Goal: Task Accomplishment & Management: Manage account settings

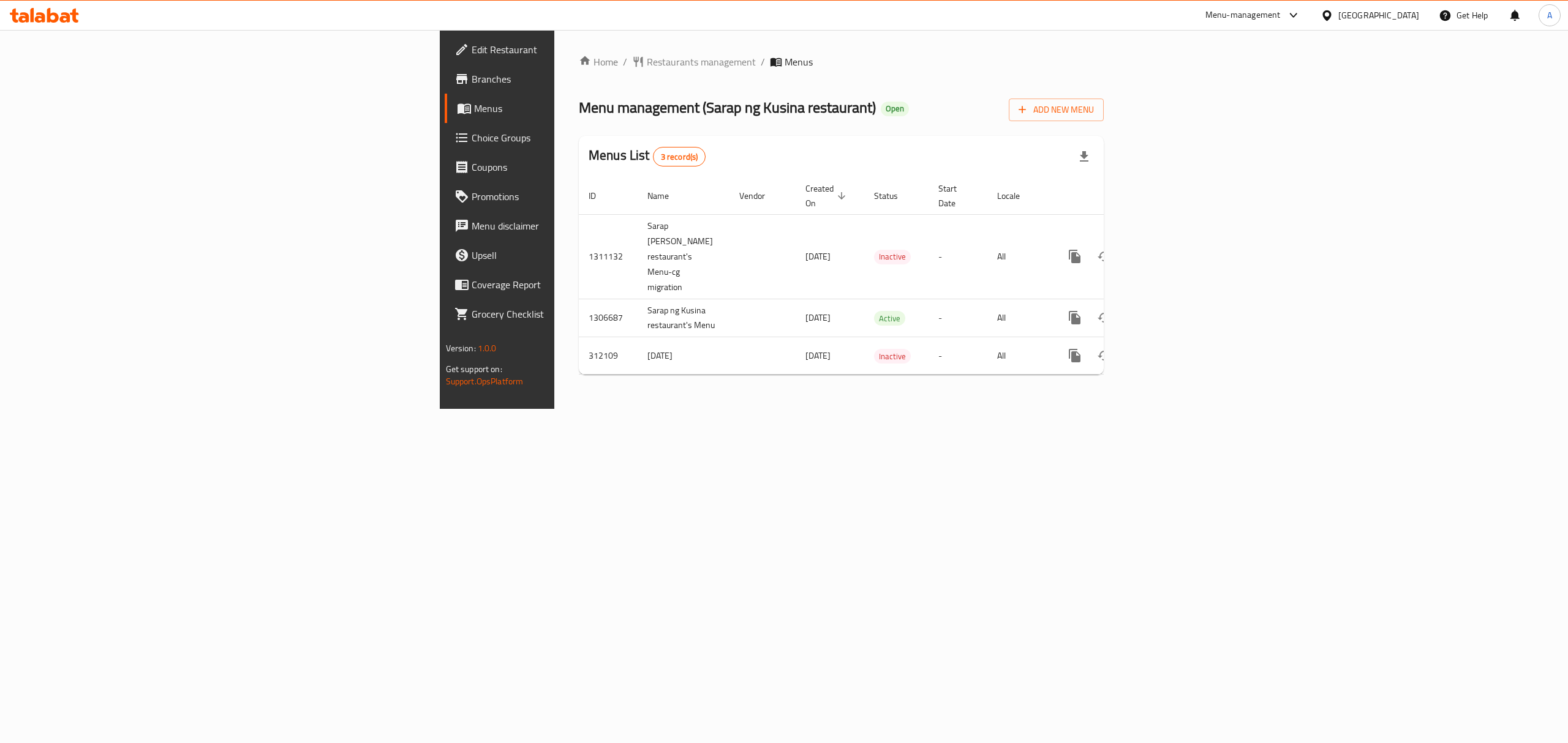
drag, startPoint x: 515, startPoint y: 211, endPoint x: 413, endPoint y: 377, distance: 194.8
click at [554, 377] on div "Home / Restaurants management / Menus Menu management ( Sarap [PERSON_NAME] res…" at bounding box center [841, 219] width 573 height 379
click at [1170, 310] on icon "enhanced table" at bounding box center [1162, 317] width 14 height 14
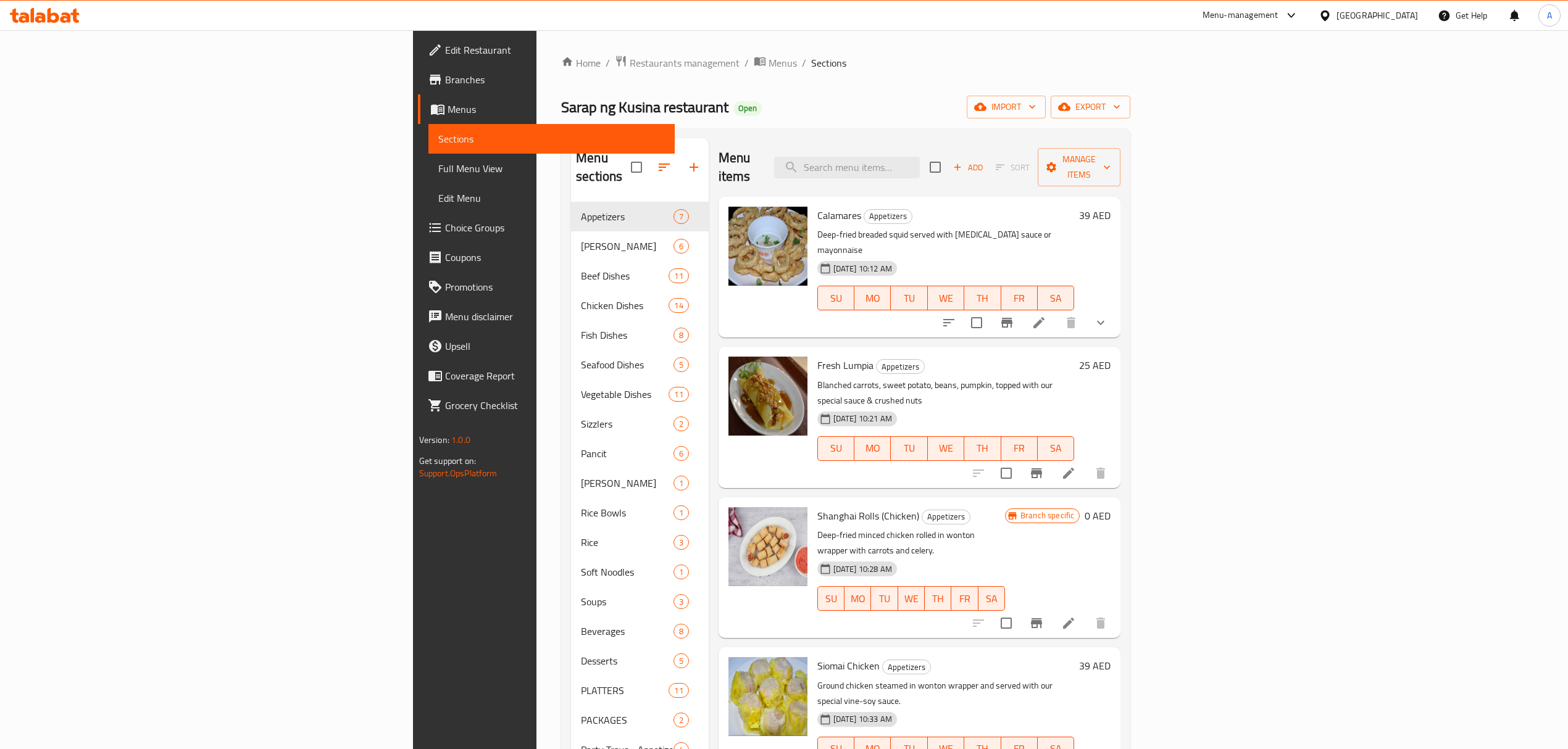
click at [438, 174] on span "Full Menu View" at bounding box center [551, 168] width 226 height 14
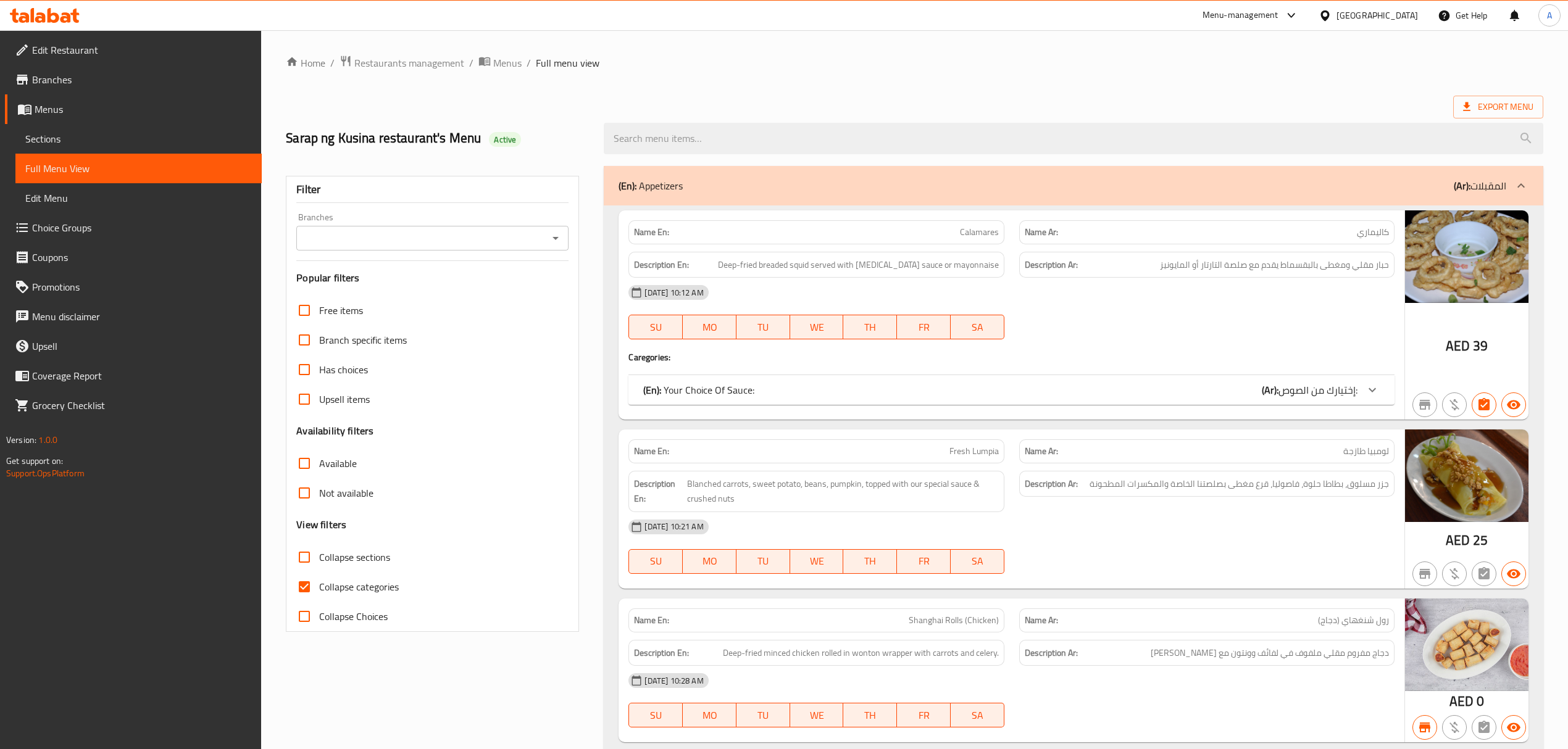
click at [344, 232] on input "Branches" at bounding box center [422, 238] width 244 height 17
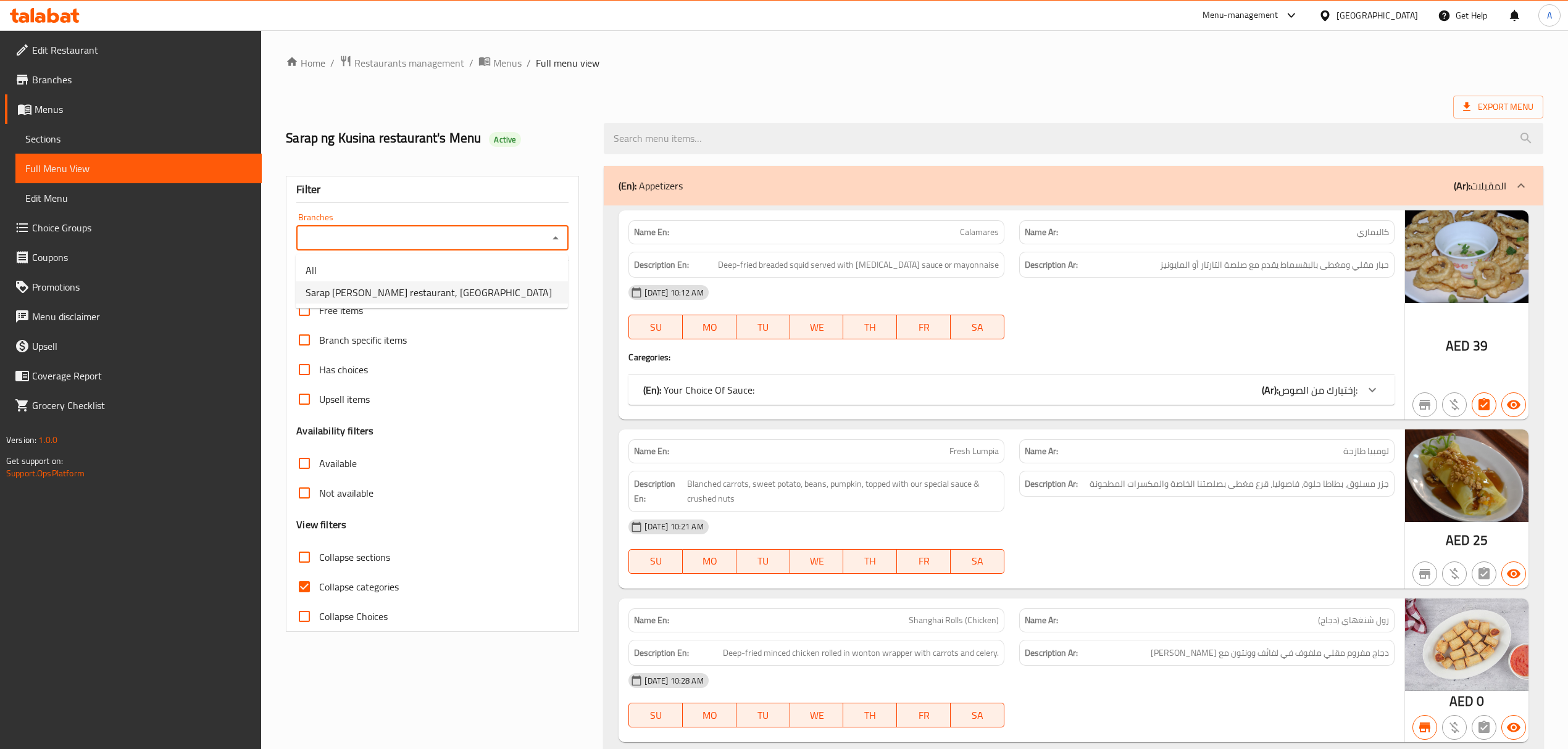
click at [356, 287] on span "Sarap ng Kusina restaurant, [GEOGRAPHIC_DATA]" at bounding box center [429, 291] width 247 height 14
type input "Sarap ng Kusina restaurant, [GEOGRAPHIC_DATA]"
click at [303, 585] on input "Collapse categories" at bounding box center [304, 586] width 30 height 30
checkbox input "false"
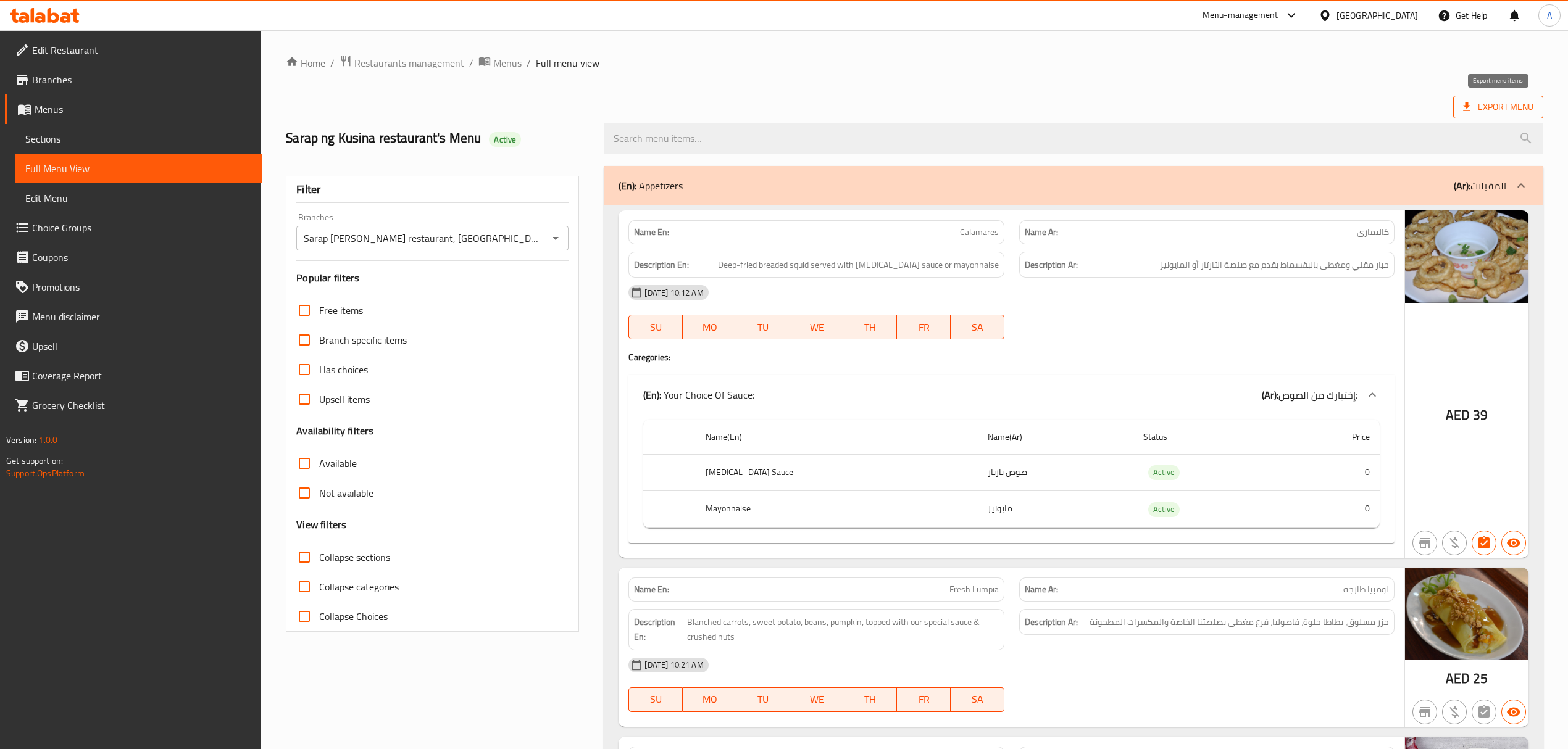
click at [1489, 114] on span "Export Menu" at bounding box center [1498, 107] width 70 height 15
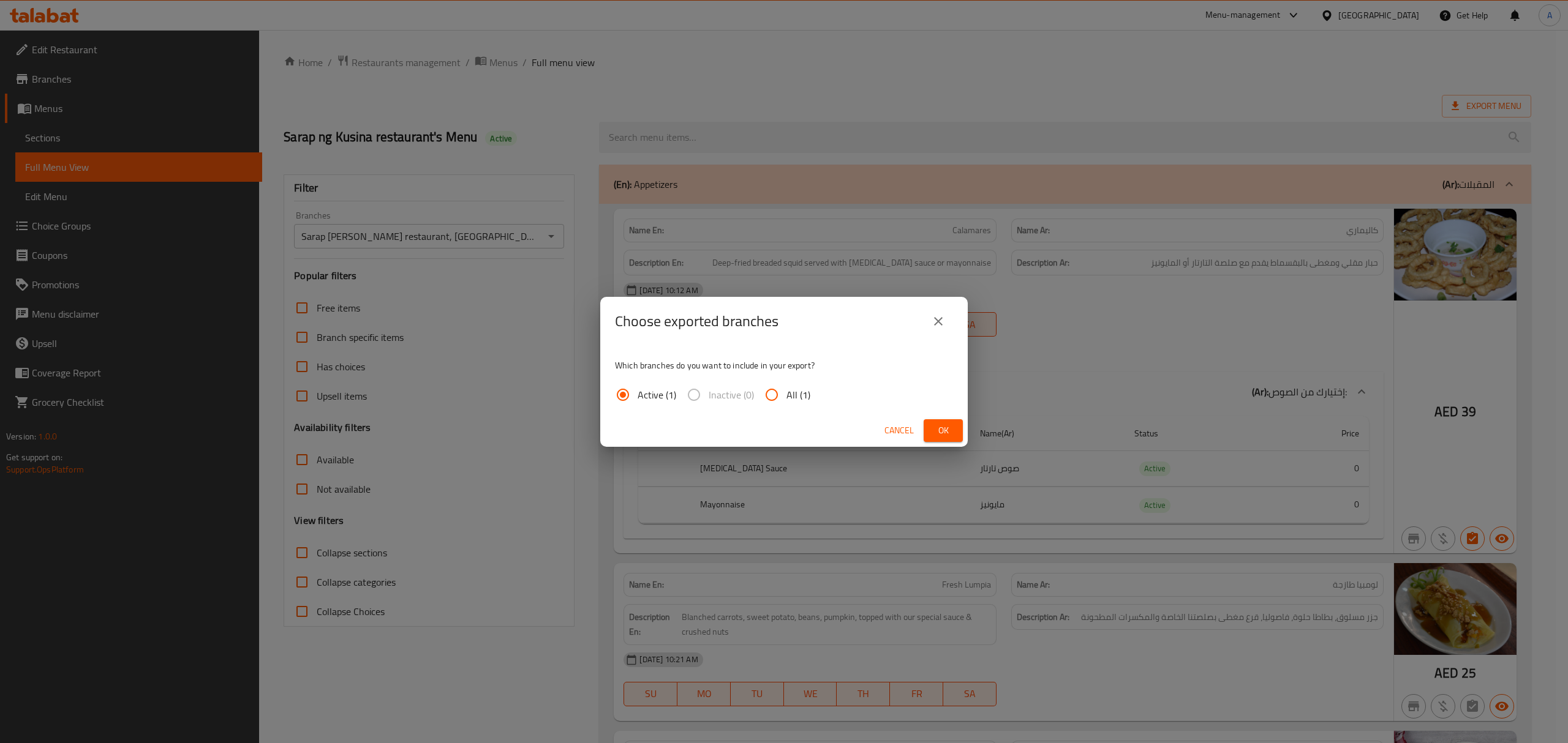
click at [785, 413] on div "Which branches do you want to include in your export? Active (1) Inactive (0) A…" at bounding box center [784, 381] width 367 height 69
click at [784, 390] on input "All (1)" at bounding box center [771, 394] width 29 height 29
radio input "true"
click at [948, 431] on span "Ok" at bounding box center [942, 430] width 19 height 15
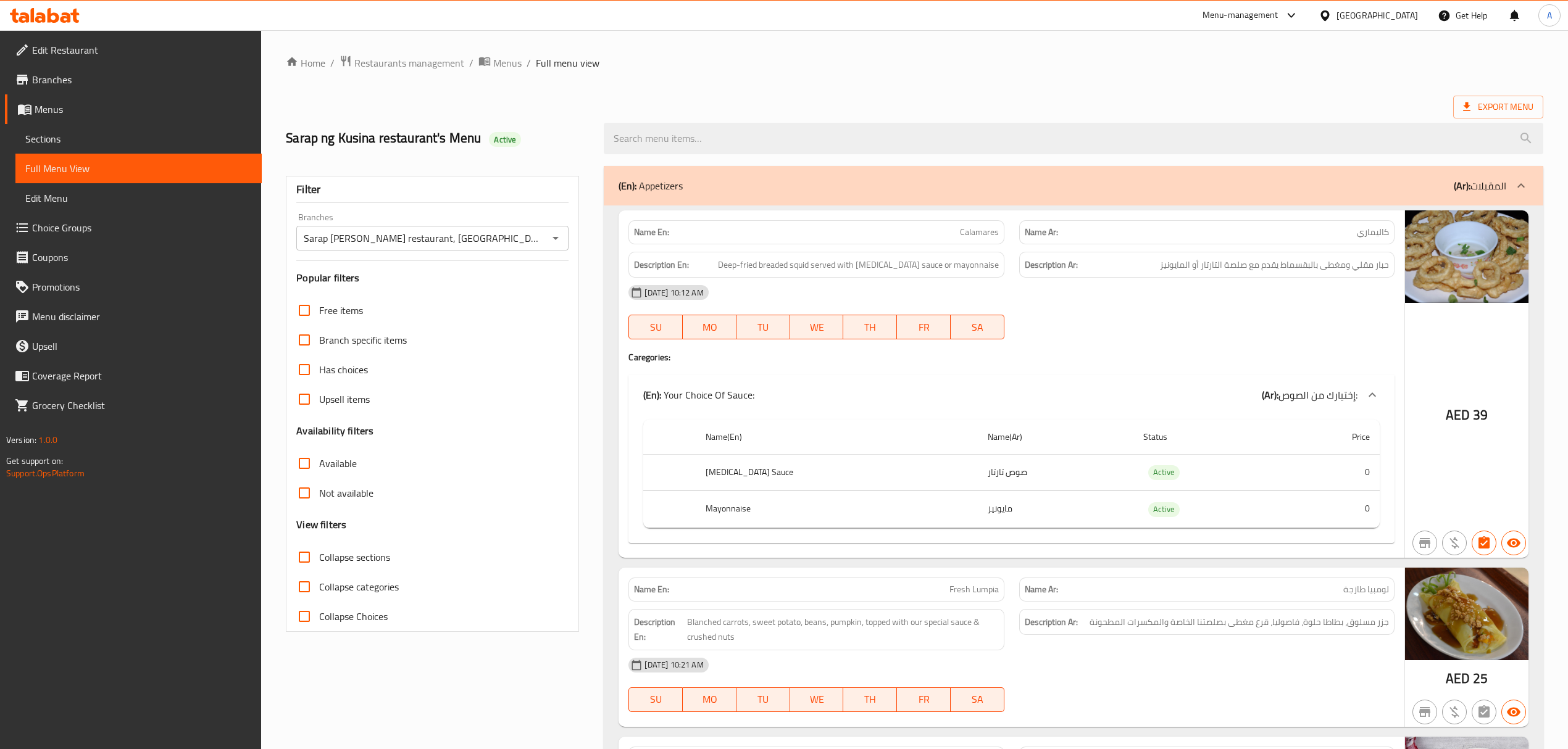
click at [963, 105] on div "Export Menu" at bounding box center [915, 107] width 1258 height 23
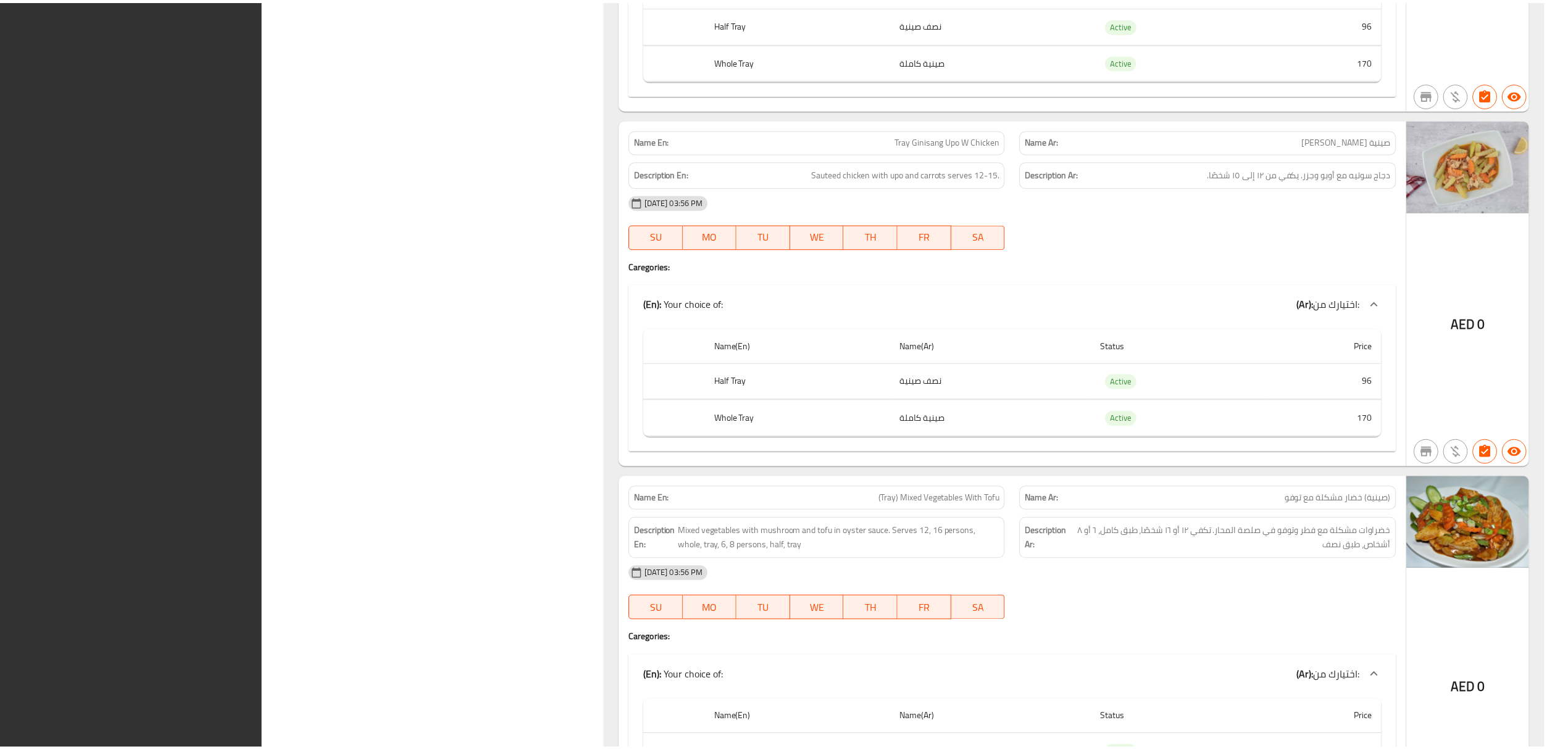
scroll to position [49128, 0]
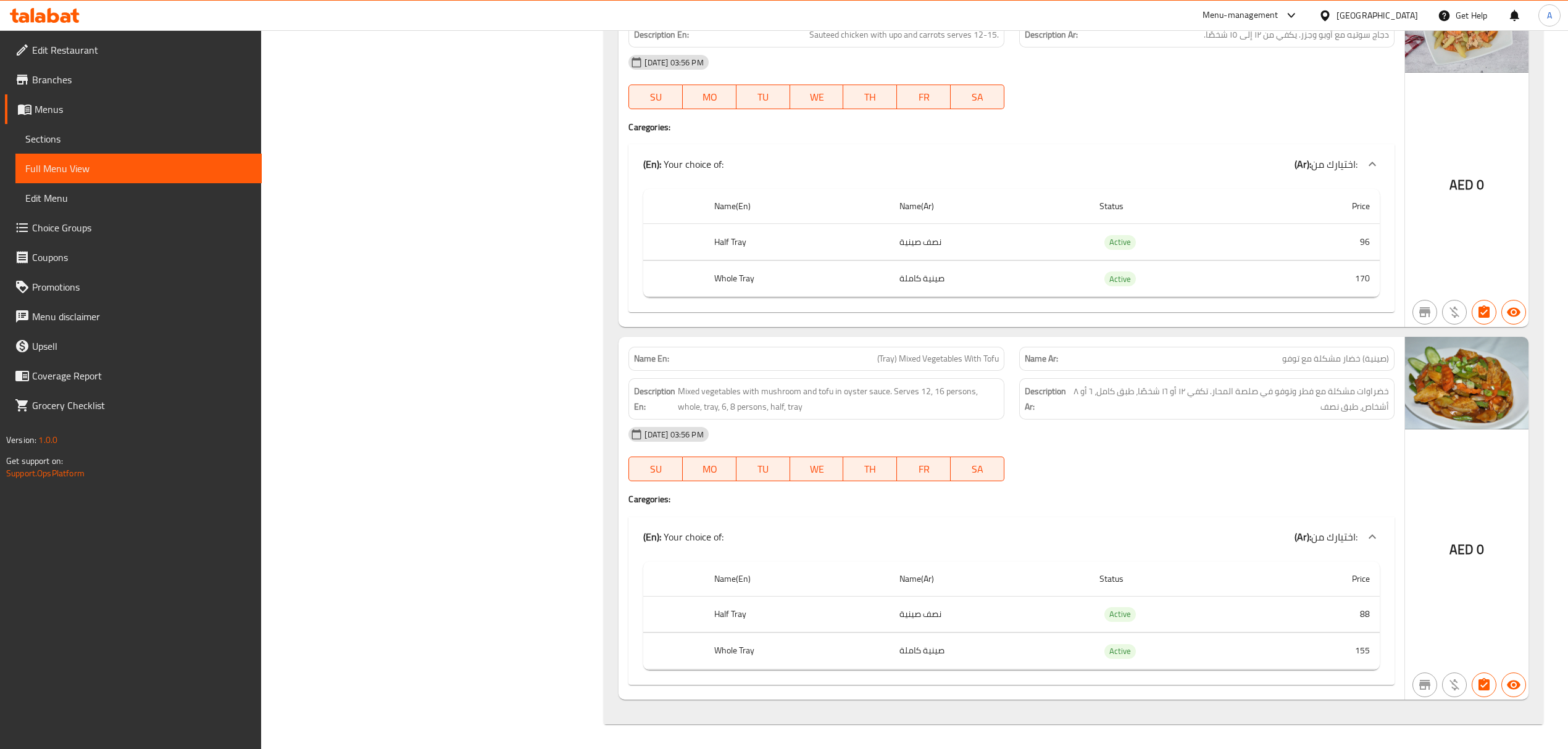
click at [40, 138] on span "Sections" at bounding box center [138, 138] width 226 height 14
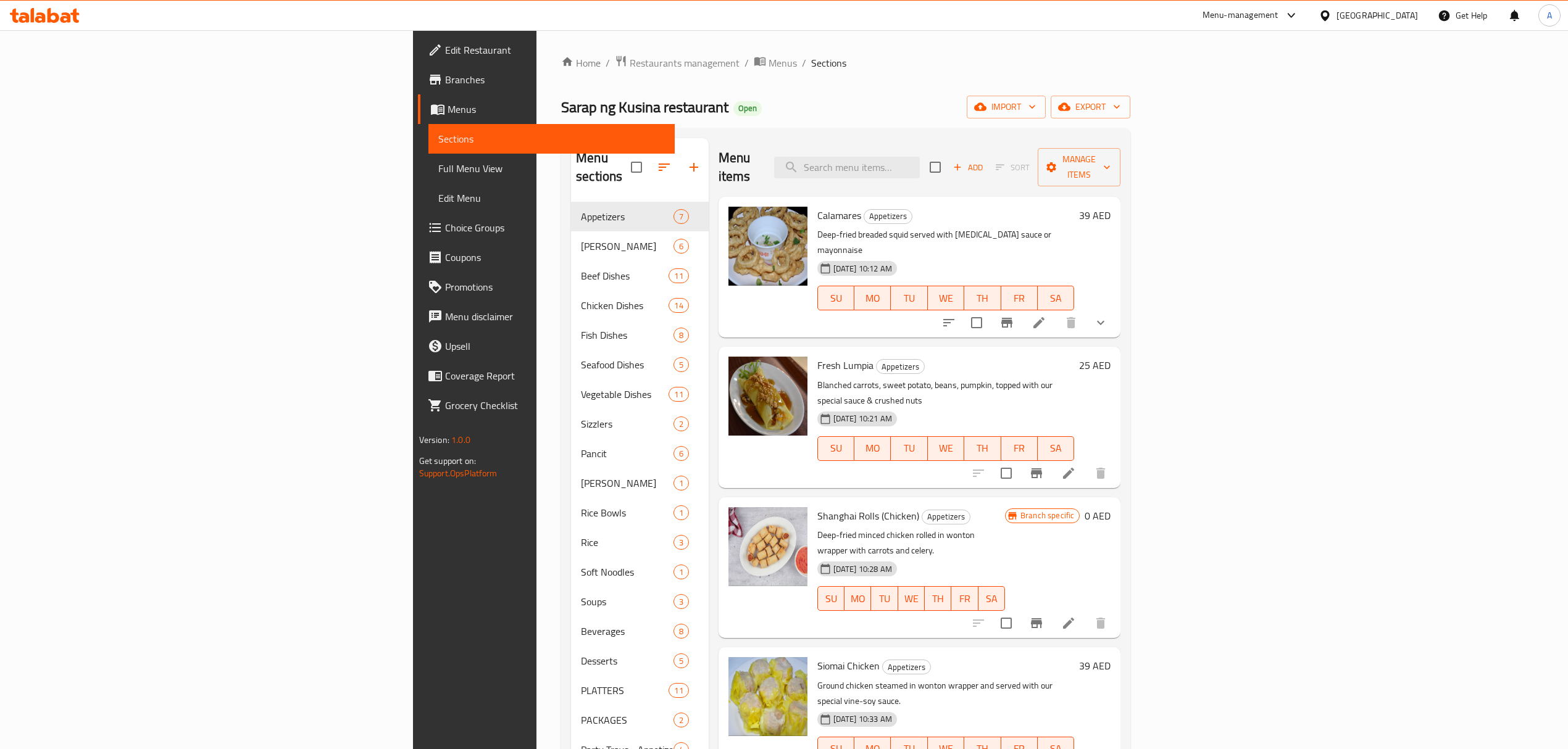
click at [969, 227] on p "Deep-fried breaded squid served with [MEDICAL_DATA] sauce or mayonnaise" at bounding box center [946, 242] width 258 height 31
click at [1108, 315] on icon "show more" at bounding box center [1100, 322] width 14 height 14
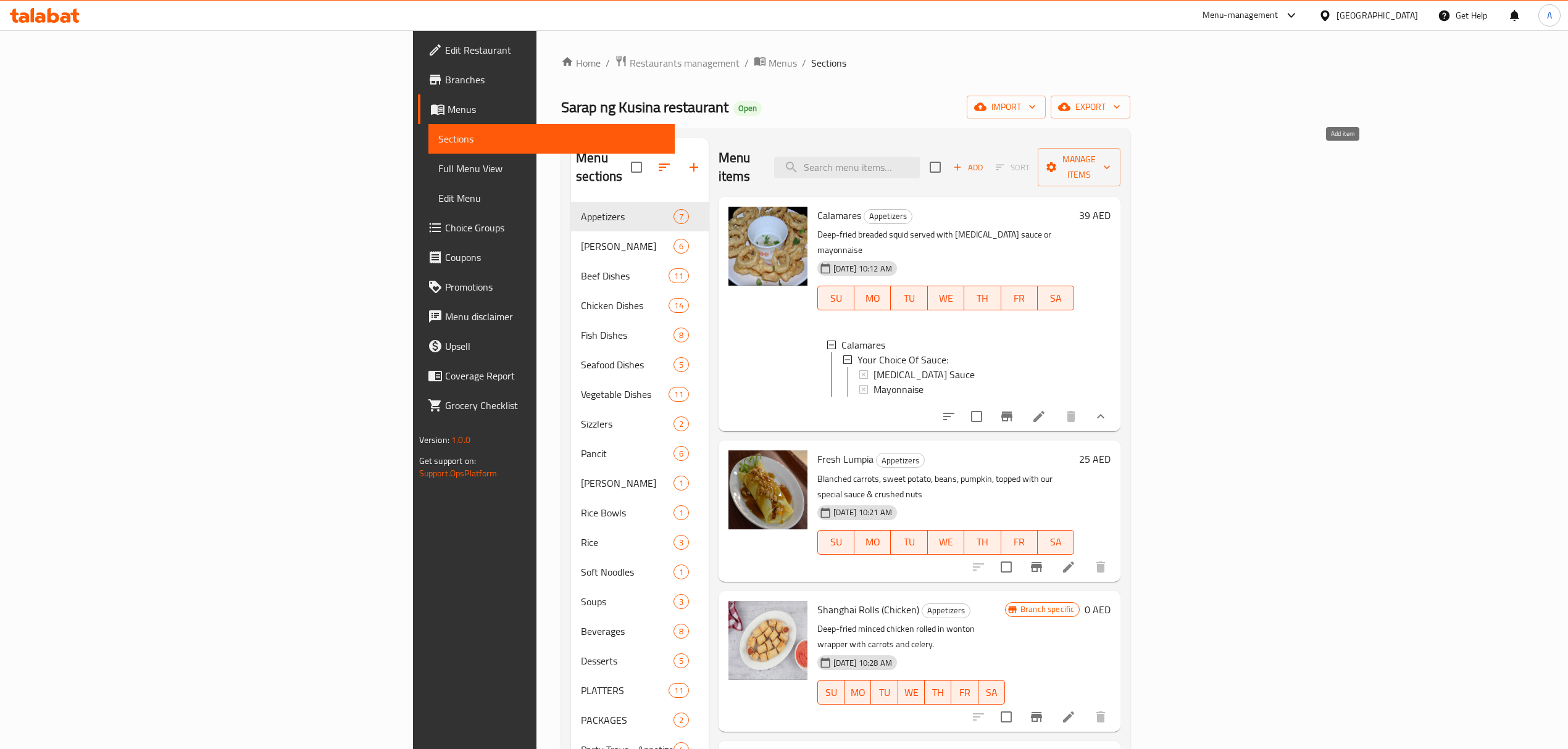
click at [985, 160] on span "Add" at bounding box center [967, 167] width 33 height 14
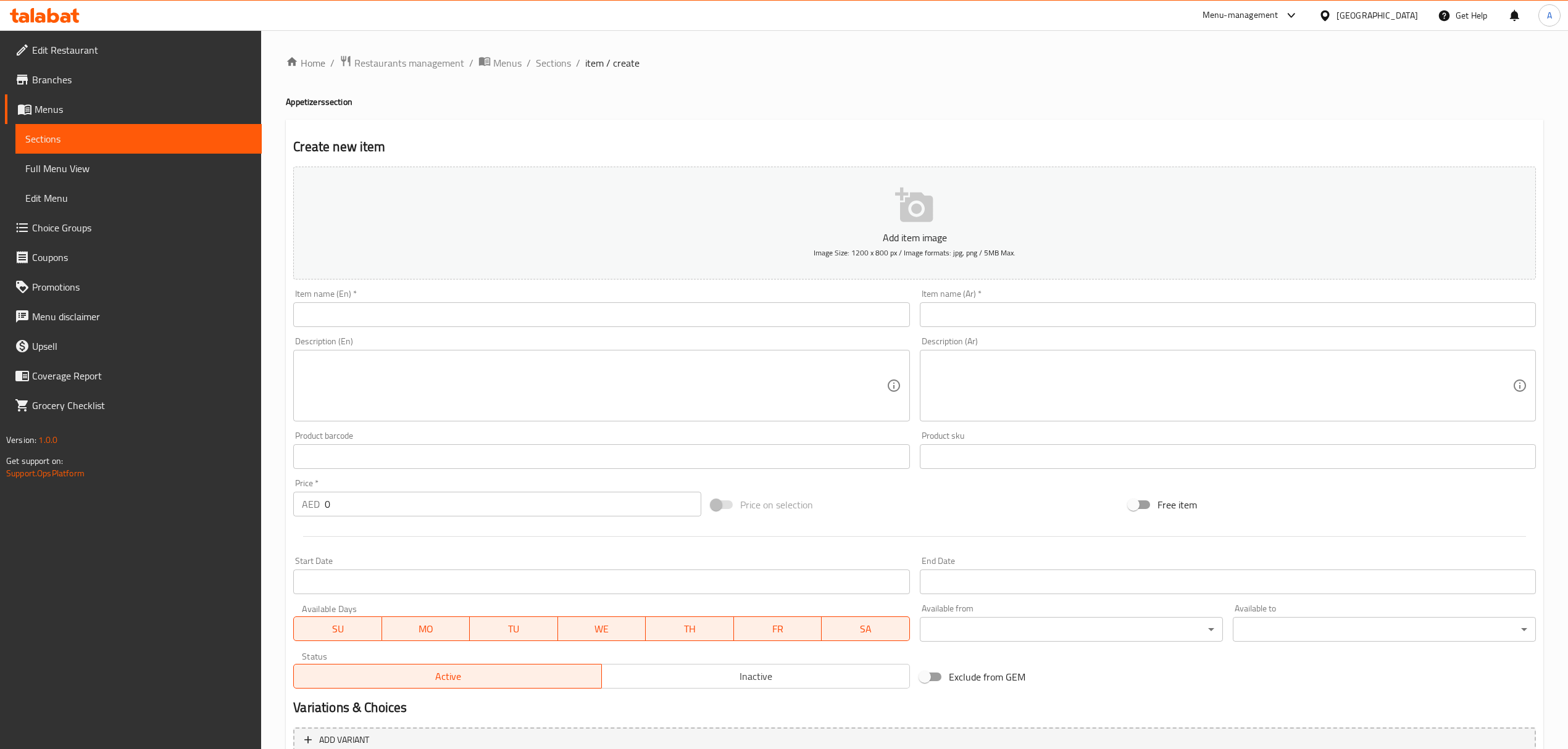
click at [668, 322] on input "text" at bounding box center [601, 314] width 616 height 25
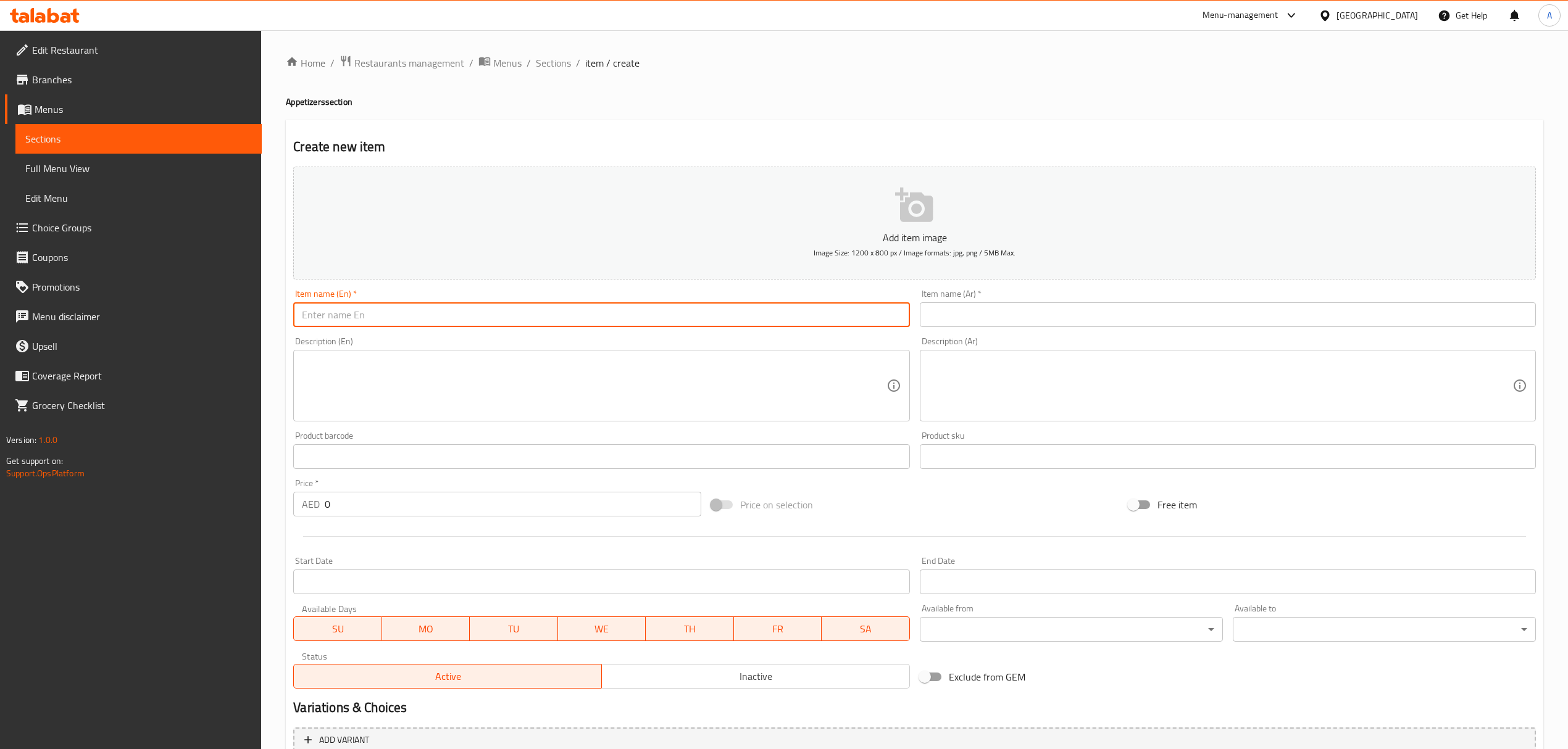
paste input "French Fries"
type input "French Fries"
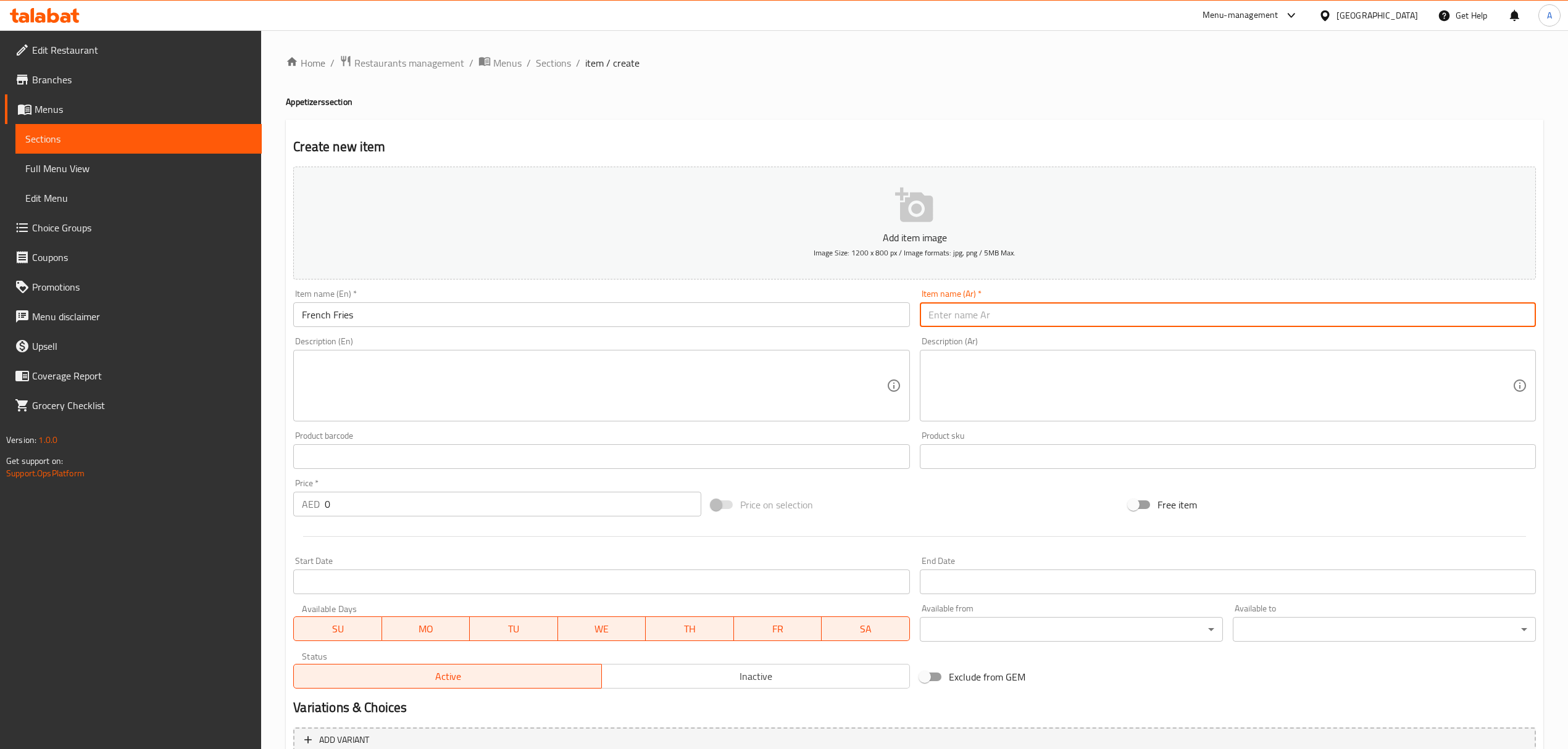
click at [1000, 321] on input "text" at bounding box center [1227, 314] width 616 height 25
paste input "بطاطا [GEOGRAPHIC_DATA]"
type input "بطاطا [GEOGRAPHIC_DATA]"
click at [460, 371] on textarea at bounding box center [593, 386] width 584 height 58
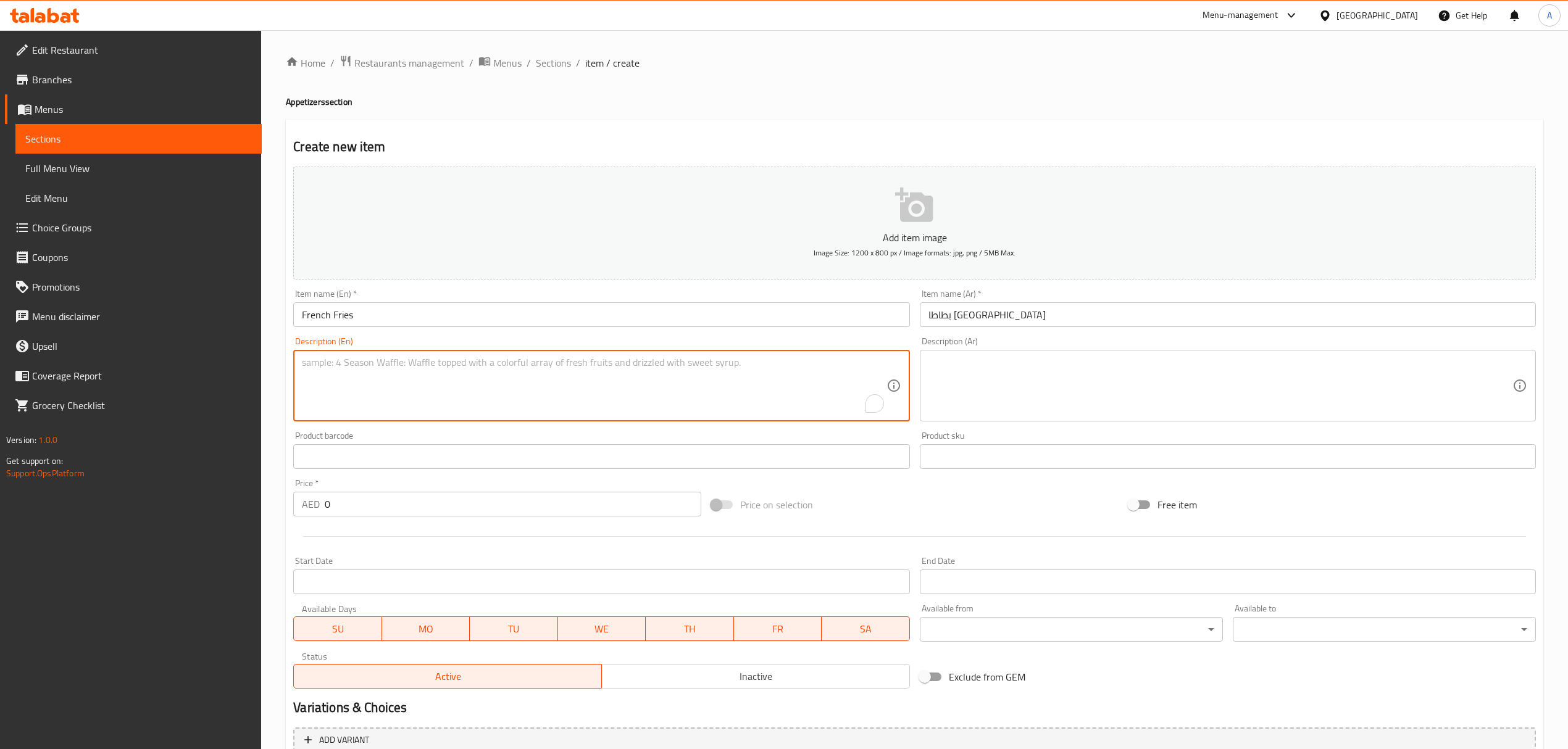
paste textarea "Crispy fried potato sticks served with ketchup or mayonnaise"
type textarea "Crispy fried potato sticks served with ketchup or mayonnaise"
click at [1049, 408] on textarea at bounding box center [1220, 386] width 584 height 58
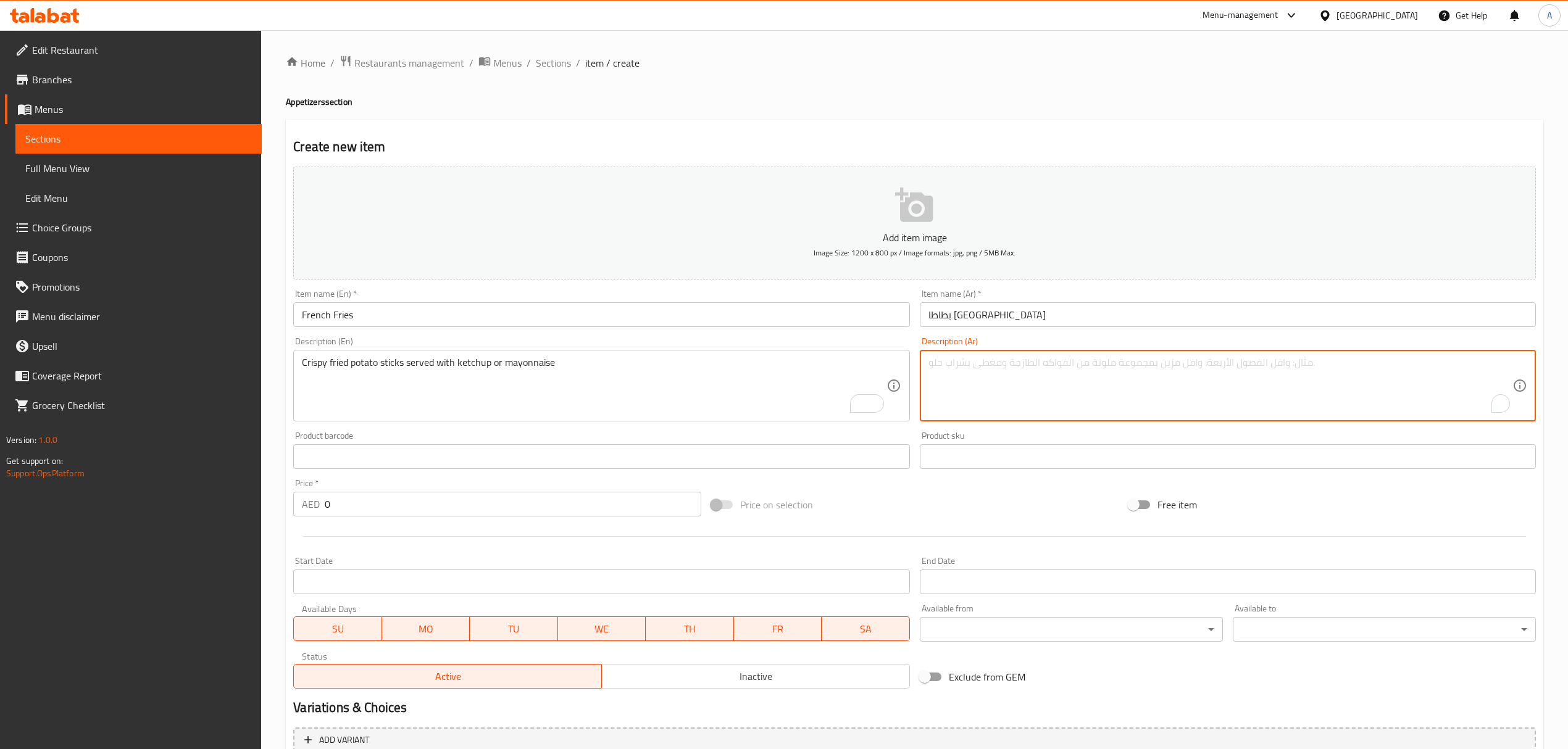
paste textarea "أصابع البطاطس المقلية المقرمشة تقدم مع الكاتشب أو المايونيز"
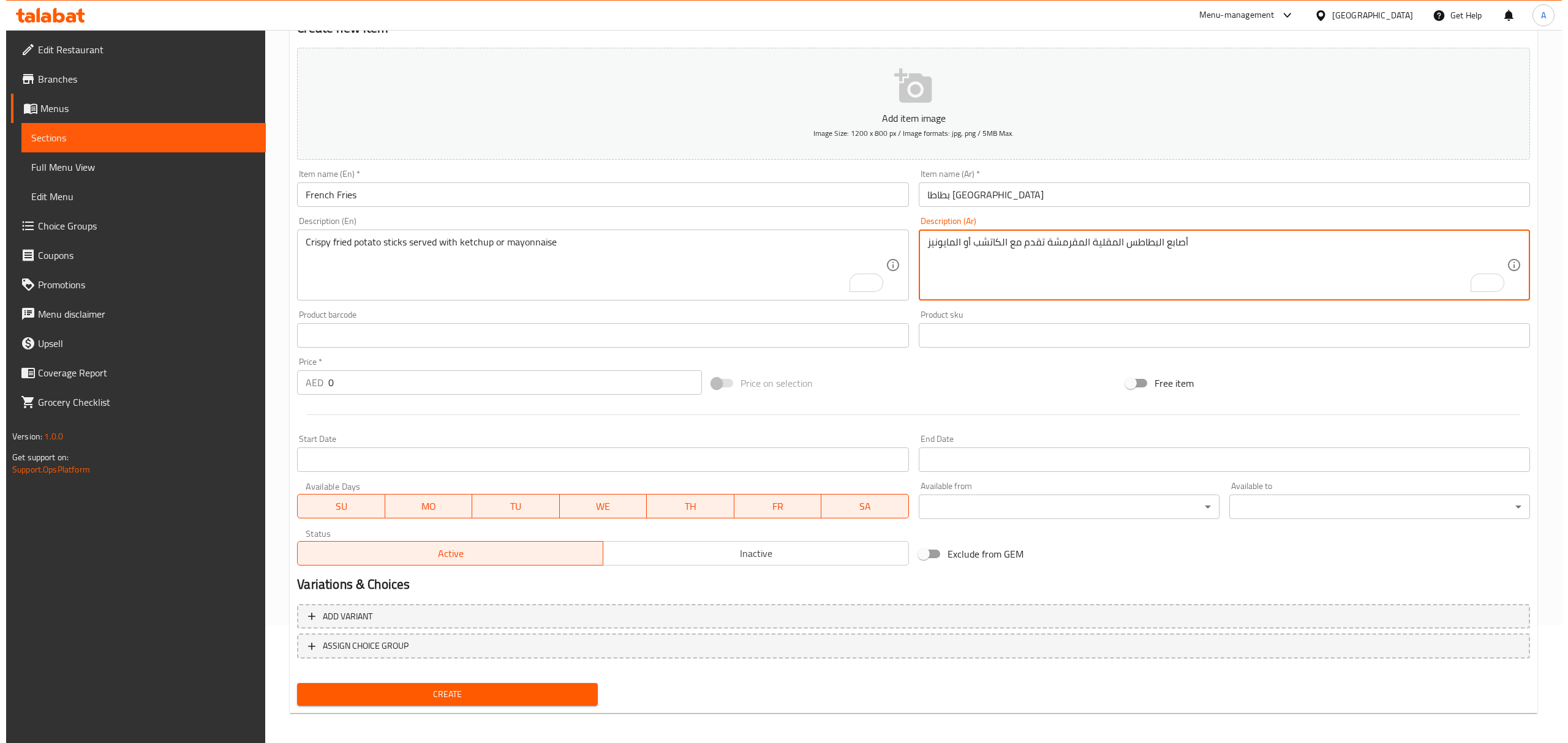
scroll to position [120, 0]
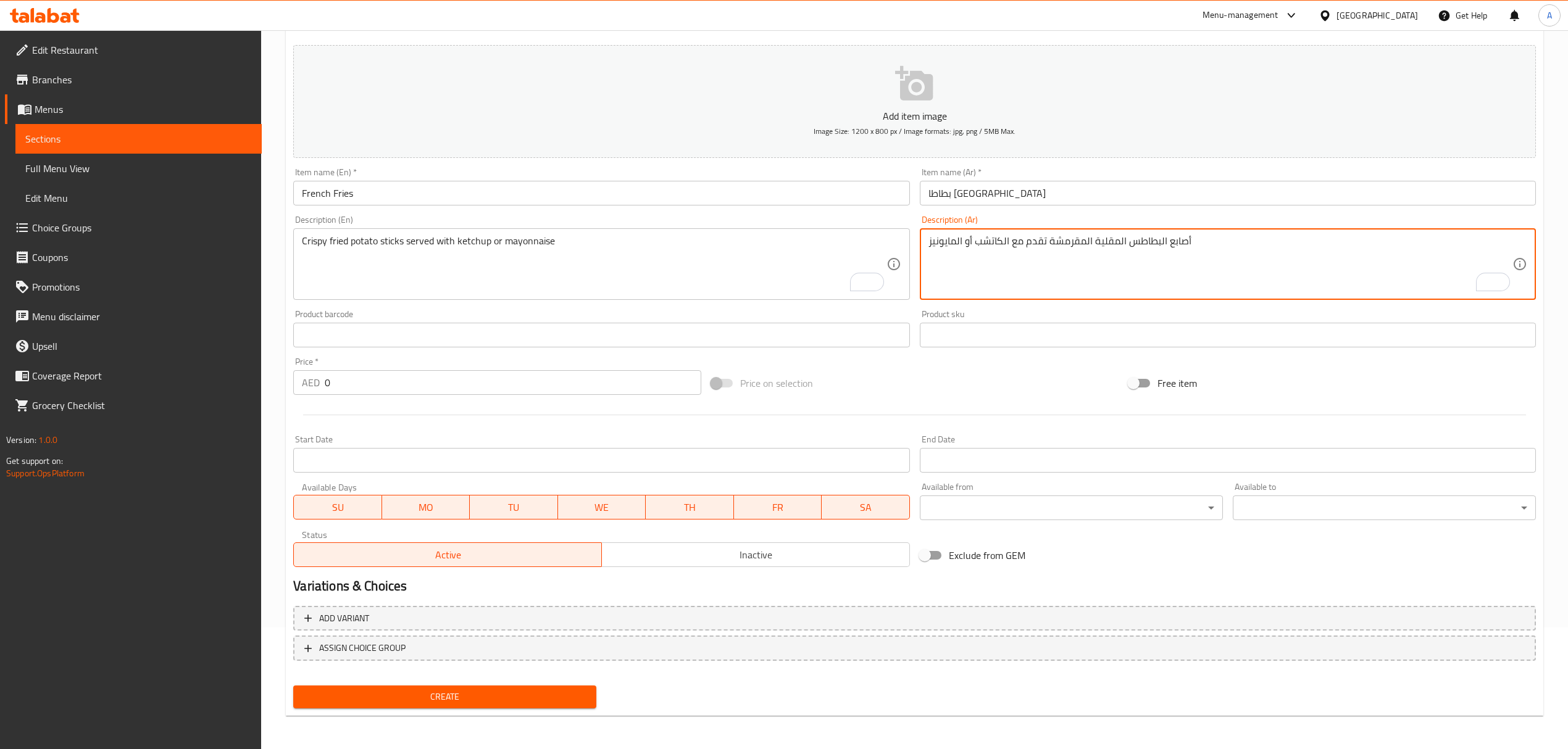
type textarea "أصابع البطاطس المقلية المقرمشة تقدم مع الكاتشب أو المايونيز"
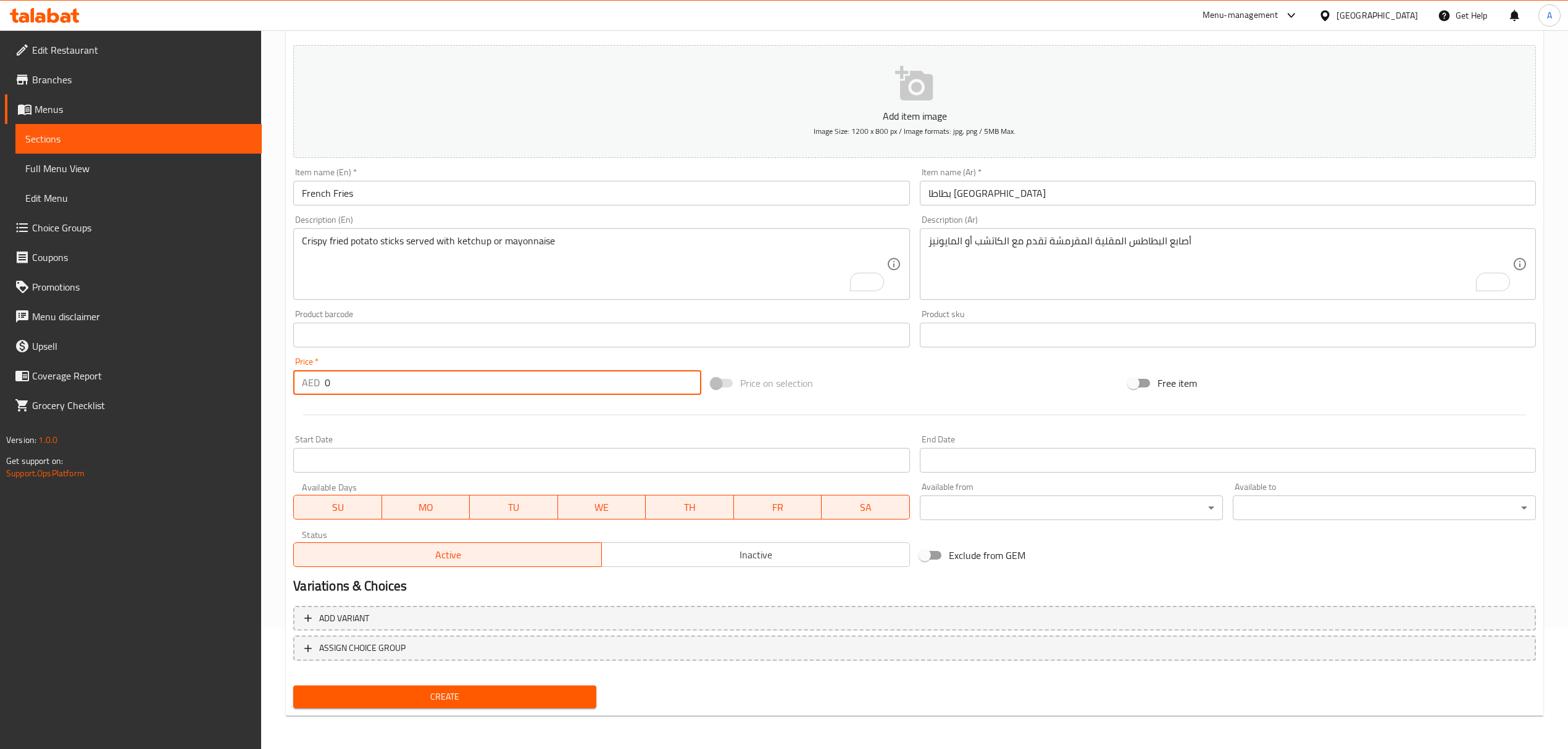
drag, startPoint x: 337, startPoint y: 391, endPoint x: 267, endPoint y: 397, distance: 70.3
click at [267, 397] on div "Home / Restaurants management / Menus / Sections / item / create Appetizers sec…" at bounding box center [915, 329] width 1307 height 841
paste input "17.0"
type input "17.00"
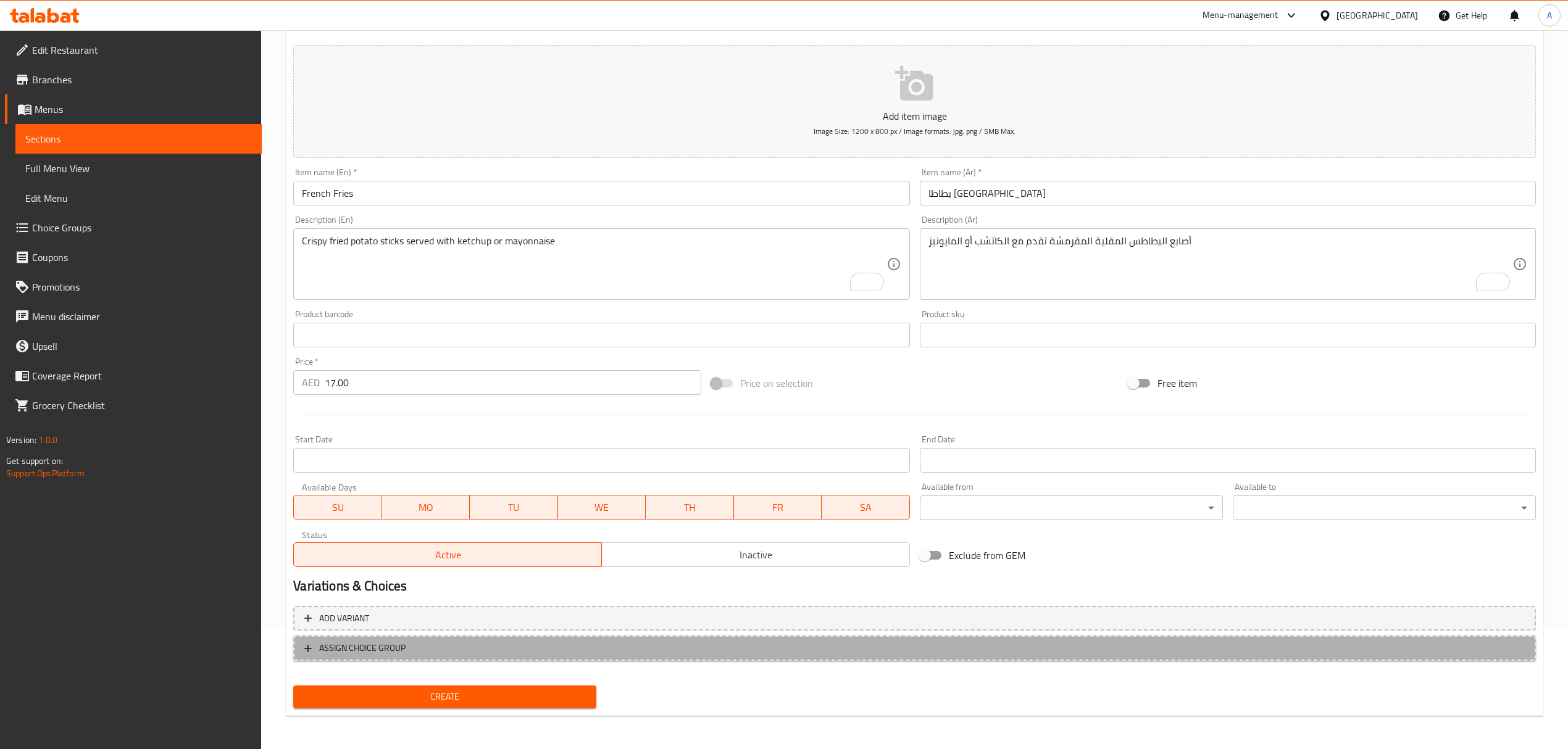
click at [403, 654] on span "ASSIGN CHOICE GROUP" at bounding box center [363, 648] width 86 height 15
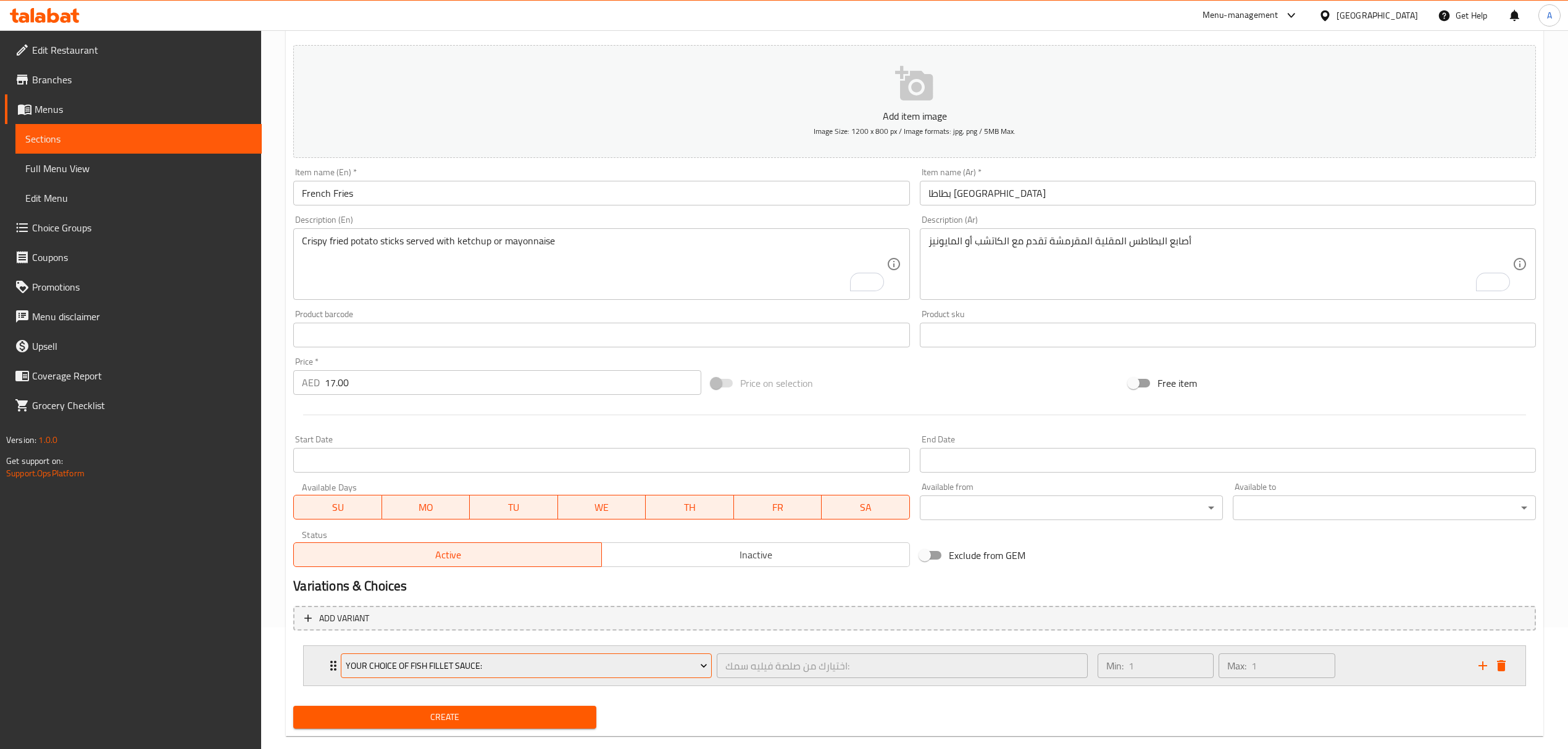
click at [409, 665] on span "Your Choice Of Fish Fillet Sauce:" at bounding box center [526, 666] width 362 height 15
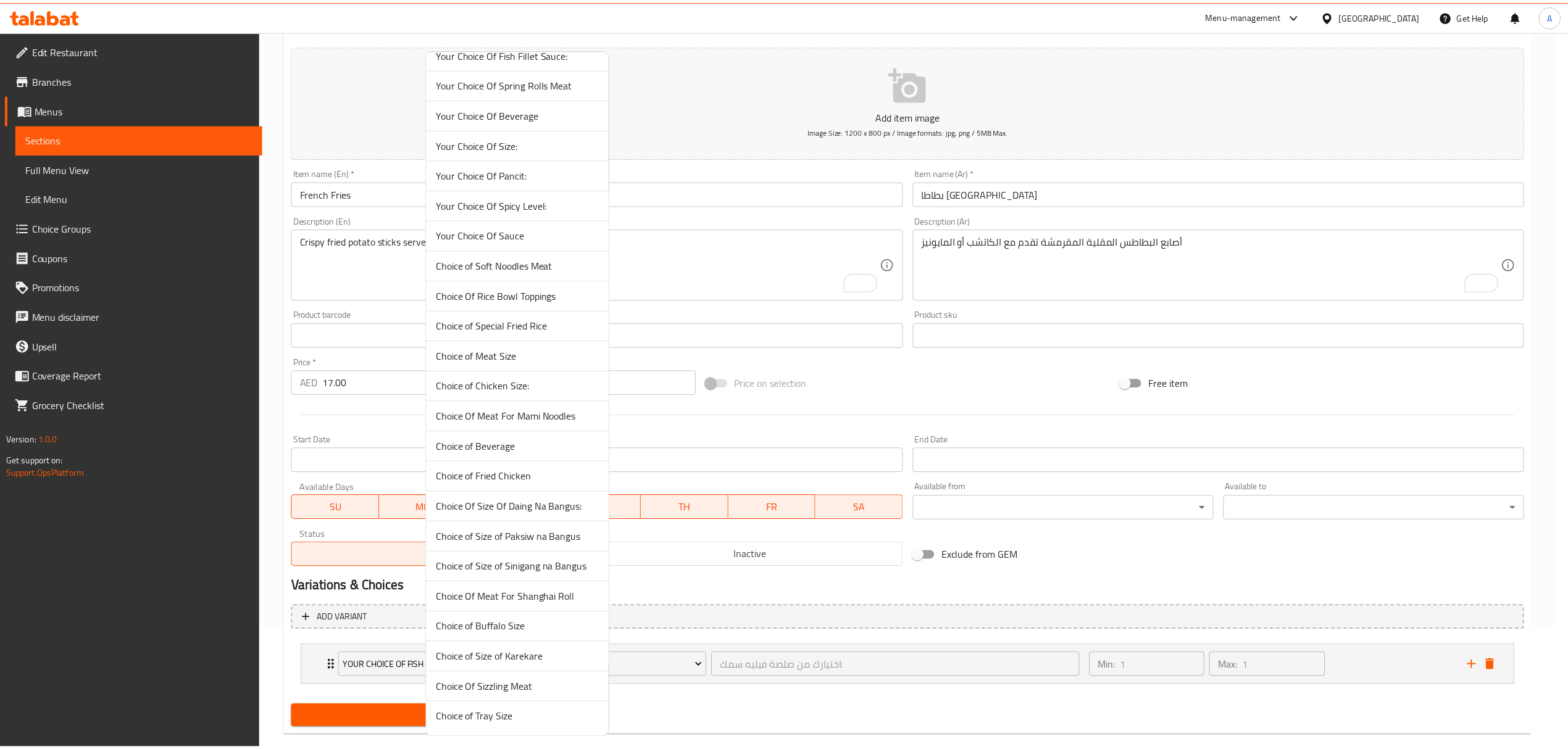
scroll to position [20, 0]
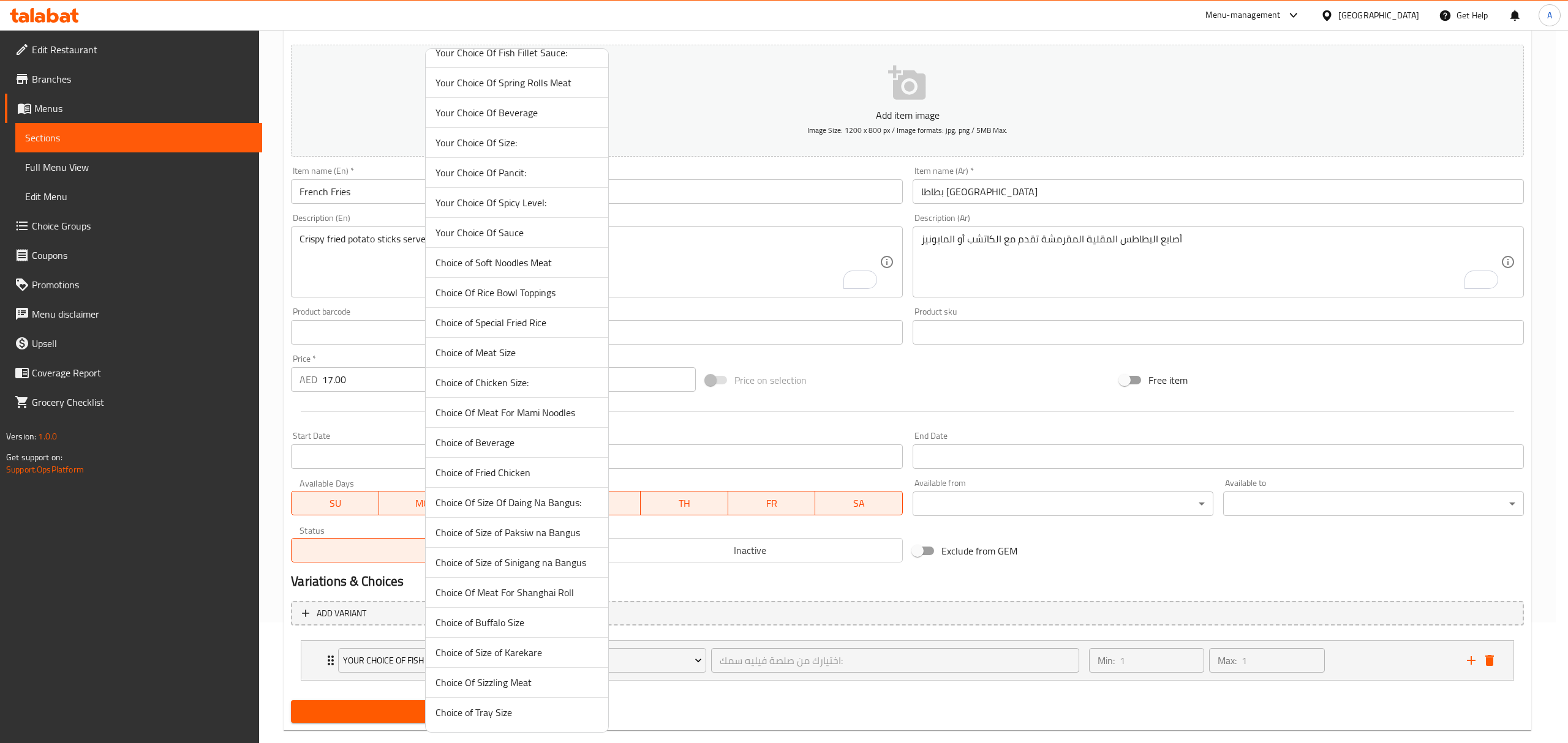
click at [488, 226] on span "Your Choice Of Sauce" at bounding box center [517, 232] width 163 height 14
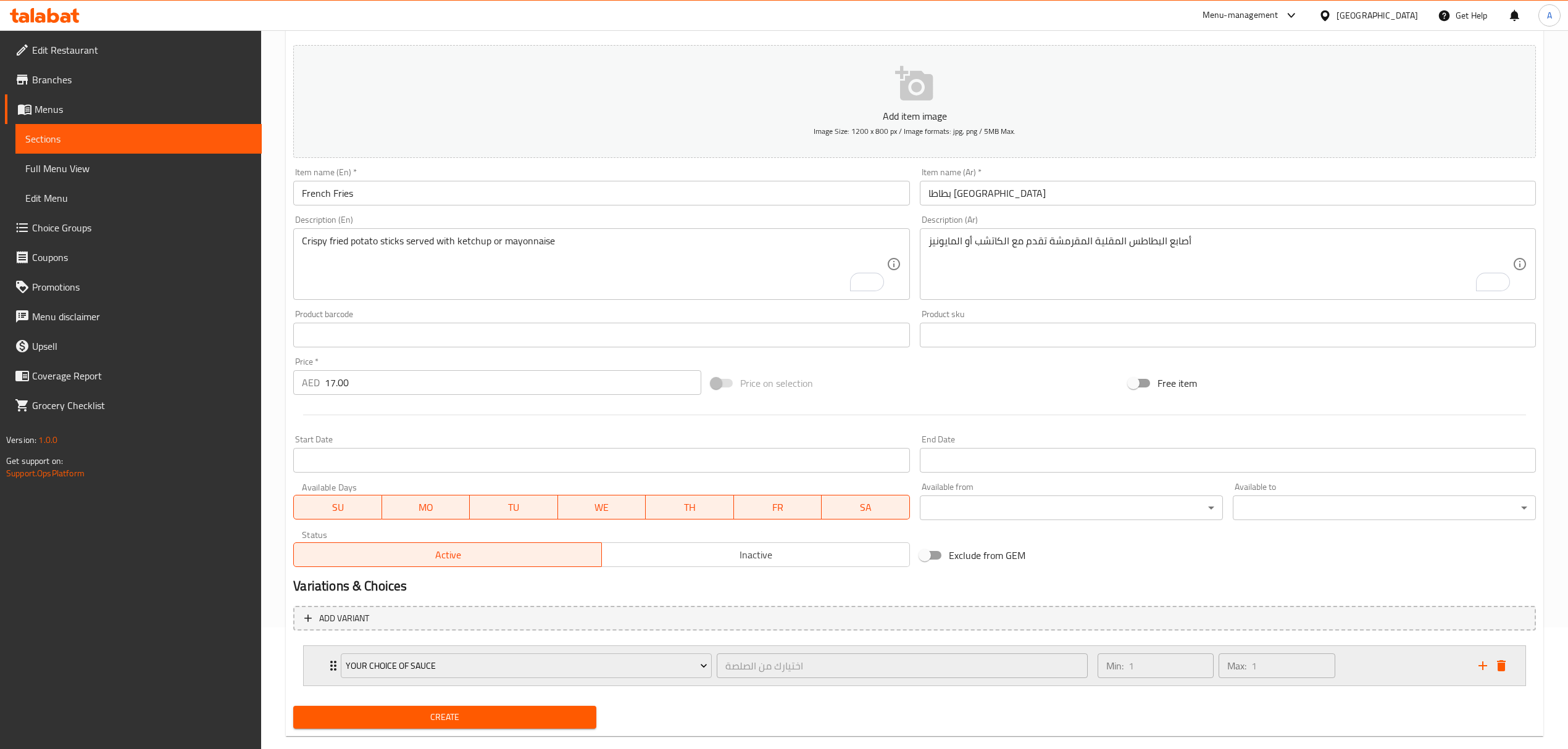
click at [1337, 676] on div "Max: 1 ​" at bounding box center [1276, 665] width 121 height 30
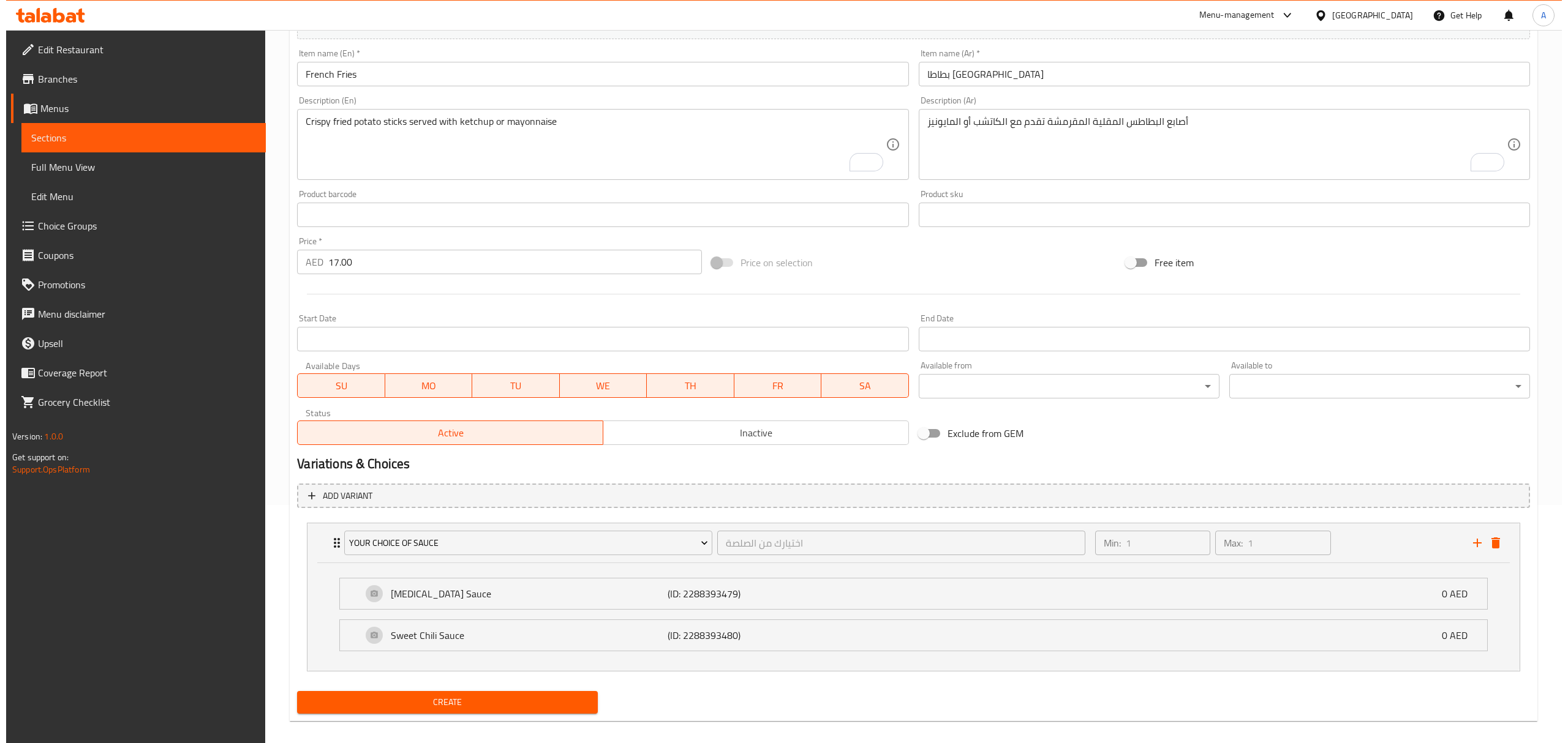
scroll to position [252, 0]
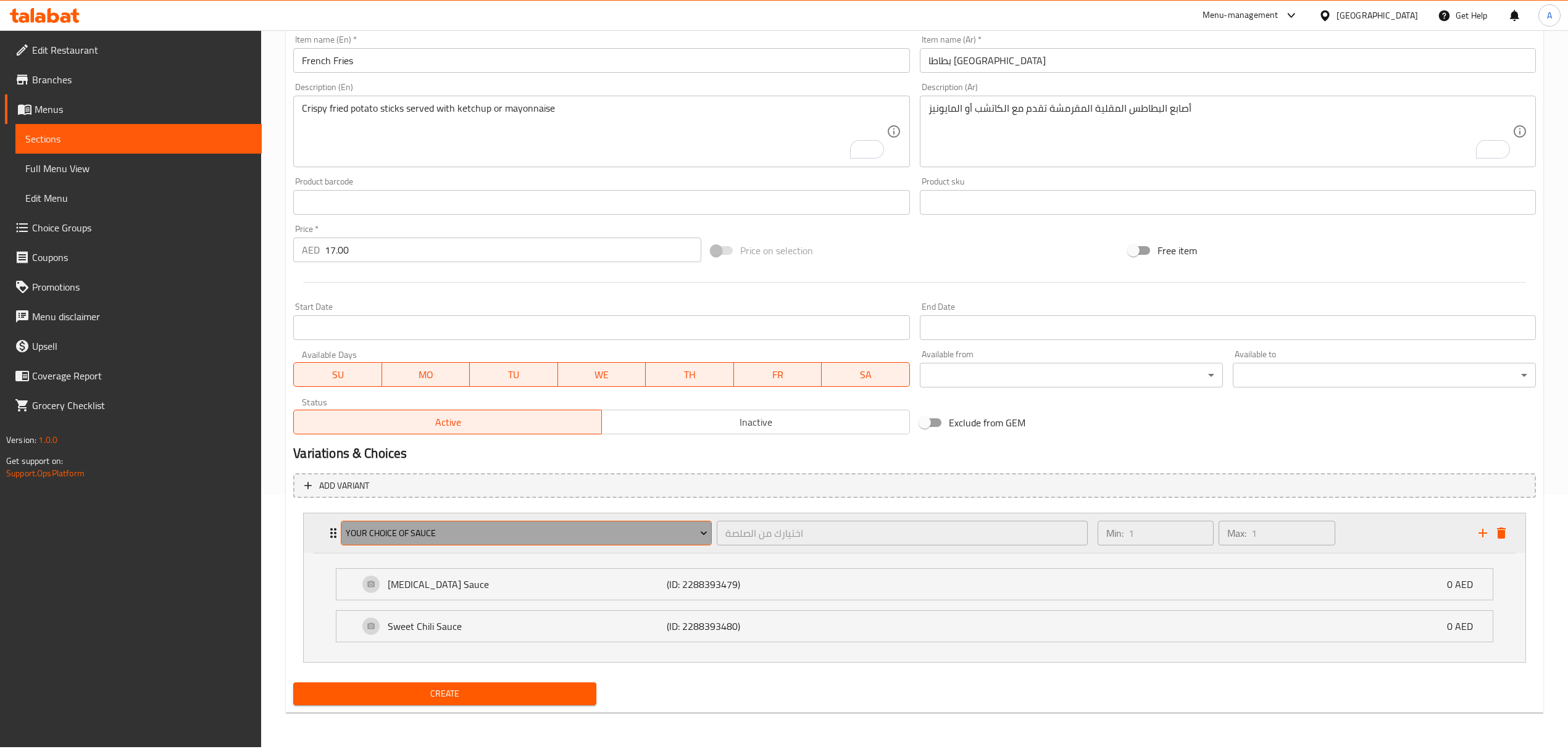
click at [431, 541] on span "Your Choice Of Sauce" at bounding box center [526, 534] width 362 height 15
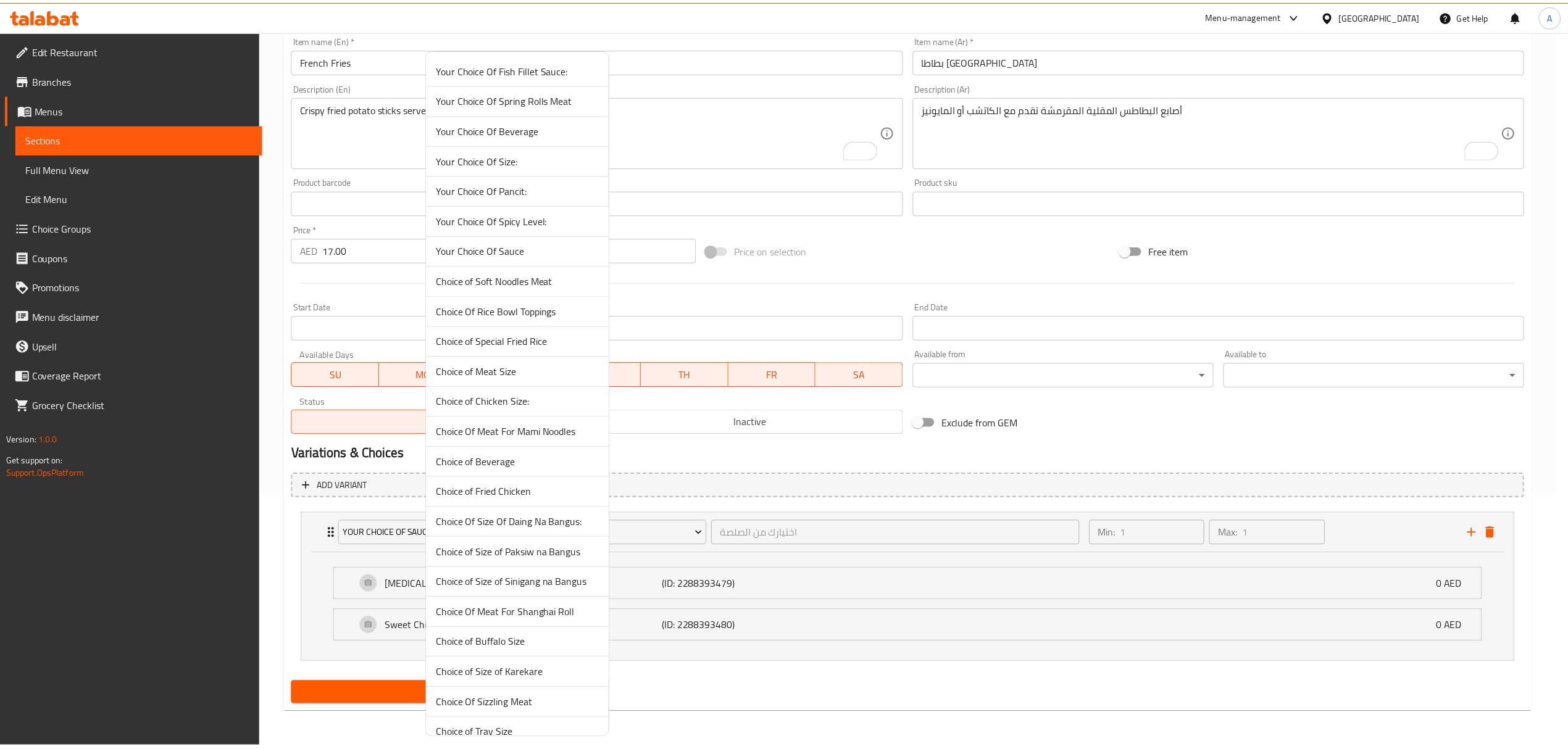
scroll to position [20, 0]
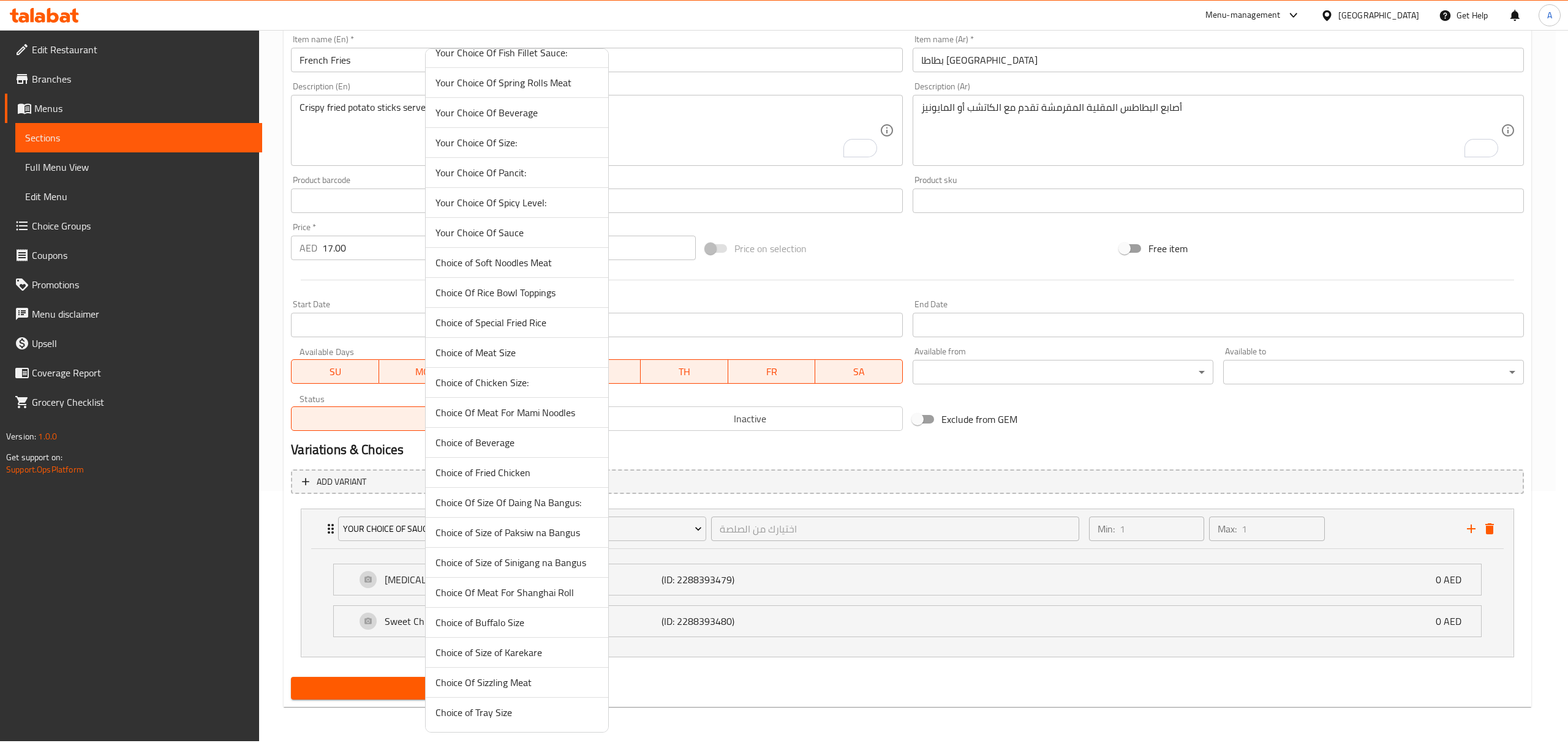
click at [1489, 533] on div at bounding box center [784, 372] width 1568 height 743
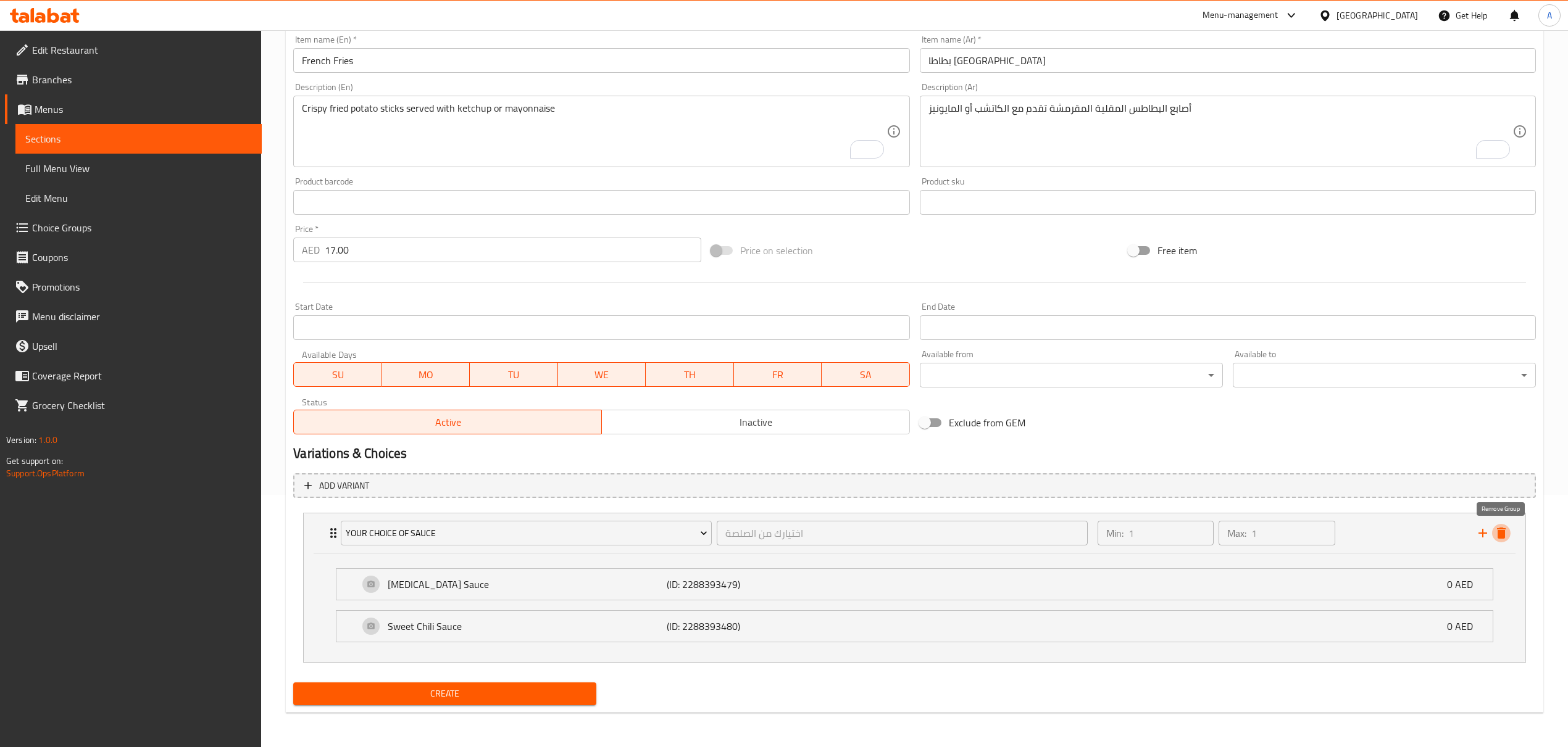
click at [1501, 537] on icon "delete" at bounding box center [1501, 533] width 8 height 11
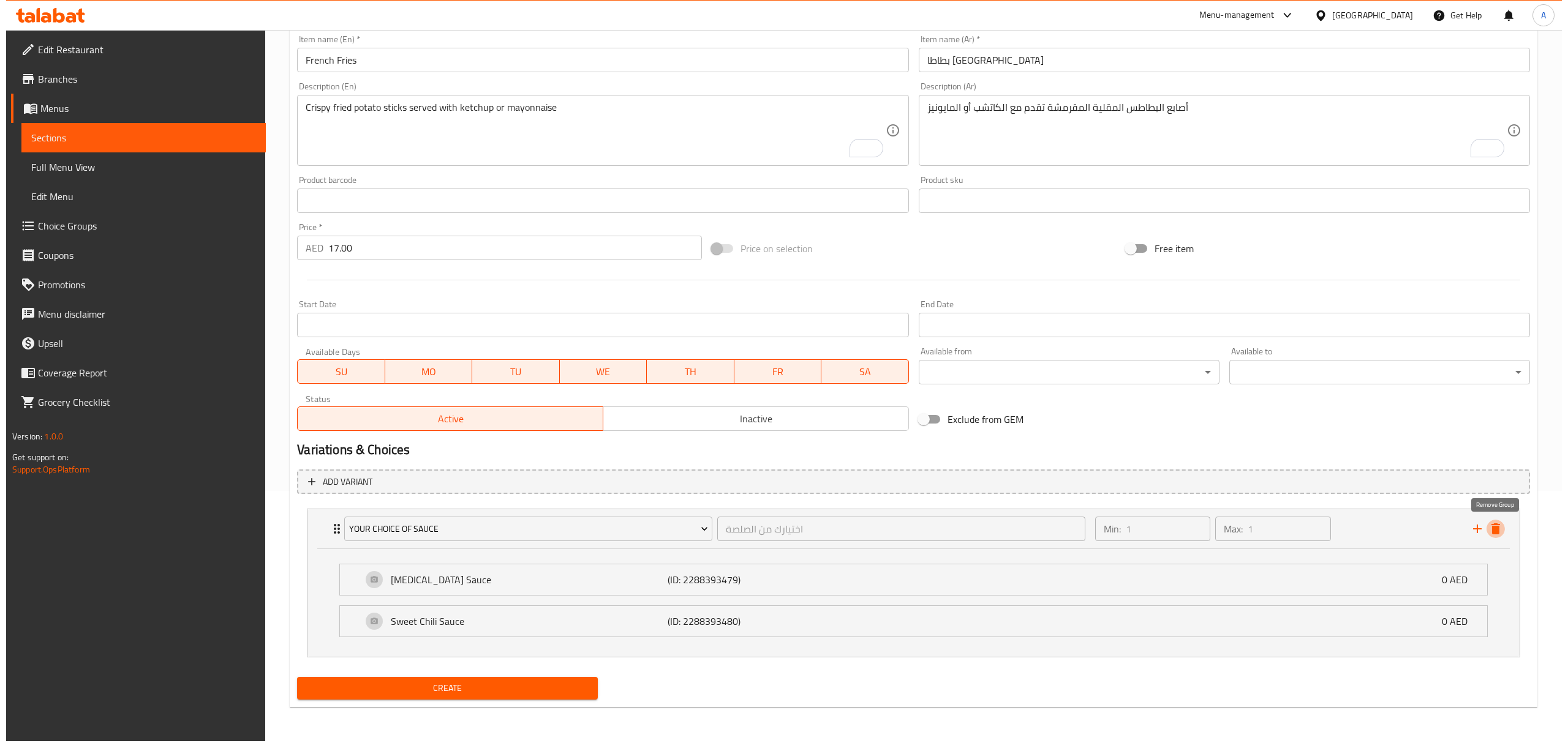
scroll to position [120, 0]
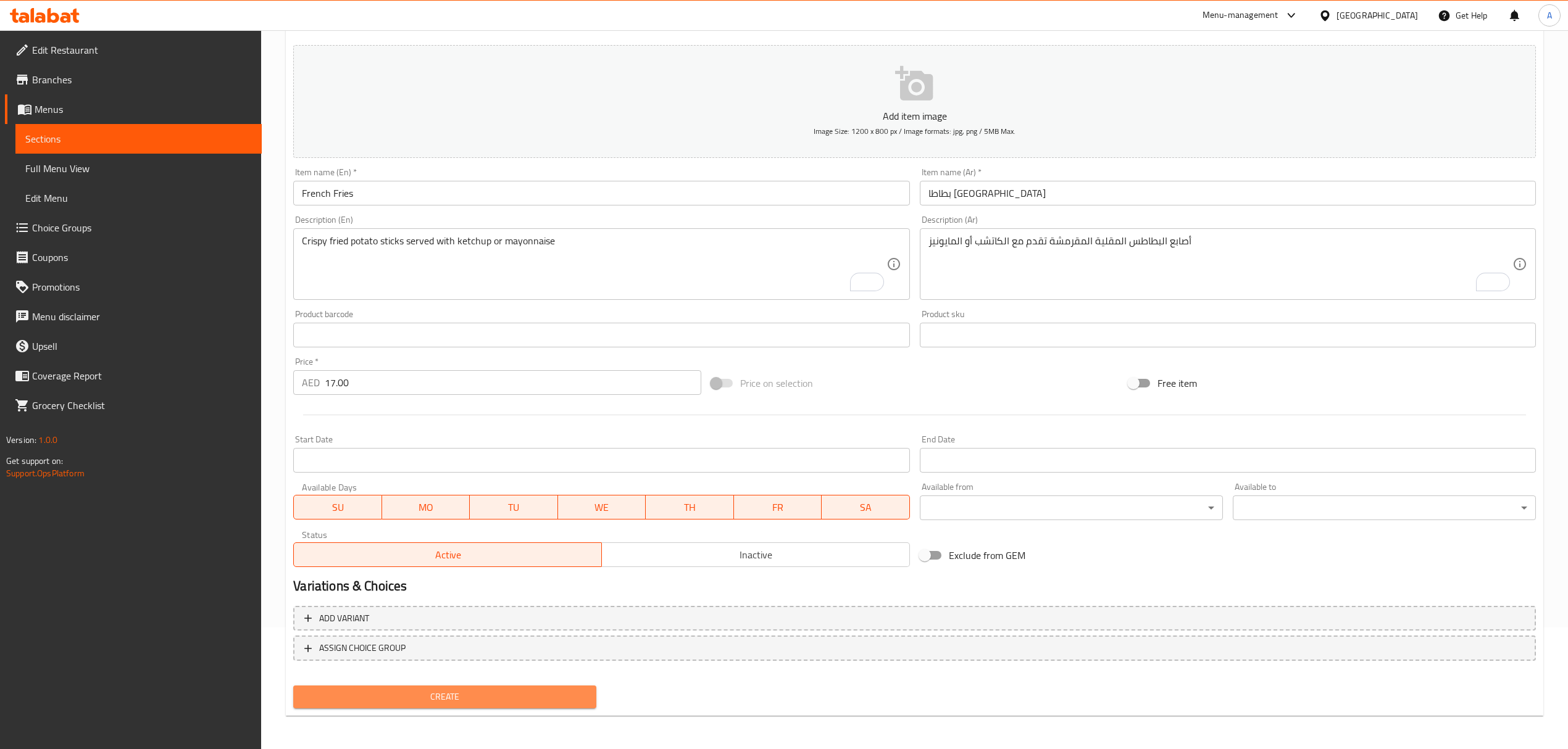
click at [465, 699] on span "Create" at bounding box center [445, 697] width 283 height 15
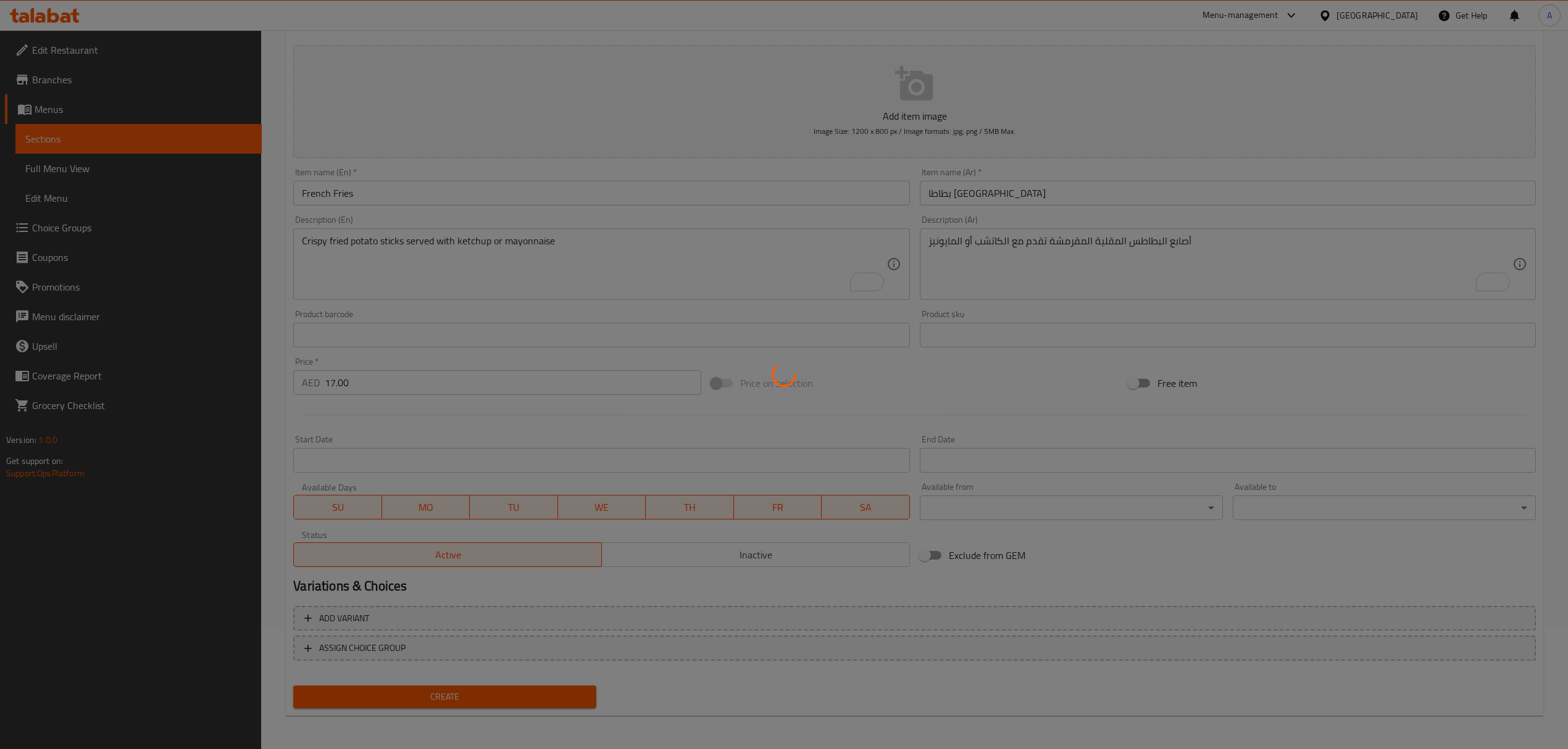
type input "0"
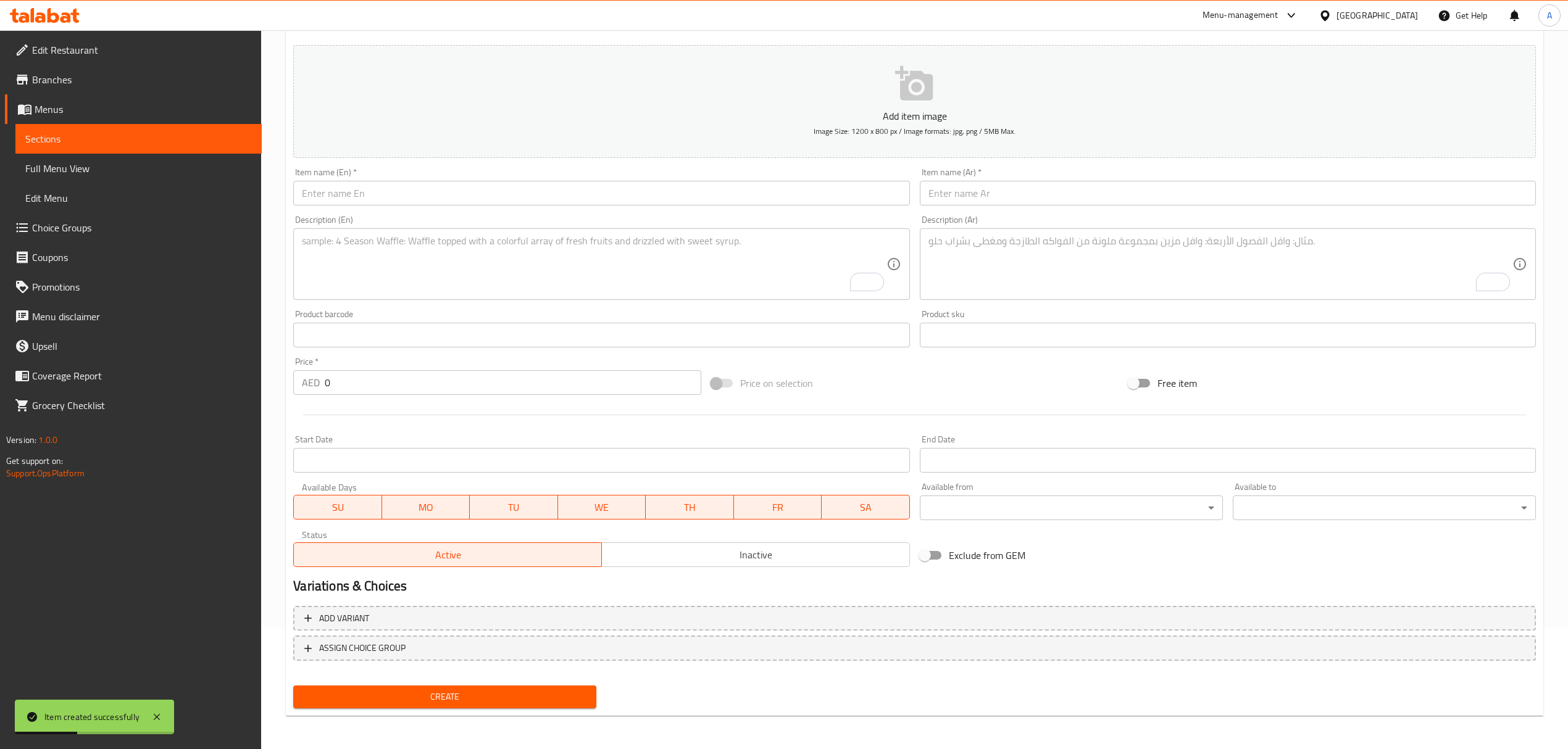
click at [90, 228] on span "Choice Groups" at bounding box center [142, 227] width 220 height 14
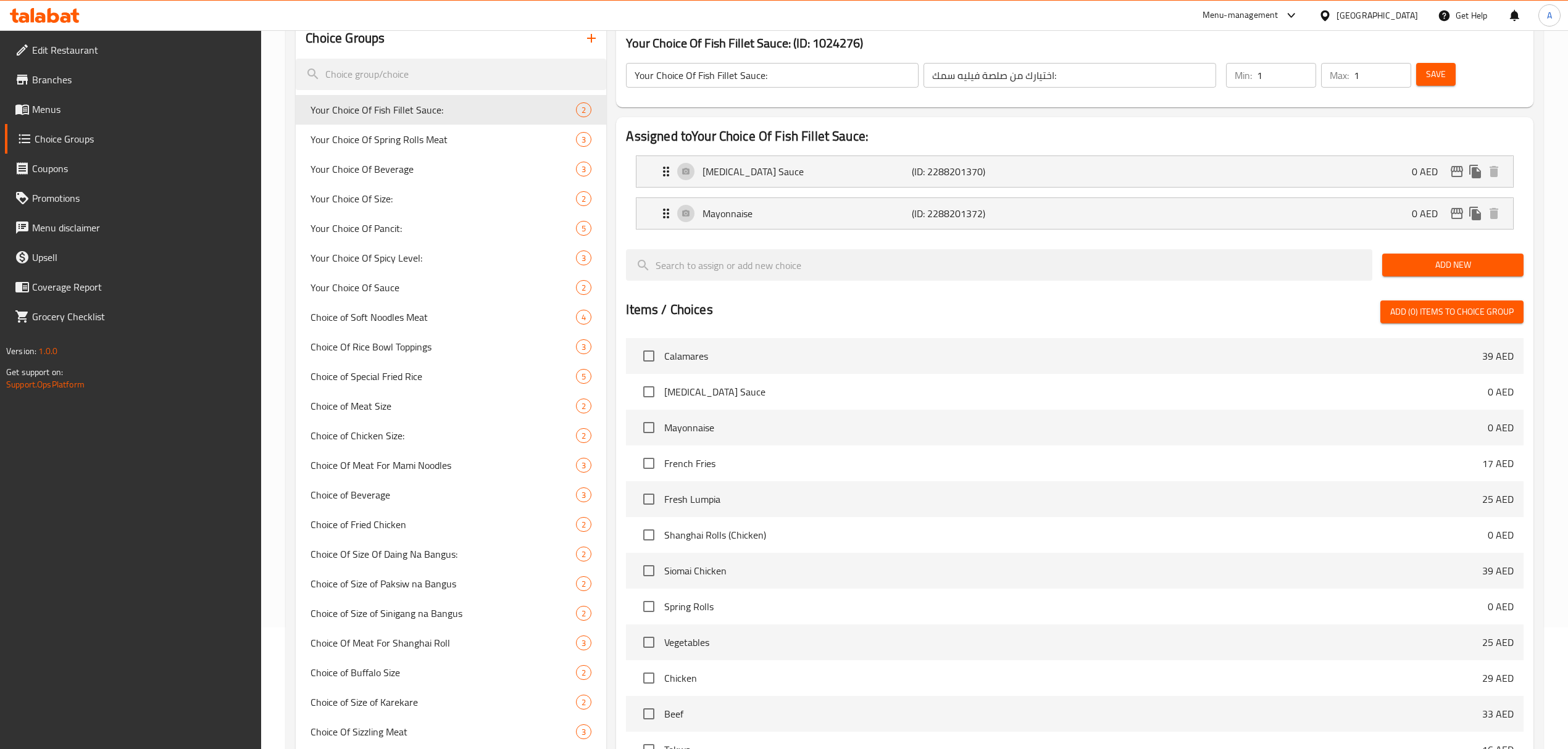
click at [594, 51] on button "button" at bounding box center [591, 38] width 30 height 30
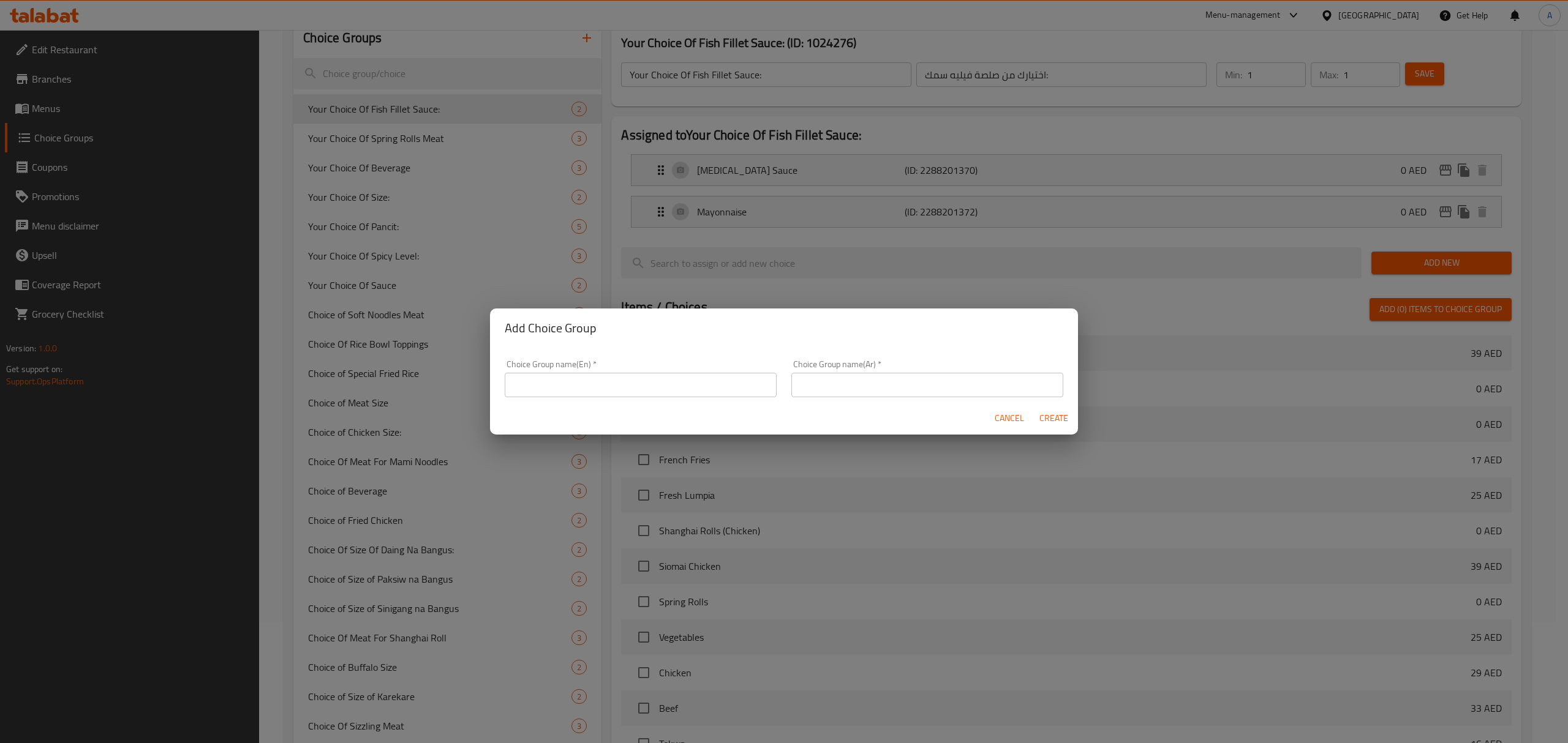
click at [640, 400] on div "Choice Group name(En)   * Choice Group name(En) *" at bounding box center [640, 379] width 287 height 52
click at [641, 382] on input "text" at bounding box center [640, 385] width 272 height 24
click at [590, 388] on input "Your Choice Of Grouper Fish:" at bounding box center [640, 385] width 272 height 24
drag, startPoint x: 590, startPoint y: 388, endPoint x: 655, endPoint y: 393, distance: 65.2
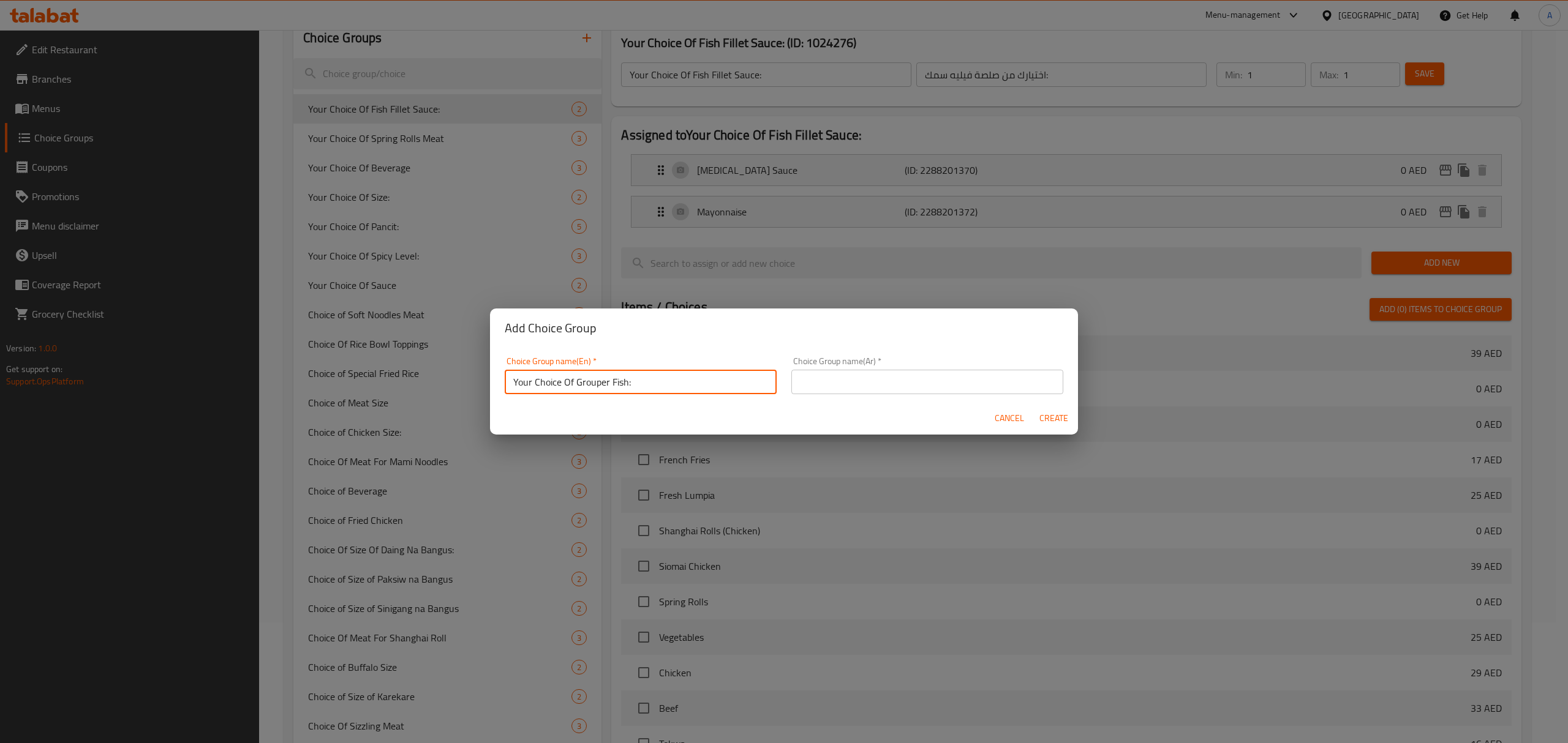
click at [655, 393] on input "Your Choice Of Grouper Fish:" at bounding box center [640, 382] width 272 height 24
type input "Your Choice Of"
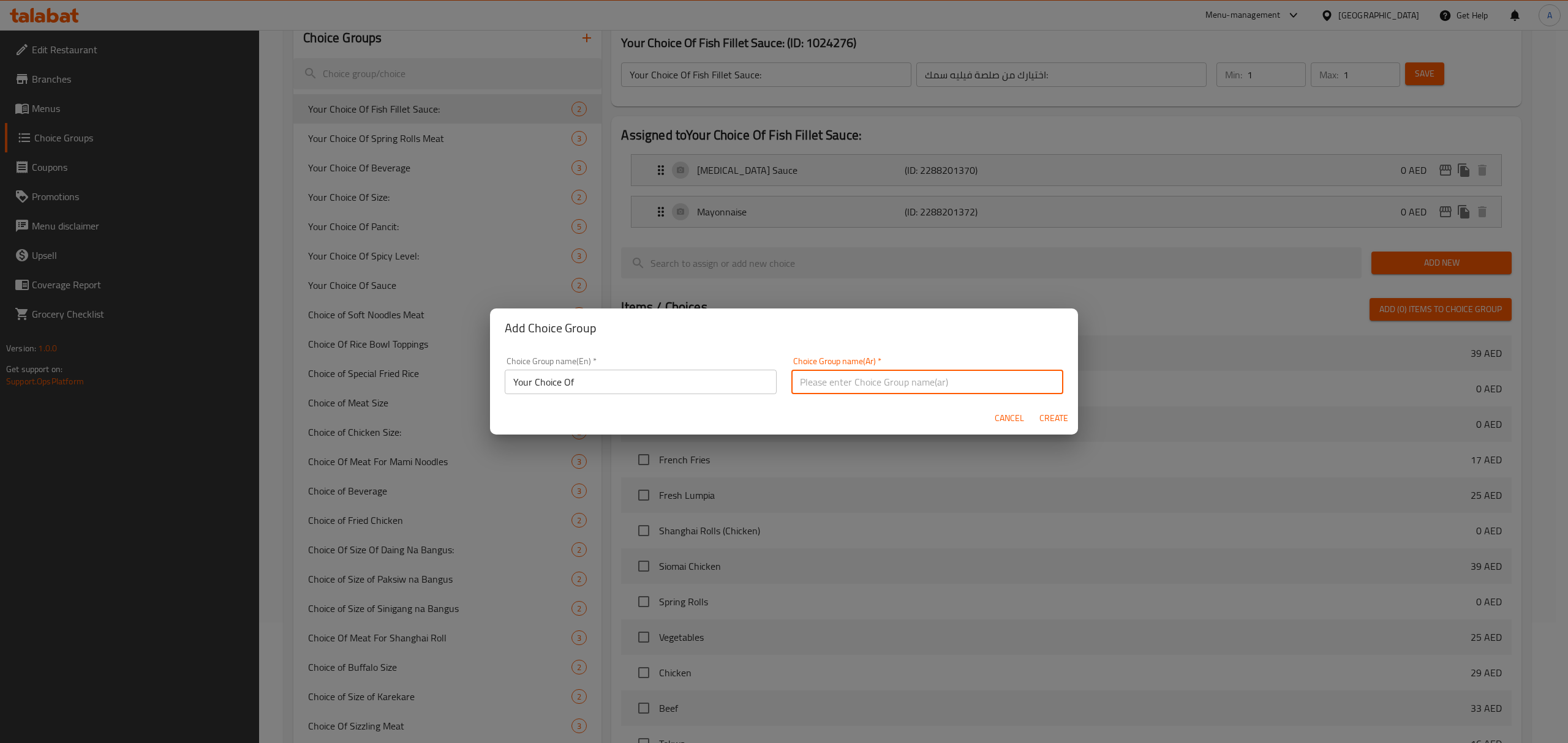
click at [937, 381] on input "text" at bounding box center [927, 382] width 272 height 24
type input "إختيارك من"
click at [1057, 431] on div "Cancel Create" at bounding box center [784, 419] width 588 height 33
drag, startPoint x: 1066, startPoint y: 413, endPoint x: 1096, endPoint y: 307, distance: 110.2
click at [1095, 312] on div "Add Choice Group Choice Group name(En)   * Your Choice Of Choice Group name(En)…" at bounding box center [784, 372] width 1568 height 743
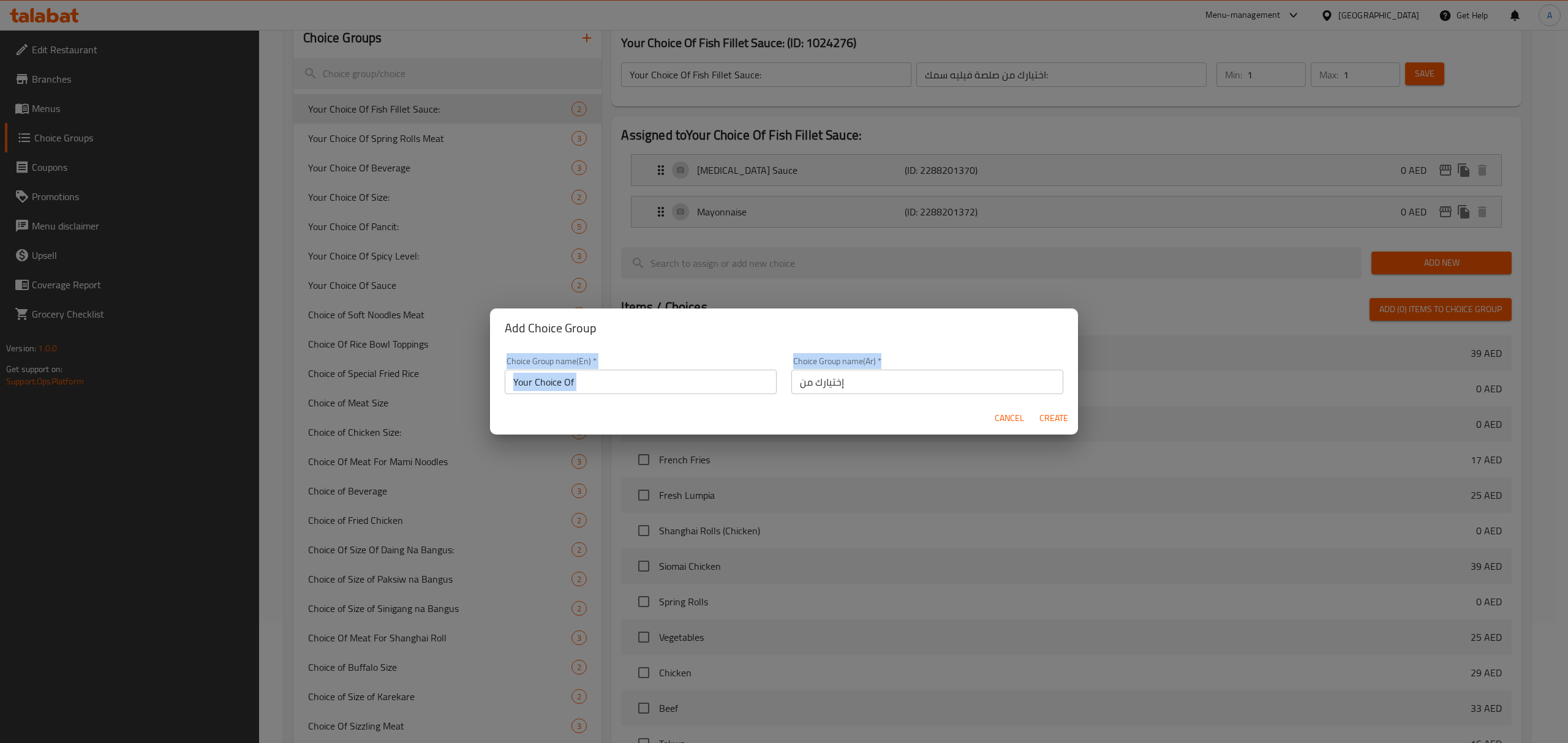
click at [1061, 414] on span "Create" at bounding box center [1053, 419] width 29 height 15
type input "Your Choice Of"
type input "إختيارك من"
type input "0"
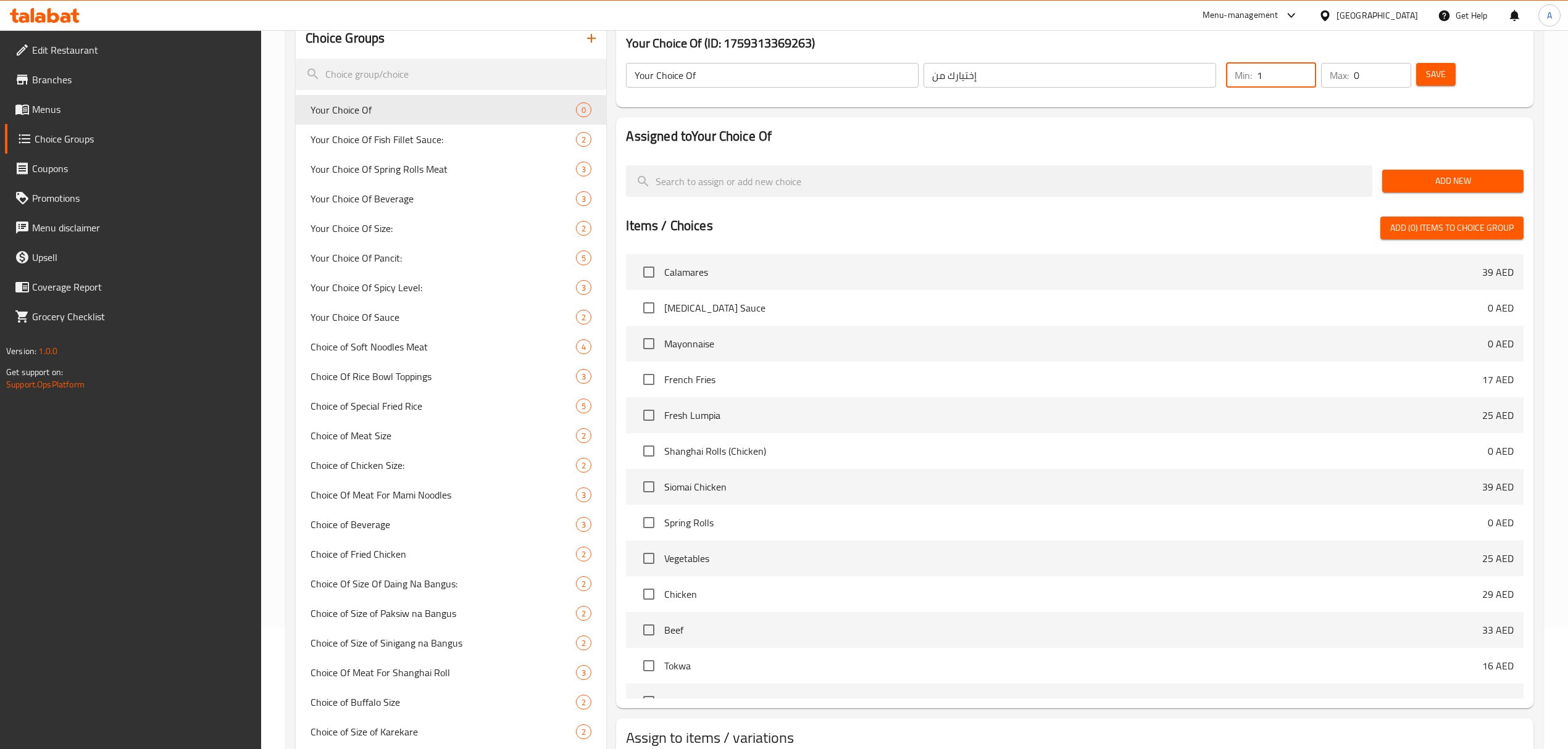
type input "1"
click at [1303, 71] on input "1" at bounding box center [1287, 75] width 59 height 25
type input "1"
click at [1395, 68] on input "1" at bounding box center [1382, 75] width 58 height 25
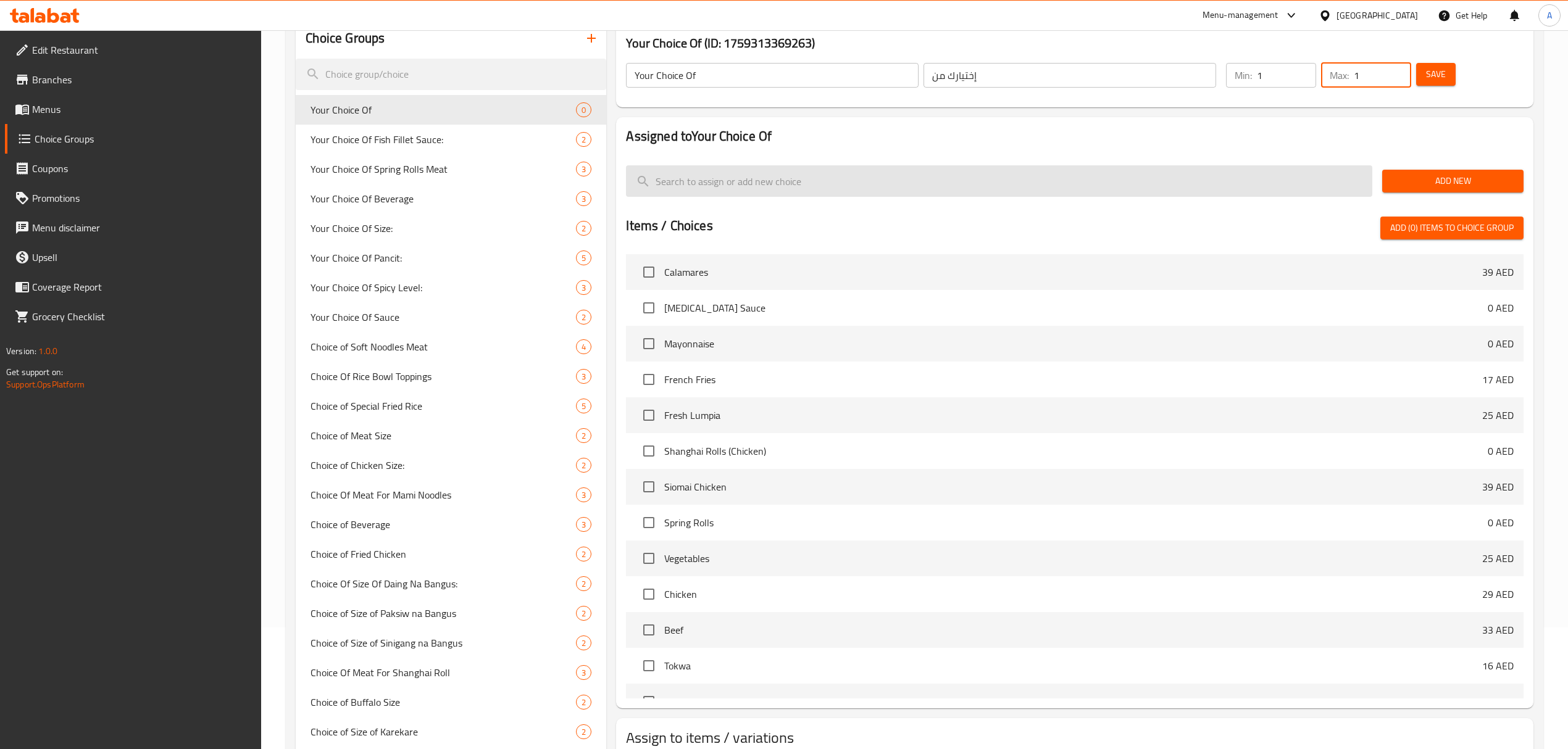
click at [742, 183] on input "search" at bounding box center [999, 180] width 747 height 31
paste input "ketchup"
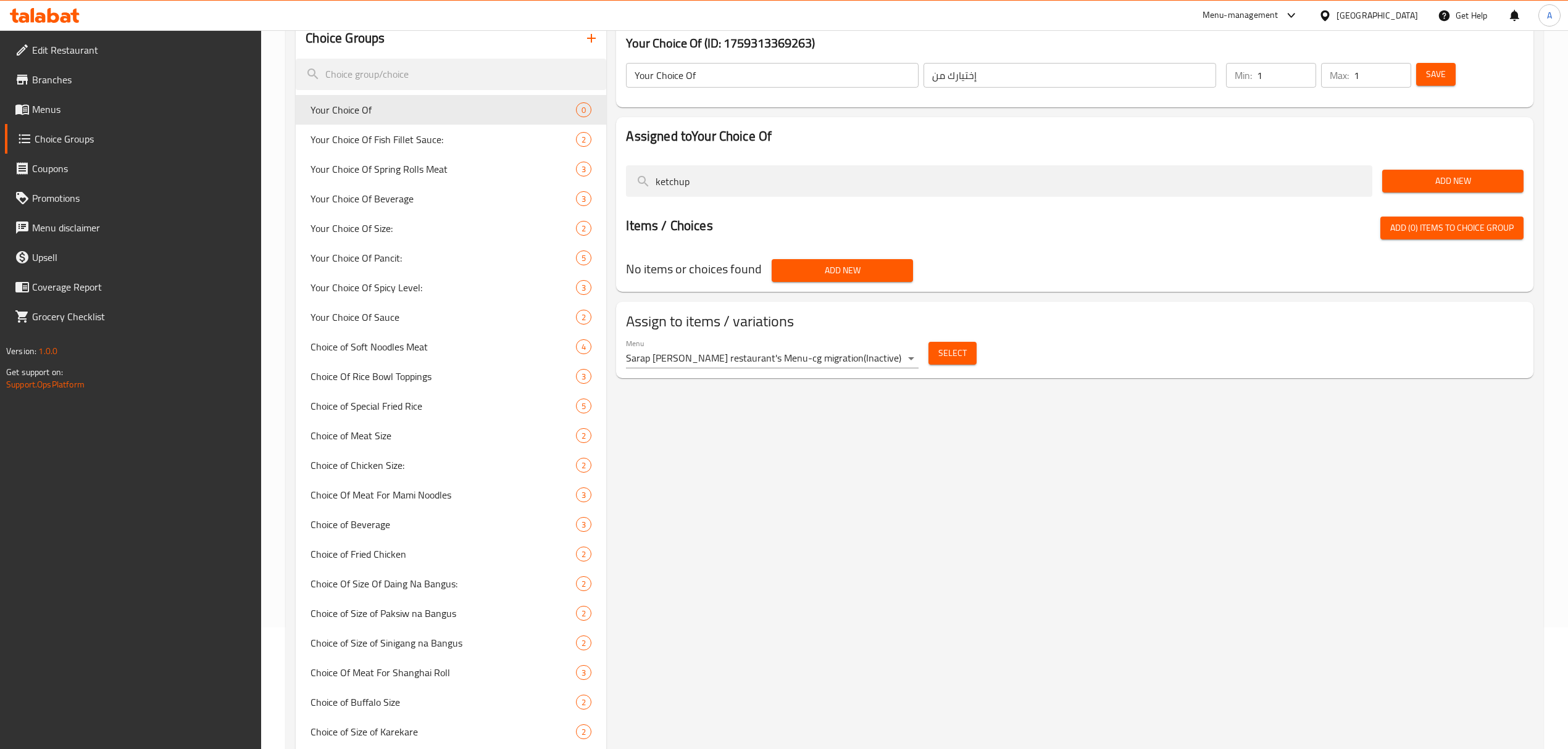
type input "ketchup"
click at [1426, 160] on div "Add New" at bounding box center [1453, 180] width 151 height 42
click at [1423, 187] on span "Add New" at bounding box center [1452, 181] width 121 height 15
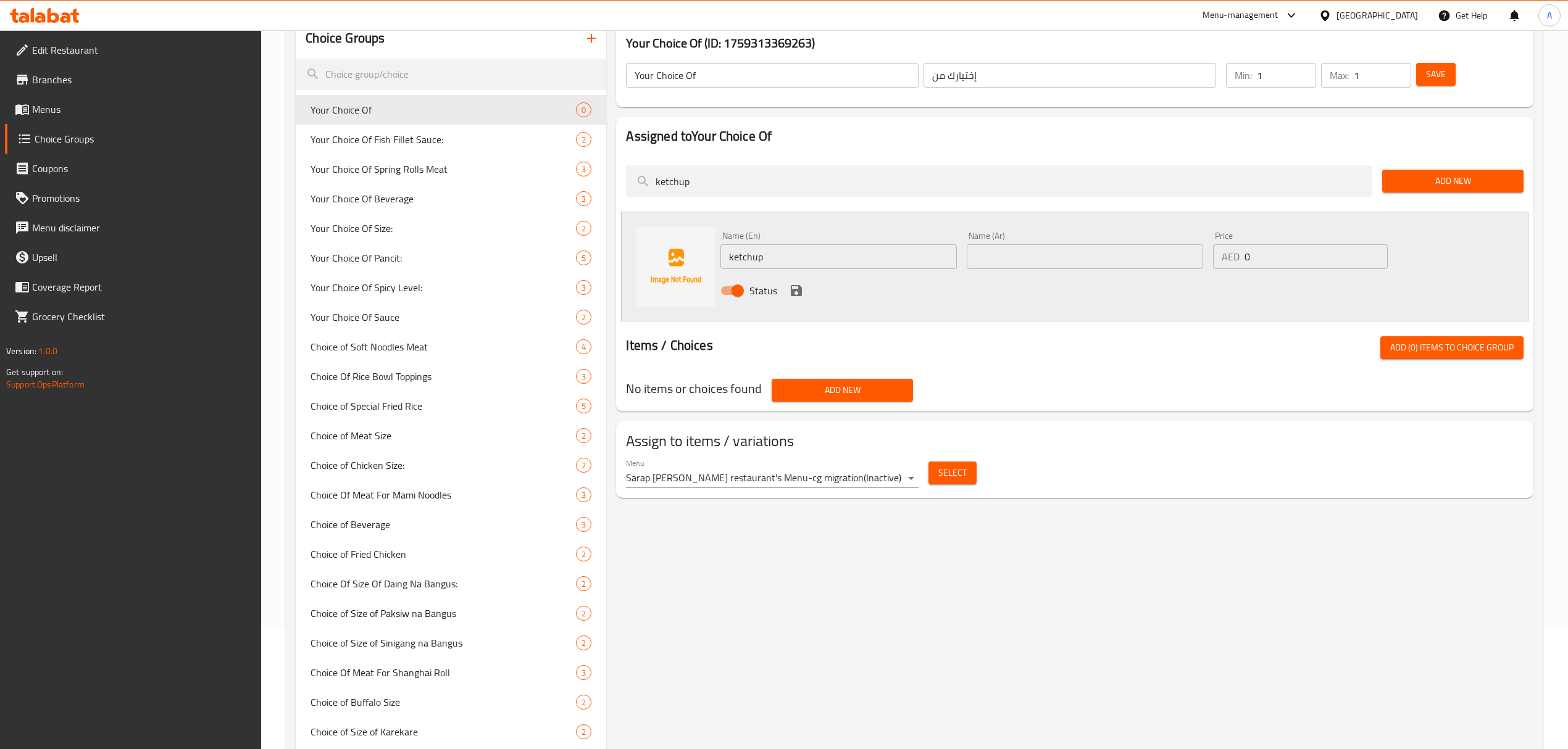
click at [998, 242] on div "Name (Ar) Name (Ar)" at bounding box center [1085, 250] width 236 height 37
click at [998, 252] on input "text" at bounding box center [1085, 256] width 236 height 25
paste input "كاتشب"
type input "كاتشب"
click at [803, 294] on icon "save" at bounding box center [796, 290] width 14 height 14
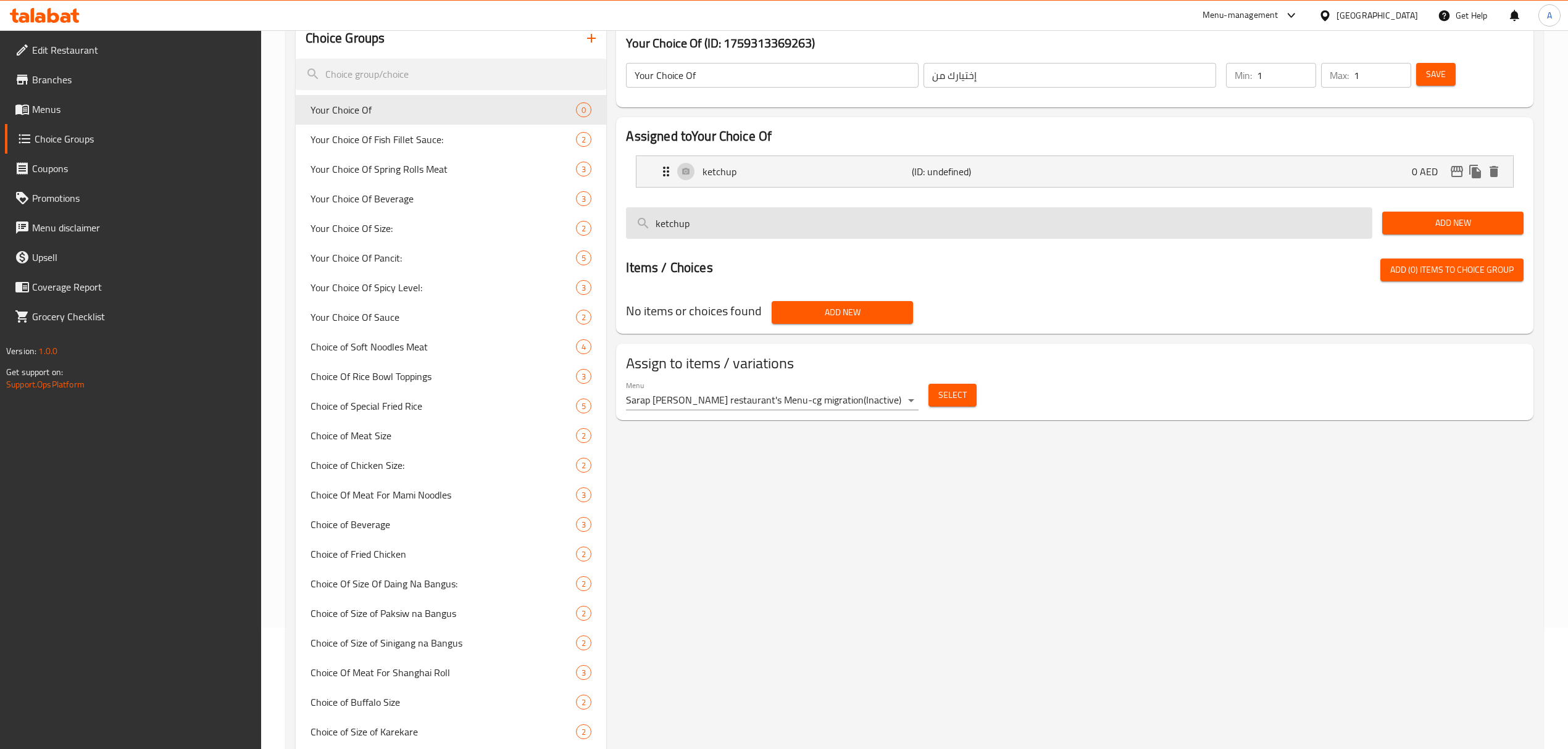
click at [779, 220] on input "ketchup" at bounding box center [999, 223] width 747 height 31
paste input "mayonnaise"
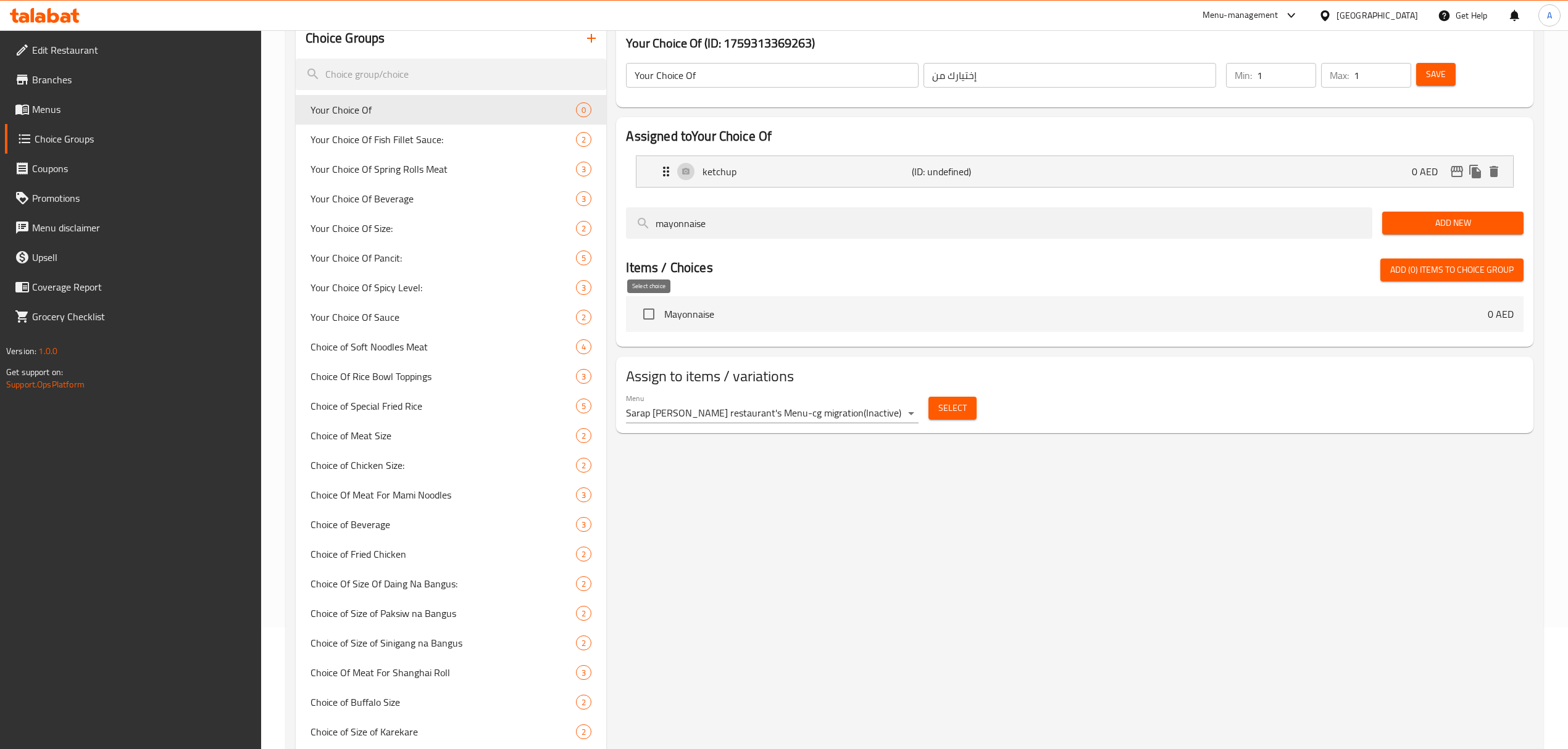
type input "mayonnaise"
click at [642, 308] on input "checkbox" at bounding box center [648, 313] width 26 height 26
click at [1426, 223] on span "Add New" at bounding box center [1452, 223] width 121 height 15
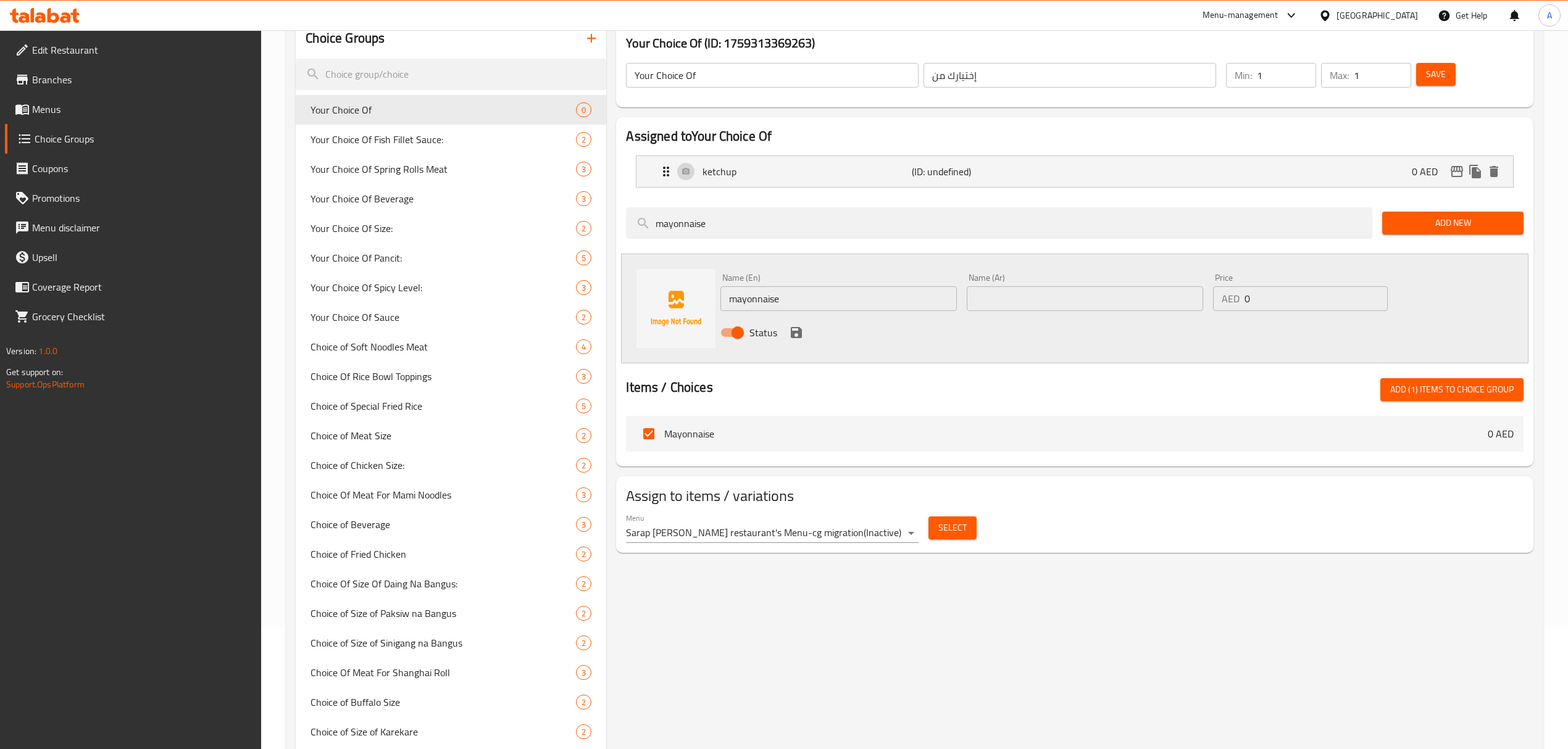
click at [1427, 385] on span "Add (1) items to choice group" at bounding box center [1452, 390] width 124 height 15
checkbox input "false"
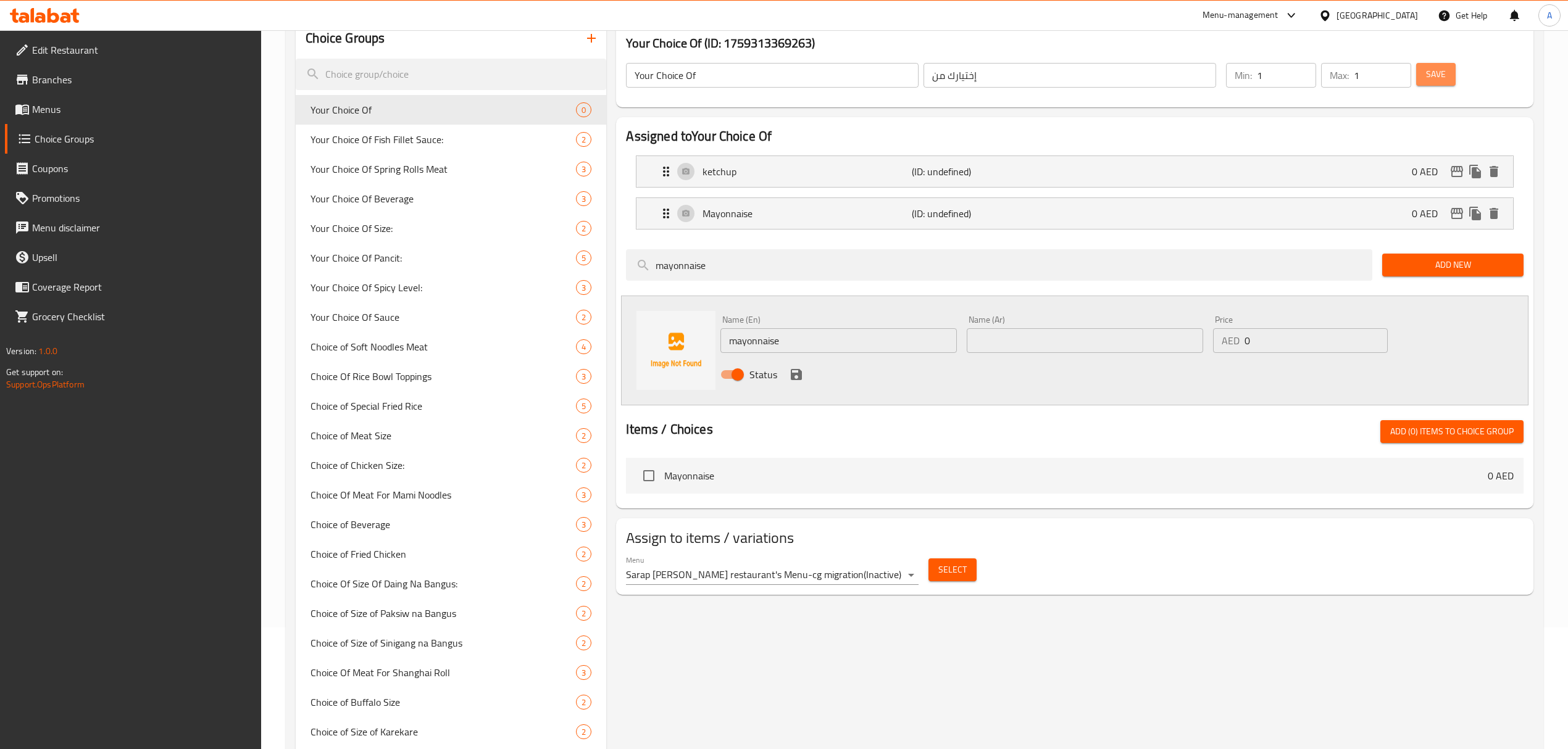
click at [1435, 76] on span "Save" at bounding box center [1435, 75] width 19 height 15
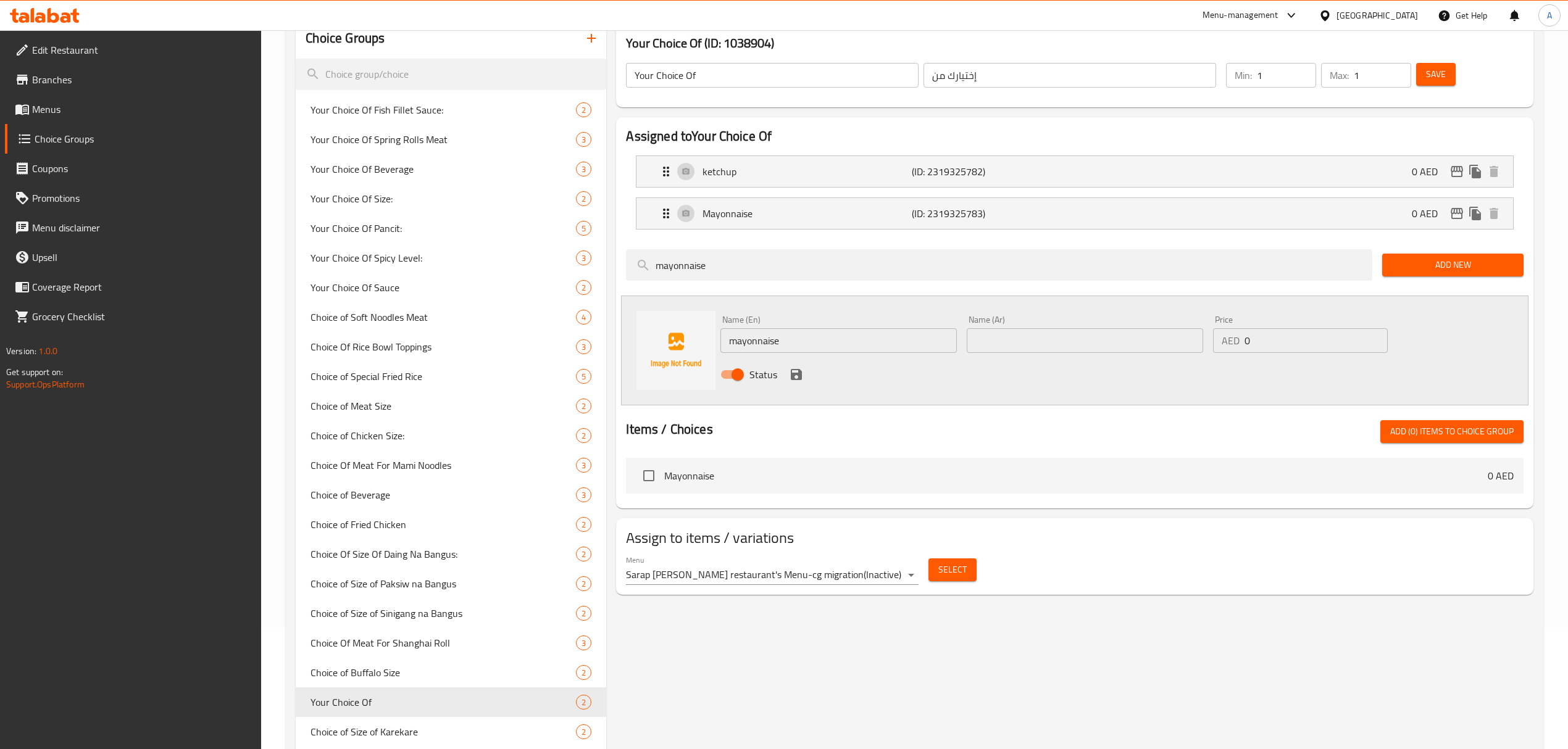
click at [803, 580] on body "​ Menu-management United Arab Emirates Get Help A Edit Restaurant Branches Menu…" at bounding box center [784, 268] width 1568 height 719
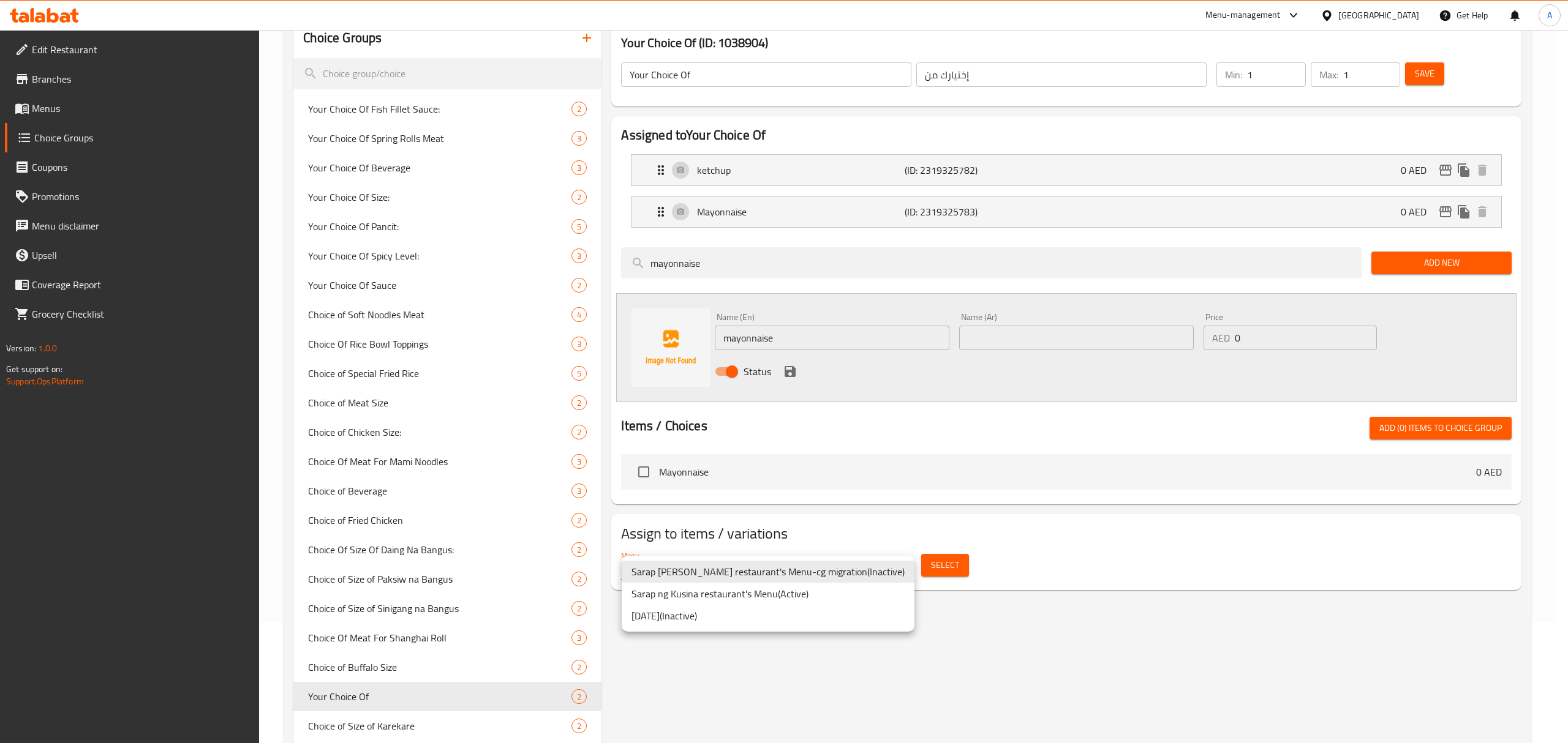
click at [807, 600] on li "Sarap ng Kusina restaurant's Menu ( Active )" at bounding box center [768, 593] width 293 height 22
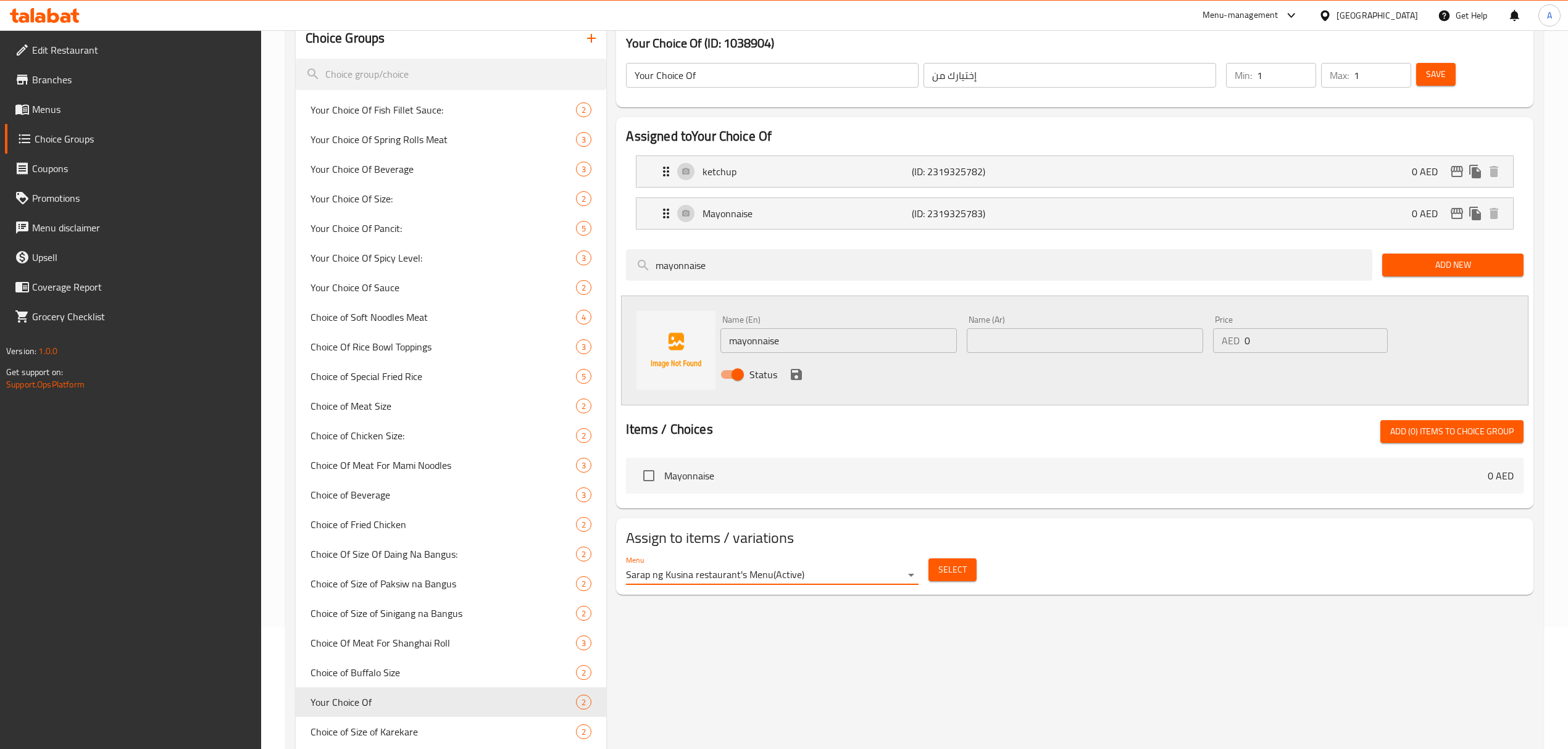
click at [948, 576] on span "Select" at bounding box center [953, 570] width 29 height 15
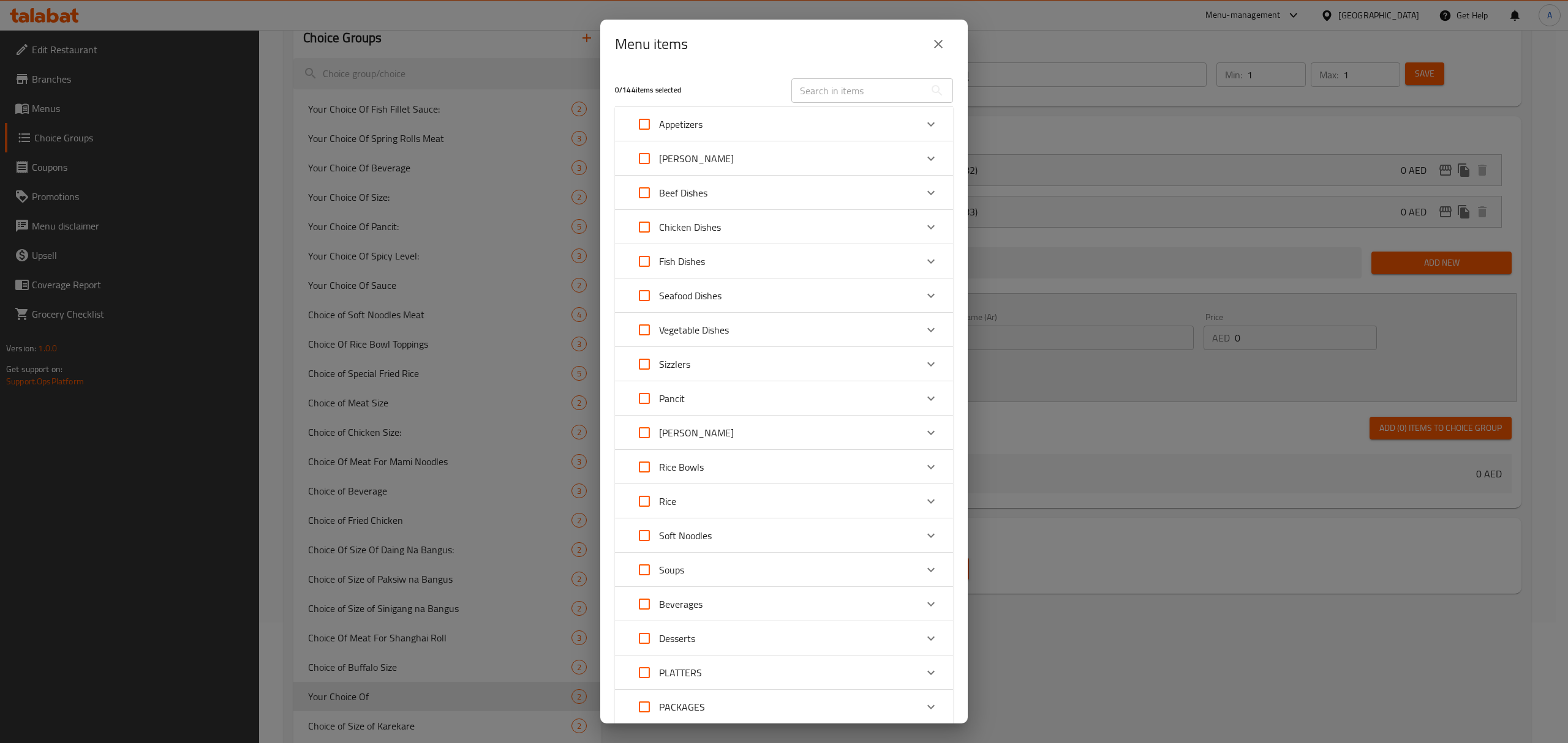
click at [734, 127] on div "Appetizers" at bounding box center [773, 124] width 287 height 29
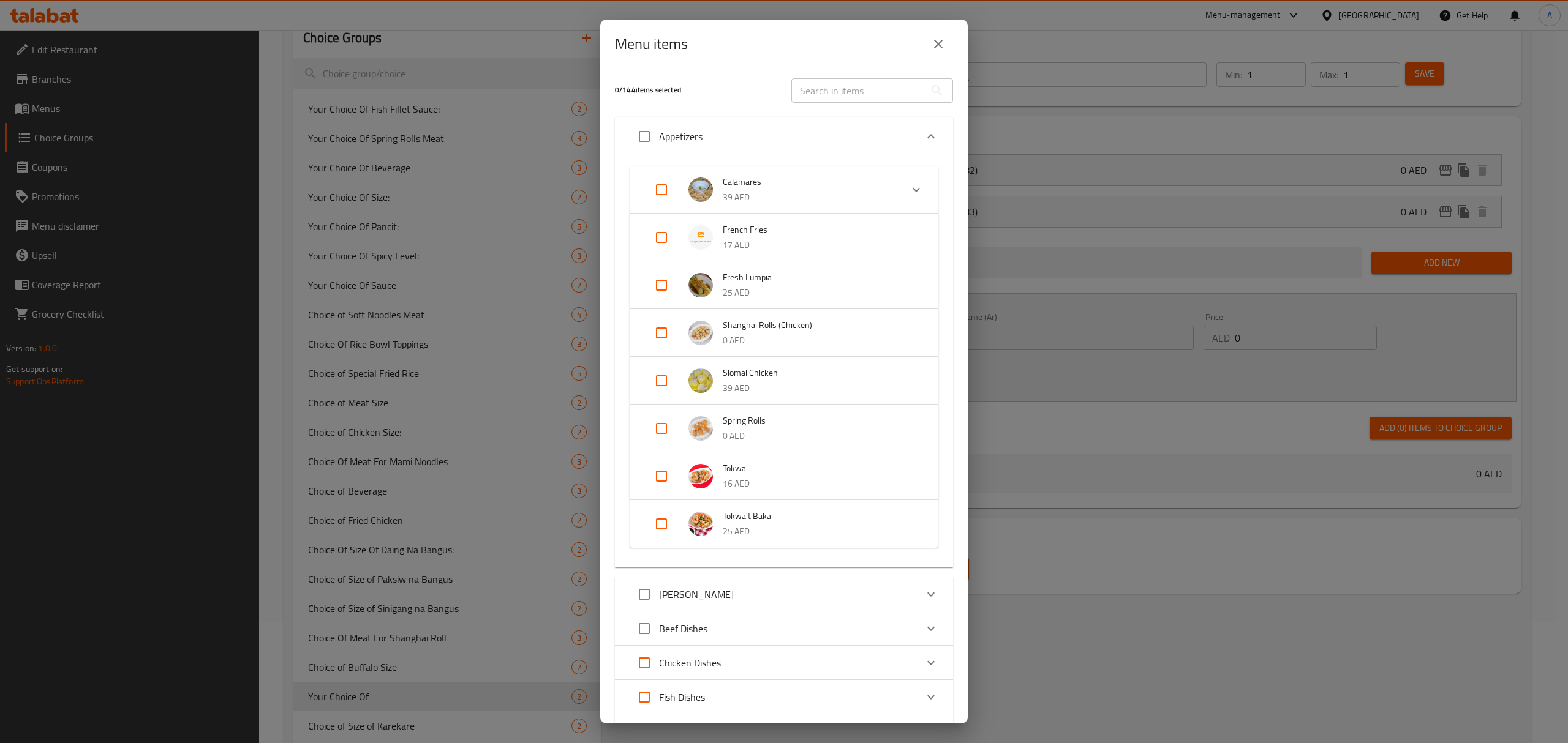
click at [668, 238] on input "Expand" at bounding box center [661, 237] width 29 height 29
checkbox input "true"
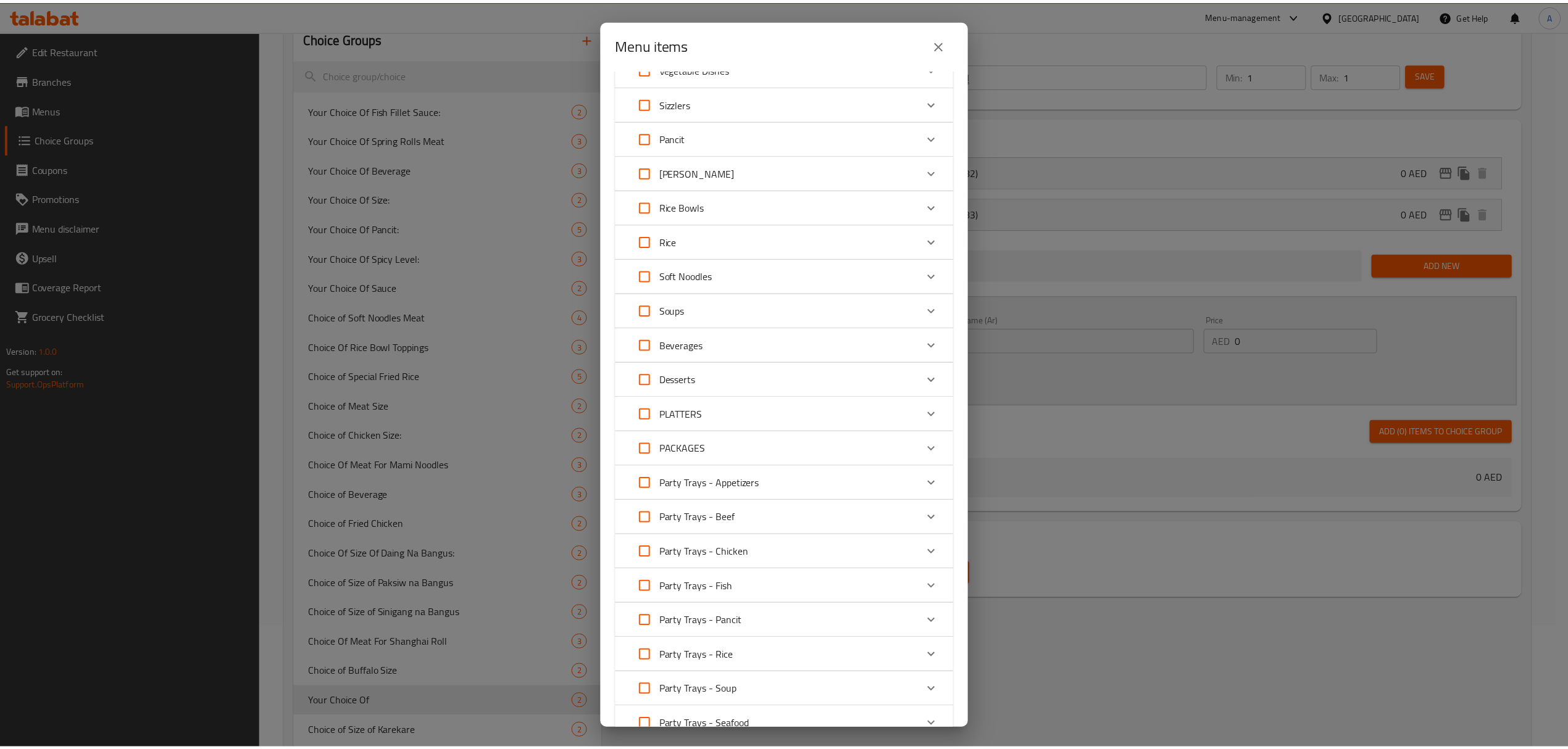
scroll to position [857, 0]
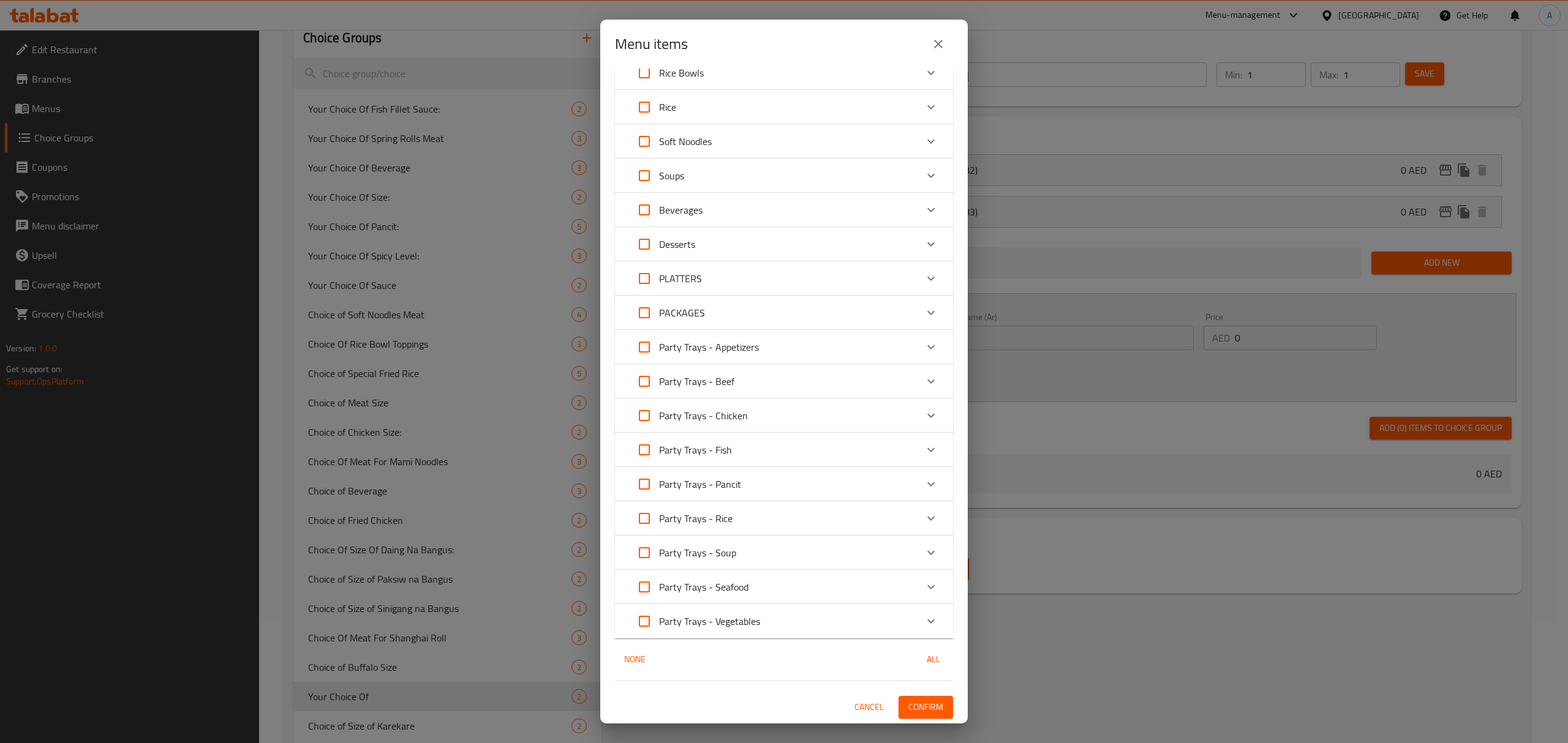
click at [922, 709] on span "Confirm" at bounding box center [926, 707] width 35 height 15
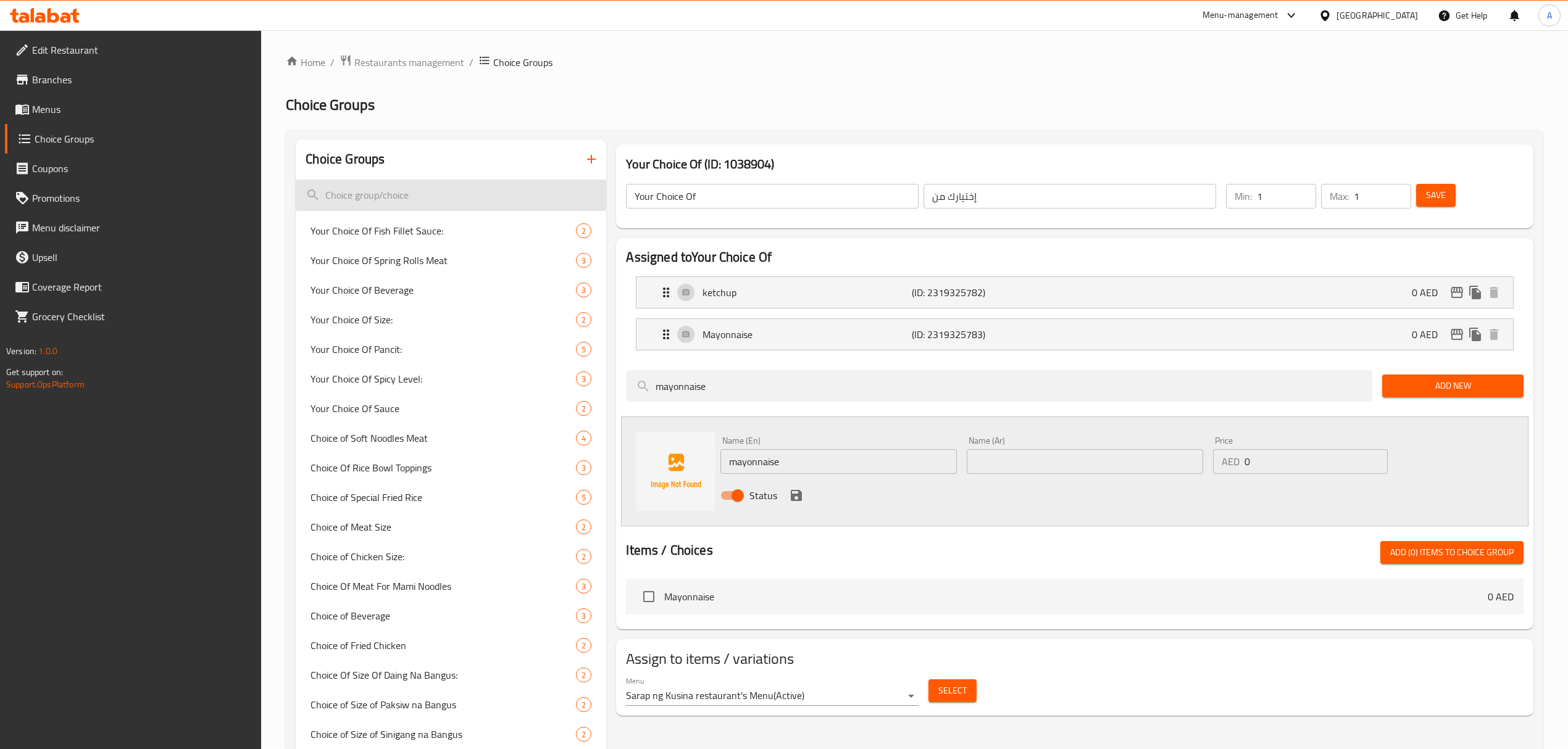
scroll to position [0, 0]
click at [30, 111] on span at bounding box center [23, 108] width 17 height 14
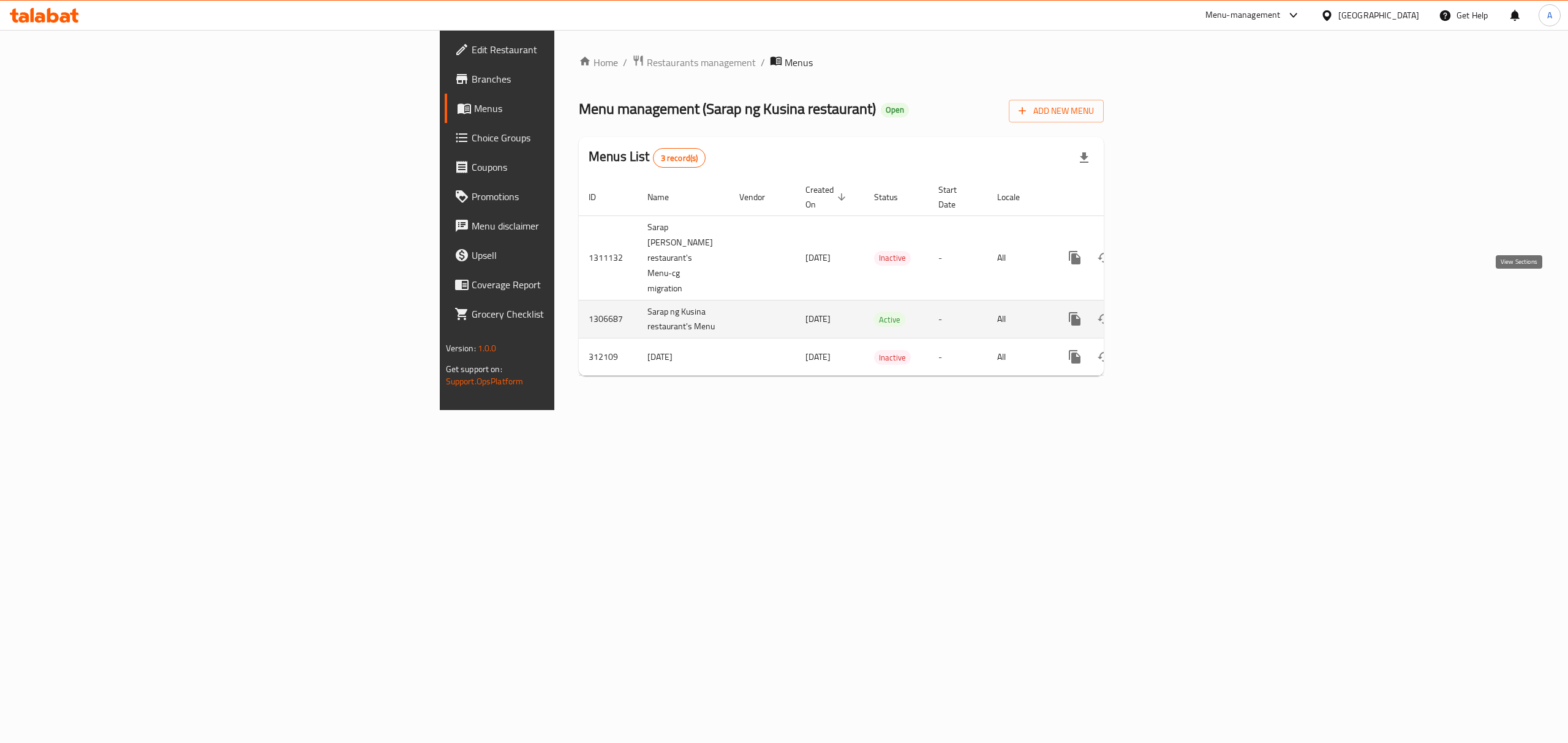
click at [1170, 312] on icon "enhanced table" at bounding box center [1162, 319] width 14 height 14
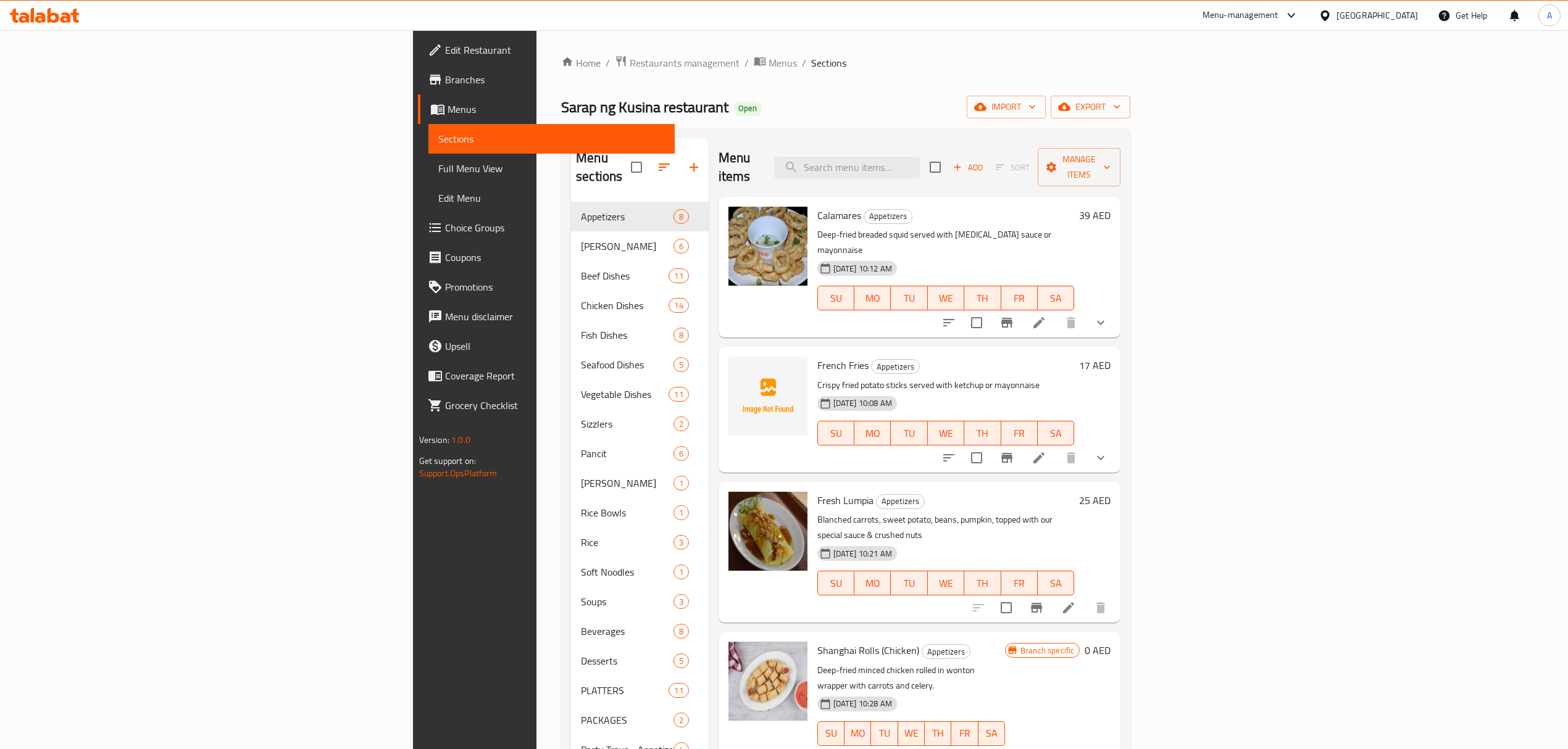
click at [940, 301] on div "Calamares Appetizers Deep-fried breaded squid served with Tartar sauce or mayon…" at bounding box center [920, 267] width 403 height 141
click at [1044, 391] on div "01-10-2025 10:08 AM SU MO TU WE TH FR SA" at bounding box center [945, 424] width 267 height 67
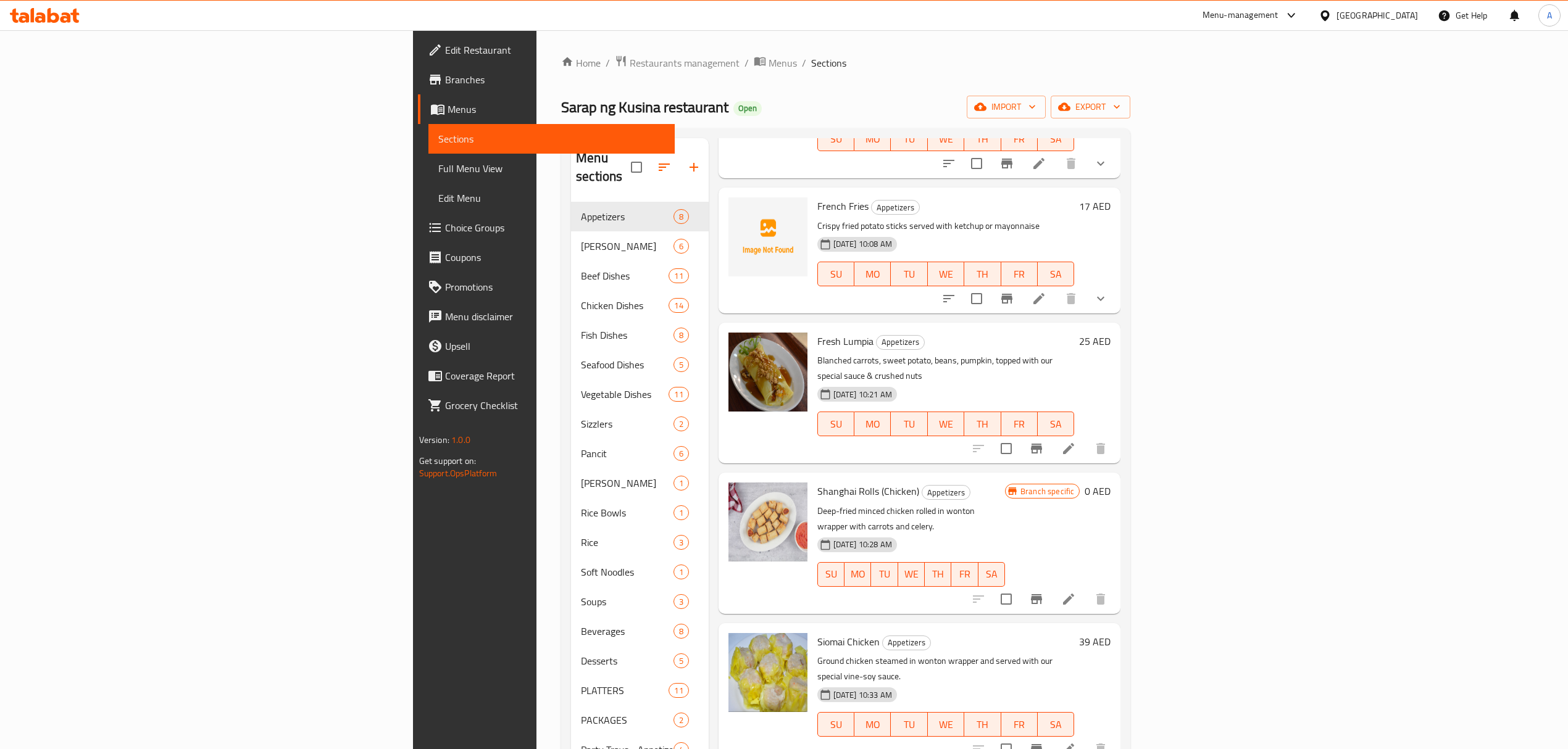
scroll to position [164, 0]
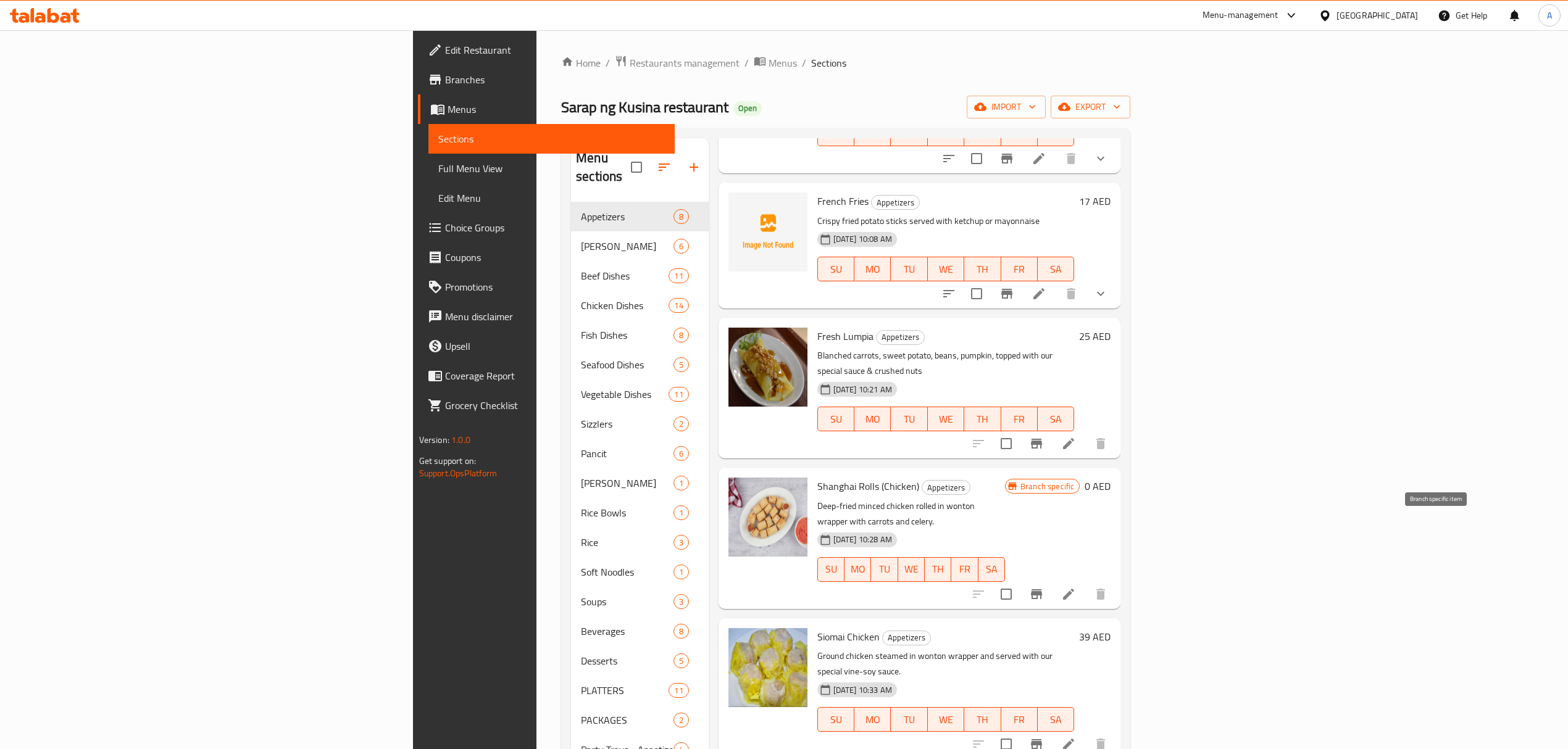
click at [1051, 580] on button "Branch-specific-item" at bounding box center [1036, 594] width 30 height 30
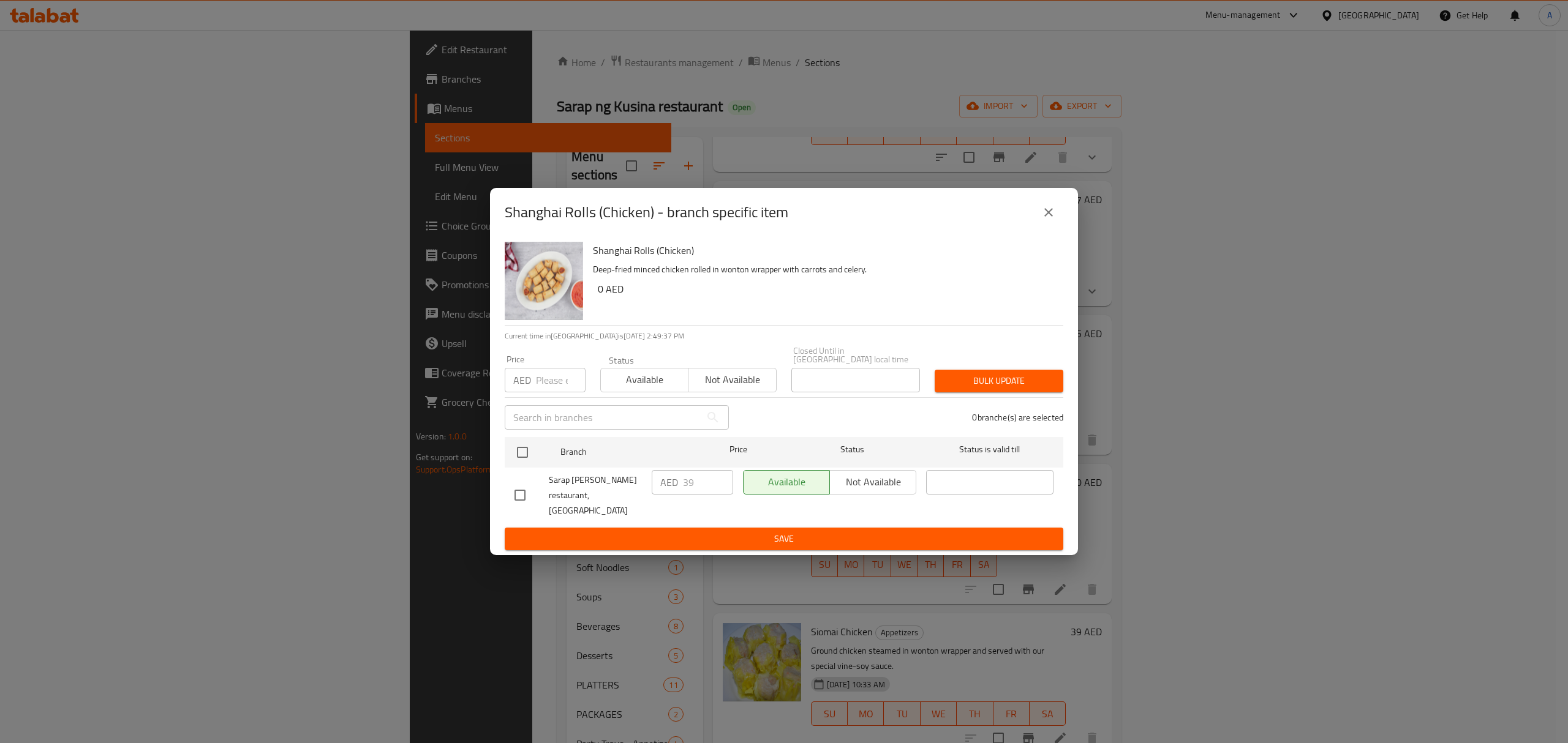
click at [1059, 227] on button "close" at bounding box center [1048, 212] width 29 height 29
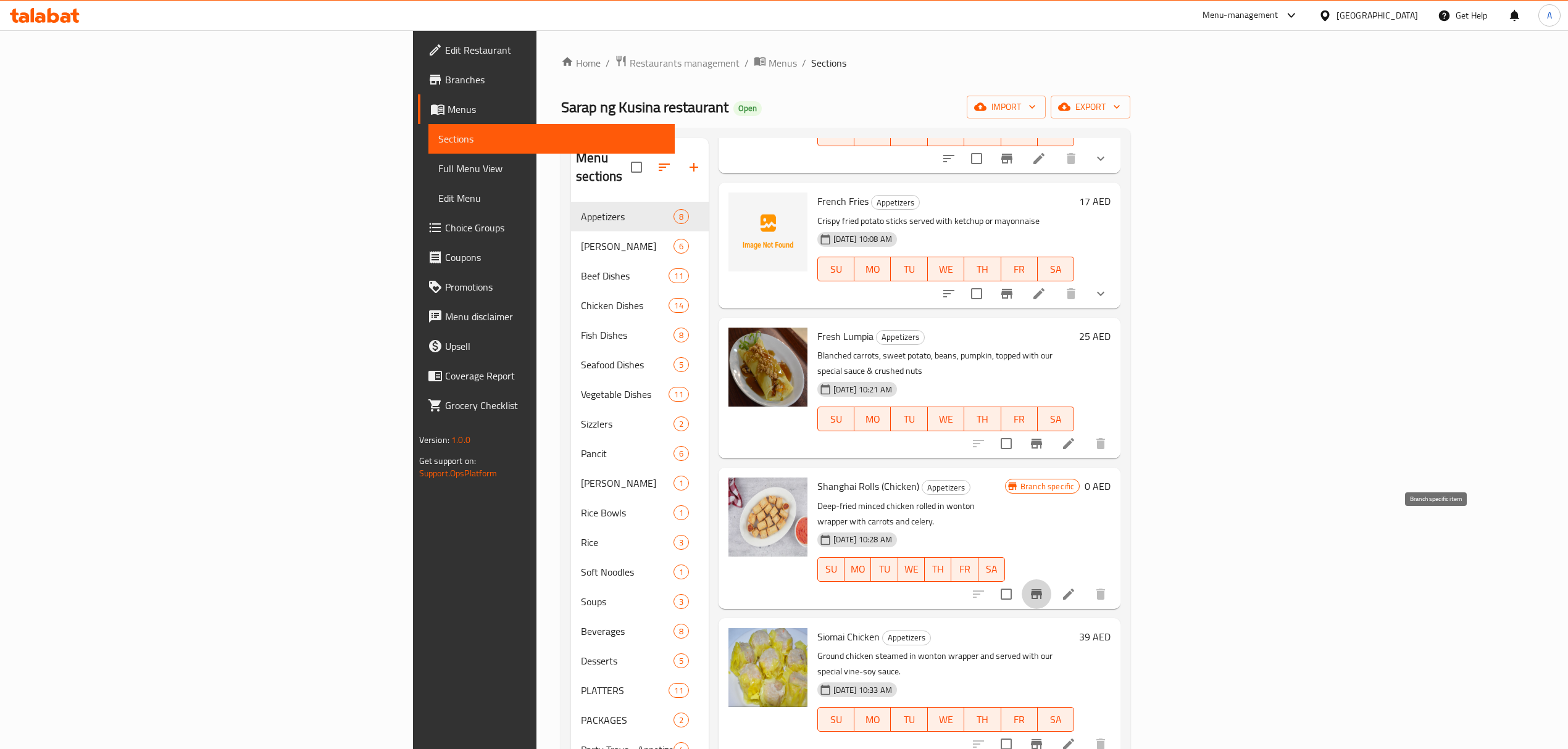
click at [1051, 580] on button "Branch-specific-item" at bounding box center [1036, 594] width 30 height 30
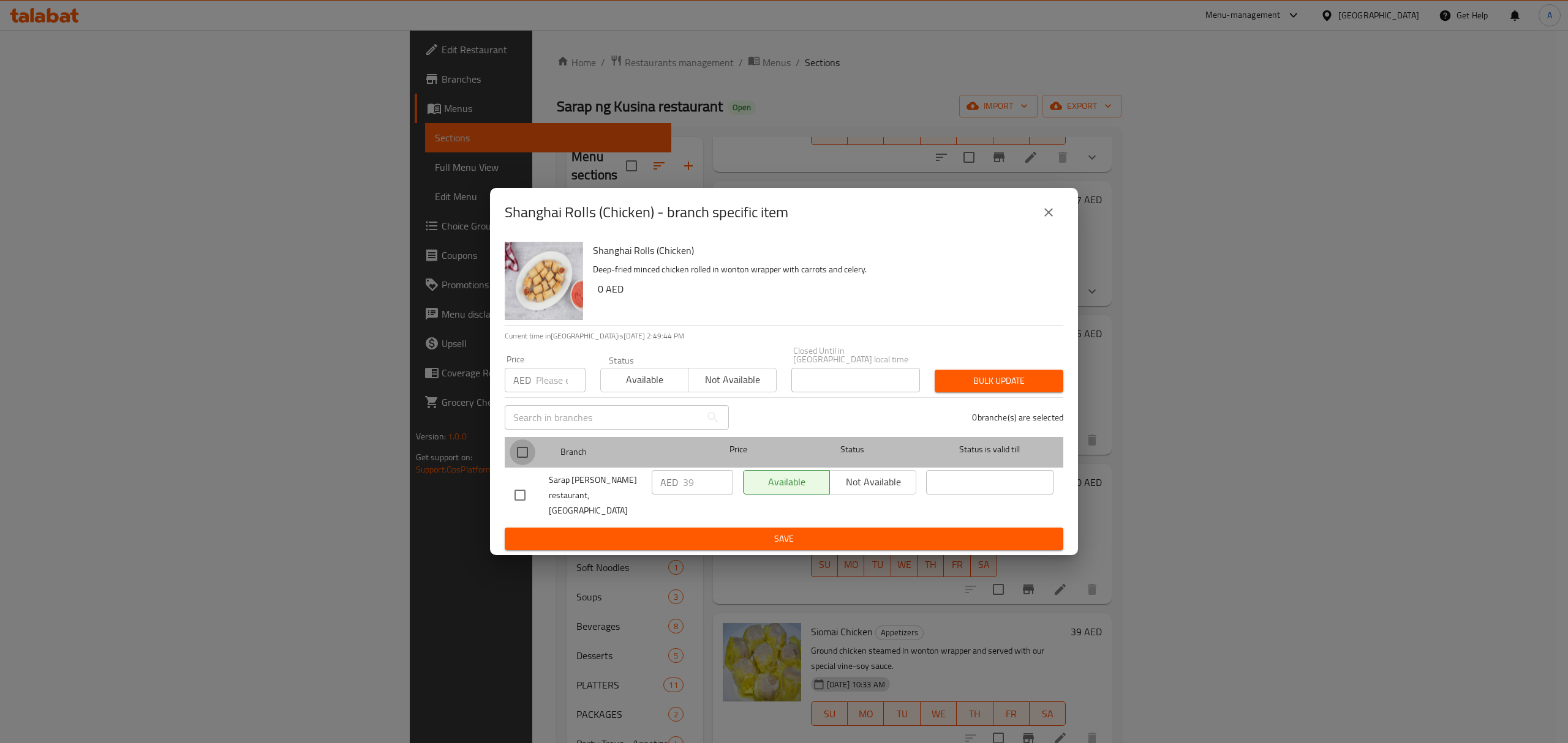
click at [520, 463] on input "checkbox" at bounding box center [522, 452] width 26 height 26
checkbox input "true"
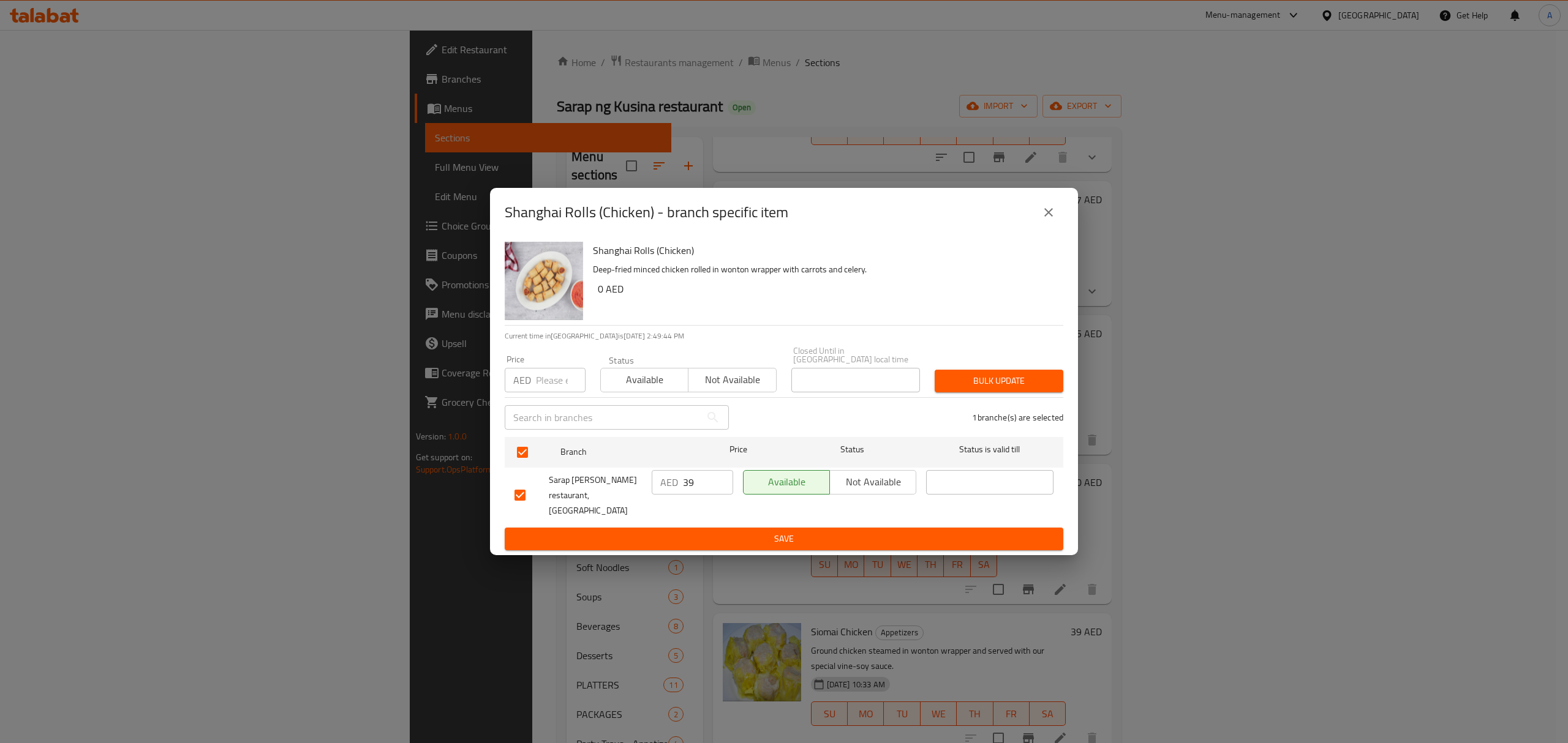
click at [537, 375] on input "number" at bounding box center [560, 380] width 50 height 24
type input "0"
click at [963, 388] on span "Bulk update" at bounding box center [999, 381] width 109 height 15
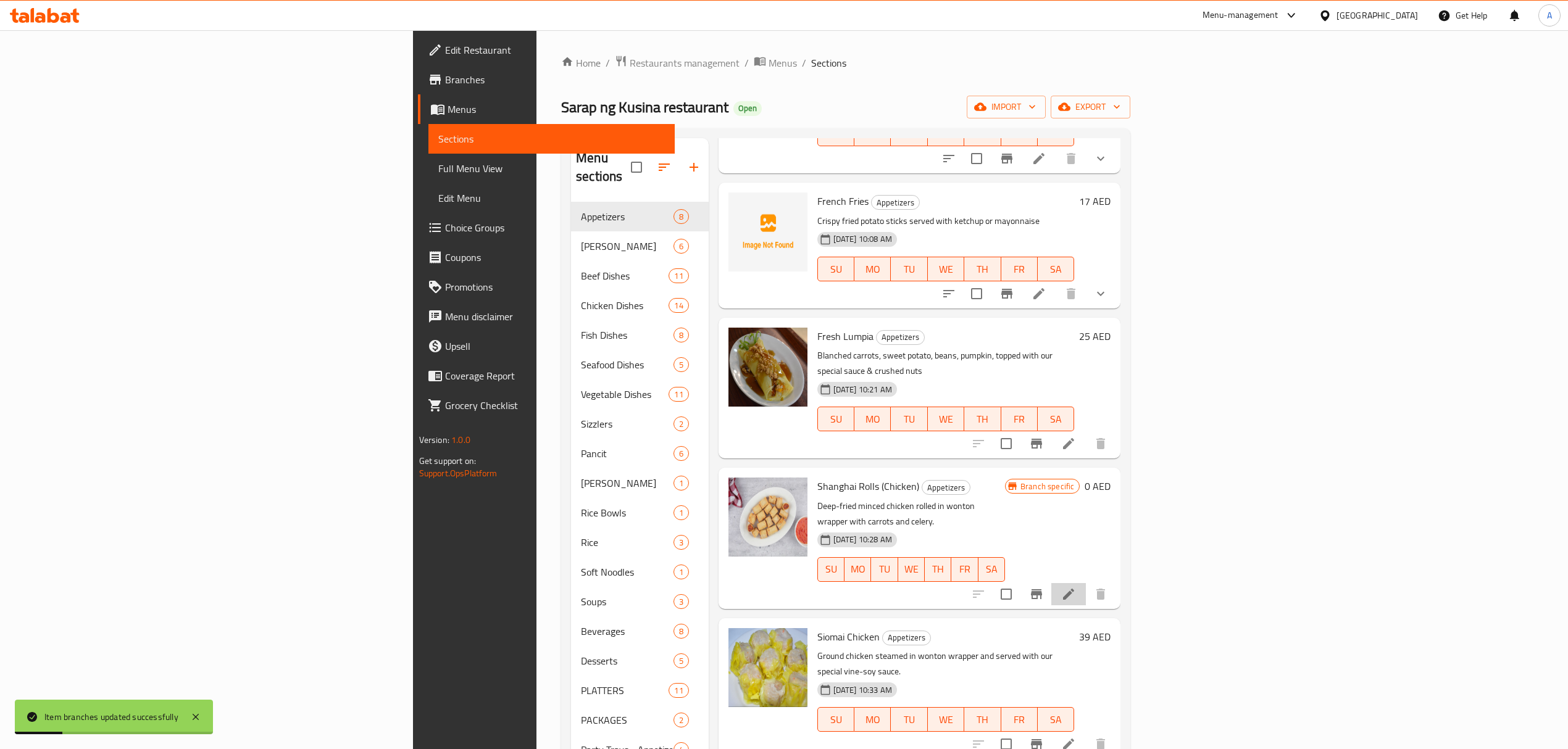
click at [1086, 583] on li at bounding box center [1068, 594] width 35 height 22
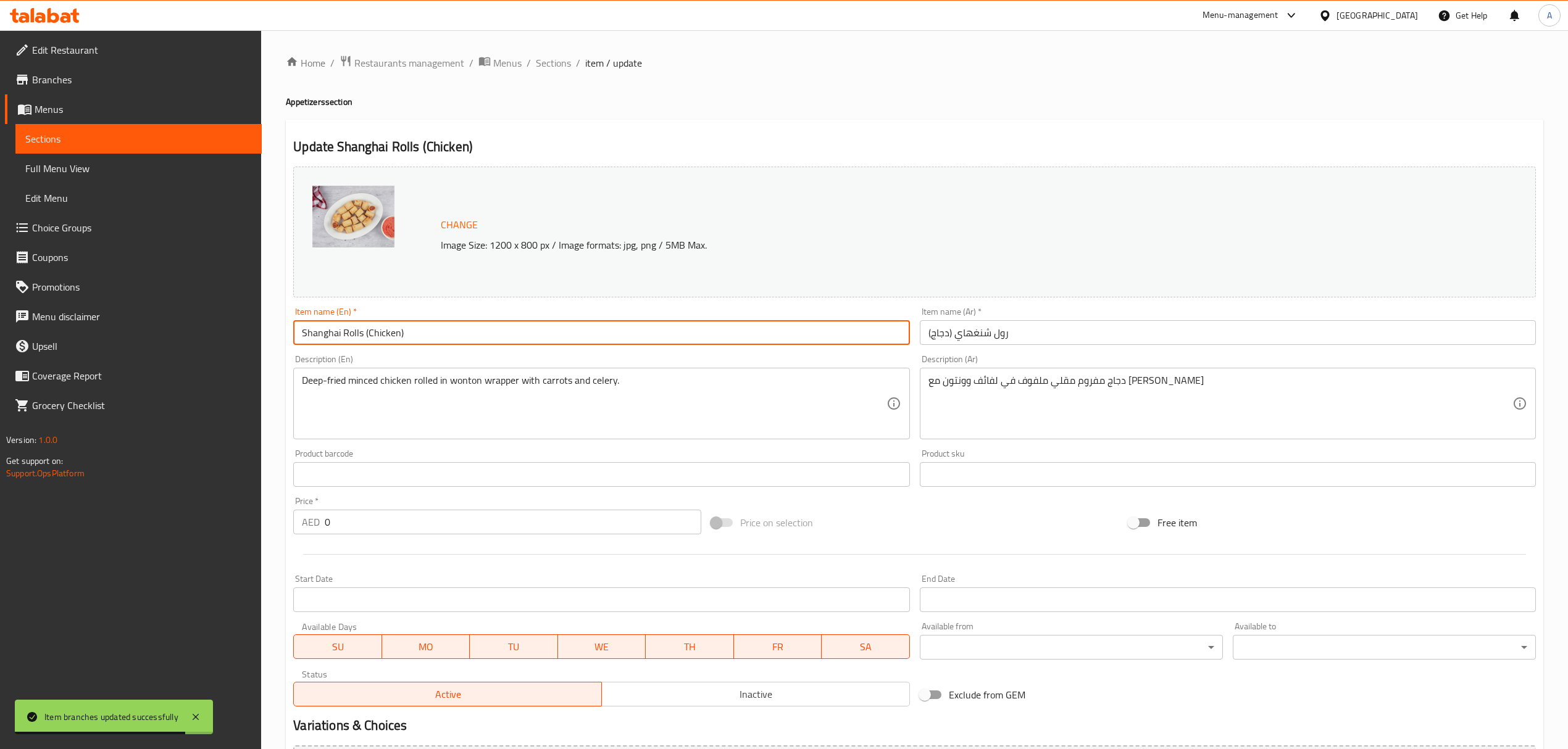
drag, startPoint x: 364, startPoint y: 335, endPoint x: 472, endPoint y: 347, distance: 108.7
click at [472, 347] on div "Item name (En)   * Shanghai Rolls (Chicken) Item name (En) *" at bounding box center [601, 326] width 626 height 47
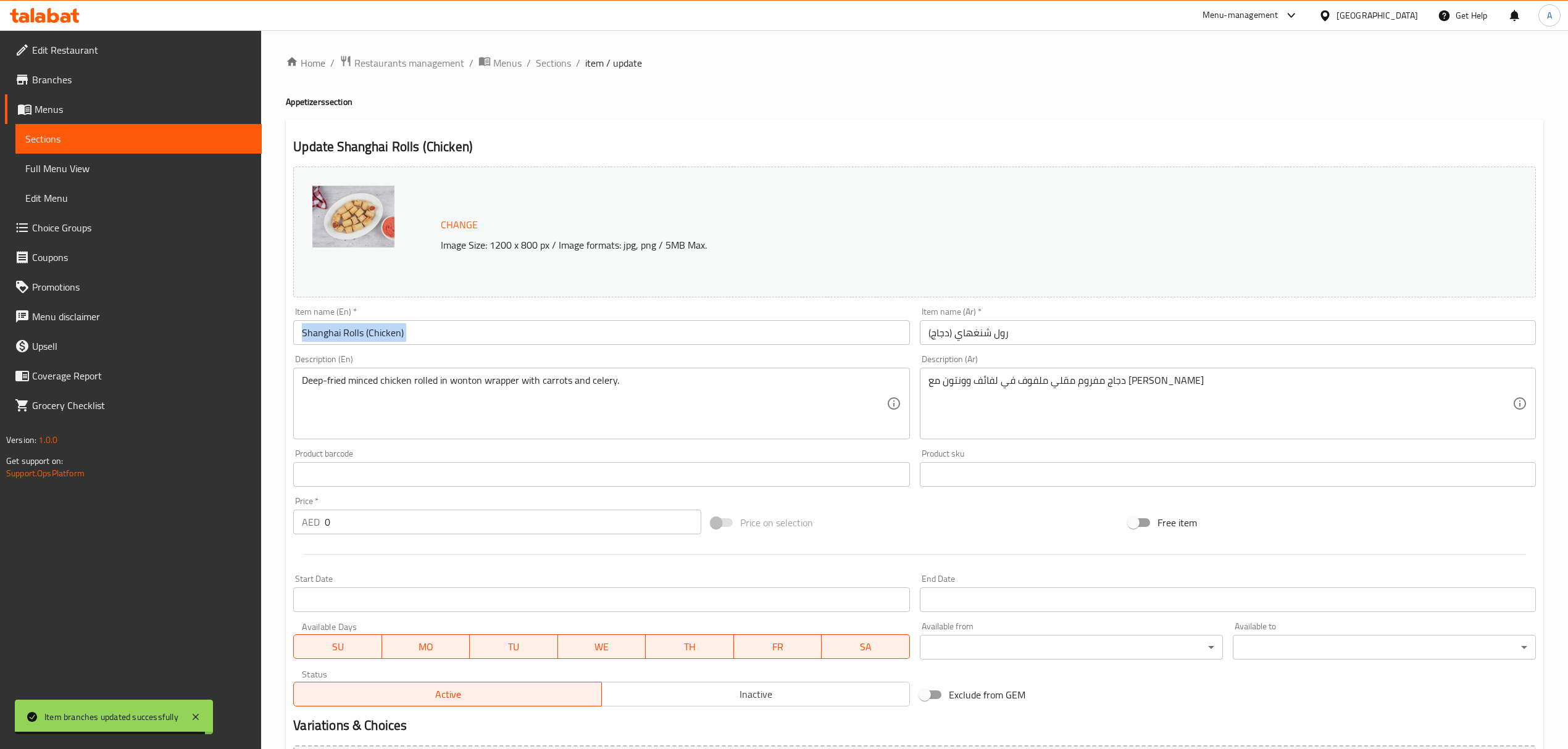
click at [560, 337] on input "Shanghai Rolls (Chicken)" at bounding box center [601, 332] width 616 height 25
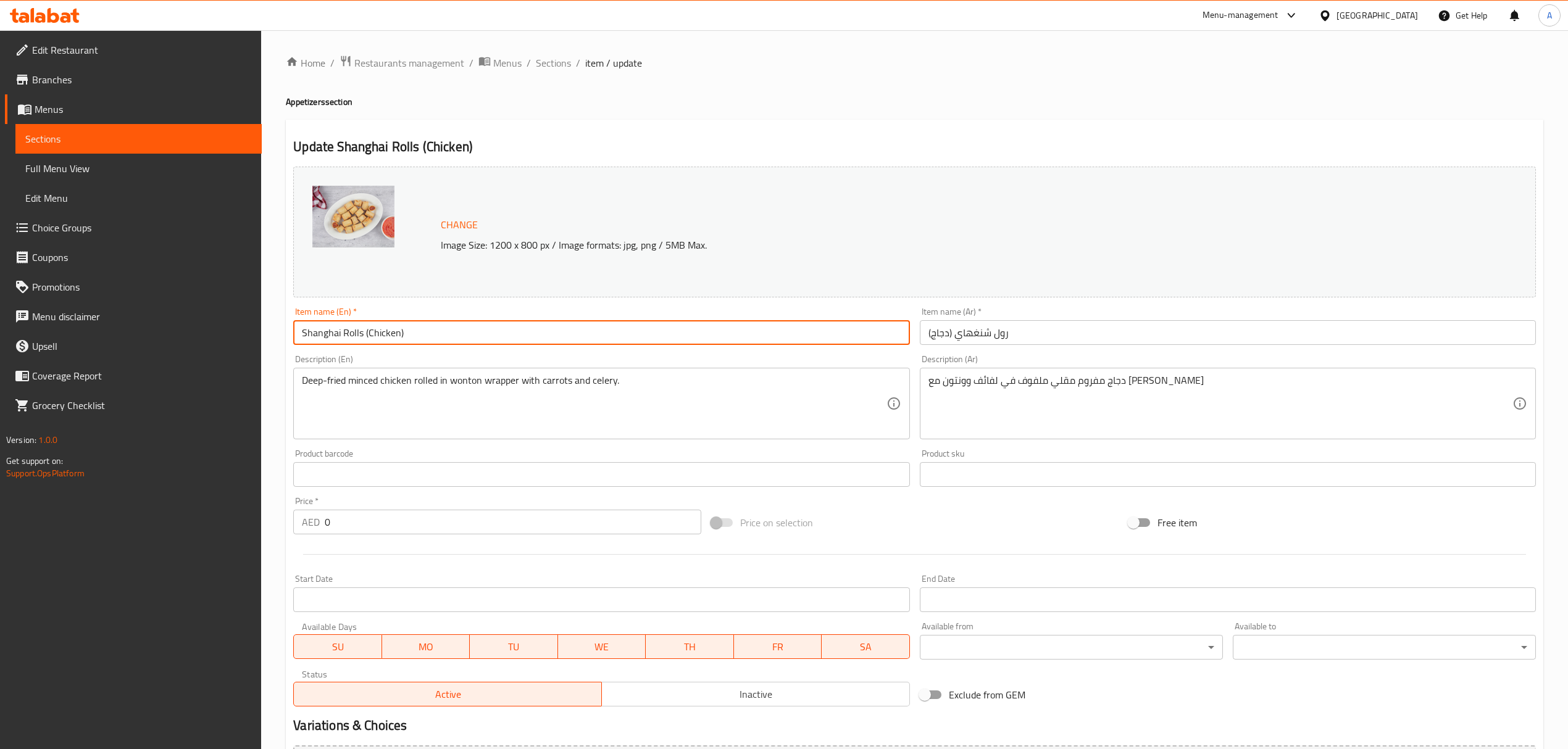
click at [369, 337] on input "Shanghai Rolls (Chicken)" at bounding box center [601, 332] width 616 height 25
drag, startPoint x: 364, startPoint y: 332, endPoint x: 444, endPoint y: 332, distance: 80.0
click at [444, 332] on input "Shanghai Rolls (Chicken)" at bounding box center [601, 332] width 616 height 25
type input "Shanghai Rolls"
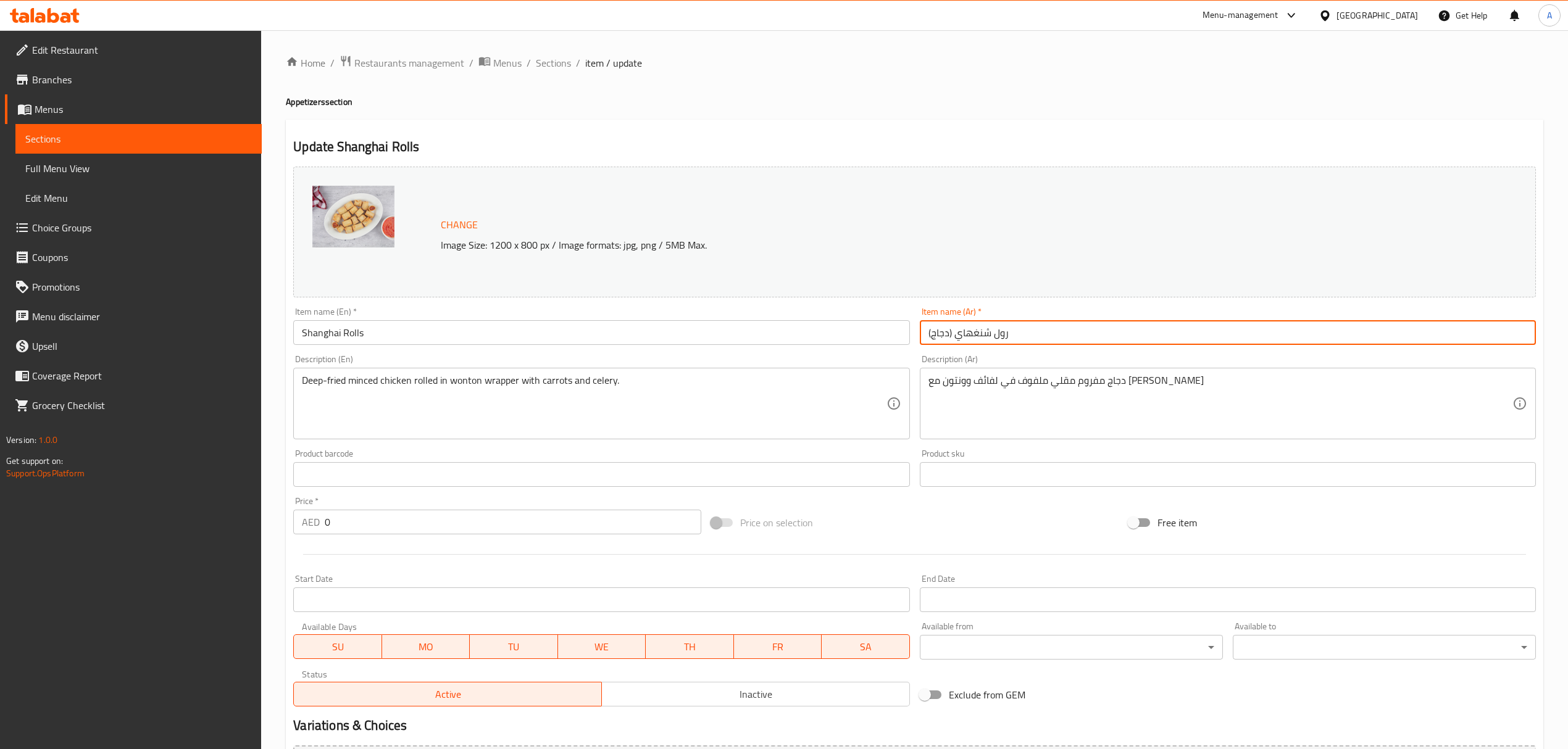
drag, startPoint x: 926, startPoint y: 341, endPoint x: 956, endPoint y: 332, distance: 31.3
click at [956, 332] on input "رول شنغهاي (دجاج)" at bounding box center [1227, 332] width 616 height 25
type input "رول شنغهاي"
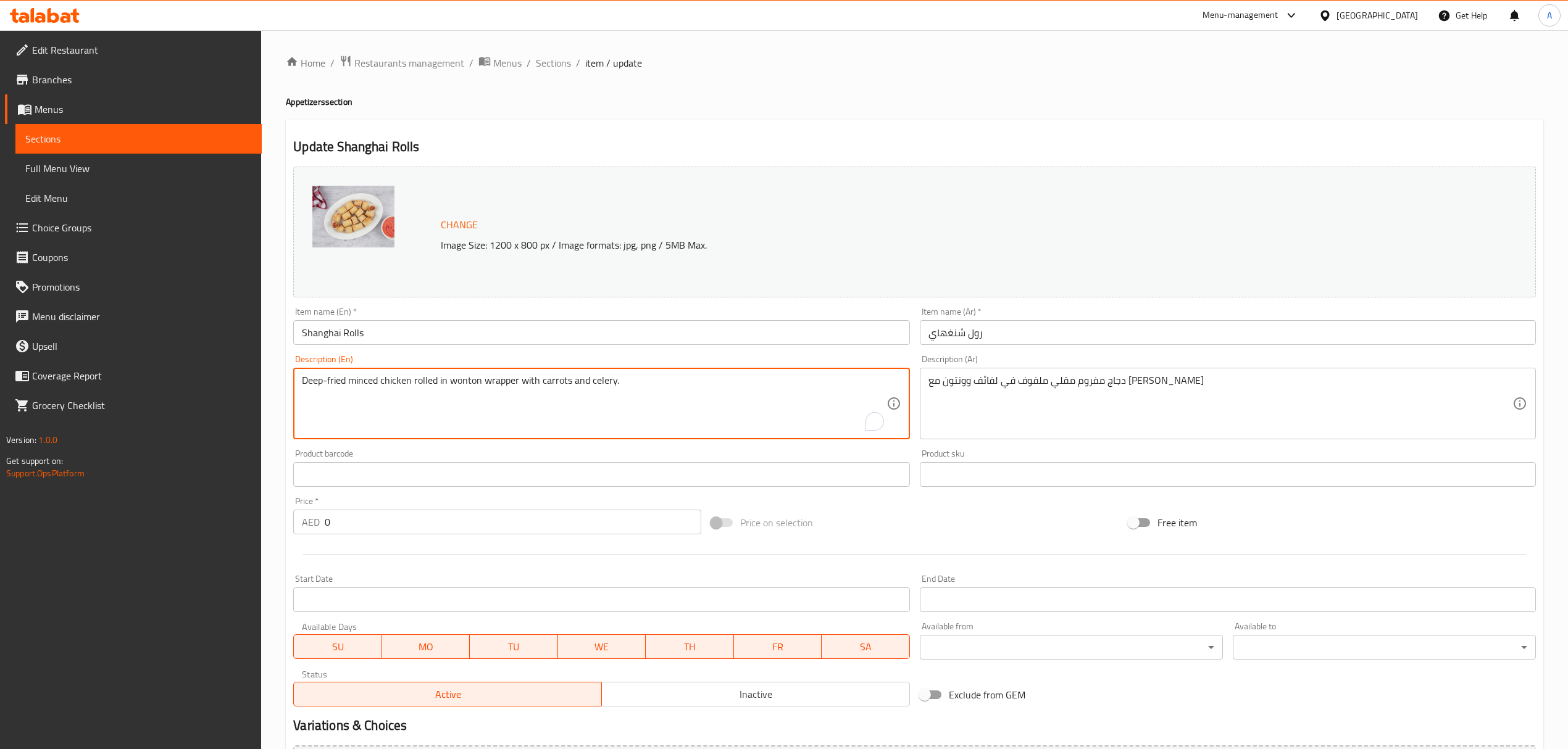
drag, startPoint x: 357, startPoint y: 380, endPoint x: 405, endPoint y: 378, distance: 48.0
click at [405, 378] on textarea "Deep-fried minced chicken rolled in wonton wrapper with carrots and celery." at bounding box center [593, 403] width 584 height 58
type textarea "Deep-fried rolled in wonton wrapper with carrots and celery."
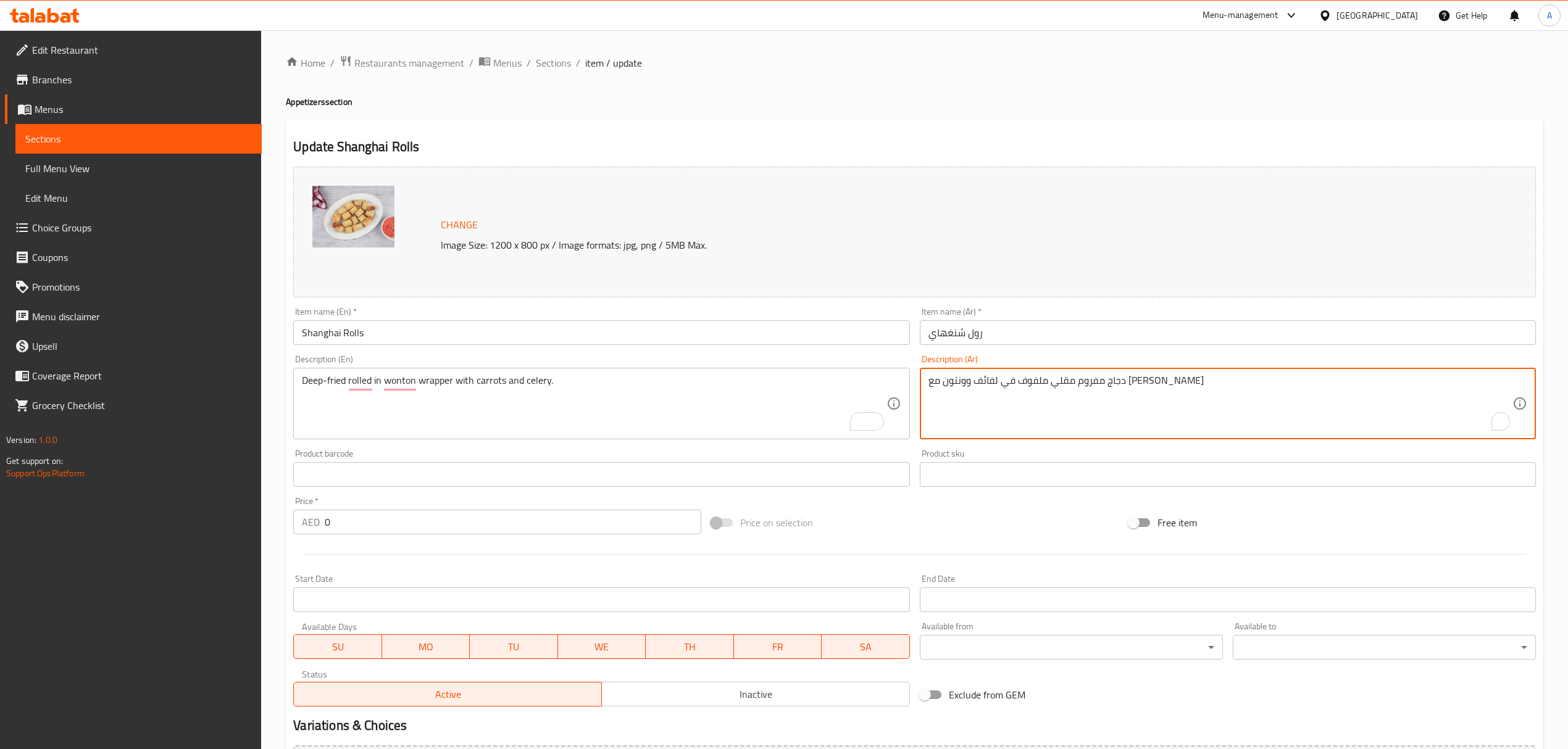
drag, startPoint x: 1115, startPoint y: 381, endPoint x: 1156, endPoint y: 383, distance: 41.0
click at [1115, 386] on textarea "دجاج مفروم مقلي ملفوف في لفائف وونتون مع الجزر والكرفس" at bounding box center [1220, 403] width 584 height 58
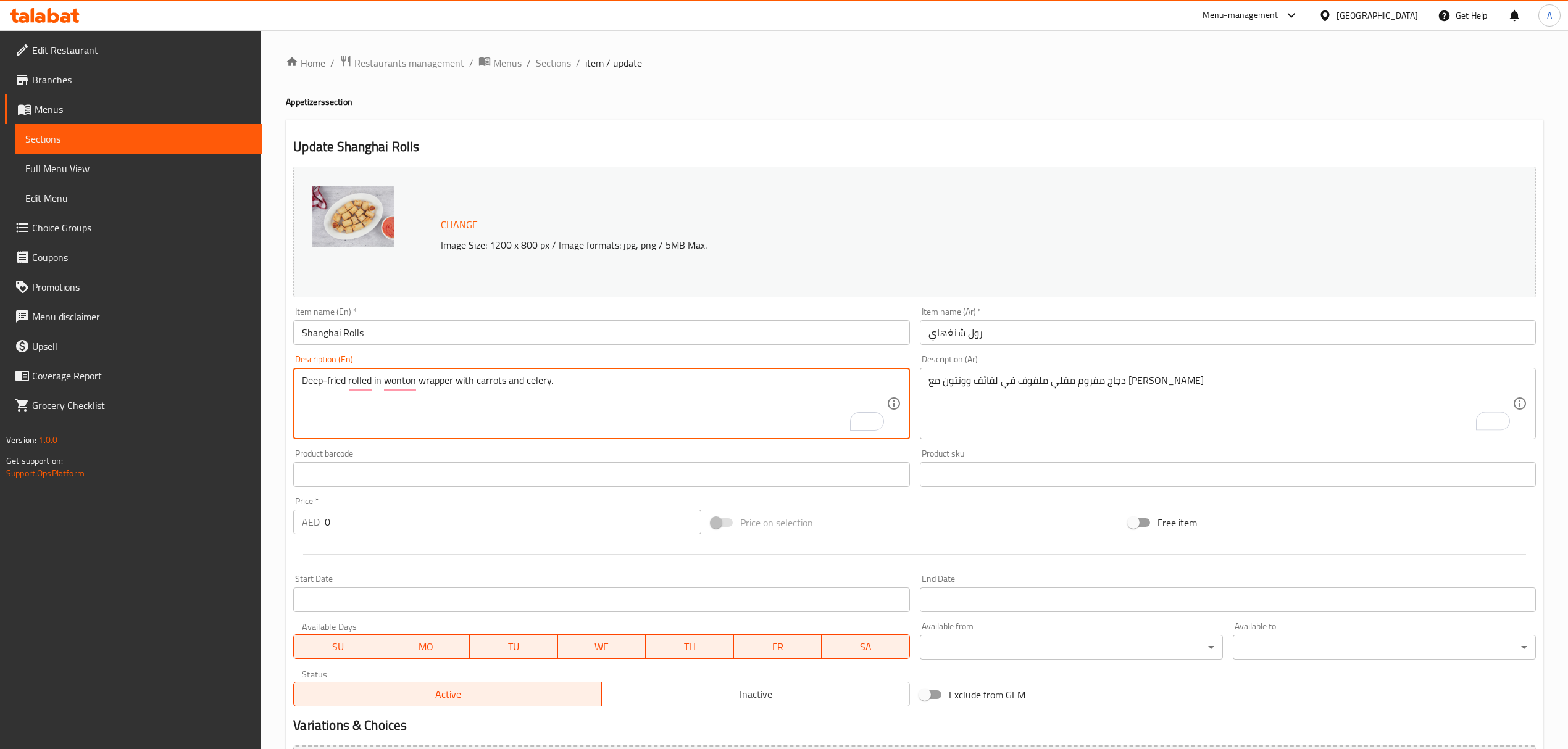
click at [455, 394] on textarea "Deep-fried rolled in wonton wrapper with carrots and celery." at bounding box center [593, 403] width 584 height 58
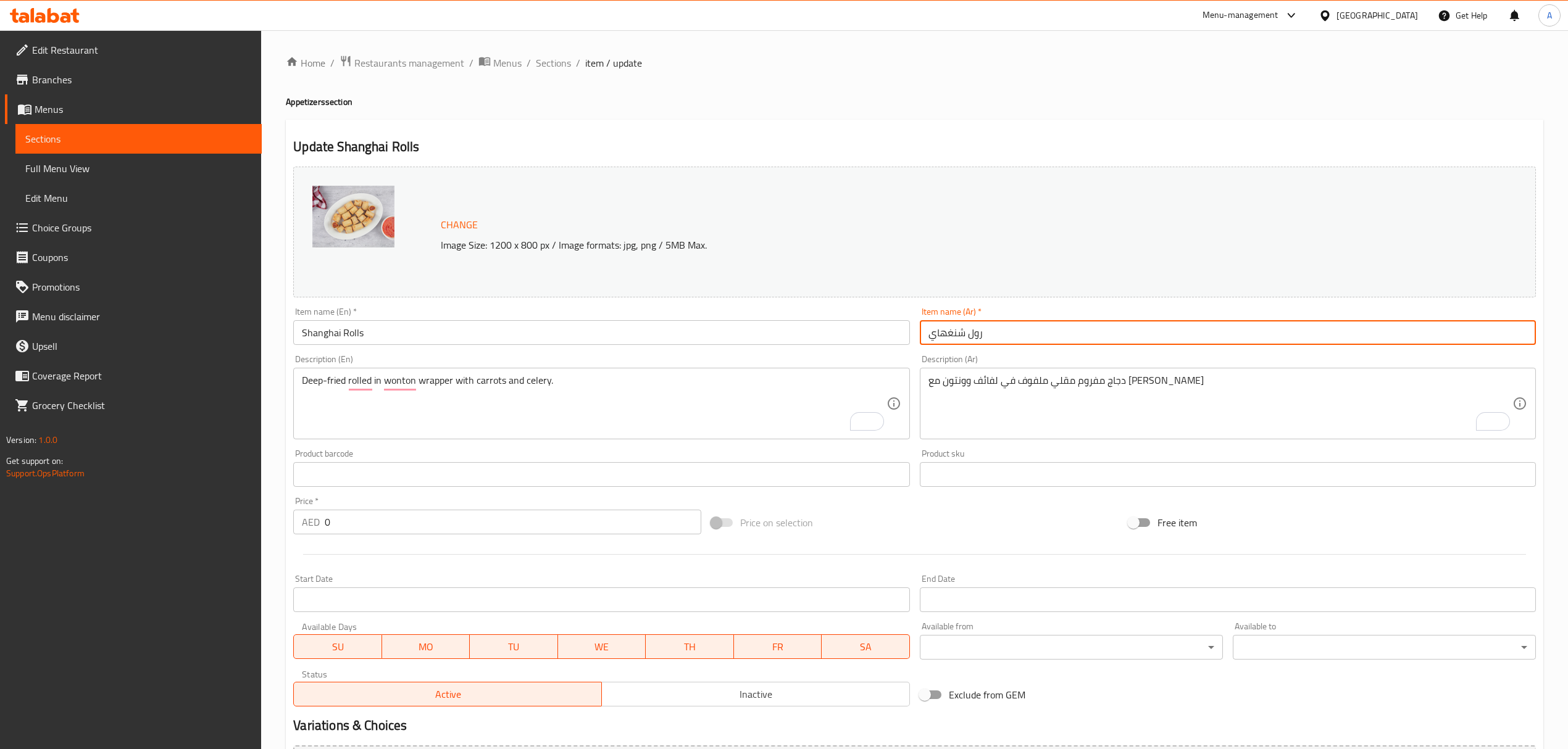
drag, startPoint x: 969, startPoint y: 338, endPoint x: 1000, endPoint y: 339, distance: 31.0
click at [1000, 339] on input "رول شنغهاي" at bounding box center [1227, 332] width 616 height 25
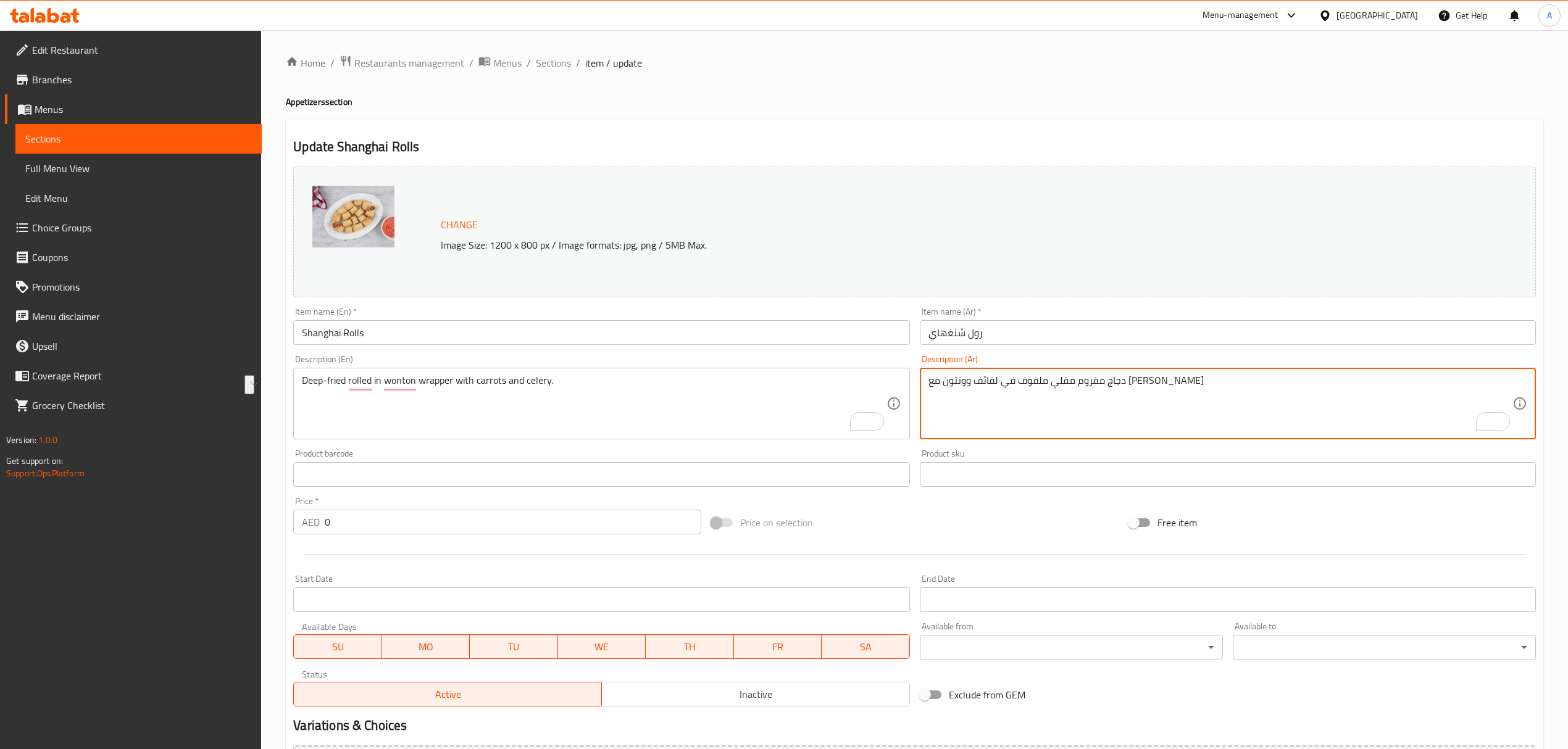
drag, startPoint x: 1138, startPoint y: 381, endPoint x: 1201, endPoint y: 388, distance: 63.4
paste textarea "ول"
click at [1087, 383] on textarea "رول مقلي ملفوف في لفائف وونتون مع الجزر والكرفس" at bounding box center [1220, 403] width 584 height 58
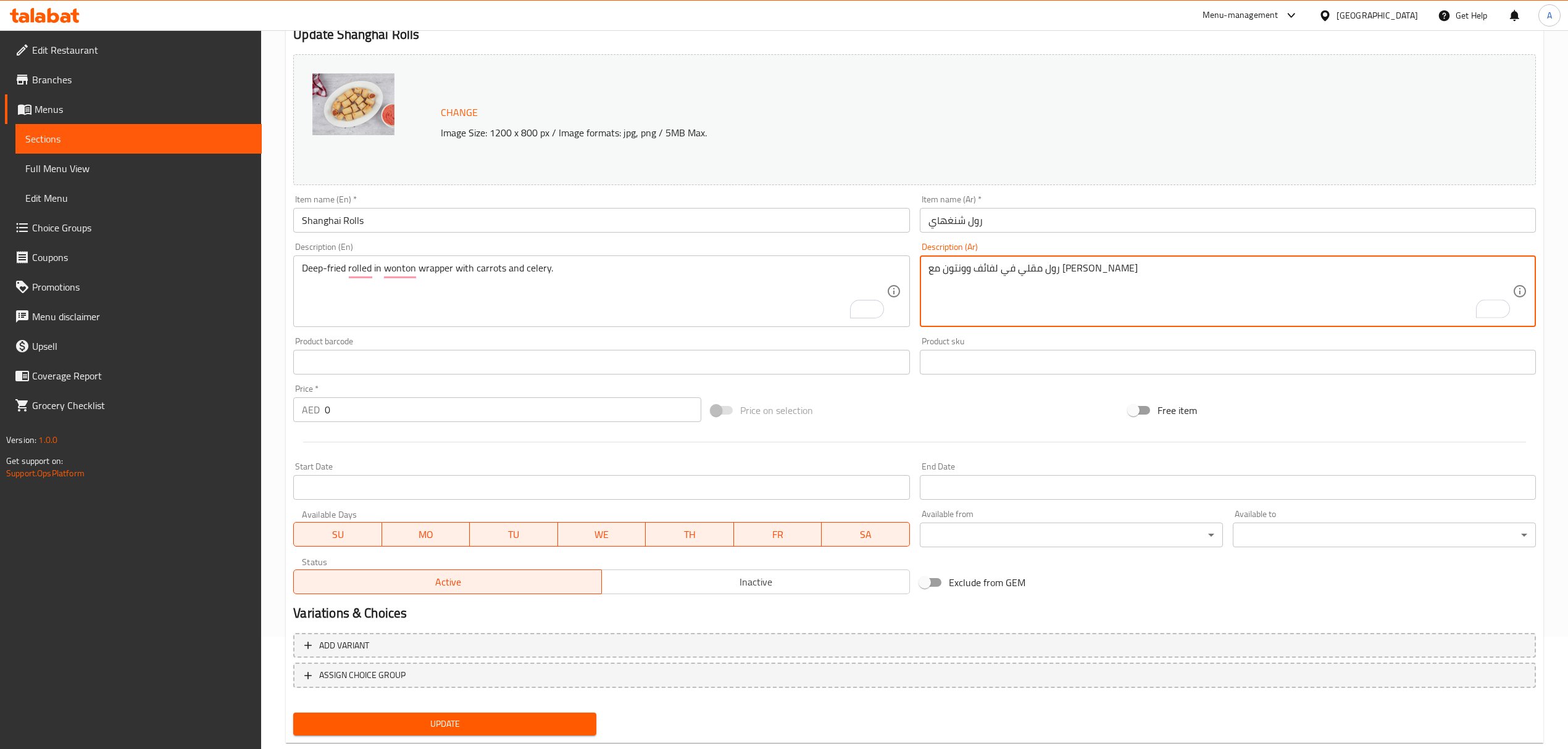
scroll to position [140, 0]
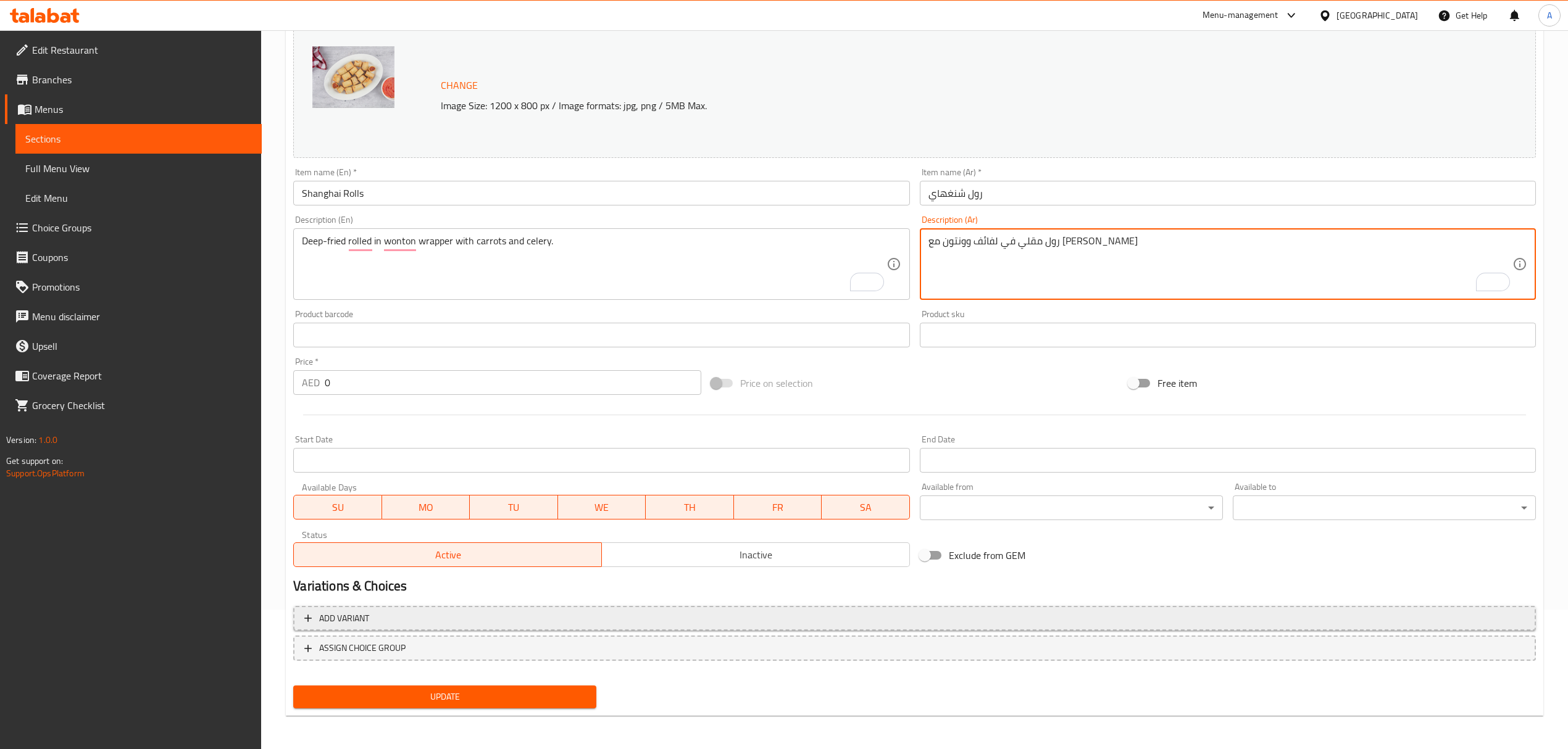
type textarea "رول مقلي في ل[GEOGRAPHIC_DATA] وونتون مع الجزر و[GEOGRAPHIC_DATA]"
click at [341, 608] on button "Add variant" at bounding box center [915, 619] width 1243 height 25
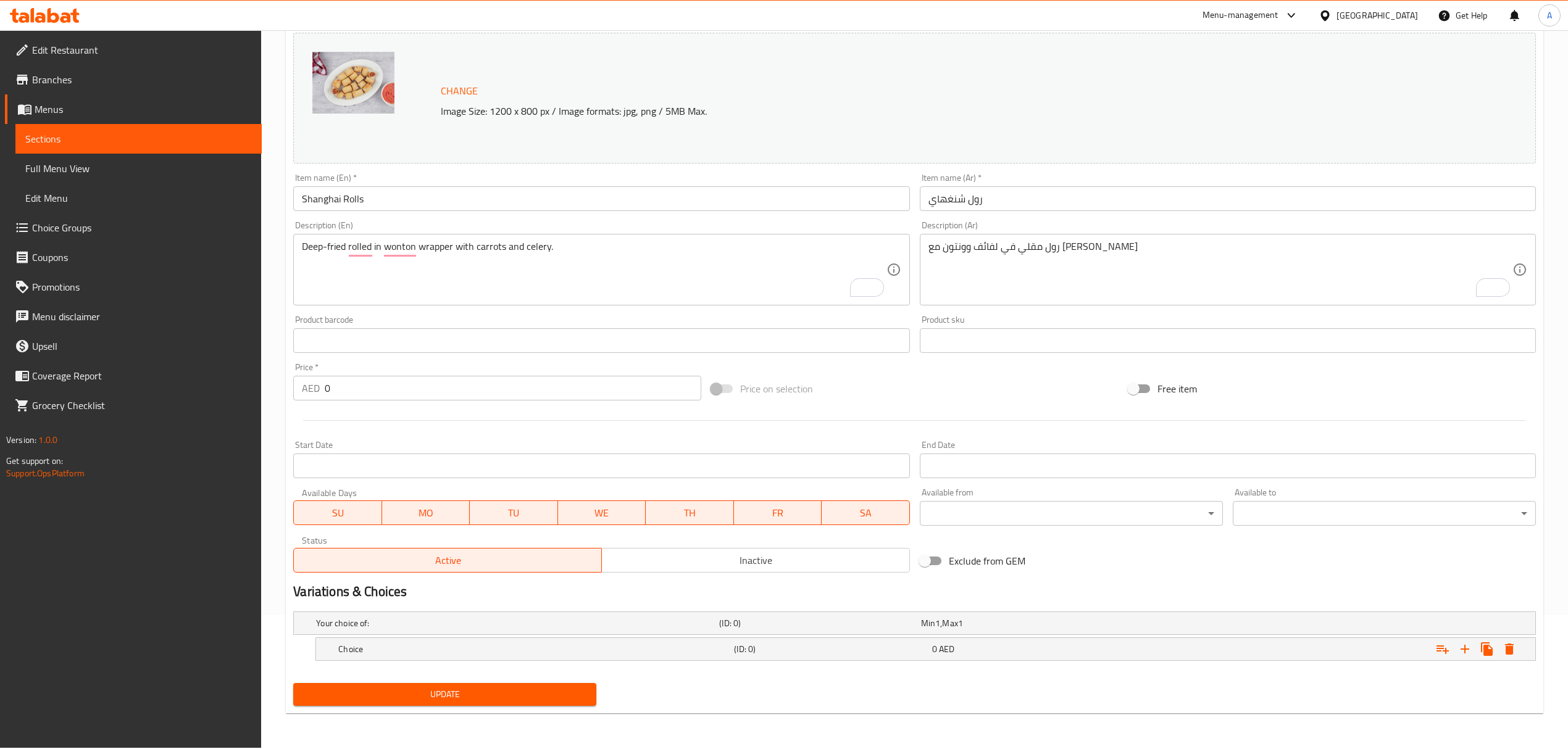
scroll to position [133, 0]
click at [1462, 646] on icon "Expand" at bounding box center [1465, 649] width 14 height 14
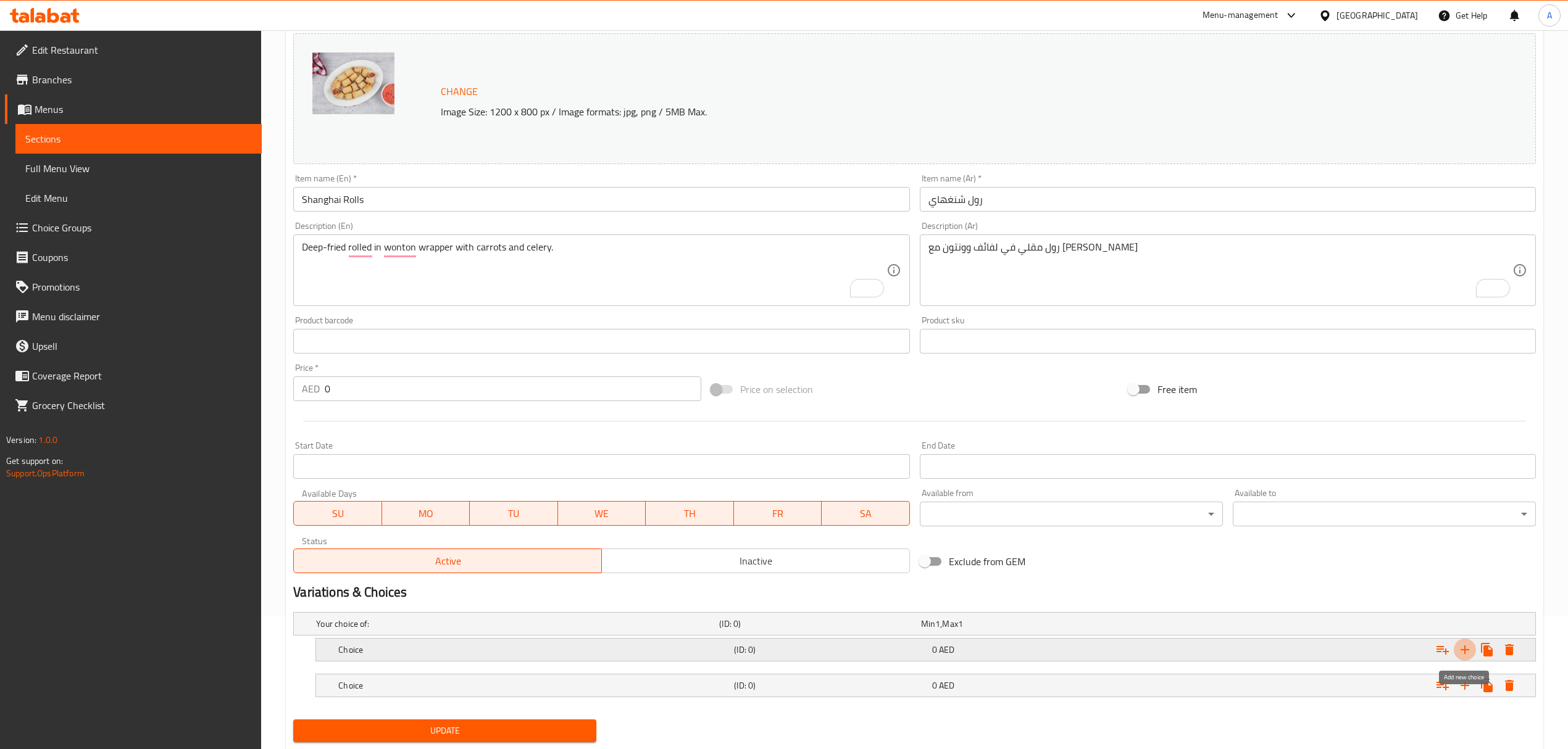
click at [1462, 646] on icon "Expand" at bounding box center [1465, 649] width 14 height 14
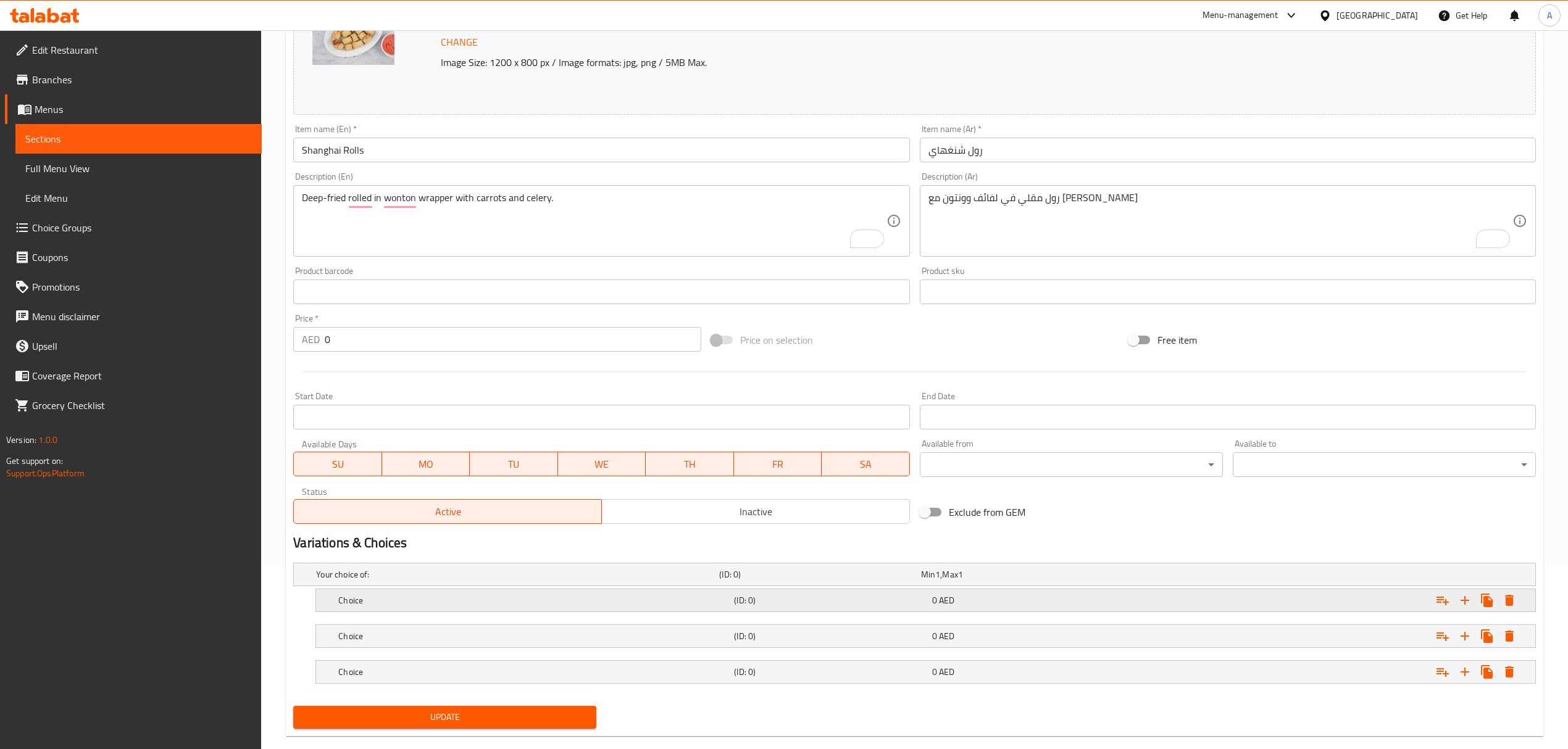
scroll to position [206, 0]
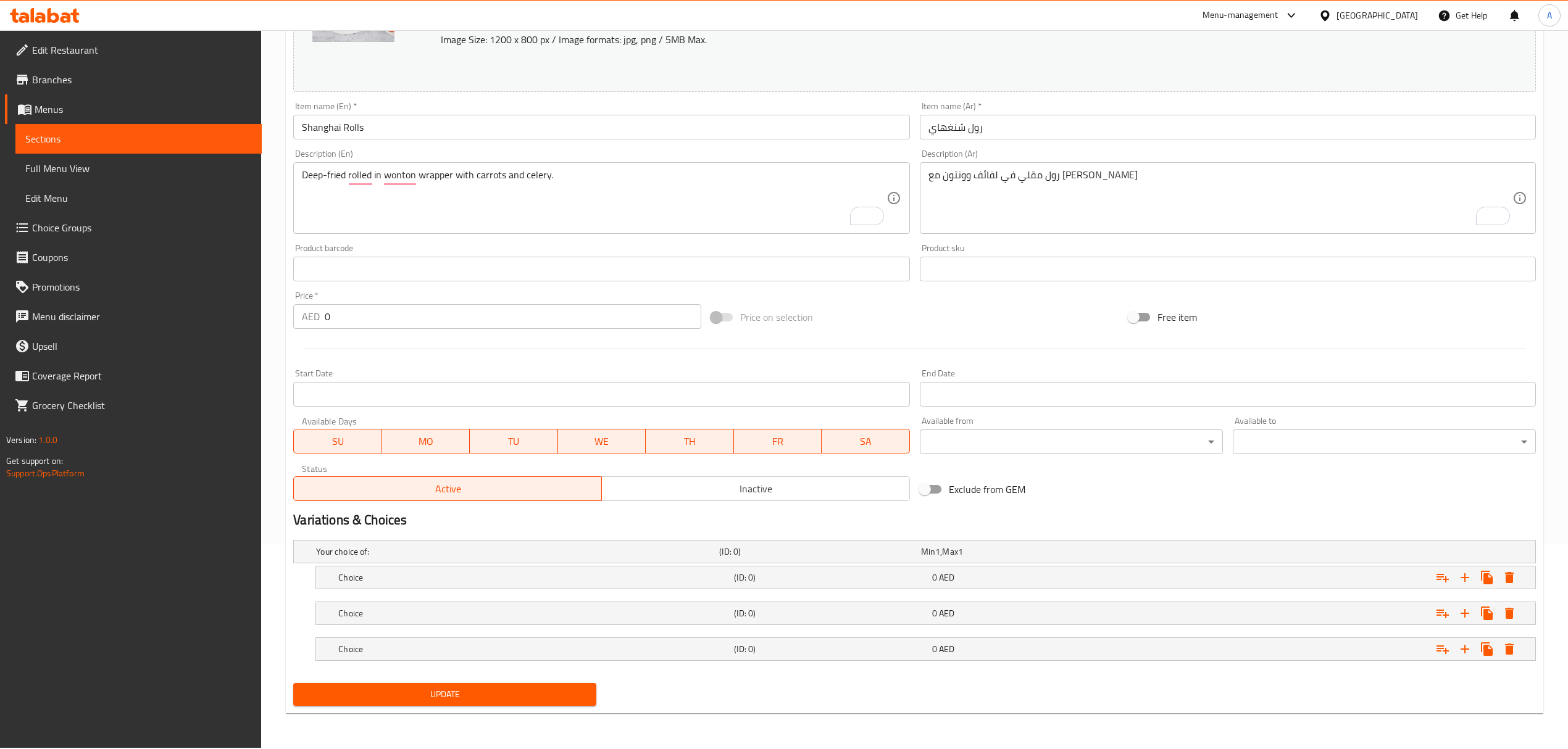
click at [714, 667] on nav at bounding box center [915, 669] width 1243 height 10
click at [719, 657] on div "Choice" at bounding box center [533, 649] width 396 height 17
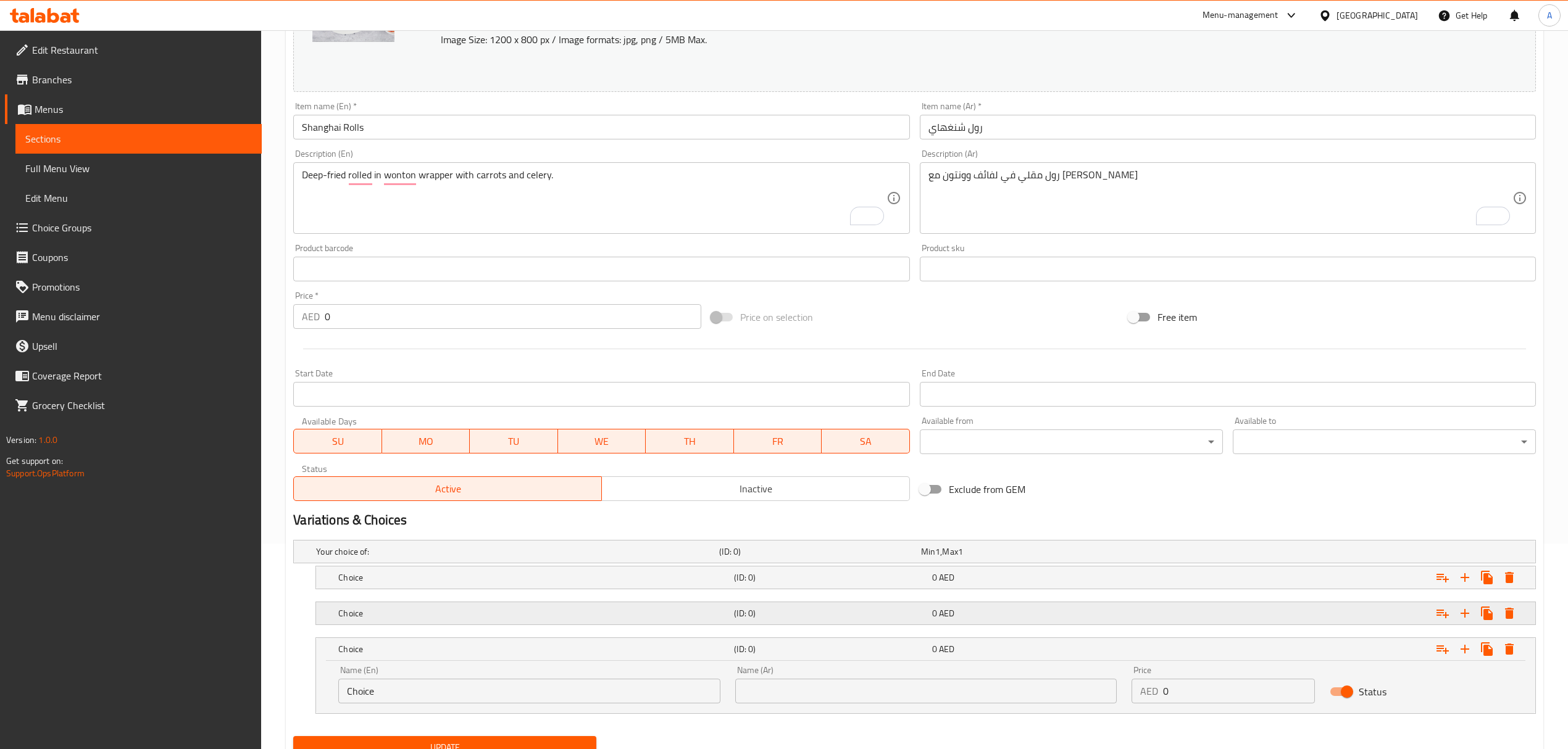
click at [710, 619] on h5 "Choice" at bounding box center [533, 613] width 391 height 13
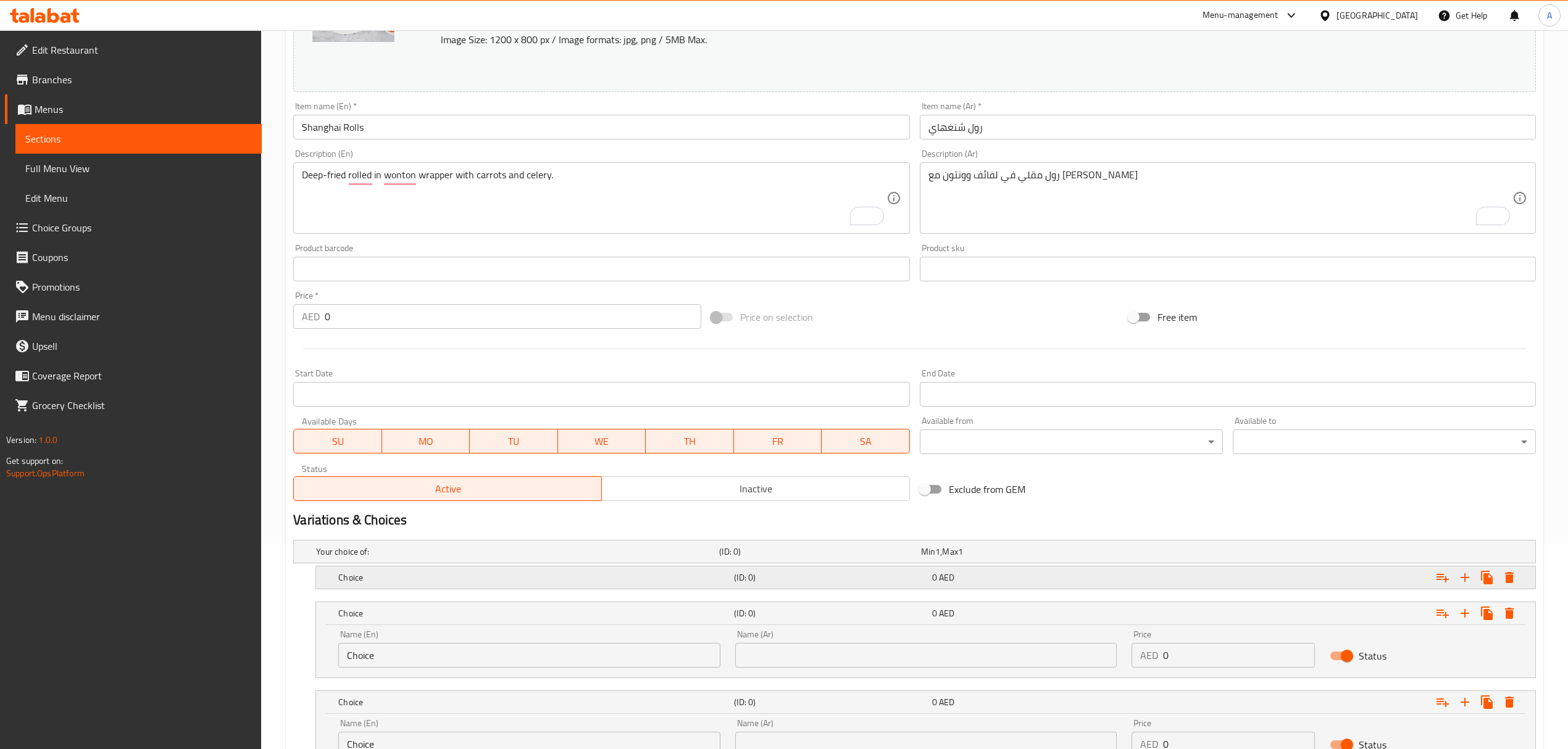
click at [702, 587] on div "Choice (ID: 0) 0 AED" at bounding box center [929, 578] width 1187 height 27
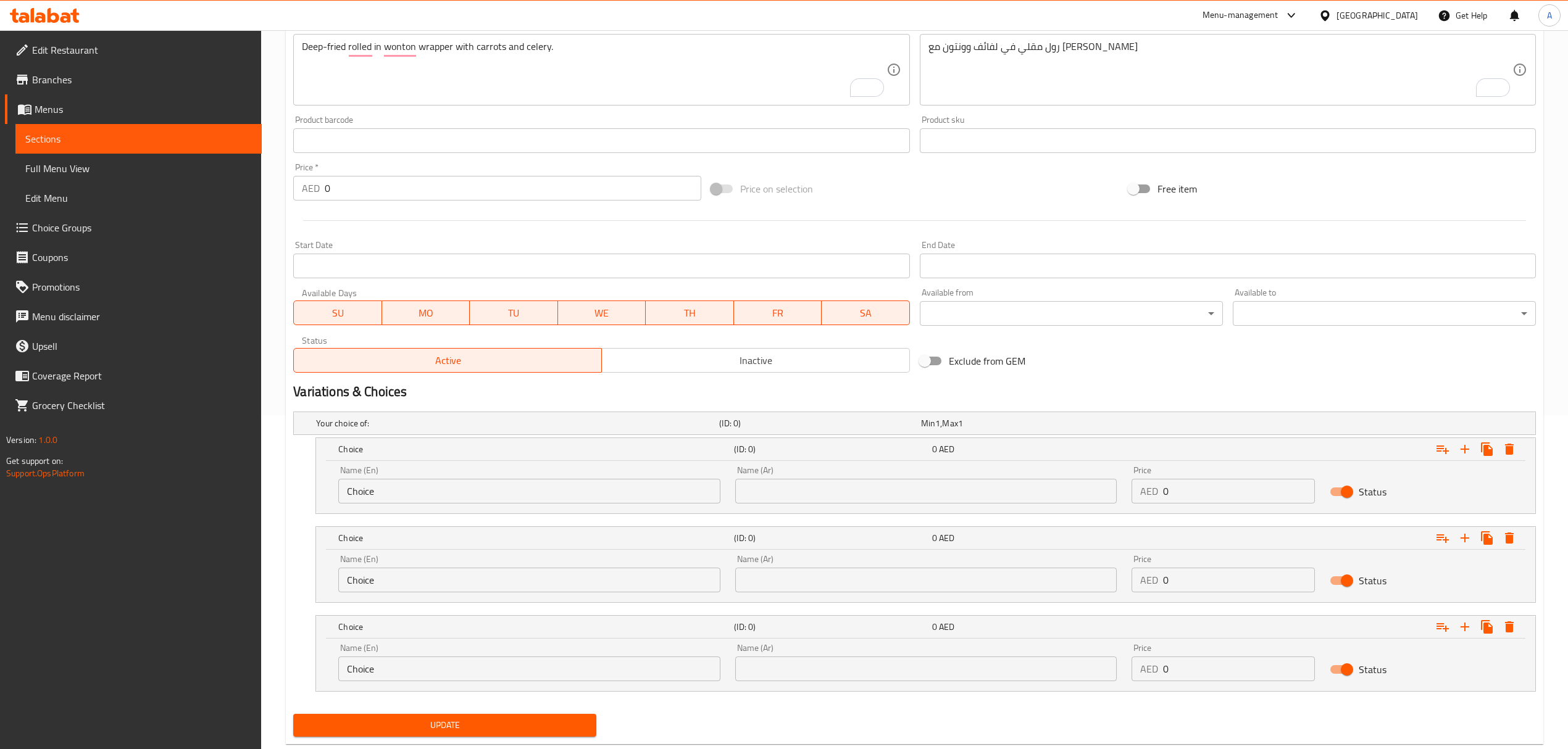
scroll to position [365, 0]
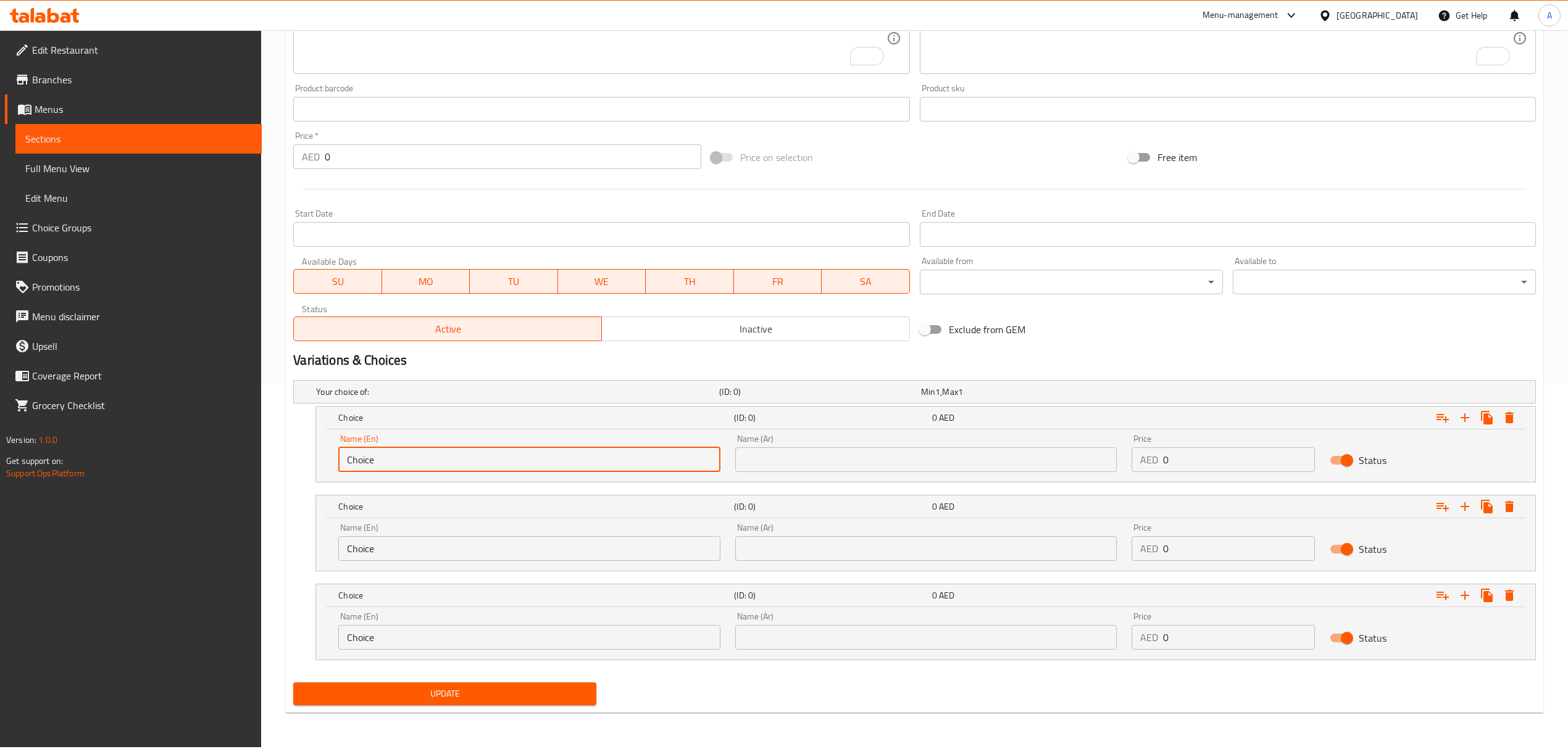
click at [566, 472] on input "Choice" at bounding box center [529, 459] width 381 height 25
paste input "icken, Beef, Seafood"
click at [425, 457] on input "Chicken, Beef, Seafood" at bounding box center [529, 459] width 381 height 25
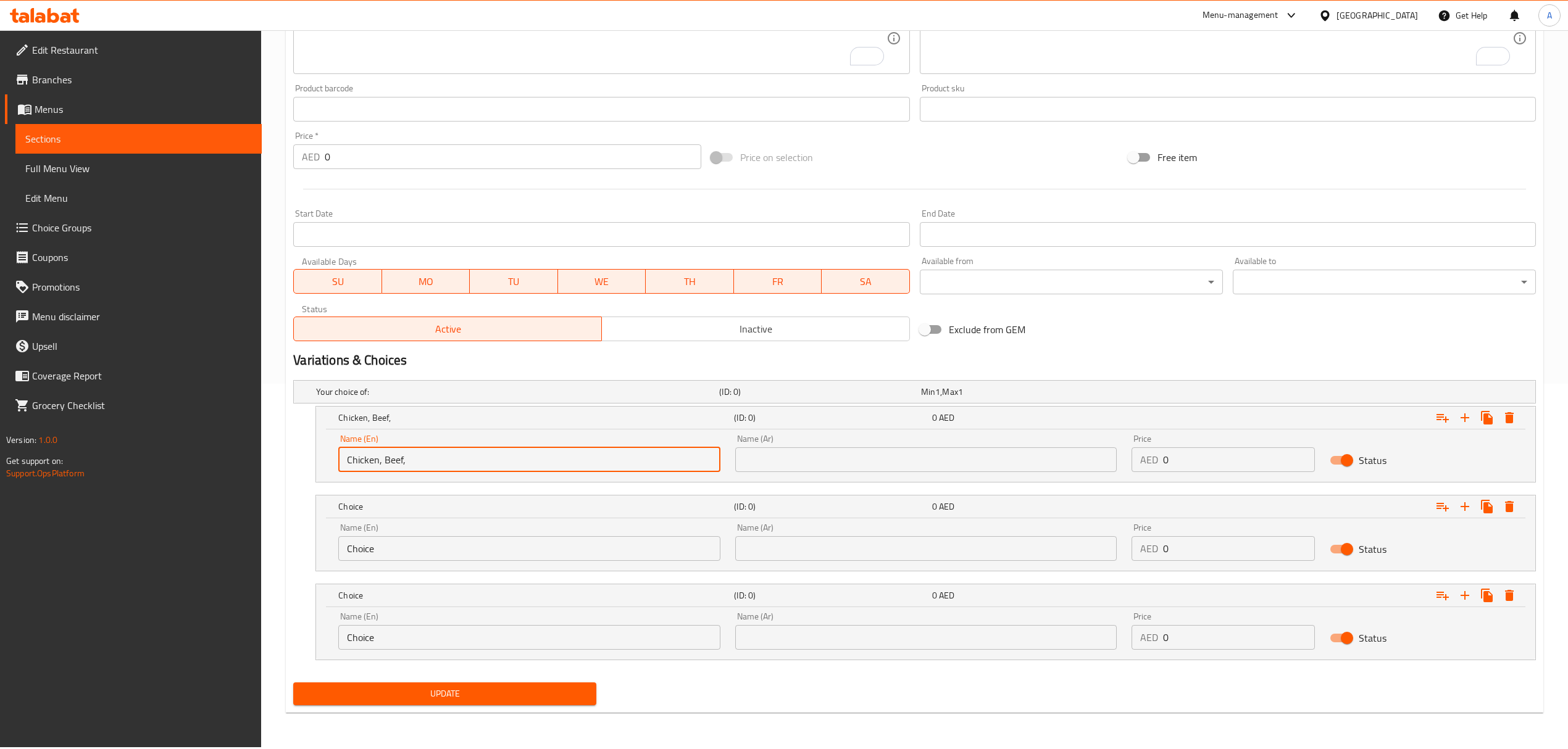
type input "Chicken, Beef,"
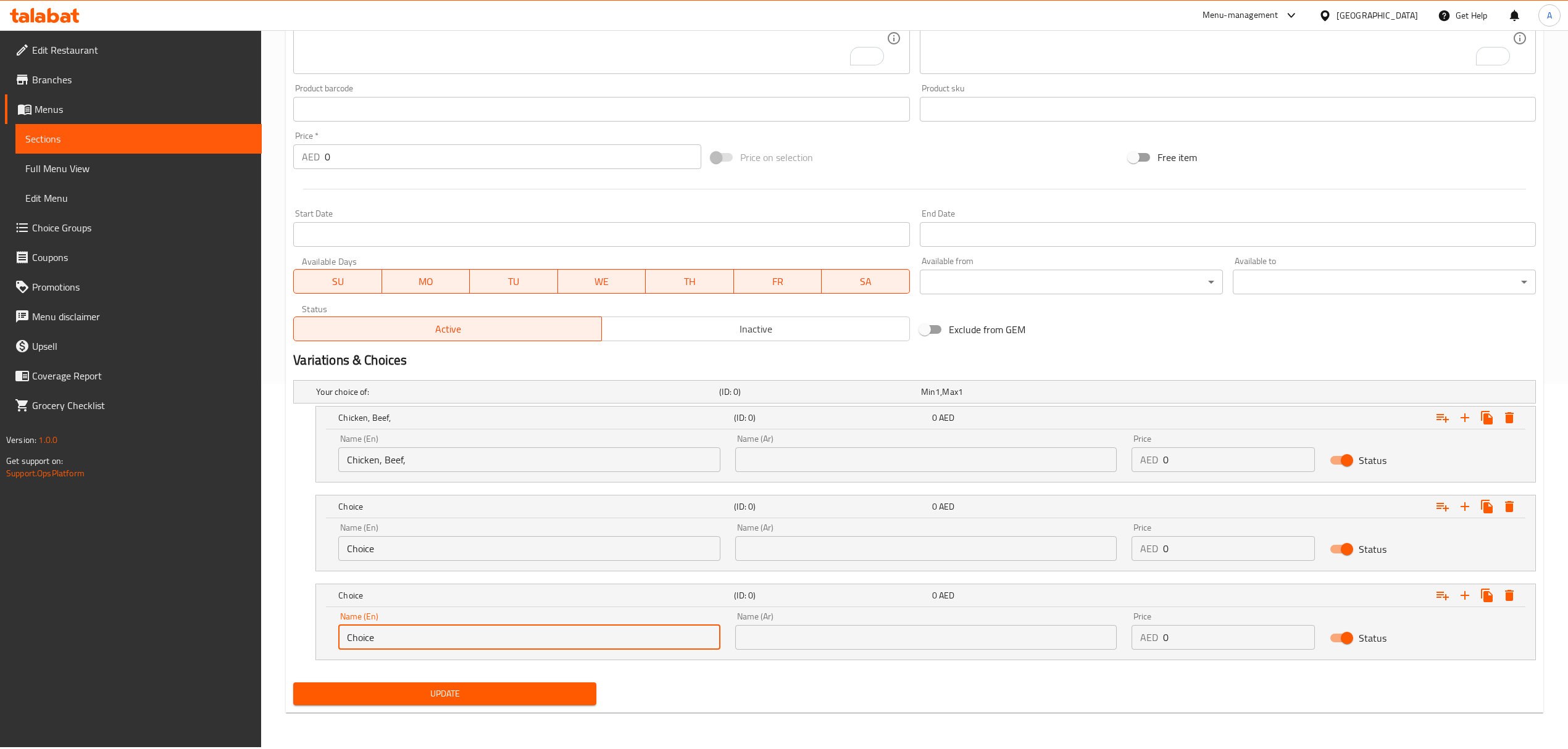
click at [445, 644] on input "Choice" at bounding box center [529, 637] width 381 height 25
paste input "Seafood"
type input "Seafood"
click at [393, 454] on input "Chicken, Beef," at bounding box center [529, 459] width 381 height 25
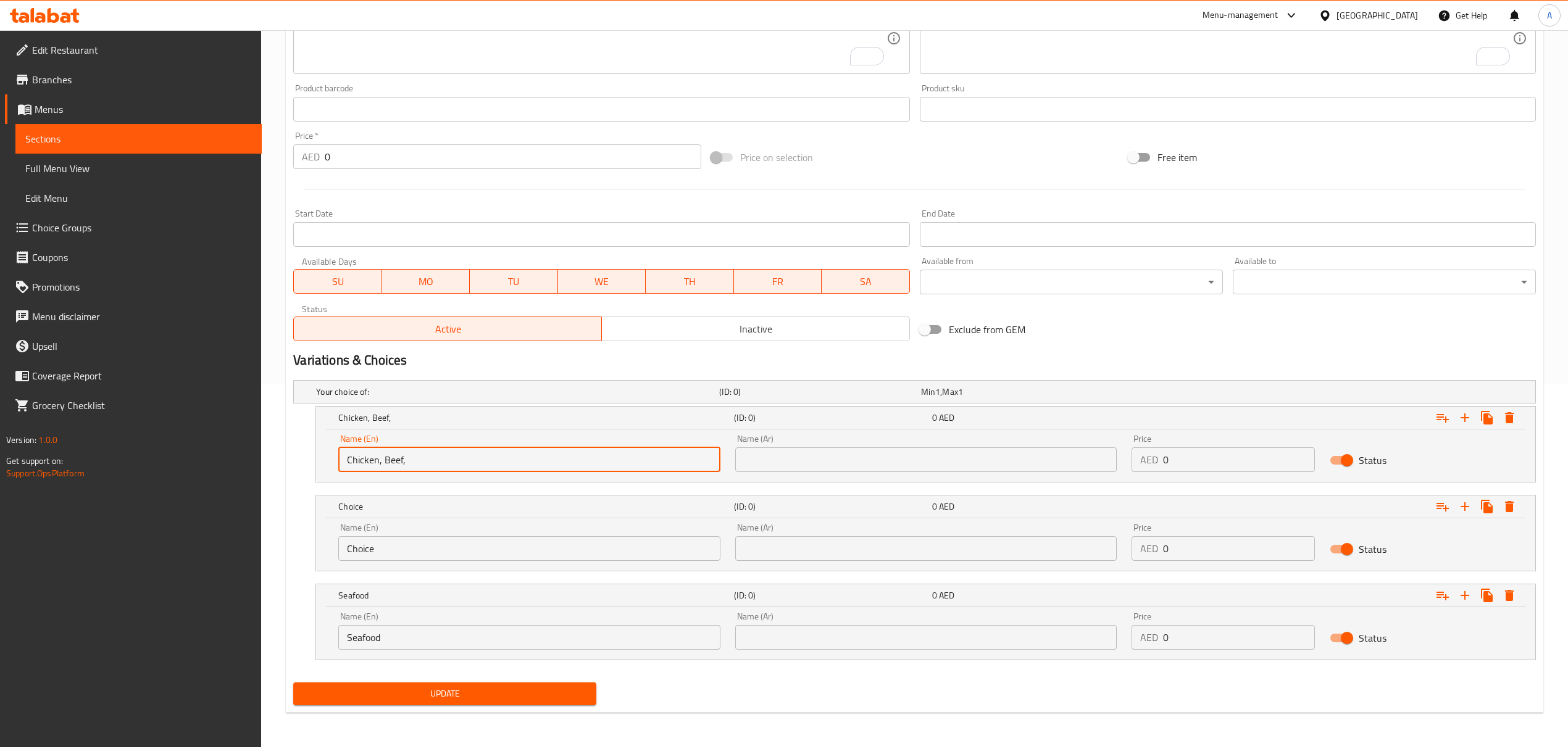
click at [393, 454] on input "Chicken, Beef," at bounding box center [529, 459] width 381 height 25
type input "Chicken, ,"
click at [396, 553] on input "Choice" at bounding box center [529, 548] width 381 height 25
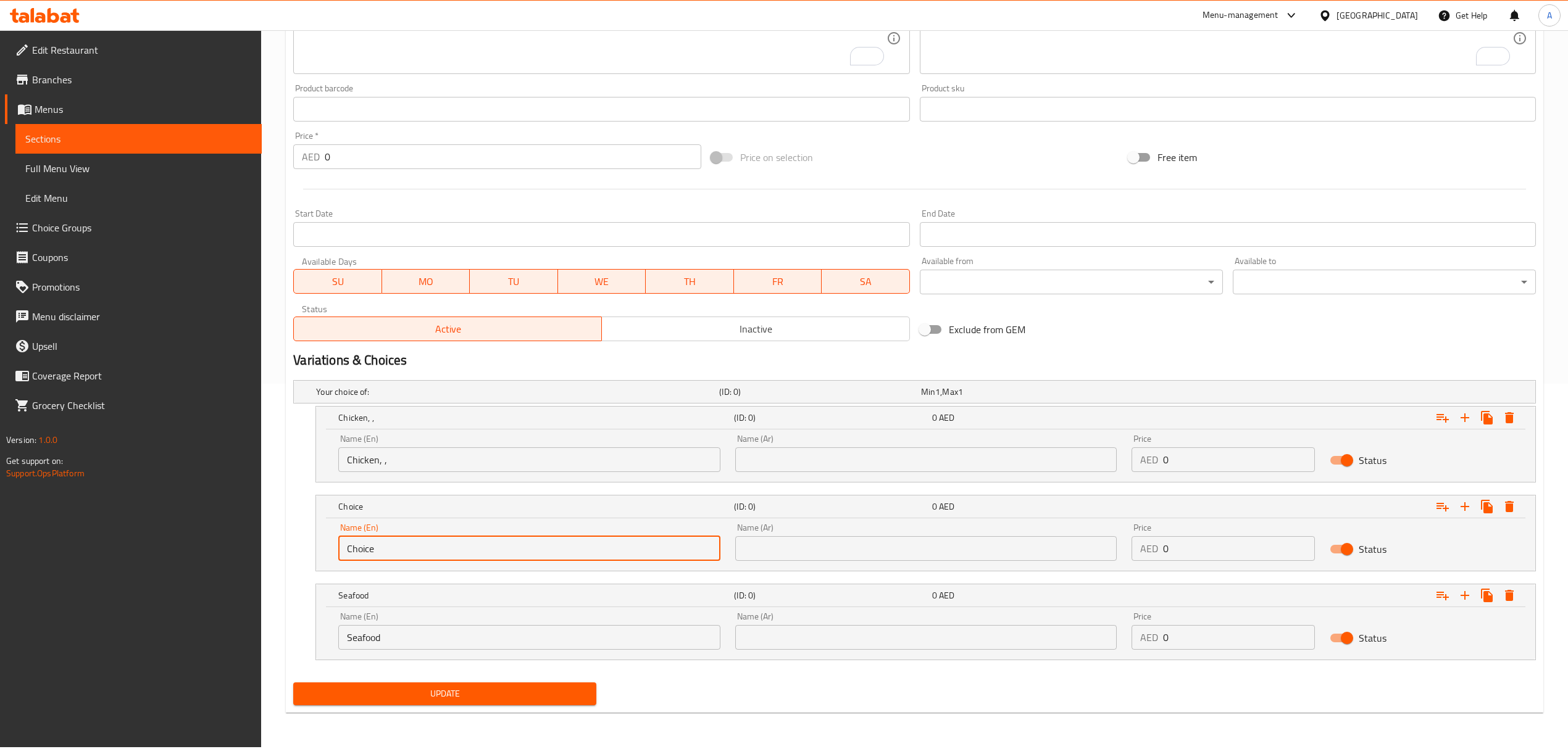
click at [395, 553] on input "Choice" at bounding box center [529, 548] width 381 height 25
paste input "Beef"
type input "Beef"
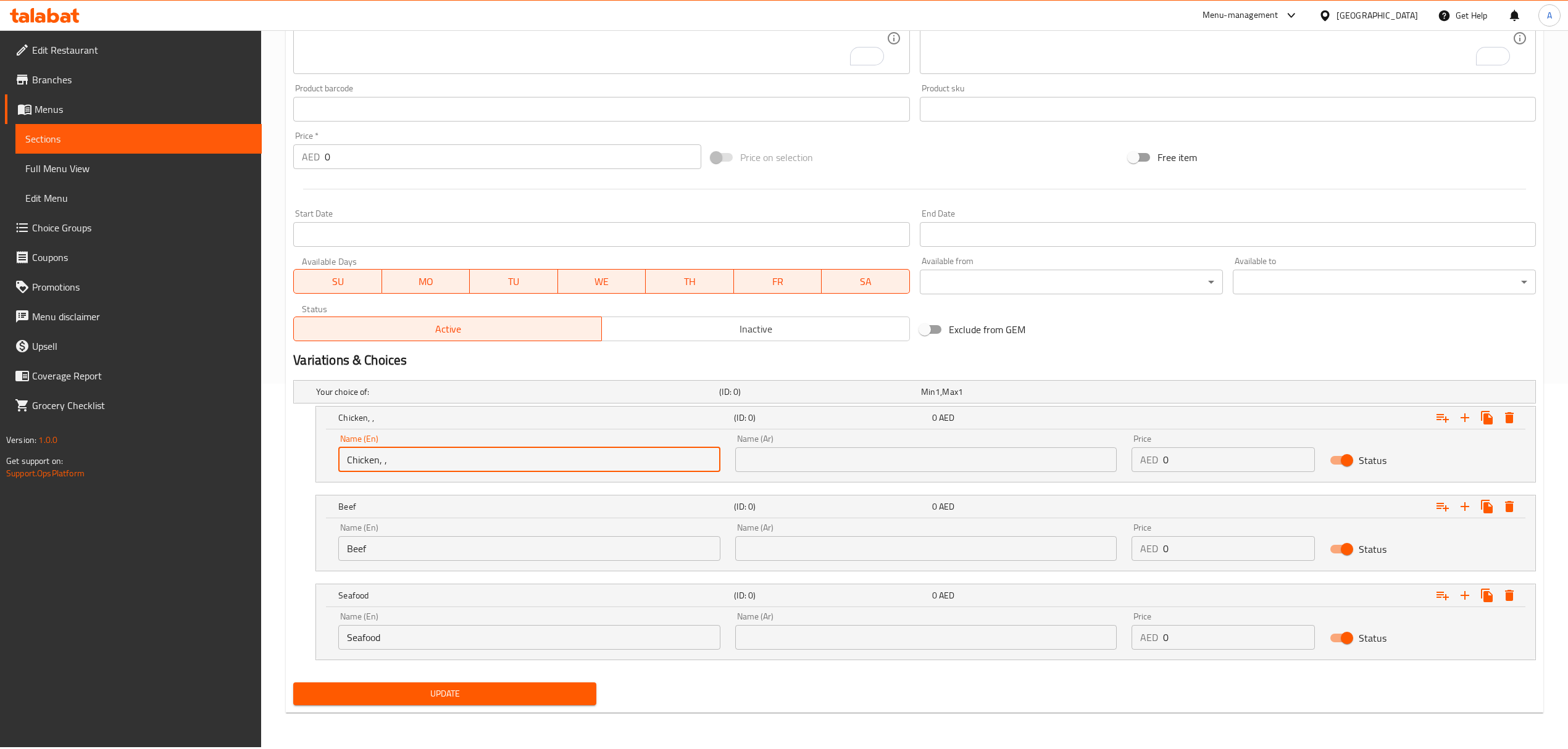
drag, startPoint x: 406, startPoint y: 460, endPoint x: 378, endPoint y: 467, distance: 28.9
click at [378, 467] on input "Chicken, ," at bounding box center [529, 459] width 381 height 25
type input "Chicken"
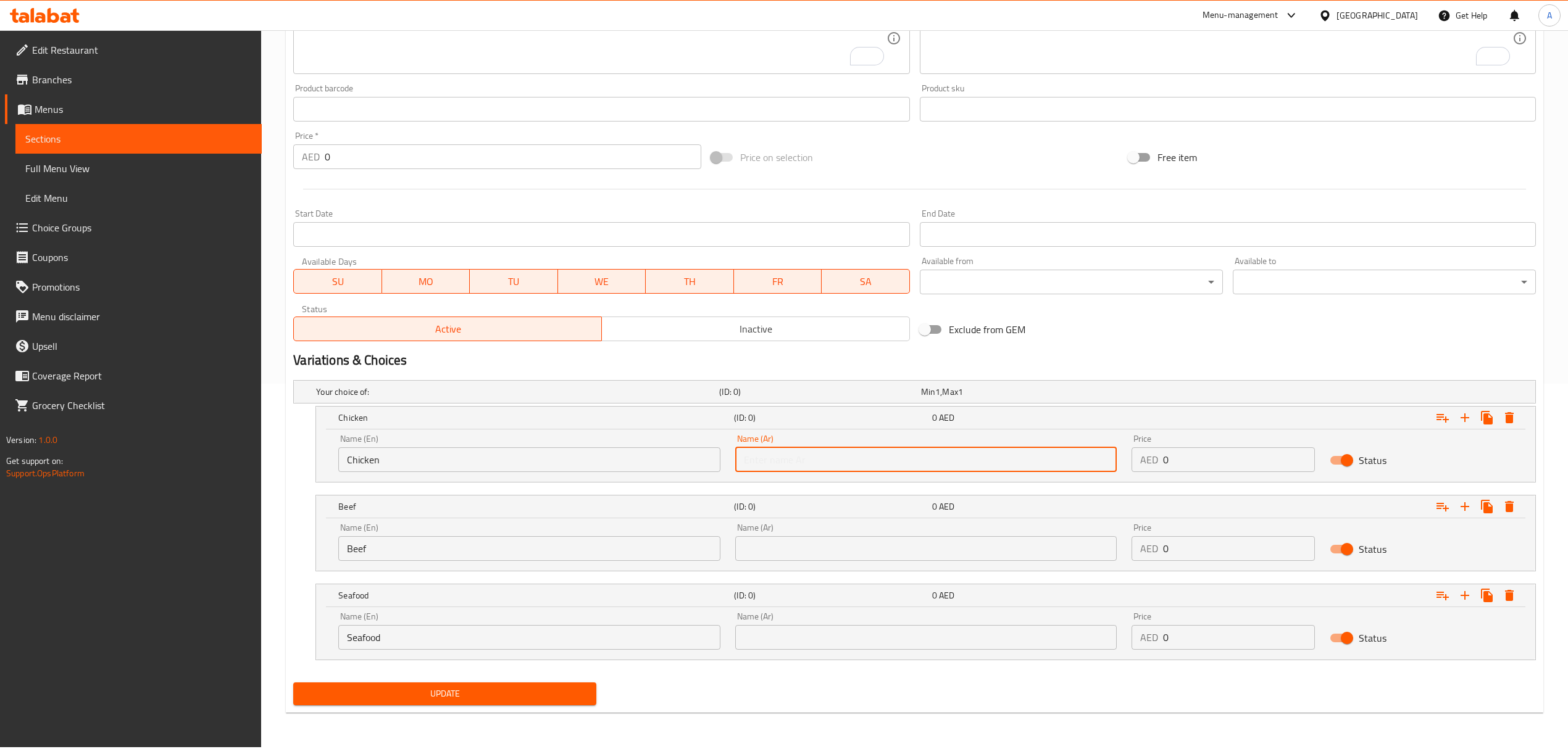
click at [826, 460] on input "text" at bounding box center [926, 459] width 381 height 25
paste input "دجاج، لحم بقري، مأكولات بحرية"
click at [792, 464] on input "دجاج، لحم بقري، مأكولات بحرية" at bounding box center [926, 459] width 381 height 25
drag, startPoint x: 792, startPoint y: 464, endPoint x: 731, endPoint y: 460, distance: 61.1
click at [731, 460] on div "Name (Ar) دجاج، لحم بقري، مأكولات بحرية Name (Ar)" at bounding box center [926, 453] width 397 height 53
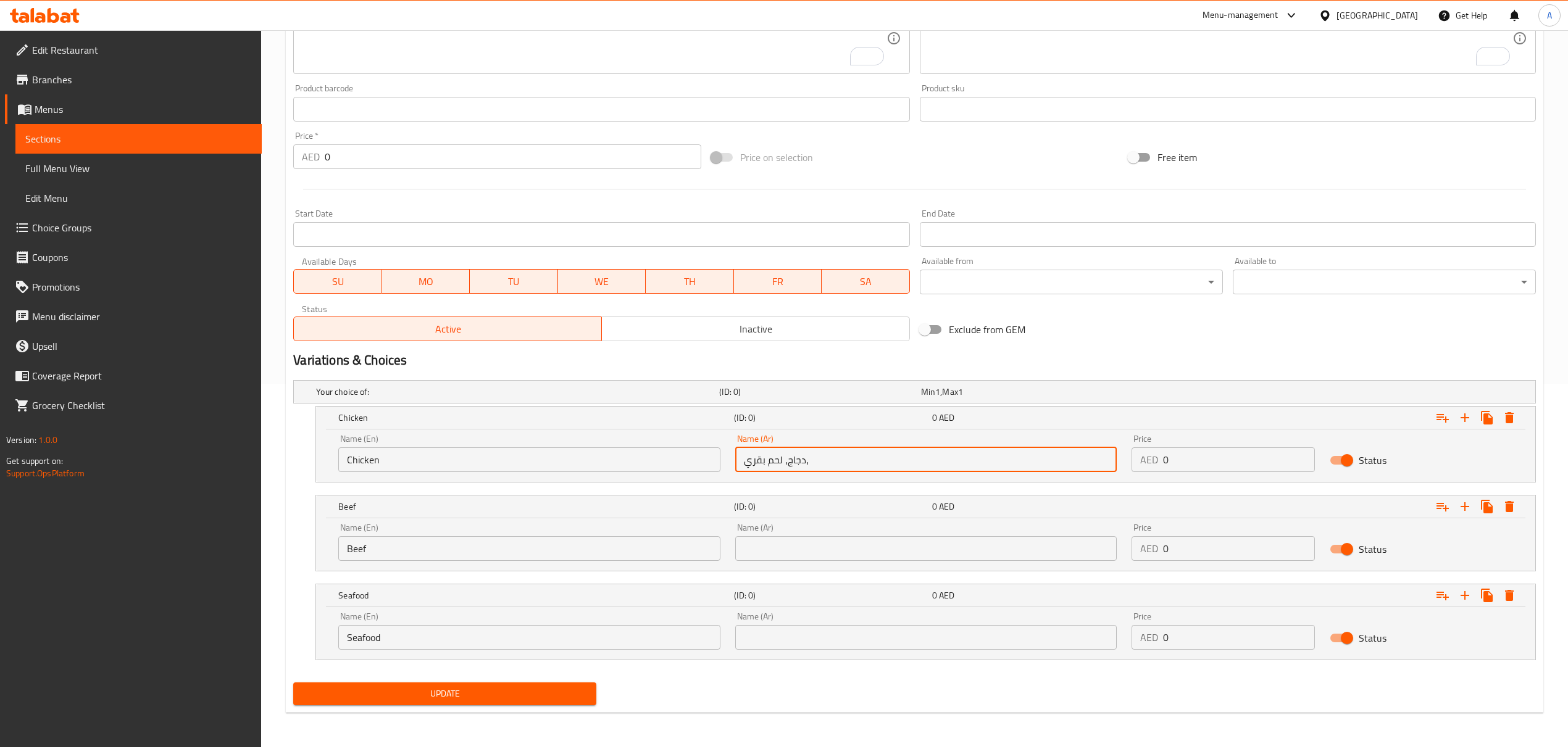
type input "دجاج، لحم بقري،"
click at [776, 633] on input "text" at bounding box center [926, 637] width 381 height 25
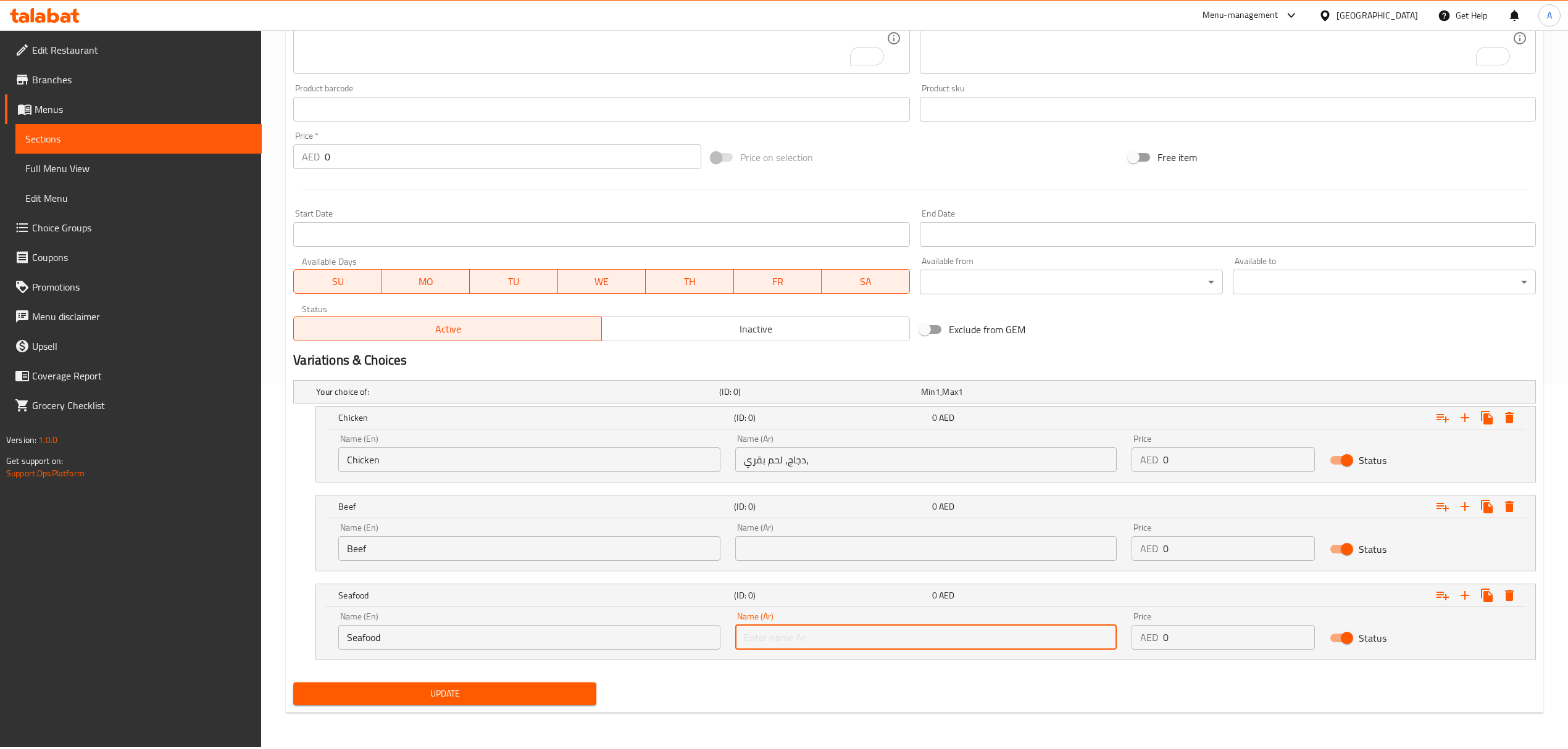
paste input "مأكولات بحرية"
type input "مأكولات بحرية"
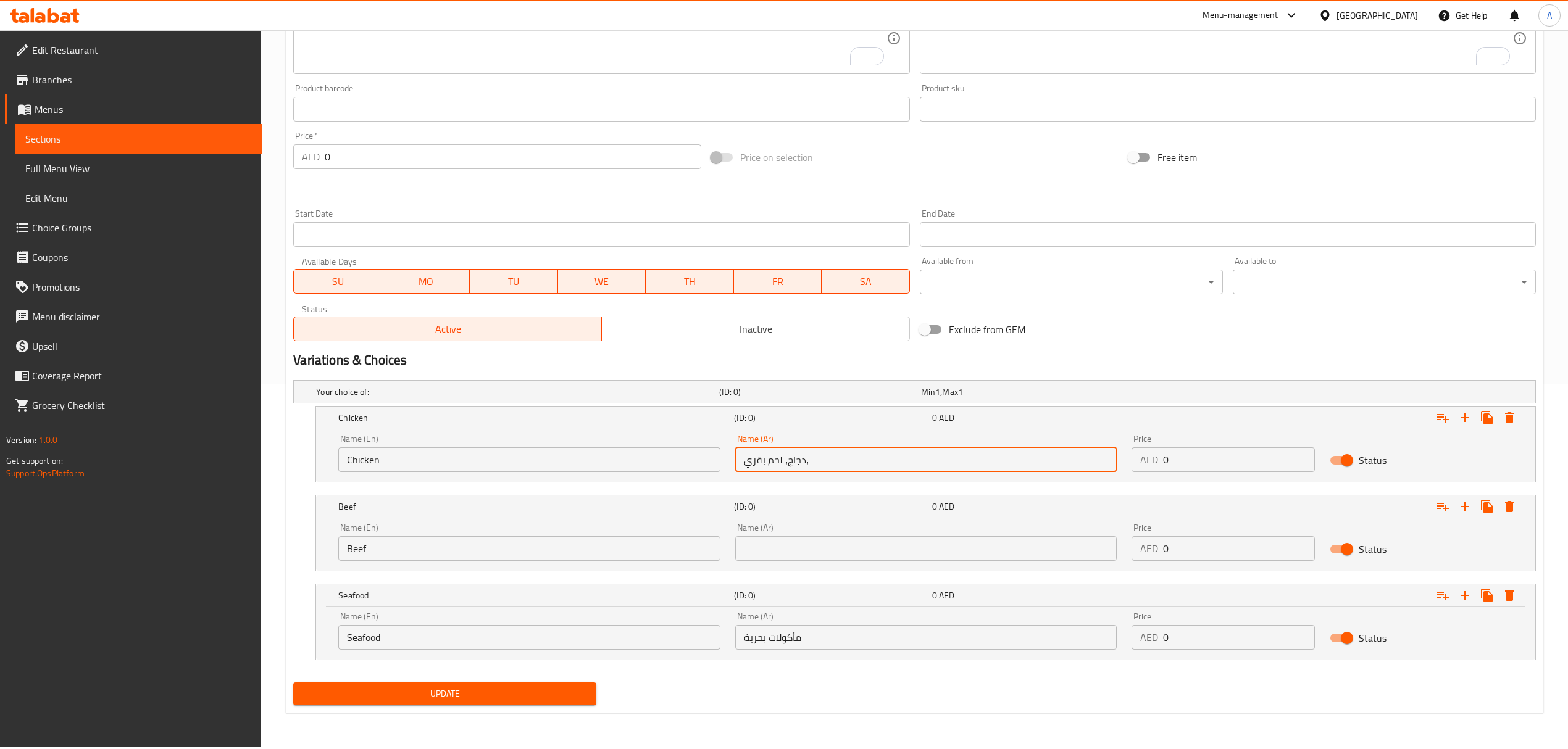
drag, startPoint x: 742, startPoint y: 460, endPoint x: 784, endPoint y: 464, distance: 42.2
click at [784, 464] on input "دجاج، لحم بقري،" at bounding box center [926, 459] width 381 height 25
type input "دجاج،،"
click at [812, 544] on input "text" at bounding box center [926, 548] width 381 height 25
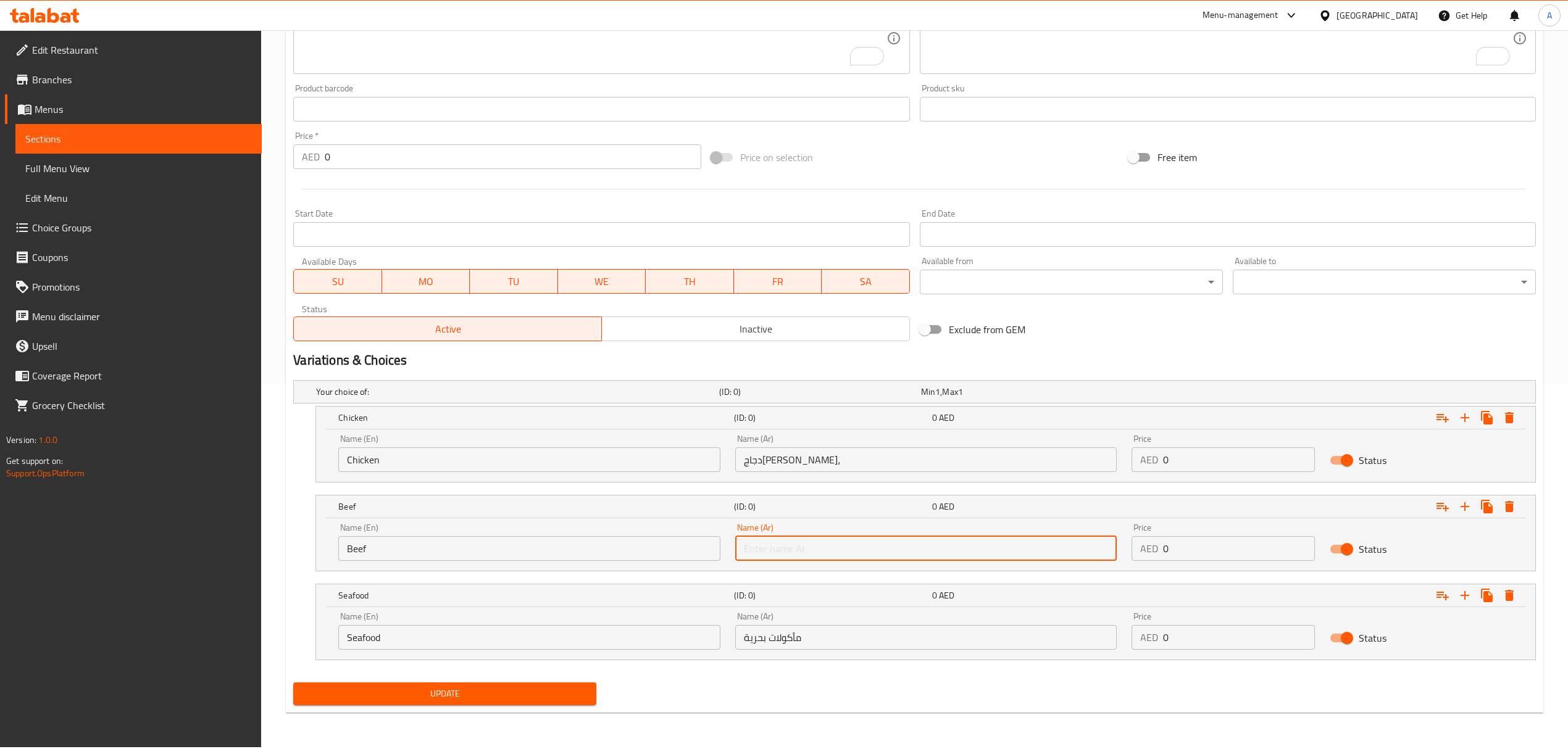
paste input "لحم بقري"
type input "لحم بقري"
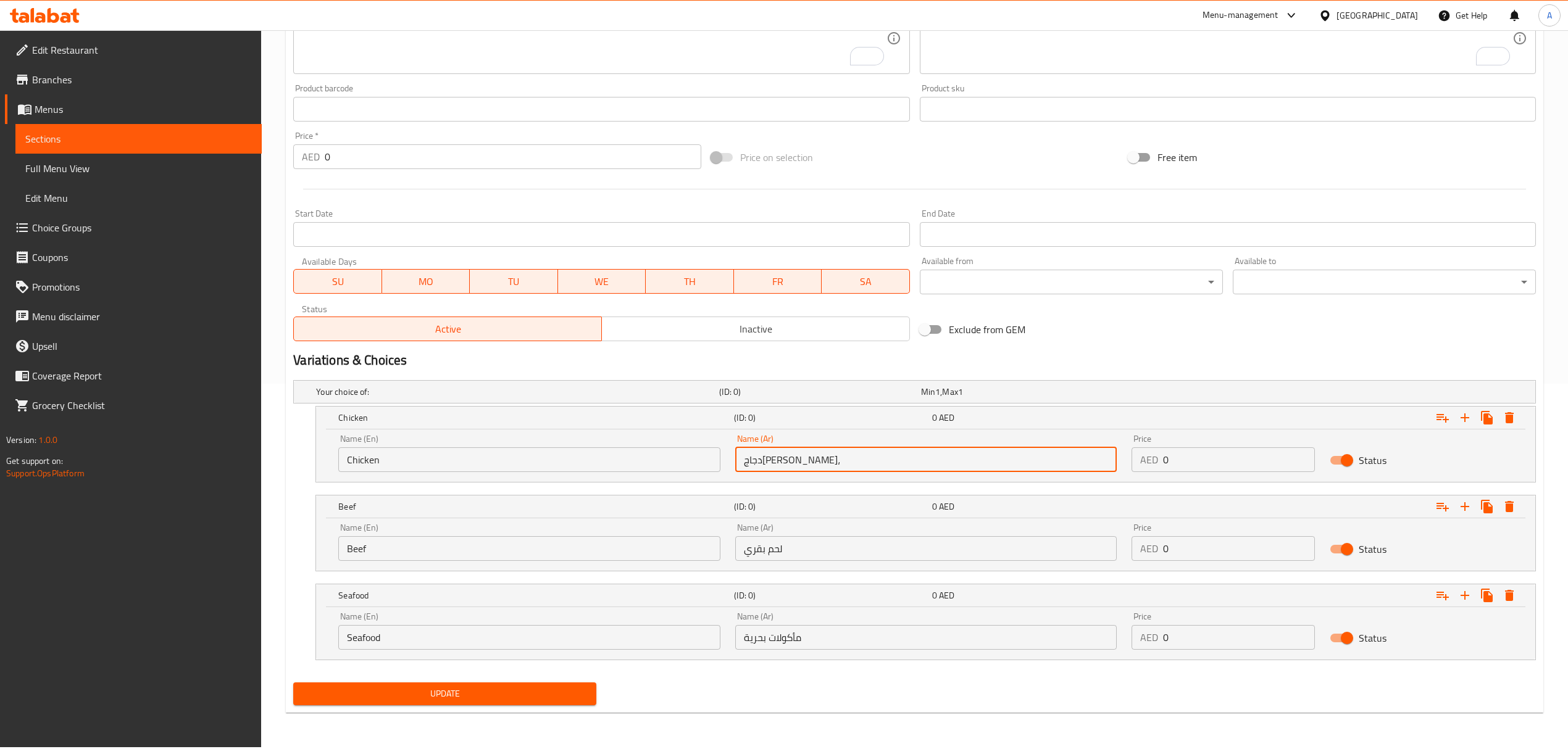
drag, startPoint x: 792, startPoint y: 465, endPoint x: 760, endPoint y: 465, distance: 32.0
click at [760, 465] on input "دجاج،،" at bounding box center [926, 459] width 381 height 25
type input "دجاج"
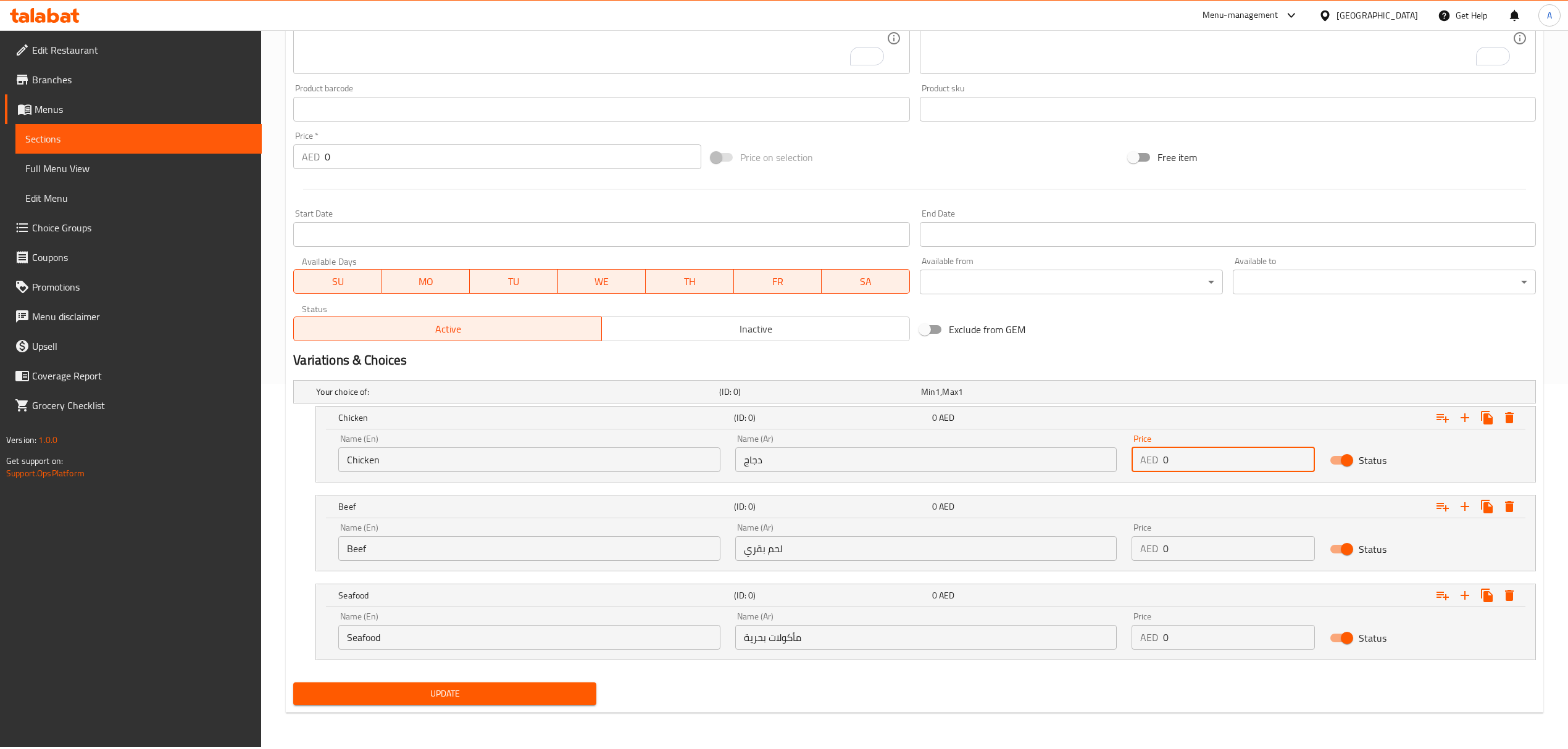
drag, startPoint x: 1201, startPoint y: 465, endPoint x: 1155, endPoint y: 451, distance: 48.1
click at [1155, 451] on div "AED 0 Price" at bounding box center [1223, 459] width 183 height 25
paste input "28.0"
type input "28.00"
drag, startPoint x: 1170, startPoint y: 544, endPoint x: 1137, endPoint y: 543, distance: 33.0
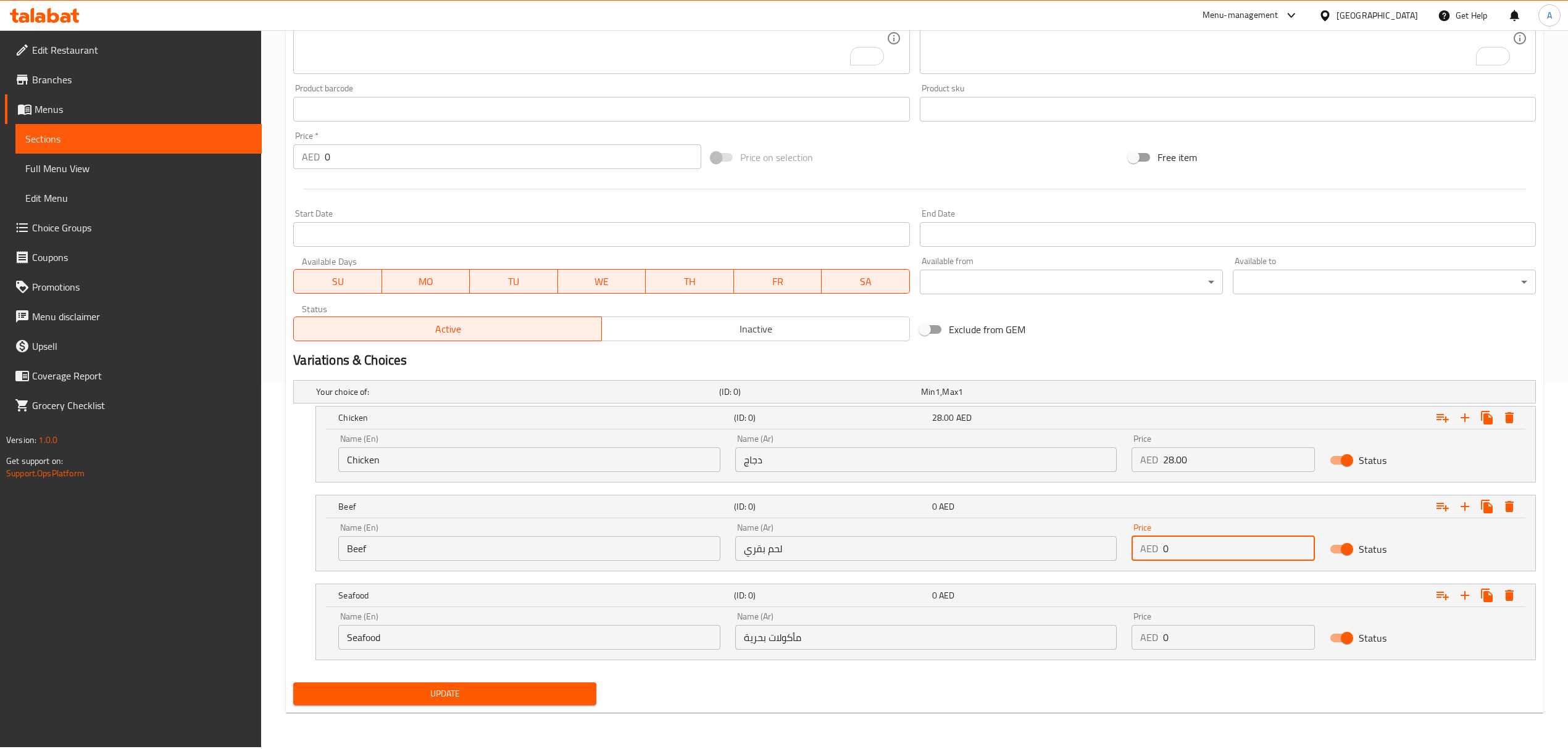
click at [1137, 543] on div "AED 0 Price" at bounding box center [1223, 548] width 183 height 25
paste input "31.0"
type input "31.00"
drag, startPoint x: 1176, startPoint y: 635, endPoint x: 1144, endPoint y: 635, distance: 32.0
click at [1144, 635] on div "AED 0 Price" at bounding box center [1223, 637] width 183 height 25
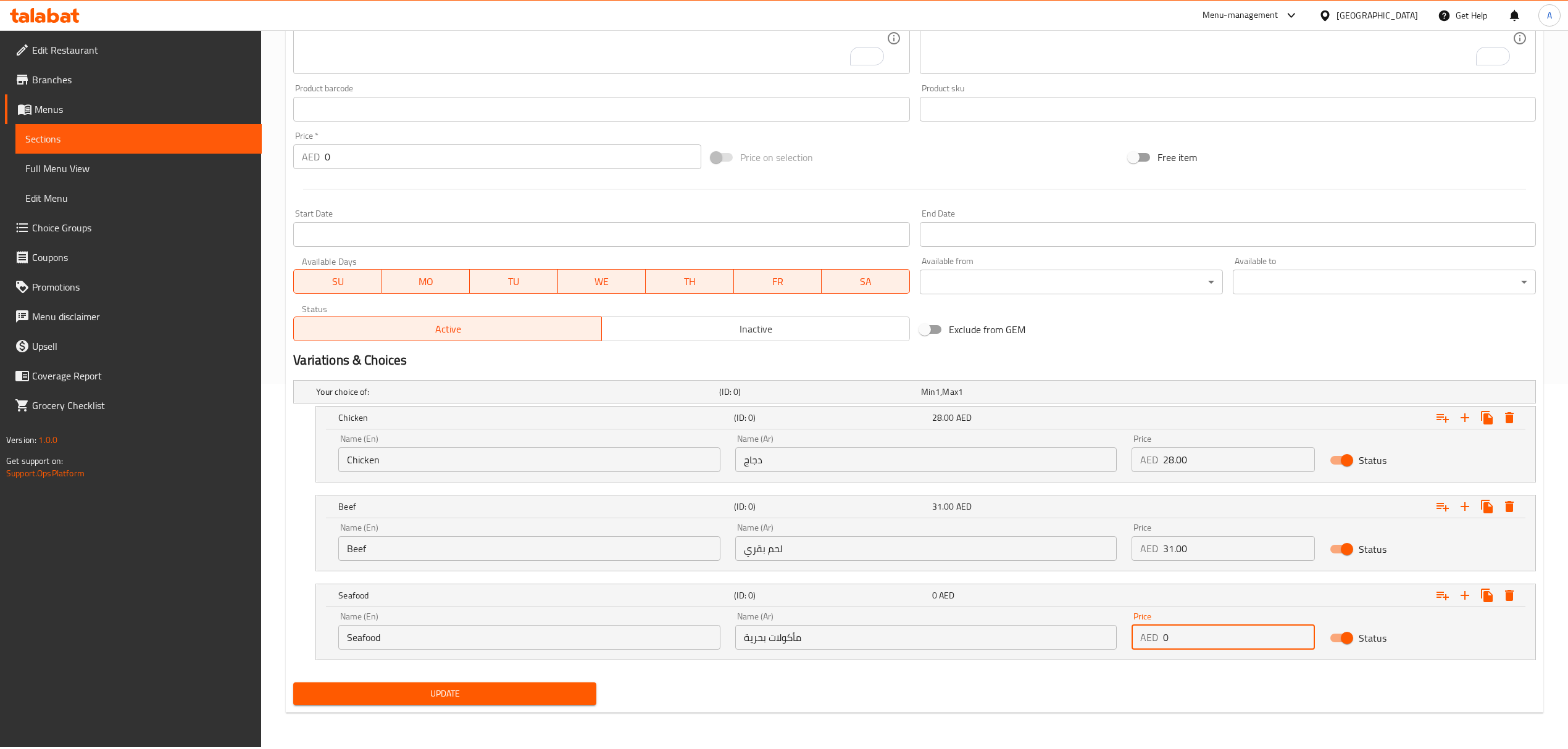
paste input "35.0"
type input "35.00"
click at [293, 683] on button "Update" at bounding box center [445, 694] width 303 height 23
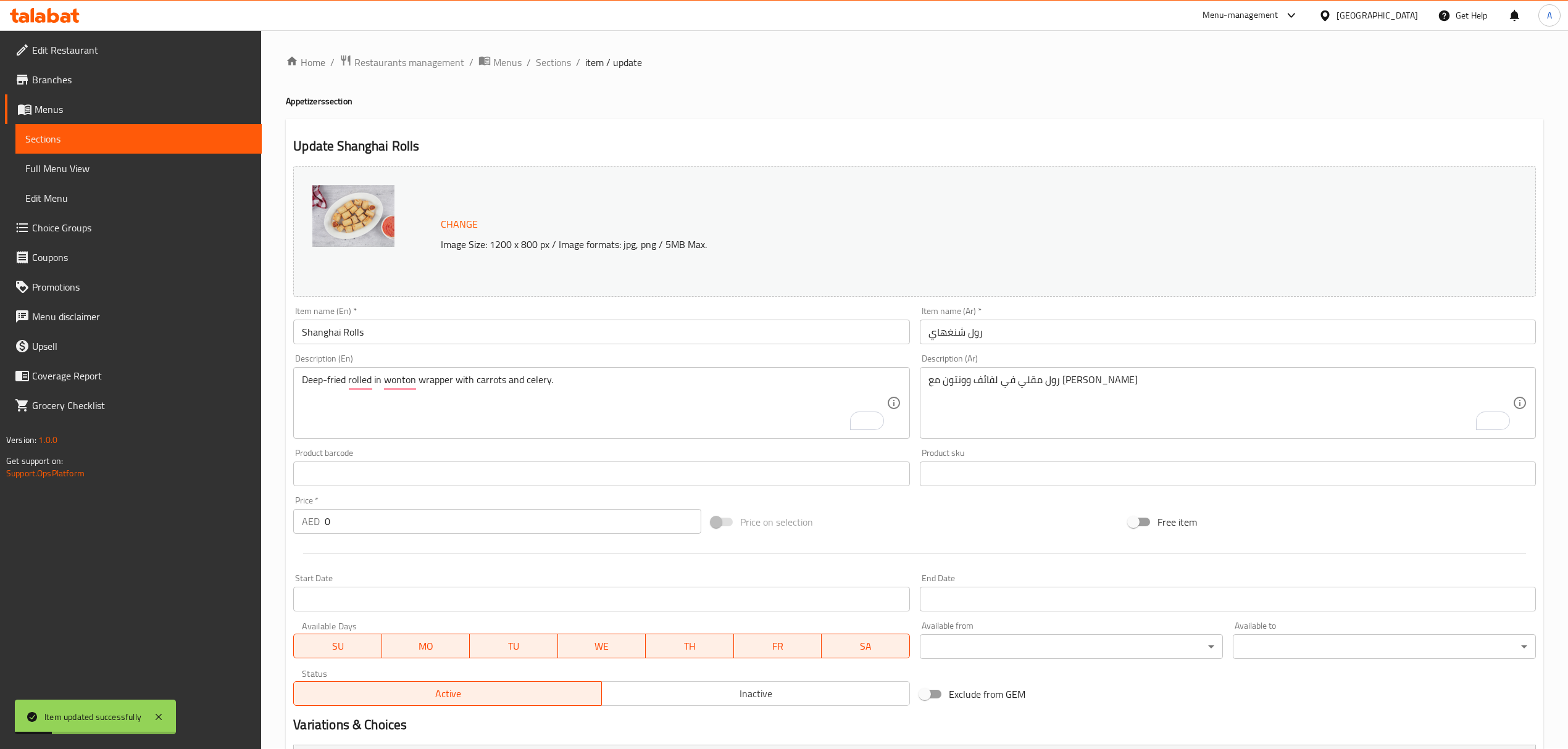
scroll to position [0, 0]
click at [558, 63] on span "Sections" at bounding box center [553, 63] width 36 height 14
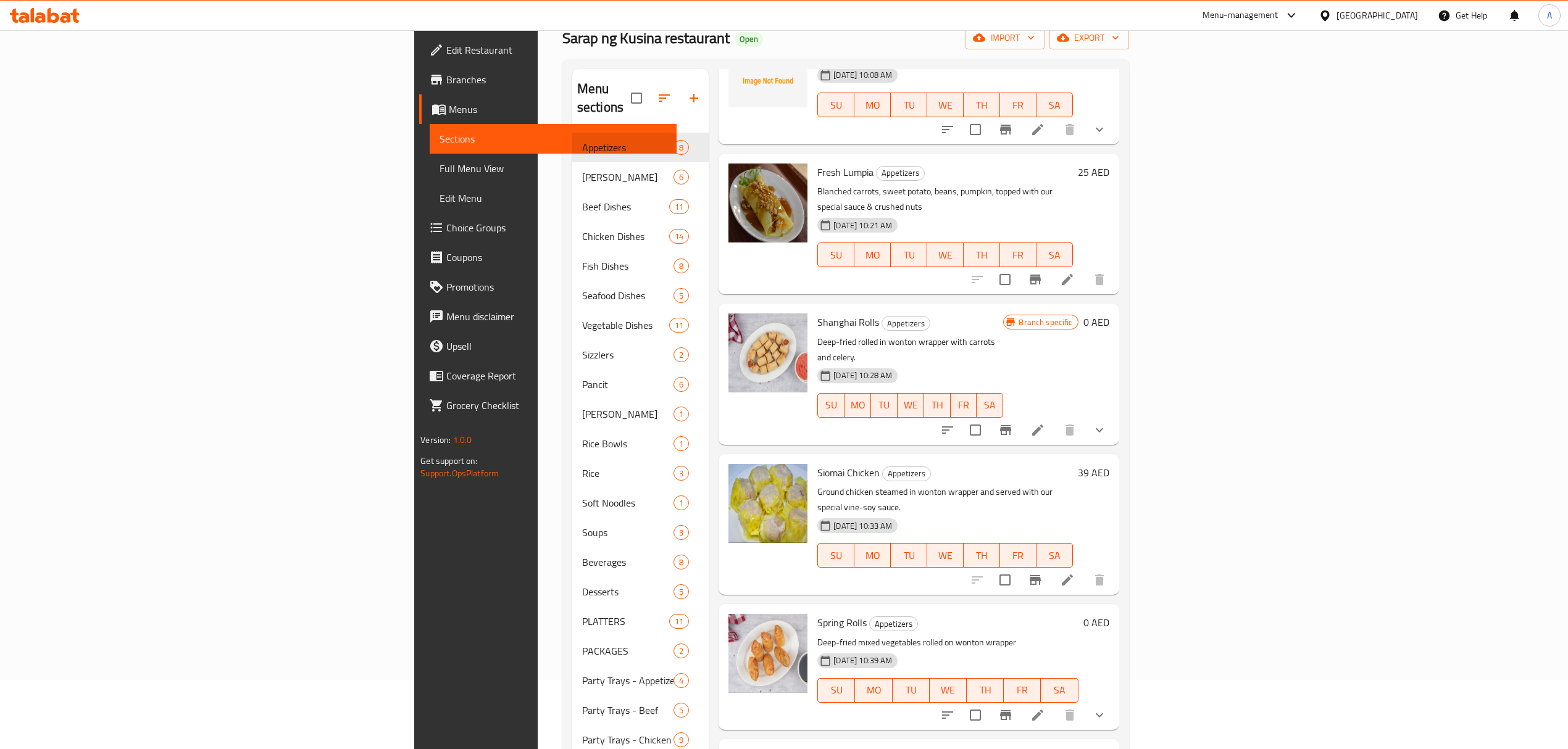
scroll to position [164, 0]
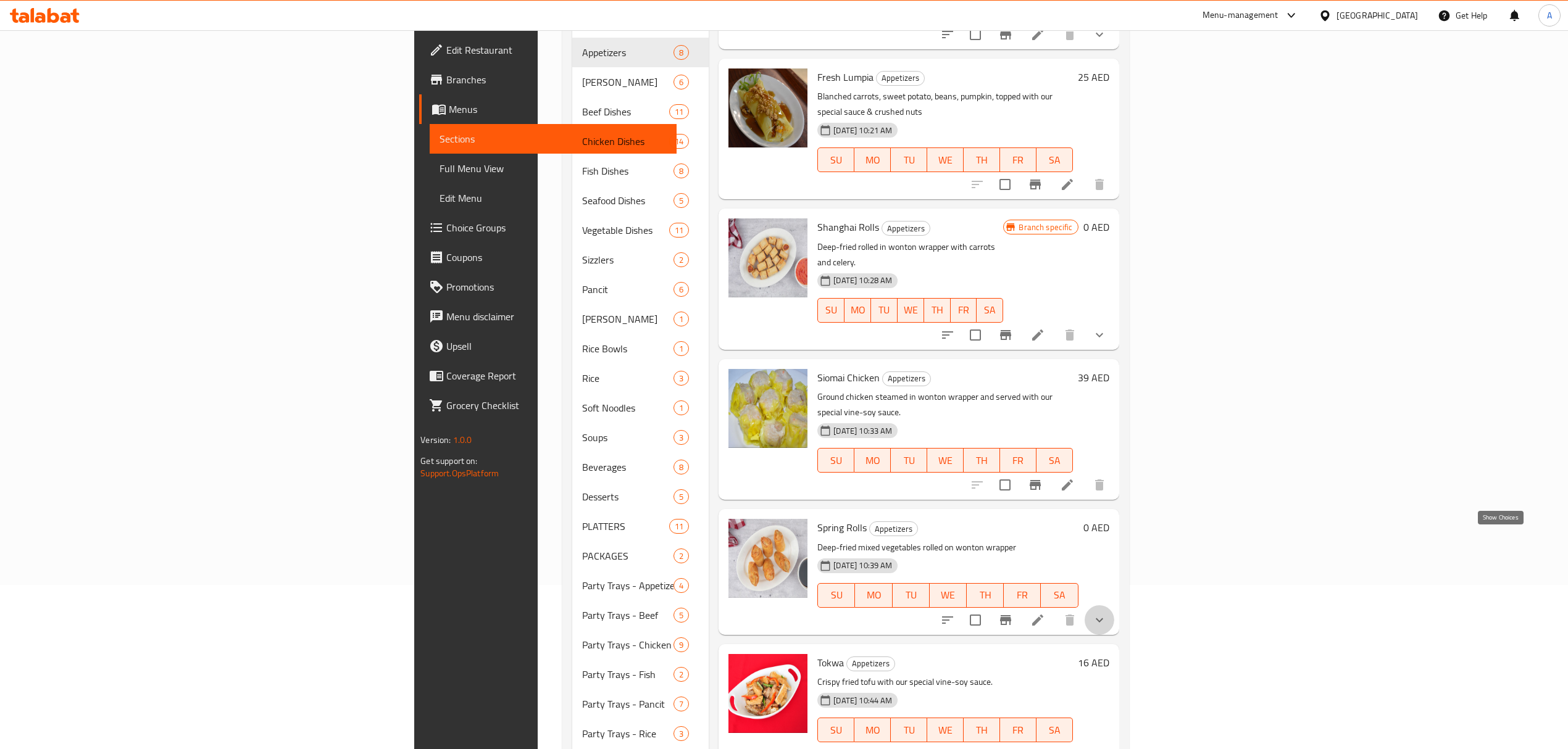
click at [1107, 613] on icon "show more" at bounding box center [1098, 619] width 14 height 14
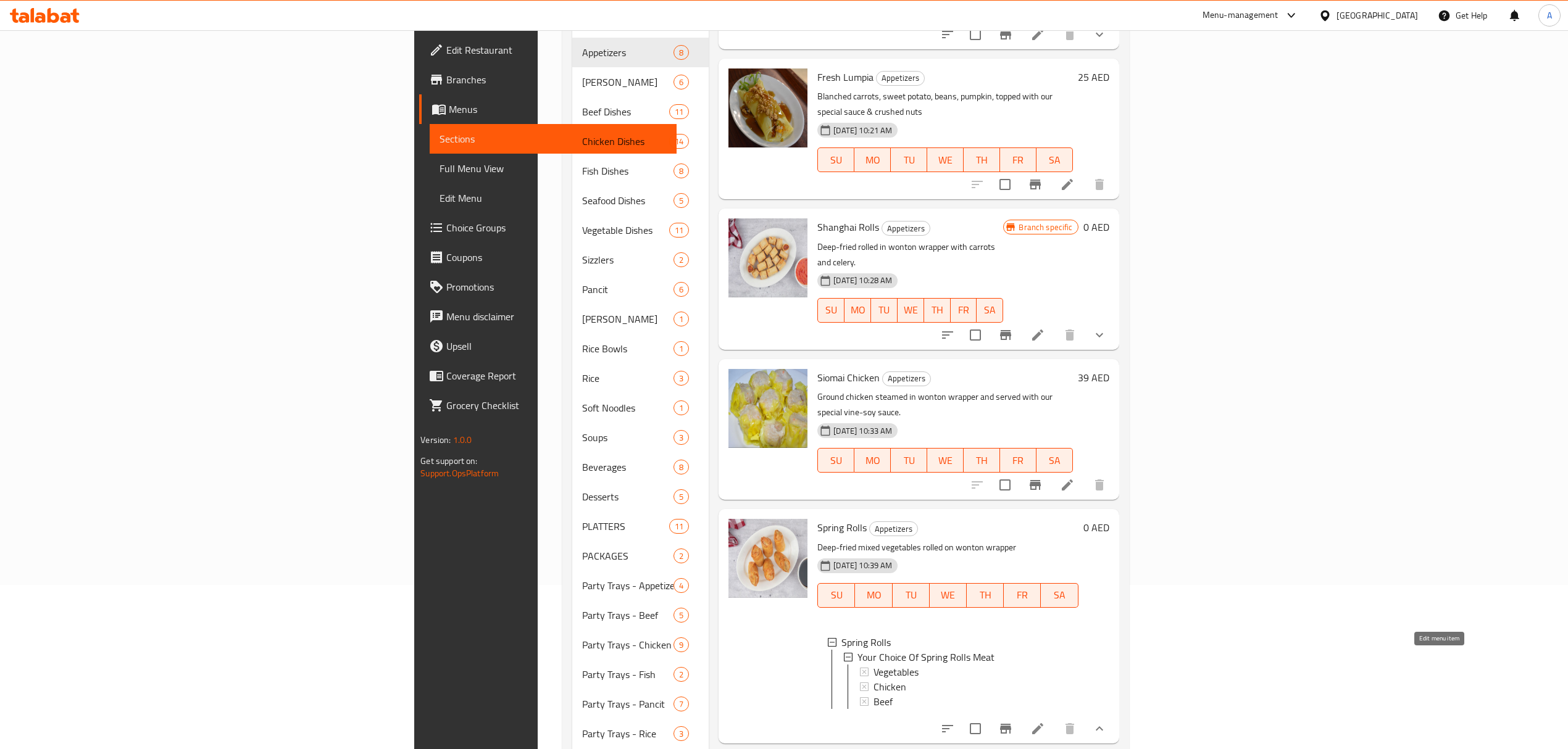
click at [1045, 721] on icon at bounding box center [1037, 728] width 14 height 14
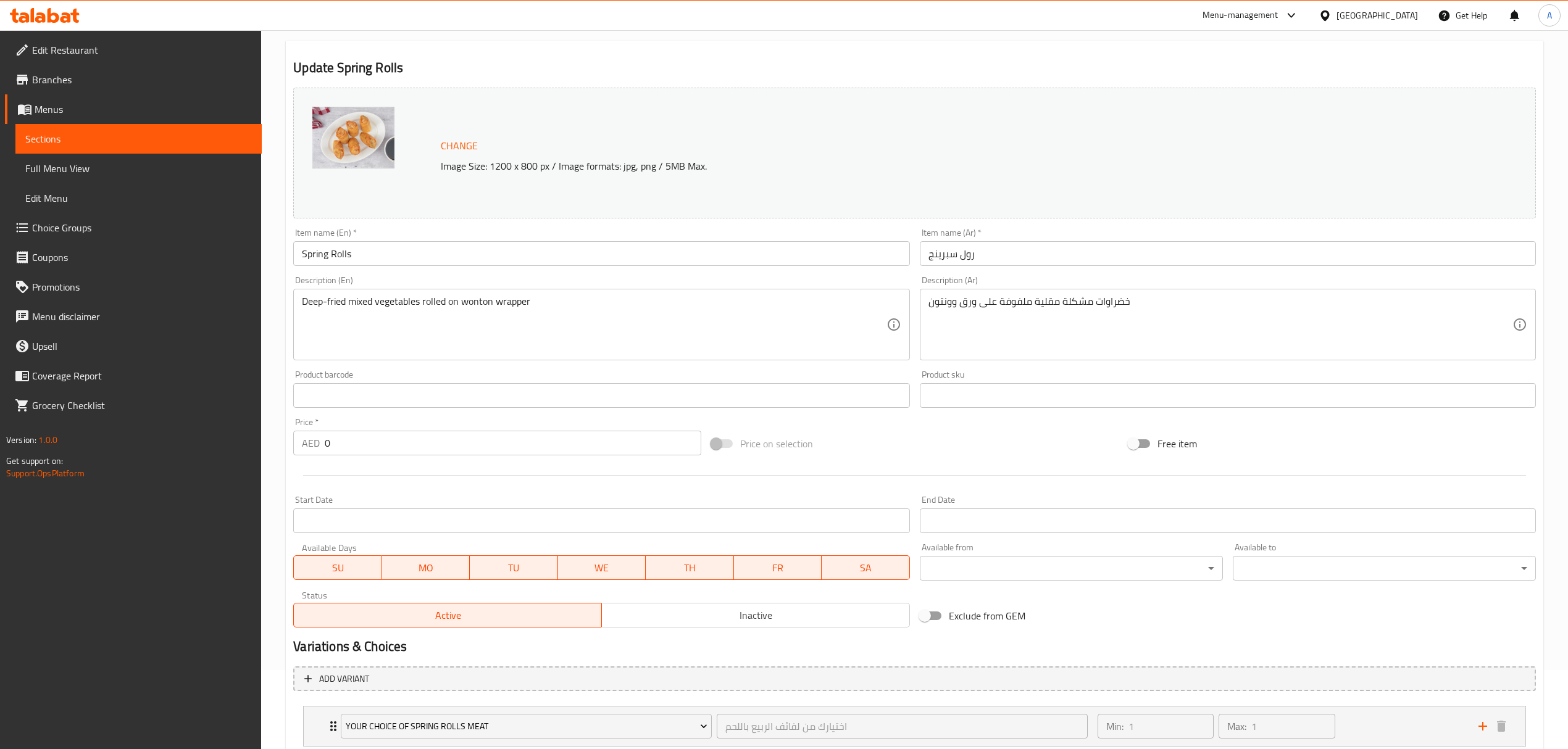
scroll to position [161, 0]
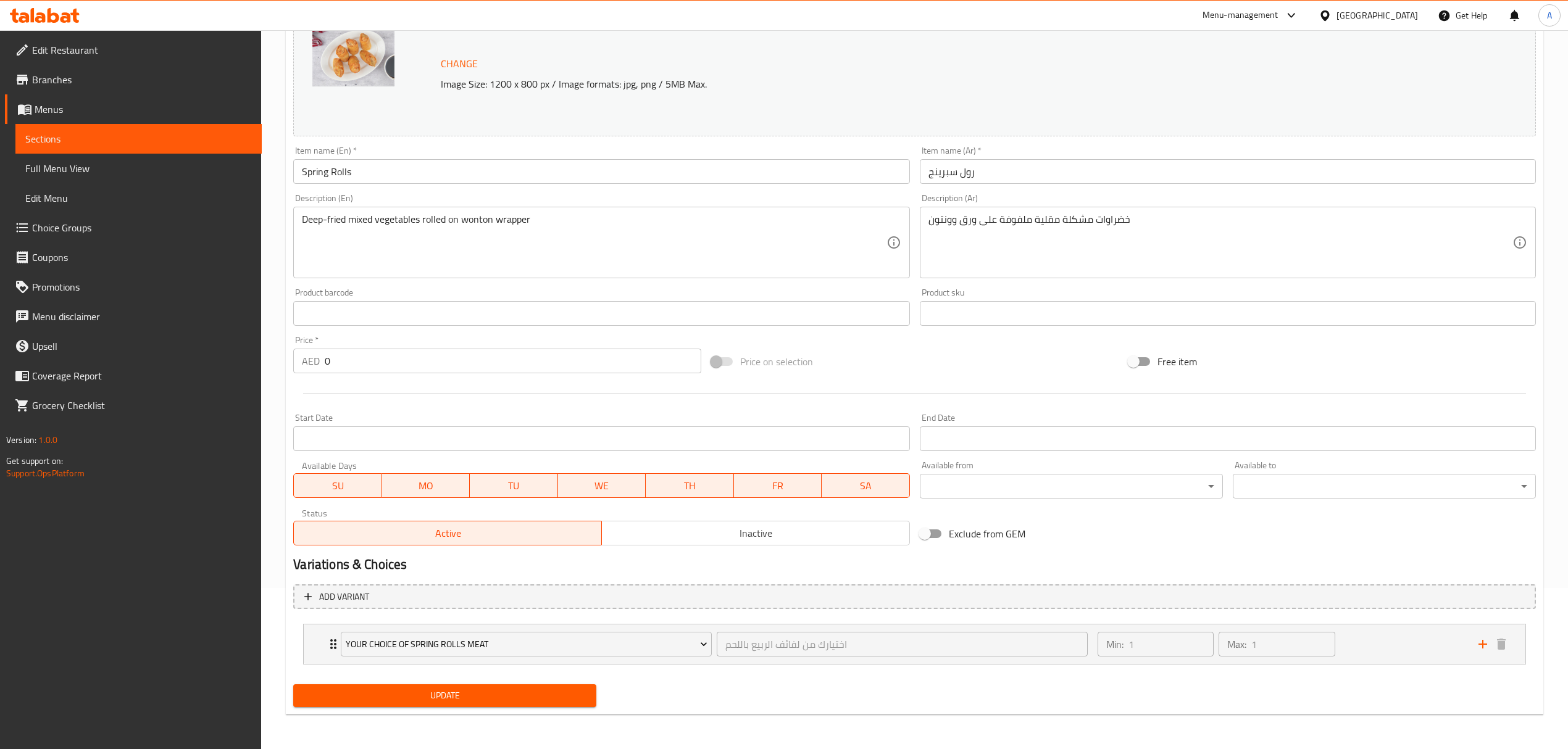
click at [67, 223] on span "Choice Groups" at bounding box center [142, 227] width 220 height 14
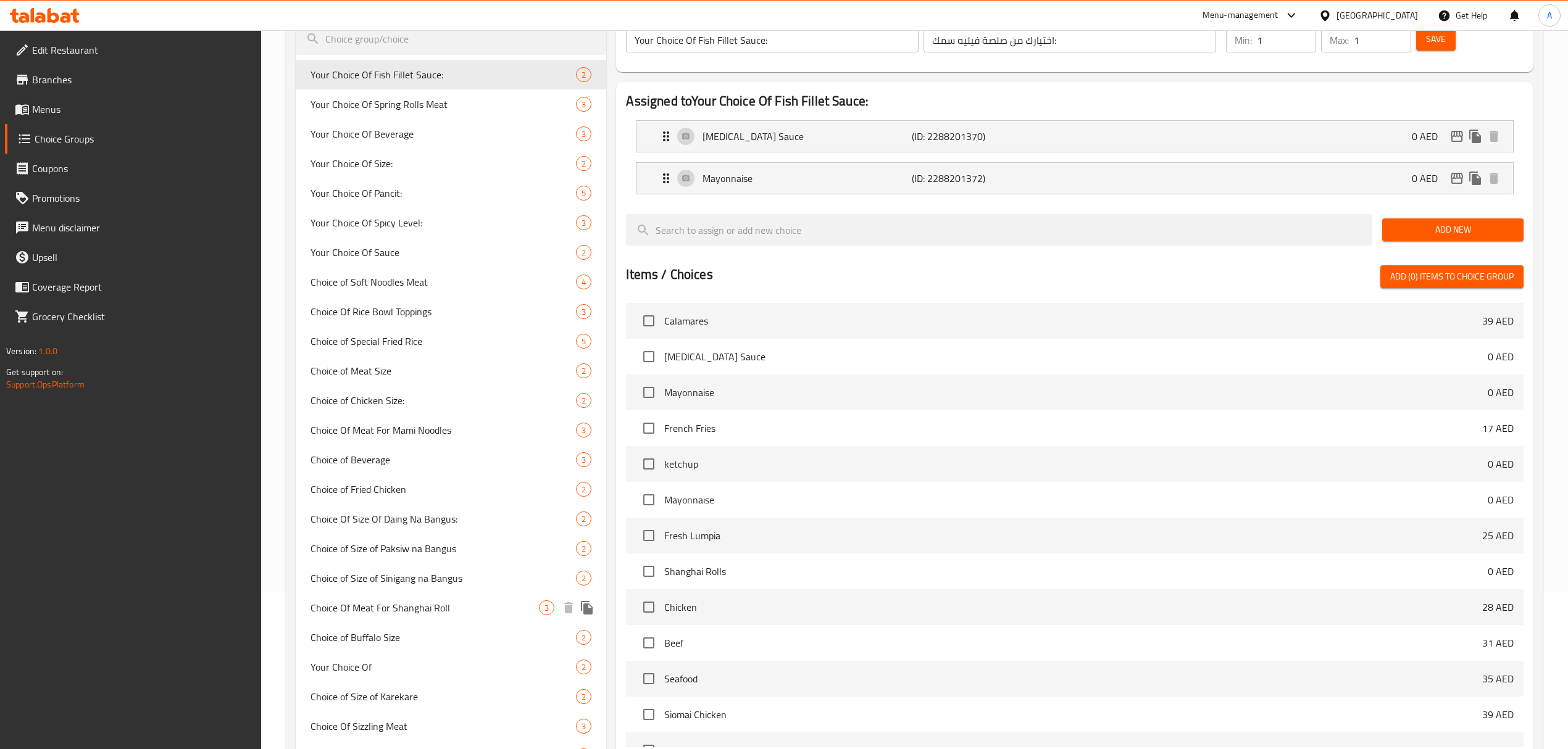
scroll to position [127, 0]
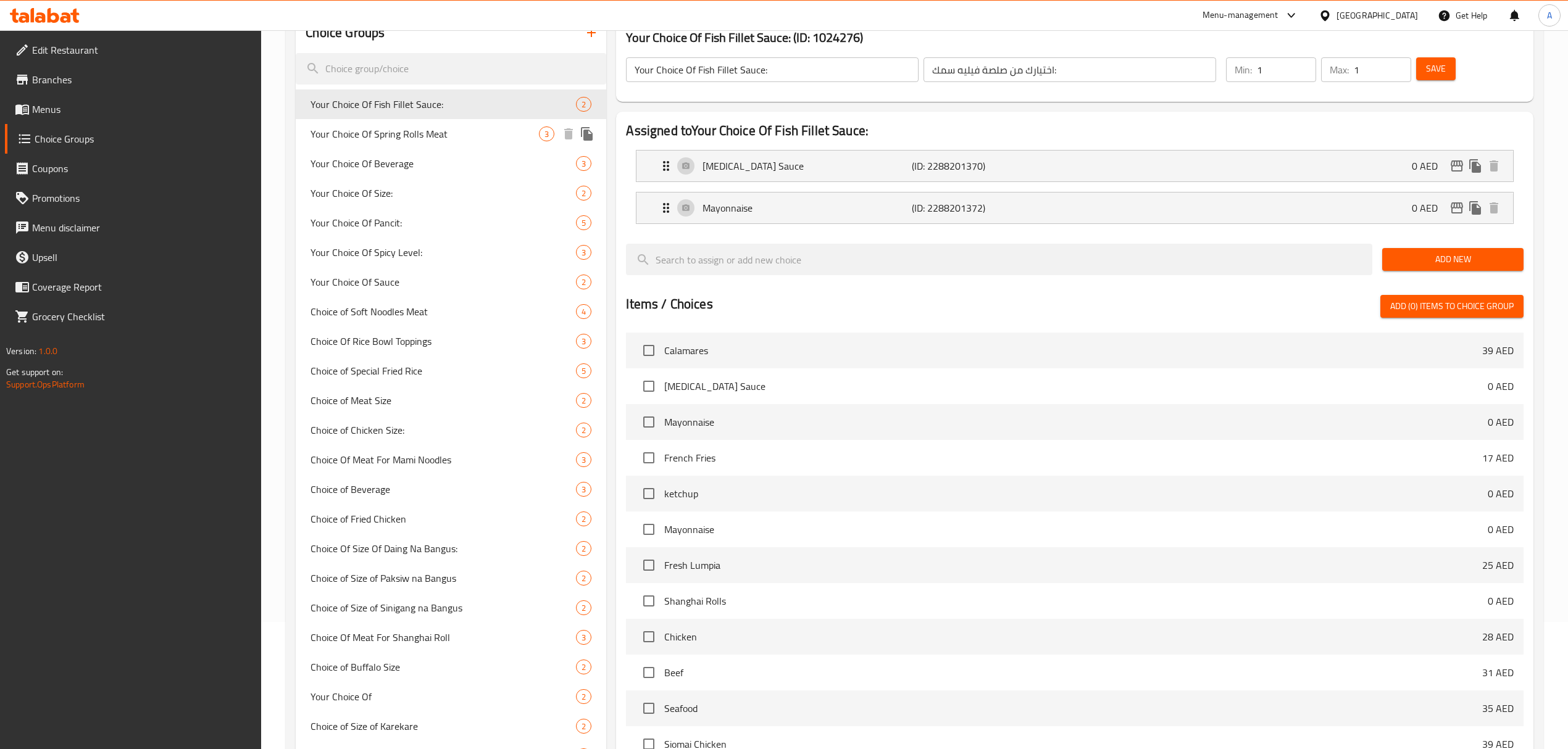
click at [358, 136] on span "Your Choice Of Spring Rolls Meat" at bounding box center [424, 133] width 228 height 14
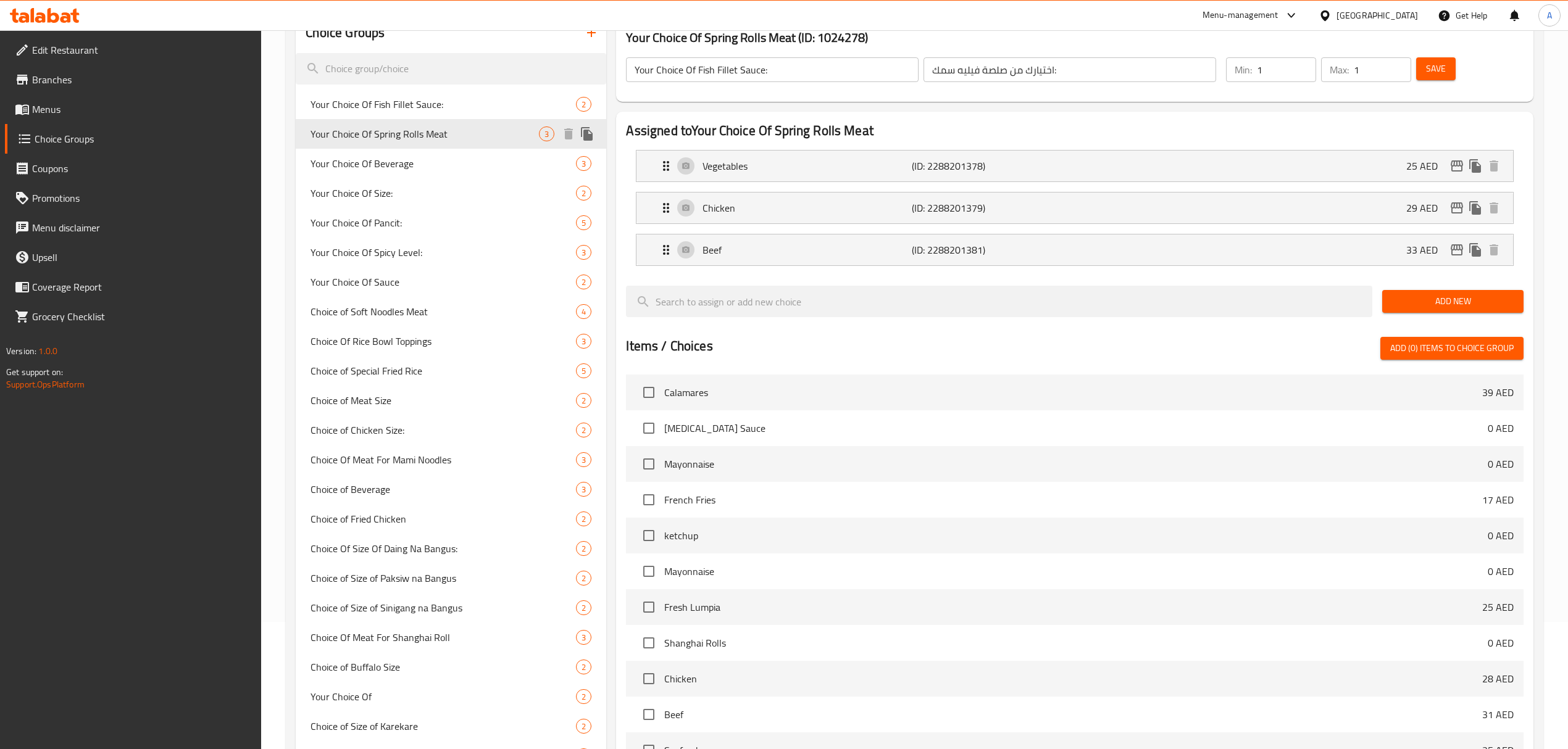
type input "Your Choice Of Spring Rolls Meat"
type input "اختيارك من لفائف الربيع باللحم"
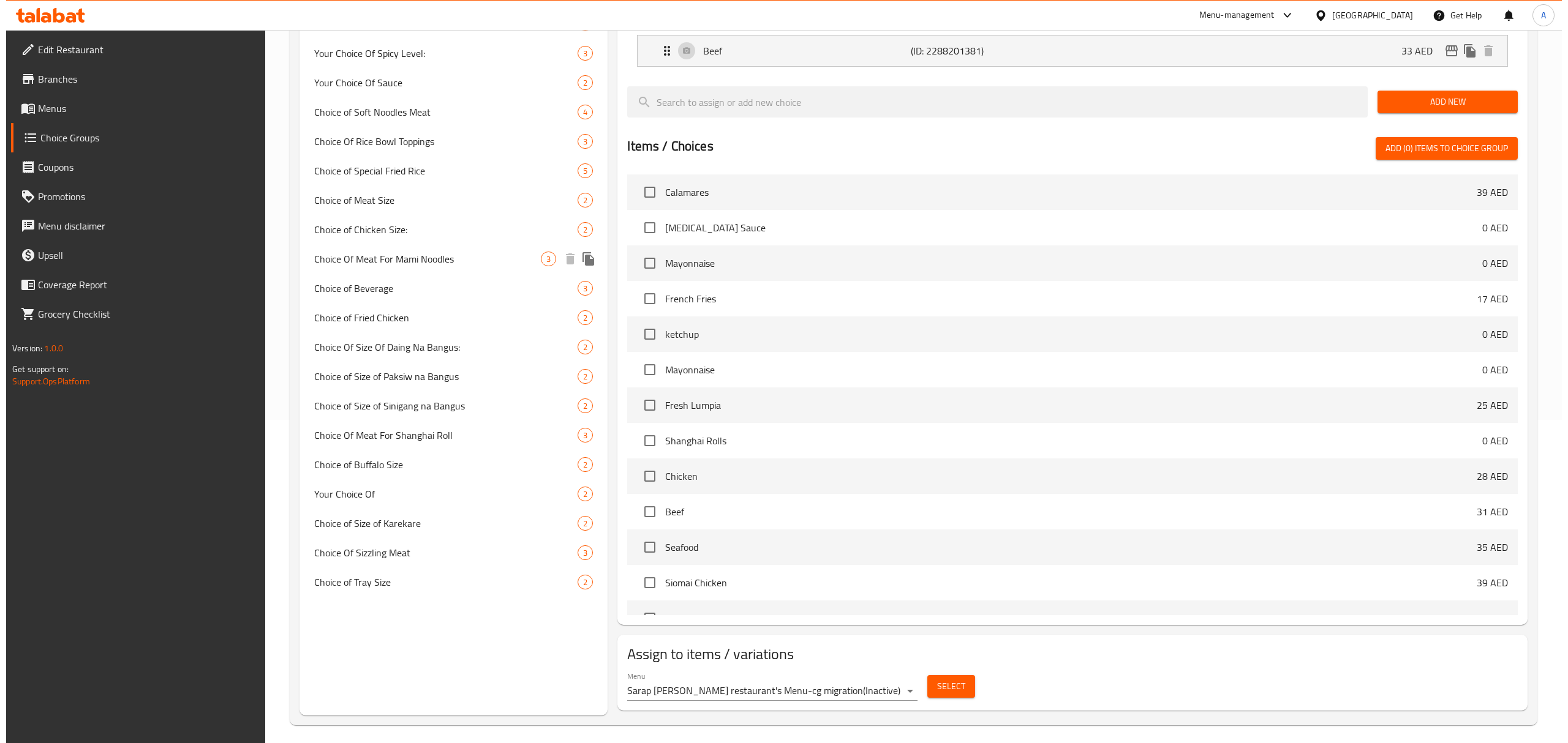
scroll to position [331, 0]
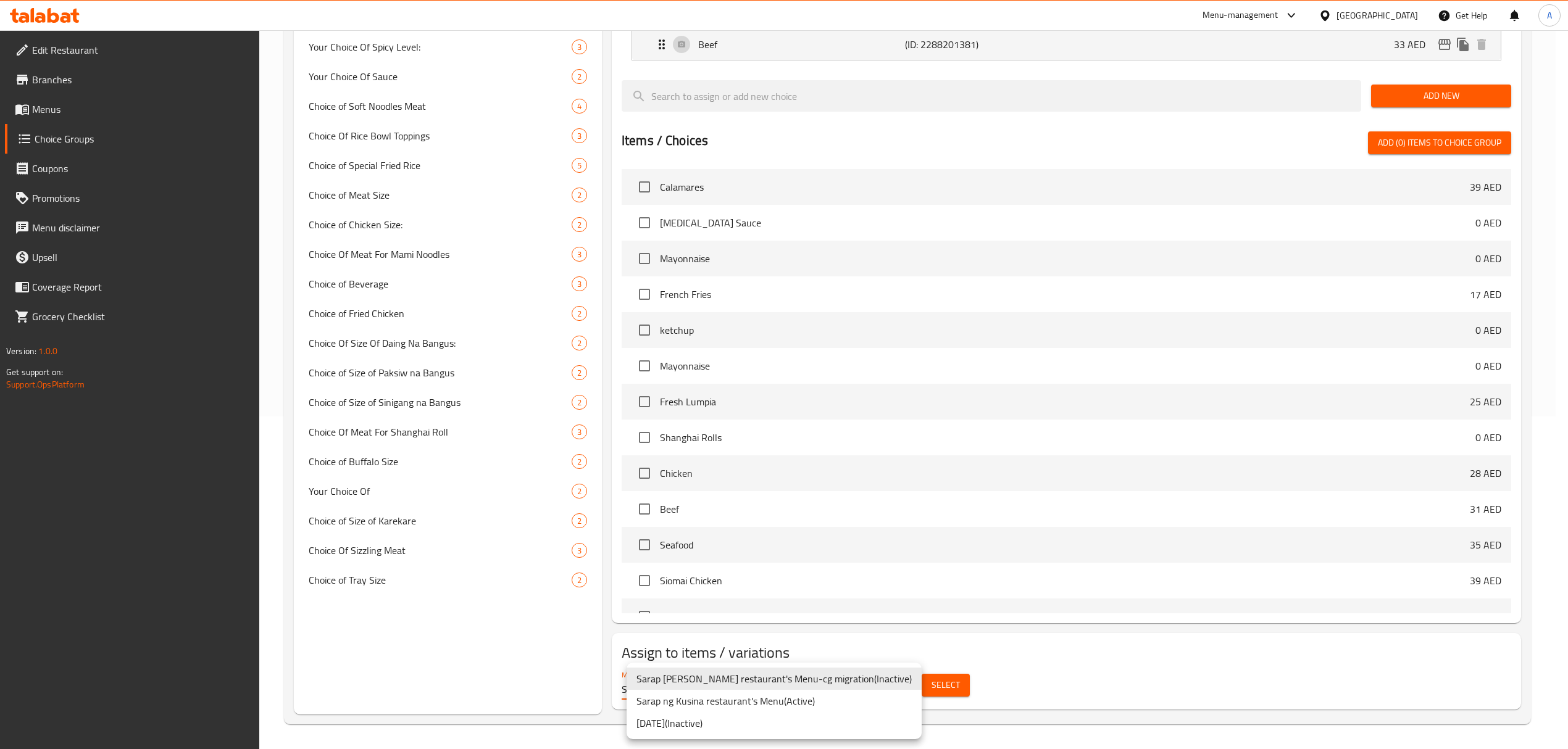
click at [875, 417] on body "​ Menu-management United Arab Emirates Get Help A Edit Restaurant Branches Menu…" at bounding box center [784, 57] width 1568 height 719
click at [854, 697] on li "Sarap ng Kusina restaurant's Menu ( Active )" at bounding box center [774, 701] width 295 height 22
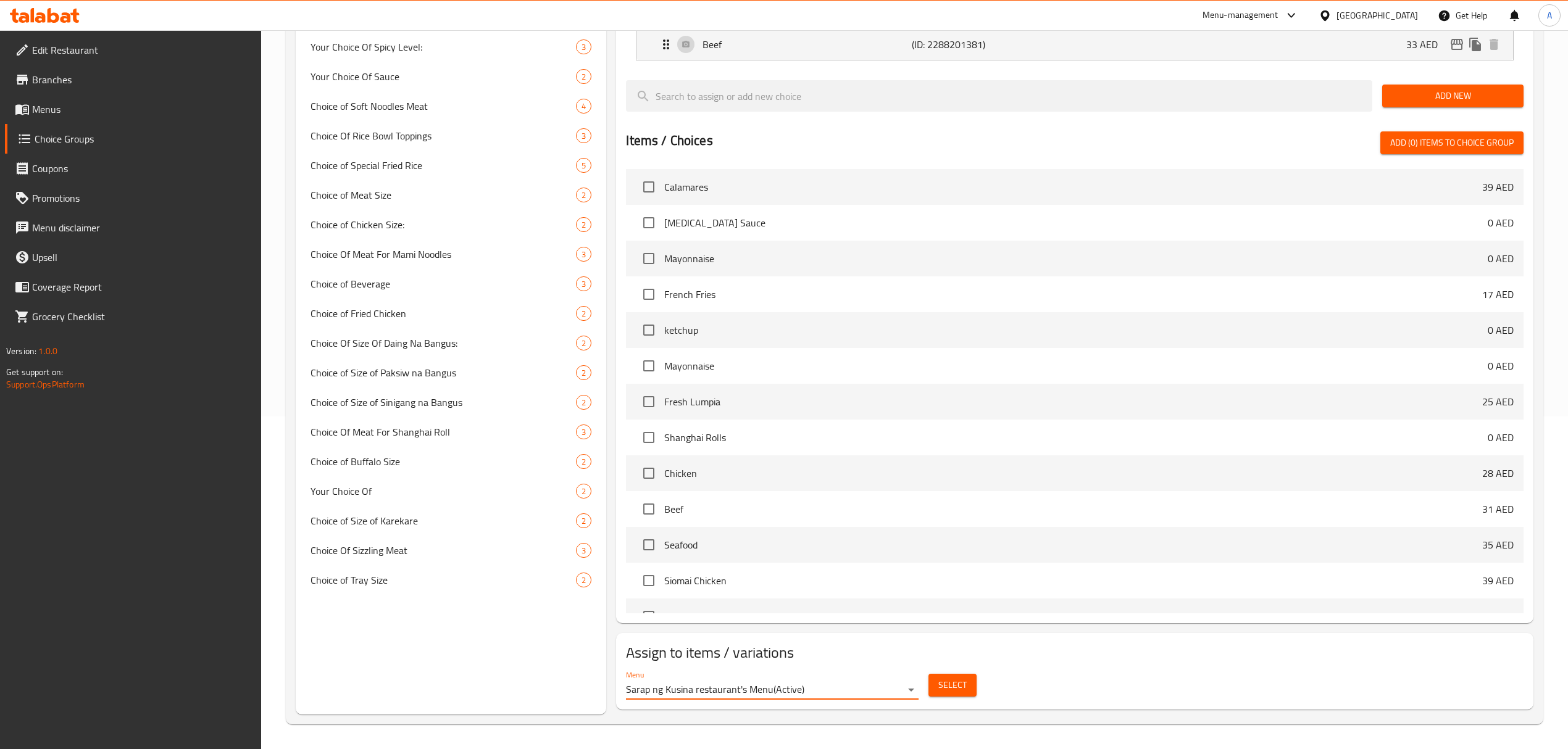
click at [951, 679] on span "Select" at bounding box center [953, 685] width 29 height 15
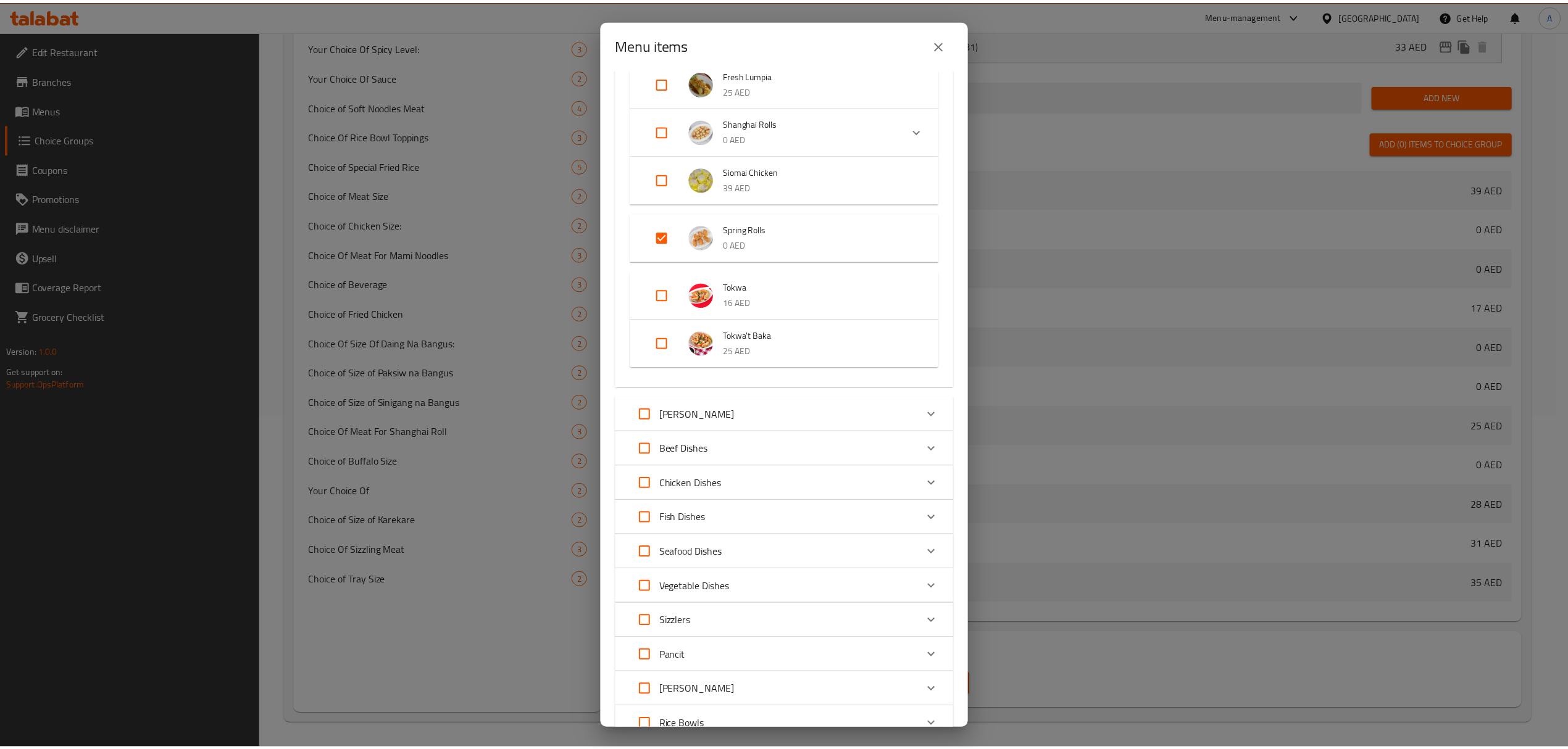
scroll to position [247, 0]
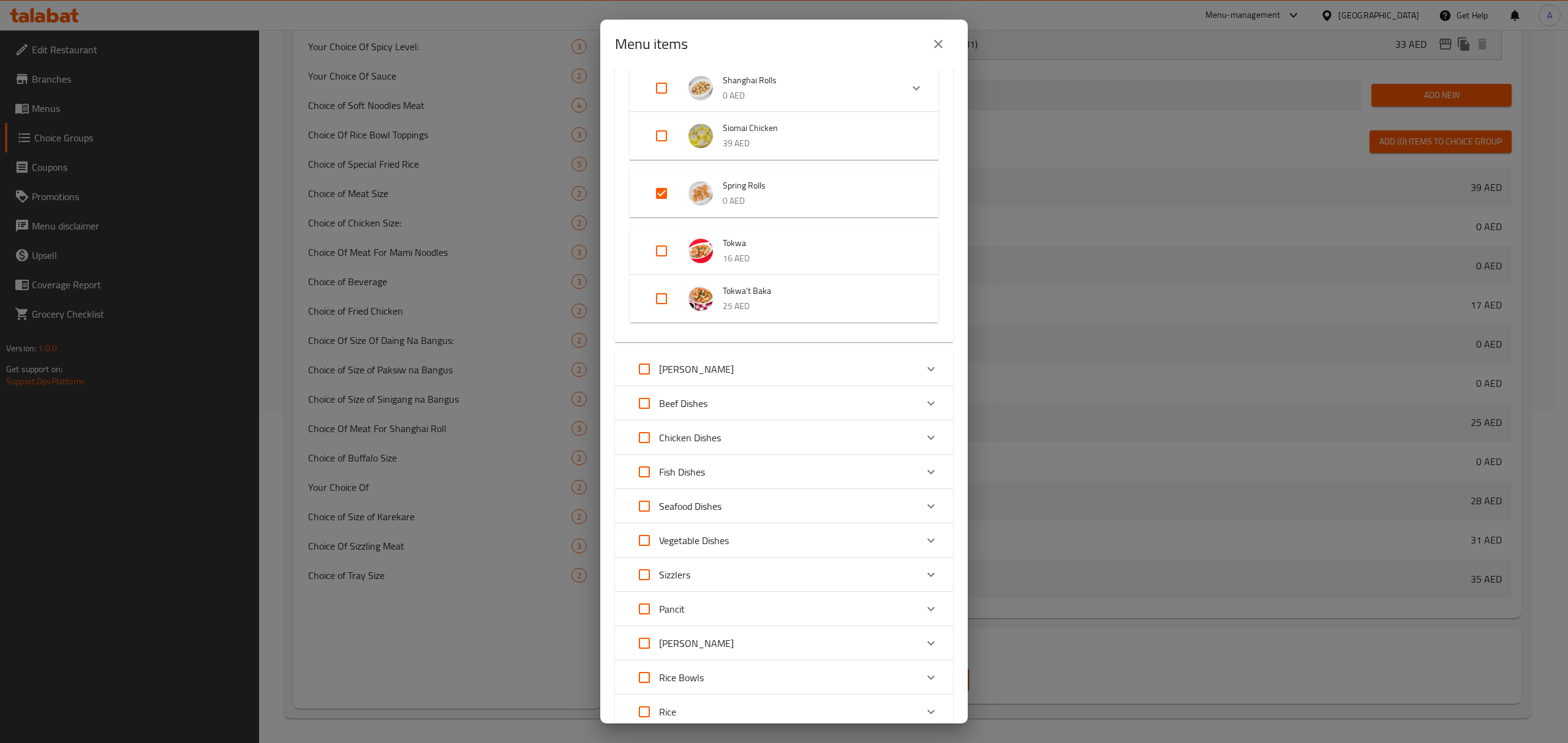
click at [939, 51] on button "close" at bounding box center [937, 44] width 29 height 29
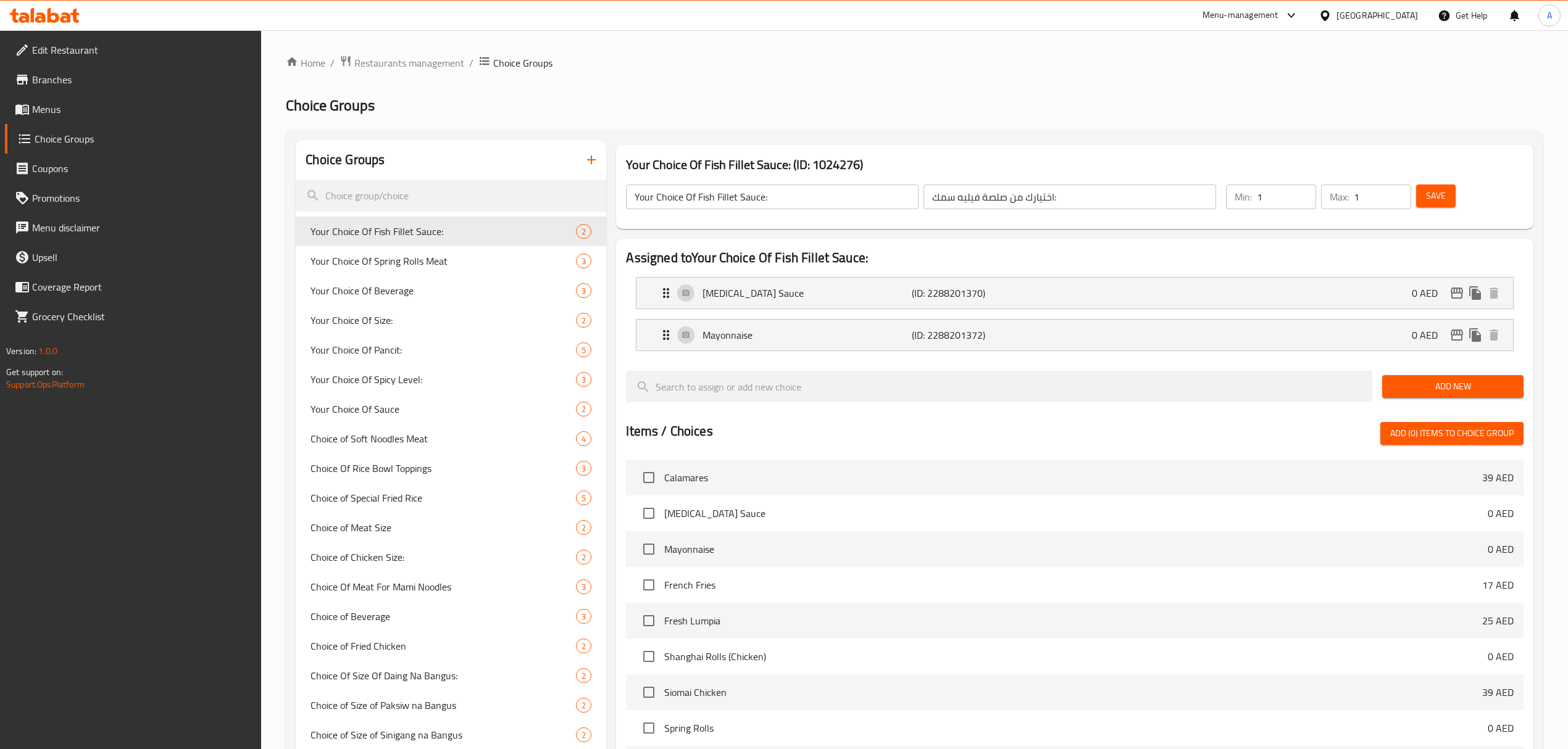
click at [1366, 20] on div "[GEOGRAPHIC_DATA]" at bounding box center [1377, 15] width 81 height 14
click at [1262, 208] on div "Kuwait" at bounding box center [1283, 214] width 101 height 29
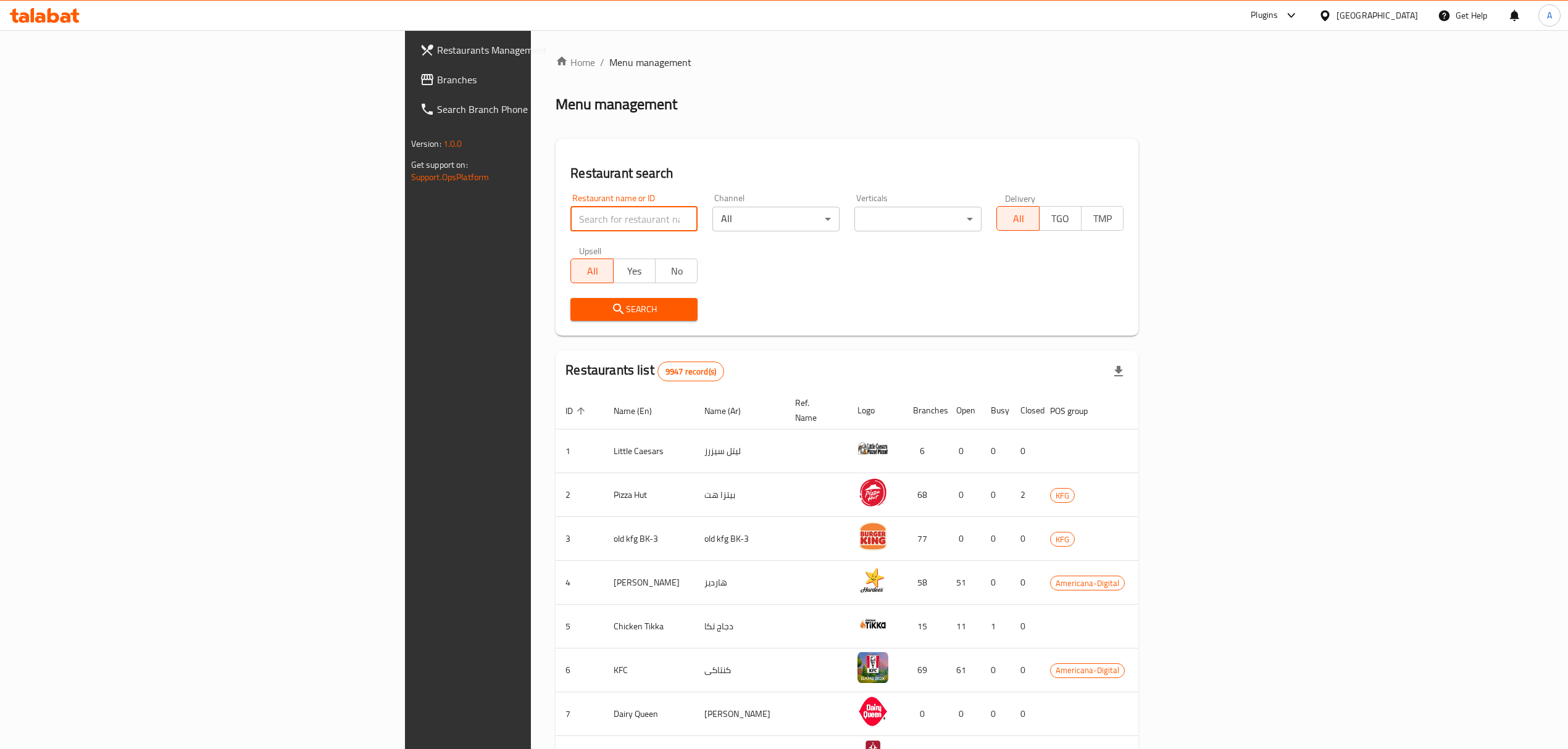
click at [570, 227] on input "search" at bounding box center [634, 219] width 127 height 25
paste input "695395"
type input "695395"
click button "Search" at bounding box center [634, 309] width 127 height 23
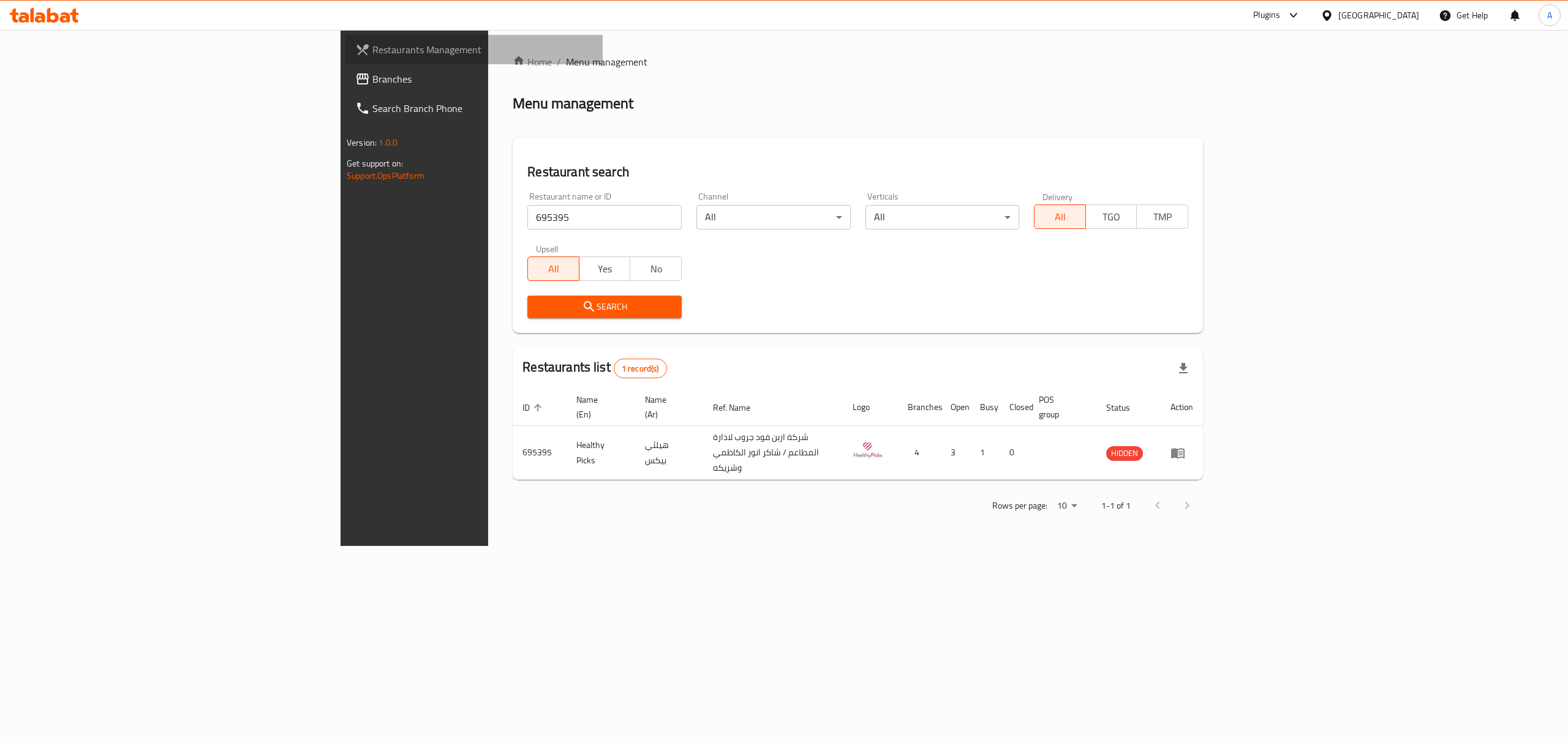
click at [346, 35] on link "Restaurants Management" at bounding box center [474, 50] width 257 height 29
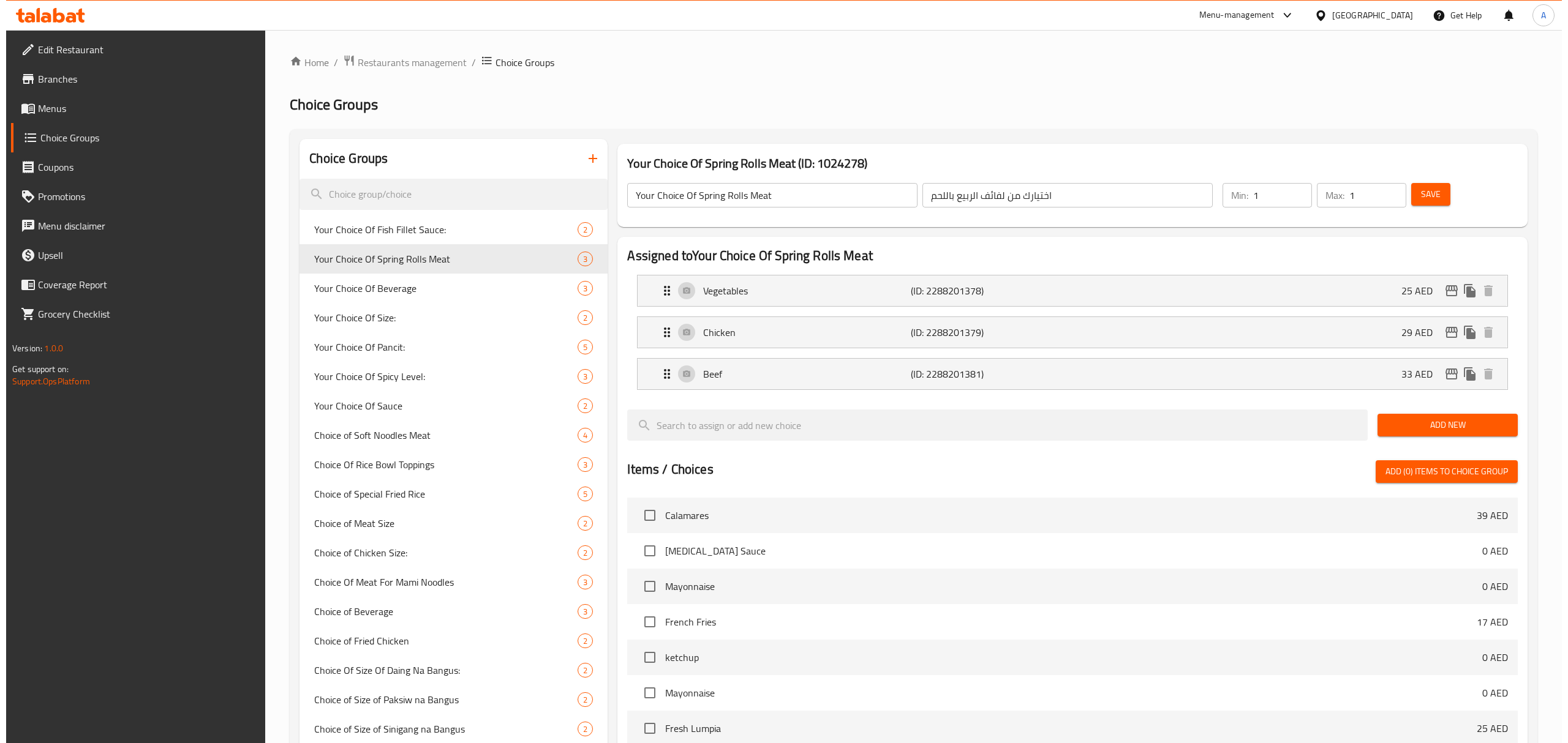
scroll to position [5, 0]
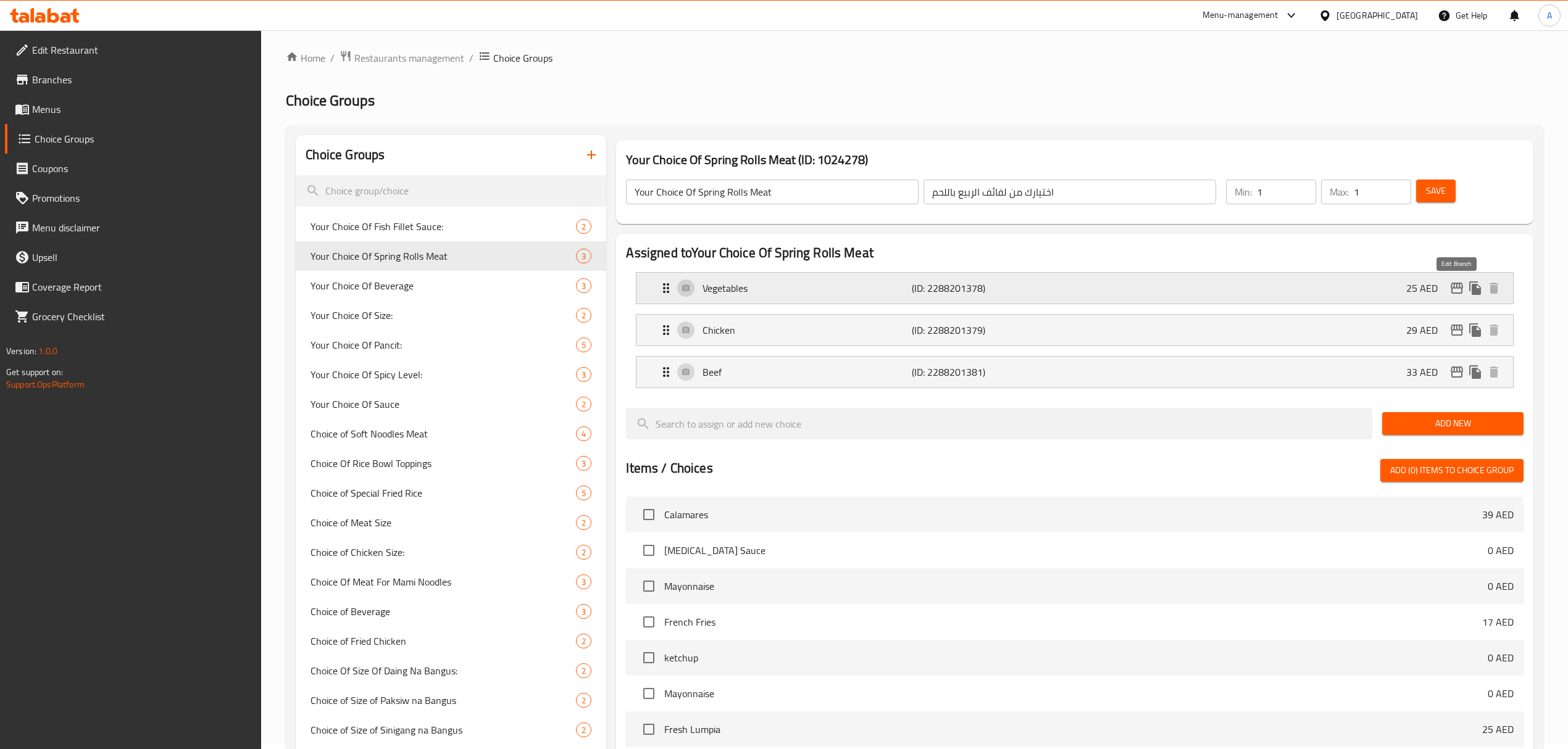
click at [1455, 283] on icon "edit" at bounding box center [1456, 287] width 14 height 14
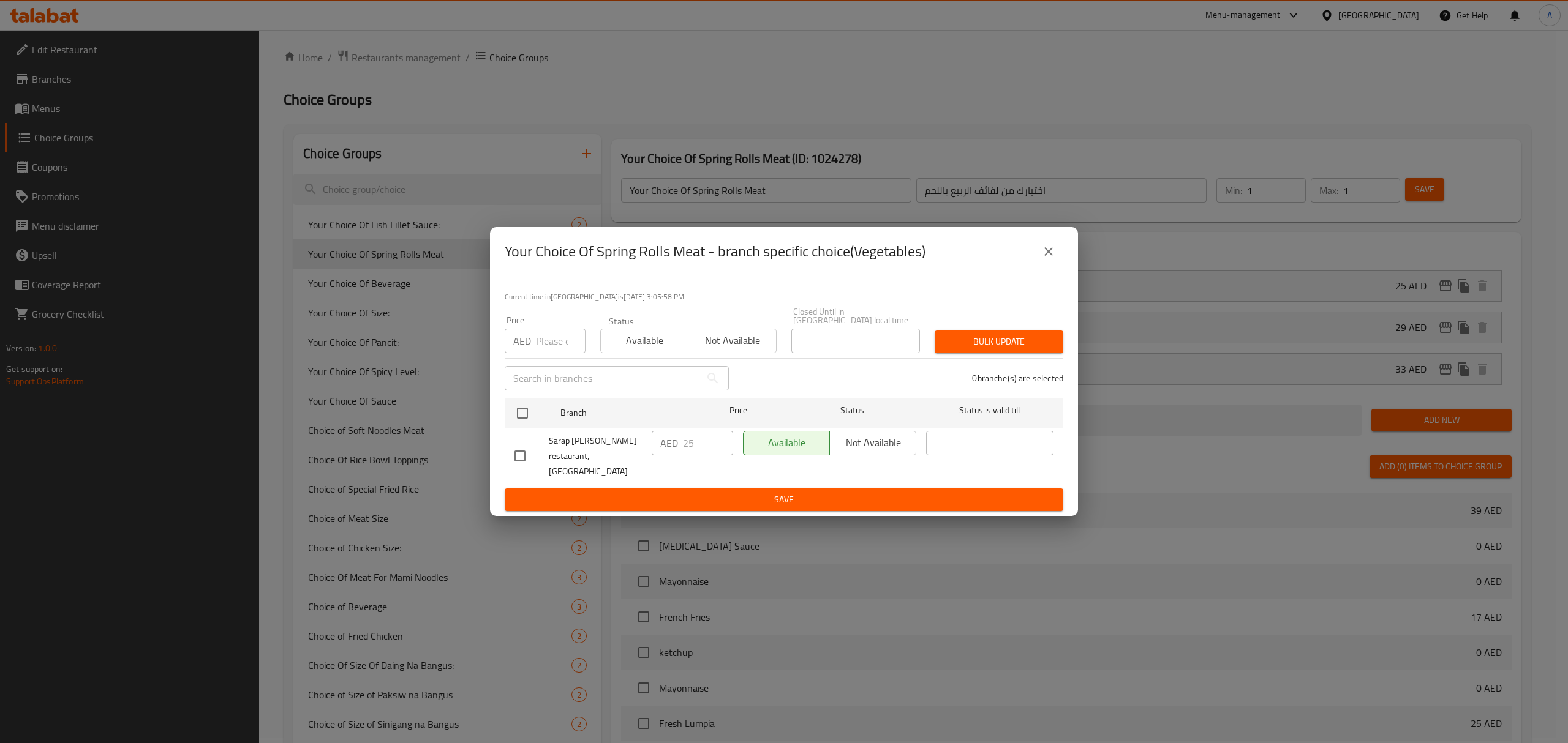
click at [1056, 255] on button "close" at bounding box center [1048, 251] width 29 height 29
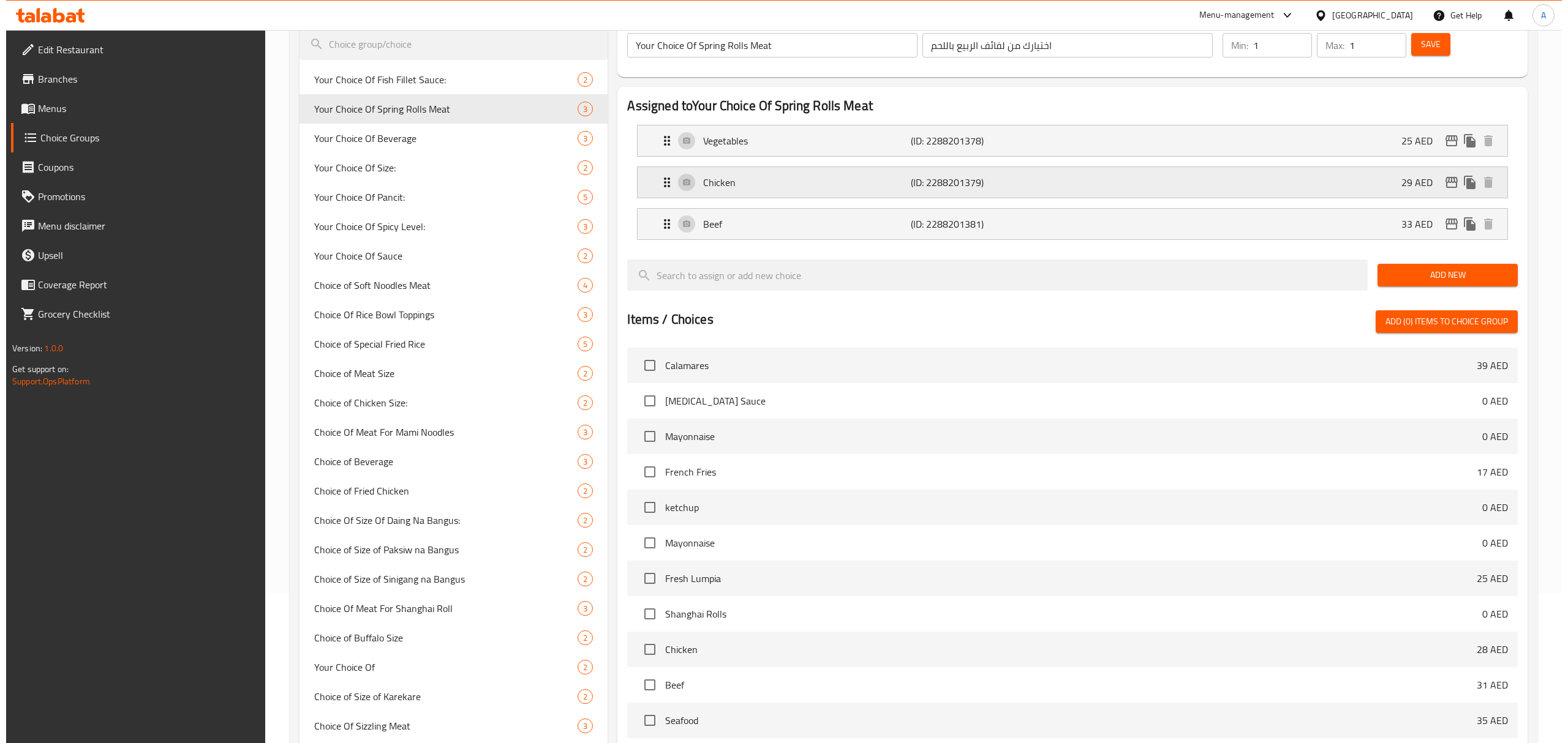
scroll to position [0, 0]
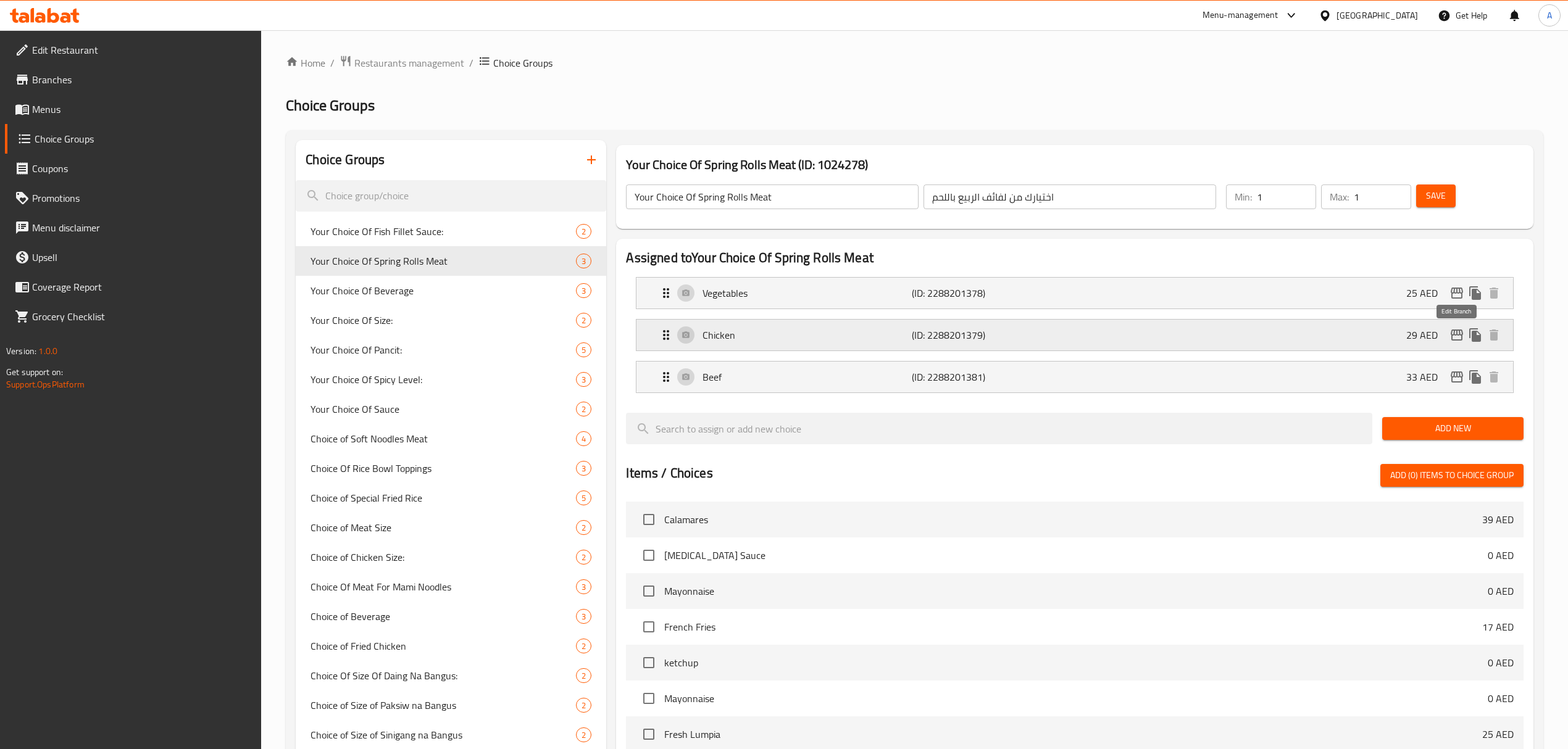
click at [1460, 340] on icon "edit" at bounding box center [1456, 335] width 14 height 14
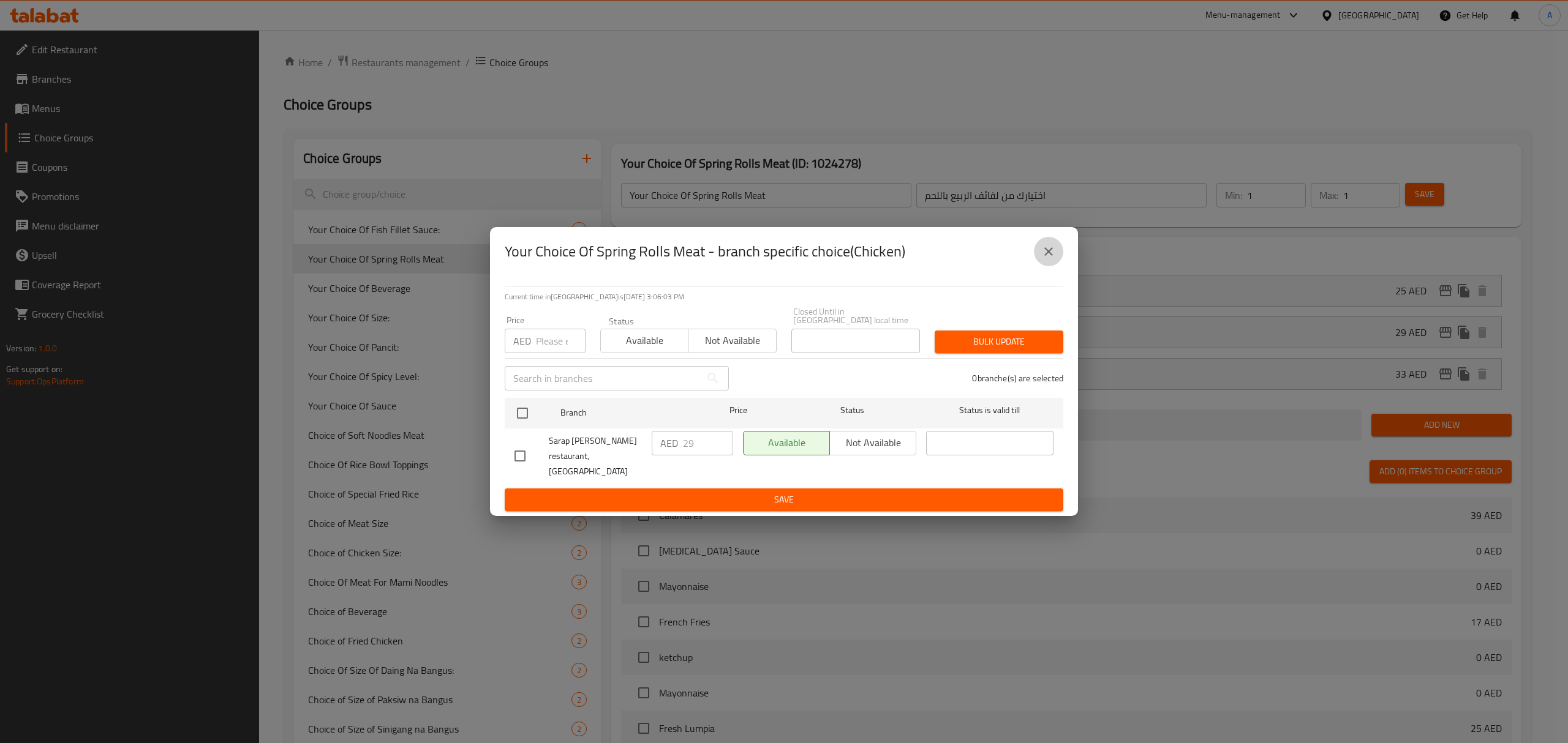
click at [1053, 258] on icon "close" at bounding box center [1048, 251] width 14 height 14
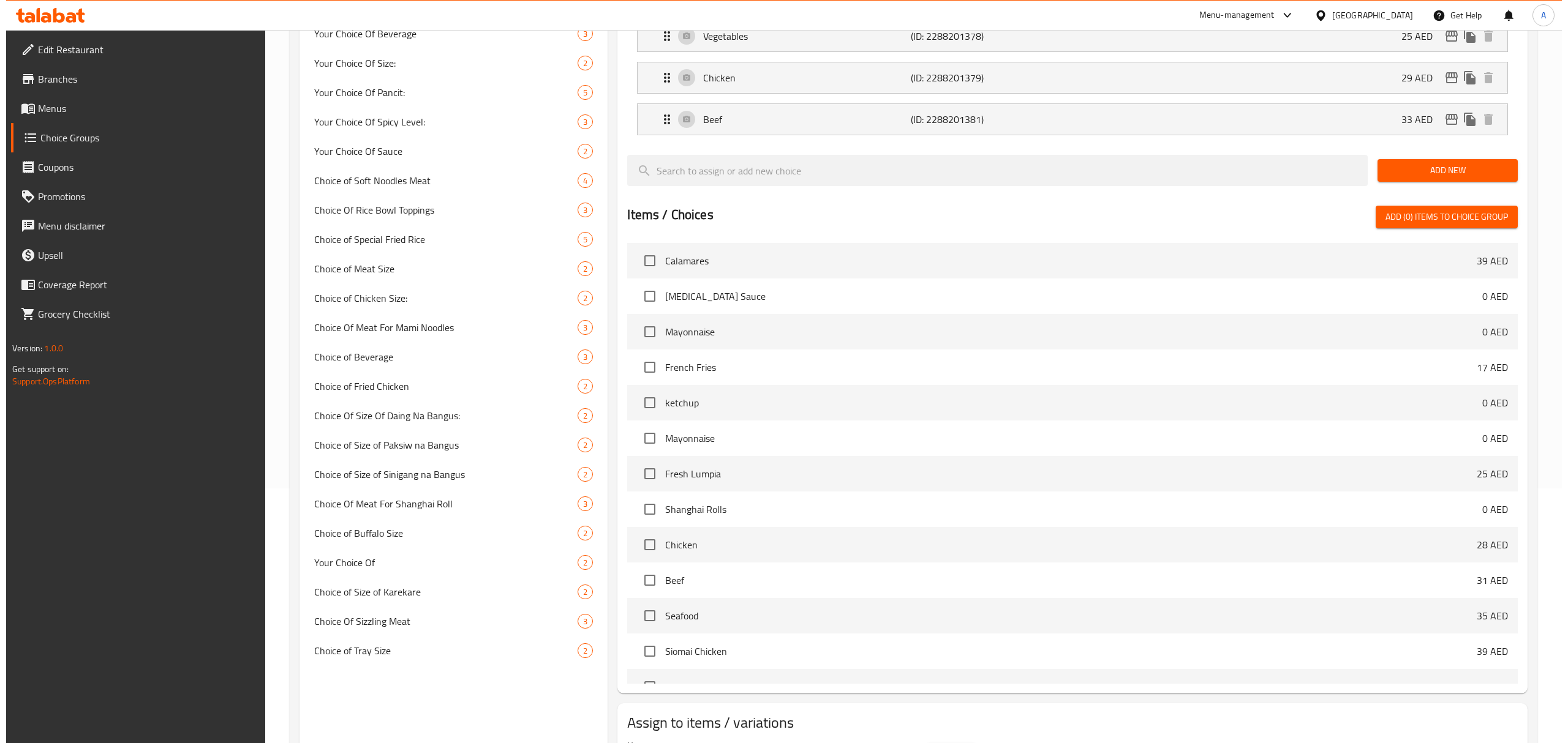
scroll to position [168, 0]
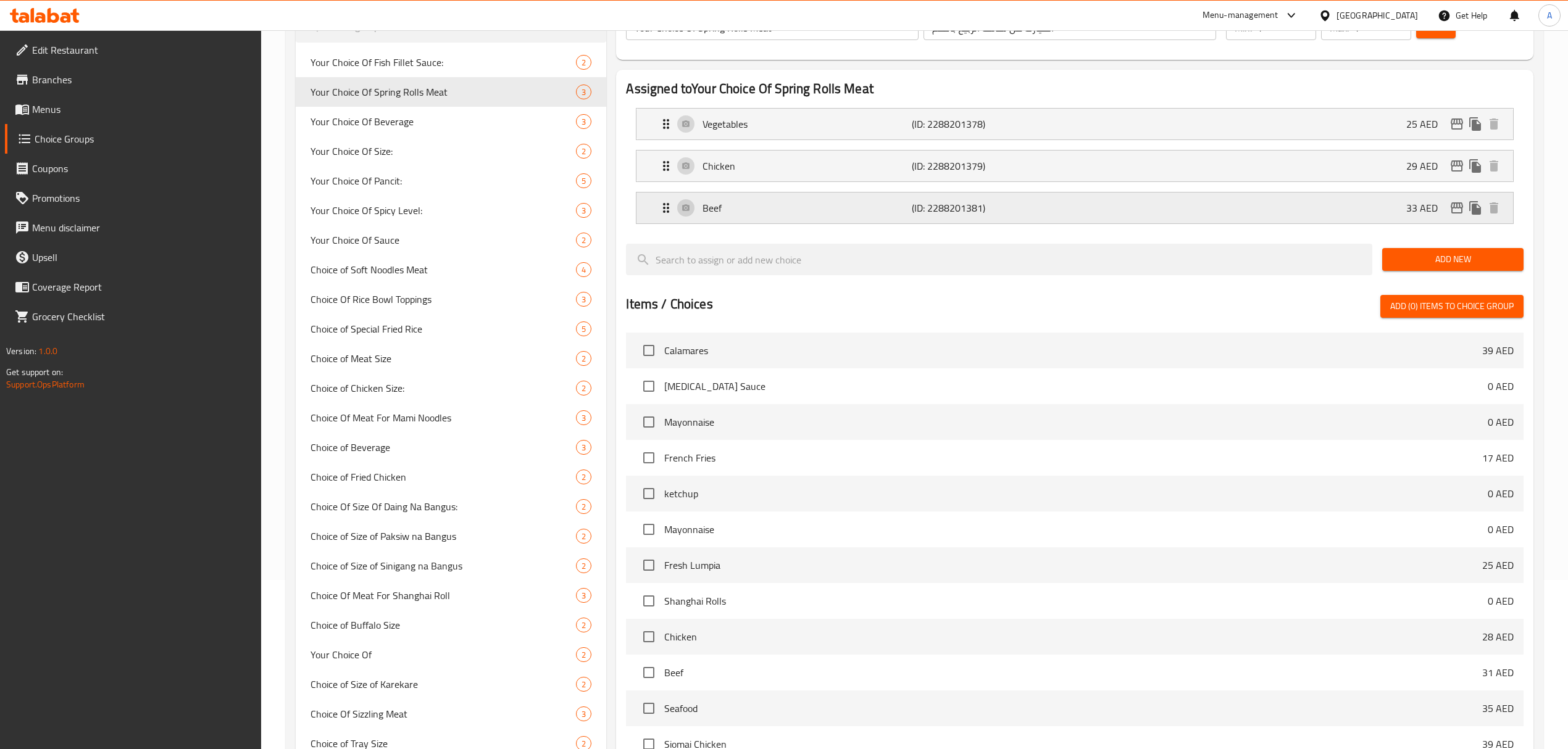
click at [1455, 210] on icon "edit" at bounding box center [1456, 208] width 14 height 14
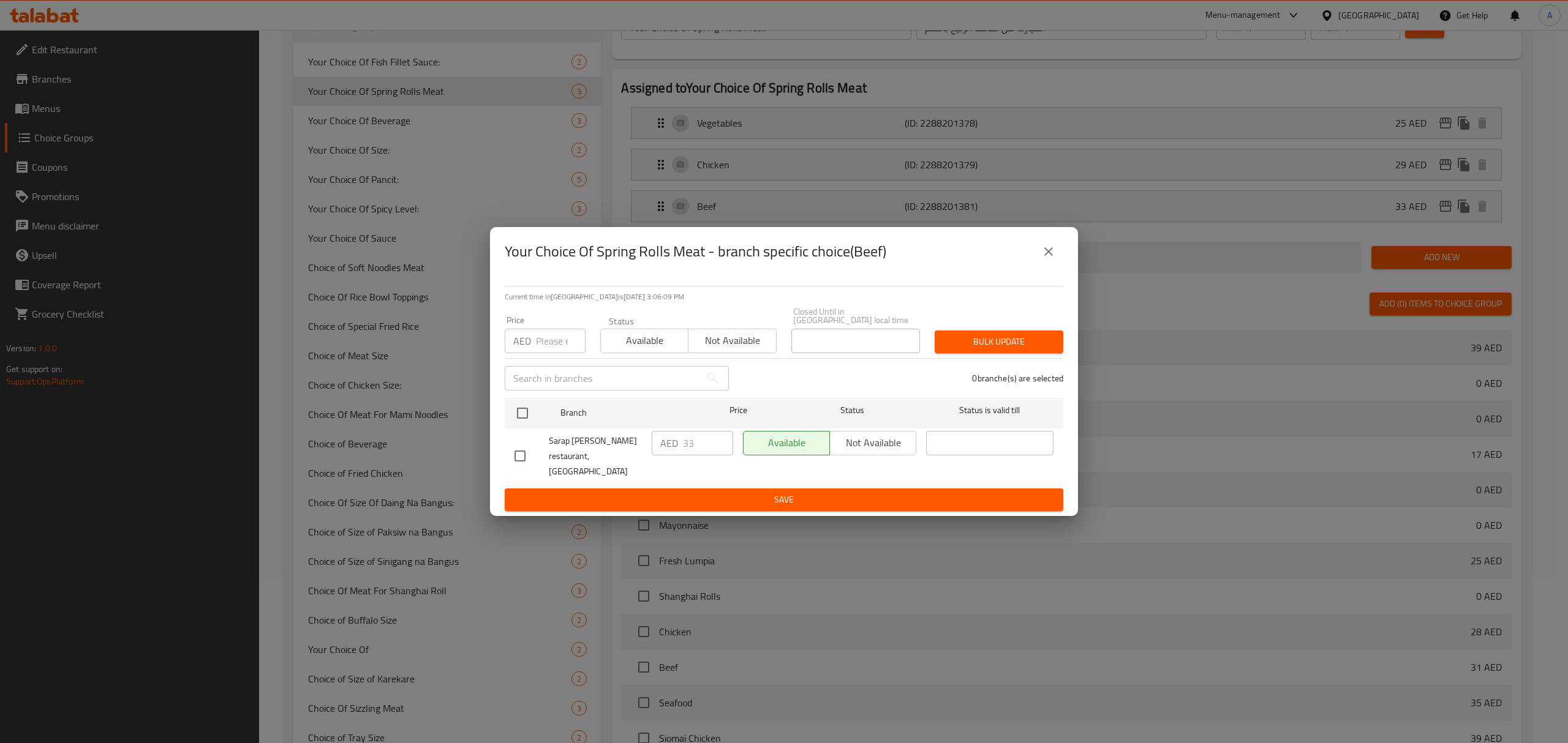
click at [1056, 255] on button "close" at bounding box center [1048, 251] width 29 height 29
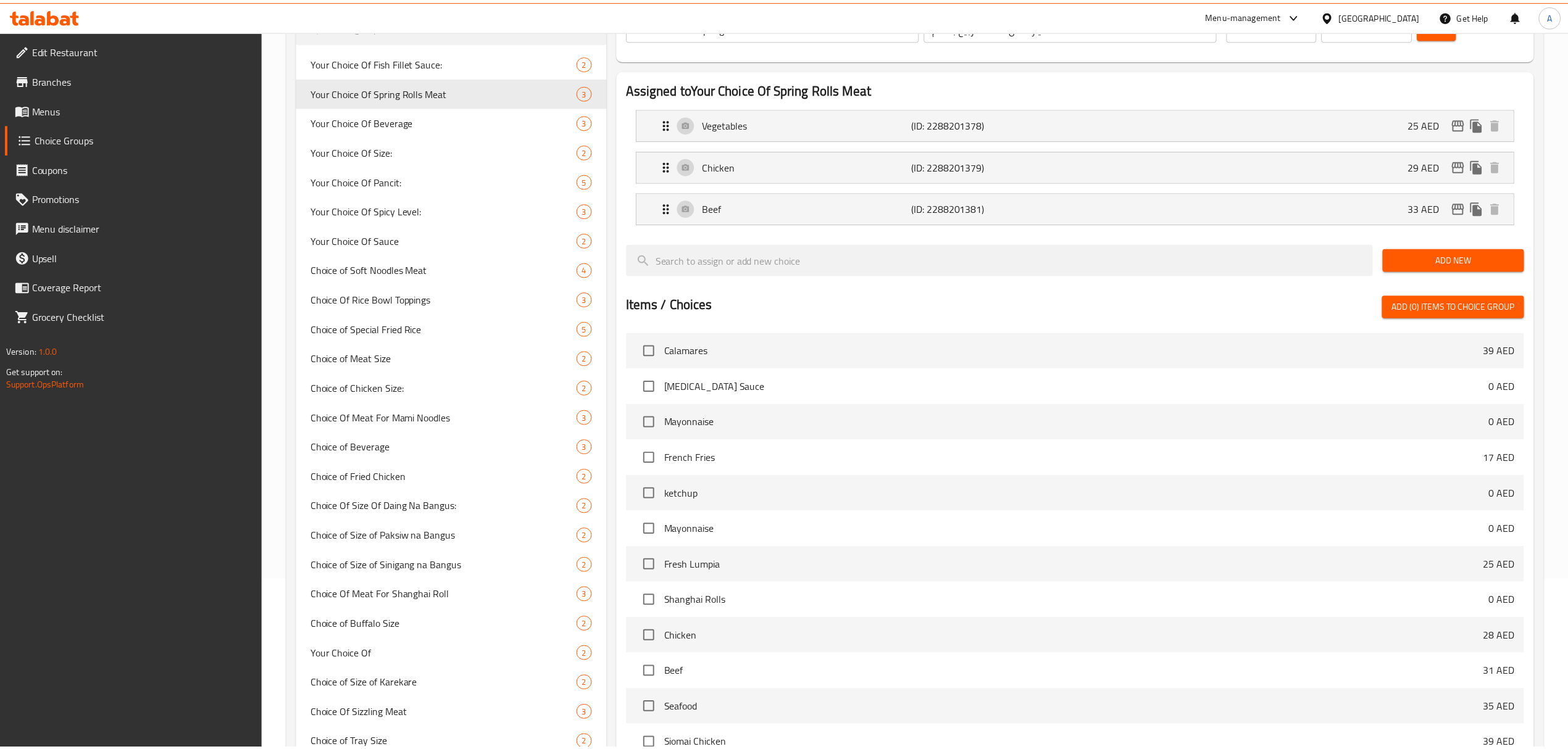
scroll to position [334, 0]
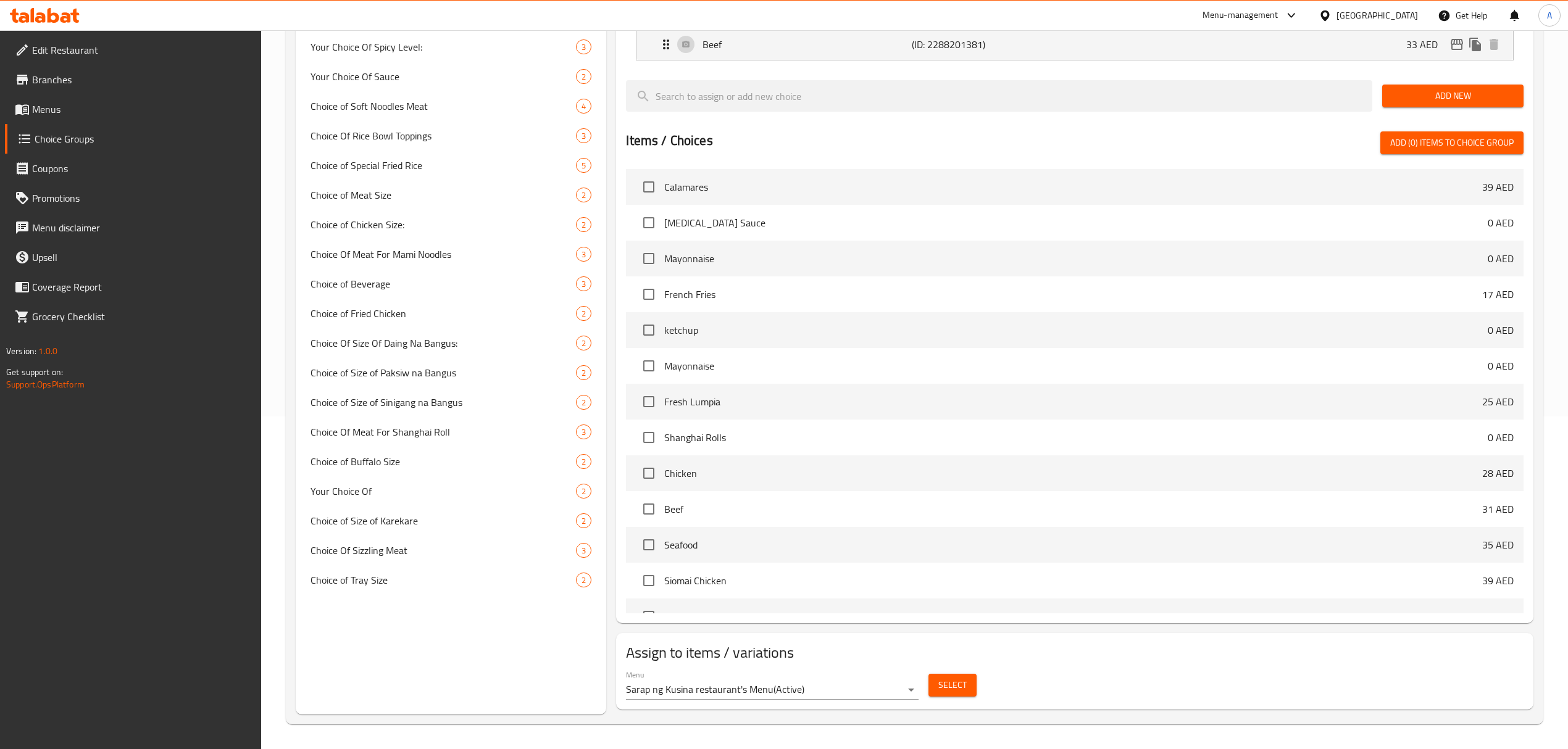
click at [41, 116] on span "Menus" at bounding box center [142, 108] width 220 height 14
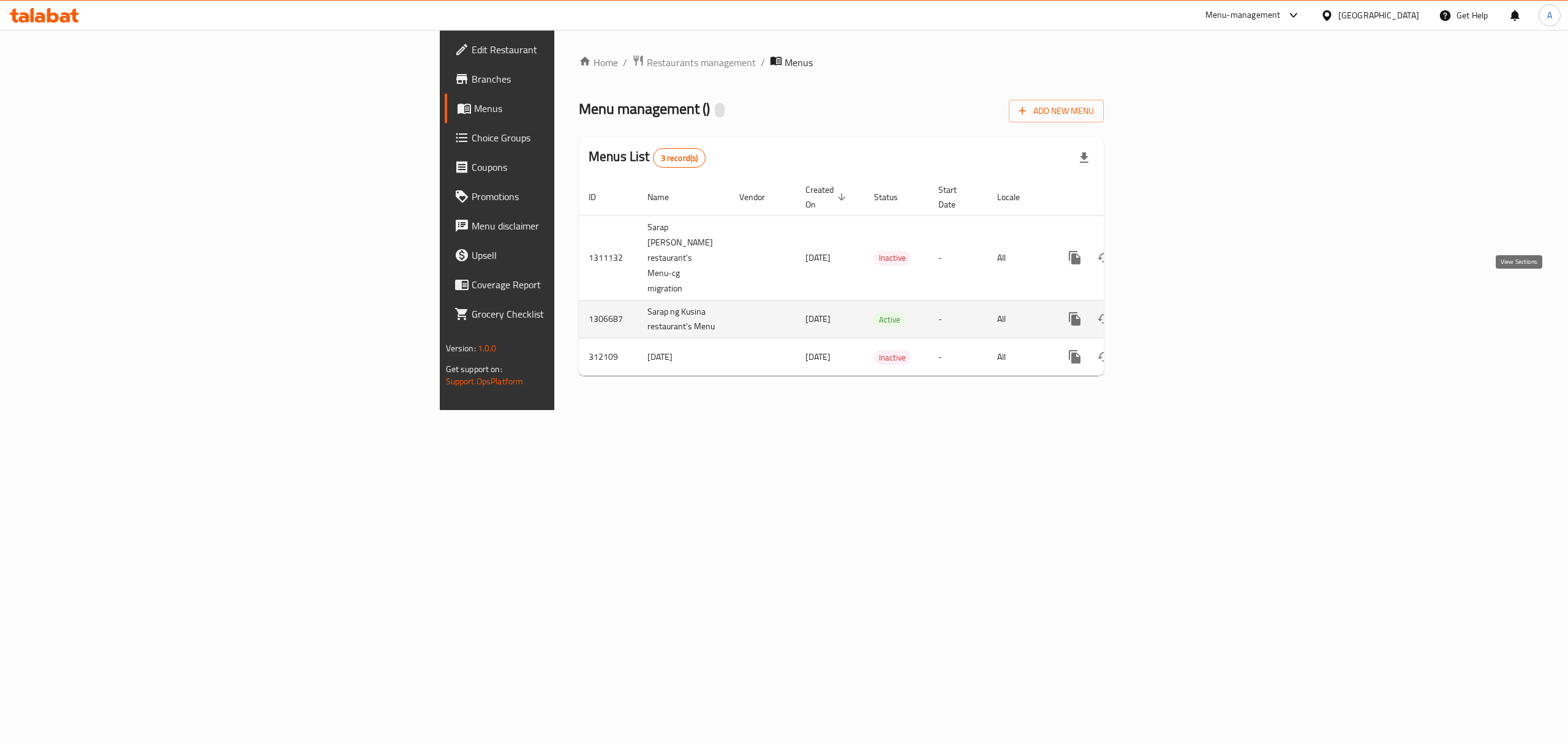
click at [1170, 312] on icon "enhanced table" at bounding box center [1162, 319] width 14 height 14
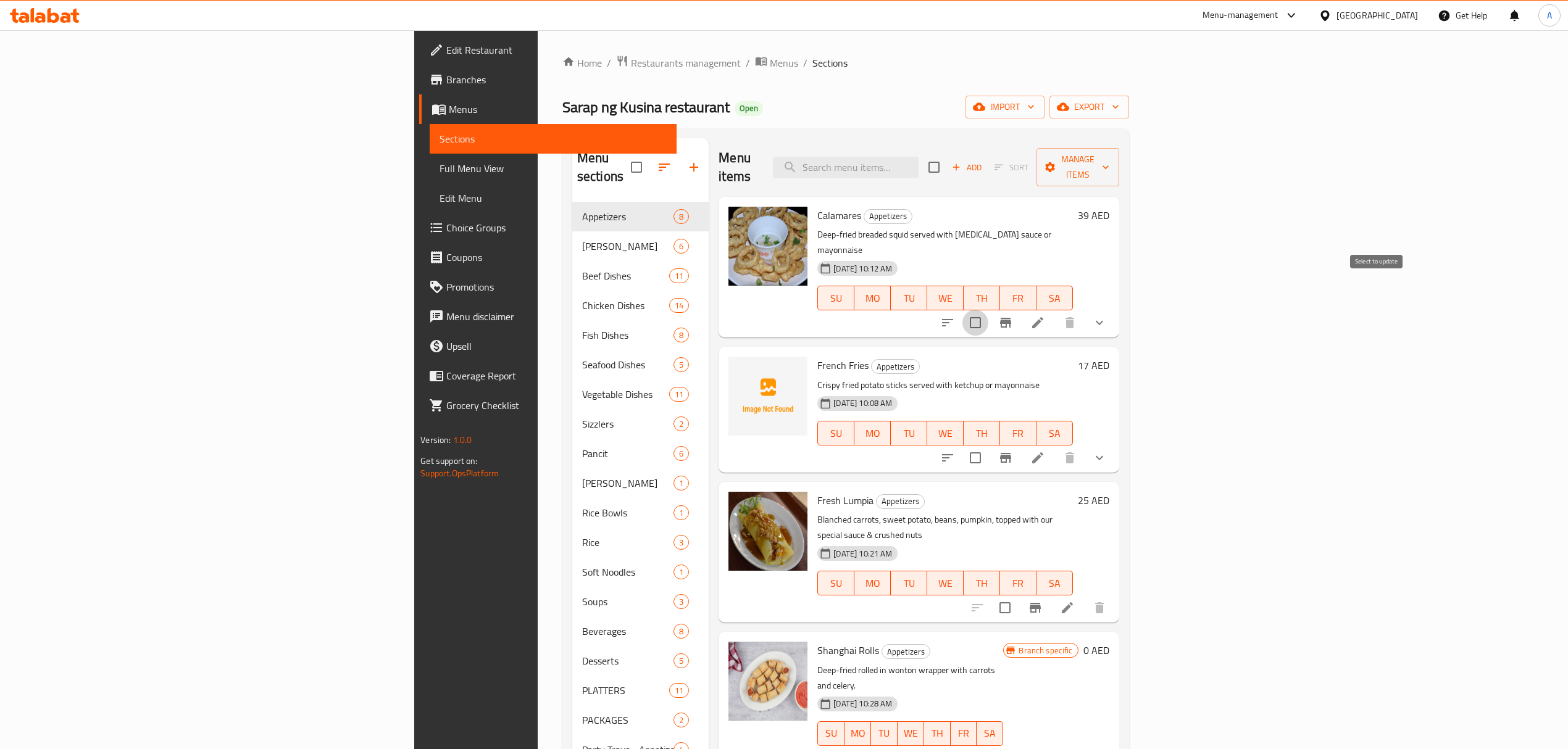
click at [988, 310] on input "checkbox" at bounding box center [975, 323] width 26 height 26
checkbox input "true"
click at [988, 445] on input "checkbox" at bounding box center [975, 458] width 26 height 26
checkbox input "true"
click at [1018, 595] on input "checkbox" at bounding box center [1004, 608] width 26 height 26
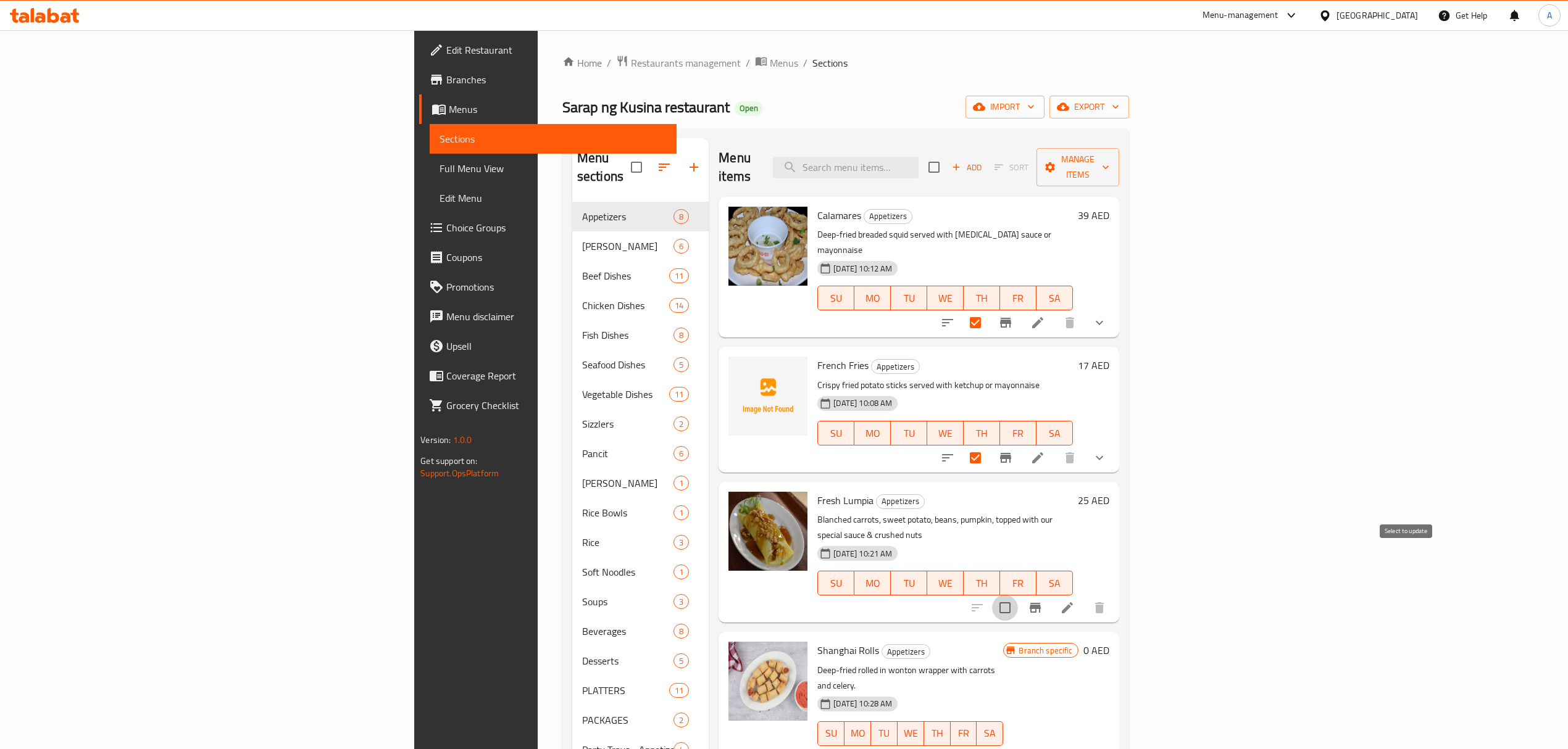
checkbox input "true"
click at [988, 746] on input "checkbox" at bounding box center [975, 758] width 26 height 26
checkbox input "true"
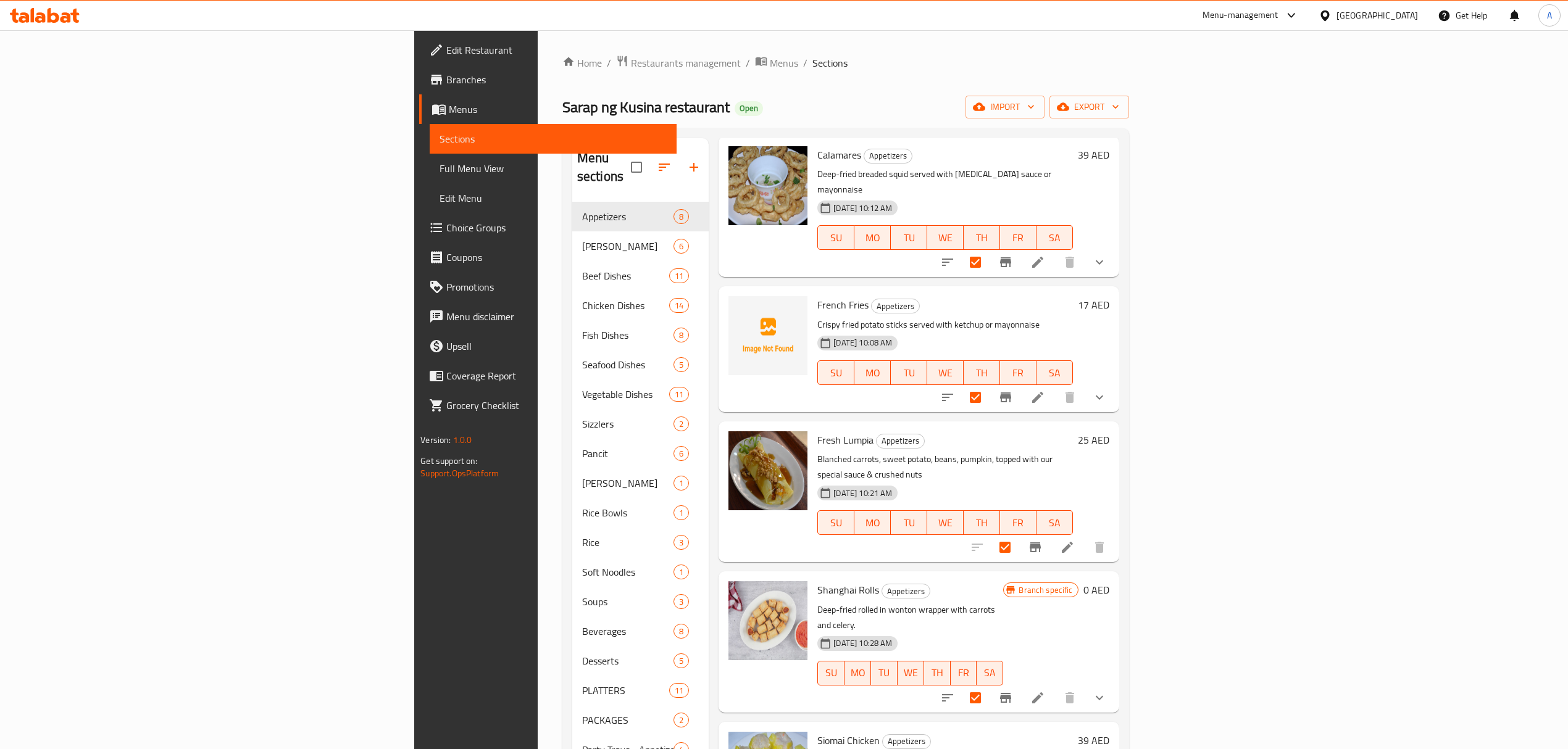
scroll to position [247, 0]
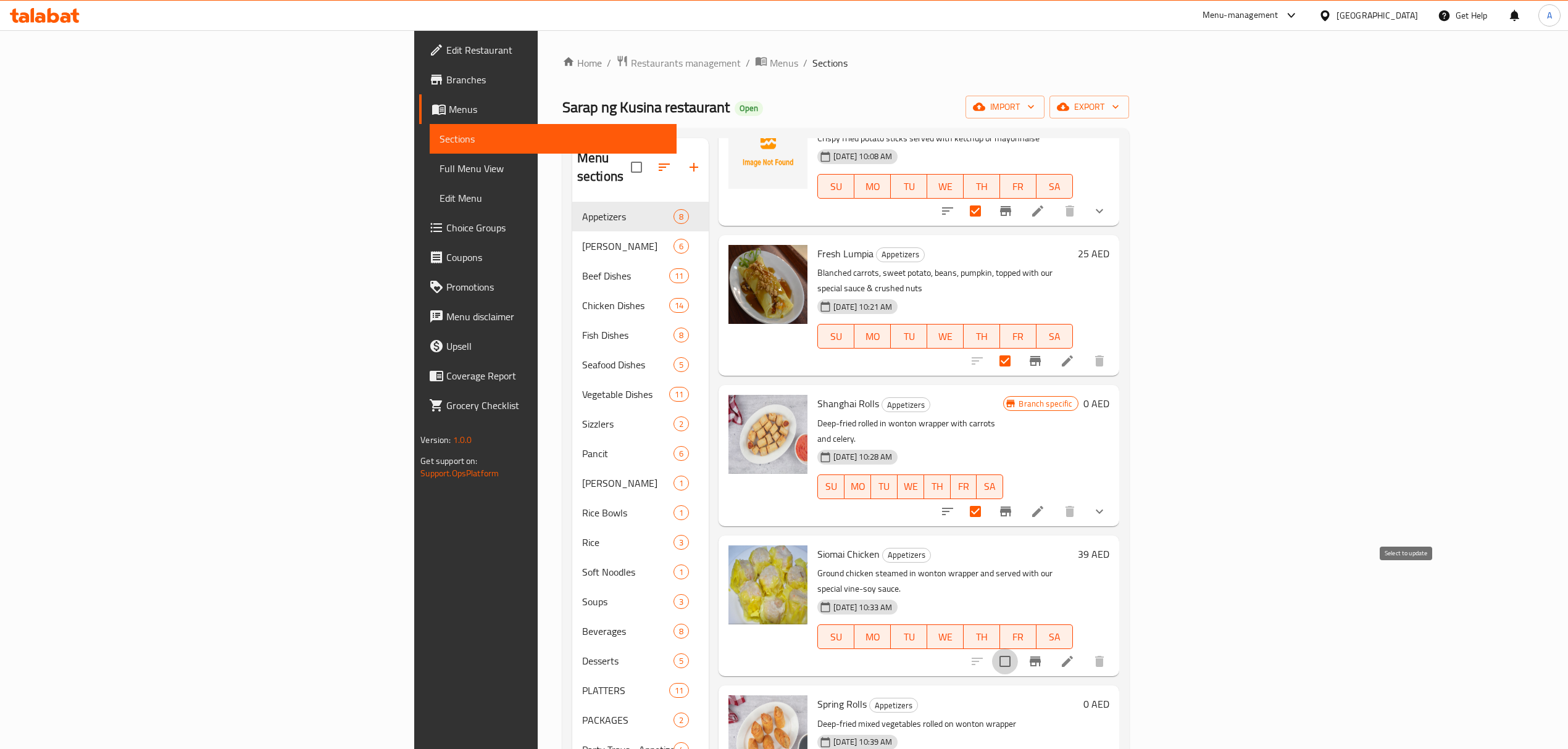
click at [1018, 648] on input "checkbox" at bounding box center [1004, 661] width 26 height 26
checkbox input "true"
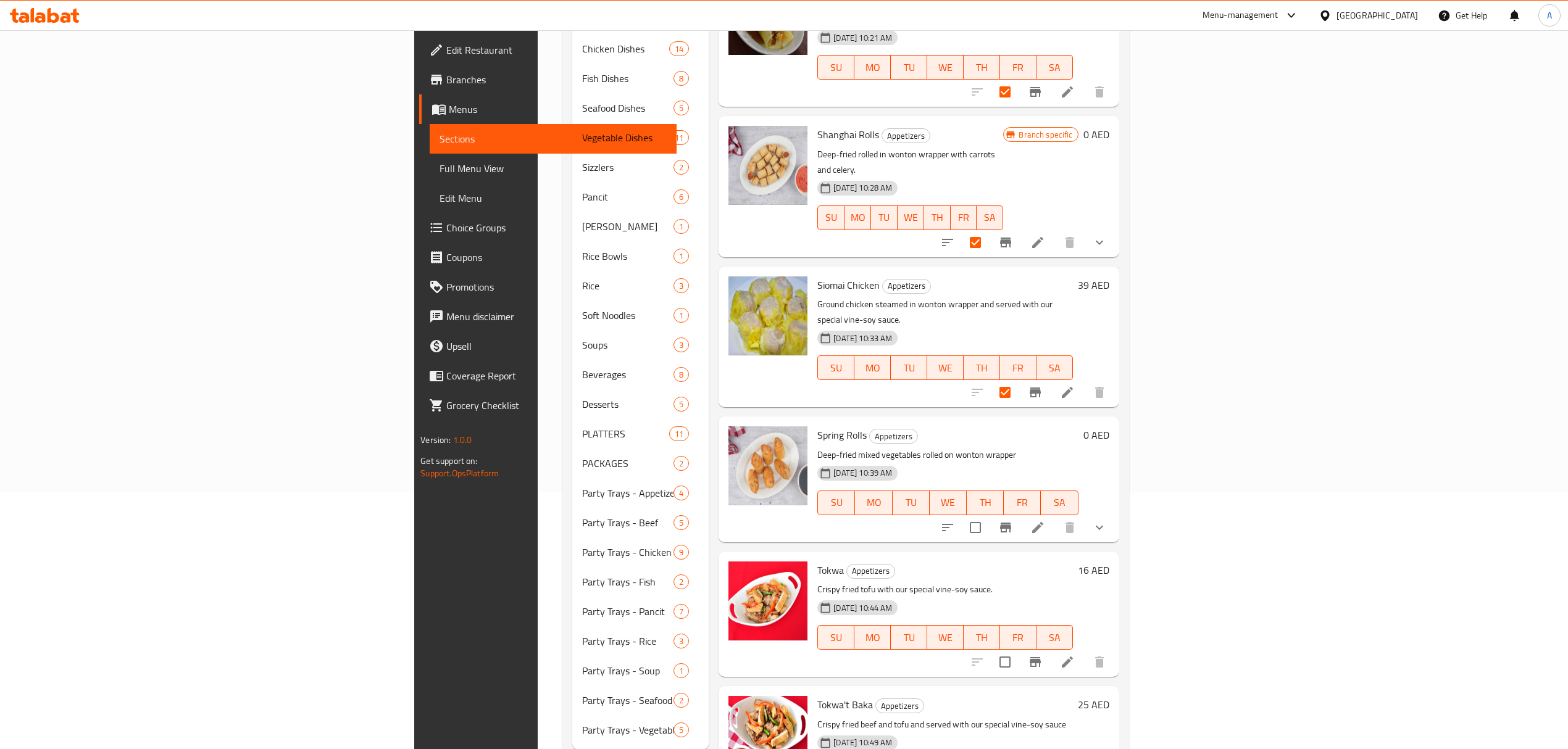
scroll to position [274, 0]
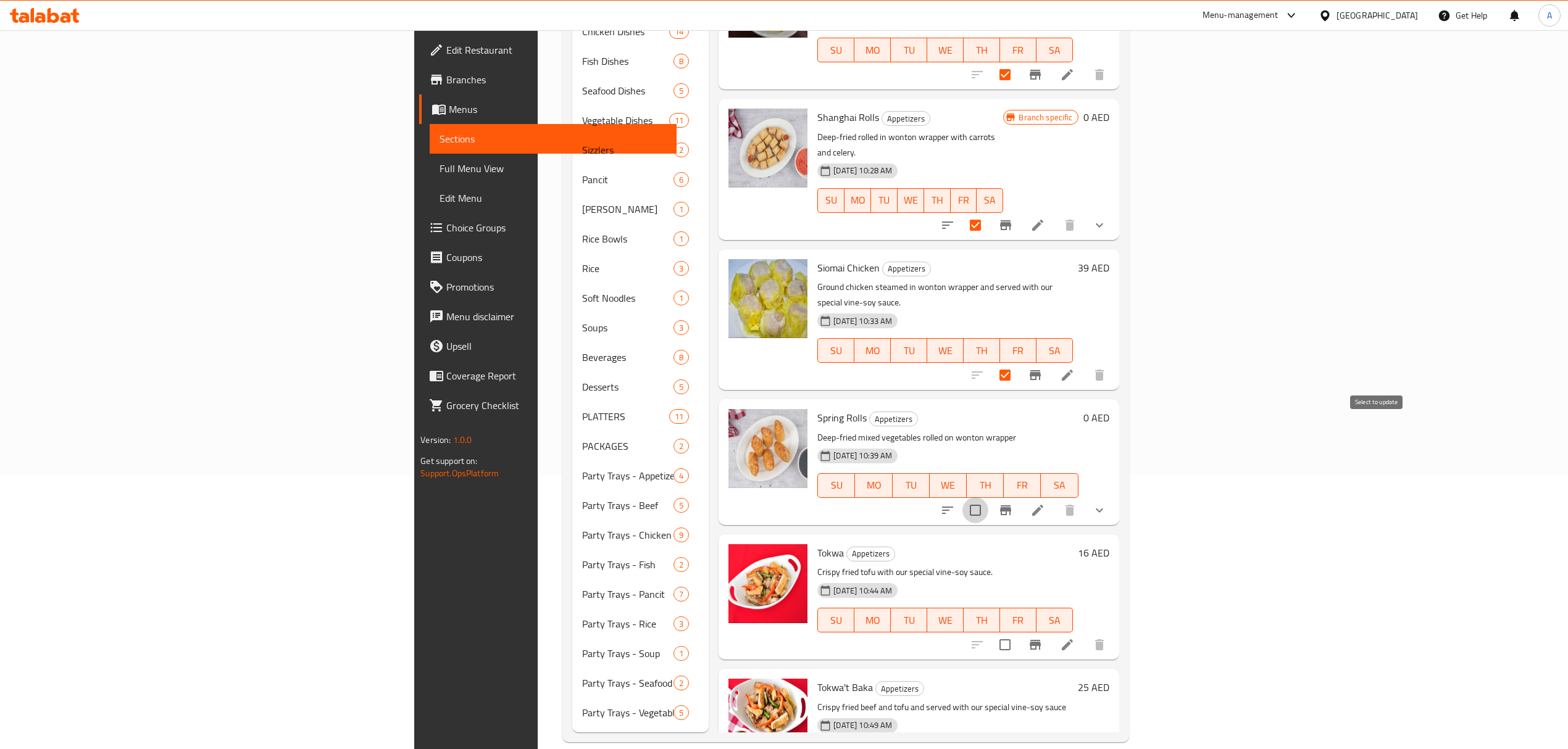
click at [988, 497] on input "checkbox" at bounding box center [975, 510] width 26 height 26
checkbox input "true"
click at [1018, 632] on input "checkbox" at bounding box center [1004, 645] width 26 height 26
checkbox input "true"
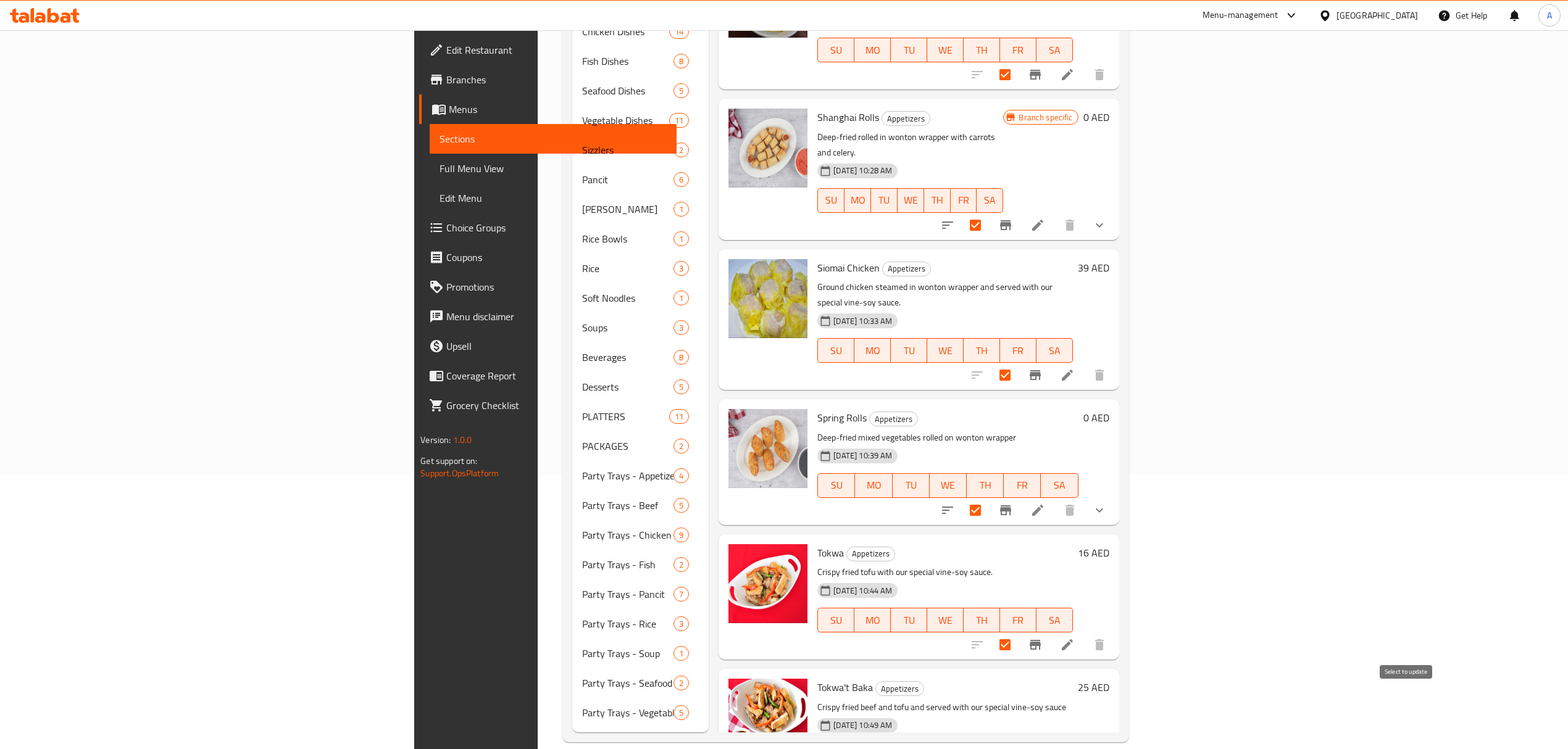
checkbox input "true"
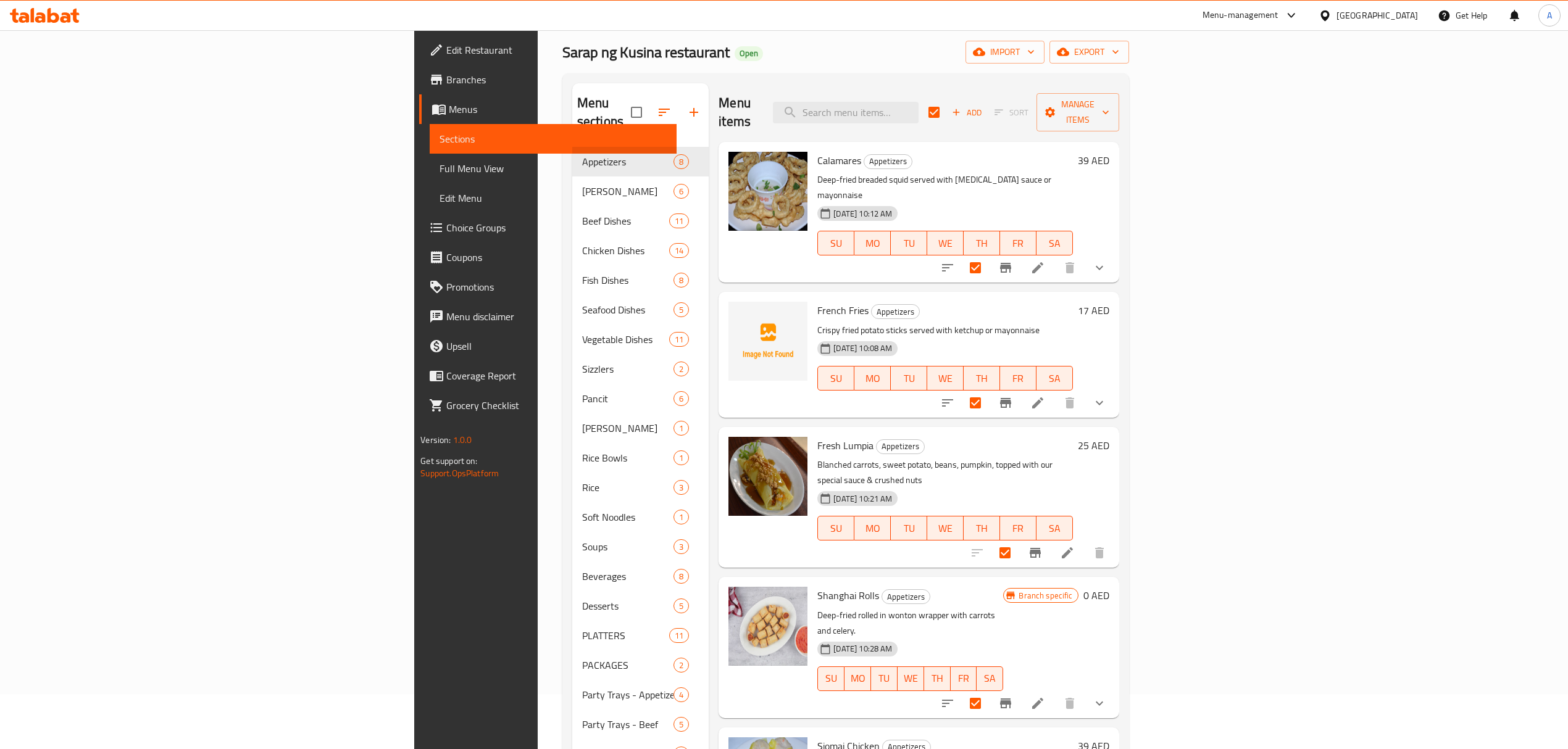
scroll to position [0, 0]
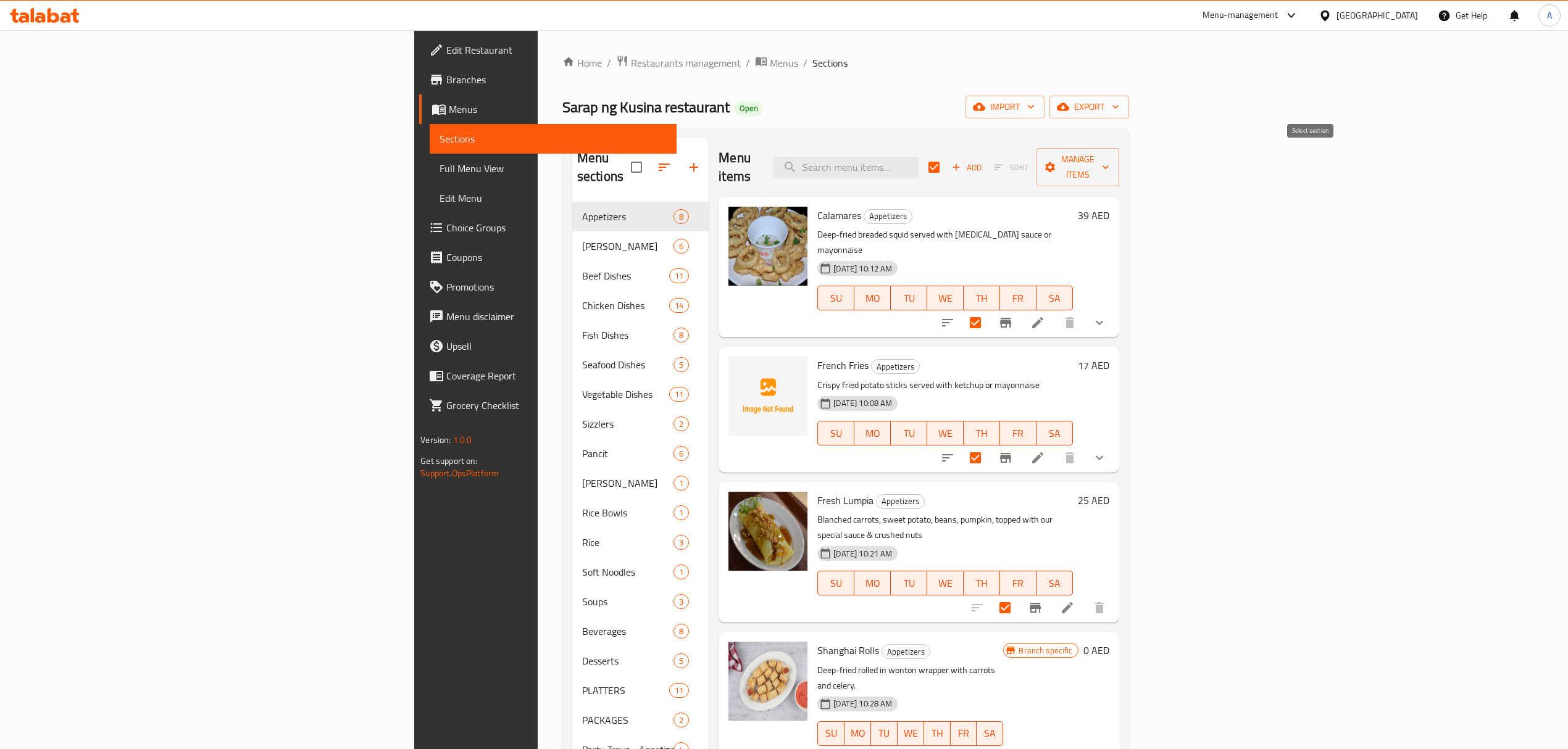
click at [947, 164] on input "checkbox" at bounding box center [934, 167] width 26 height 26
checkbox input "false"
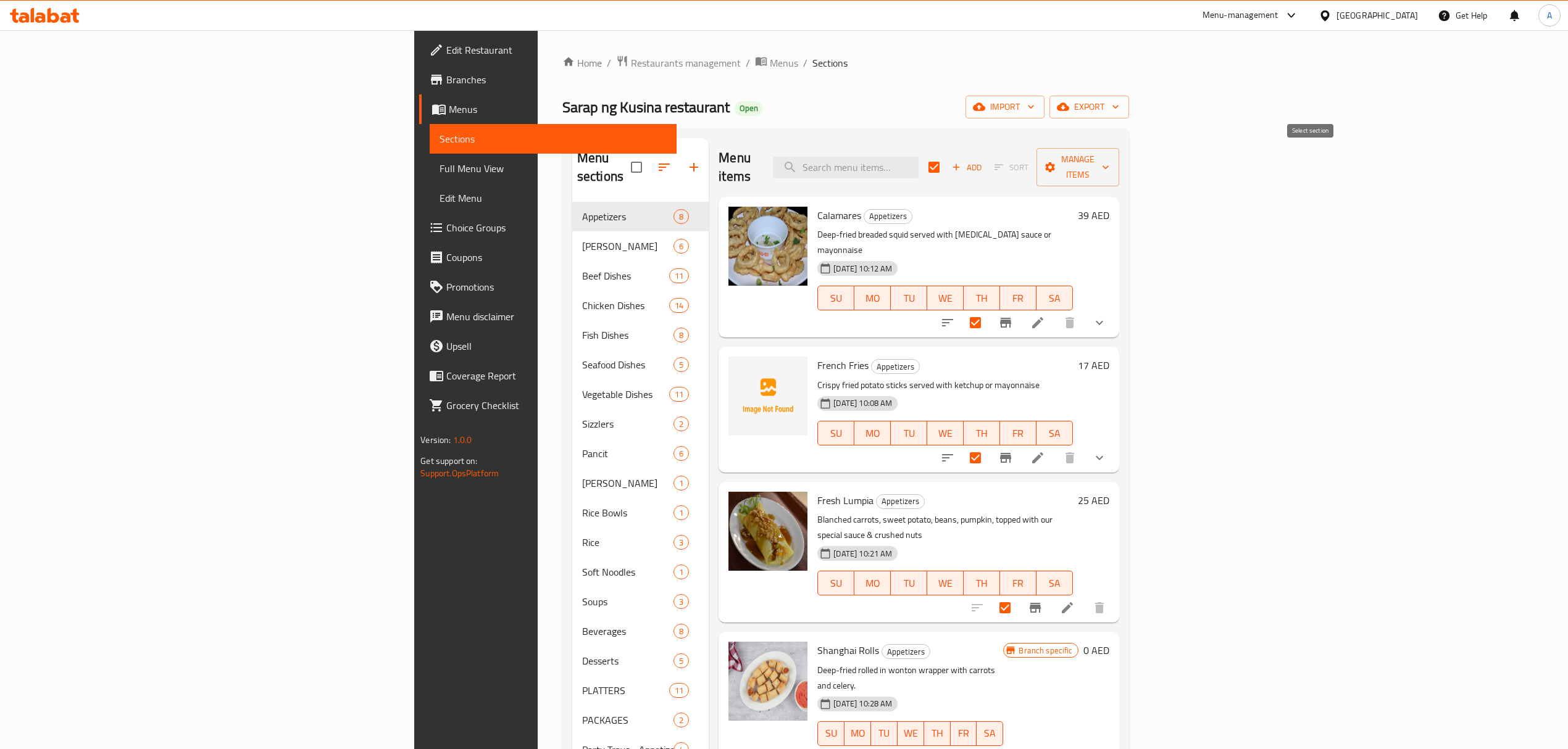
checkbox input "false"
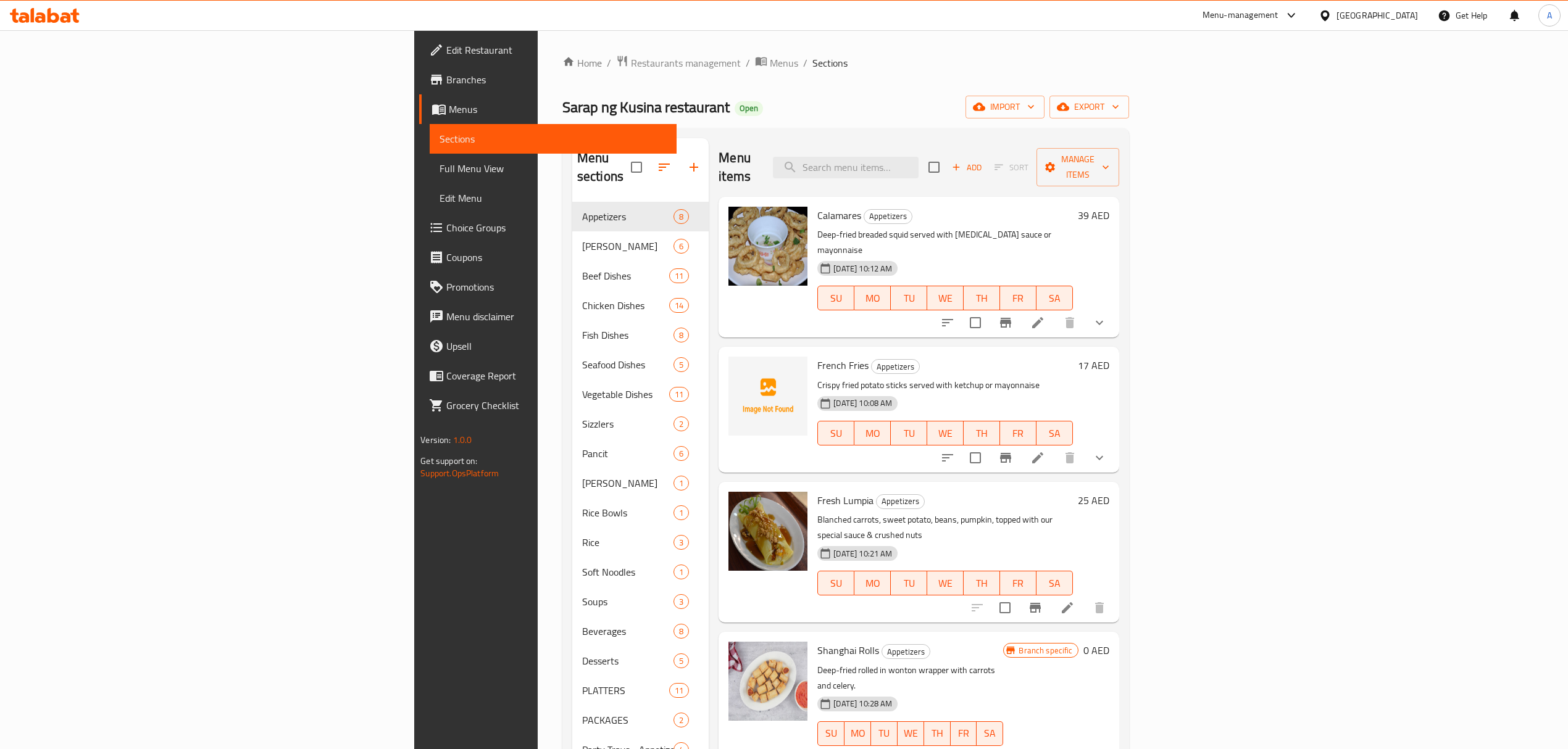
click at [998, 391] on div "01-10-2025 10:08 AM SU MO TU WE TH FR SA" at bounding box center [944, 424] width 264 height 67
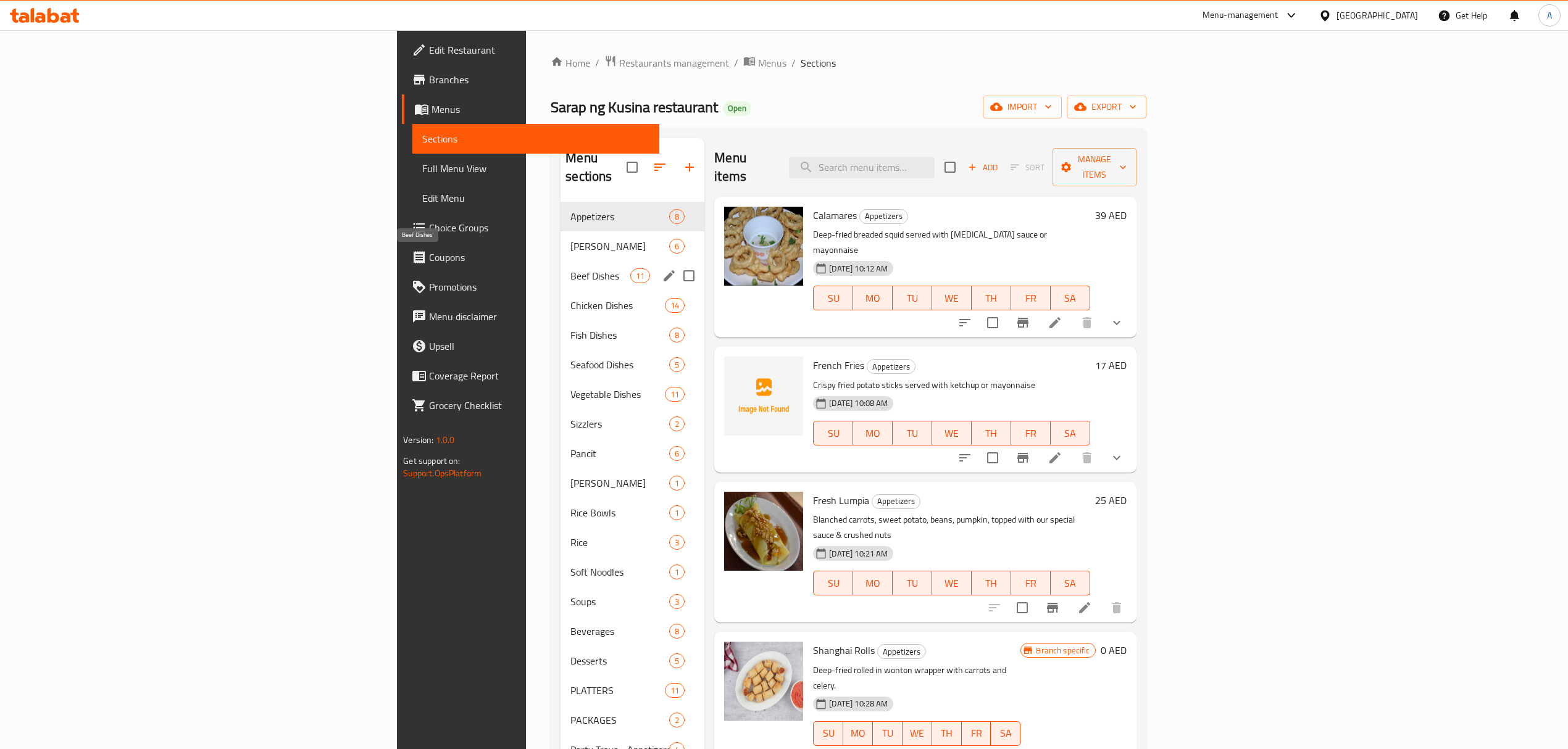
click at [570, 269] on span "Beef Dishes" at bounding box center [600, 275] width 60 height 14
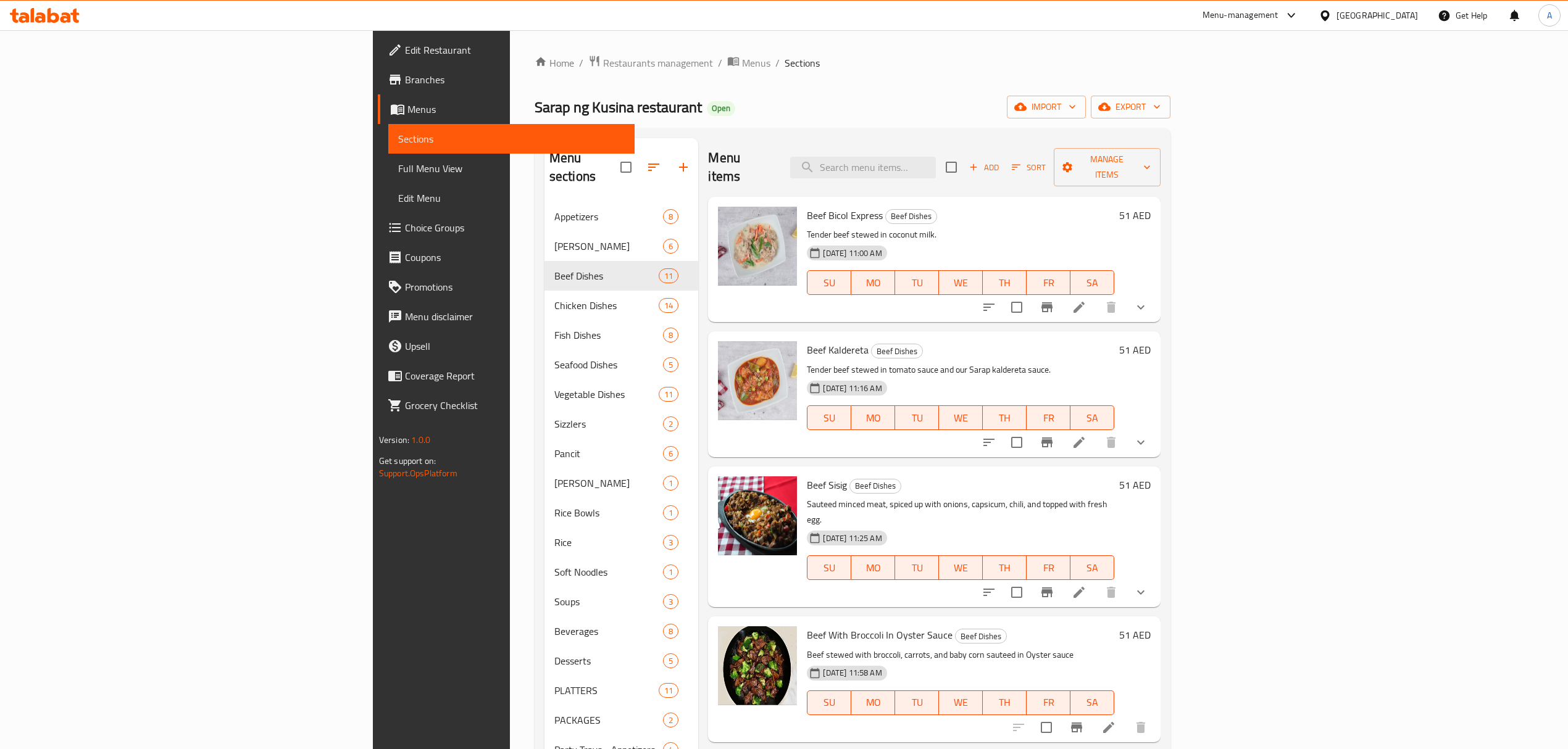
click at [1155, 292] on button "show more" at bounding box center [1140, 307] width 30 height 30
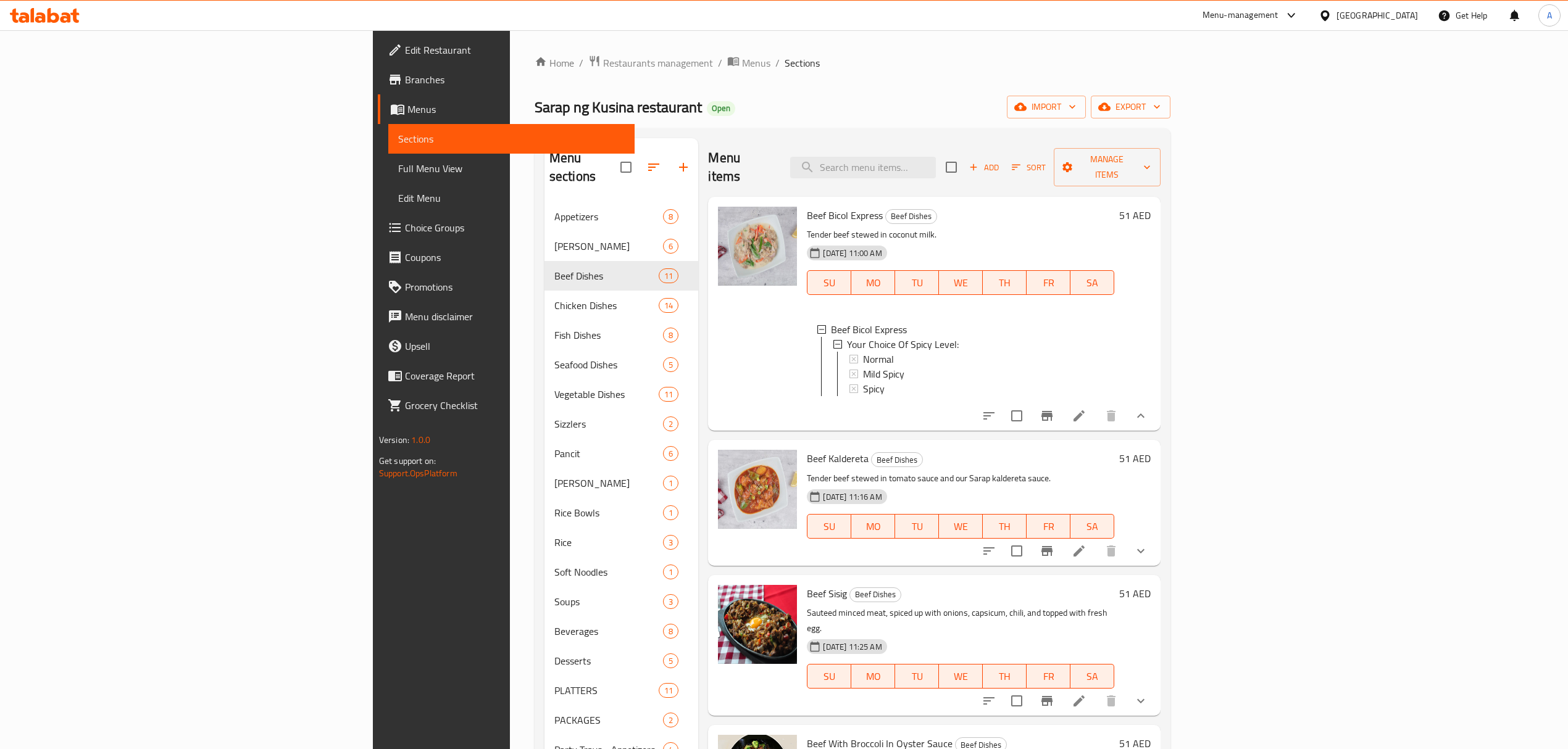
click at [713, 402] on div at bounding box center [757, 313] width 89 height 224
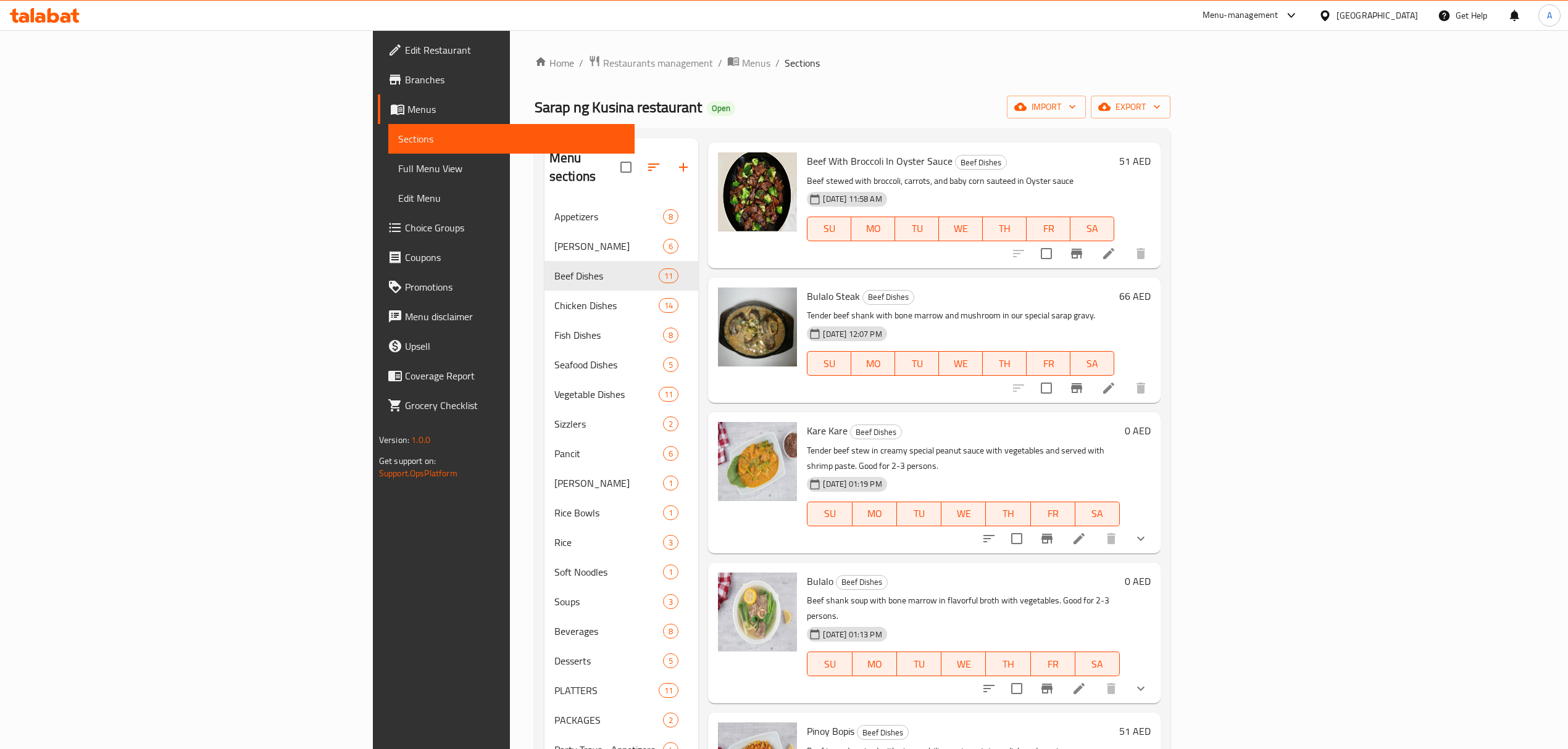
scroll to position [657, 0]
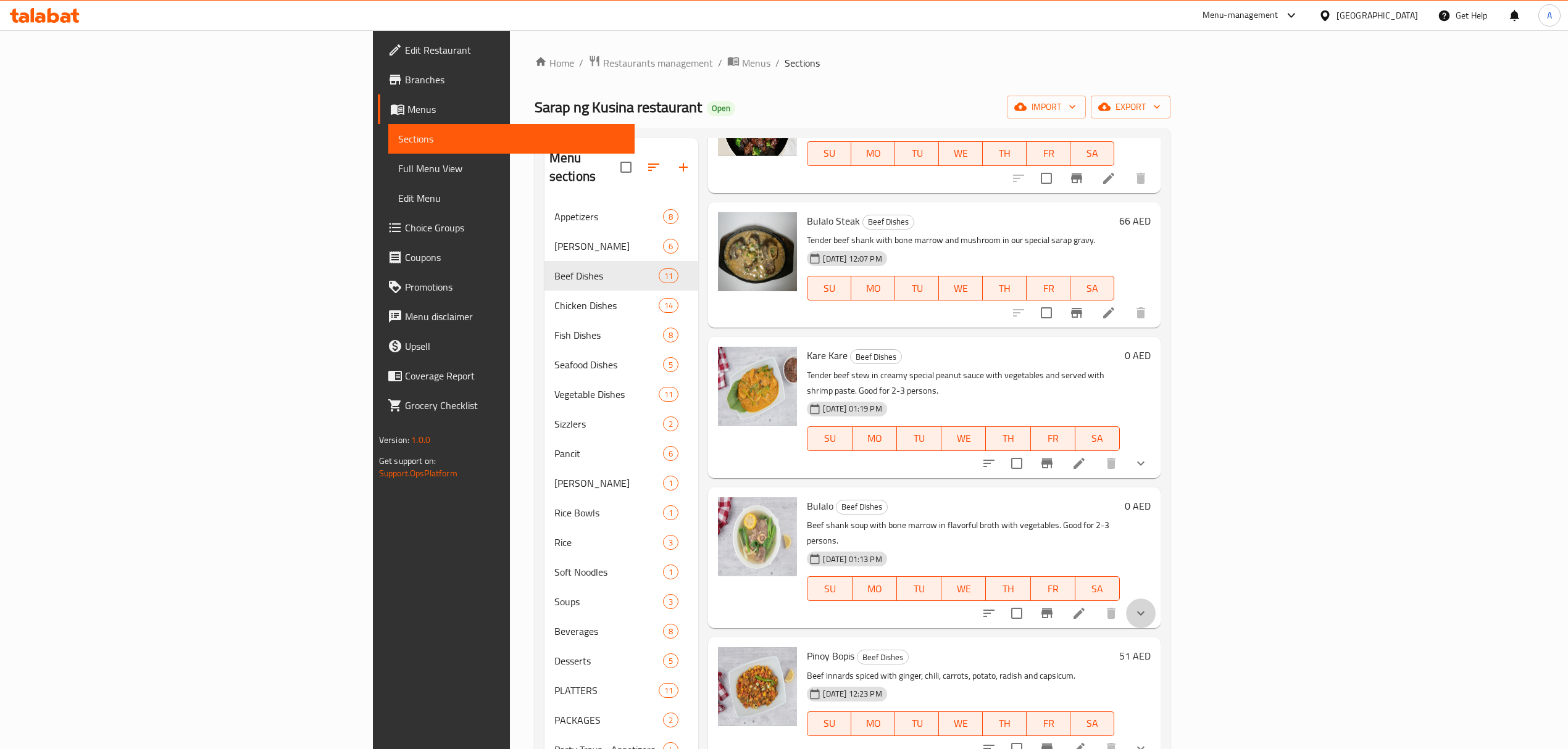
click at [1155, 598] on button "show more" at bounding box center [1140, 613] width 30 height 30
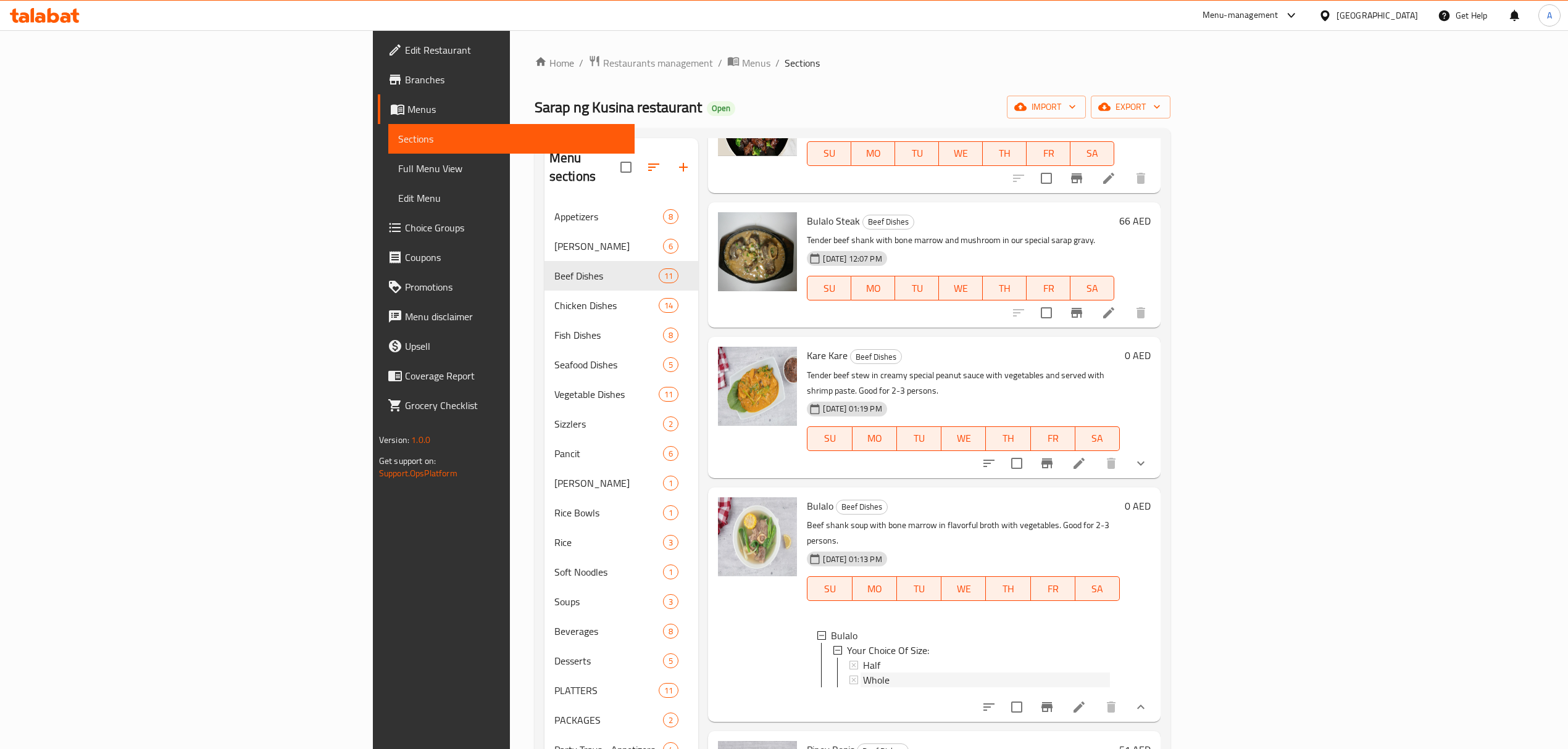
click at [863, 673] on div "Whole" at bounding box center [986, 680] width 247 height 14
click at [863, 657] on div "Half" at bounding box center [986, 664] width 247 height 14
click at [1085, 702] on icon at bounding box center [1079, 707] width 11 height 11
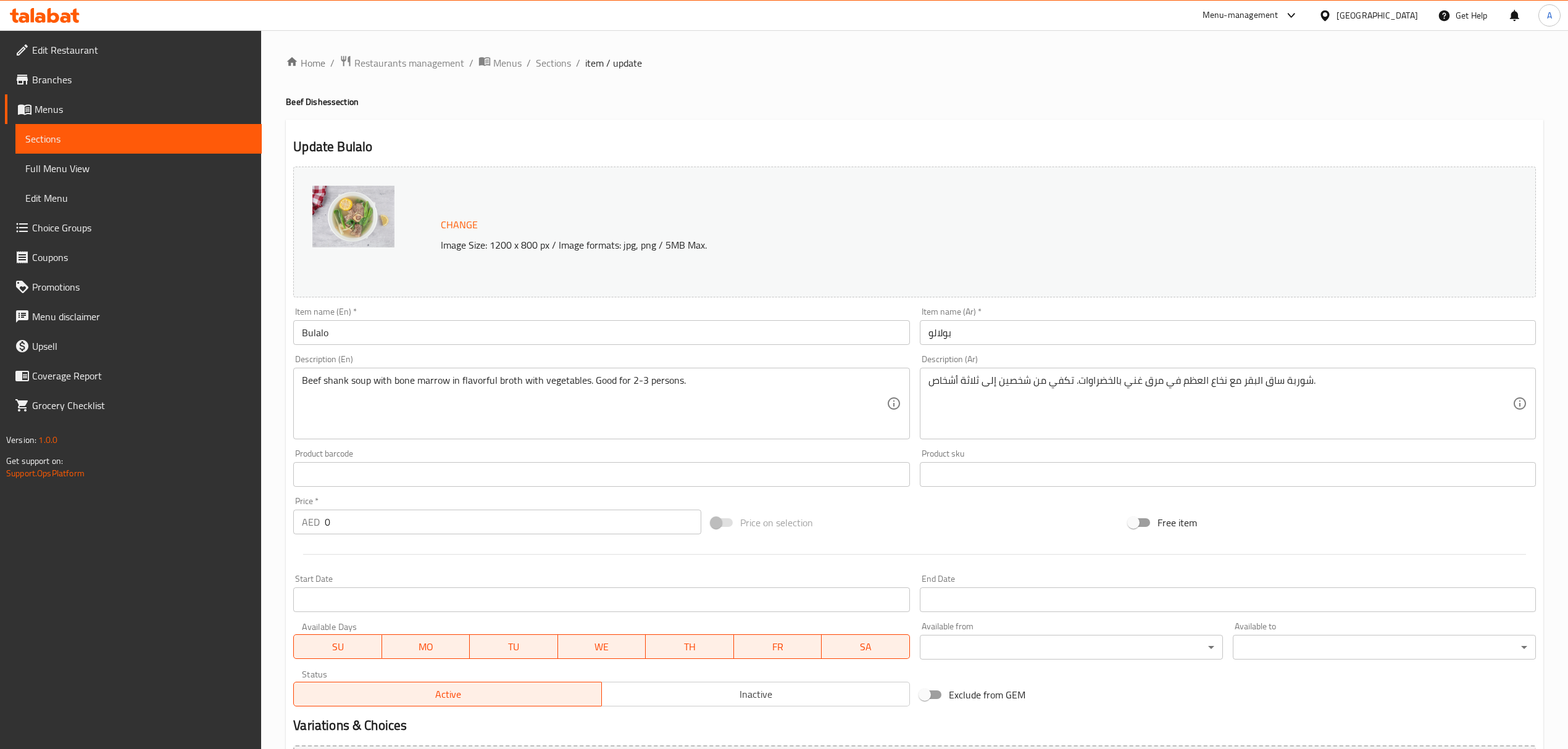
click at [562, 53] on div "Home / Restaurants management / Menus / Sections / item / update Beef Dishes se…" at bounding box center [915, 470] width 1307 height 880
click at [567, 64] on span "Sections" at bounding box center [553, 63] width 36 height 14
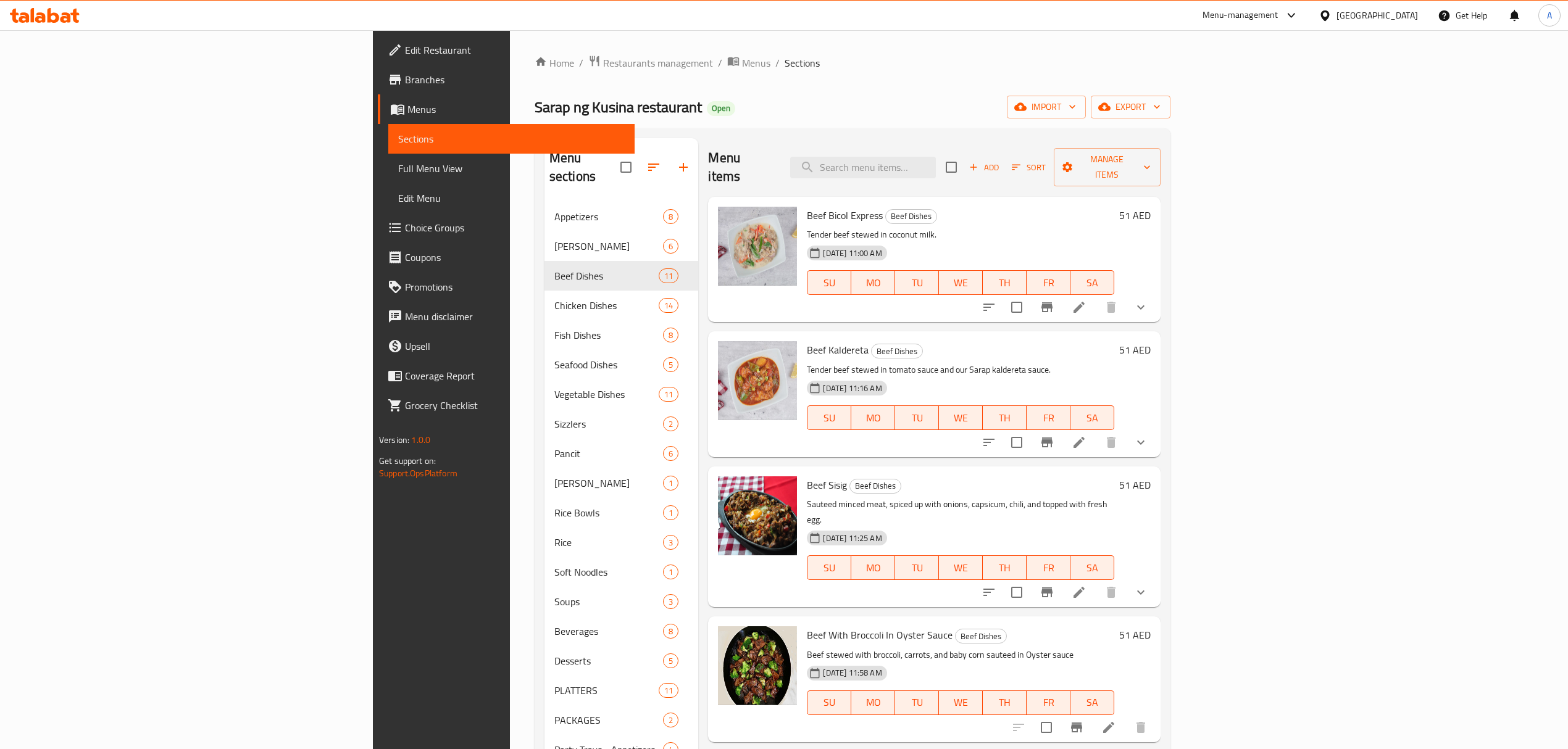
click at [1038, 443] on div "Menu items Add Sort Manage items Beef Bicol Express Beef Dishes Tender beef ste…" at bounding box center [930, 572] width 463 height 868
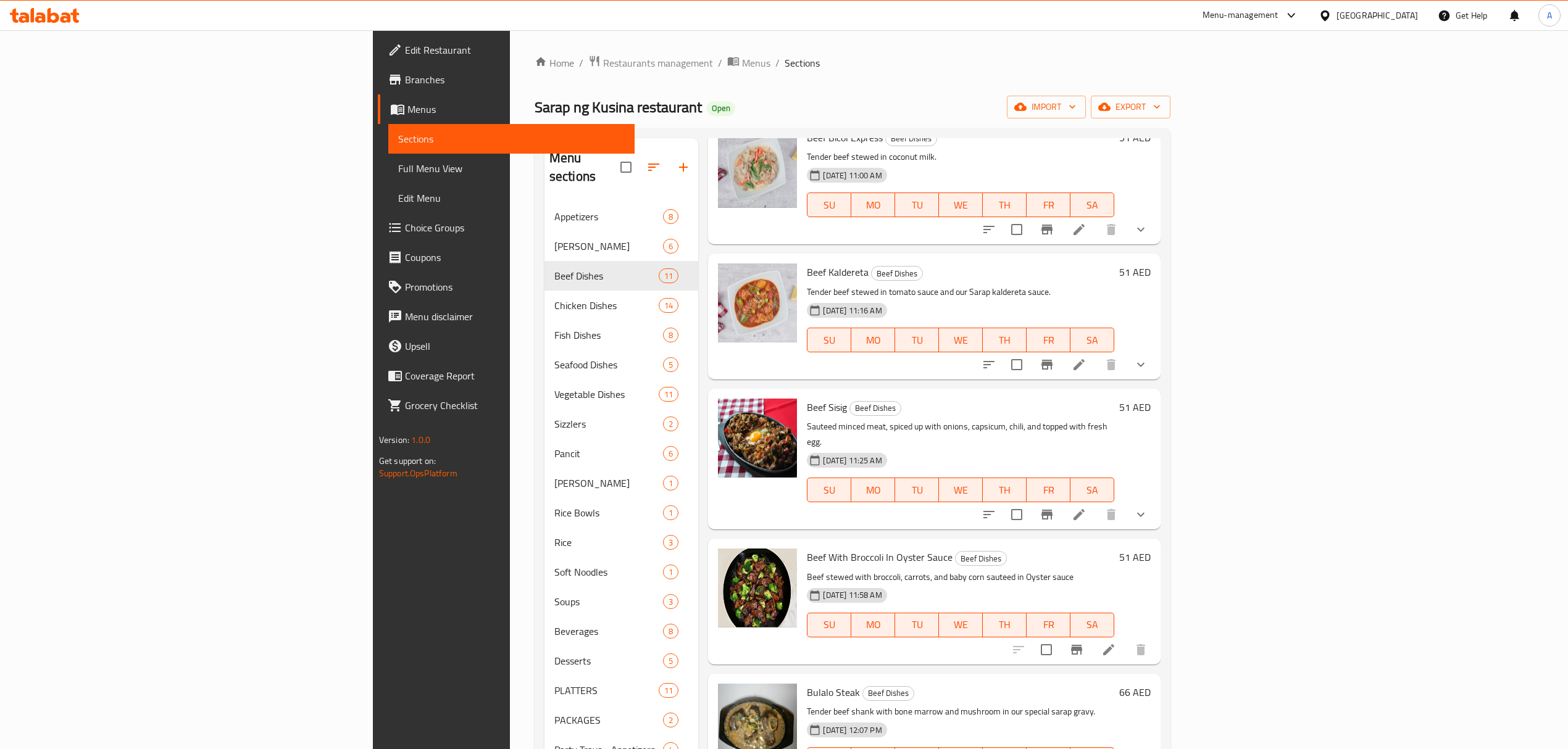
scroll to position [329, 0]
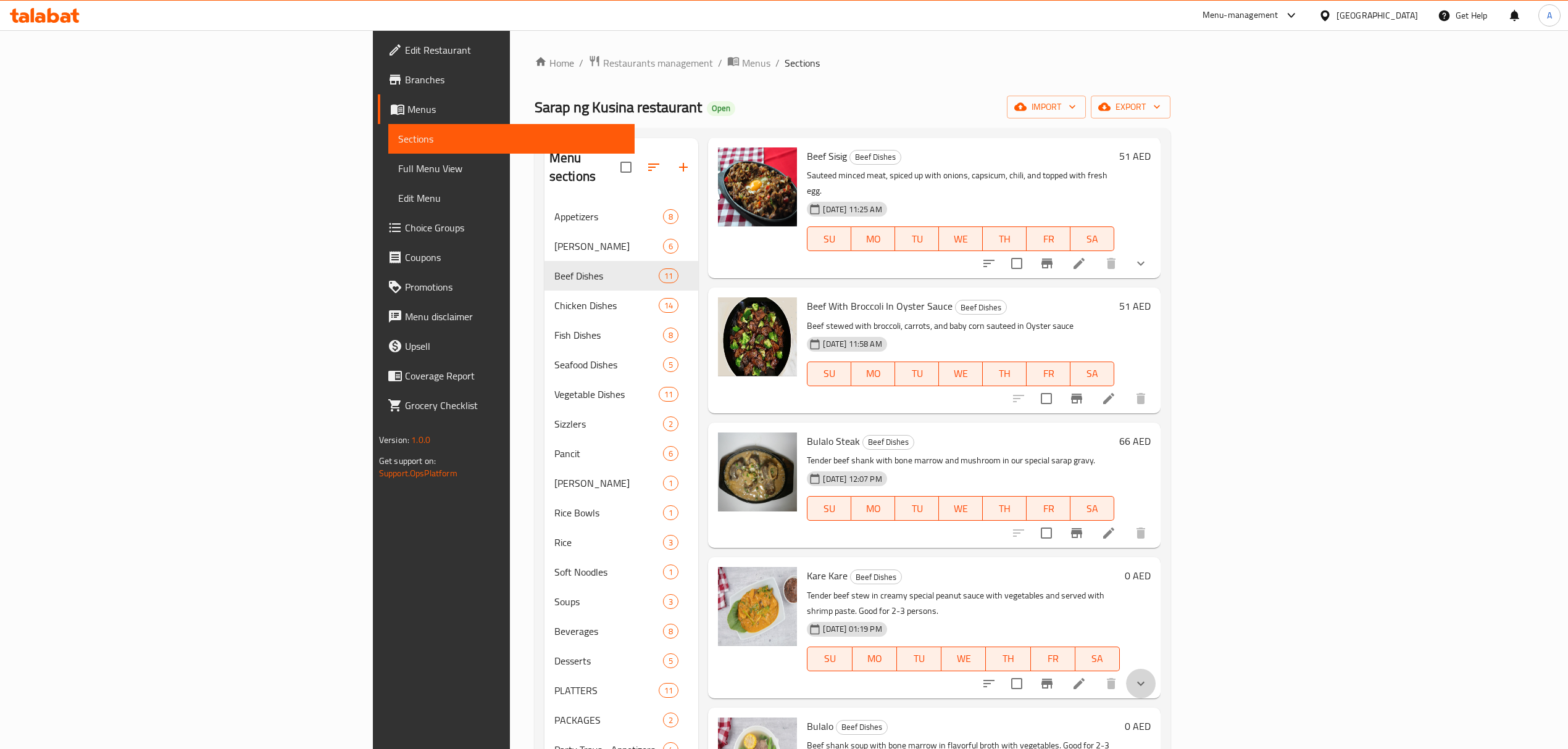
click at [1155, 669] on button "show more" at bounding box center [1140, 684] width 30 height 30
click at [863, 728] on span "Half" at bounding box center [871, 735] width 17 height 14
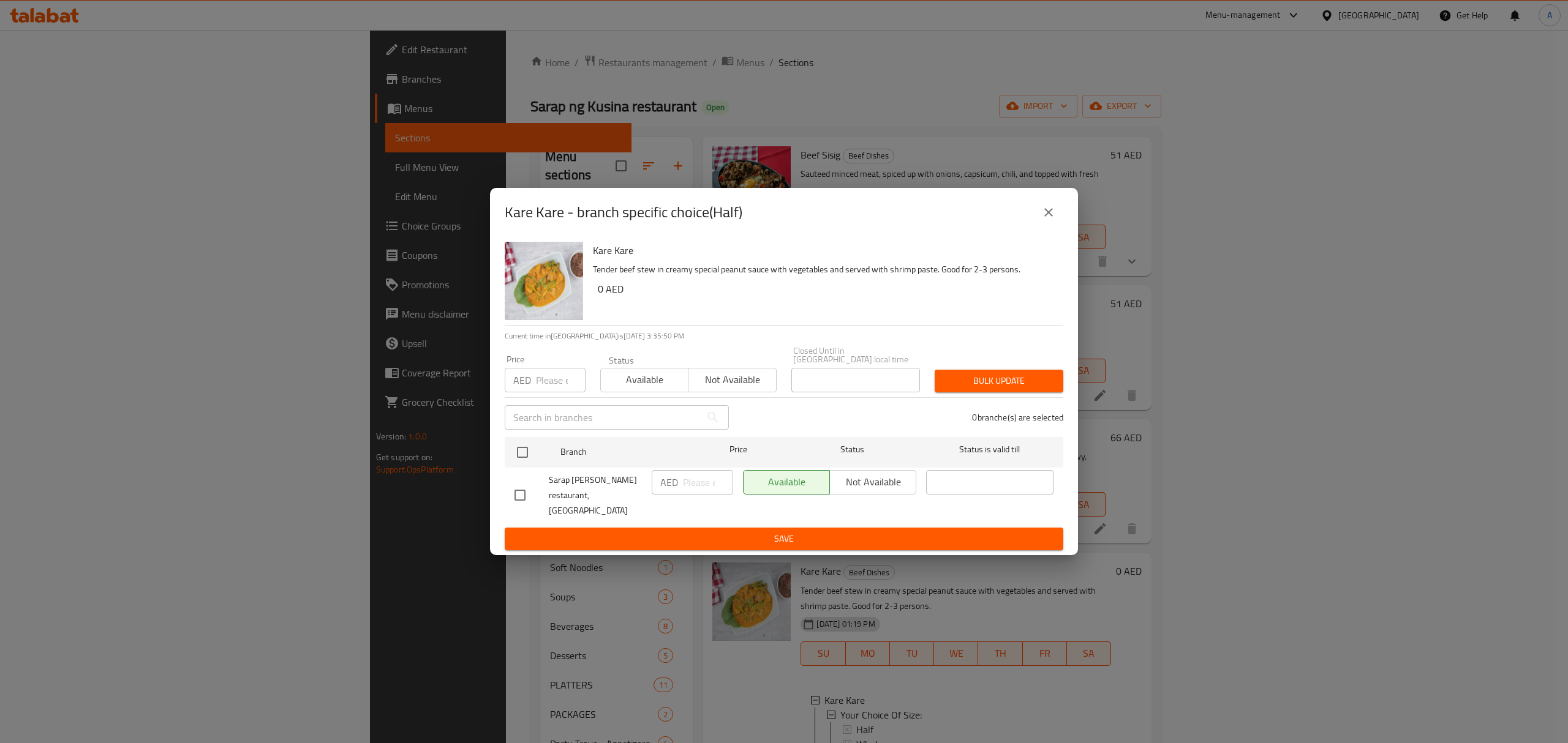
click at [783, 696] on div "Kare Kare - branch specific choice(Half) Kare Kare Tender beef stew in creamy s…" at bounding box center [784, 372] width 1568 height 743
click at [1047, 219] on icon "close" at bounding box center [1048, 212] width 14 height 14
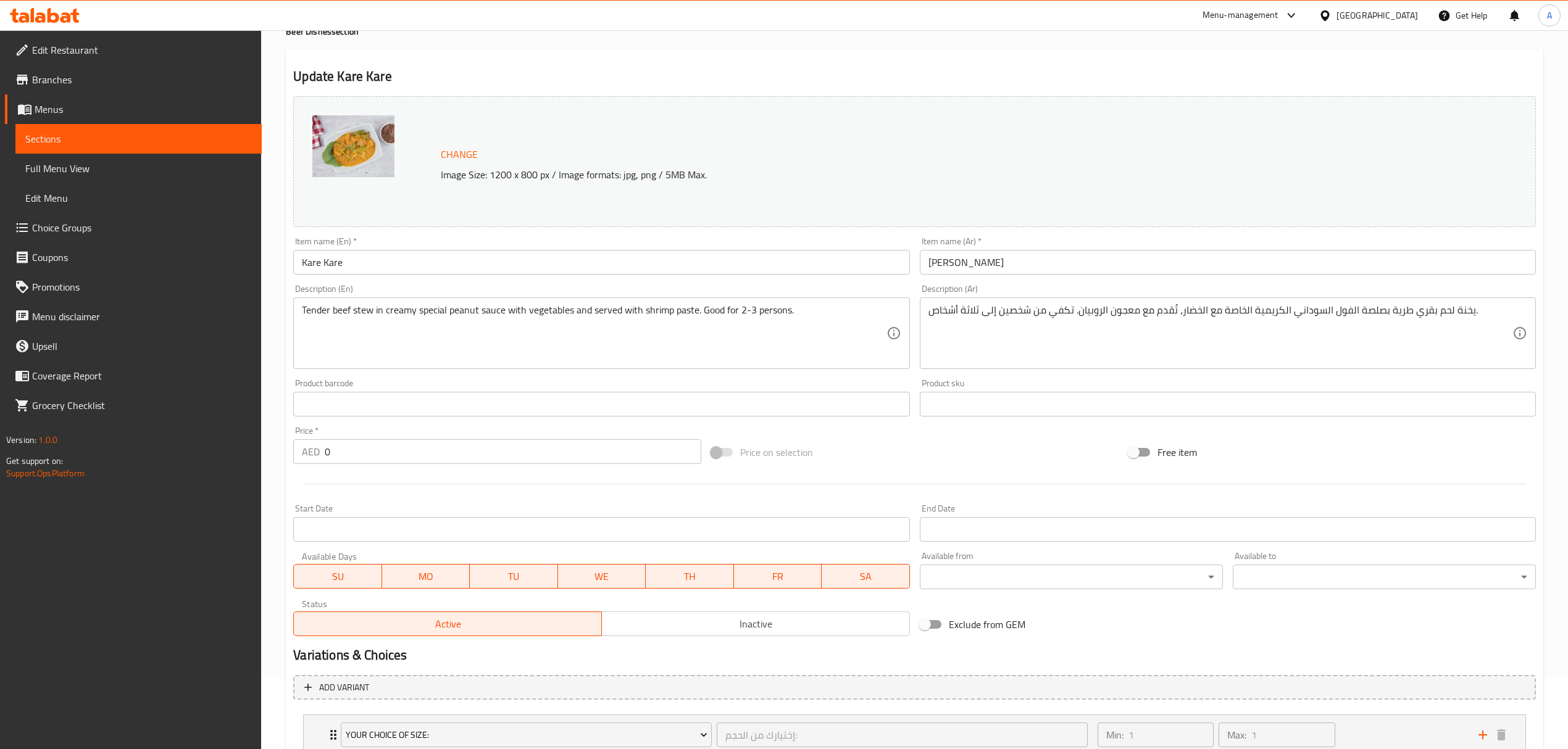
scroll to position [161, 0]
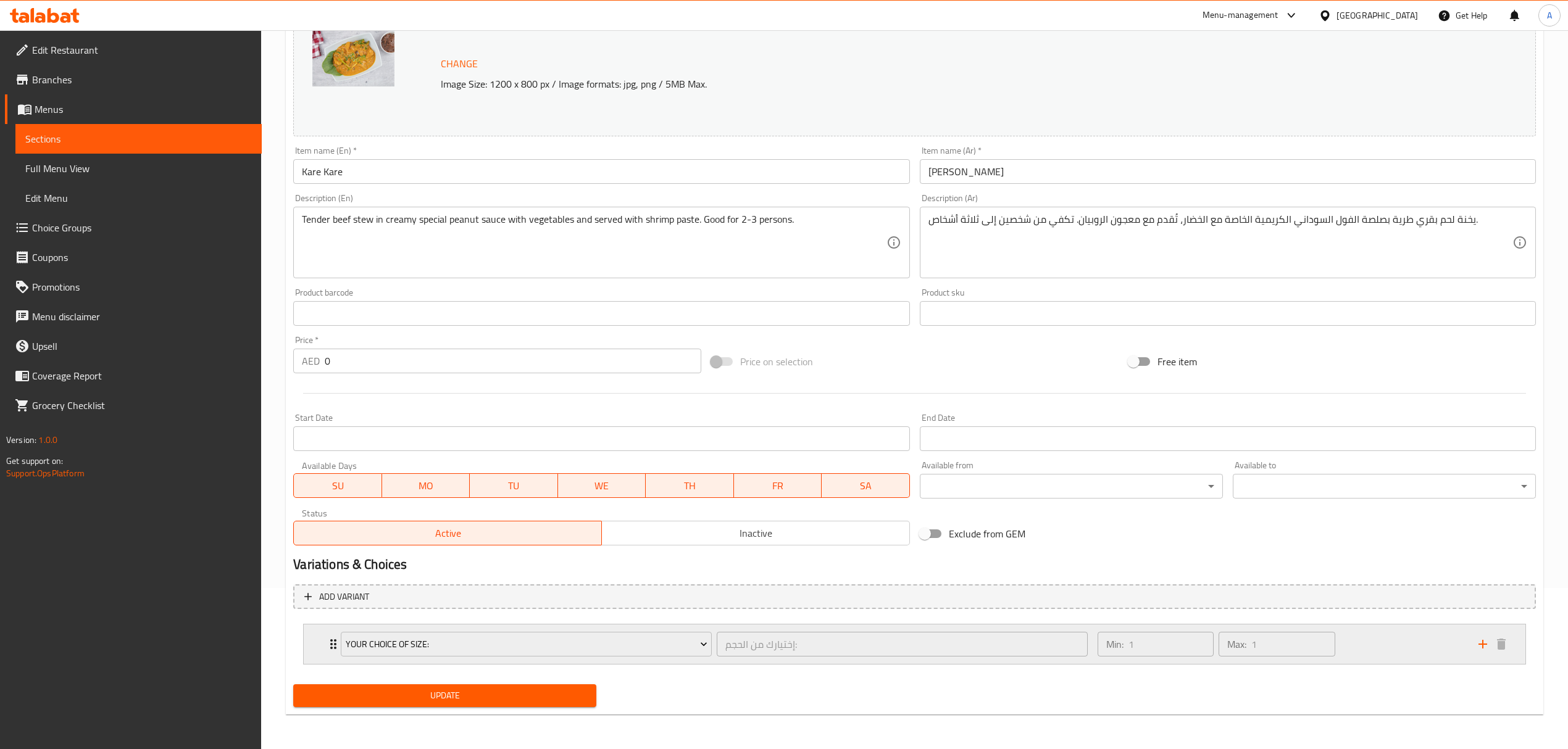
click at [1374, 635] on div "Min: 1 ​ Max: 1 ​" at bounding box center [1280, 644] width 381 height 40
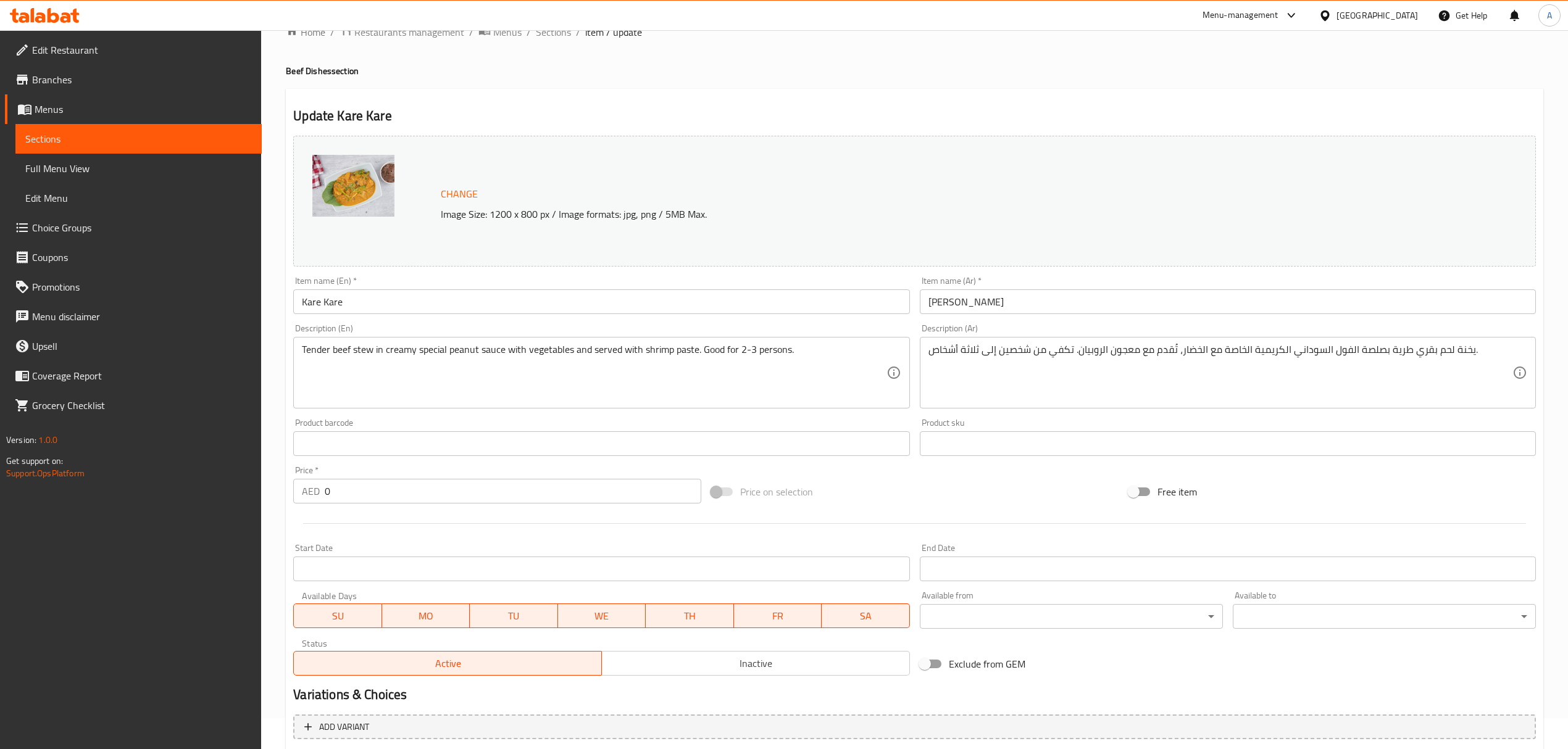
scroll to position [0, 0]
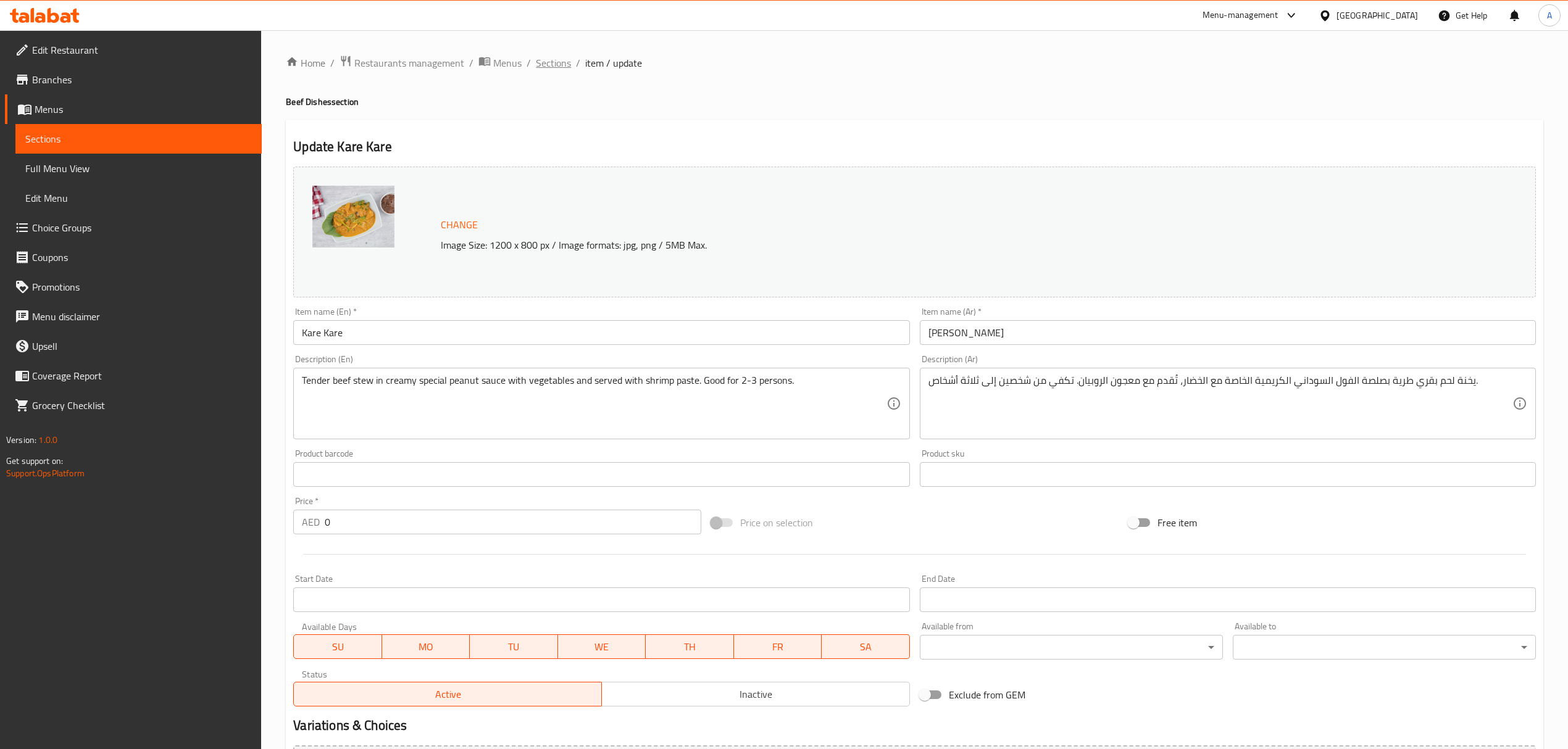
click at [567, 56] on span "Sections" at bounding box center [553, 63] width 36 height 14
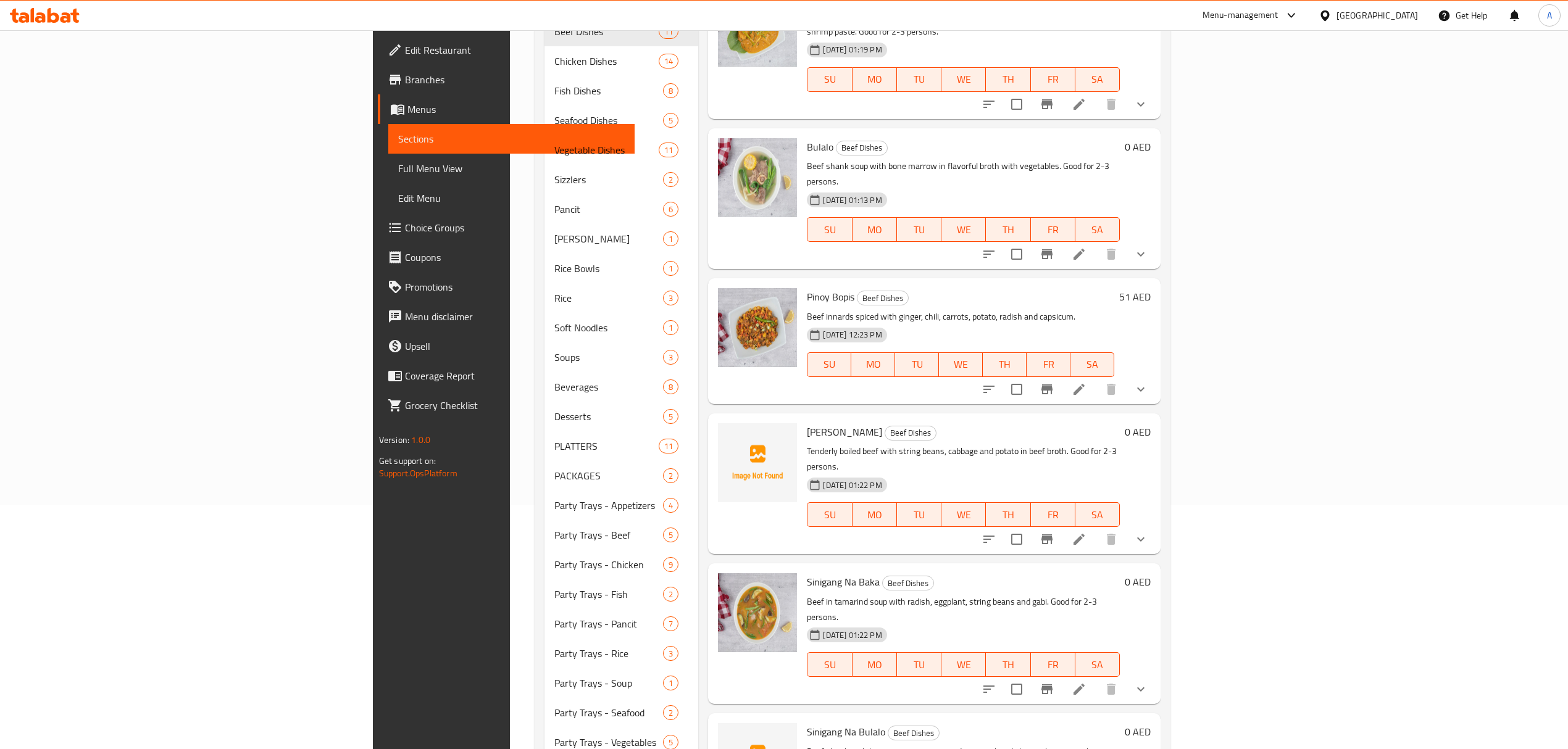
scroll to position [247, 0]
click at [1155, 522] on button "show more" at bounding box center [1140, 536] width 30 height 30
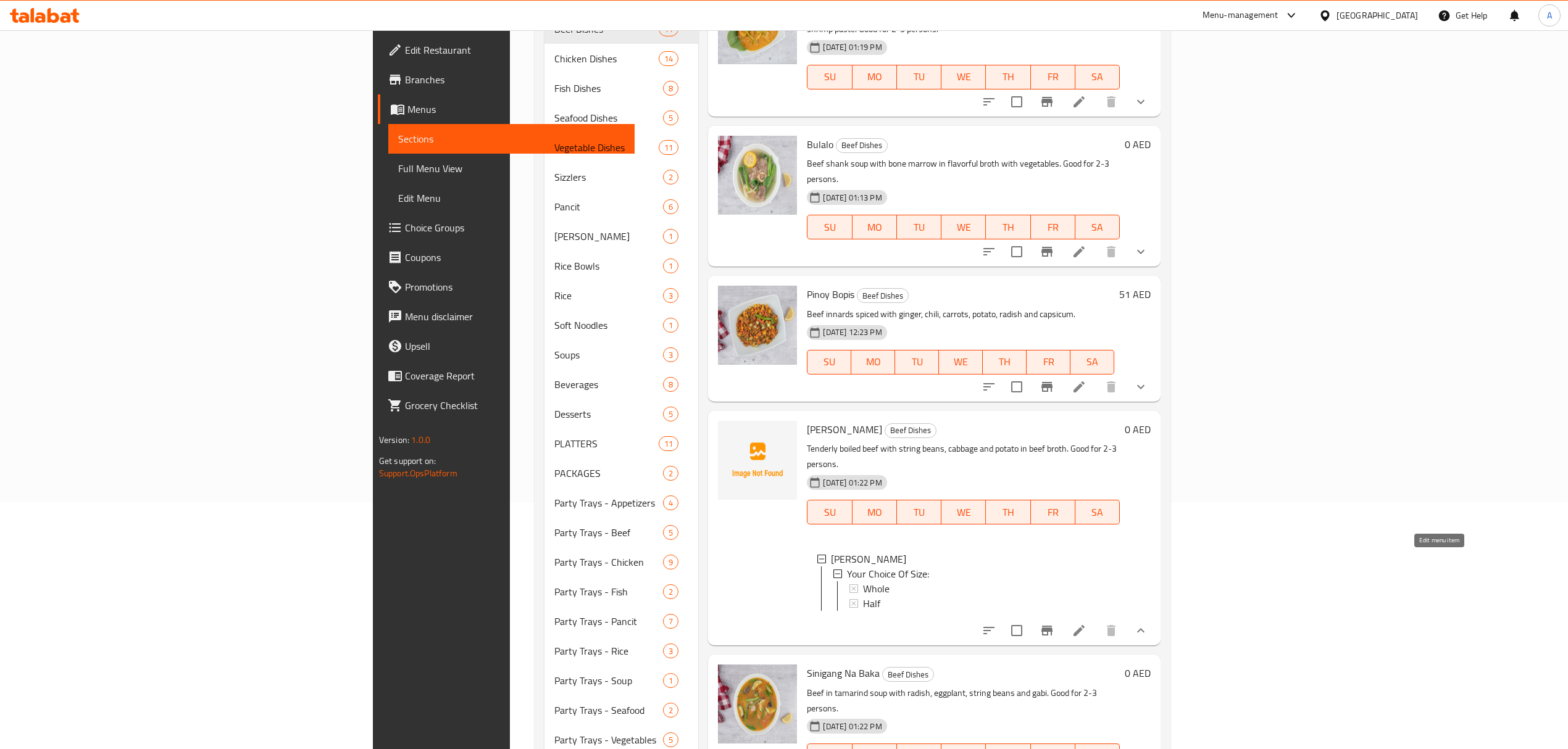
click at [1085, 625] on icon at bounding box center [1079, 630] width 11 height 11
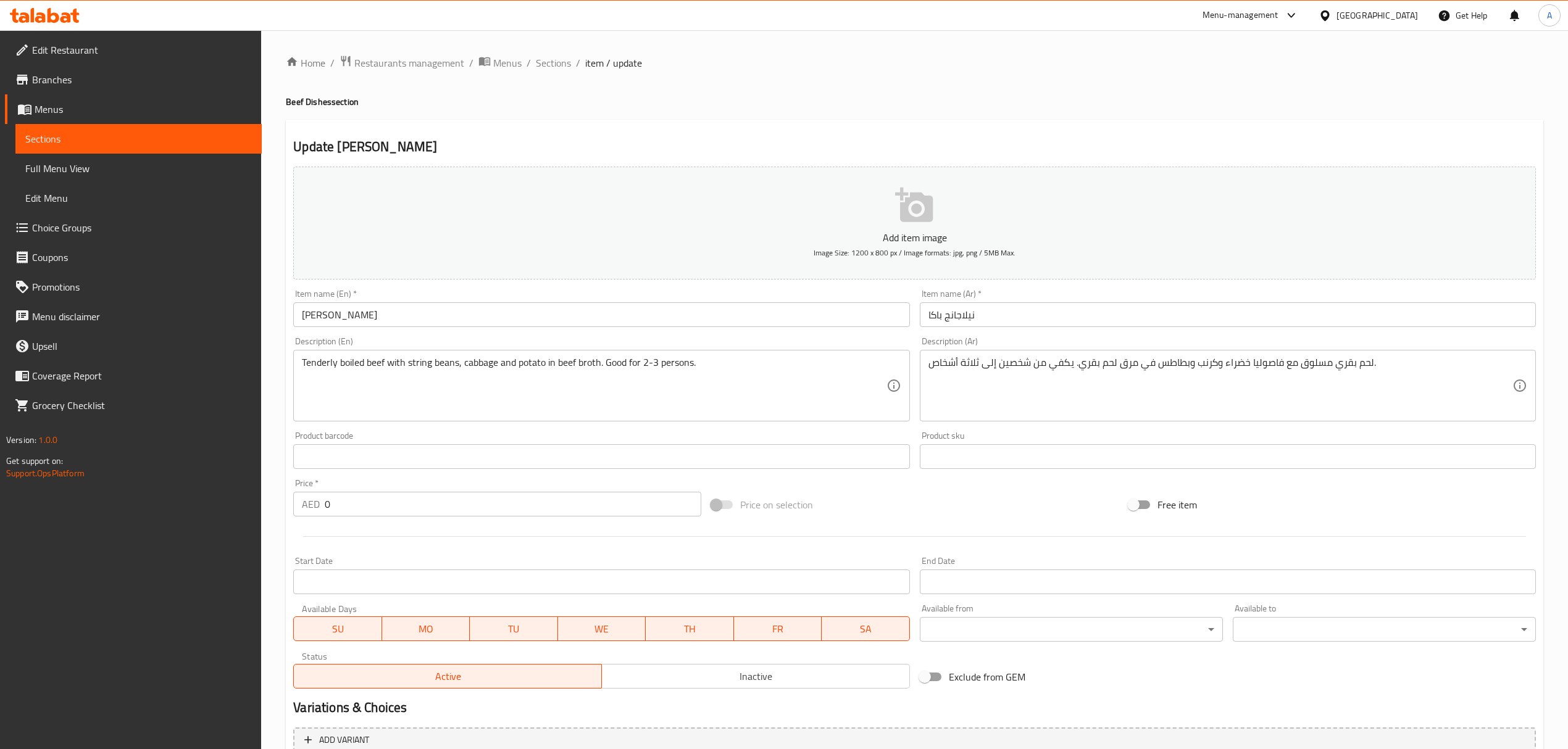
click at [561, 89] on div "Home / Restaurants management / Menus / Sections / item / update Beef Dishes se…" at bounding box center [915, 451] width 1258 height 792
click at [562, 85] on div "Home / Restaurants management / Menus / Sections / item / update Beef Dishes se…" at bounding box center [915, 451] width 1258 height 792
click at [557, 69] on span "Sections" at bounding box center [553, 63] width 36 height 14
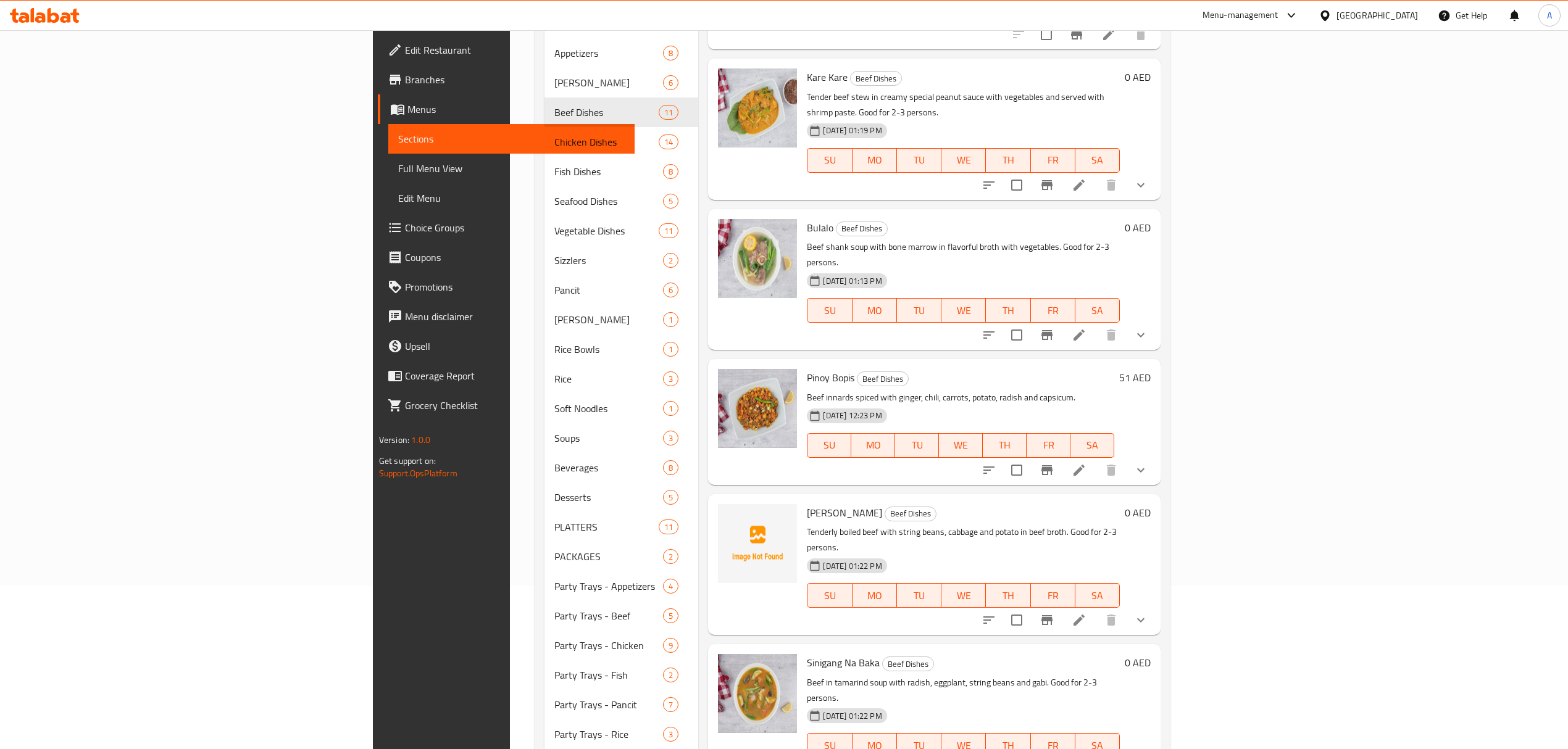
scroll to position [164, 0]
click at [1151, 514] on div "0 AED" at bounding box center [1135, 563] width 31 height 121
click at [1148, 613] on icon "show more" at bounding box center [1140, 619] width 14 height 14
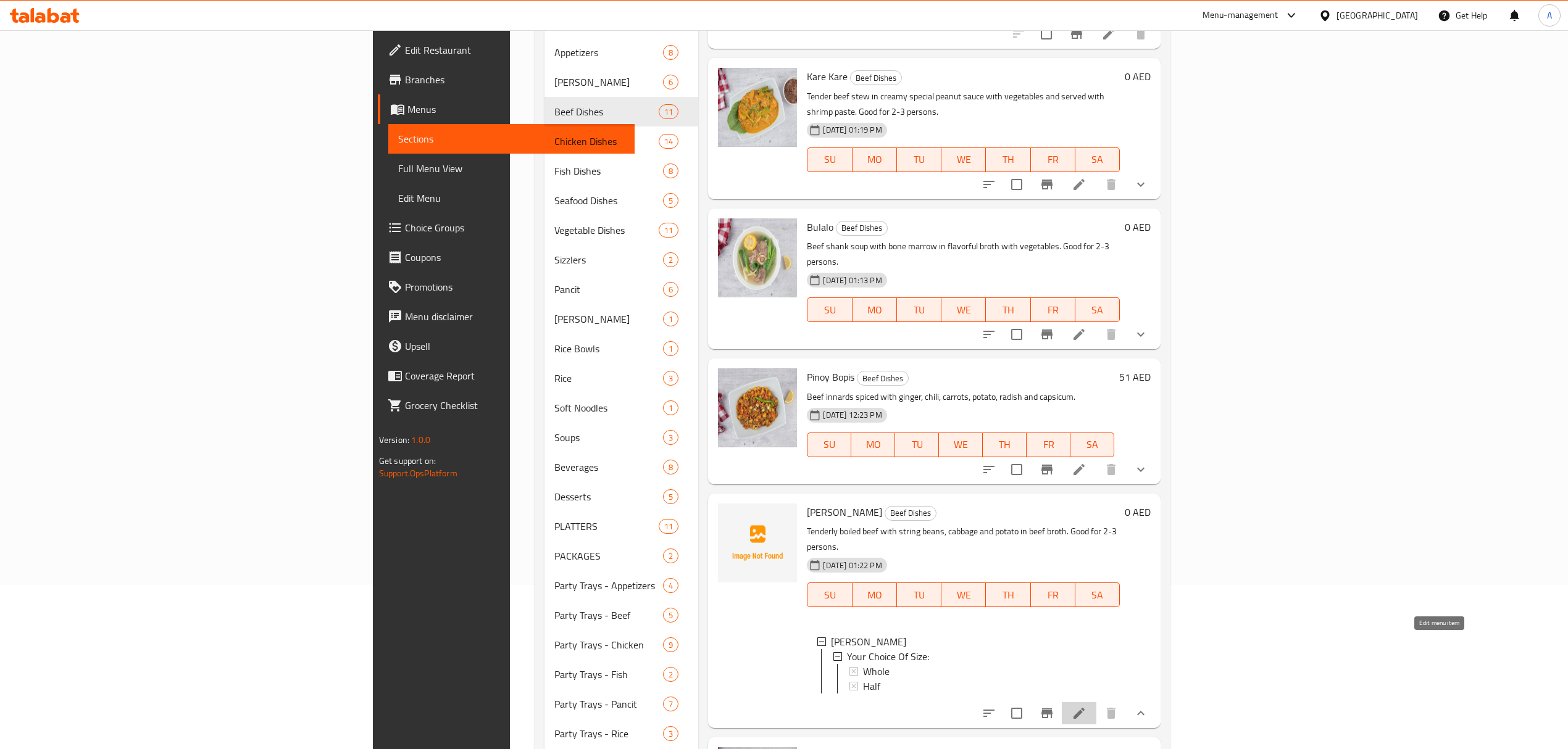
click at [1087, 706] on icon at bounding box center [1078, 713] width 14 height 14
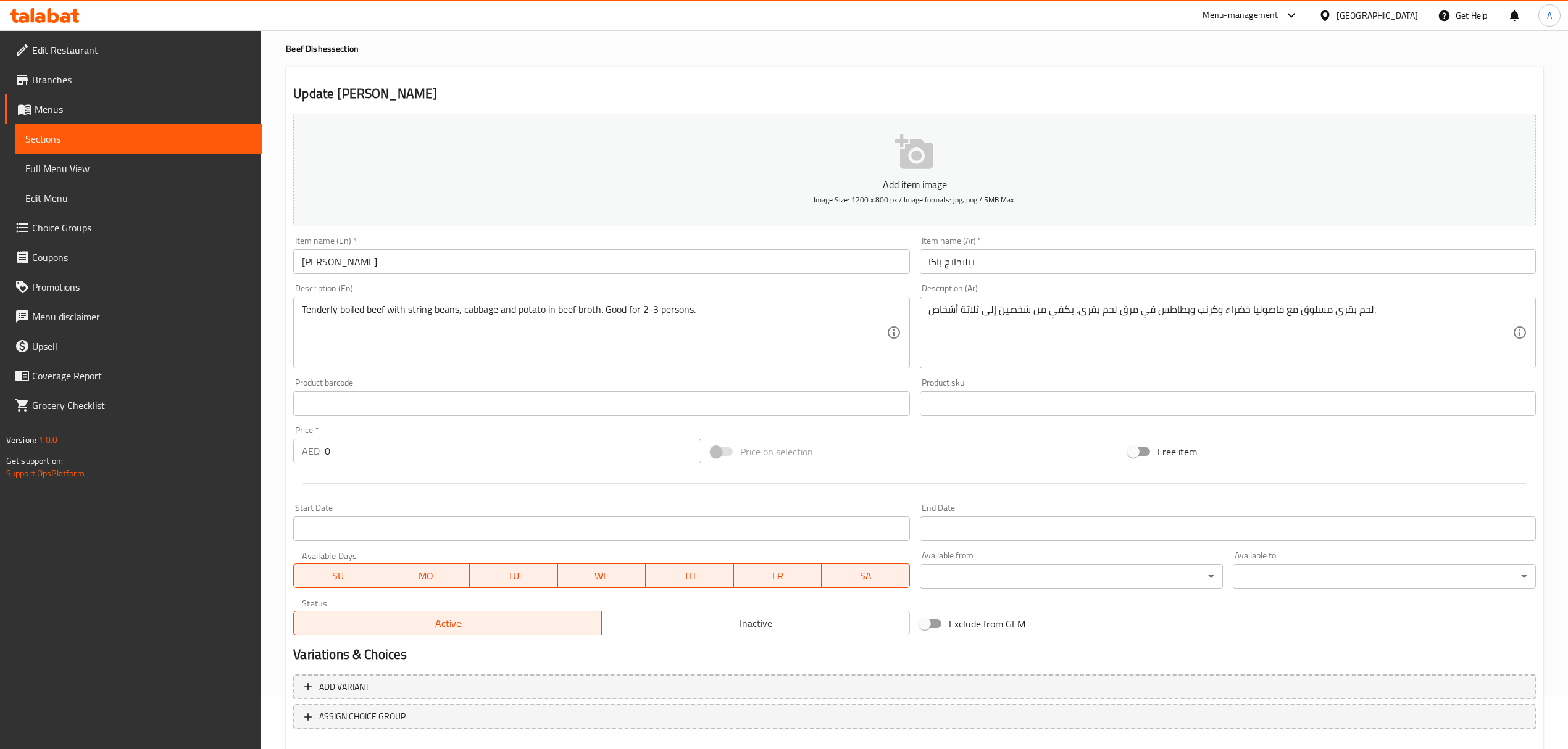
scroll to position [121, 0]
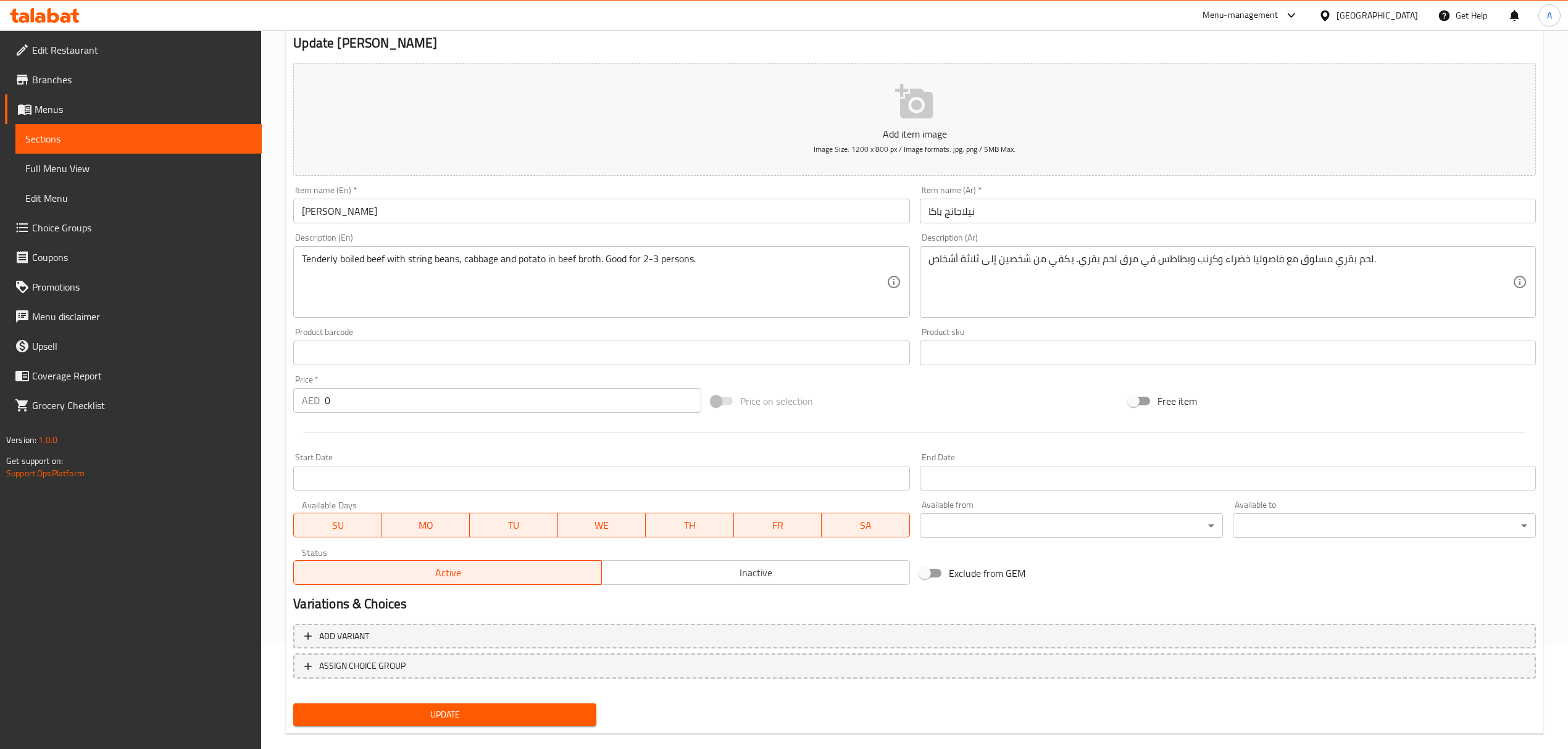
scroll to position [121, 0]
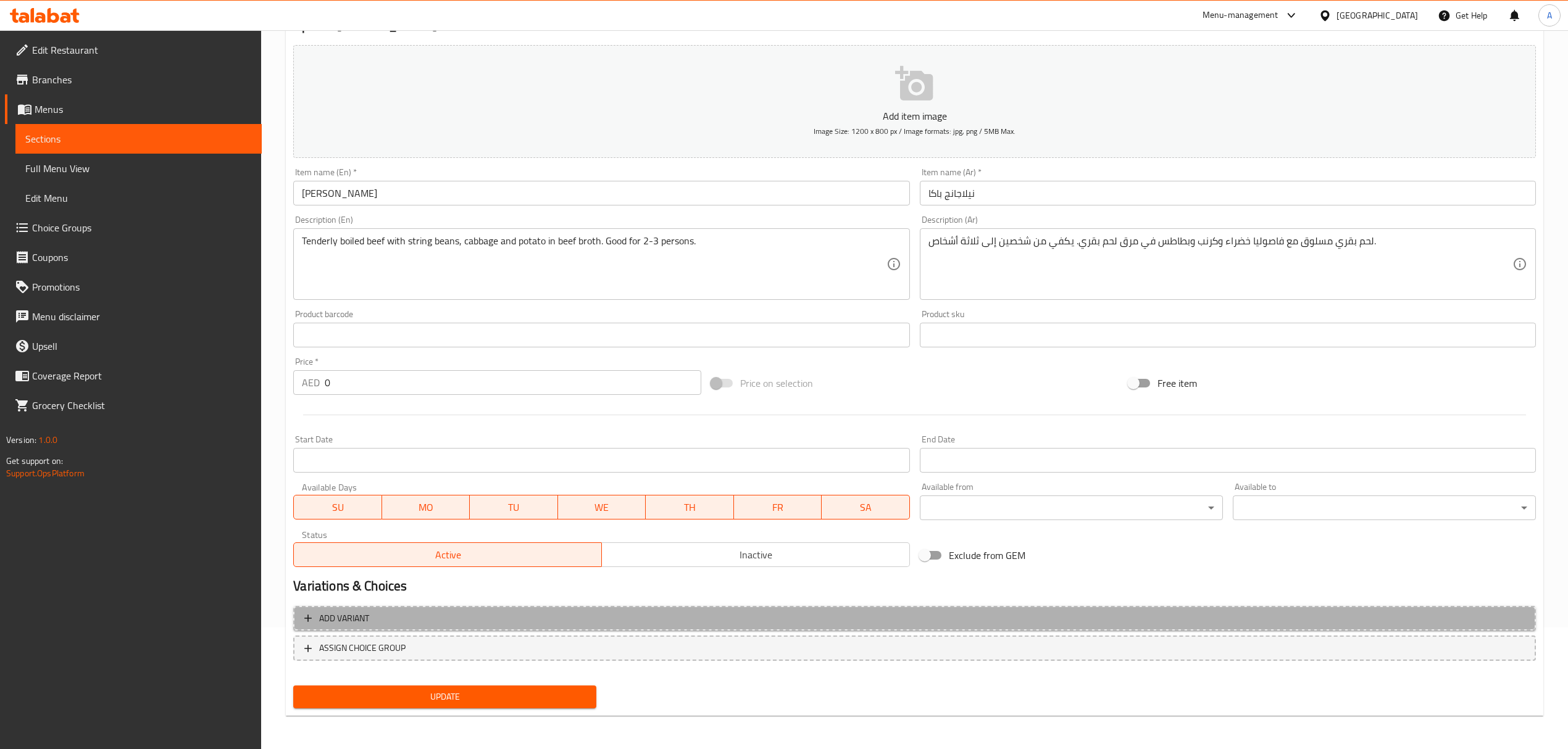
click at [902, 613] on span "Add variant" at bounding box center [915, 619] width 1220 height 15
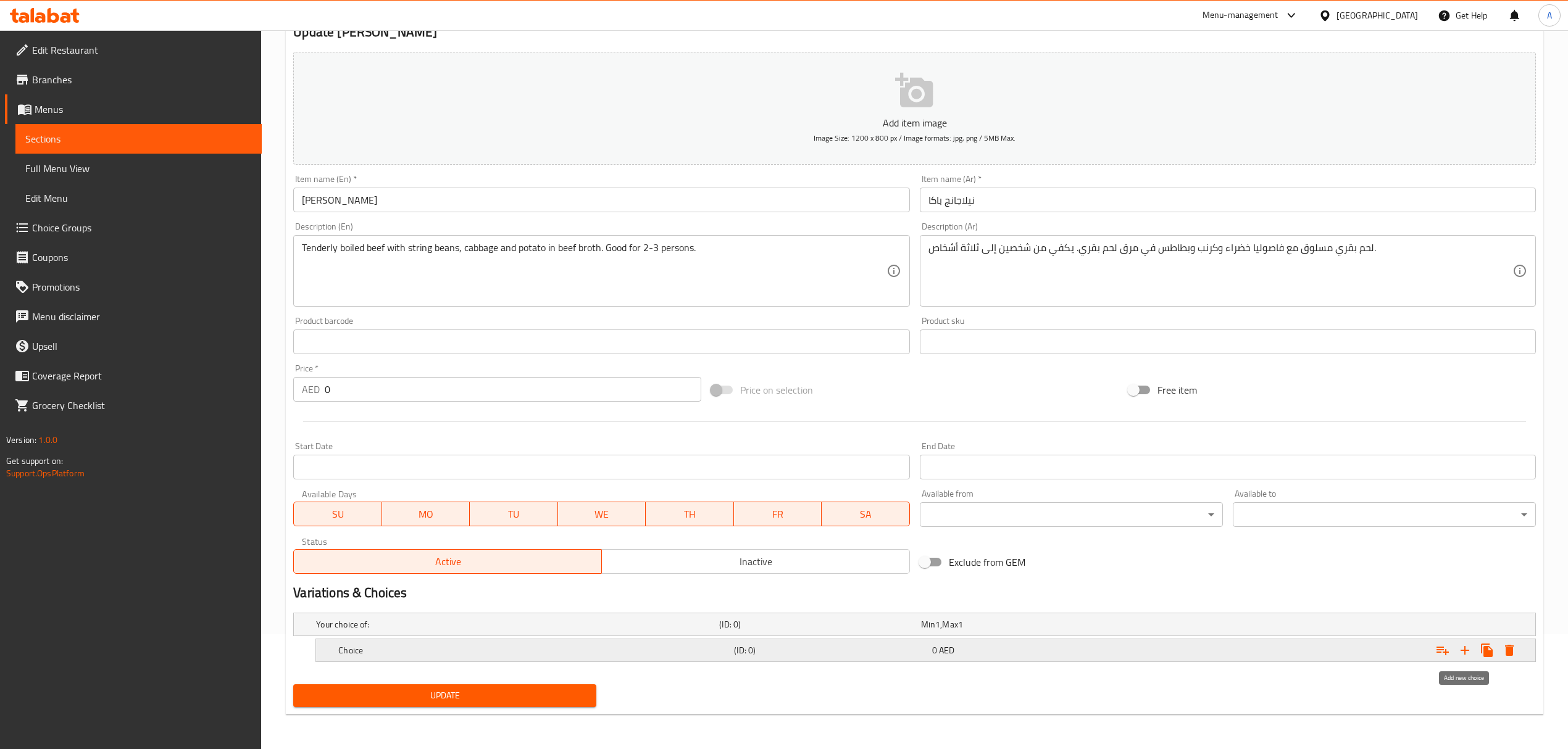
drag, startPoint x: 1465, startPoint y: 655, endPoint x: 1451, endPoint y: 654, distance: 14.0
click at [1465, 655] on icon "Expand" at bounding box center [1465, 650] width 14 height 14
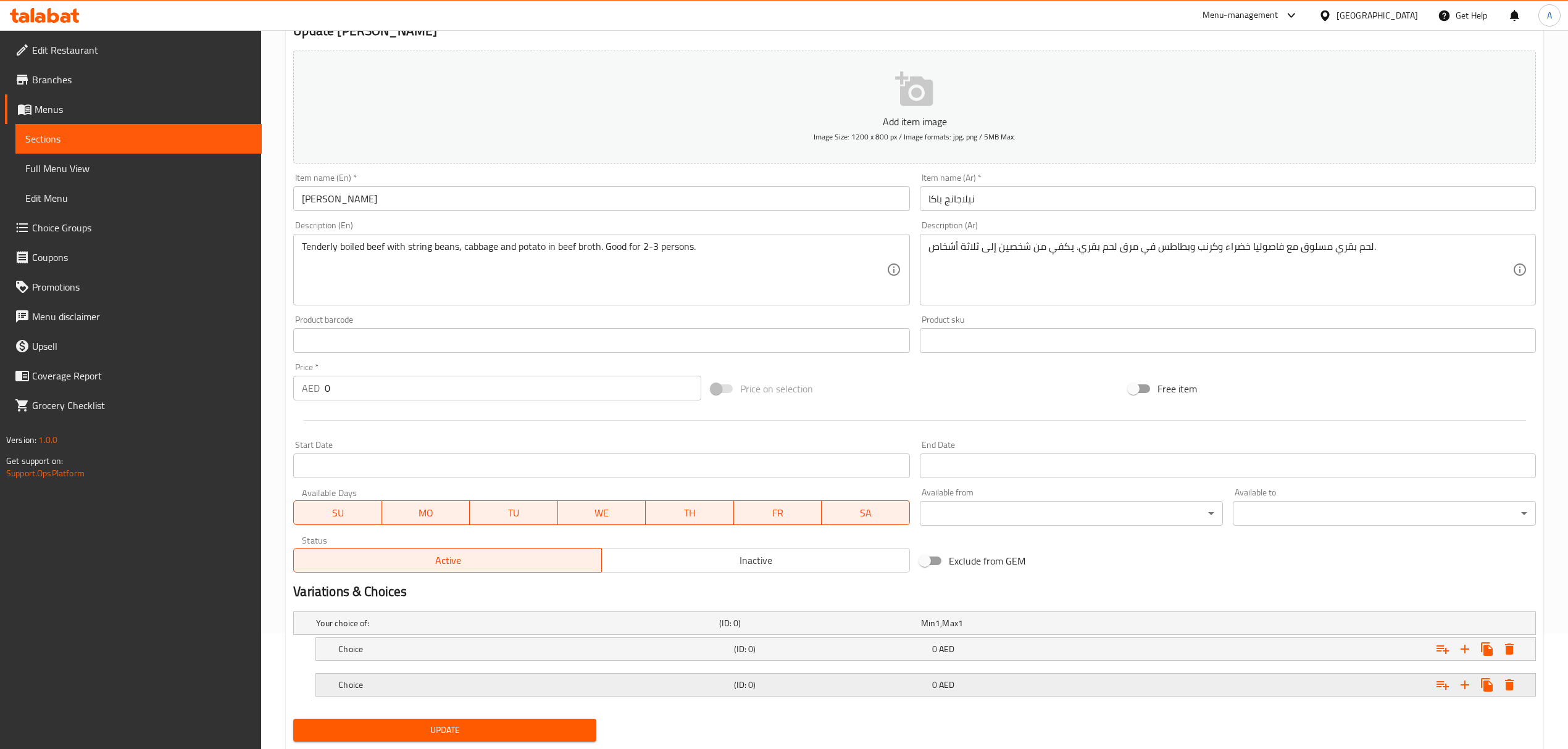
click at [997, 684] on div "0 AED" at bounding box center [1028, 685] width 192 height 13
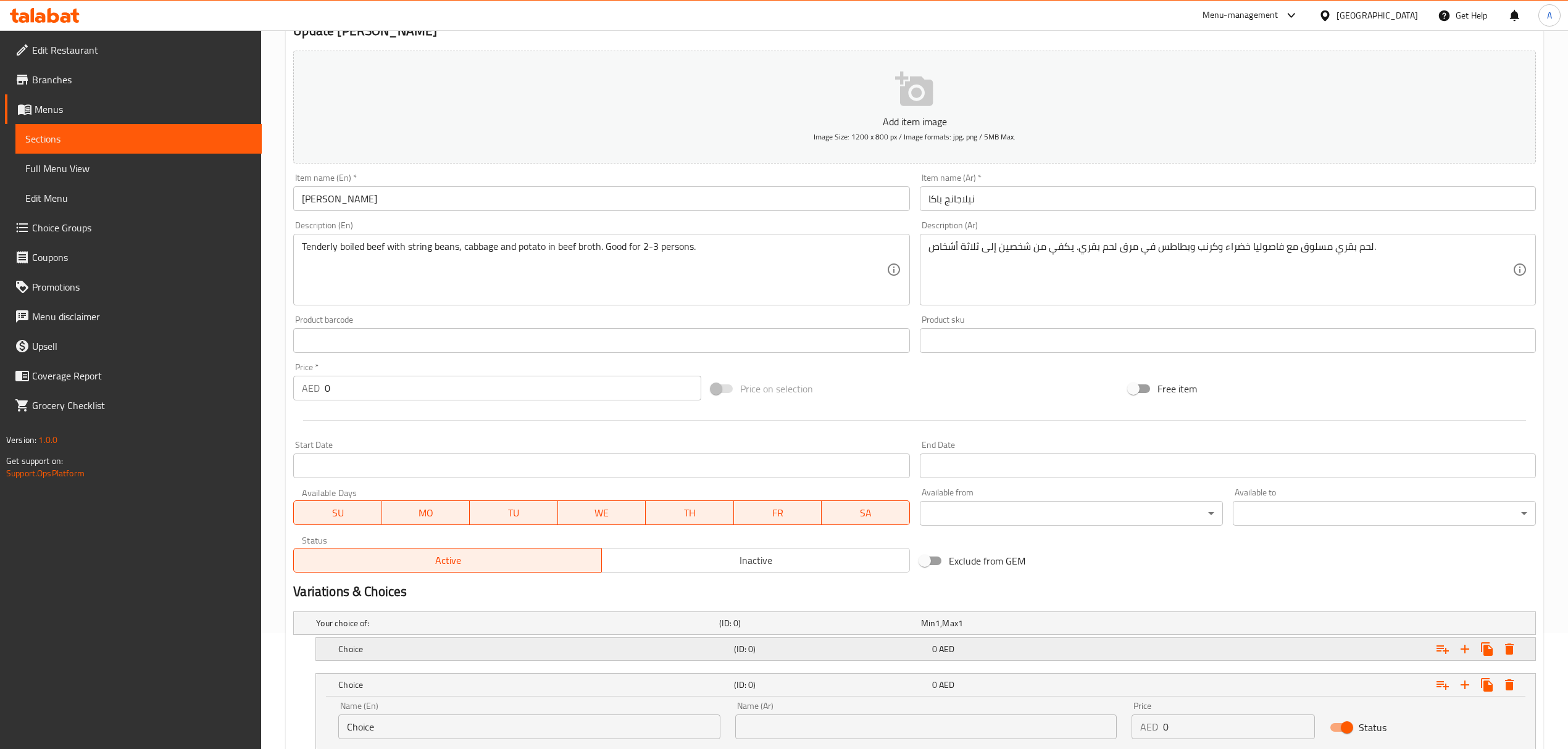
click at [978, 647] on div "0 AED" at bounding box center [1028, 649] width 192 height 13
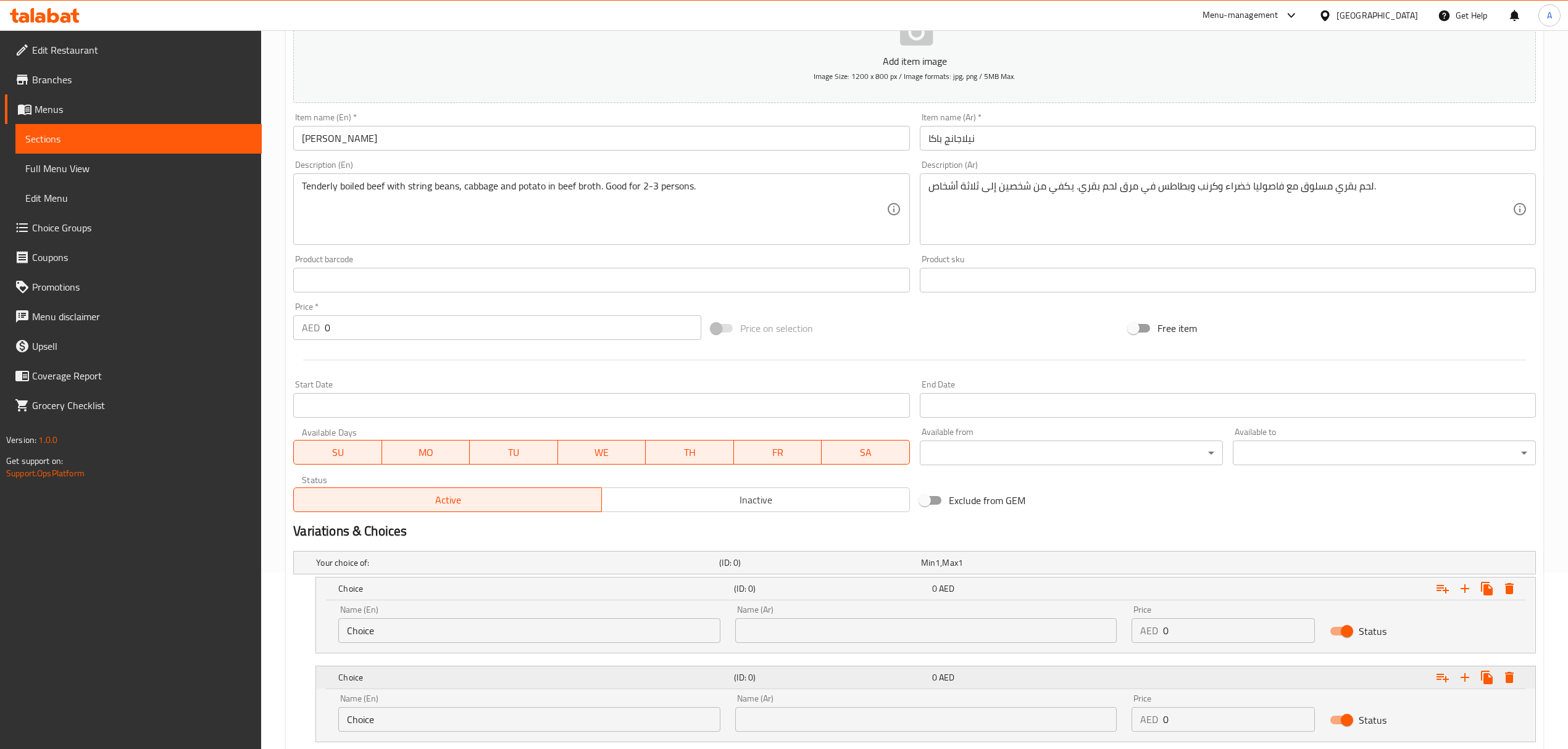
scroll to position [258, 0]
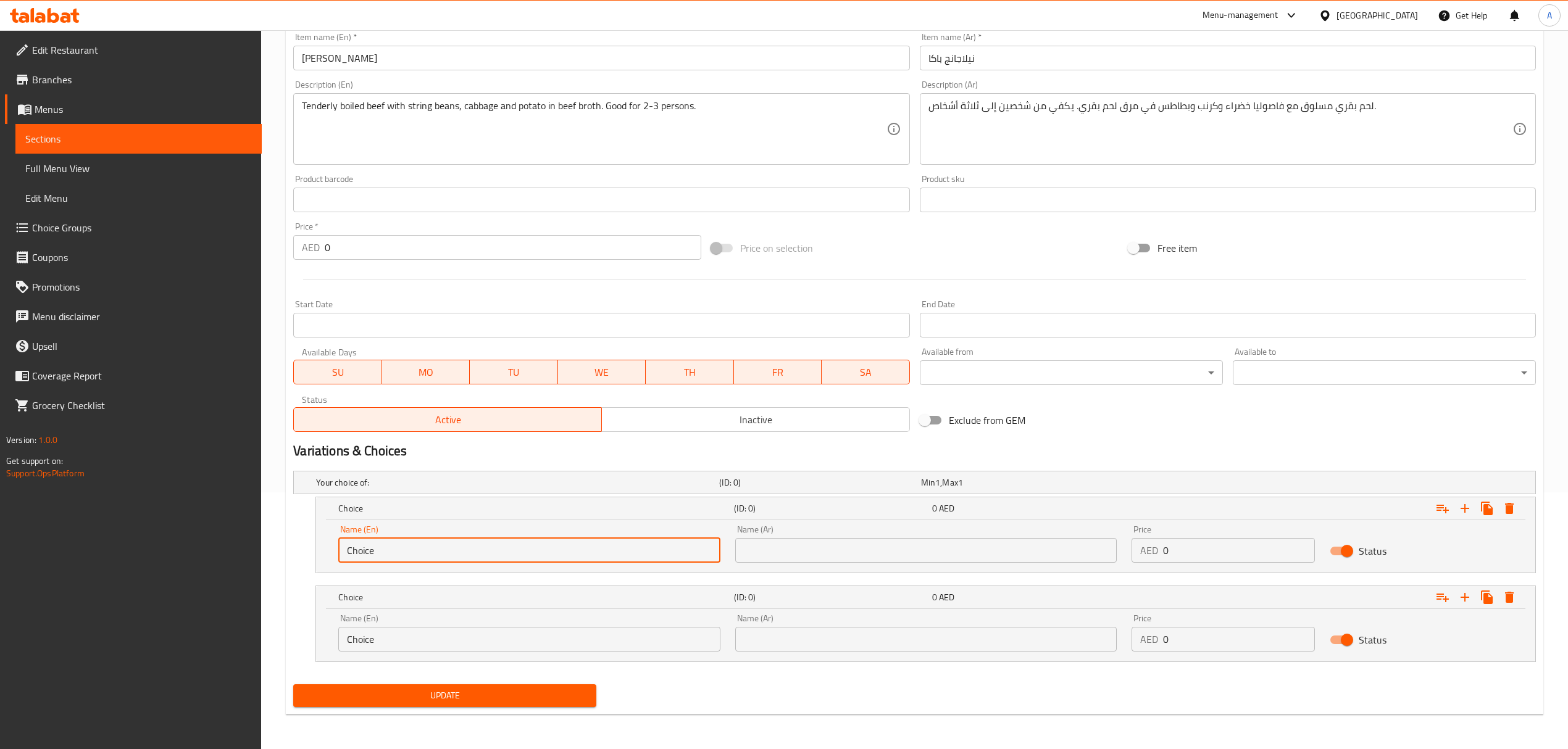
click at [651, 546] on input "Choice" at bounding box center [529, 550] width 381 height 25
click at [650, 546] on input "Choice" at bounding box center [529, 550] width 381 height 25
type input "Half"
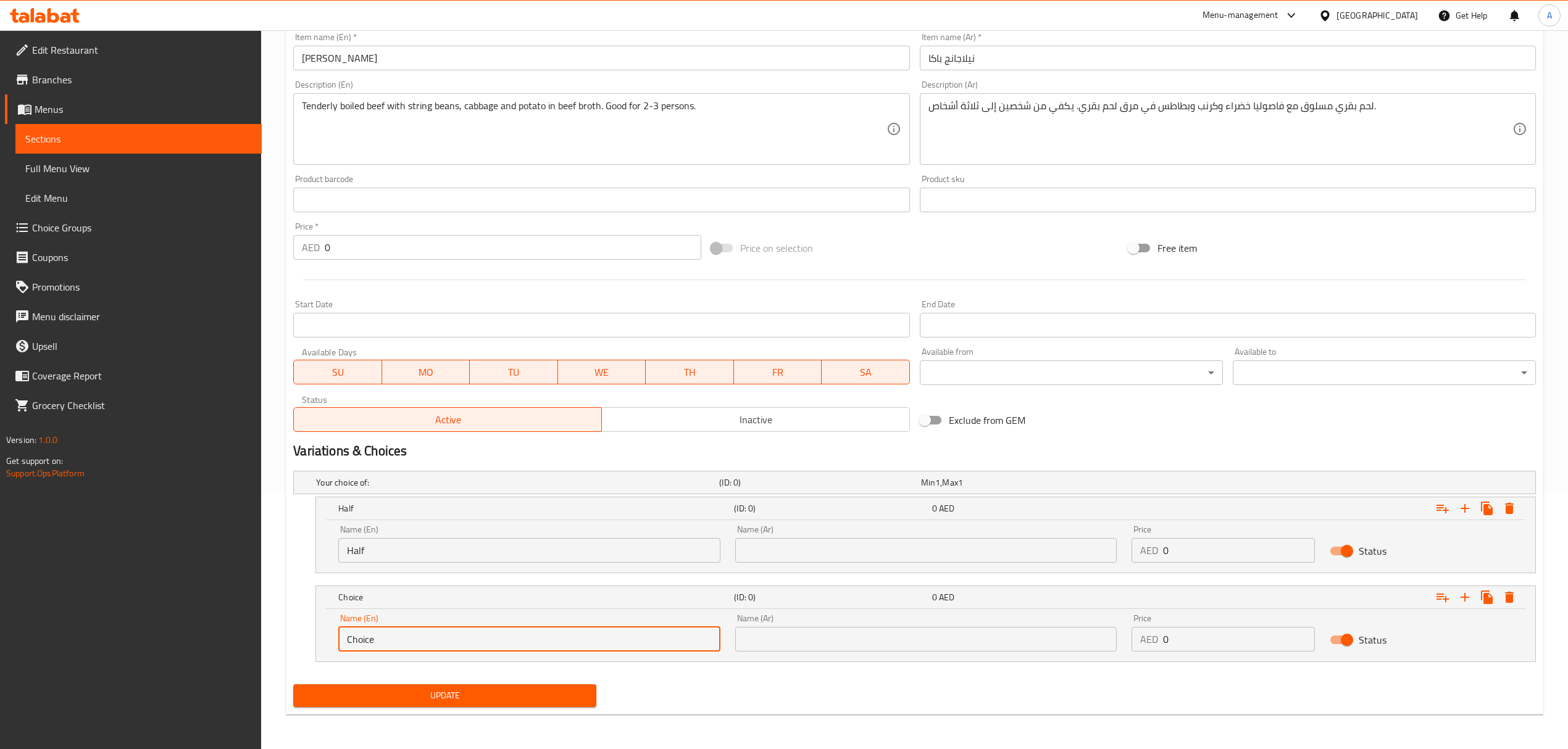
click at [399, 642] on input "Choice" at bounding box center [529, 639] width 381 height 25
type input "Full"
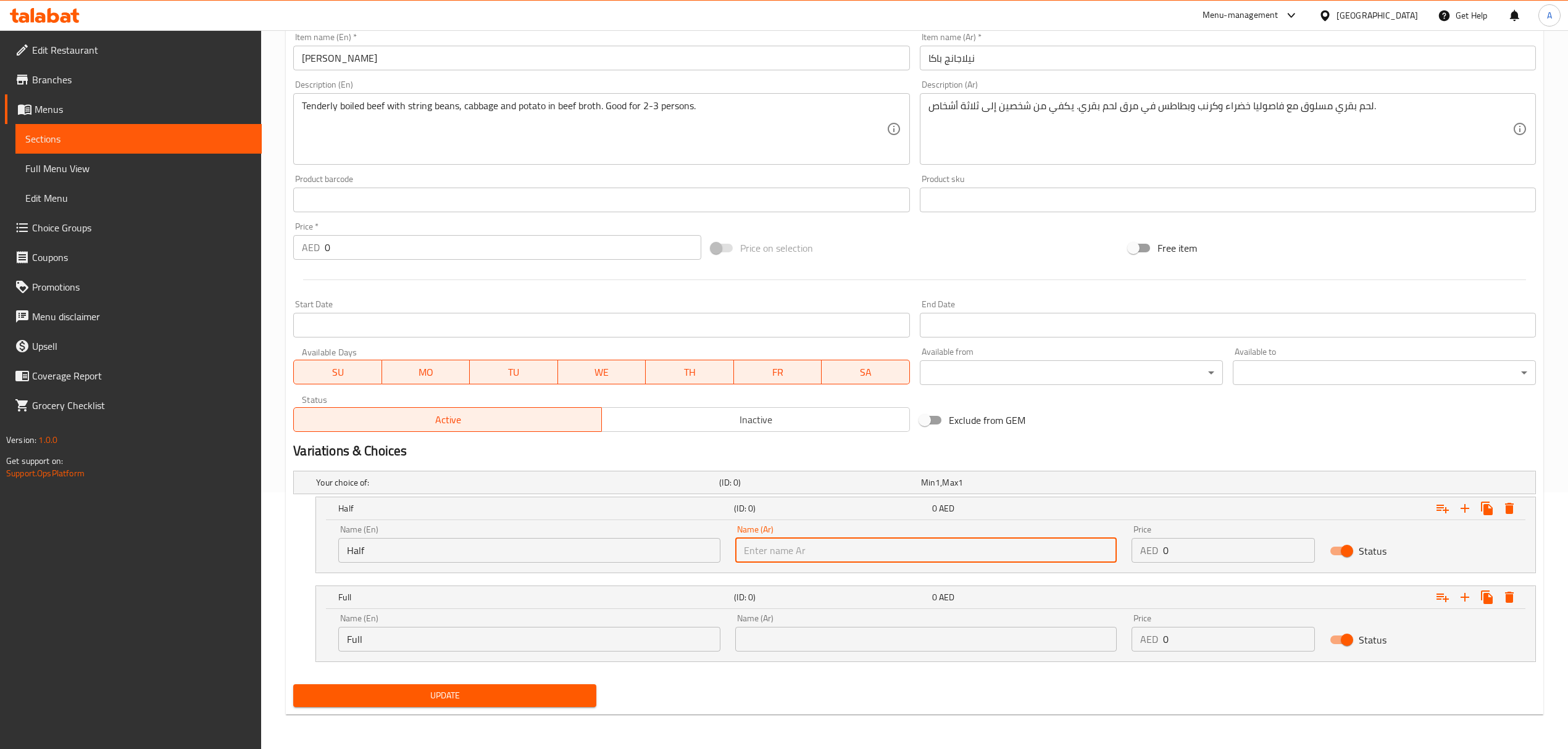
click at [932, 553] on input "text" at bounding box center [926, 550] width 381 height 25
type input "نصف"
click at [796, 643] on input "text" at bounding box center [926, 639] width 381 height 25
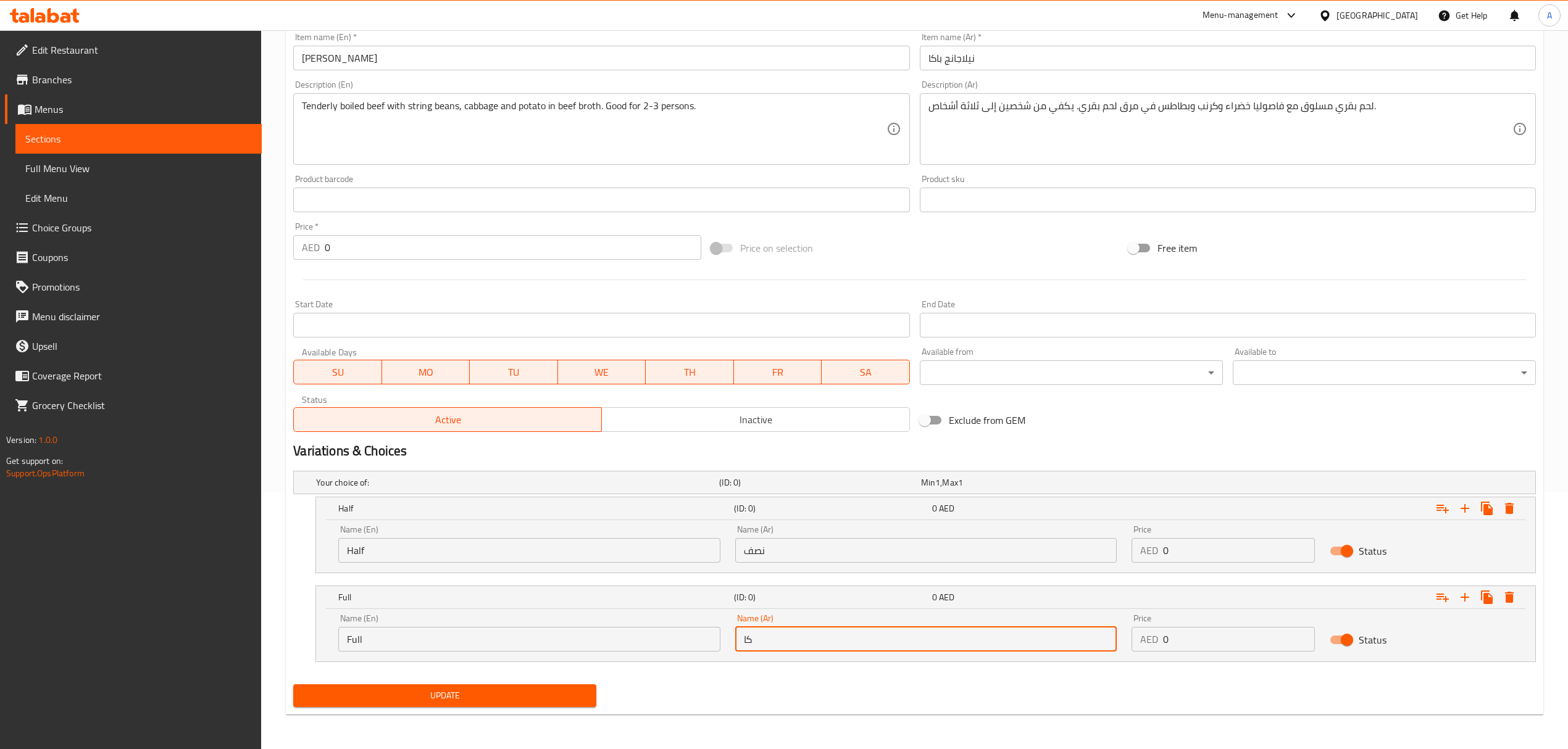
type input "كامل"
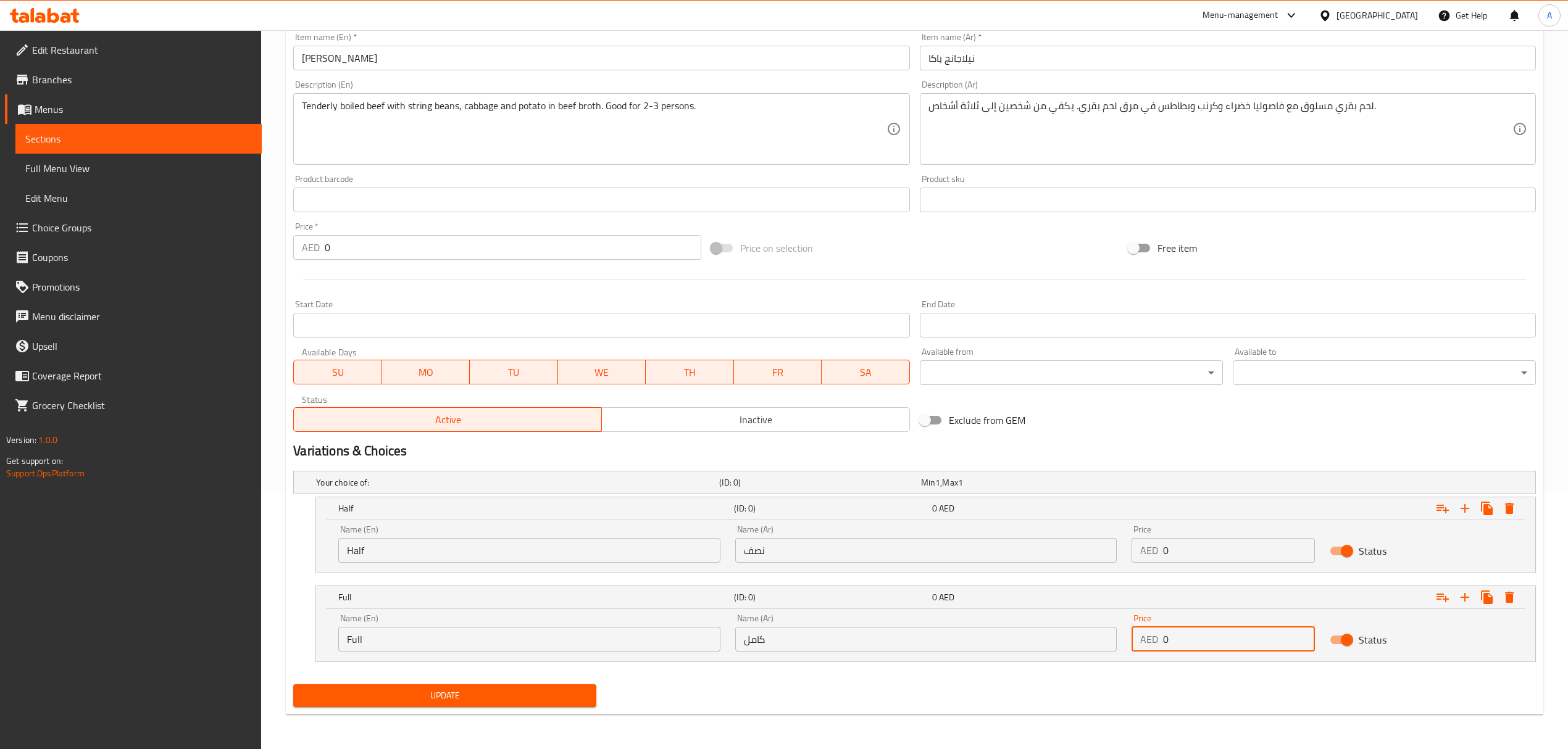
drag, startPoint x: 1226, startPoint y: 635, endPoint x: 1135, endPoint y: 632, distance: 91.0
click at [1135, 632] on div "AED 0 Price" at bounding box center [1223, 639] width 183 height 25
paste input "75.0"
type input "75.00"
click at [487, 640] on input "Full" at bounding box center [529, 639] width 381 height 25
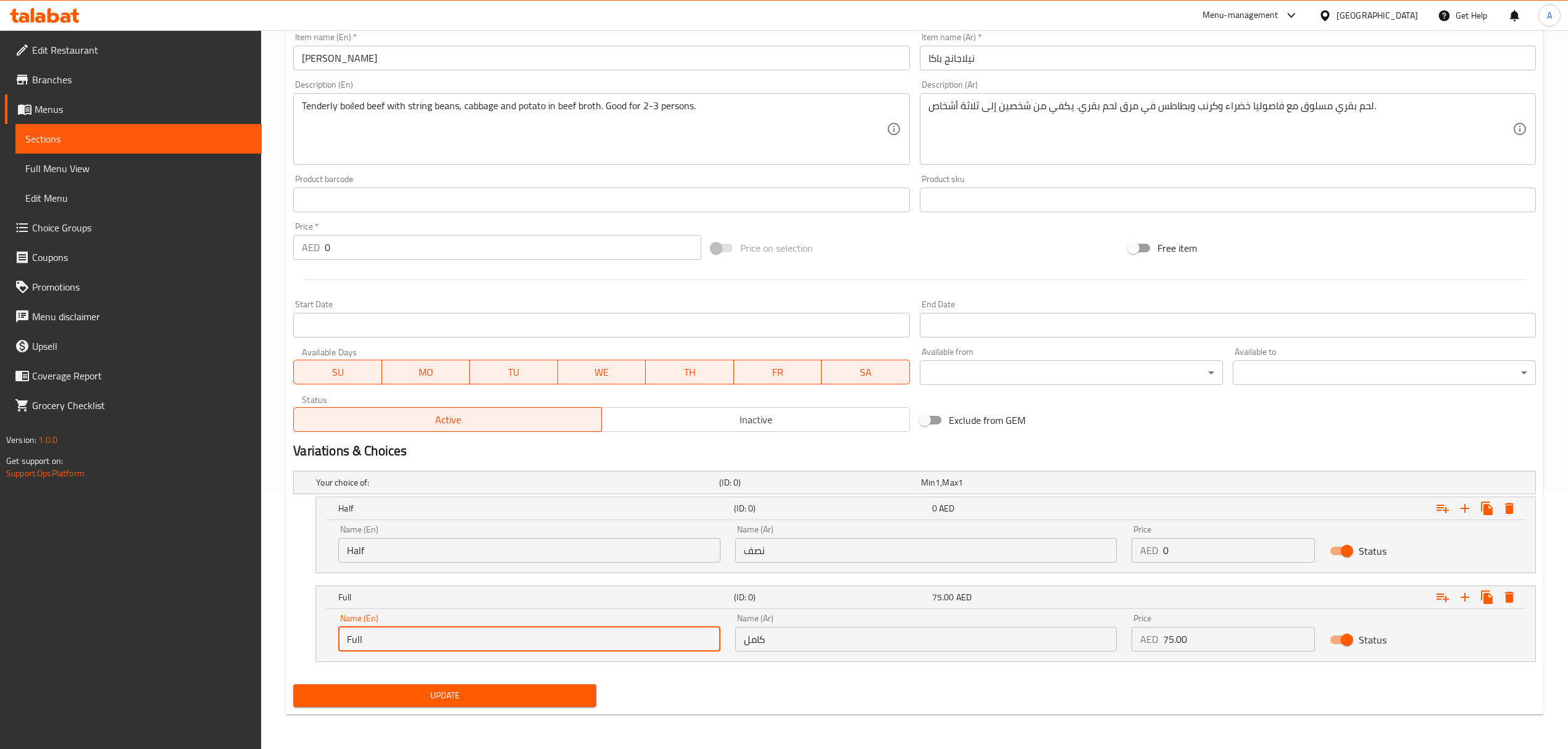
click at [487, 640] on input "Full" at bounding box center [529, 639] width 381 height 25
paste input "Whole"
type input "Whole"
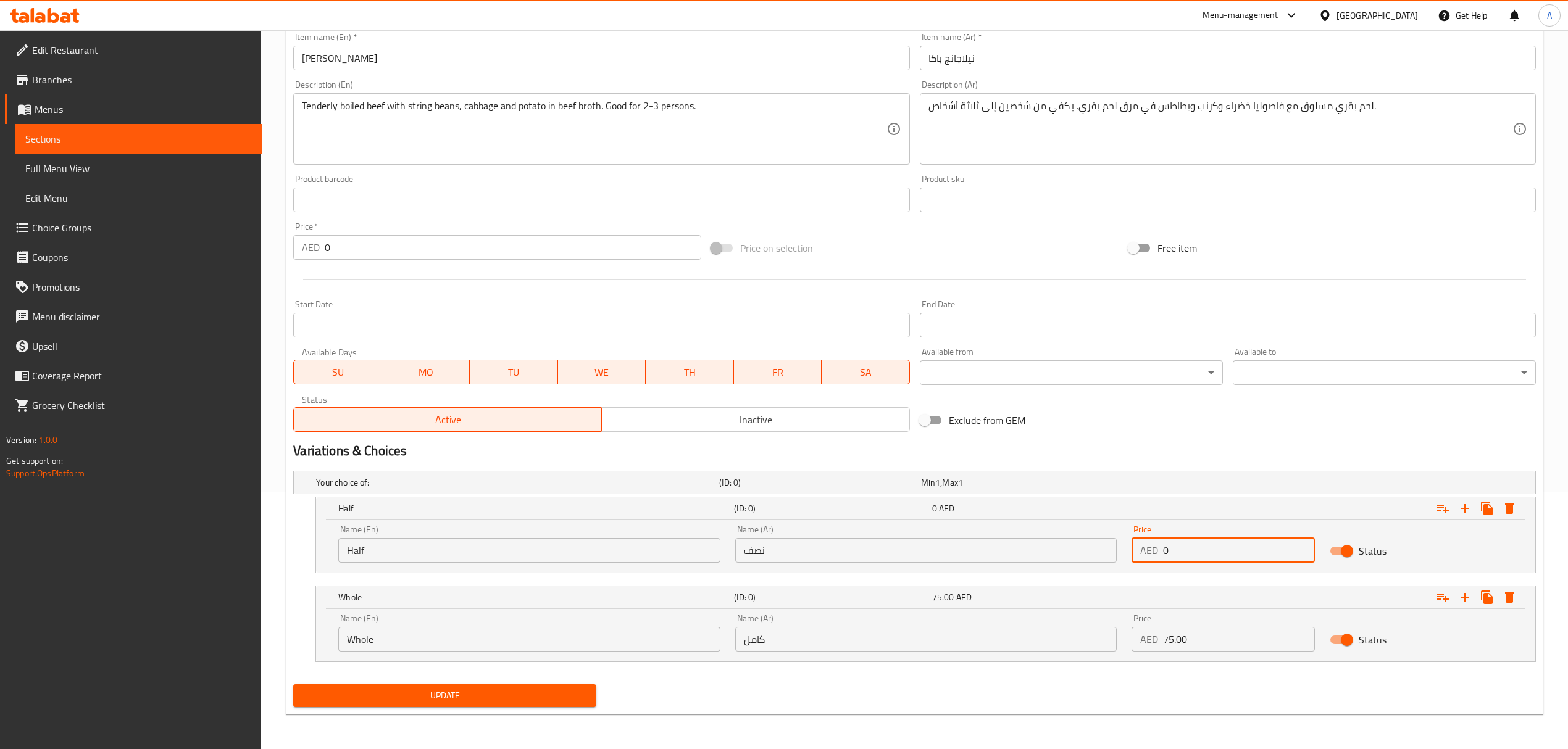
drag, startPoint x: 1181, startPoint y: 548, endPoint x: 1154, endPoint y: 551, distance: 27.2
click at [1154, 551] on div "AED 0 Price" at bounding box center [1223, 550] width 183 height 25
paste input "51.0"
type input "51.00"
click at [293, 685] on button "Update" at bounding box center [445, 696] width 303 height 23
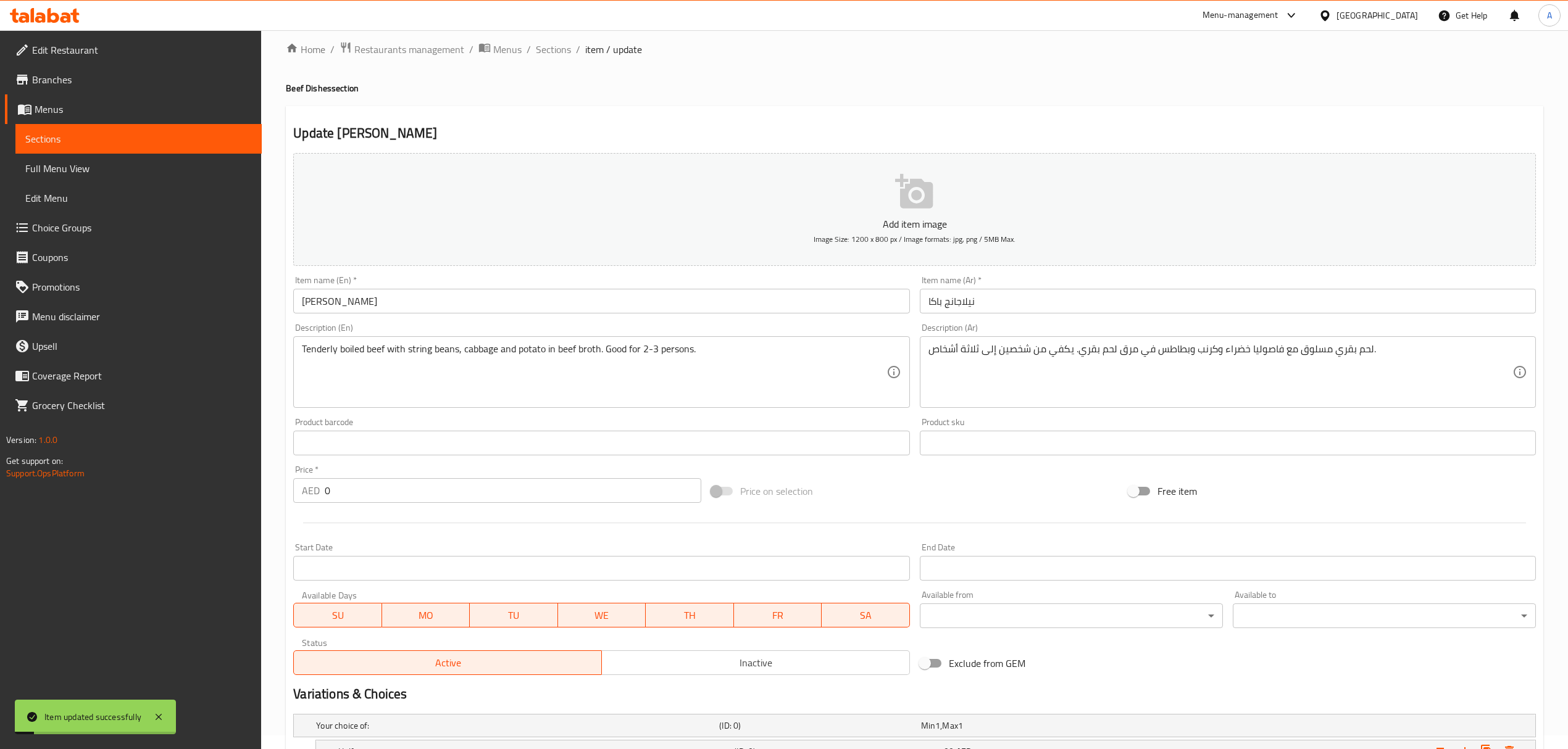
scroll to position [0, 0]
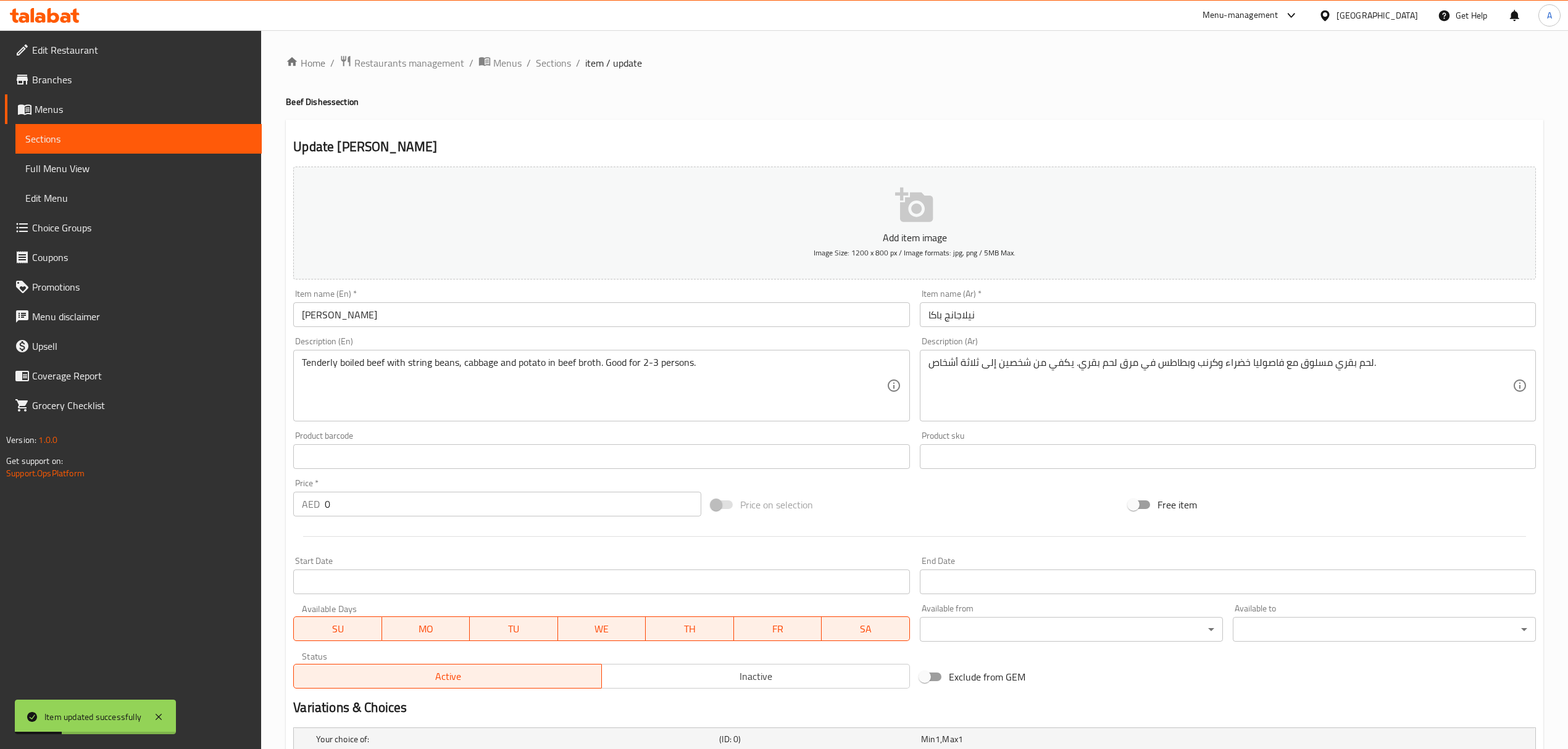
click at [533, 58] on ol "Home / Restaurants management / Menus / Sections / item / update" at bounding box center [915, 63] width 1258 height 16
click at [547, 63] on span "Sections" at bounding box center [553, 63] width 36 height 14
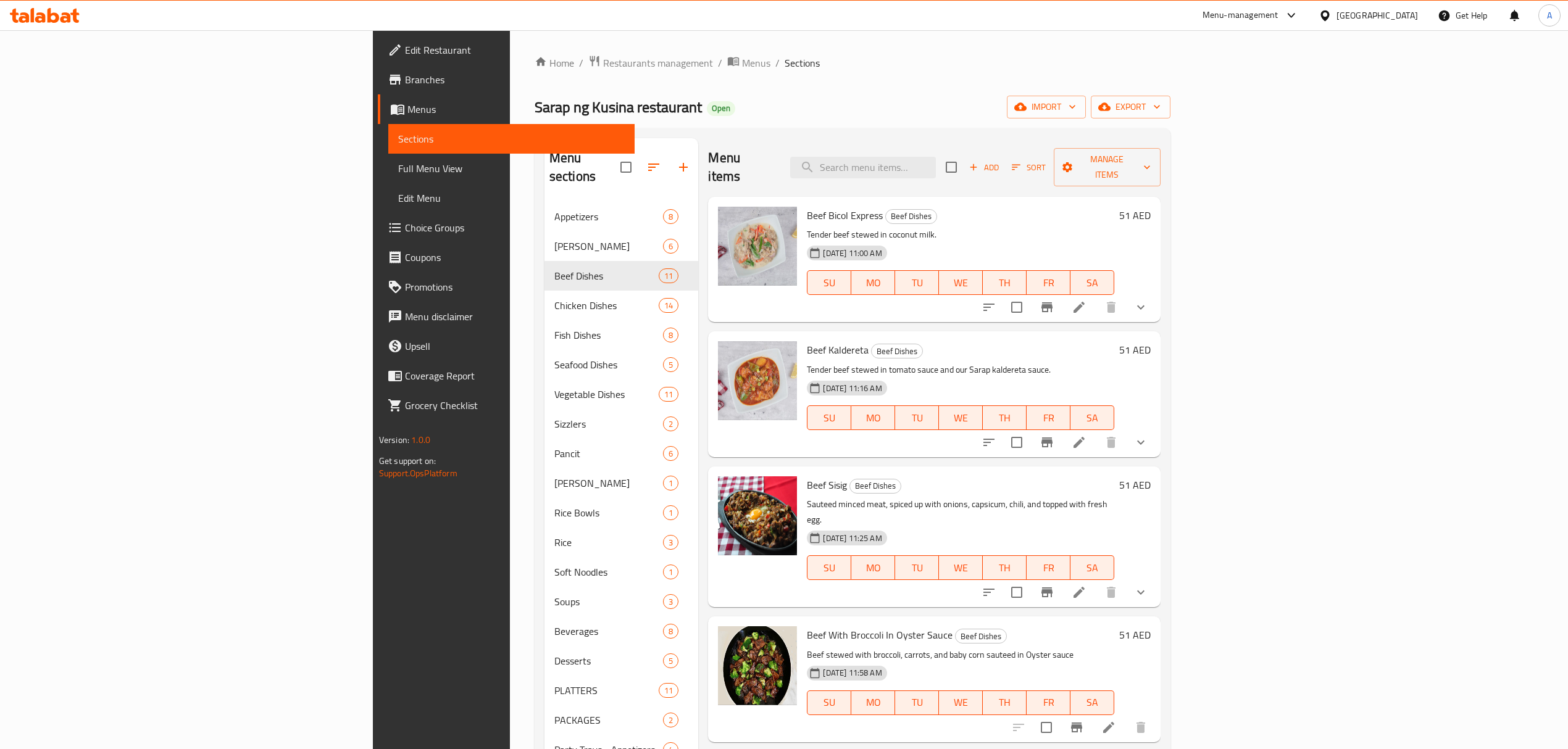
scroll to position [578, 0]
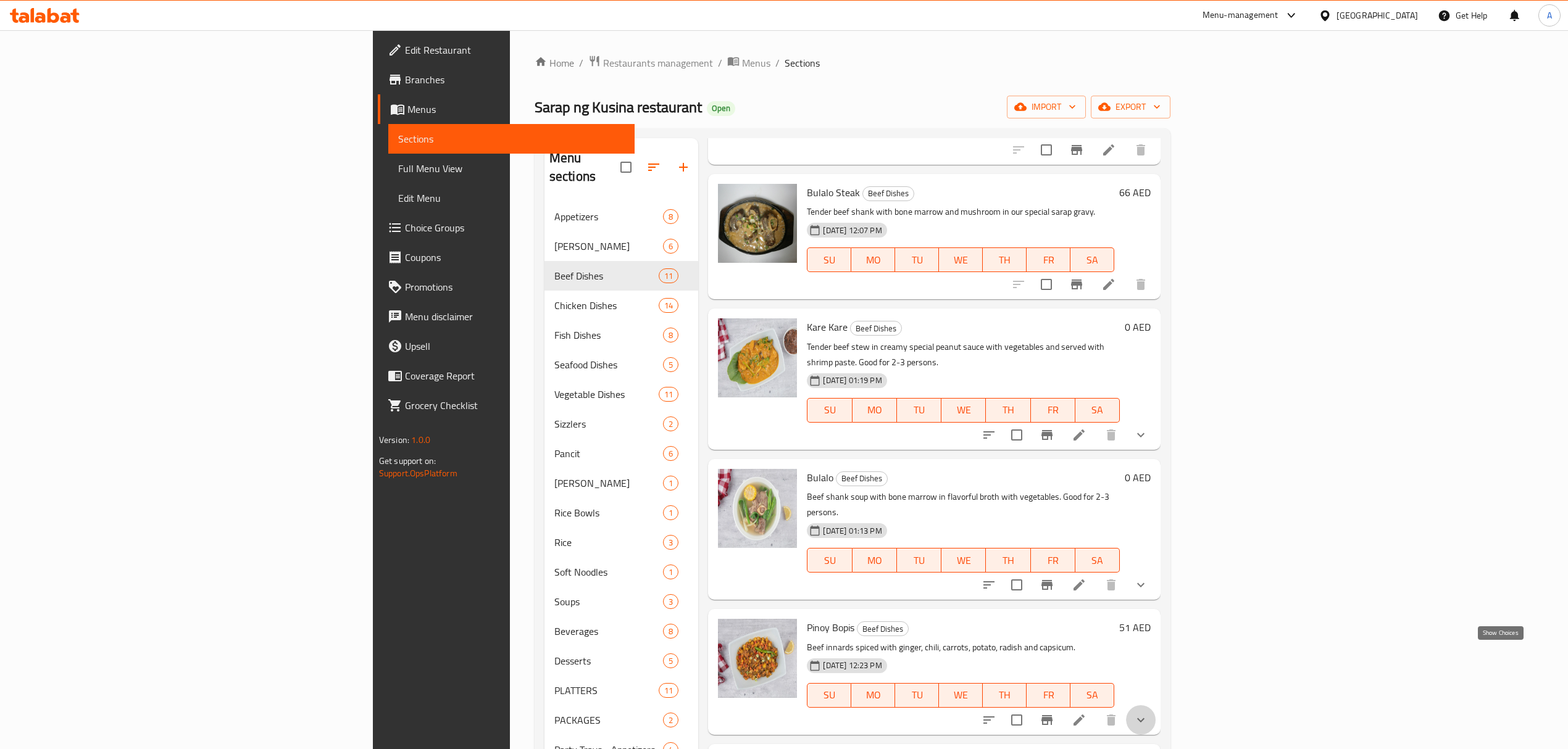
click at [1148, 713] on icon "show more" at bounding box center [1140, 719] width 14 height 14
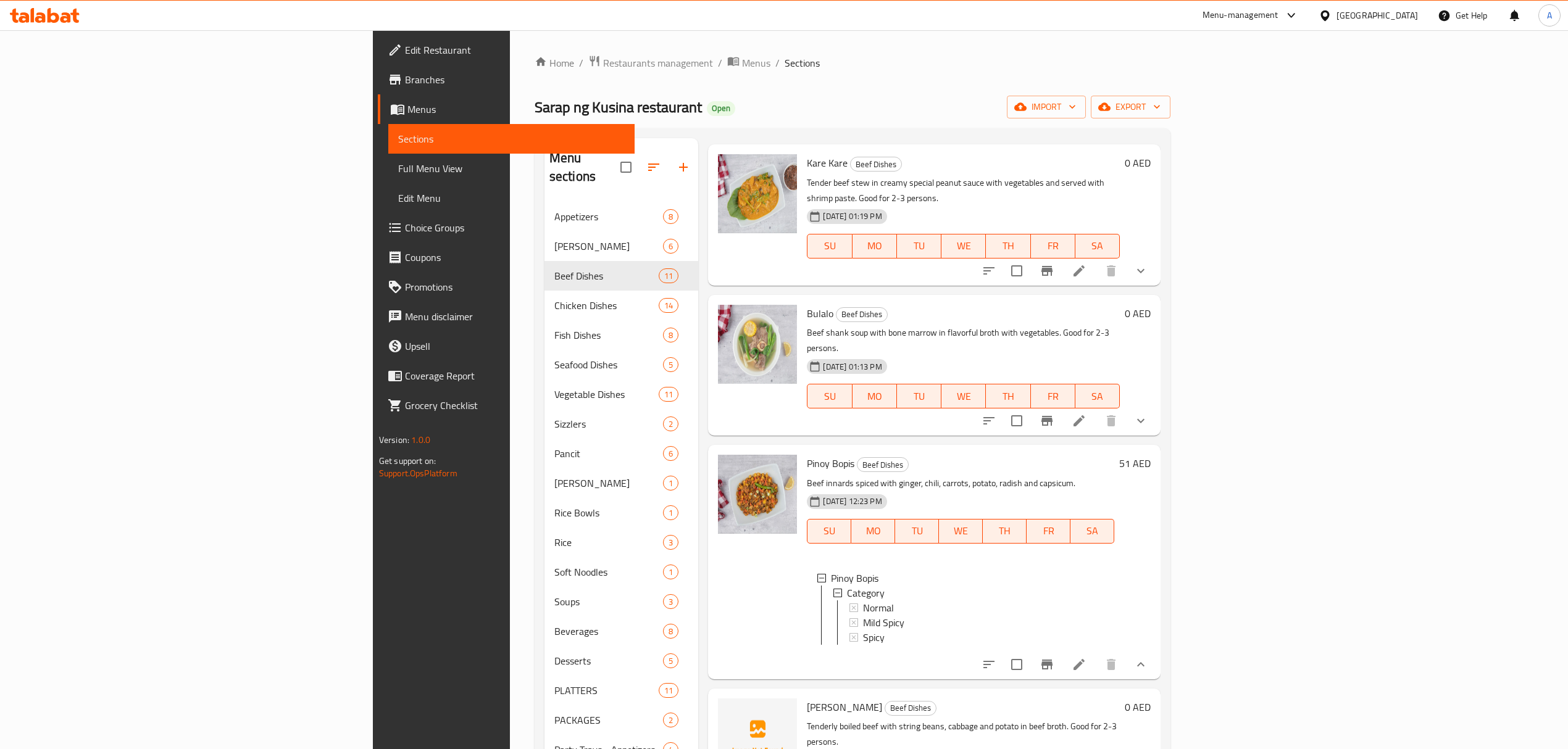
scroll to position [274, 0]
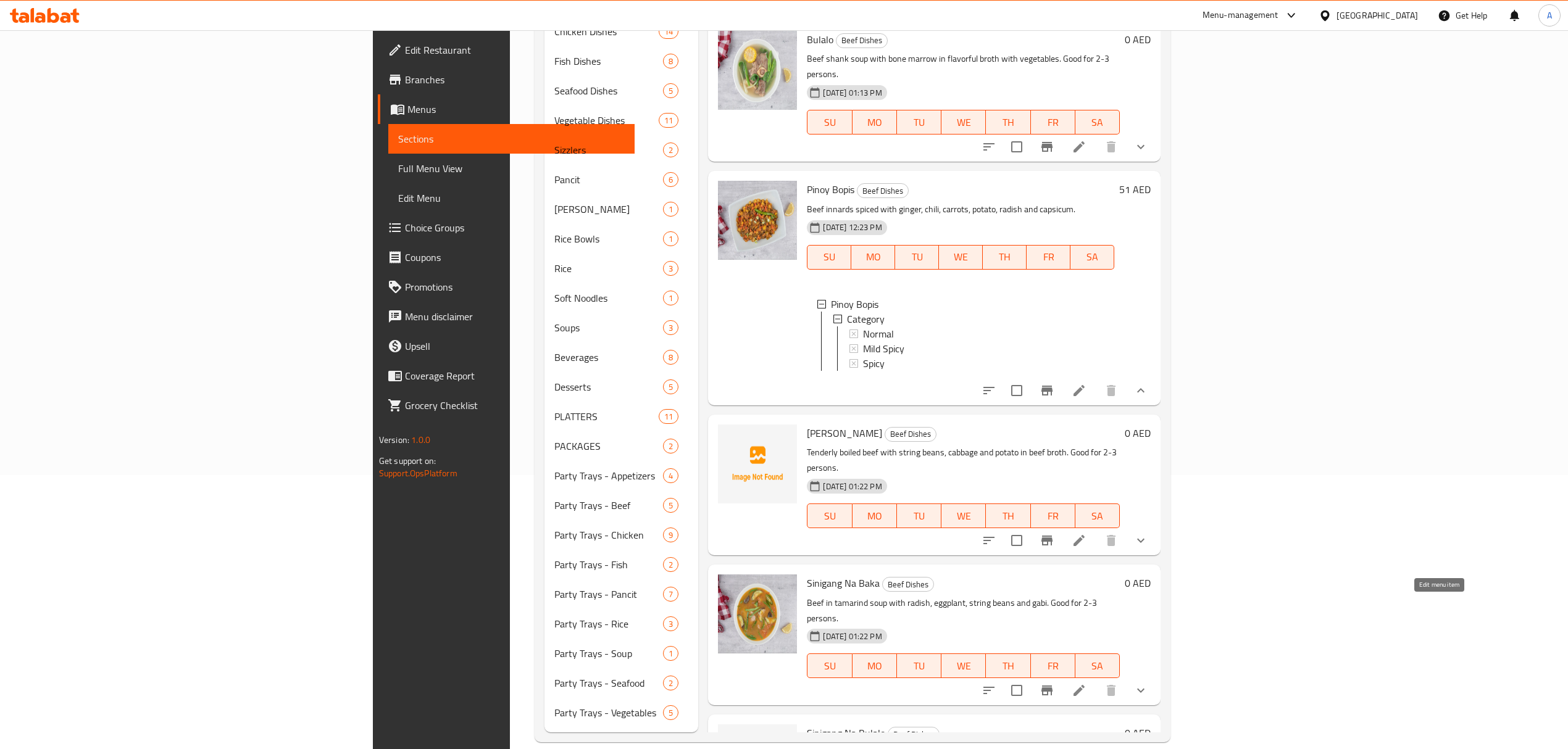
click at [1085, 685] on icon at bounding box center [1079, 690] width 11 height 11
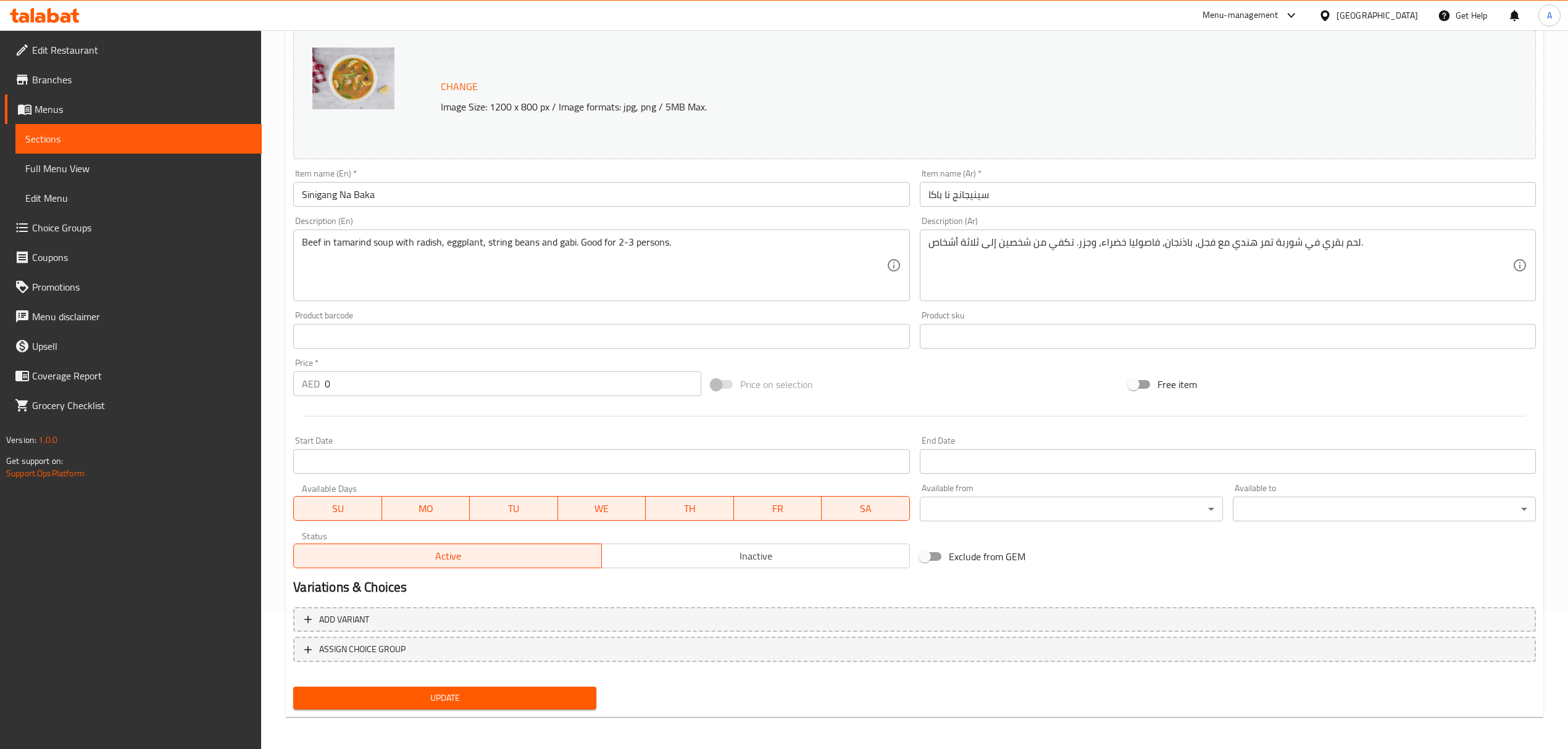
scroll to position [140, 0]
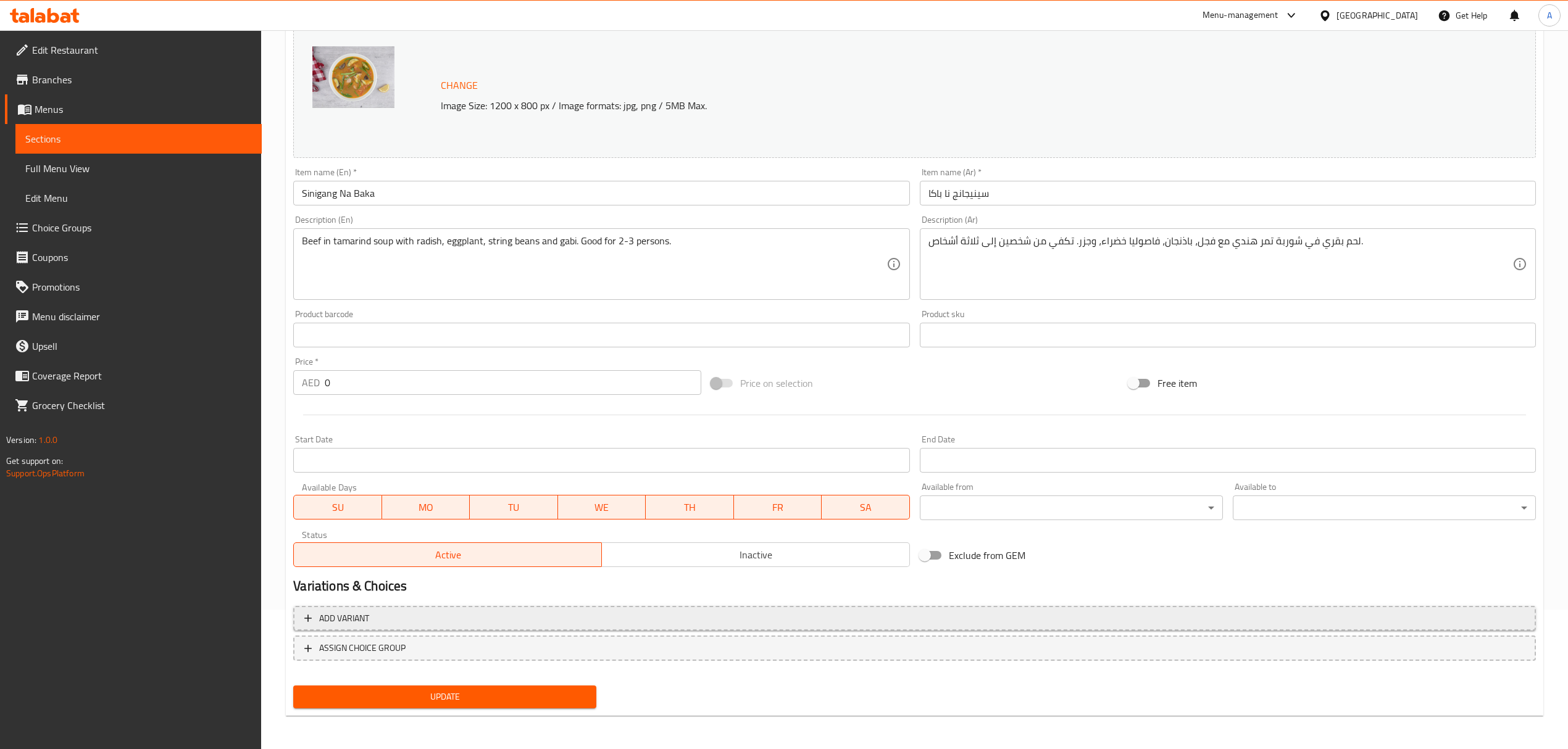
click at [546, 613] on span "Add variant" at bounding box center [915, 619] width 1220 height 15
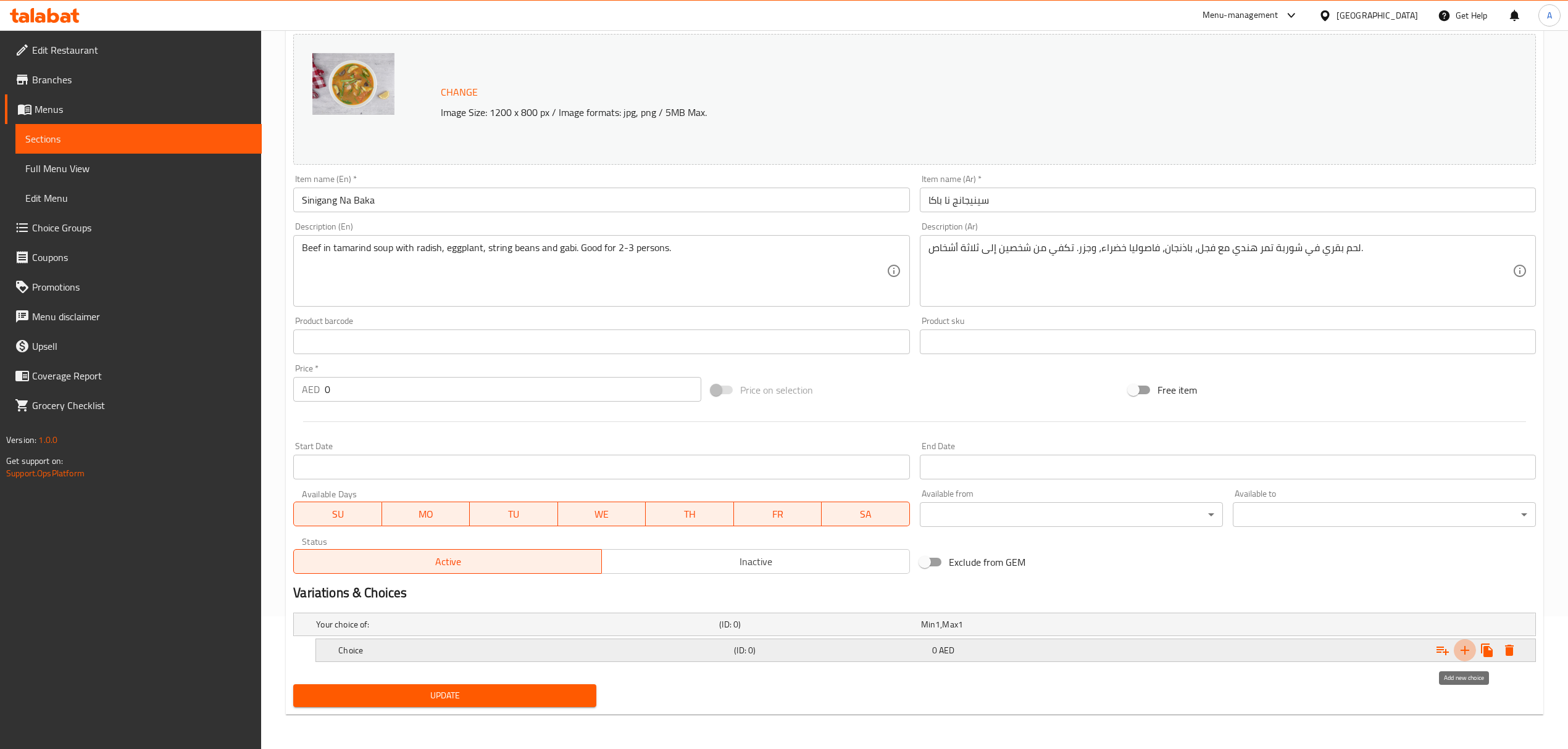
click at [1468, 657] on icon "Expand" at bounding box center [1465, 650] width 14 height 14
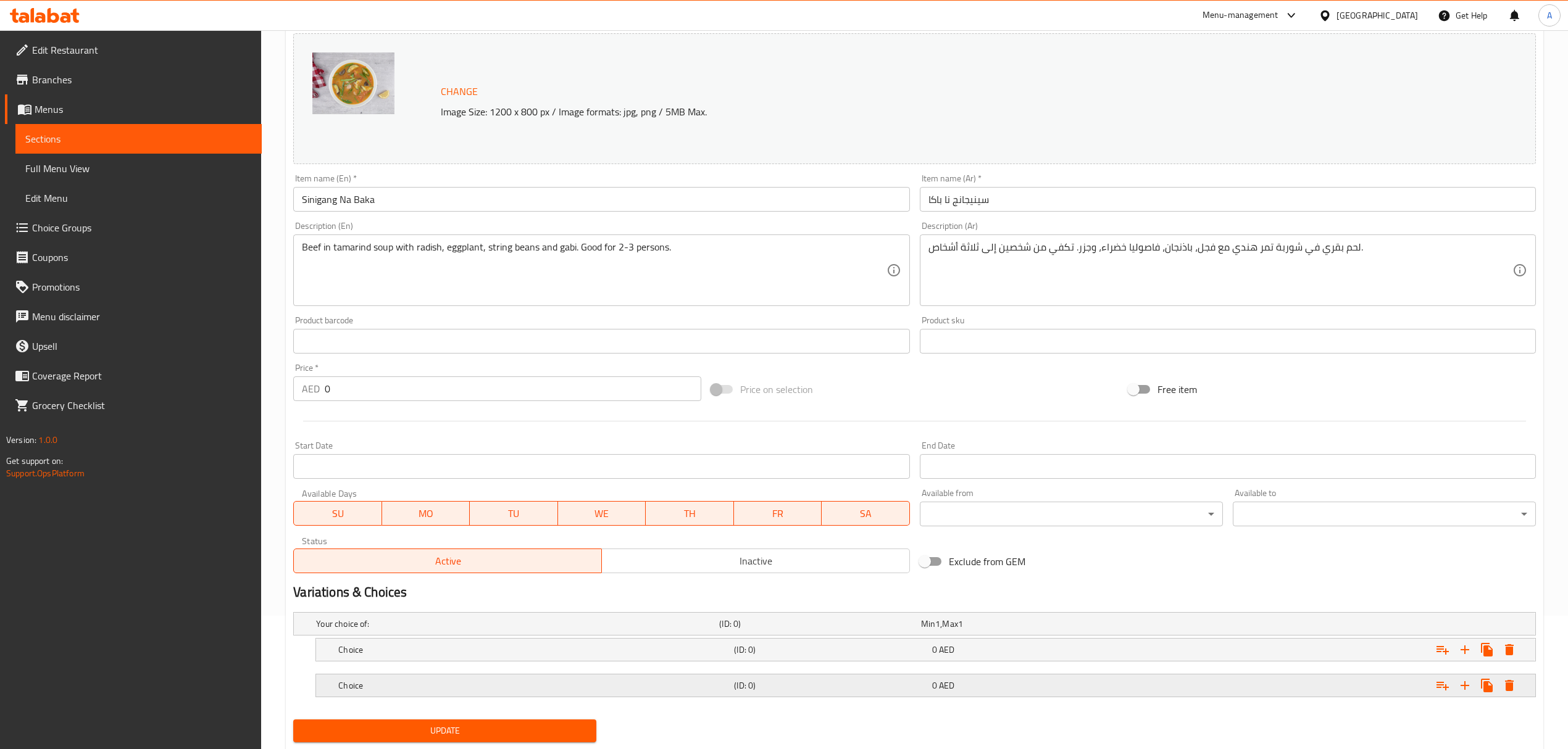
click at [937, 681] on div "0 AED" at bounding box center [1028, 685] width 192 height 13
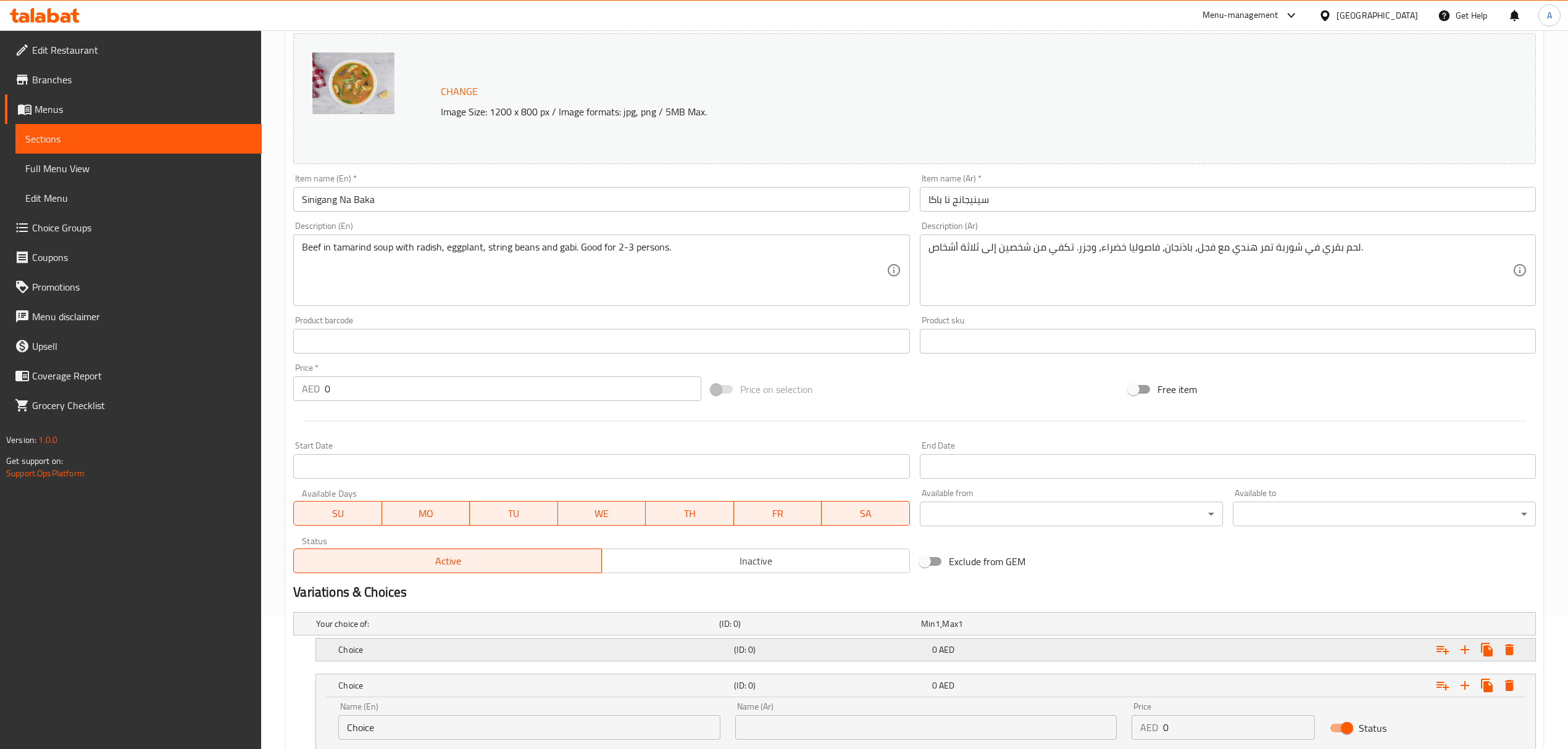
click at [931, 641] on div "0 AED" at bounding box center [1028, 650] width 197 height 17
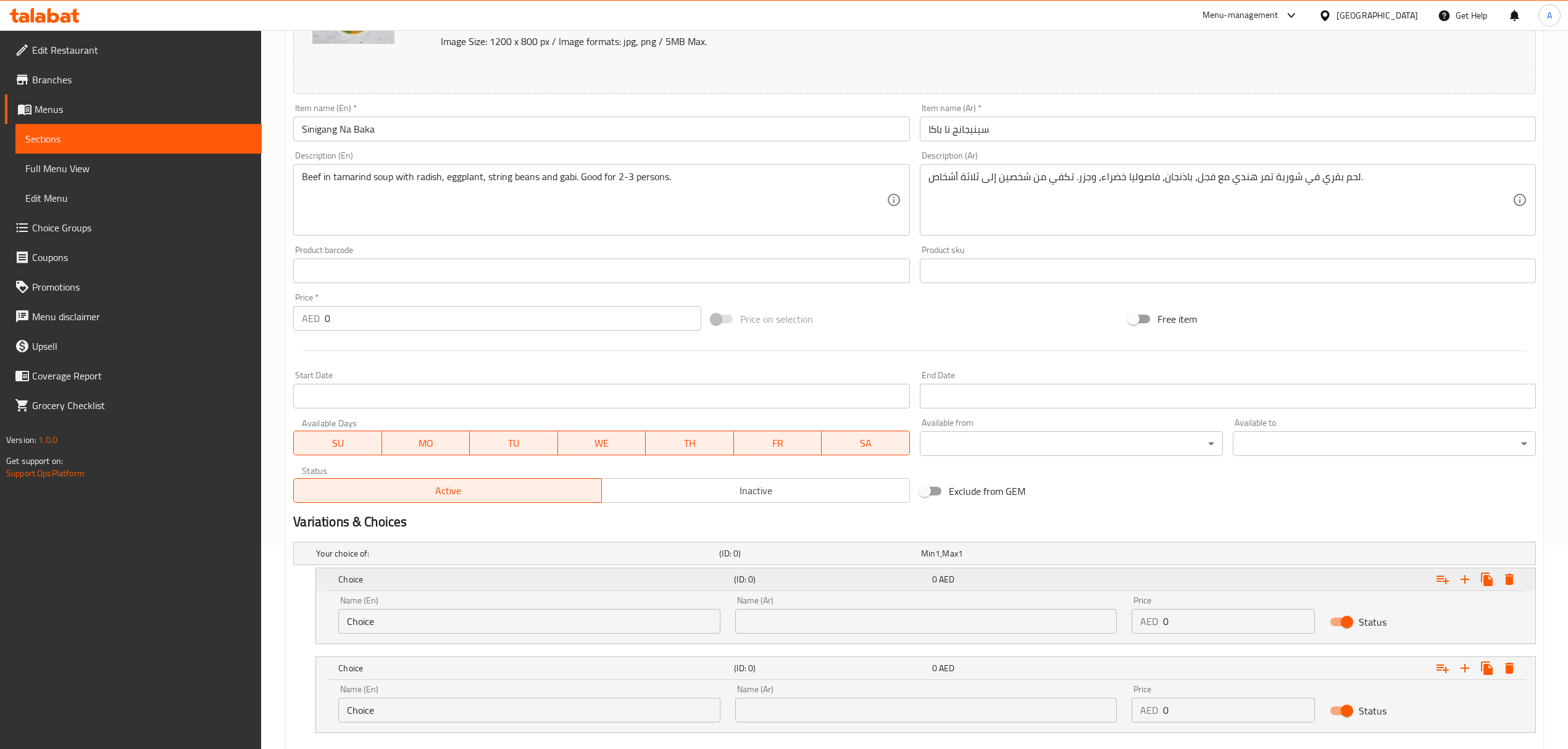
scroll to position [275, 0]
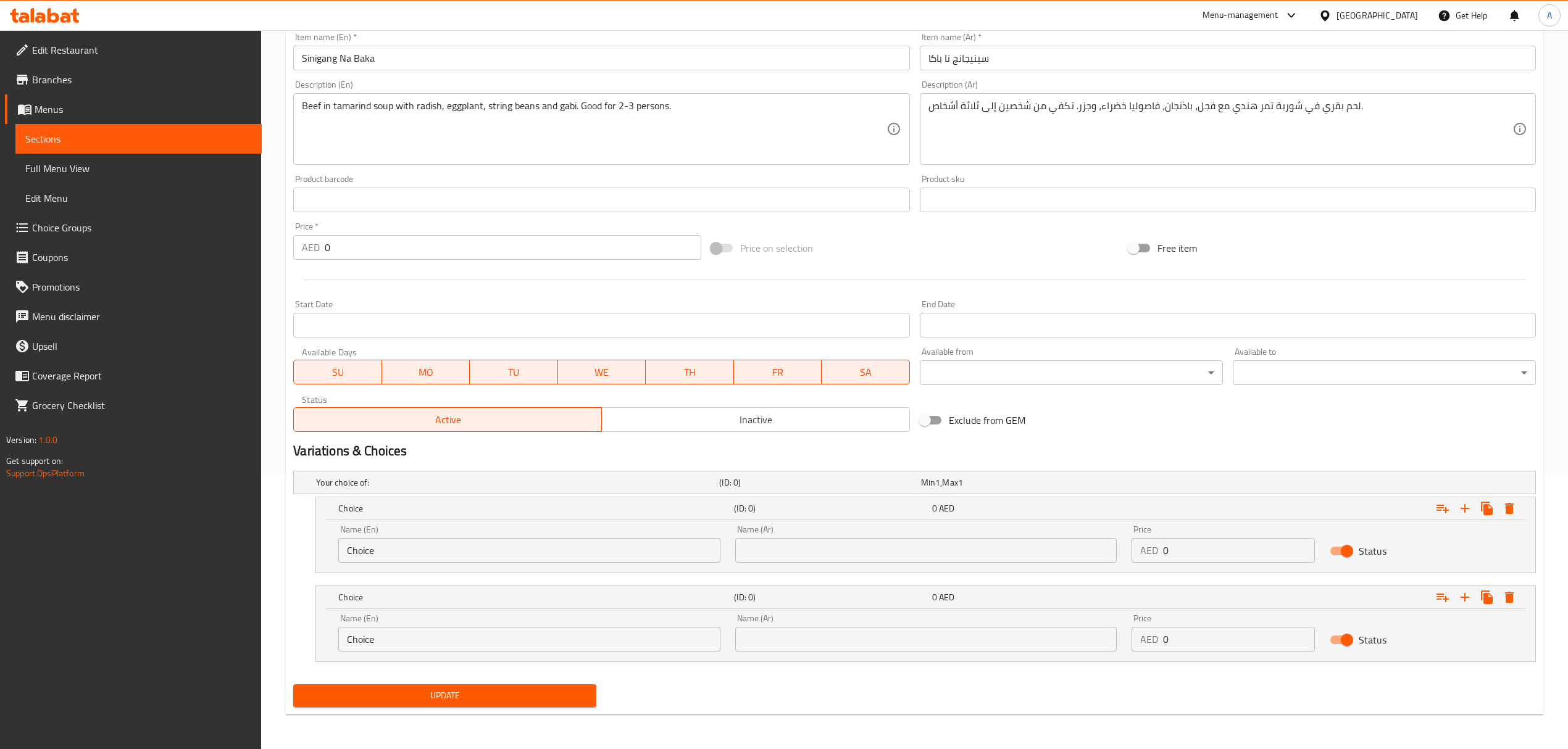
click at [852, 546] on input "text" at bounding box center [926, 550] width 381 height 25
type input "نصف"
click at [847, 637] on input "text" at bounding box center [926, 639] width 381 height 25
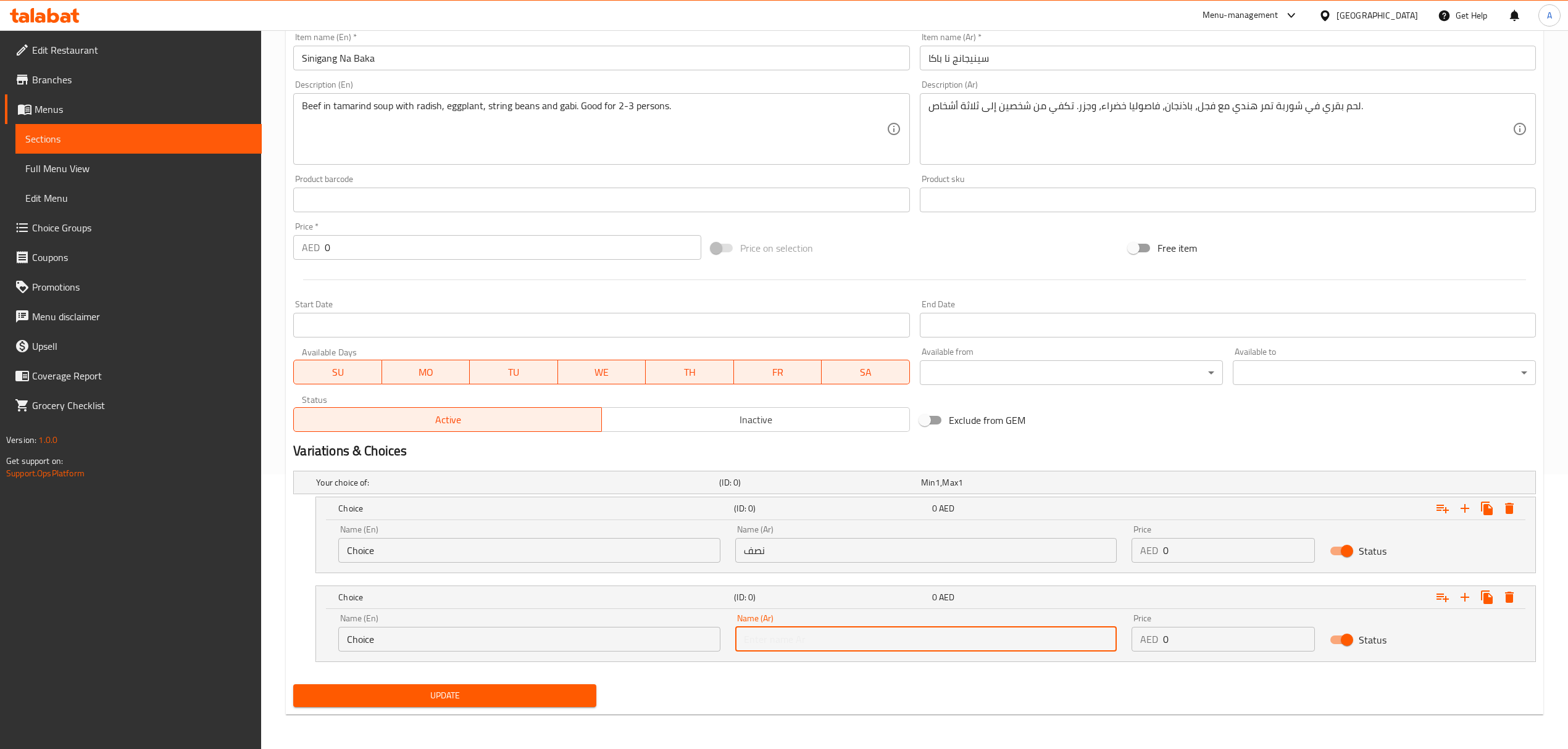
type input "كامل"
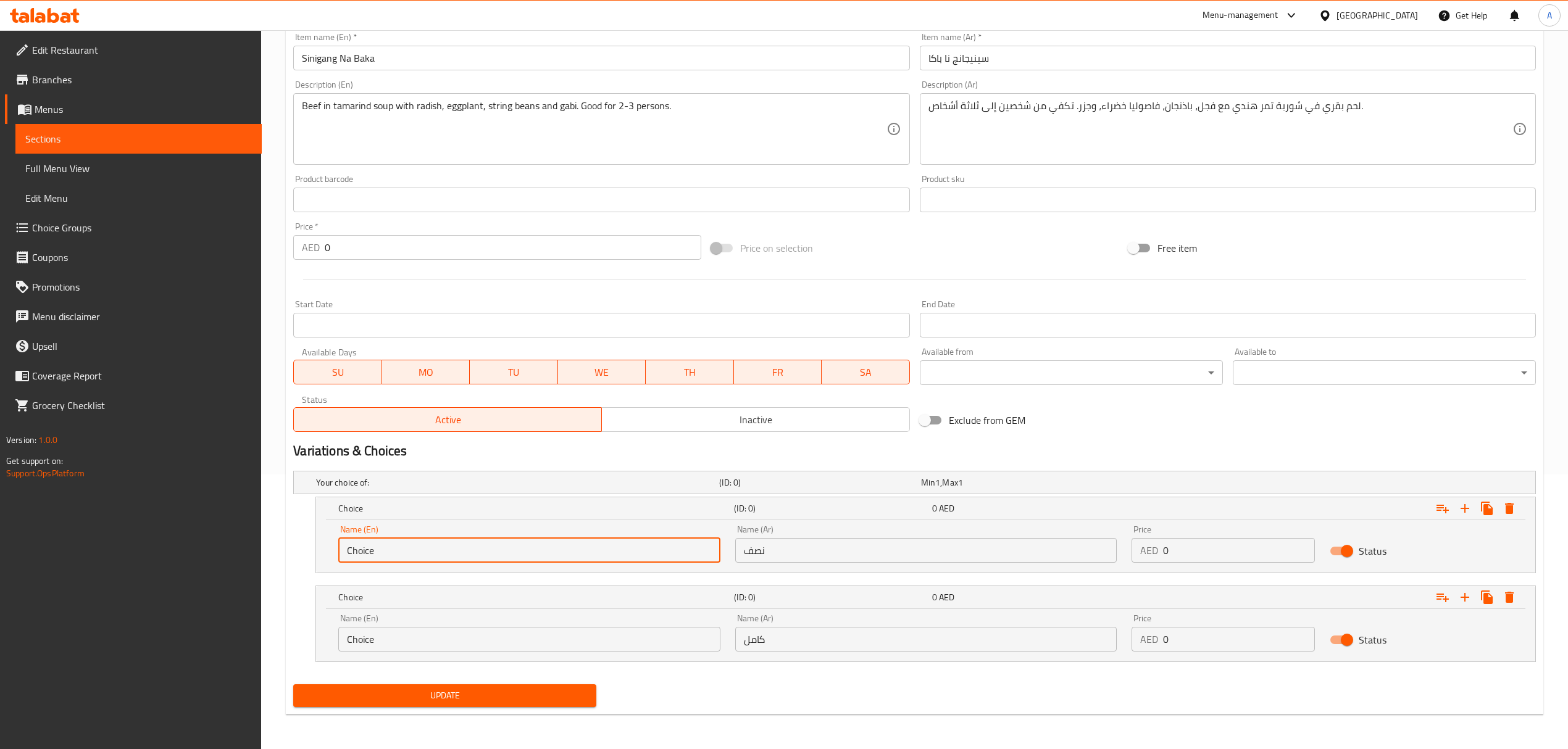
click at [628, 541] on input "Choice" at bounding box center [529, 550] width 381 height 25
click at [628, 541] on input "text" at bounding box center [529, 550] width 381 height 25
type input "Half"
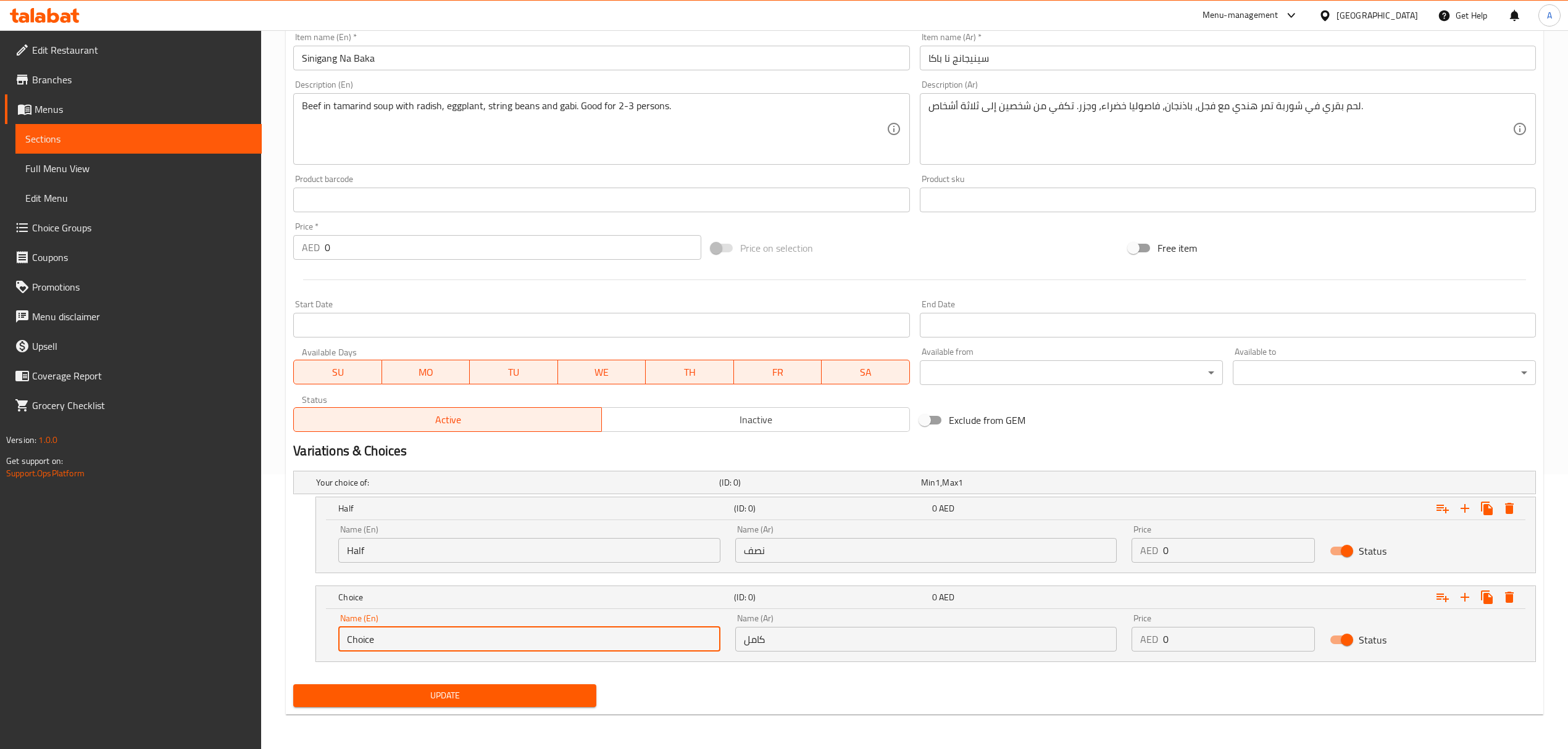
click at [494, 643] on input "Choice" at bounding box center [529, 639] width 381 height 25
click at [495, 642] on input "Choice" at bounding box center [529, 639] width 381 height 25
click at [495, 642] on input "text" at bounding box center [529, 639] width 381 height 25
type input "Whole"
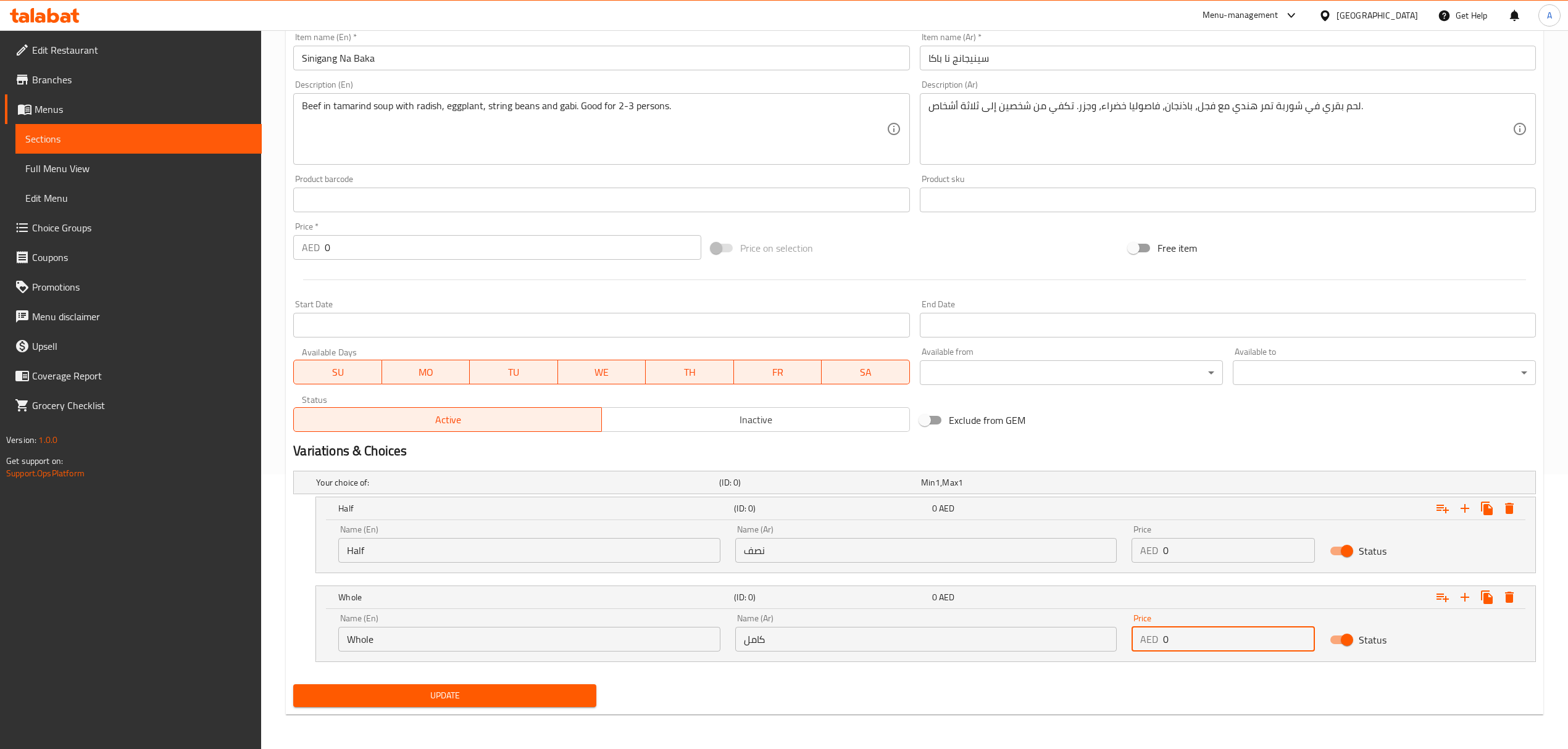
drag, startPoint x: 1258, startPoint y: 644, endPoint x: 1114, endPoint y: 648, distance: 144.1
click at [1114, 648] on div "Name (En) Whole Name (En) Name (Ar) كامل Name (Ar) Price AED 0 Price Status" at bounding box center [925, 633] width 1189 height 53
paste input "75.0"
type input "75.00"
drag, startPoint x: 1171, startPoint y: 549, endPoint x: 1144, endPoint y: 548, distance: 27.0
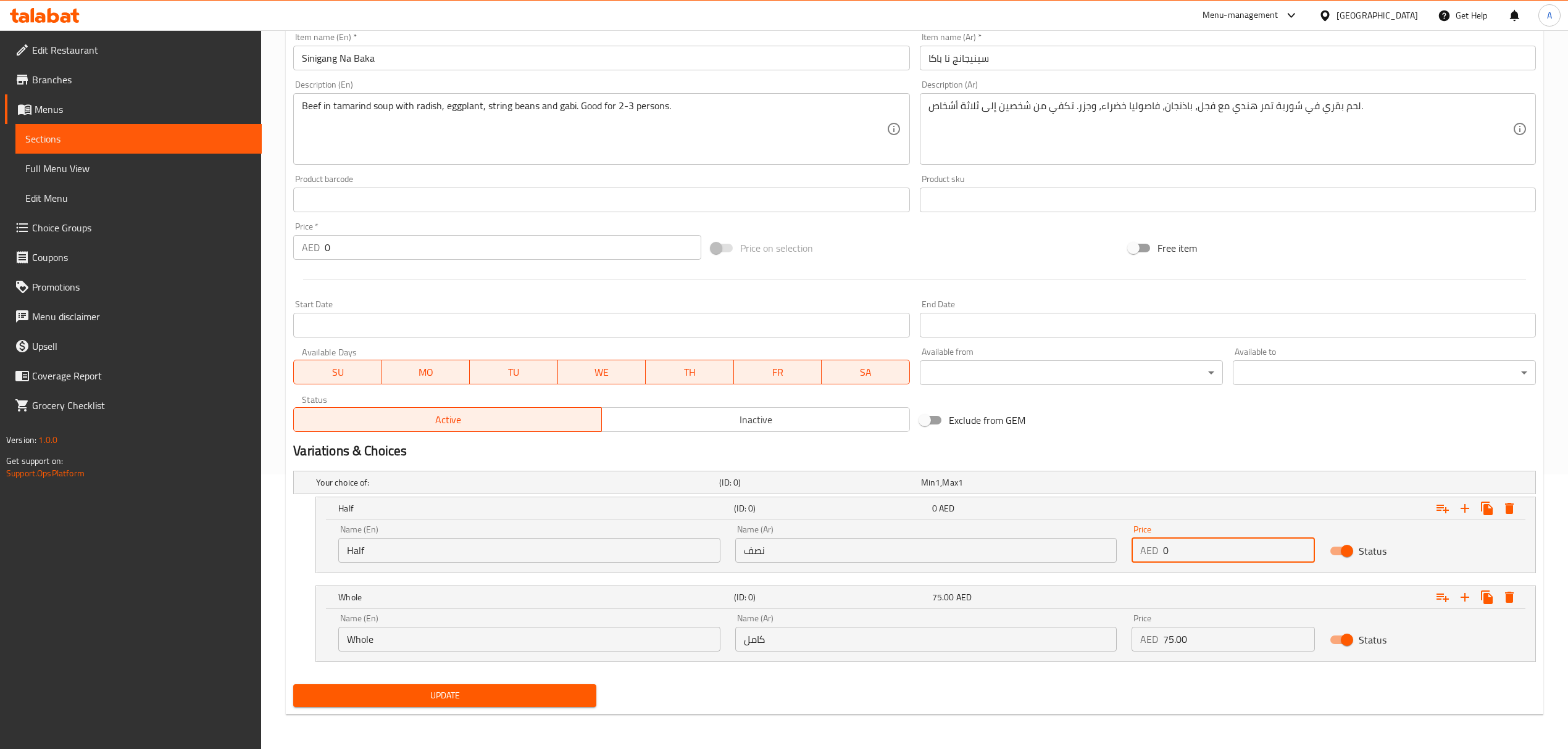
click at [1144, 548] on div "AED 0 Price" at bounding box center [1223, 550] width 183 height 25
paste input "51.0"
type input "51.00"
click at [293, 685] on button "Update" at bounding box center [445, 696] width 303 height 23
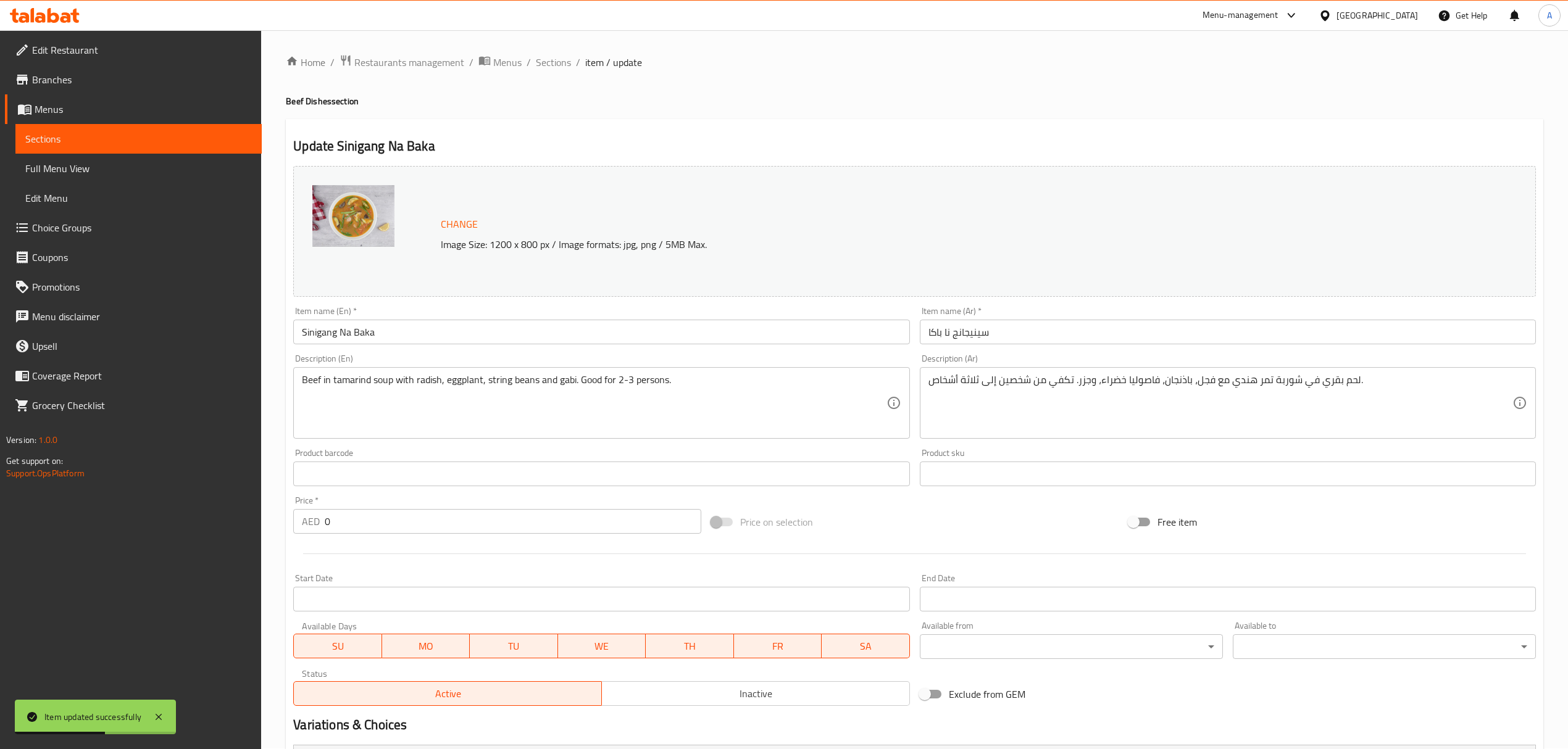
scroll to position [0, 0]
click at [556, 59] on span "Sections" at bounding box center [553, 63] width 36 height 14
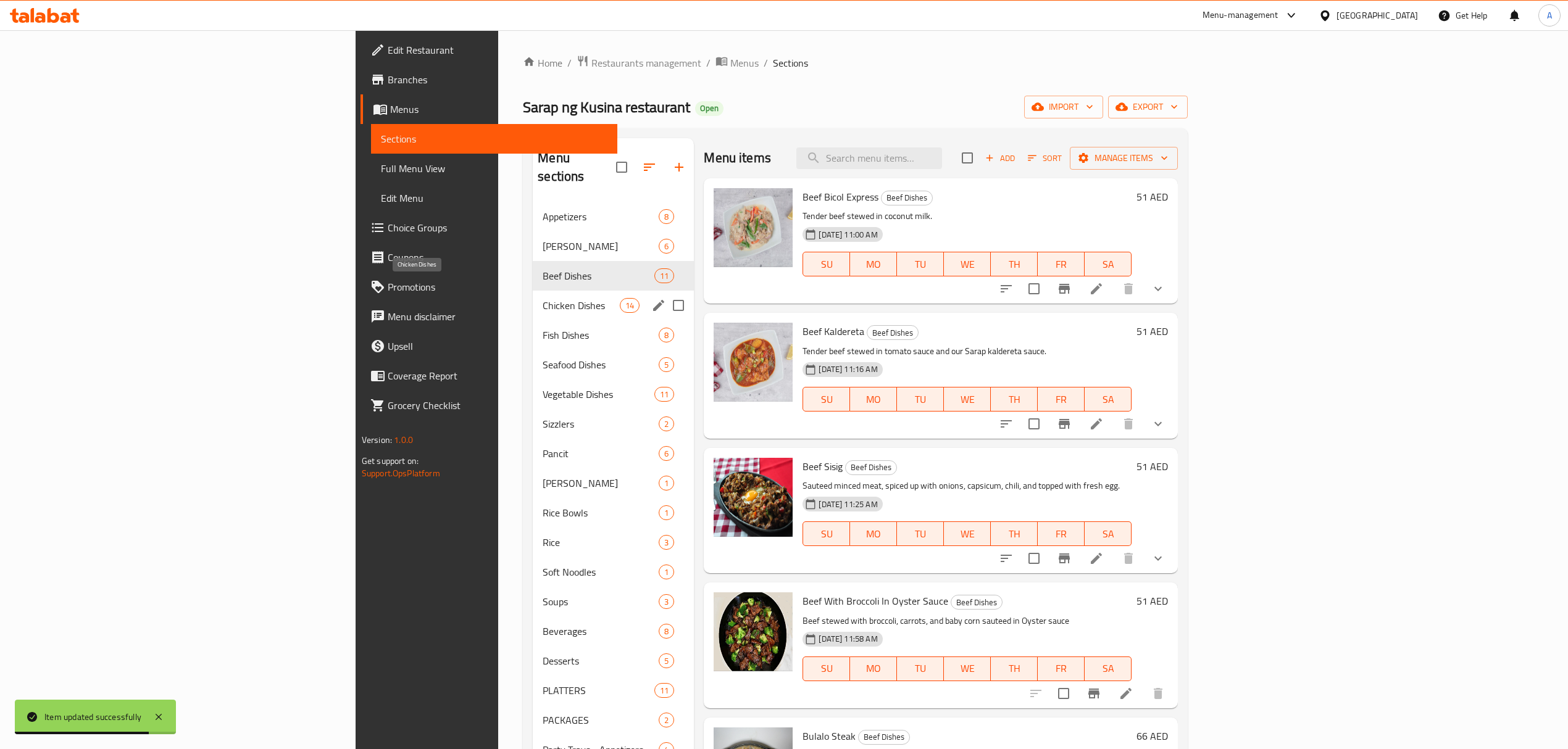
click at [542, 298] on span "Chicken Dishes" at bounding box center [581, 305] width 77 height 14
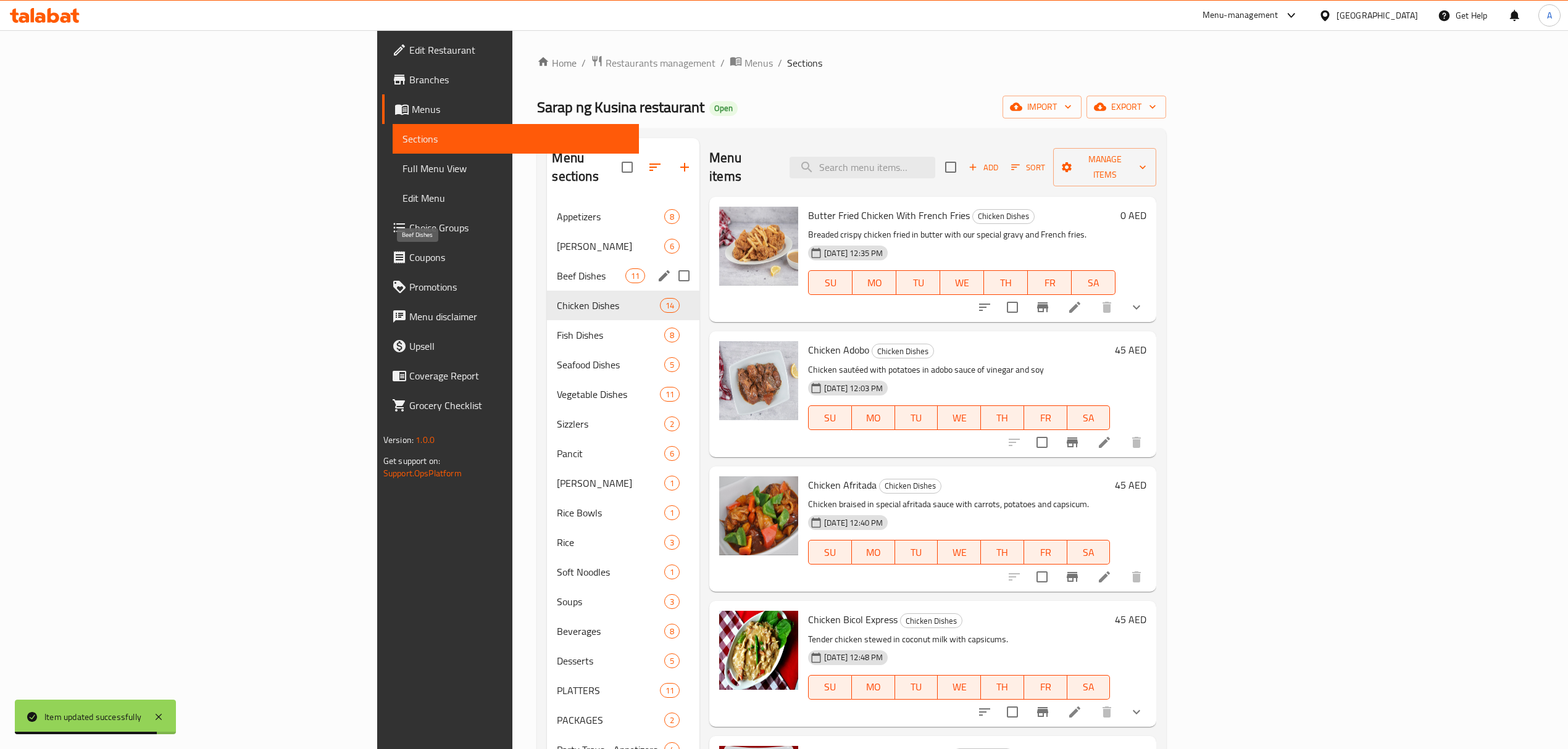
click at [557, 269] on span "Beef Dishes" at bounding box center [591, 275] width 68 height 14
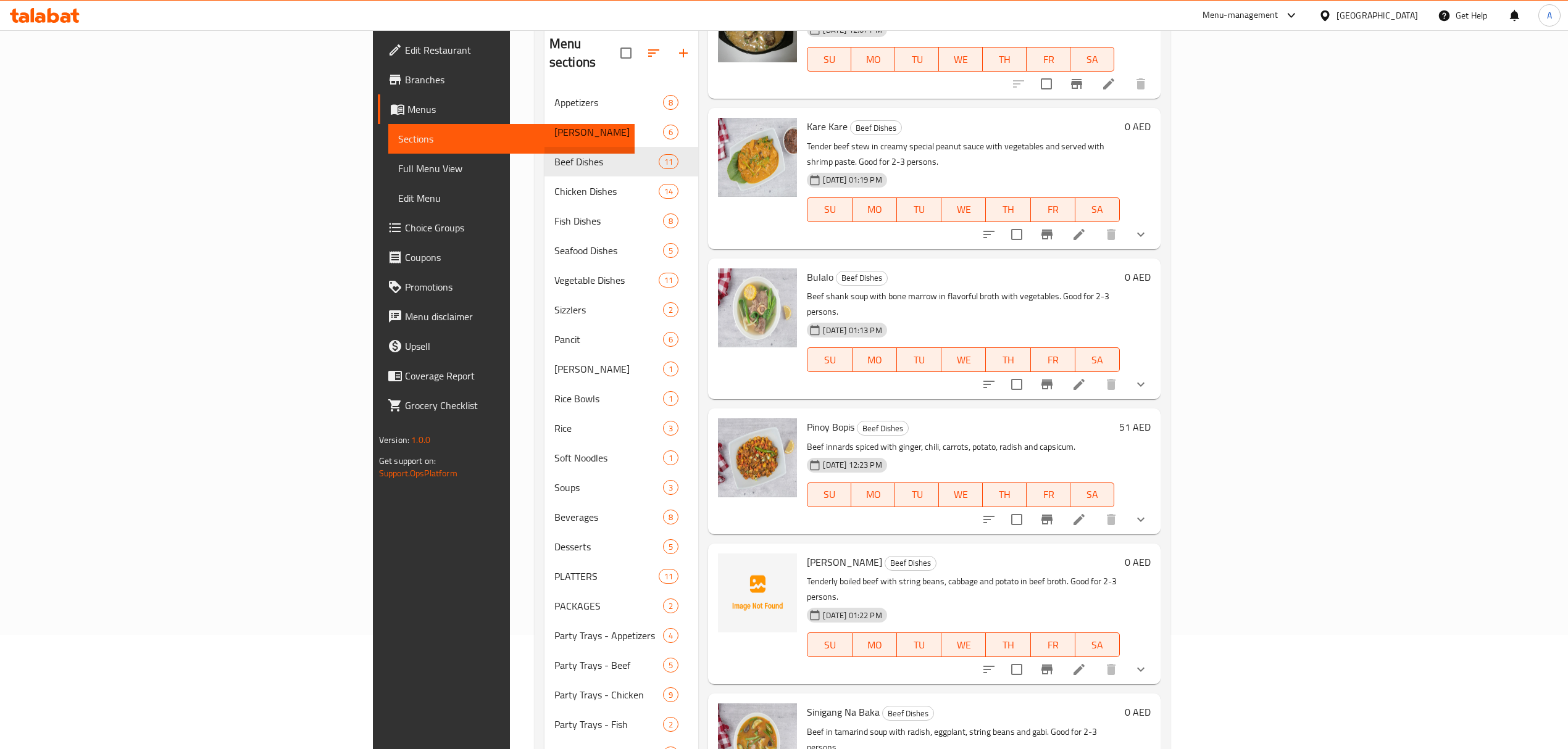
scroll to position [274, 0]
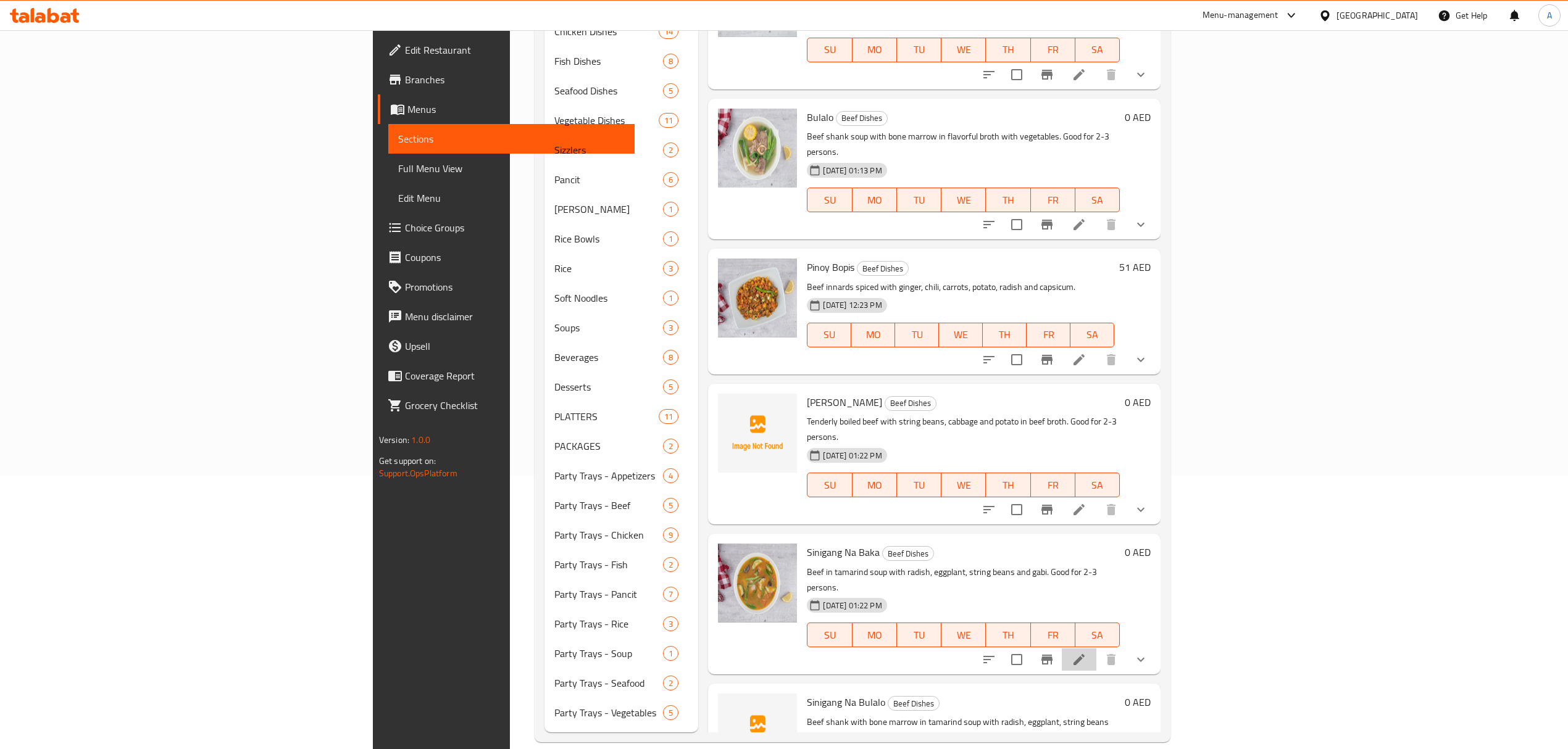
click at [1097, 648] on li at bounding box center [1079, 659] width 35 height 22
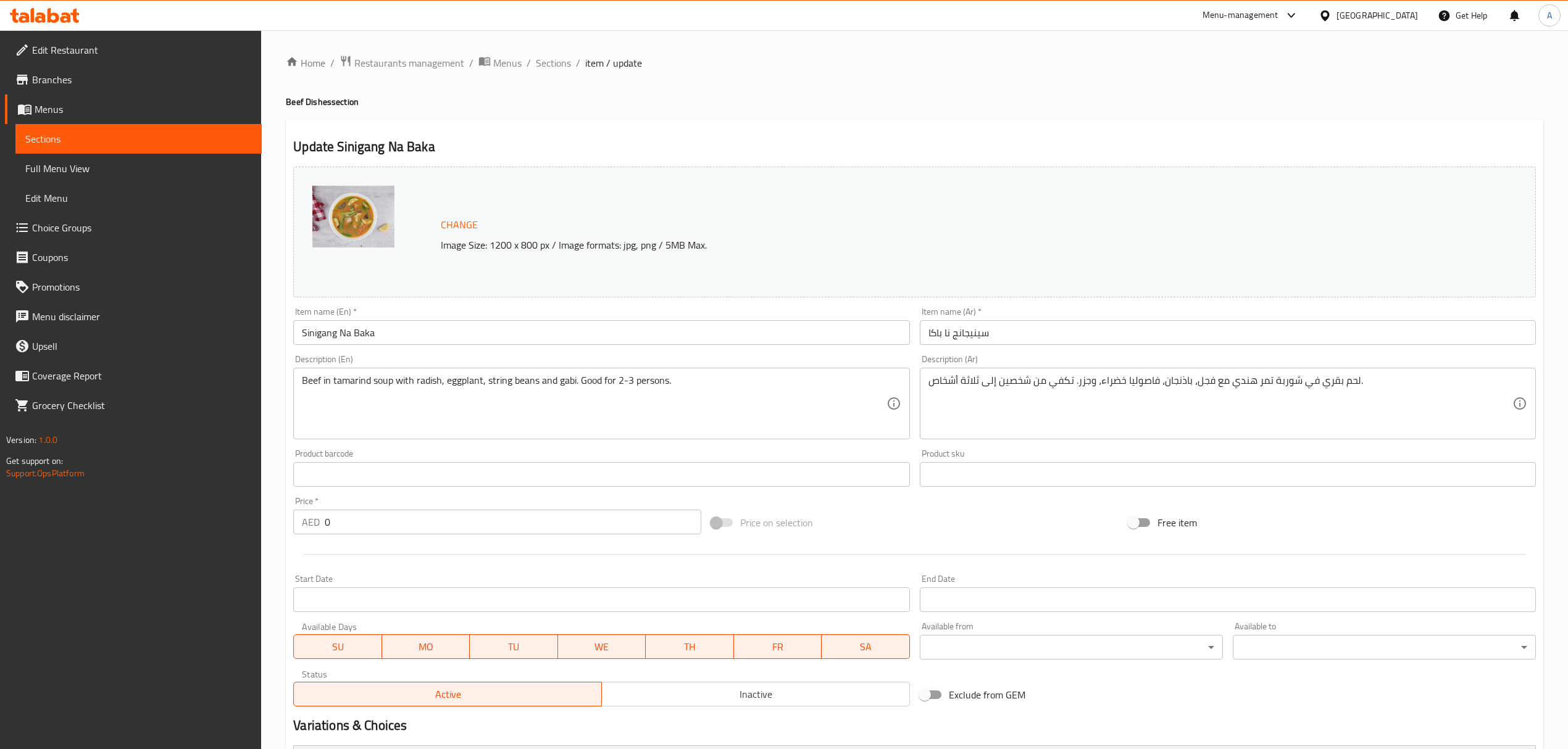
click at [557, 51] on div "Home / Restaurants management / Menus / Sections / item / update Beef Dishes se…" at bounding box center [915, 474] width 1307 height 887
click at [547, 58] on span "Sections" at bounding box center [553, 63] width 36 height 14
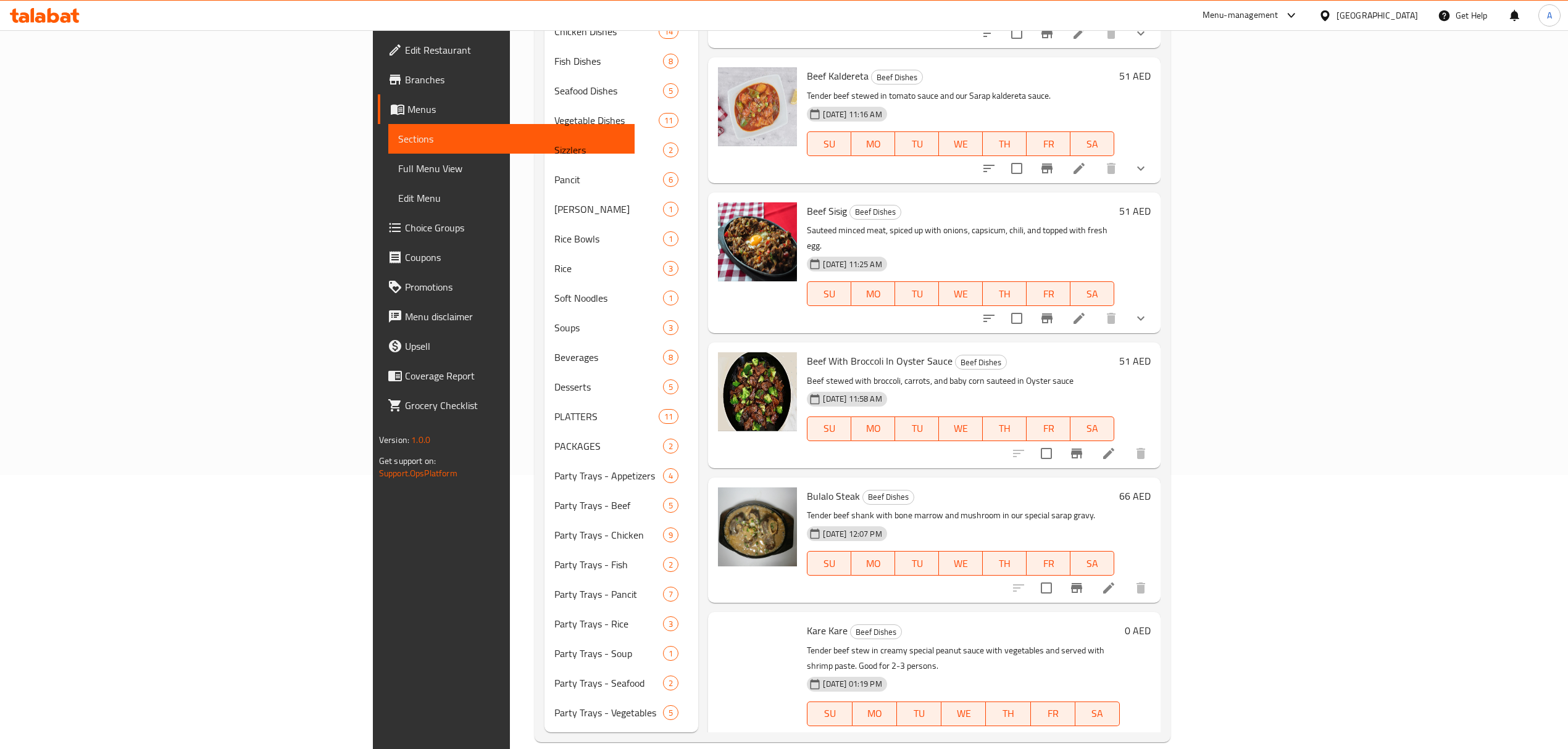
scroll to position [664, 0]
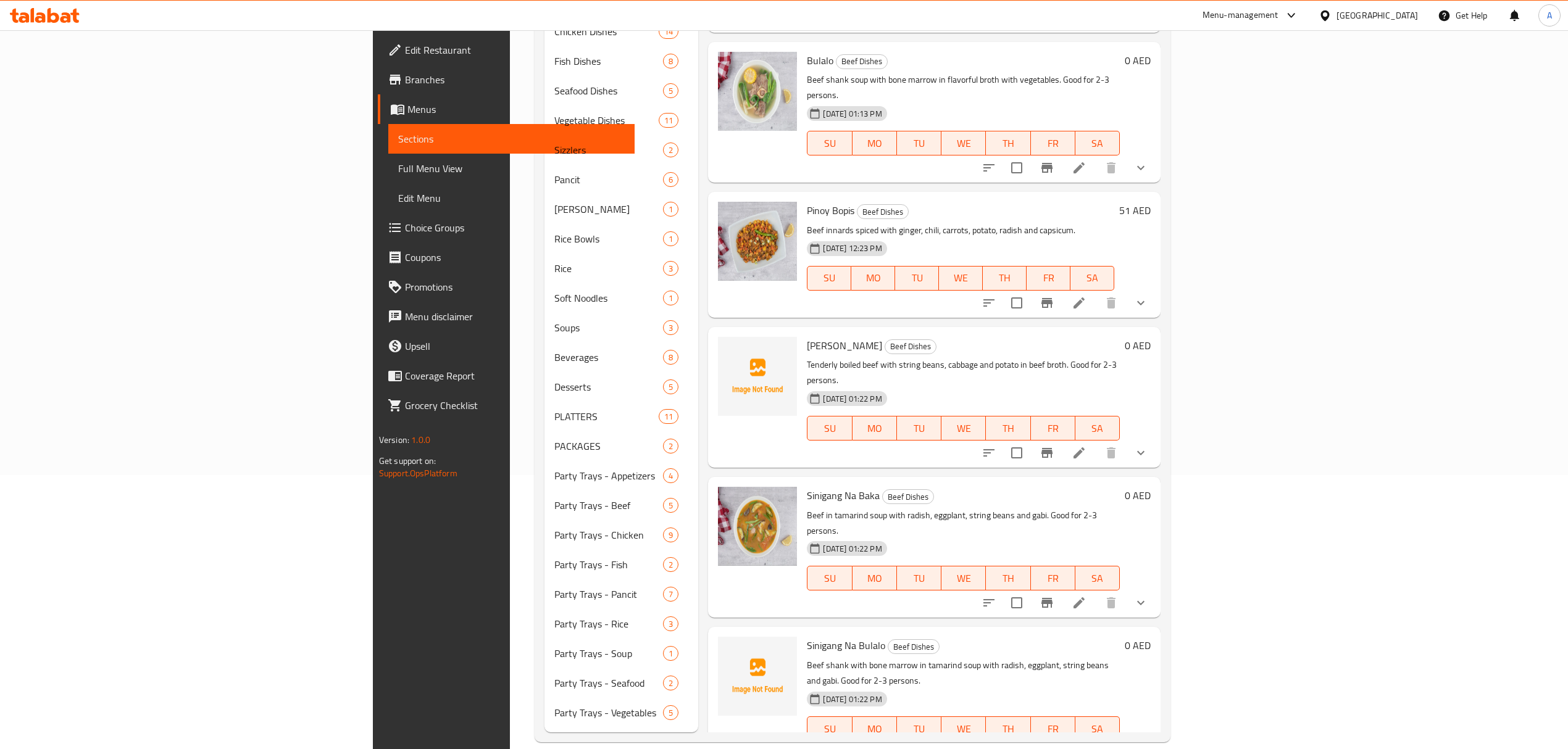
scroll to position [770, 0]
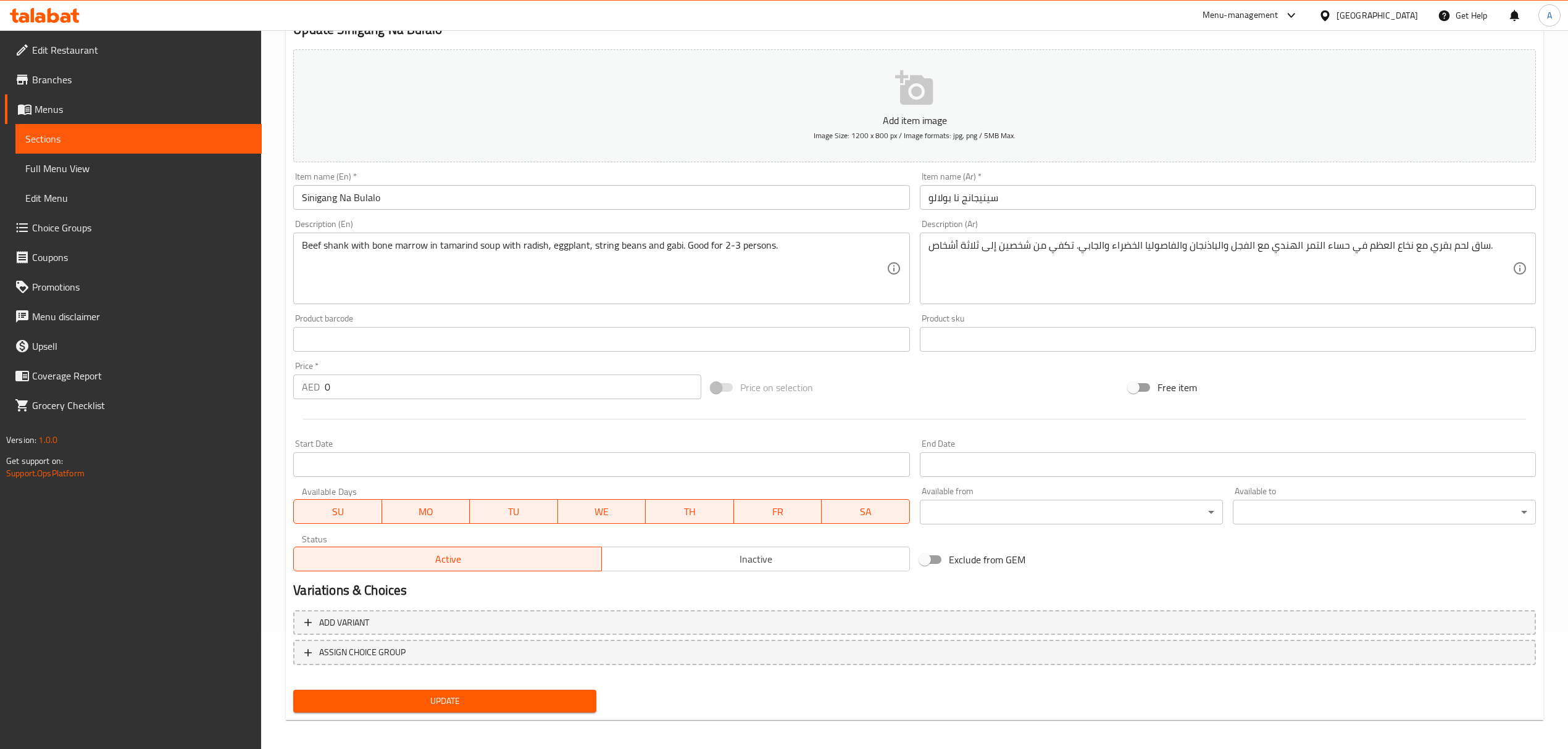
scroll to position [121, 0]
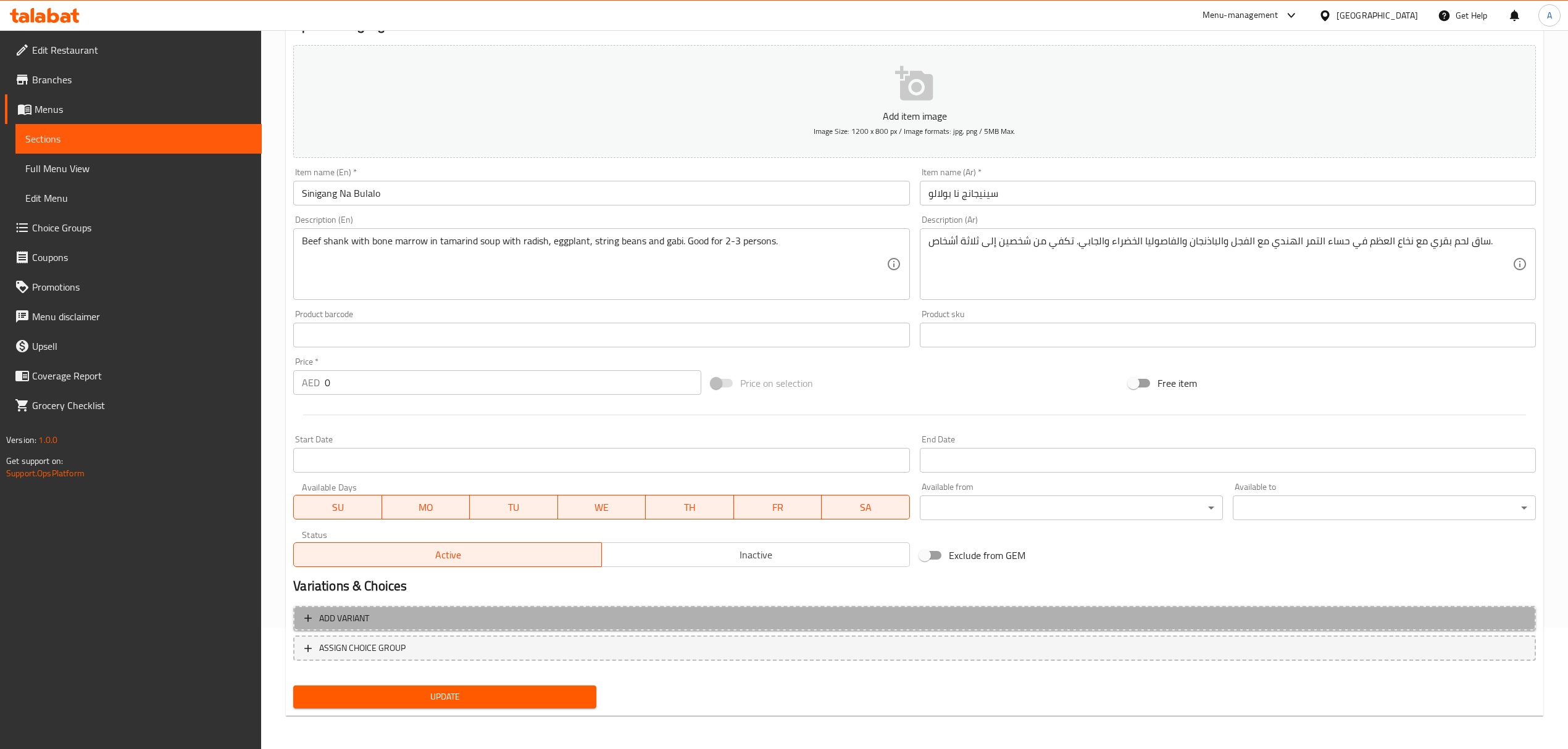
click at [792, 622] on span "Add variant" at bounding box center [915, 619] width 1220 height 15
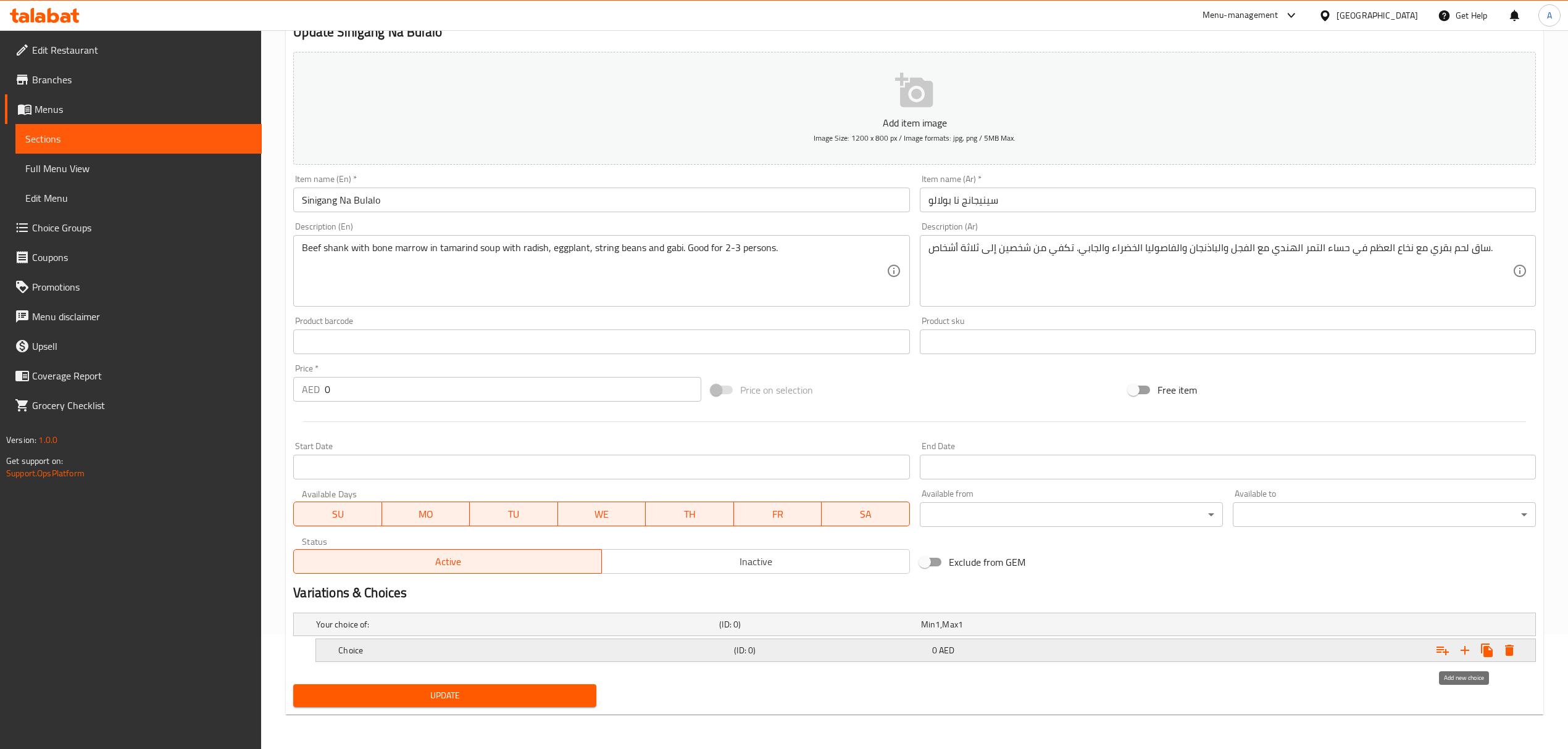
click at [1467, 655] on icon "Expand" at bounding box center [1465, 650] width 14 height 14
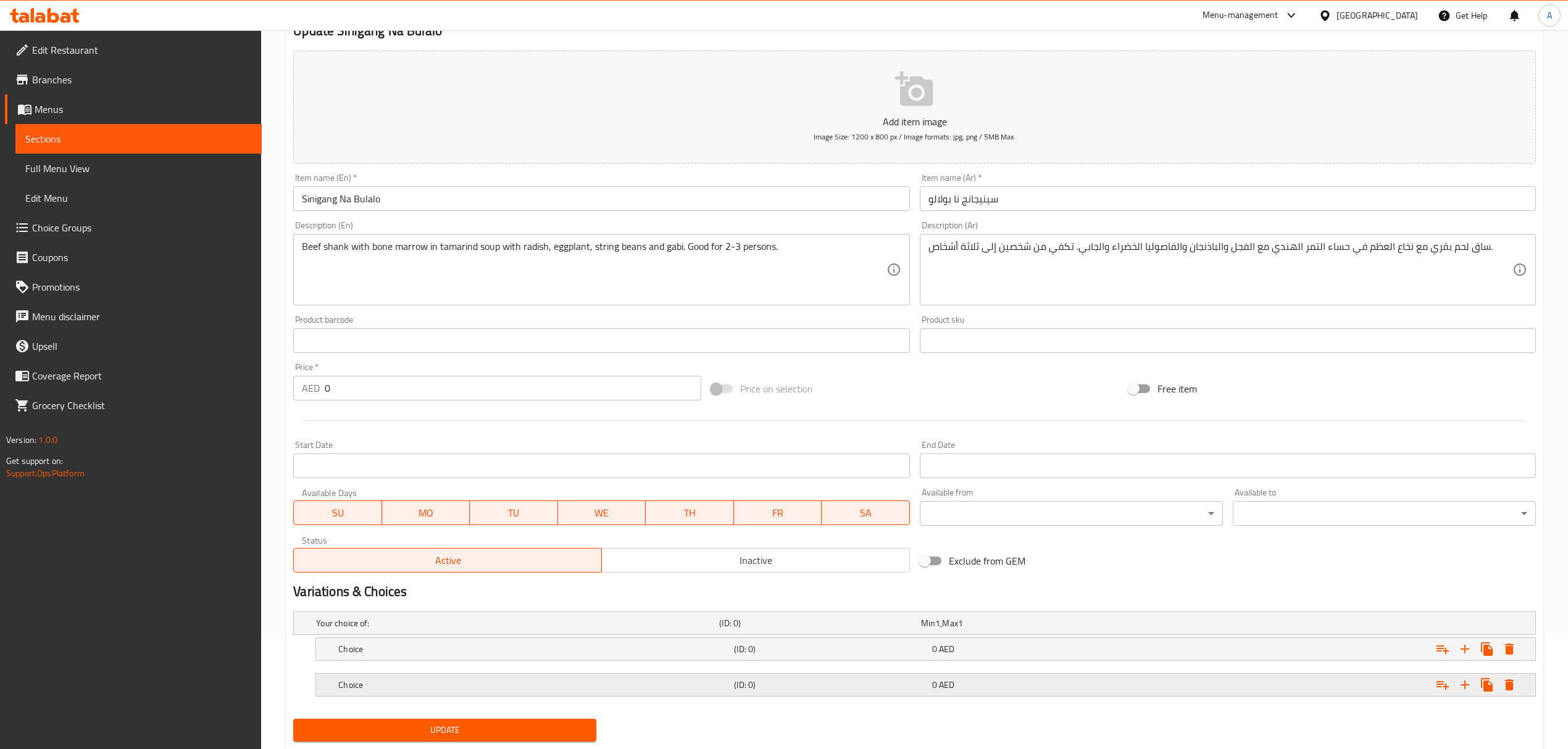
click at [1098, 689] on div "0 AED" at bounding box center [1028, 685] width 192 height 13
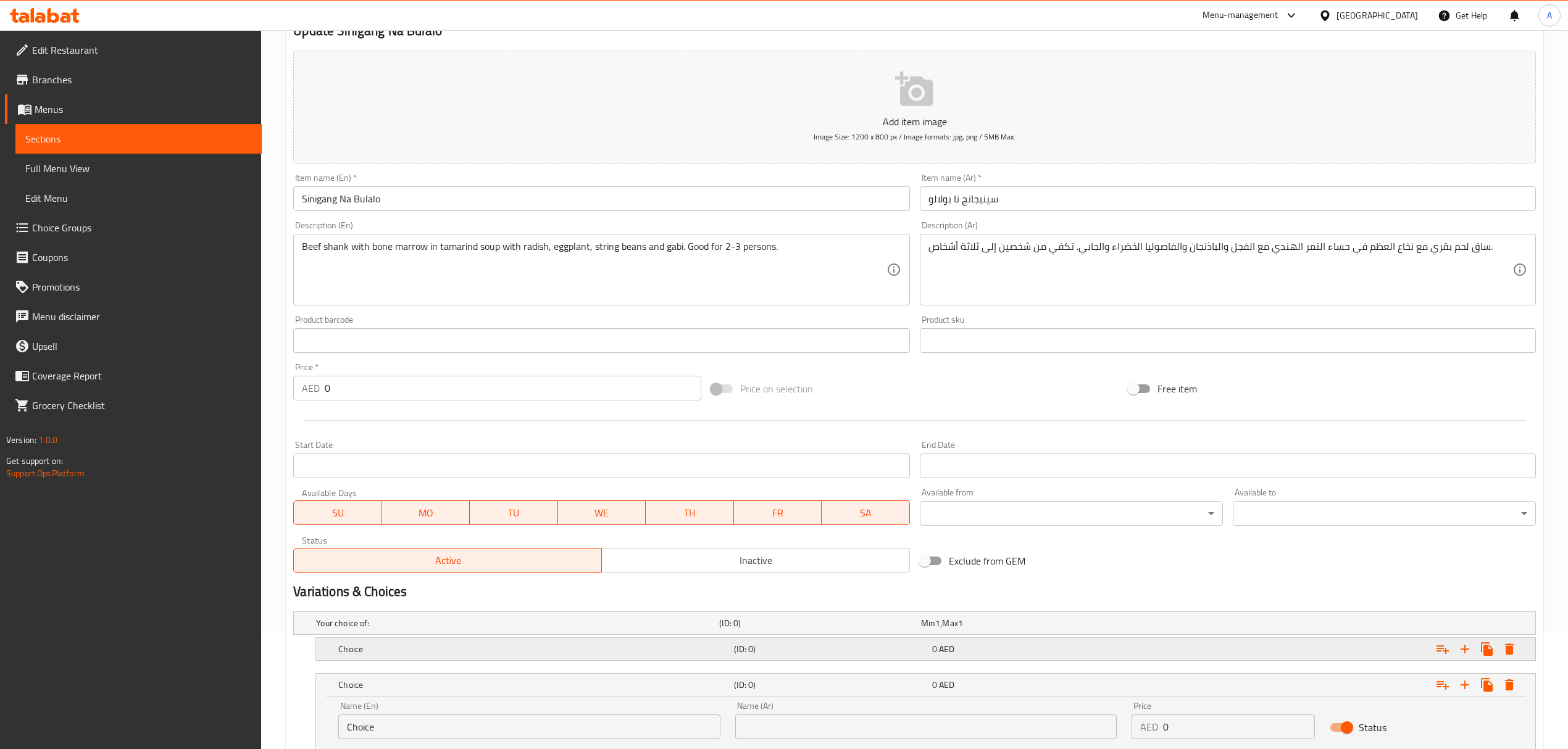
click at [1063, 653] on div "0 AED" at bounding box center [1028, 649] width 192 height 13
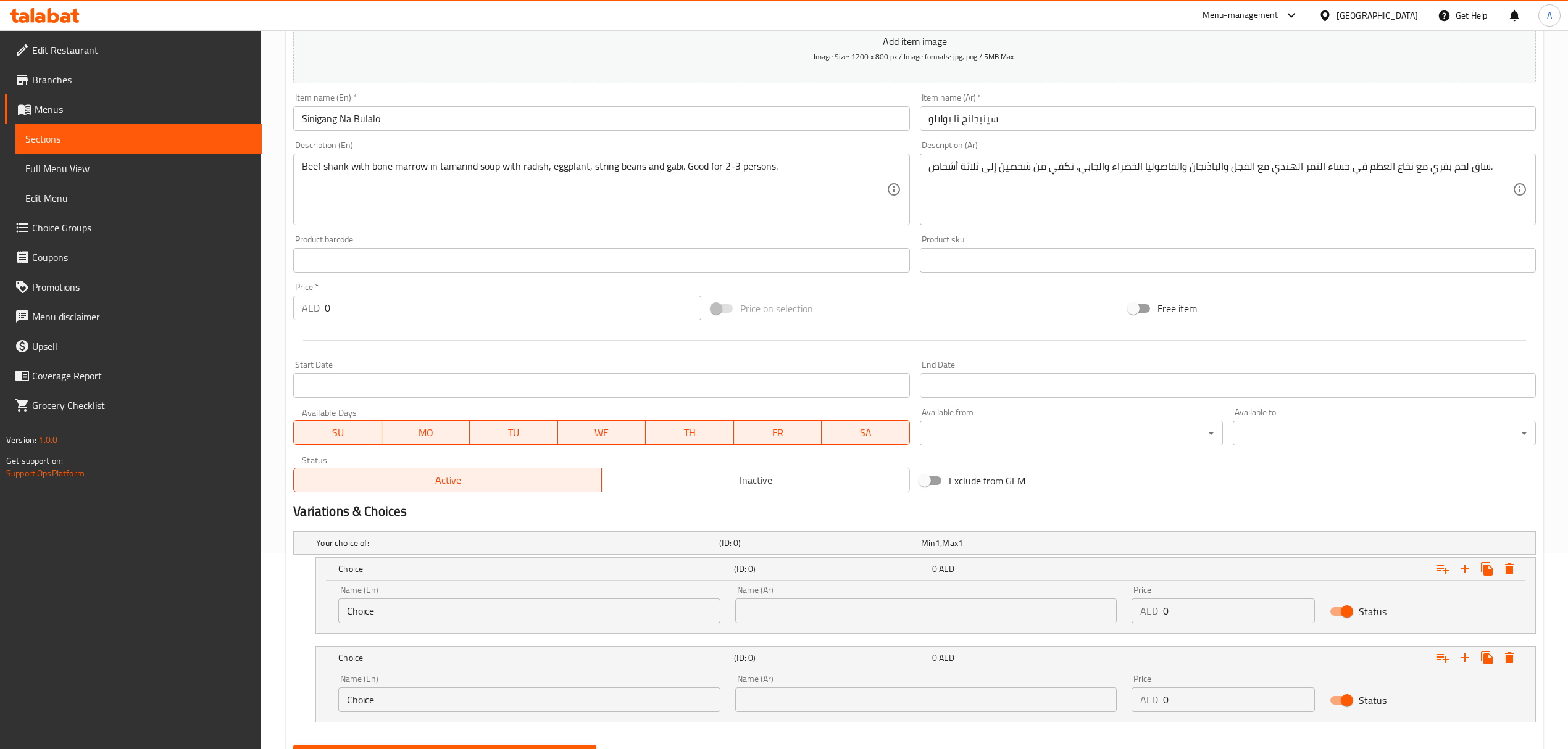
scroll to position [258, 0]
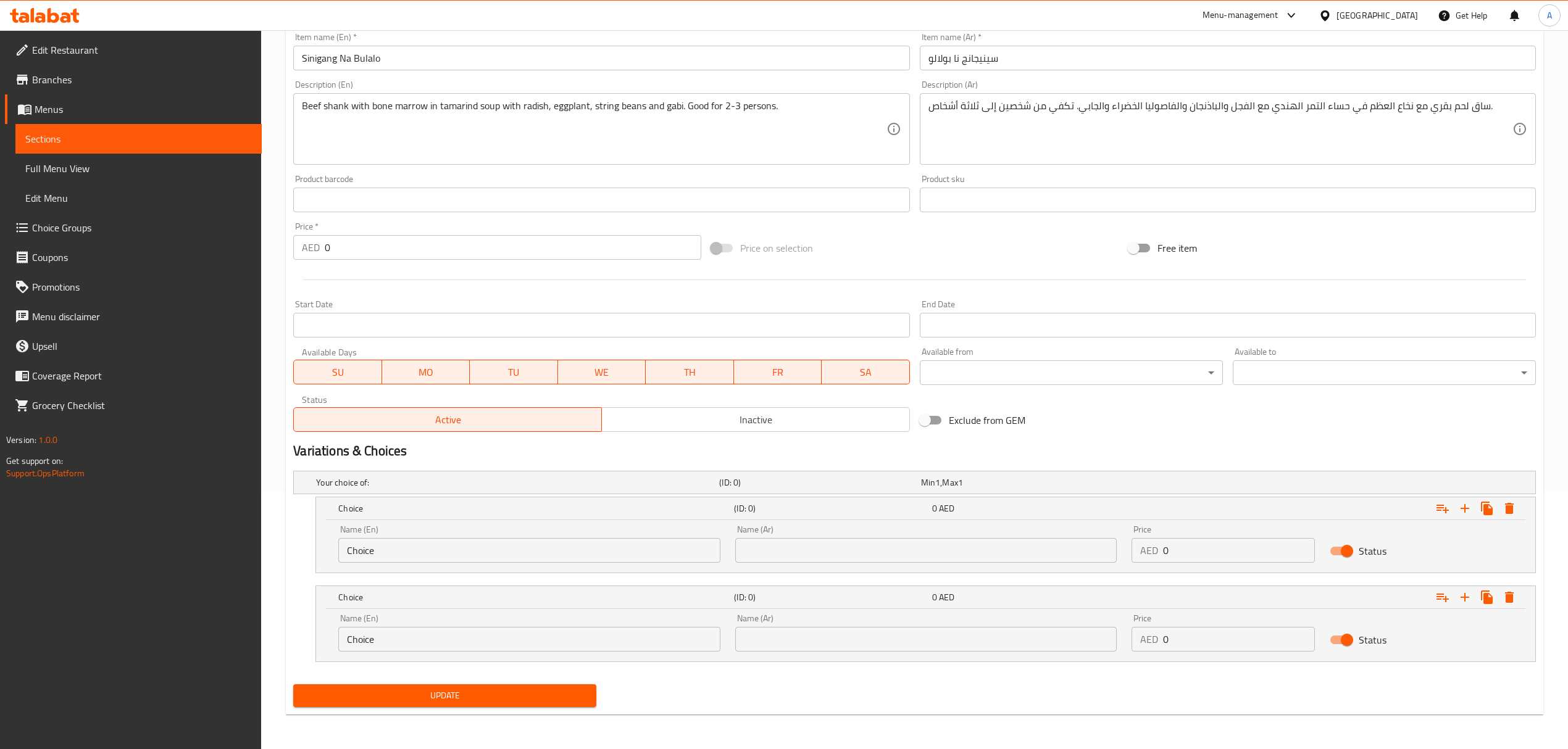
click at [906, 530] on div "Name (Ar) Name (Ar)" at bounding box center [926, 544] width 381 height 37
click at [899, 553] on input "text" at bounding box center [926, 550] width 381 height 25
type input "نصف"
click at [830, 647] on input "text" at bounding box center [926, 639] width 381 height 25
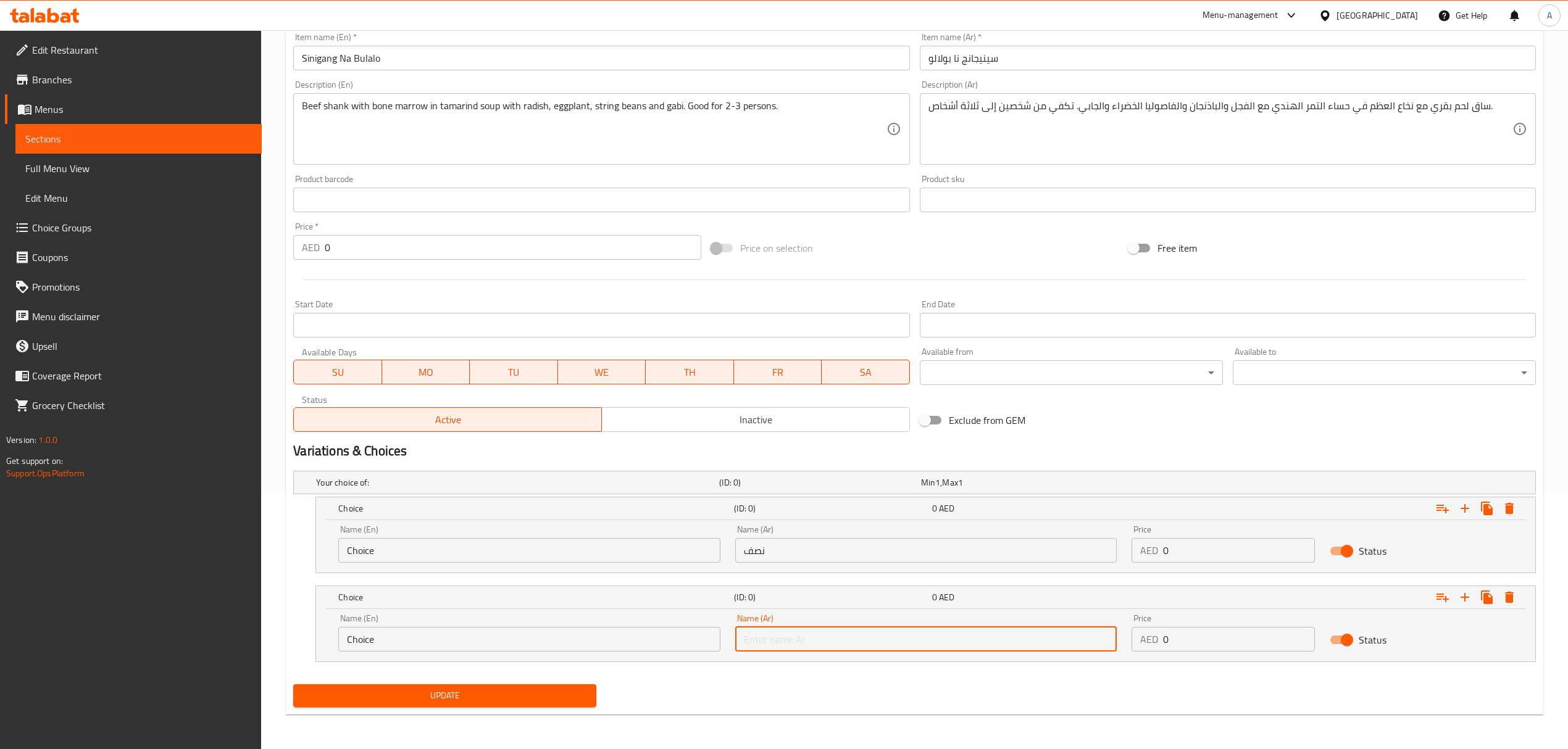
type input "كامل"
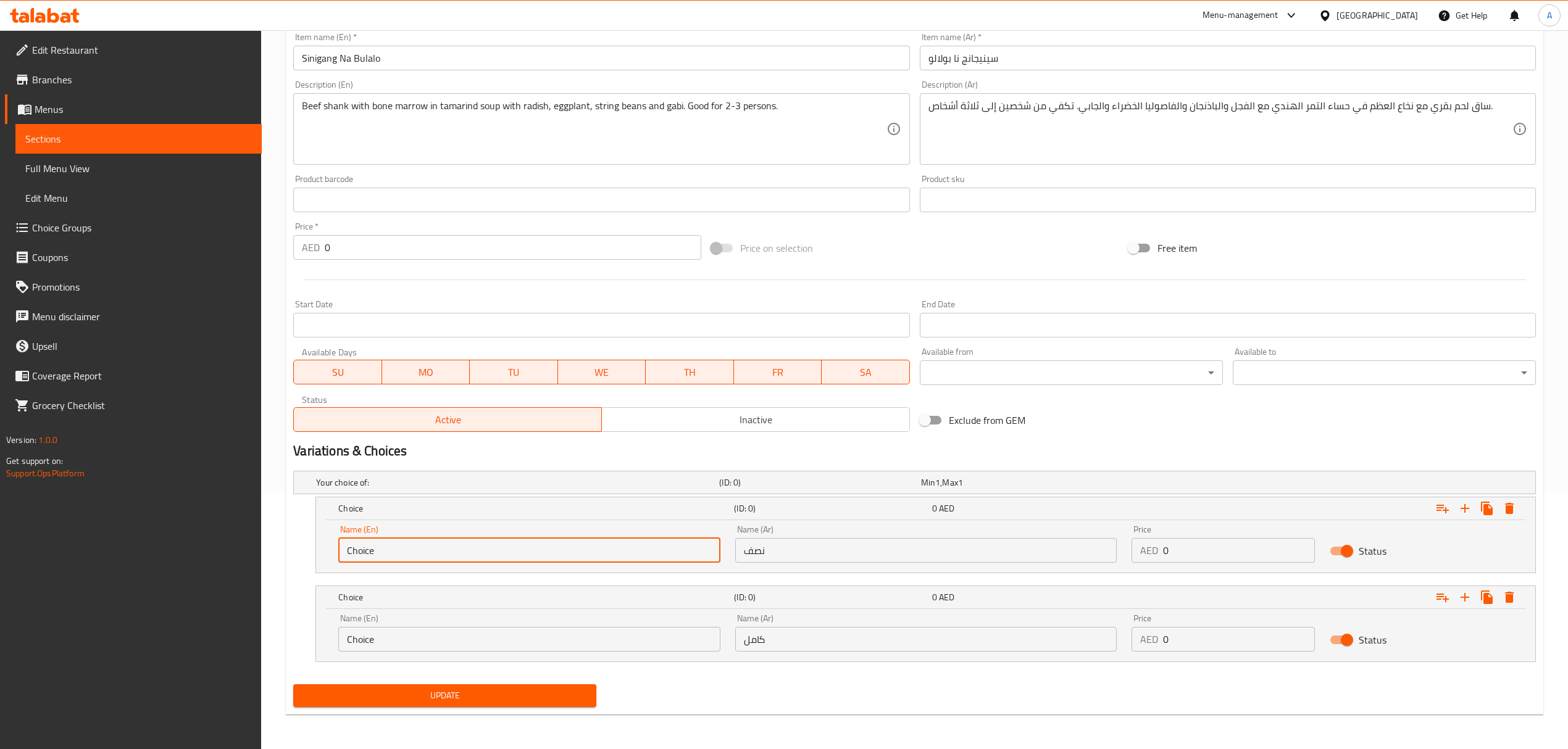
click at [541, 543] on input "Choice" at bounding box center [529, 550] width 381 height 25
click at [540, 543] on input "Choice" at bounding box center [529, 550] width 381 height 25
click at [540, 543] on input "text" at bounding box center [529, 550] width 381 height 25
type input "Half"
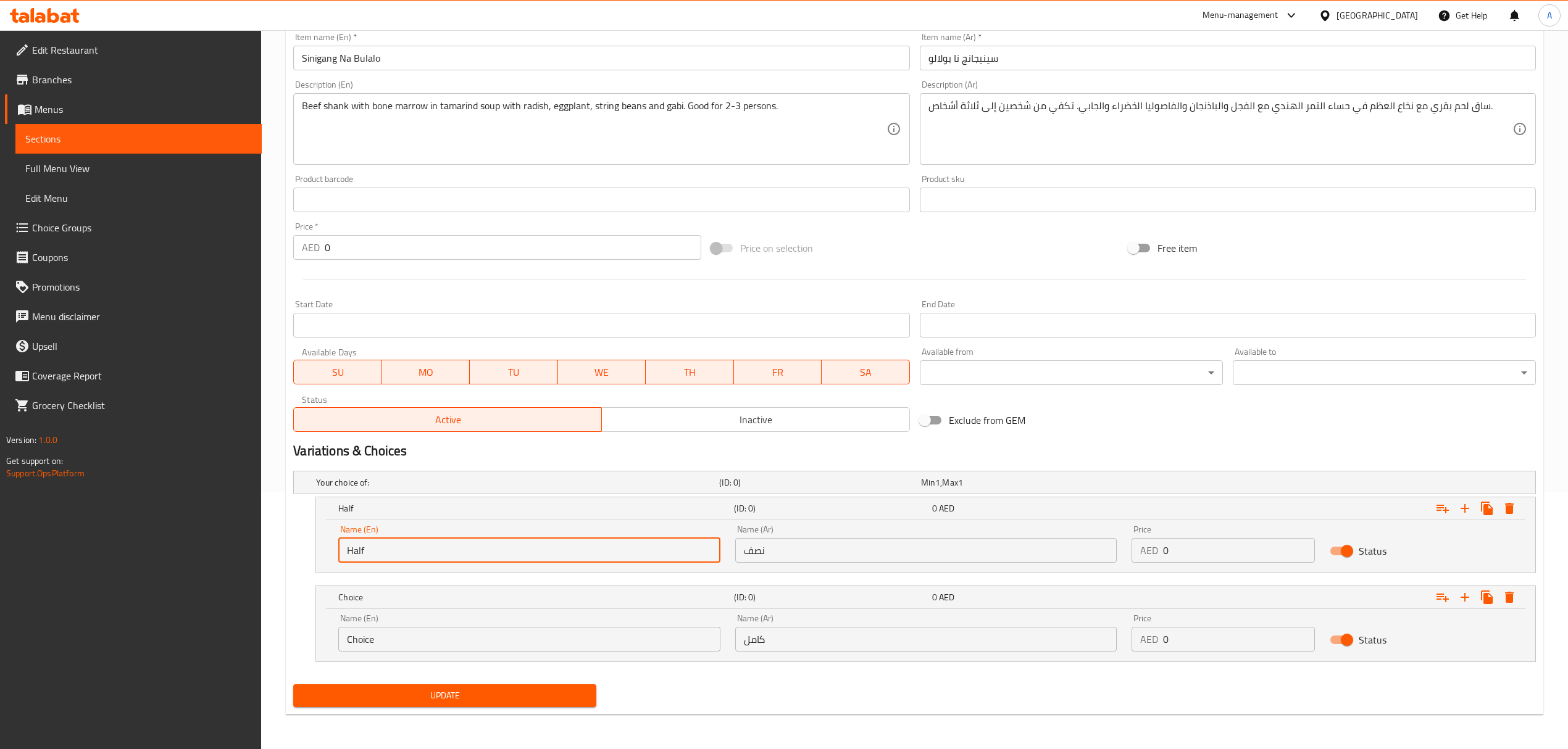
click at [451, 635] on input "Choice" at bounding box center [529, 639] width 381 height 25
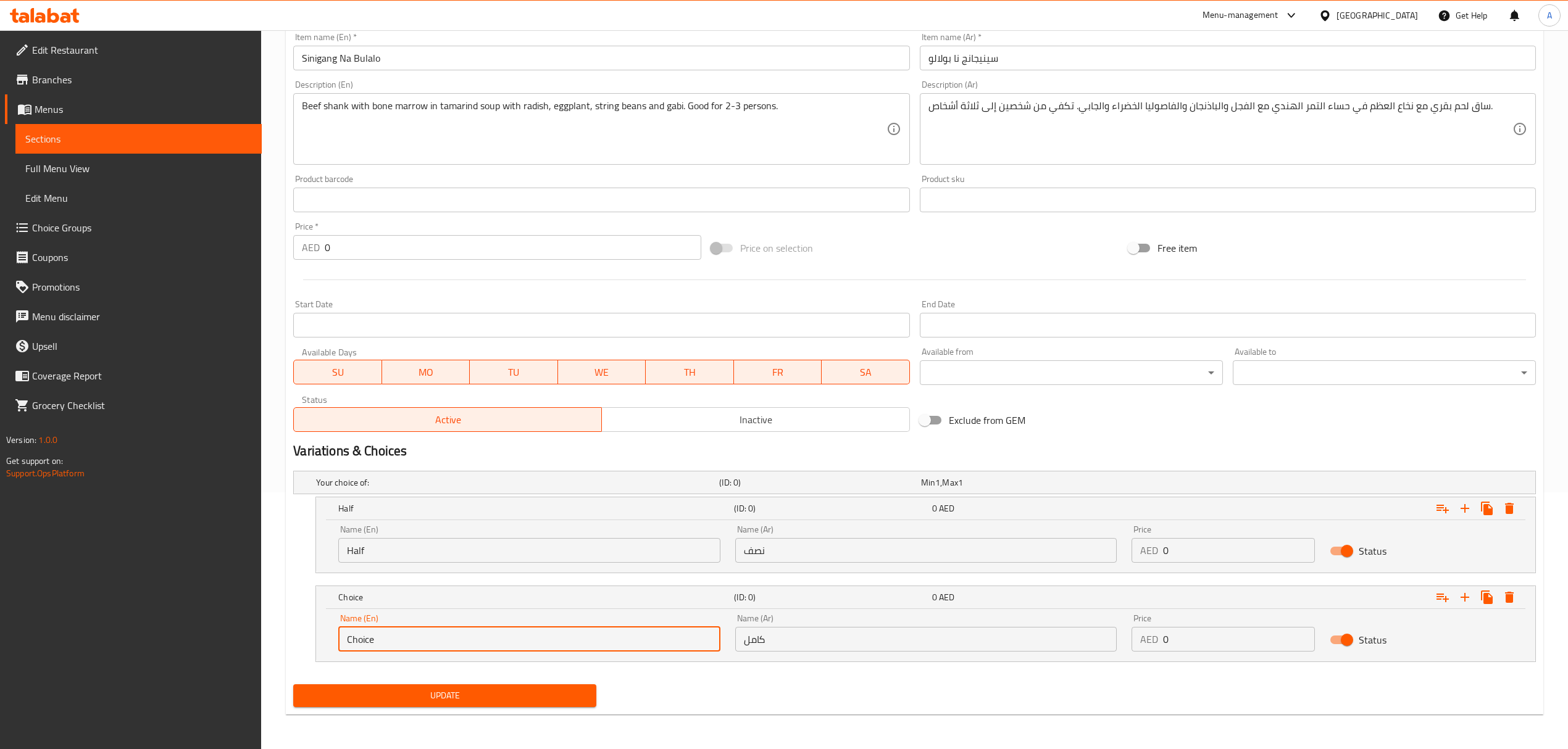
click at [451, 635] on input "Choice" at bounding box center [529, 639] width 381 height 25
click at [451, 635] on input "text" at bounding box center [529, 639] width 381 height 25
type input "Whole"
click at [1189, 613] on div "Price AED 0 Price" at bounding box center [1223, 633] width 198 height 53
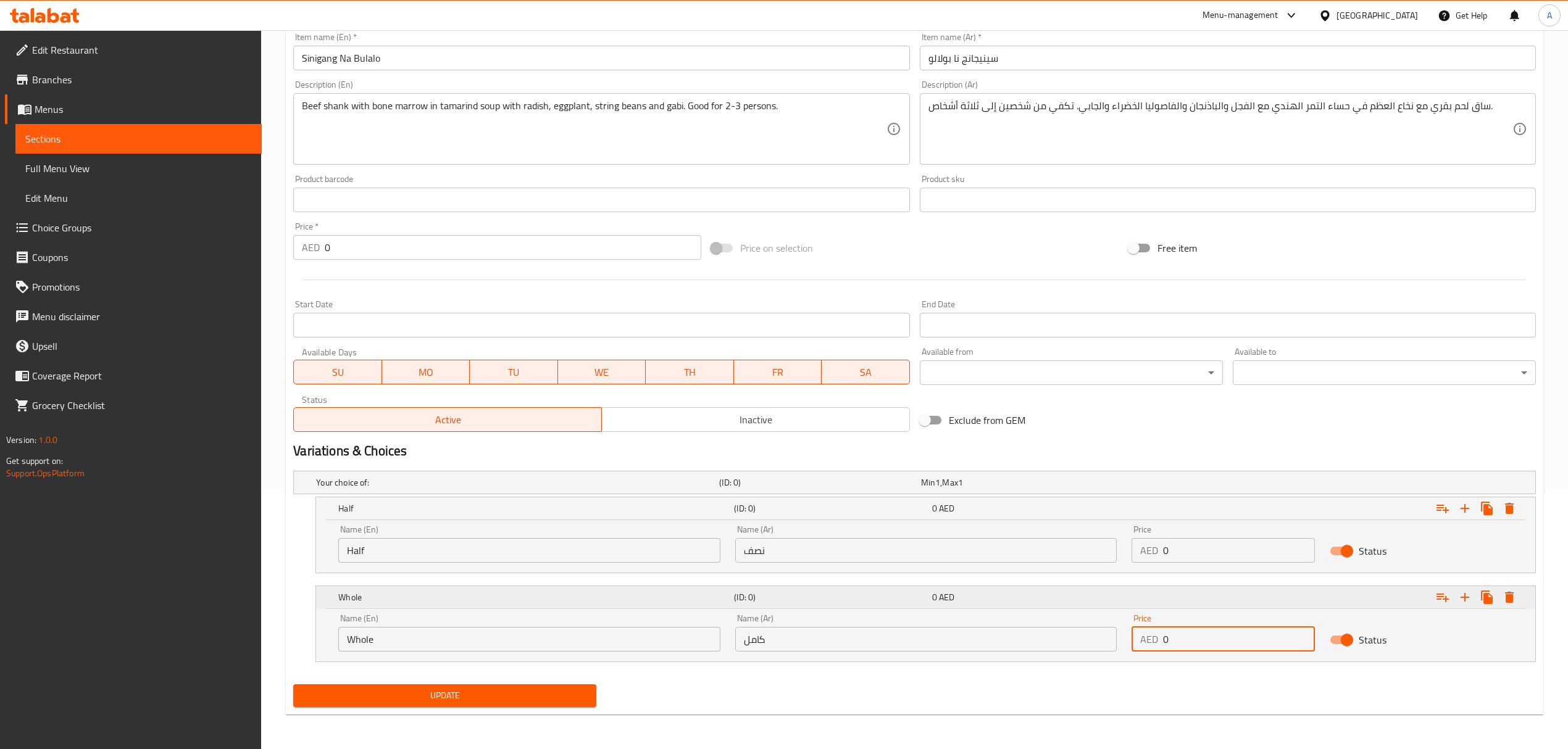
drag, startPoint x: 1192, startPoint y: 633, endPoint x: 1122, endPoint y: 605, distance: 75.4
click at [1122, 605] on div "Whole (ID: 0) 0 AED Name (En) Whole Name (En) Name (Ar) كامل Name (Ar) Price AE…" at bounding box center [926, 624] width 1219 height 75
paste input "83.0"
type input "83.00"
drag, startPoint x: 1185, startPoint y: 557, endPoint x: 1151, endPoint y: 546, distance: 35.7
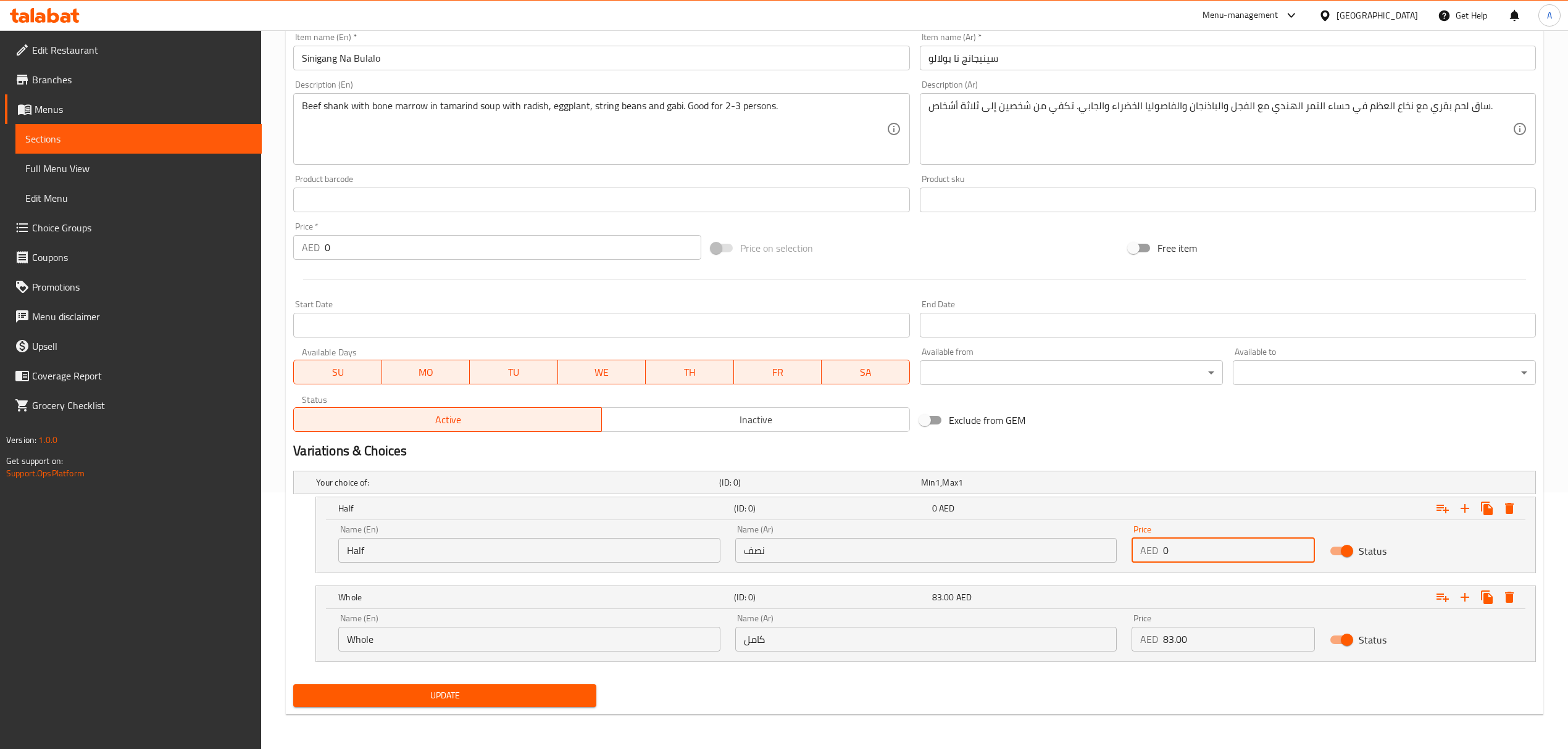
click at [1151, 546] on div "AED 0 Price" at bounding box center [1223, 550] width 183 height 25
paste input "53.0"
type input "53.00"
click at [293, 685] on button "Update" at bounding box center [445, 696] width 303 height 23
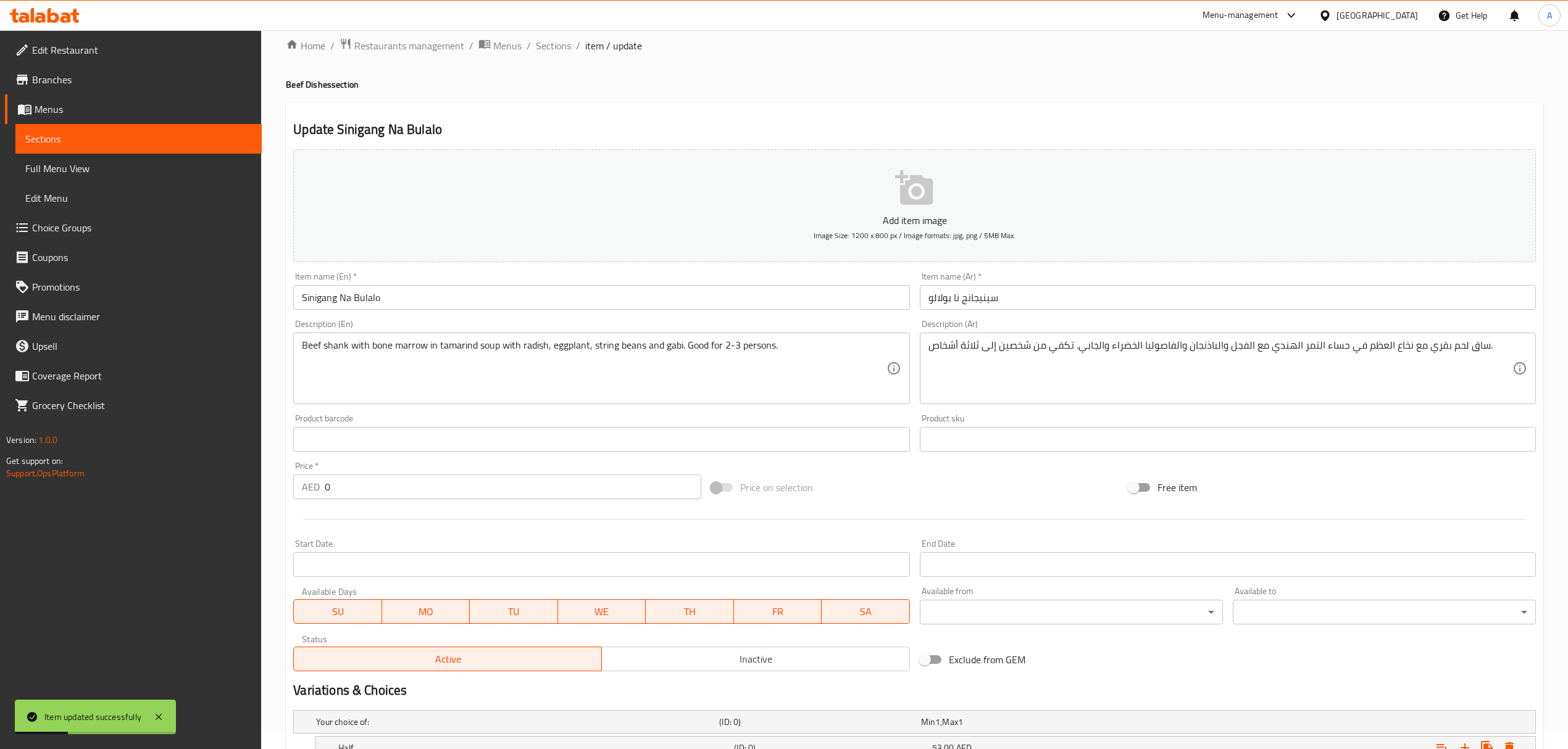
scroll to position [0, 0]
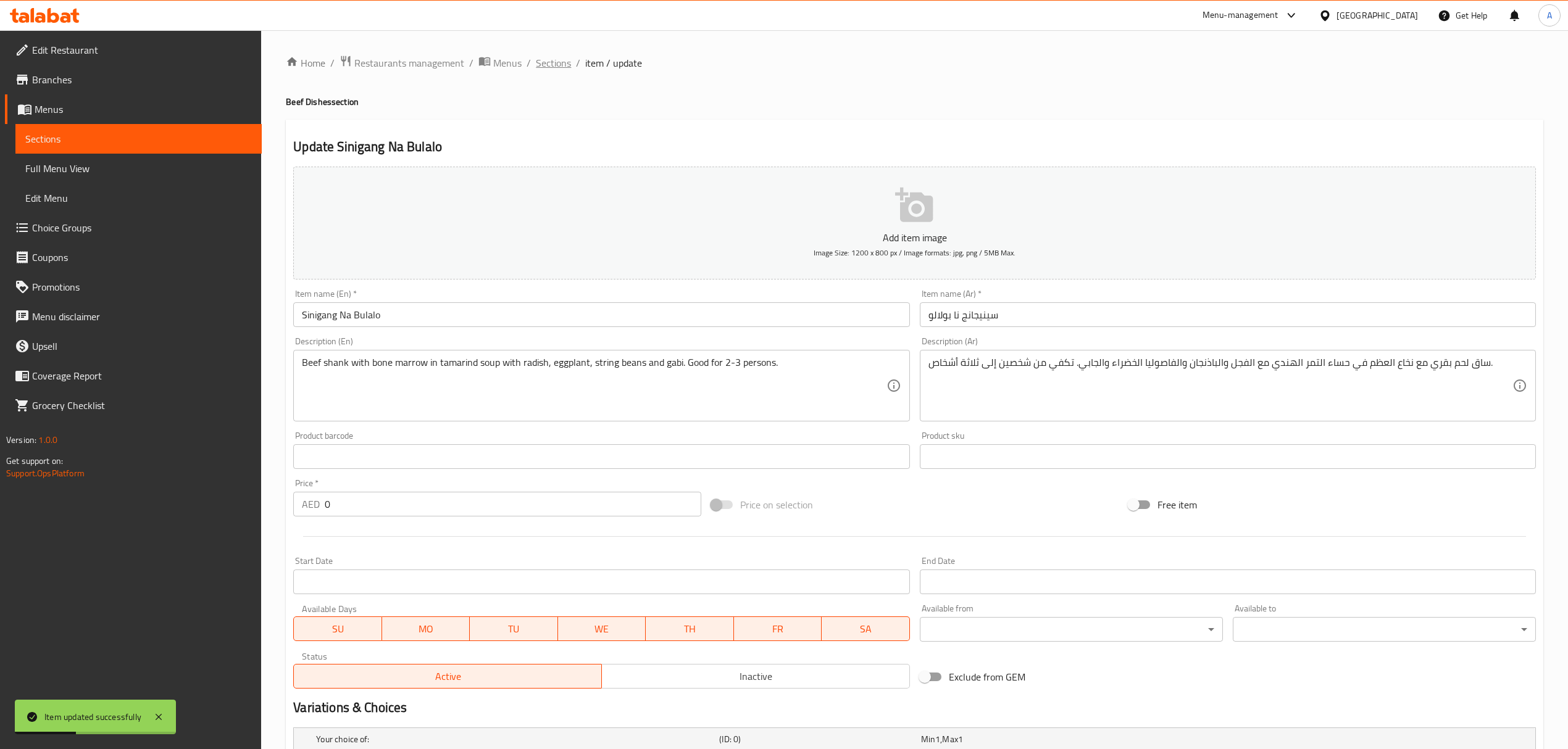
click at [557, 68] on span "Sections" at bounding box center [553, 63] width 36 height 14
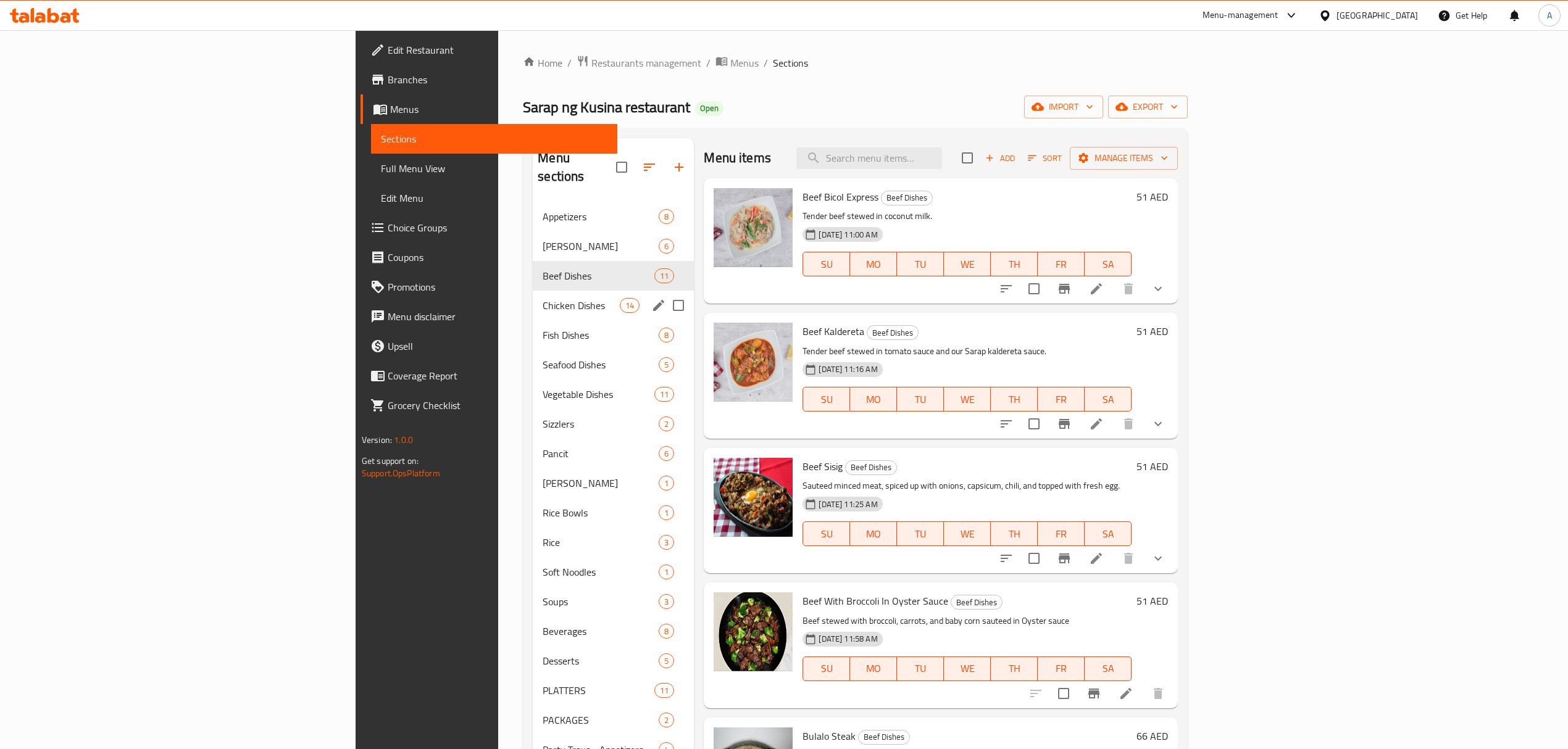
click at [533, 291] on div "Chicken Dishes 14" at bounding box center [614, 305] width 161 height 30
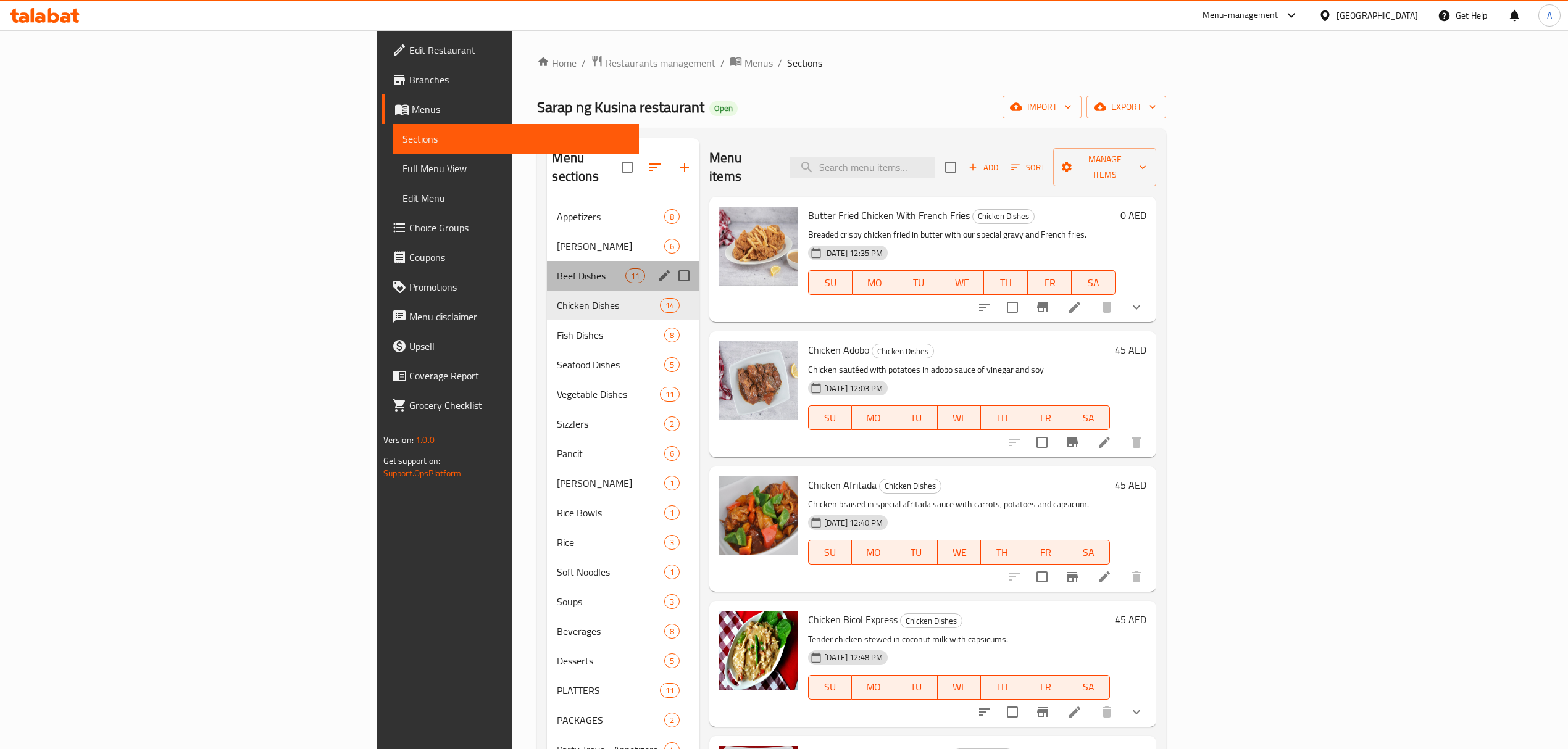
click at [547, 265] on div "Beef Dishes 11" at bounding box center [623, 275] width 153 height 30
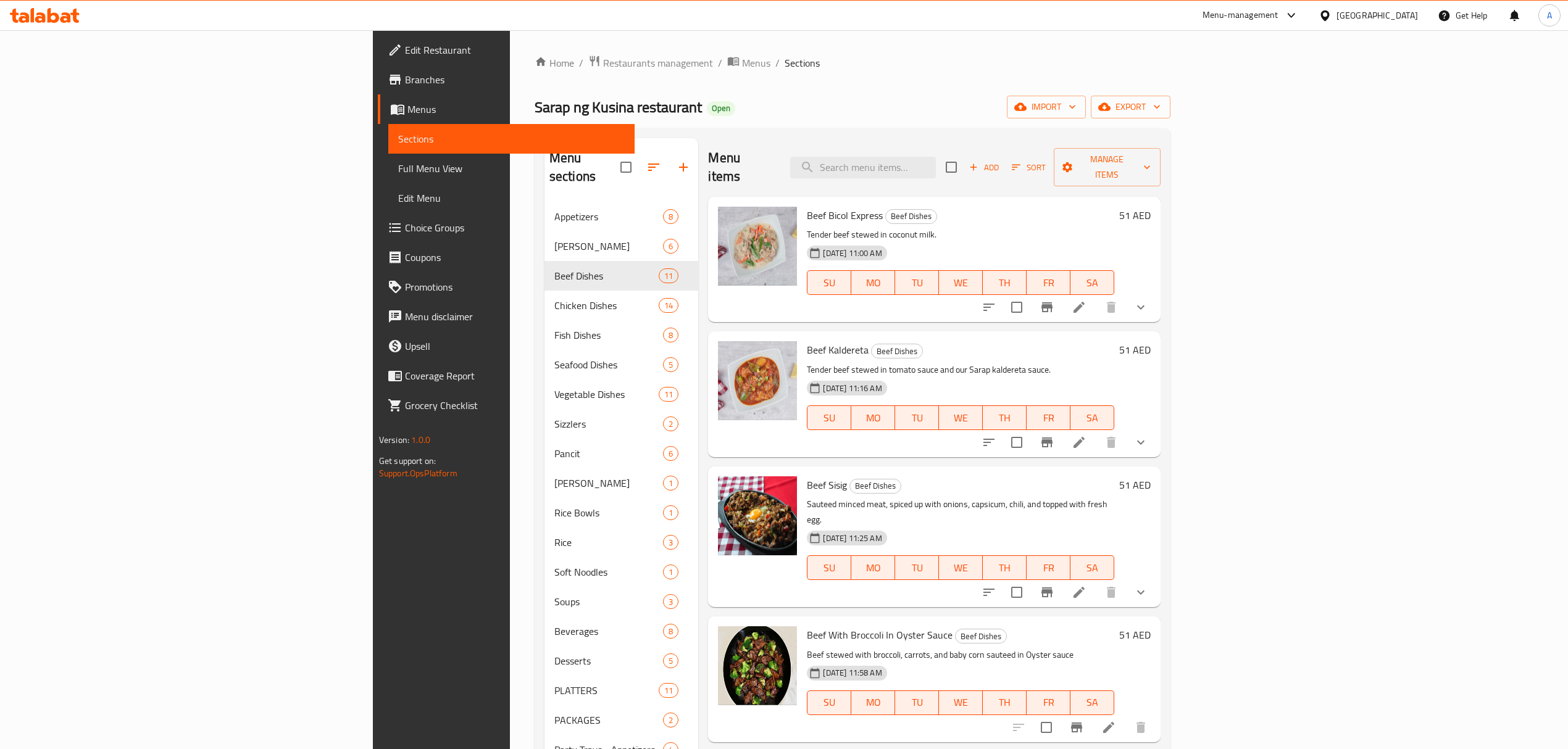
click at [1001, 160] on span "Add" at bounding box center [983, 167] width 33 height 14
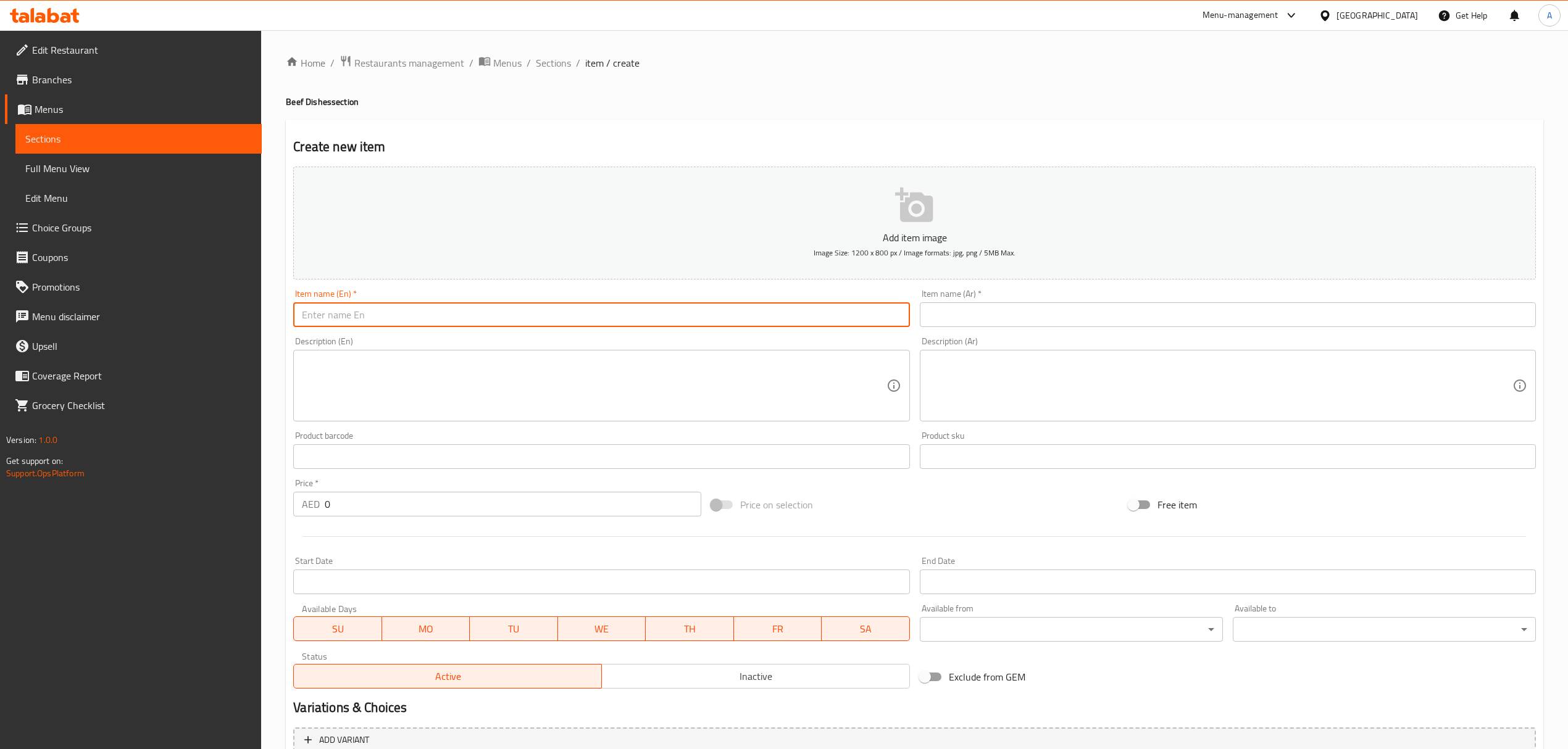
click at [702, 313] on input "text" at bounding box center [601, 314] width 616 height 25
paste input "Butter Fried Chicken With French Fries"
type input "Butter Fried Chicken With French Fries"
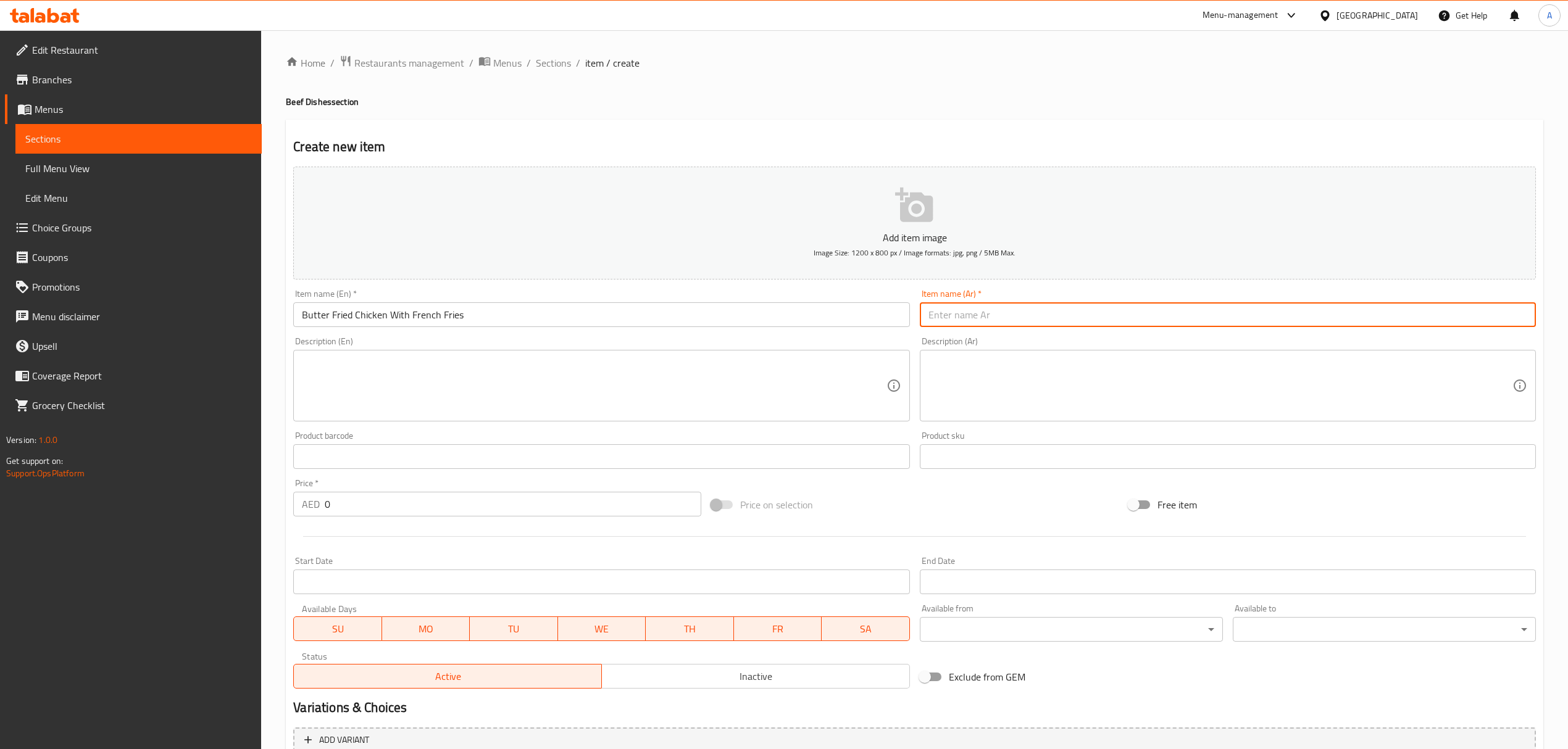
click at [1075, 321] on input "text" at bounding box center [1227, 314] width 616 height 25
paste input "دجاج مقلي بالزبدة مع البطاطس المقلية"
type input "دجاج مقلي بالزبدة مع البطاطس المقلية"
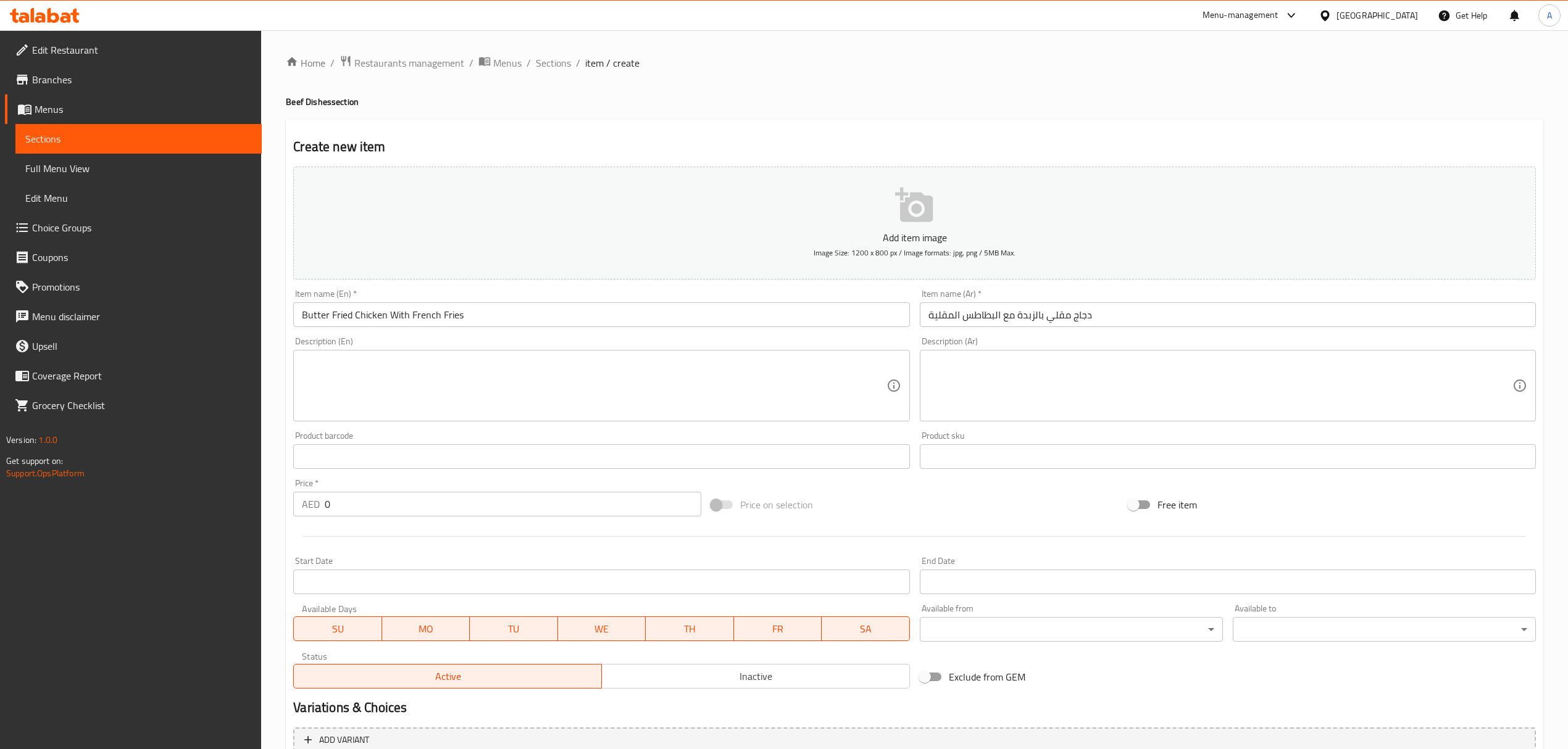
click at [642, 428] on div "Product barcode Product barcode" at bounding box center [601, 450] width 626 height 47
click at [651, 399] on textarea at bounding box center [593, 386] width 584 height 58
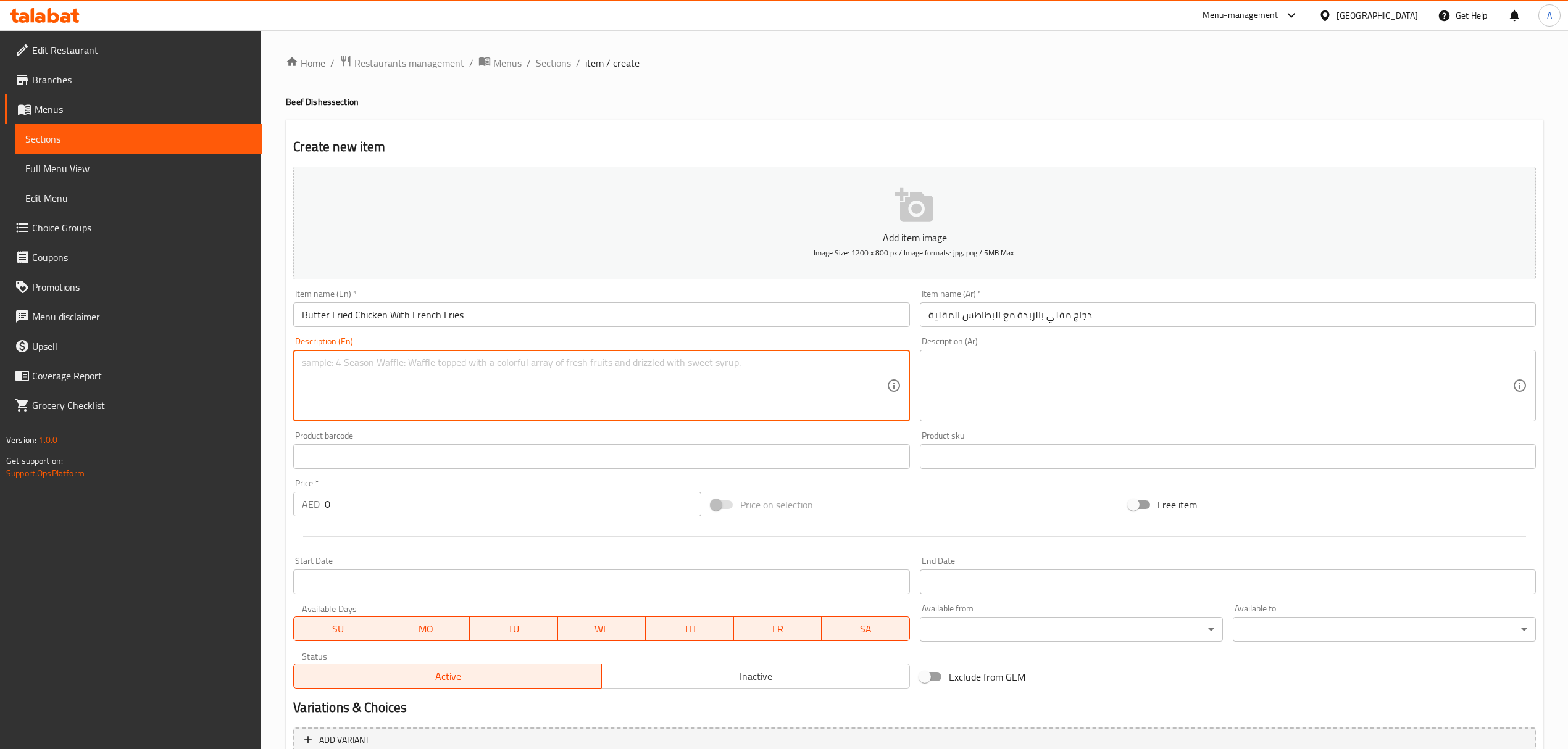
paste textarea "Breaded crispy chicken fried in butter with our special gravy and french fries"
type textarea "Breaded crispy chicken fried in butter with our special gravy and french fries"
click at [1124, 358] on textarea at bounding box center [1220, 386] width 584 height 58
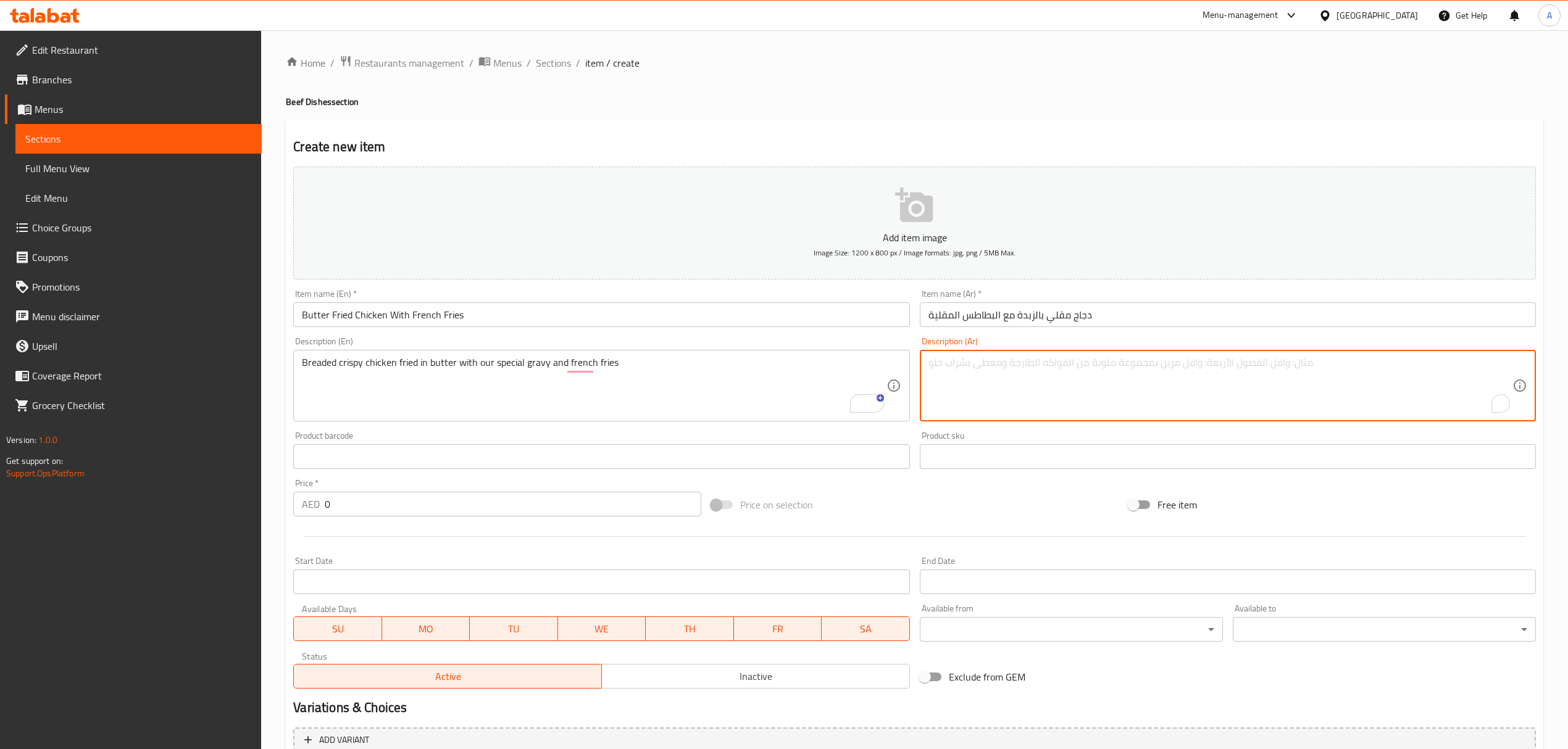
paste textarea "دجاج مقرمش مقلي بالزبدة مع مرقنا الخاص والبطاطس المقلية"
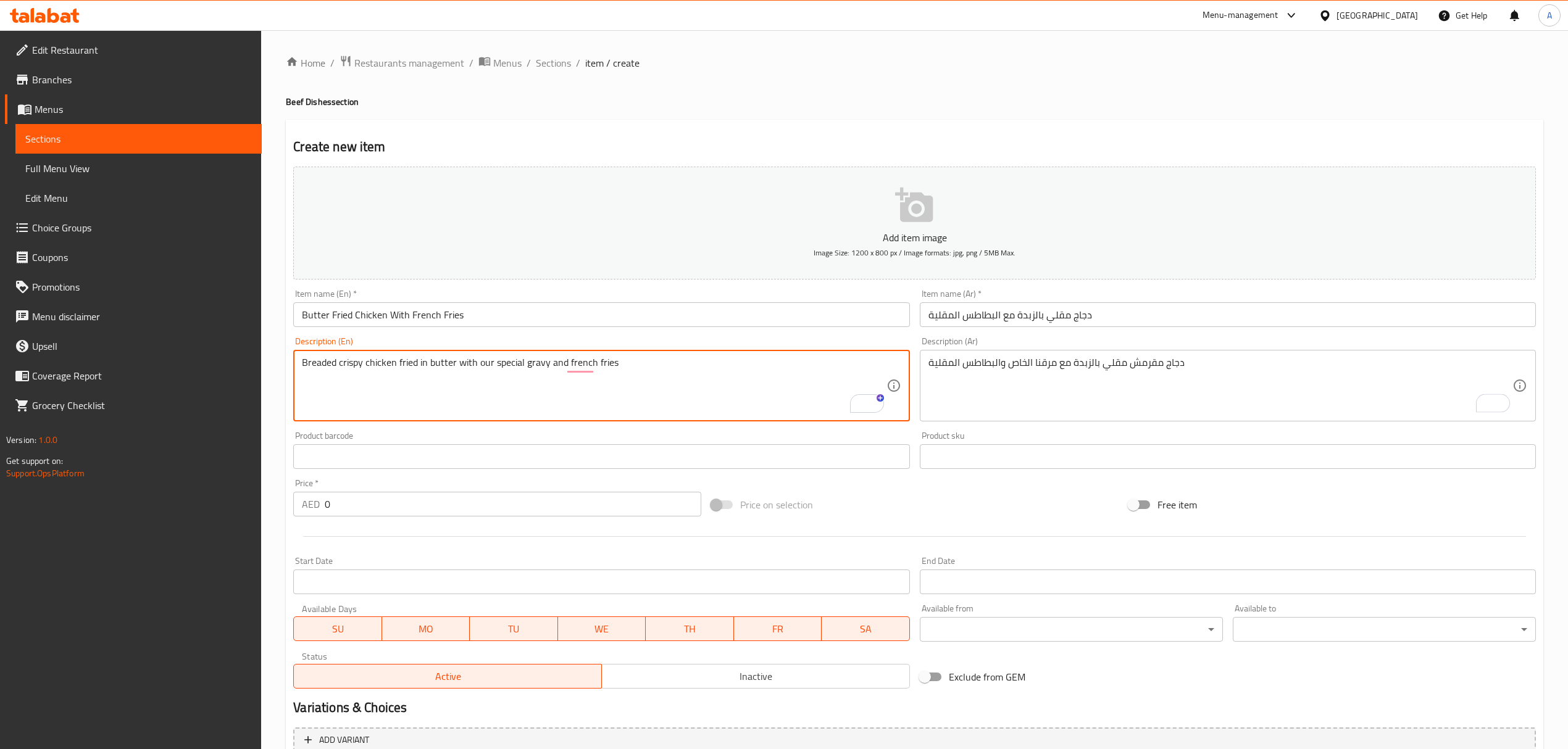
click at [544, 363] on textarea "Breaded crispy chicken fried in butter with our special gravy and french fries" at bounding box center [593, 386] width 584 height 58
click at [536, 363] on textarea "Breaded crispy chicken fried in butter with our special gravy and french fries" at bounding box center [593, 386] width 584 height 58
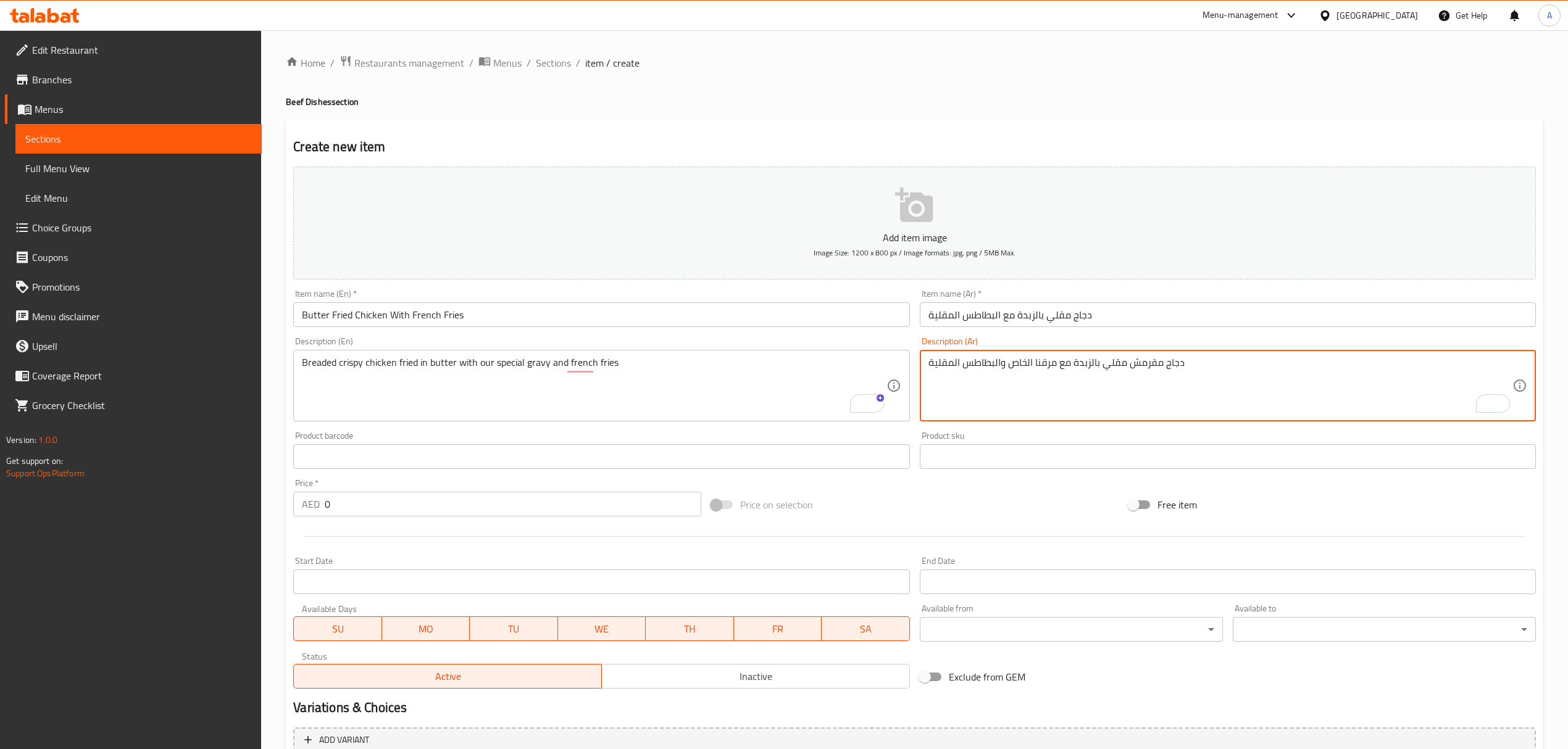
drag, startPoint x: 1033, startPoint y: 367, endPoint x: 1054, endPoint y: 367, distance: 21.0
paste textarea "جريفى"
type textarea "دجاج مقرمش مقلي بالزبدة مع جريفى الخاص والبطاطس المقلية"
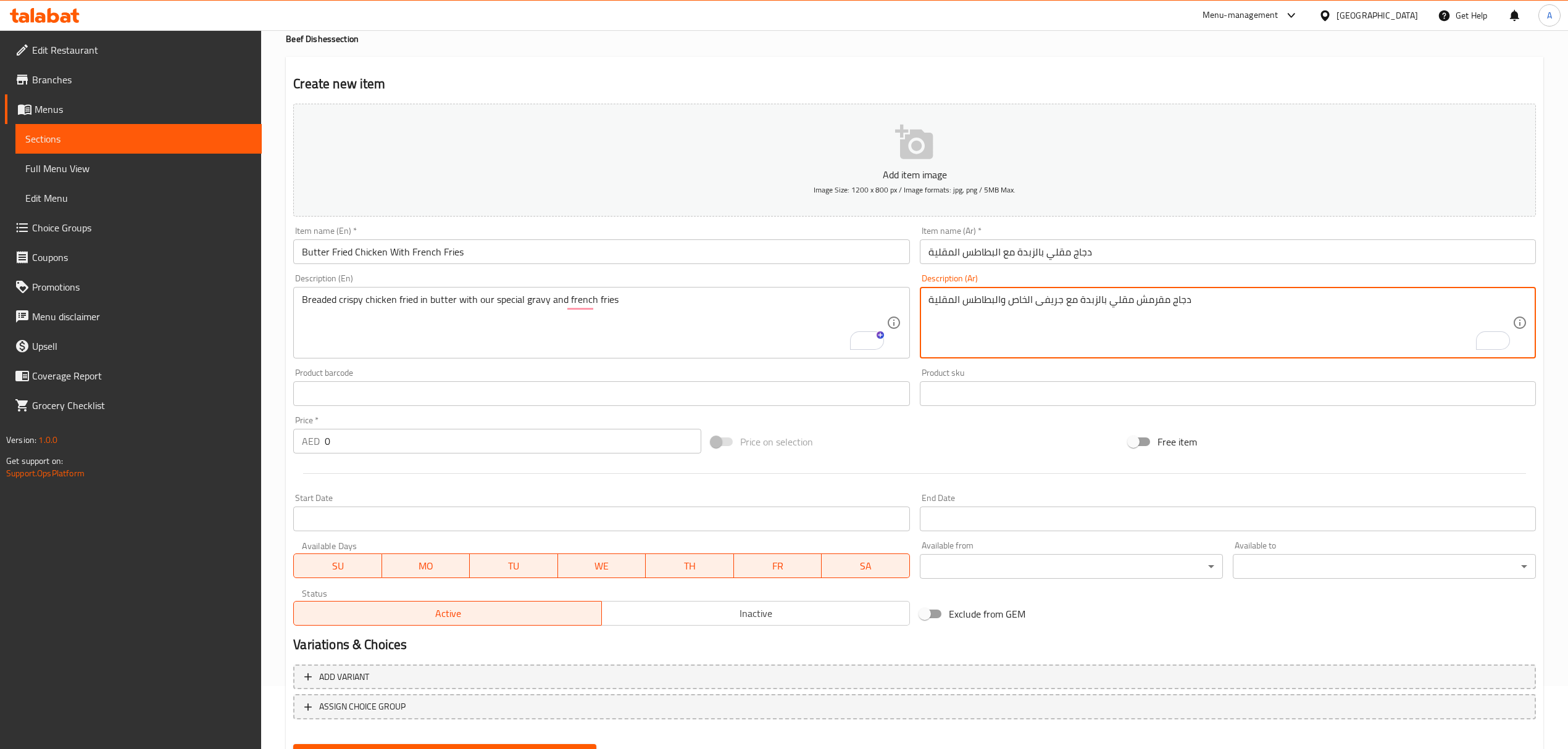
scroll to position [121, 0]
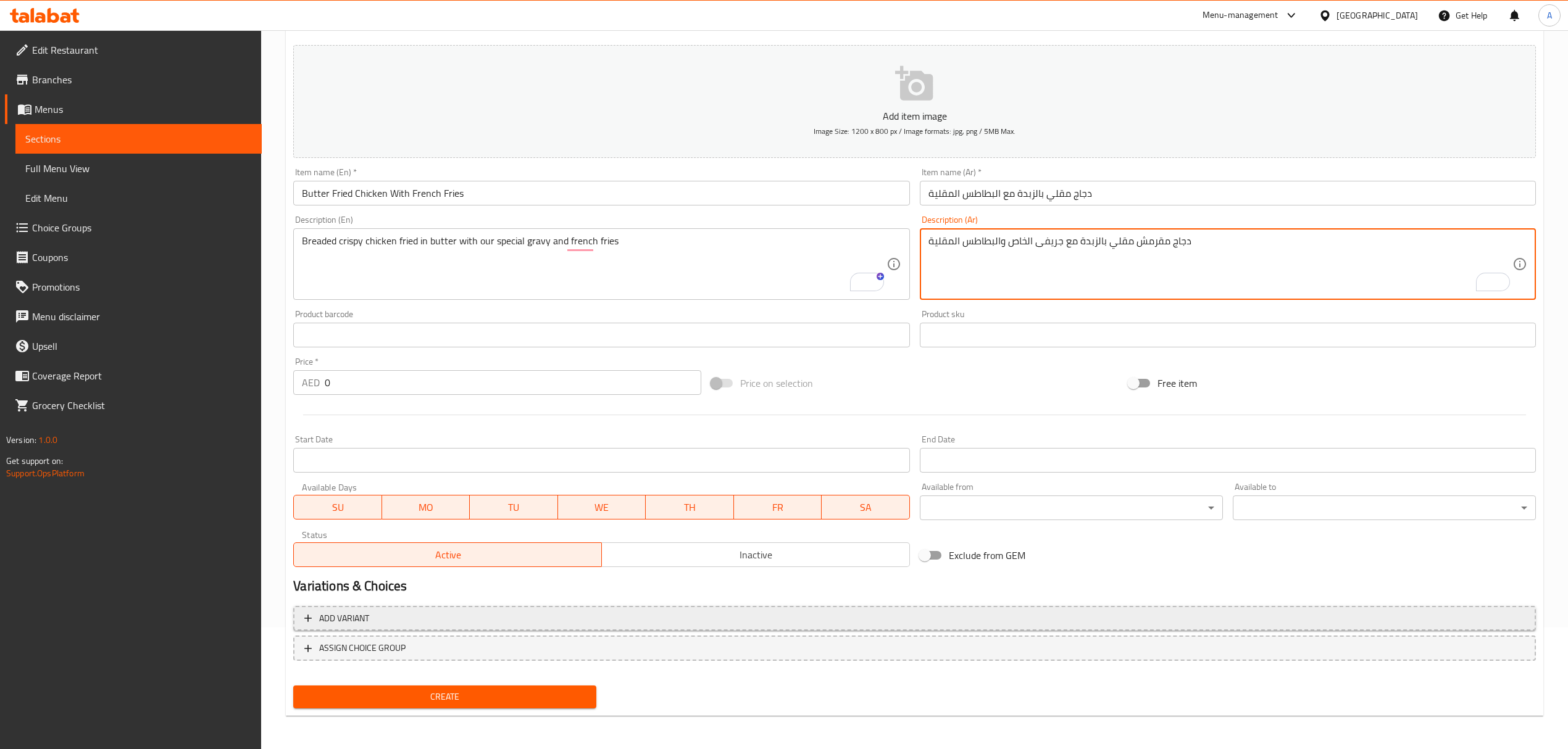
click at [819, 608] on button "Add variant" at bounding box center [915, 619] width 1243 height 25
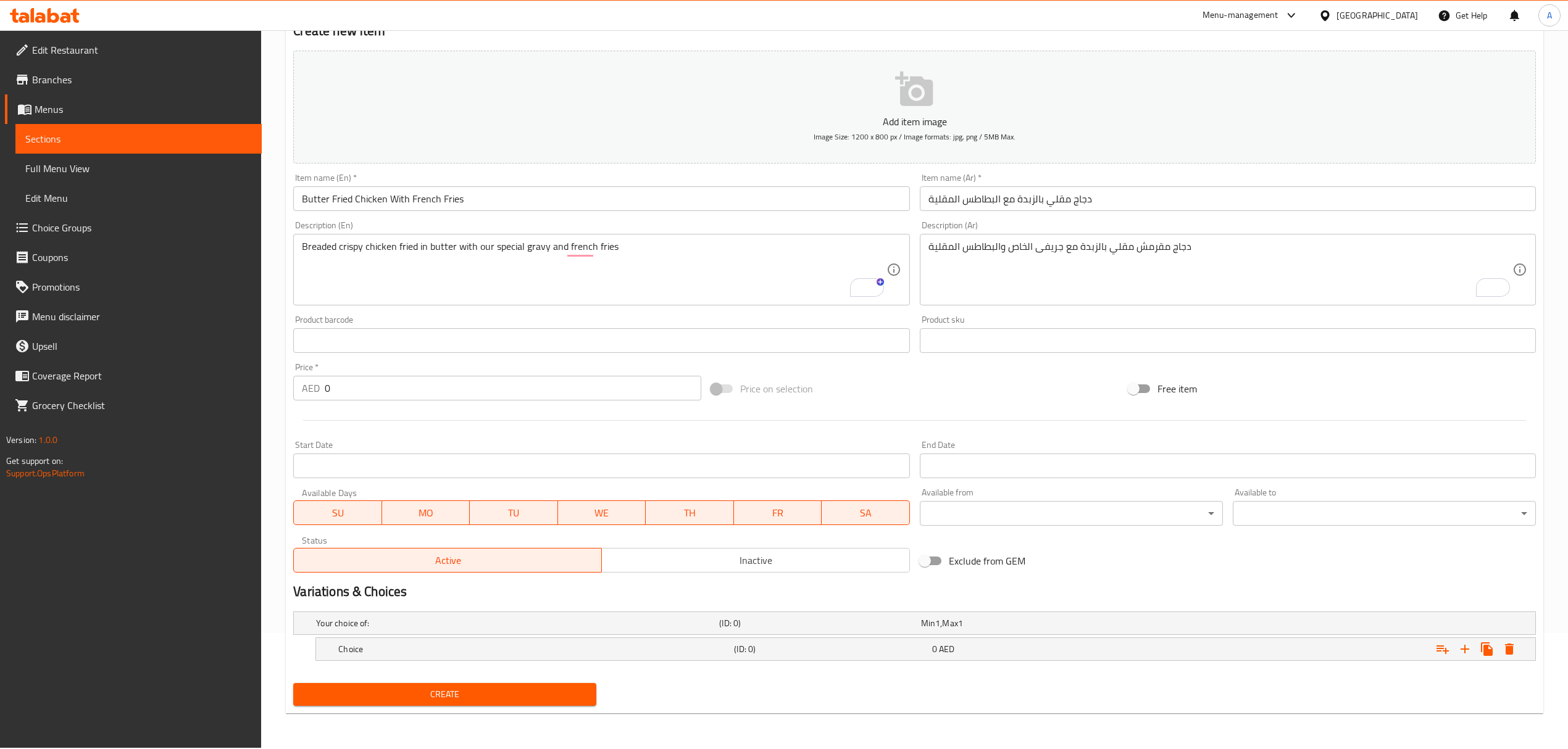
scroll to position [116, 0]
click at [1468, 655] on icon "Expand" at bounding box center [1465, 648] width 14 height 14
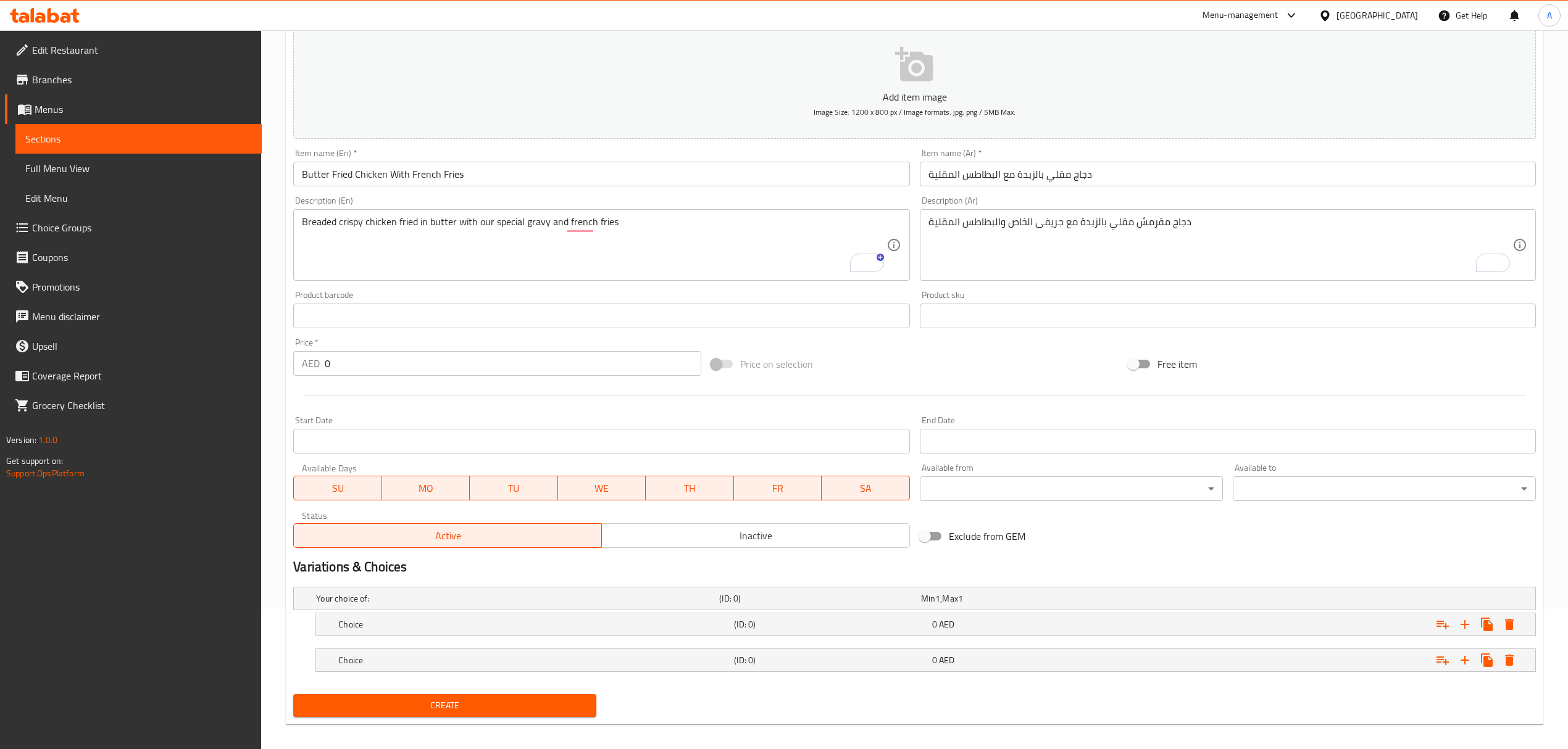
scroll to position [152, 0]
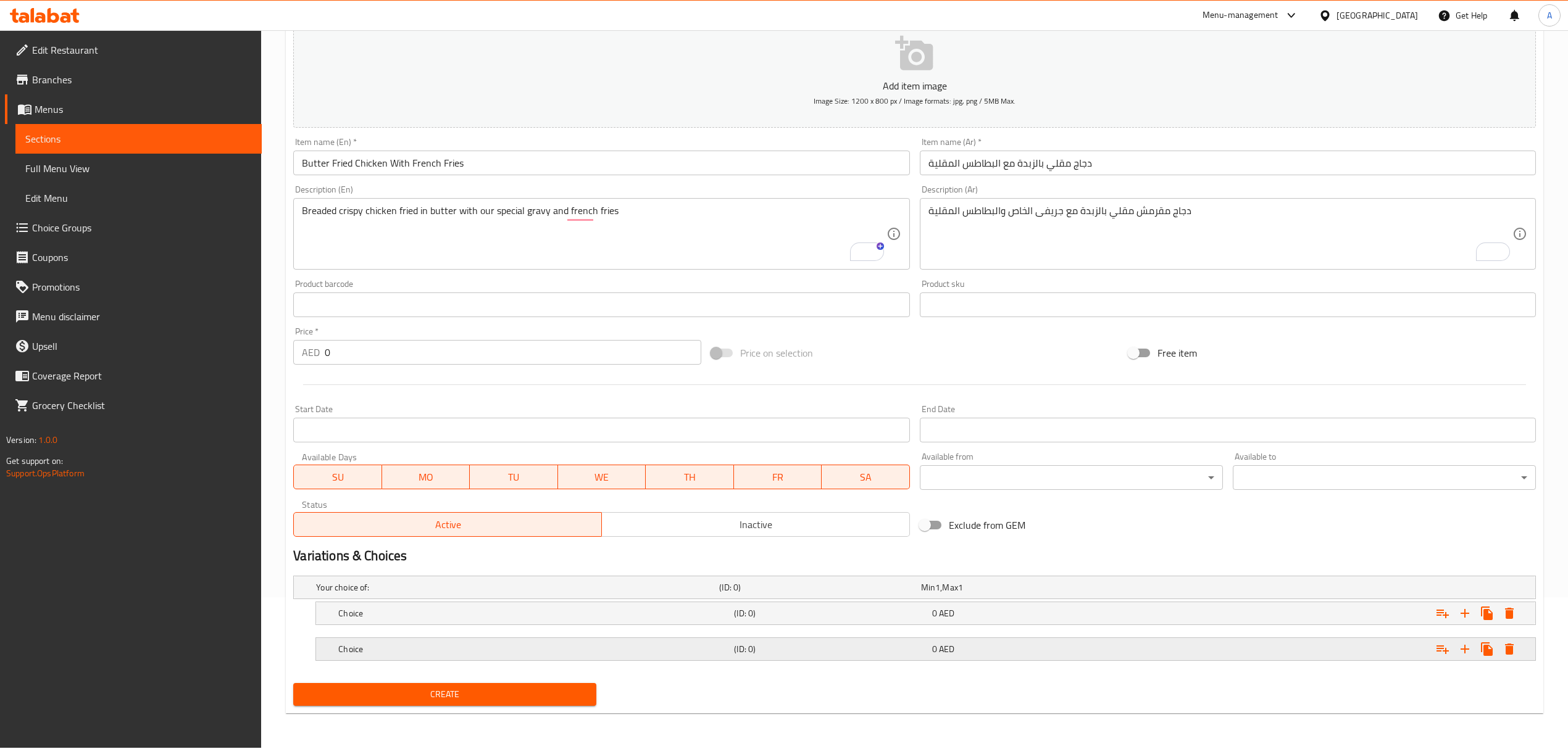
click at [943, 646] on span "AED" at bounding box center [947, 649] width 15 height 16
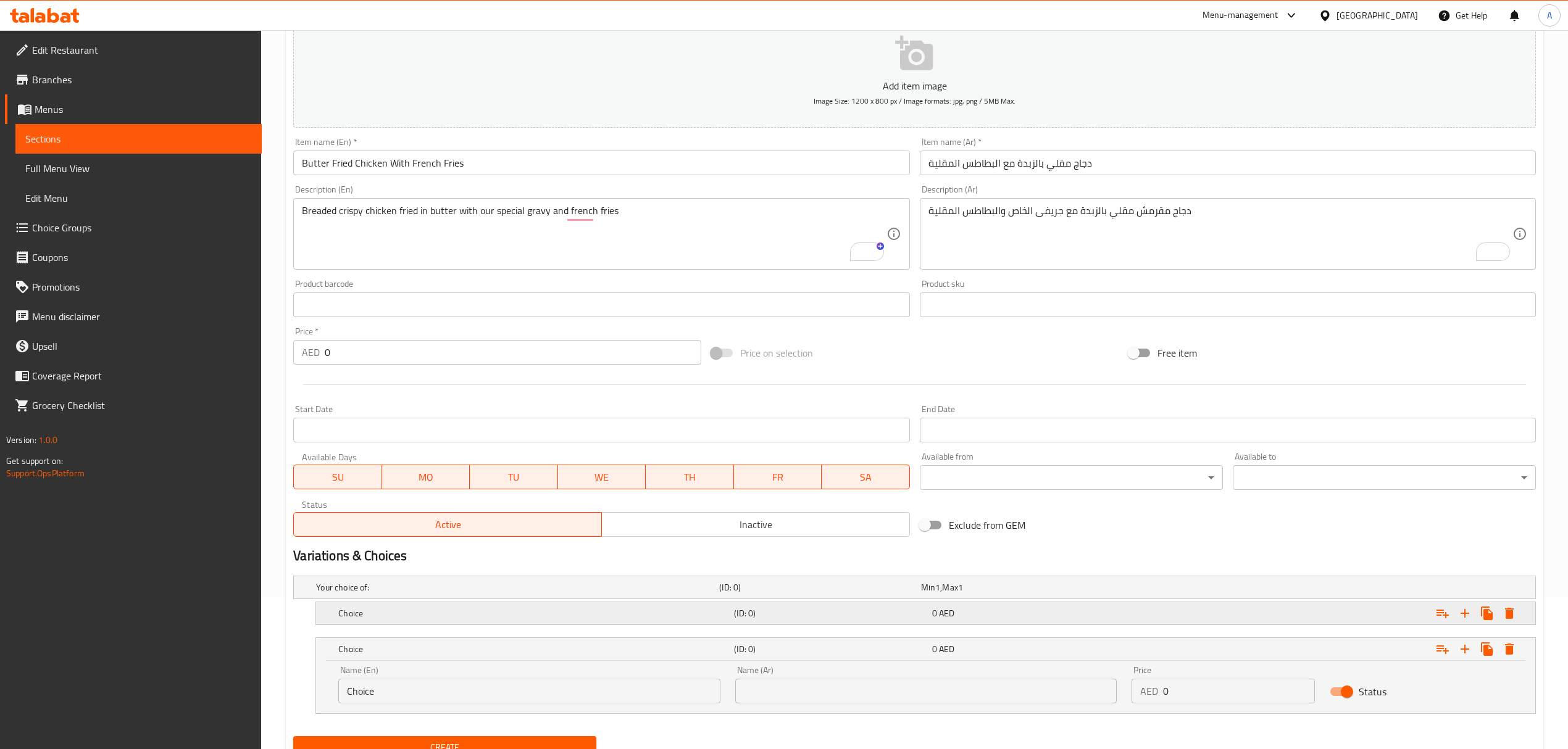
click at [931, 621] on div "0 AED" at bounding box center [1028, 613] width 197 height 17
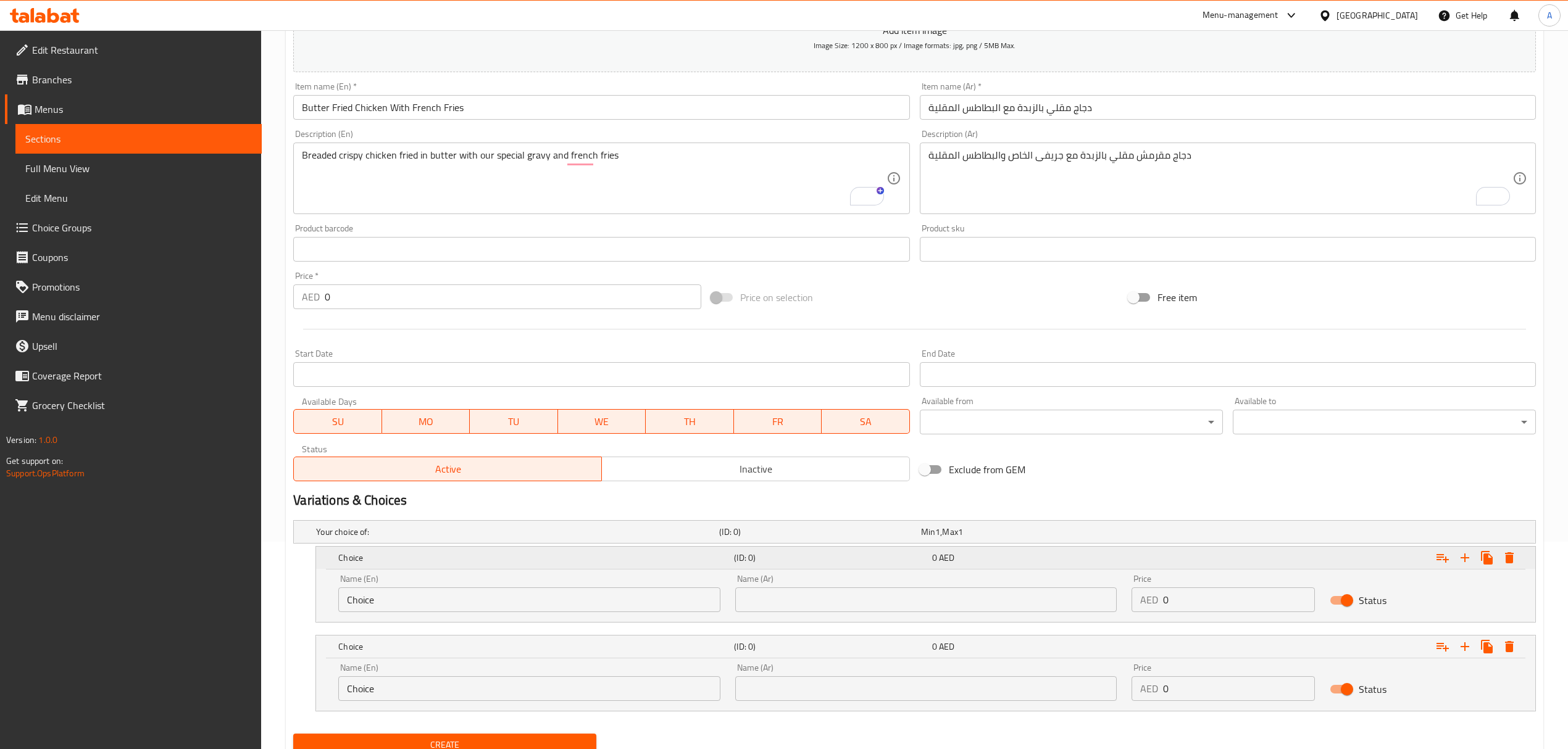
scroll to position [258, 0]
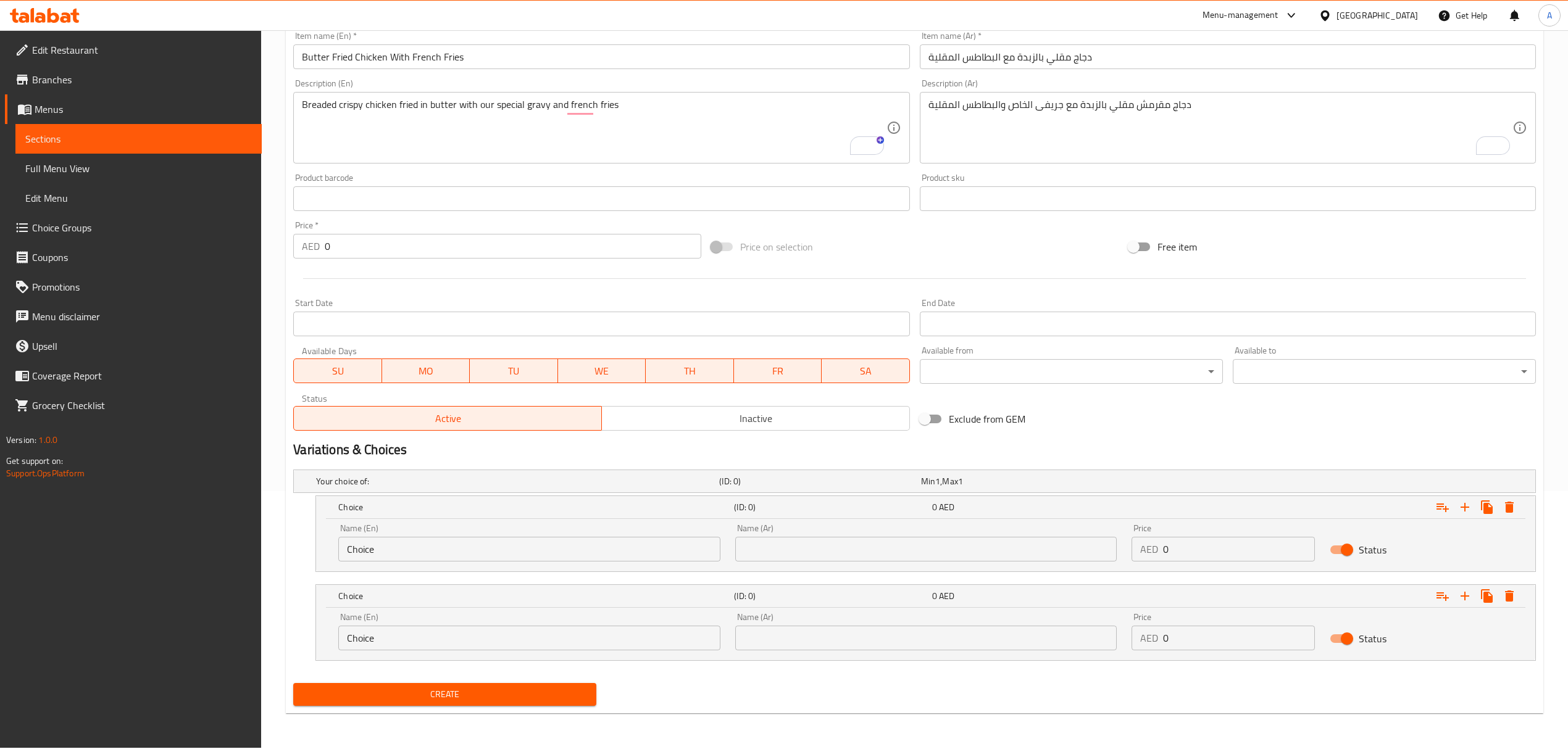
click at [942, 541] on input "text" at bounding box center [926, 549] width 381 height 25
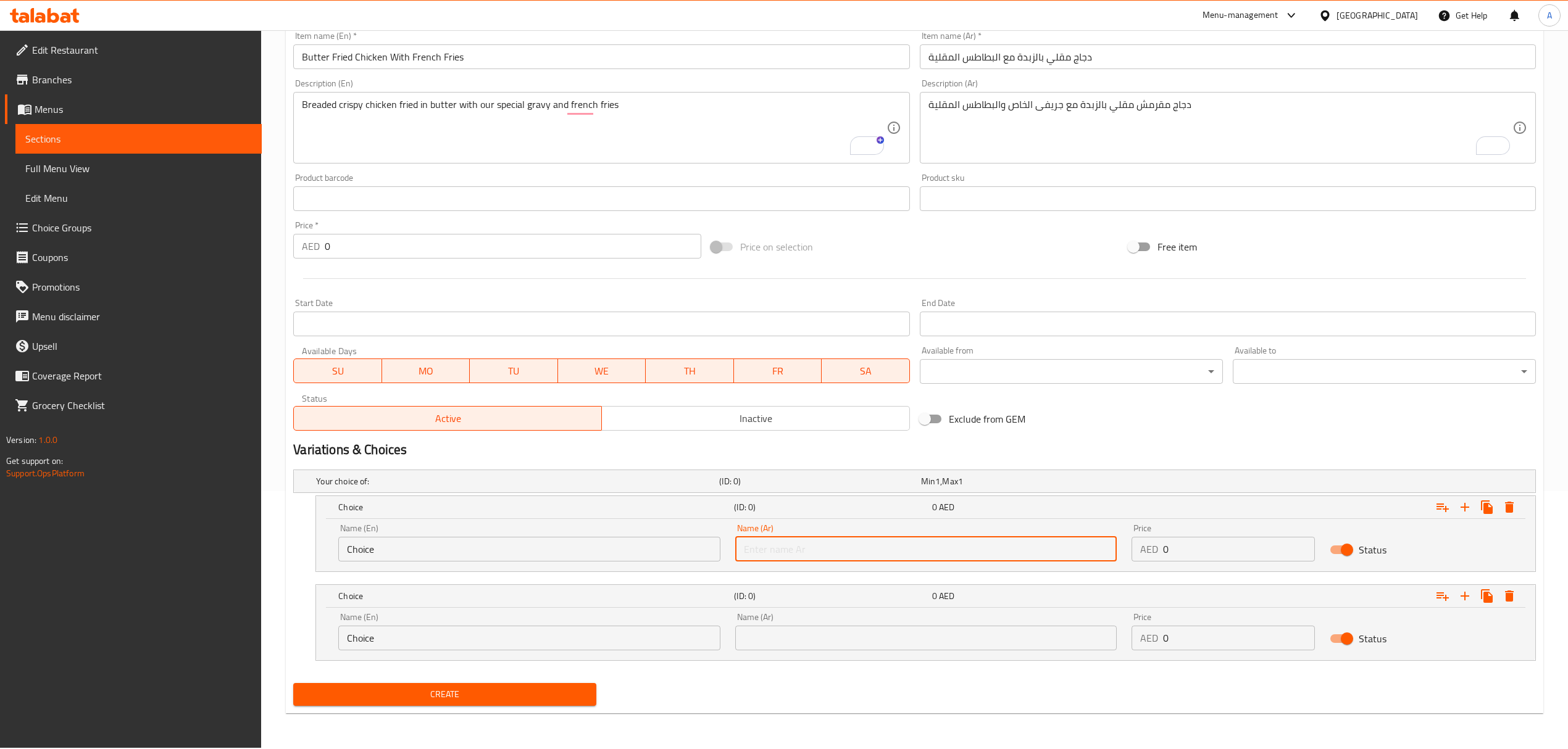
type input "نصف"
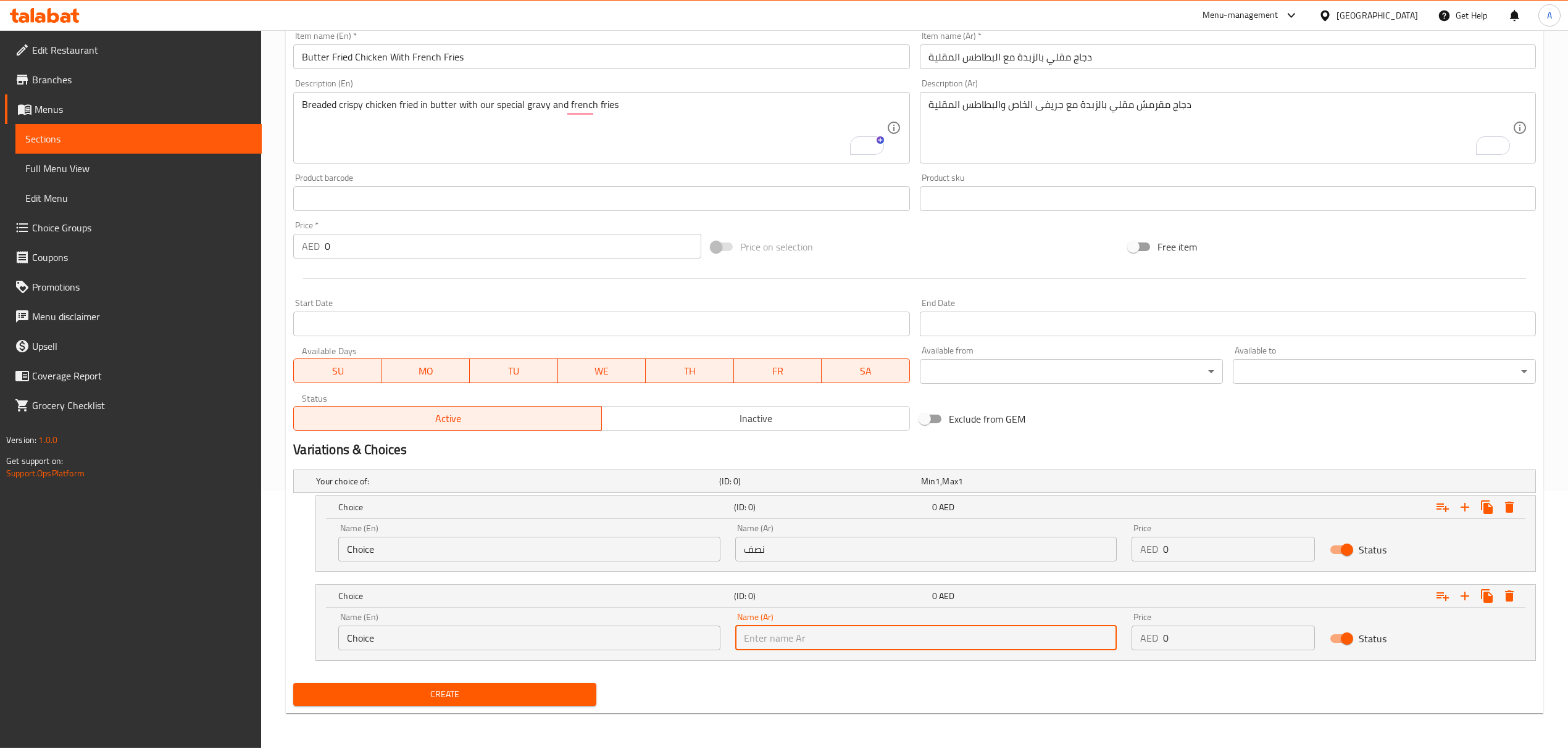
click at [890, 642] on input "text" at bounding box center [926, 638] width 381 height 25
type input "كامل"
click at [614, 551] on input "Choice" at bounding box center [529, 549] width 381 height 25
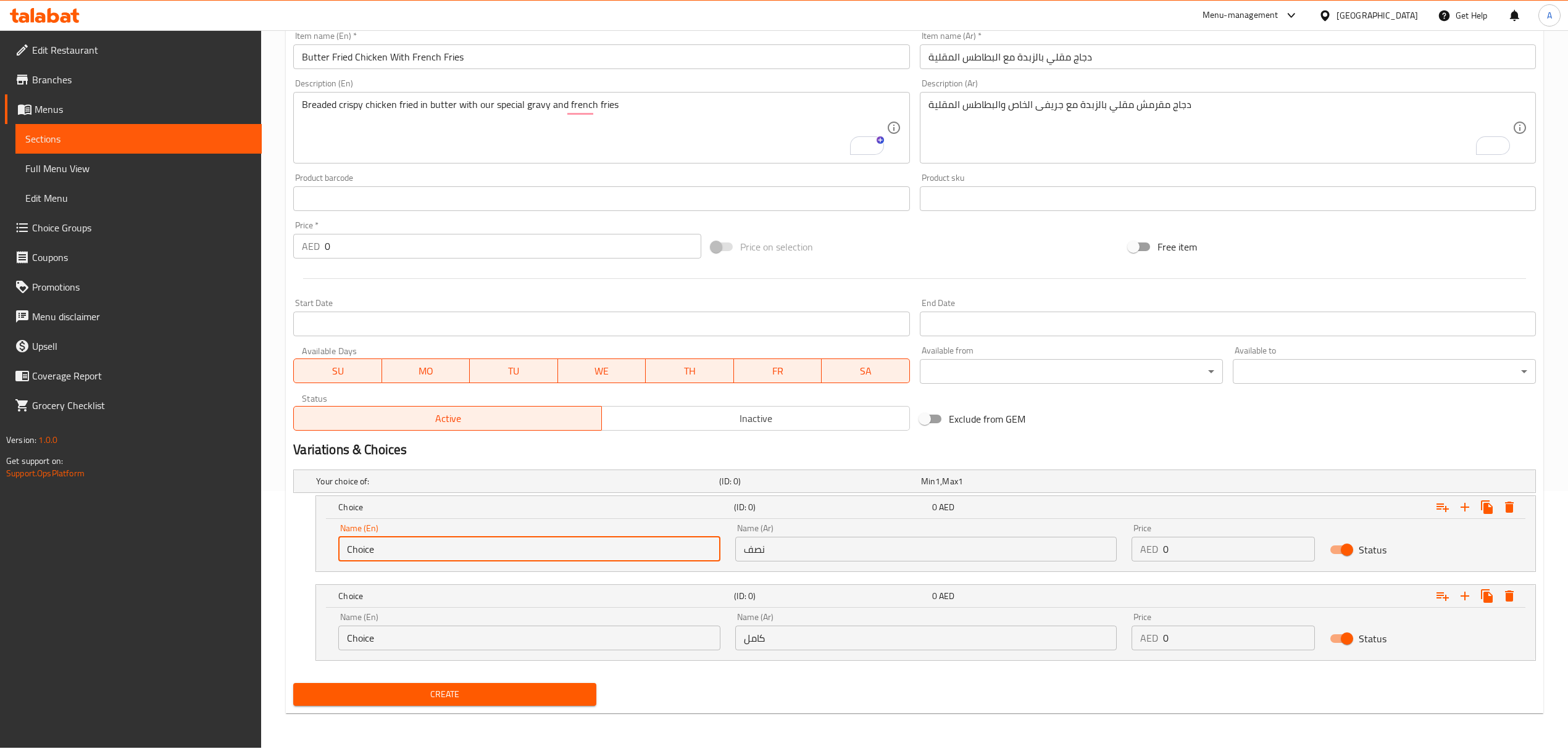
click at [614, 551] on input "Choice" at bounding box center [529, 549] width 381 height 25
click at [603, 650] on input "Choice" at bounding box center [529, 638] width 381 height 25
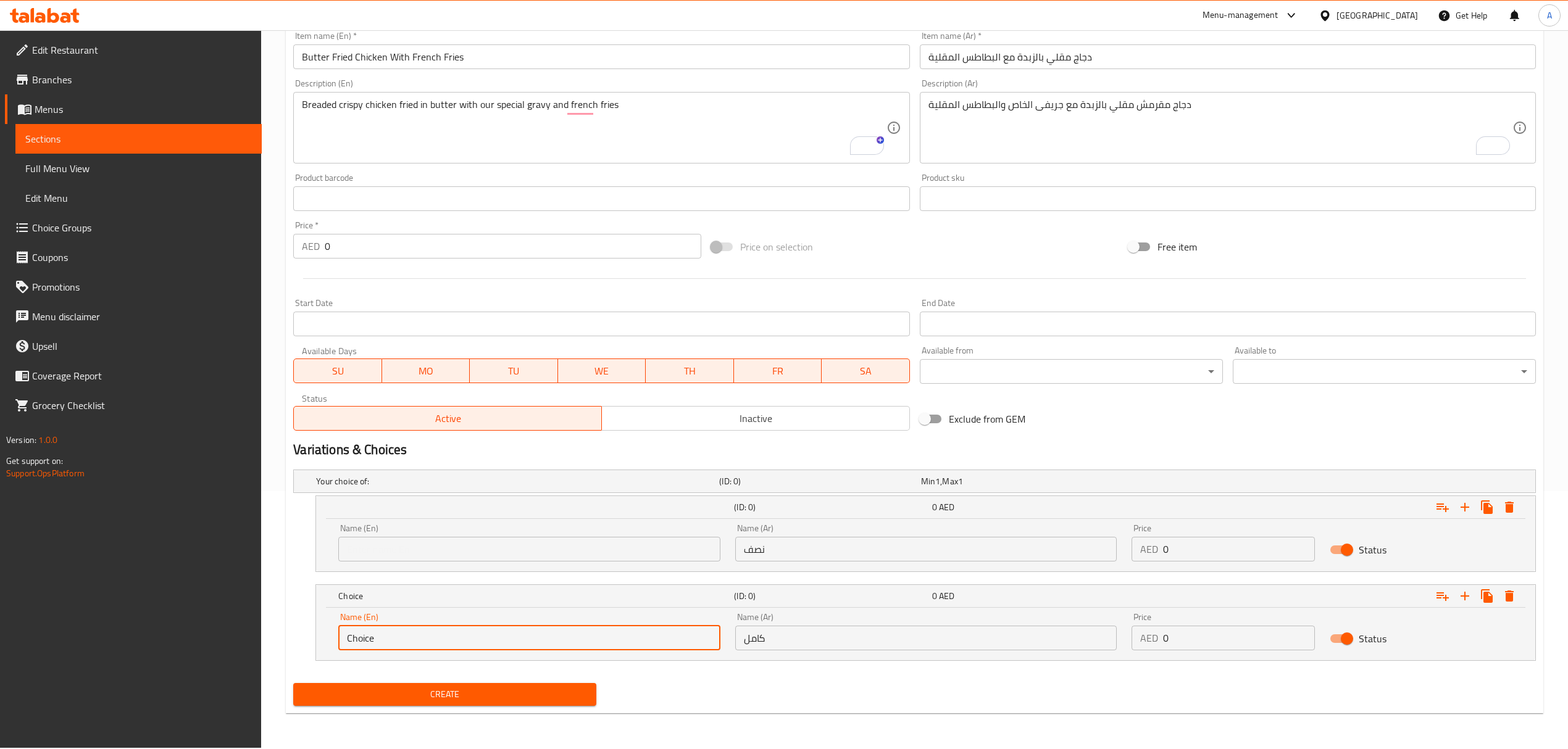
click at [603, 650] on input "Choice" at bounding box center [529, 638] width 381 height 25
click at [597, 541] on input "text" at bounding box center [529, 549] width 381 height 25
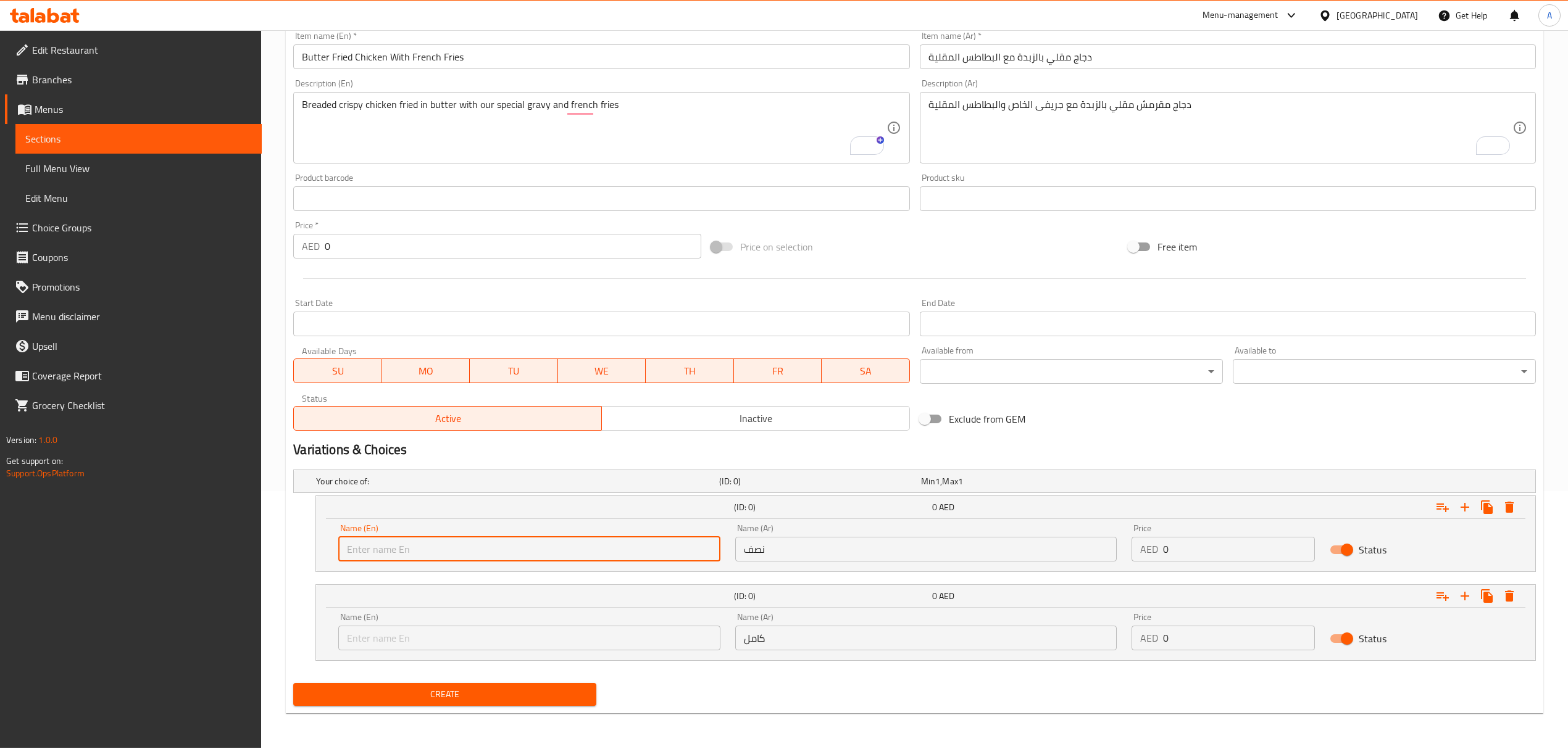
type input "Half"
click at [498, 646] on input "text" at bounding box center [529, 638] width 381 height 25
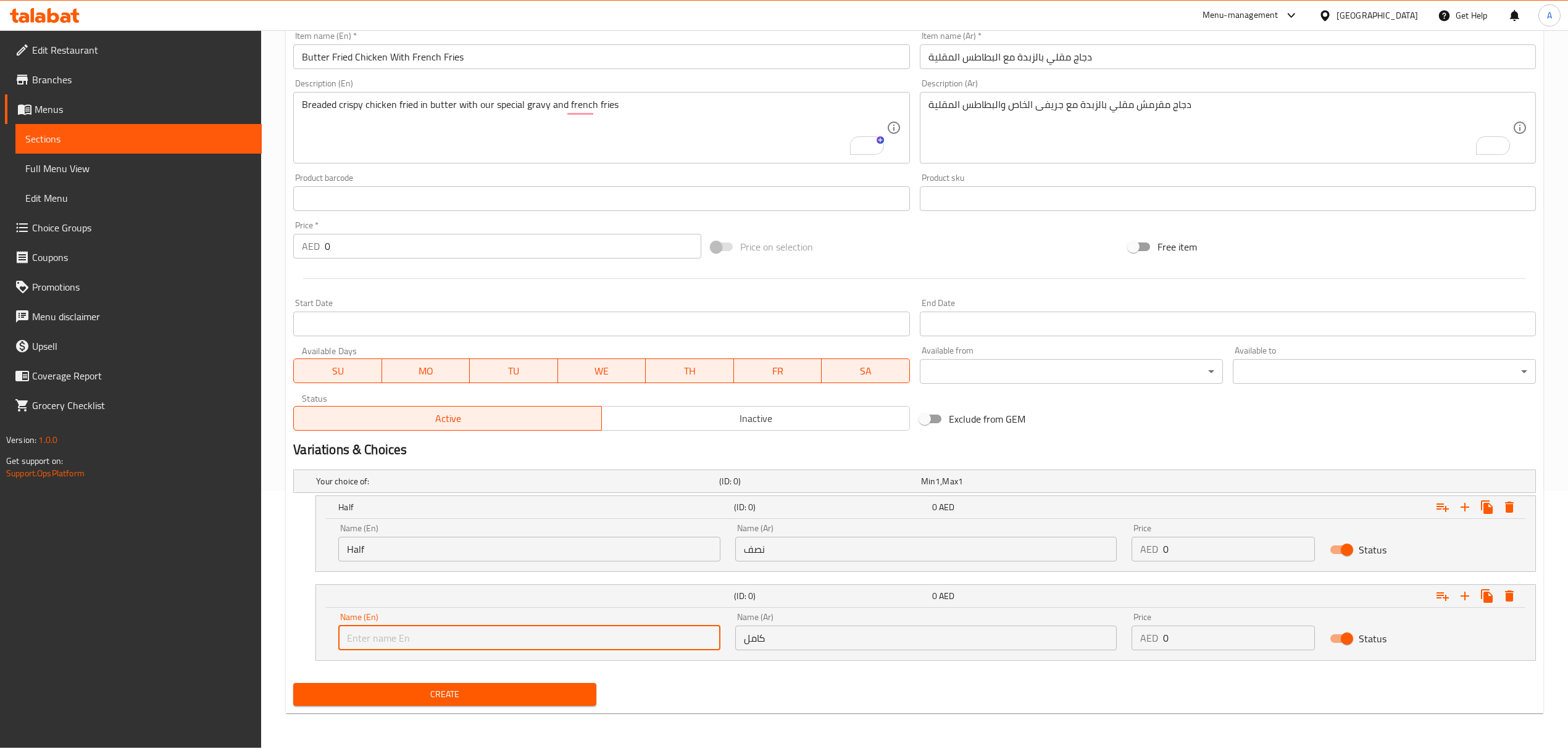
type input "Whole"
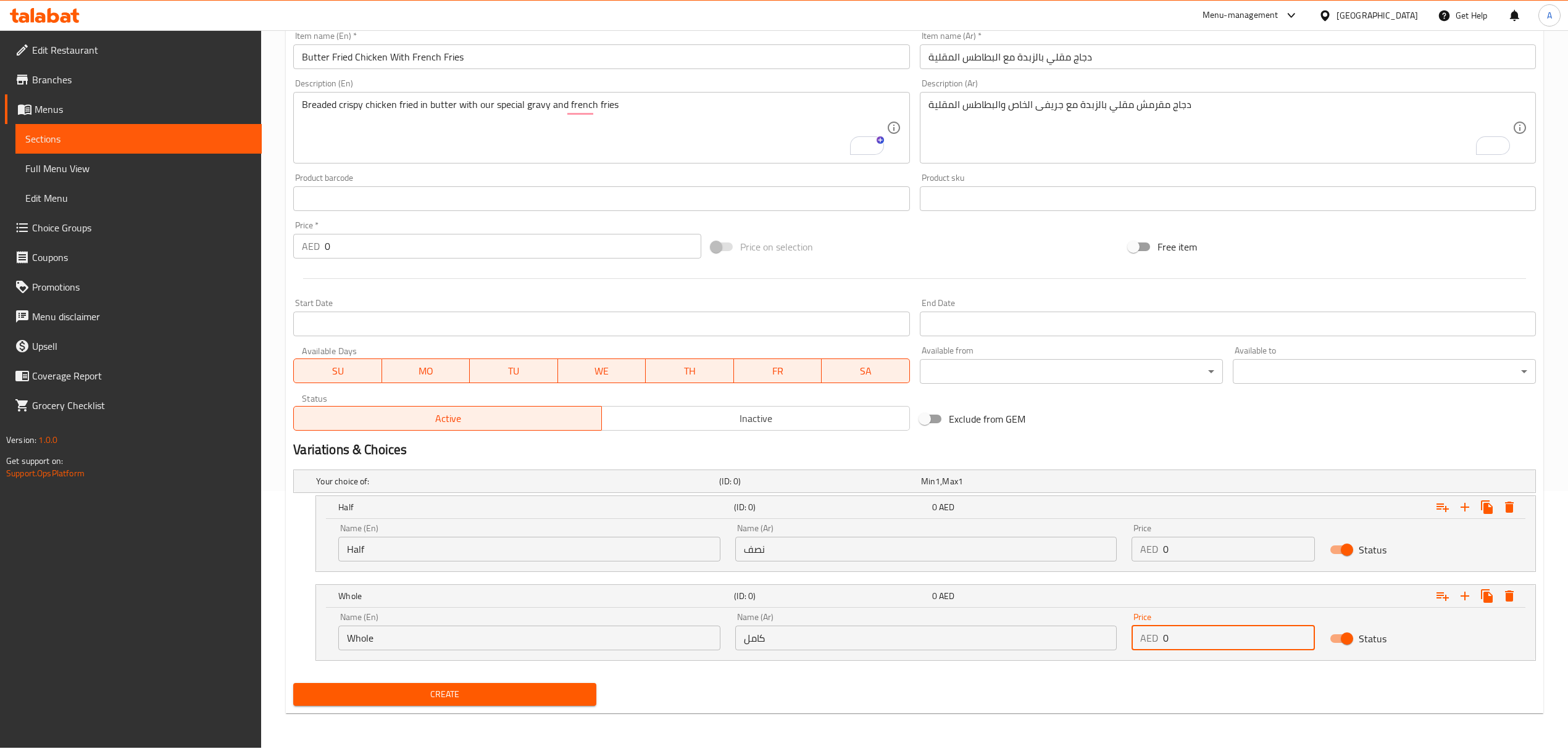
drag, startPoint x: 1220, startPoint y: 643, endPoint x: 1133, endPoint y: 640, distance: 87.1
click at [1133, 640] on div "AED 0 Price" at bounding box center [1223, 638] width 183 height 25
click at [1200, 569] on div "Price AED 0 Price" at bounding box center [1223, 543] width 198 height 53
drag, startPoint x: 1195, startPoint y: 553, endPoint x: 1137, endPoint y: 551, distance: 58.0
click at [1137, 551] on div "AED 0 Price" at bounding box center [1223, 549] width 183 height 25
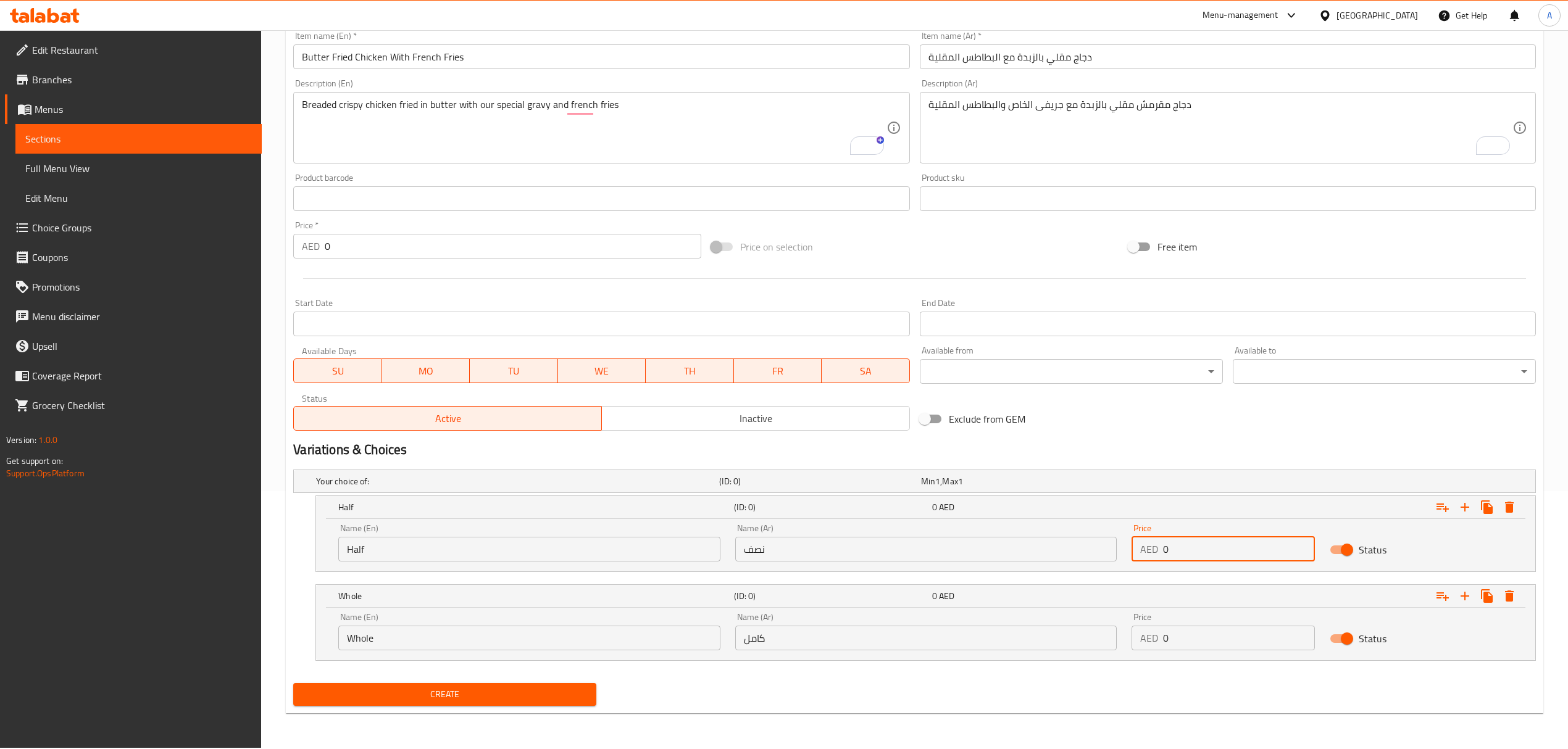
paste input "45.0"
type input "45.00"
drag, startPoint x: 1191, startPoint y: 648, endPoint x: 1137, endPoint y: 619, distance: 61.3
click at [1137, 619] on div "Price AED 0 Price" at bounding box center [1223, 631] width 183 height 37
paste input "77.0"
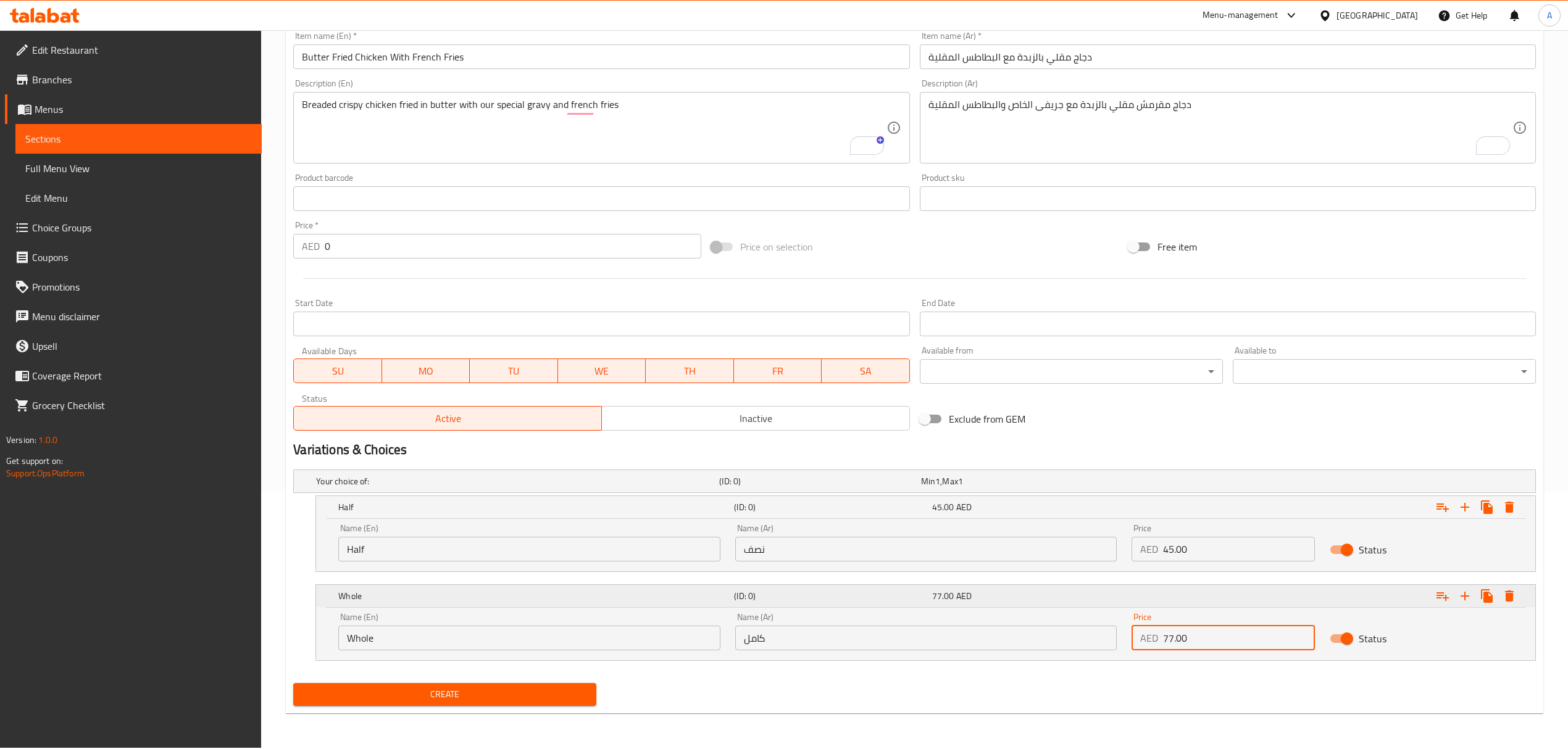
type input "77.00"
click at [293, 683] on button "Create" at bounding box center [445, 694] width 303 height 23
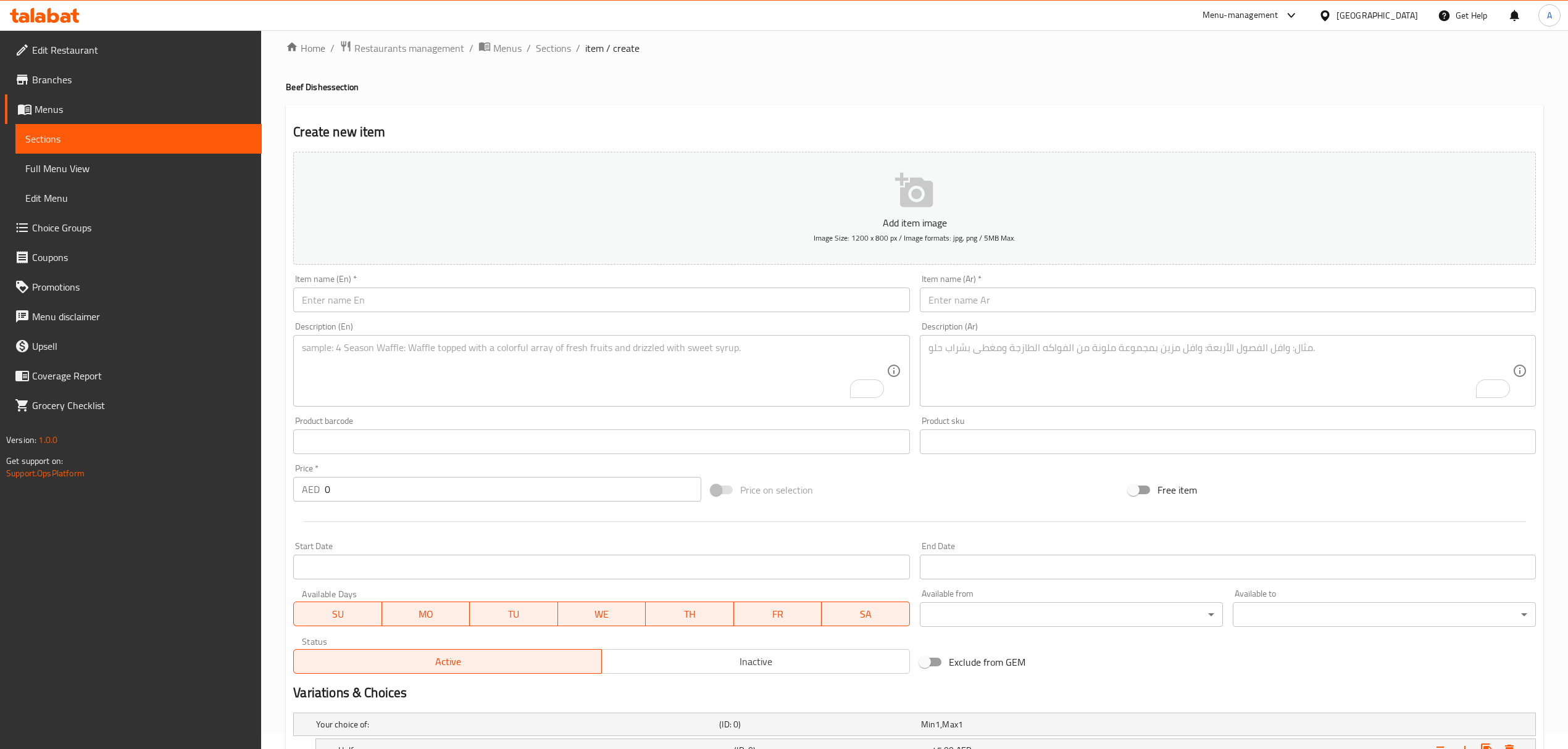
scroll to position [11, 0]
click at [537, 54] on span "Sections" at bounding box center [553, 51] width 36 height 14
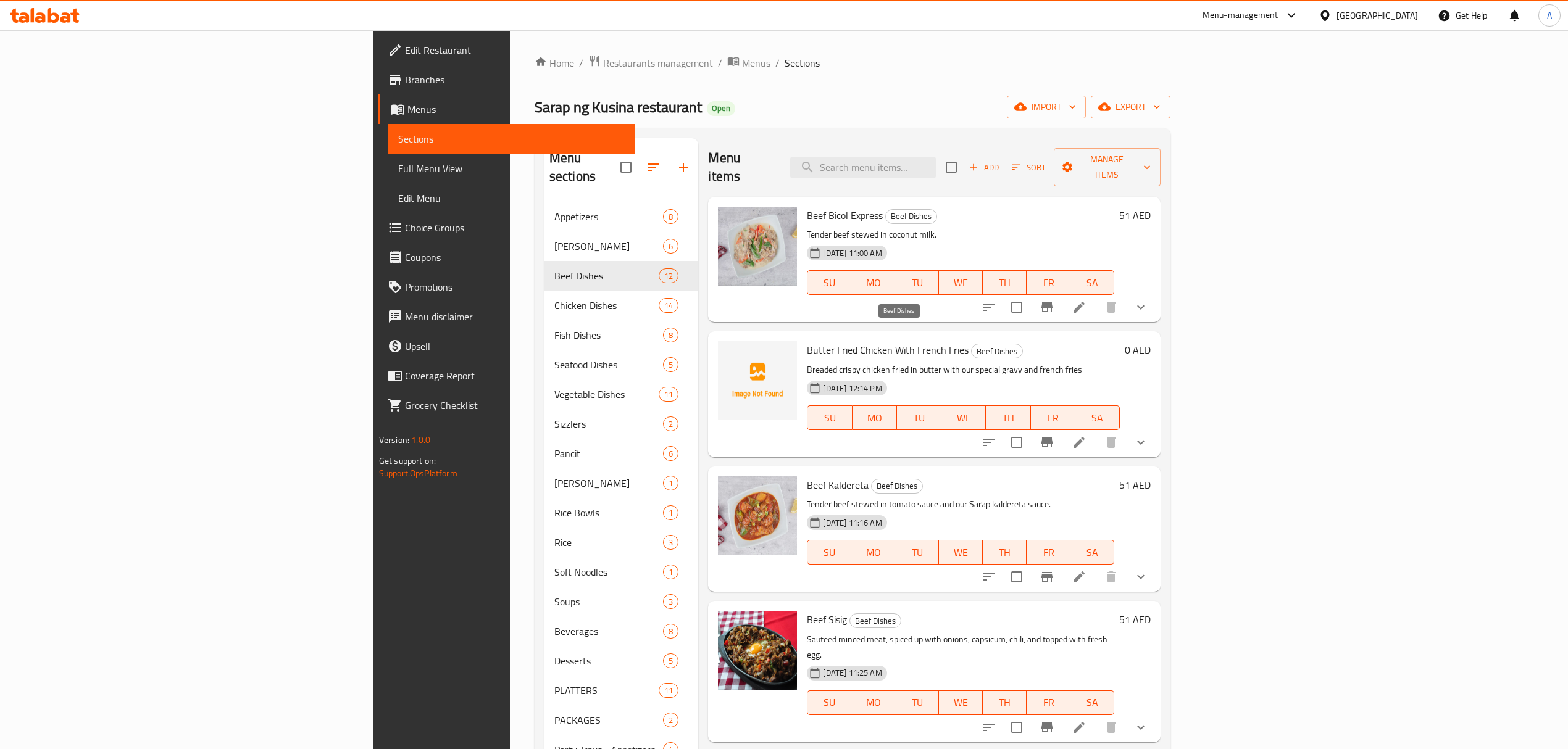
click at [971, 344] on span "Beef Dishes" at bounding box center [997, 351] width 51 height 14
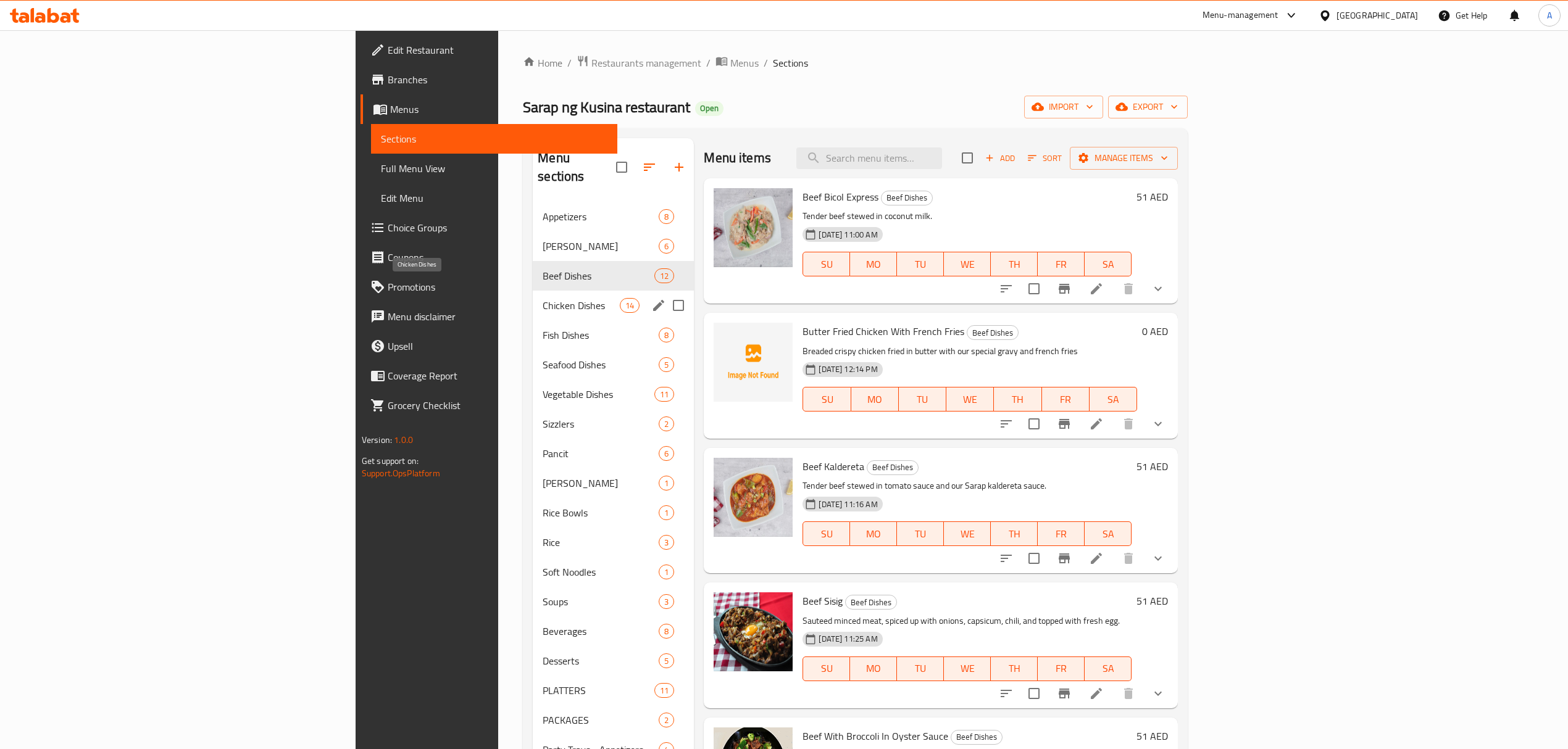
click at [542, 298] on span "Chicken Dishes" at bounding box center [581, 305] width 77 height 14
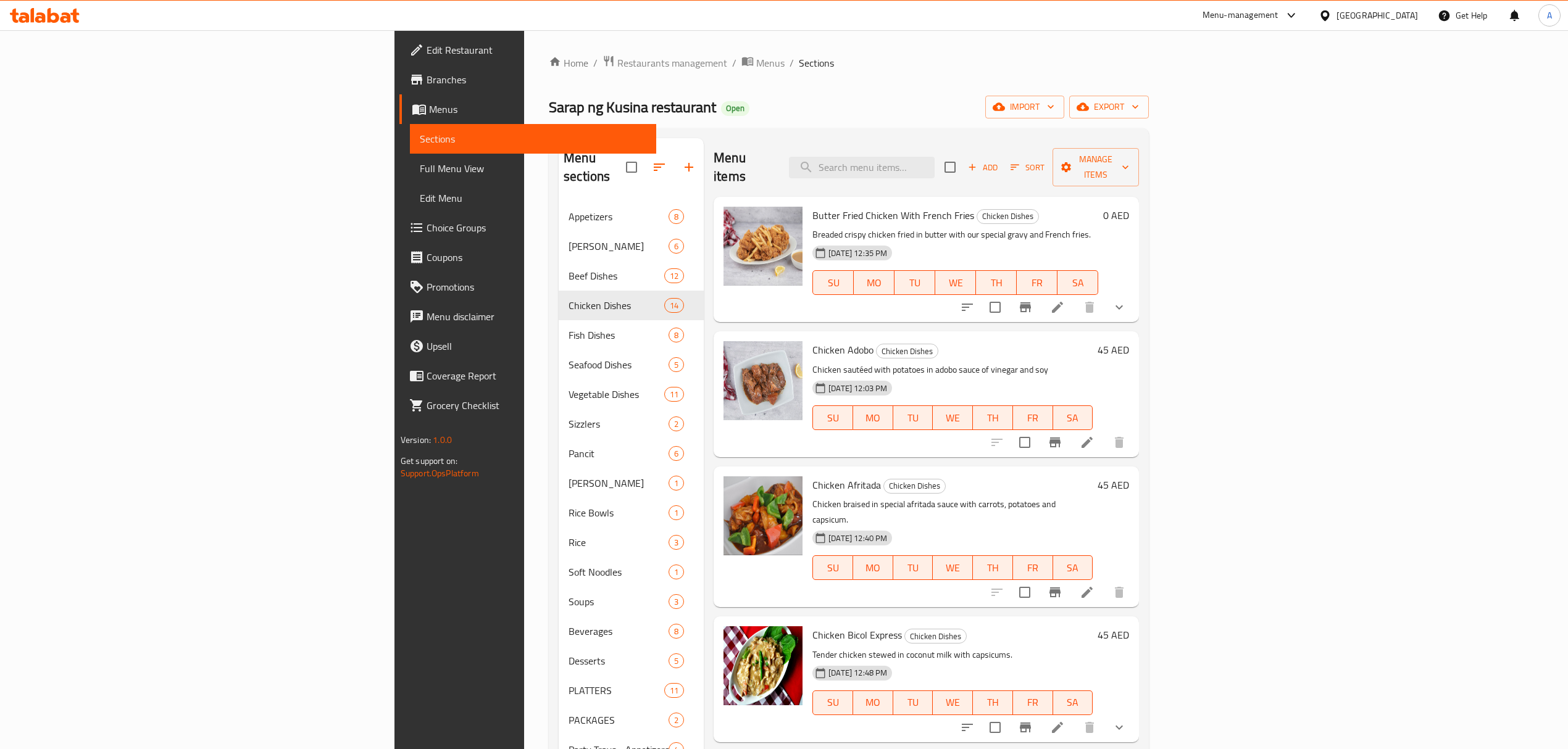
click at [942, 341] on h6 "Chicken Adobo Chicken Dishes" at bounding box center [952, 350] width 281 height 17
type button "1"
click at [893, 406] on button "MO" at bounding box center [873, 418] width 40 height 25
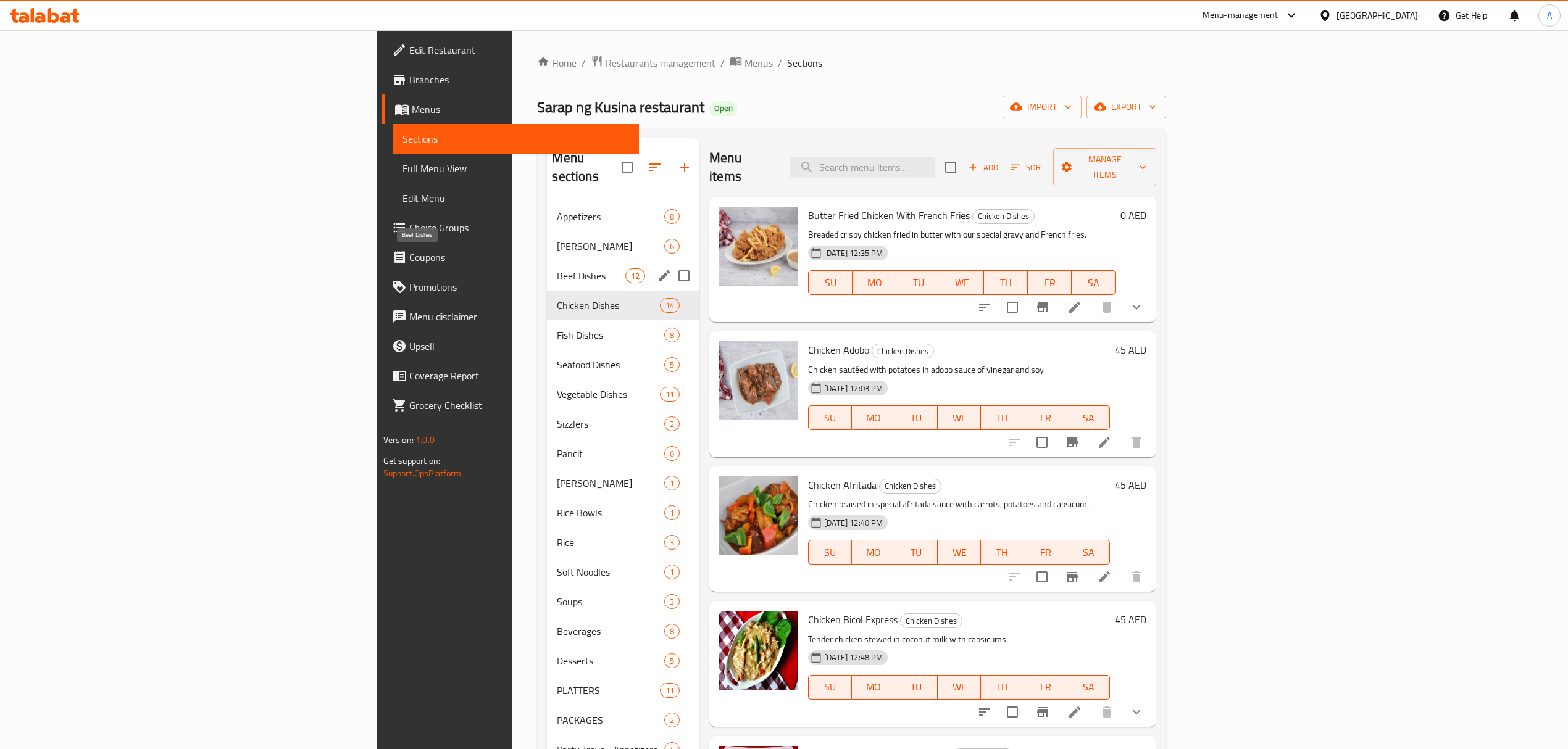
click at [557, 269] on span "Beef Dishes" at bounding box center [591, 275] width 68 height 14
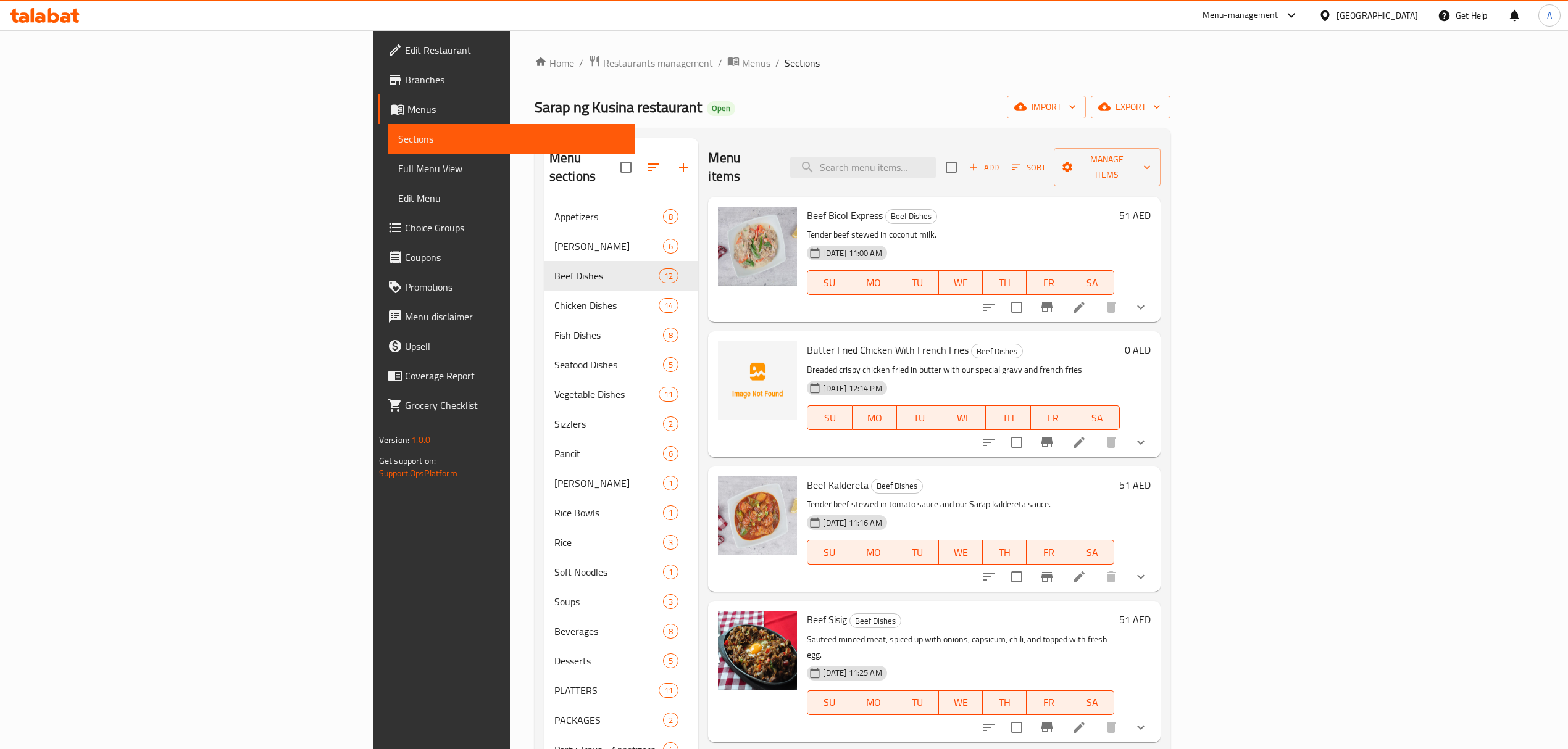
click at [1030, 430] on input "checkbox" at bounding box center [1016, 442] width 26 height 26
click at [1151, 165] on span "Manage items" at bounding box center [1107, 167] width 87 height 31
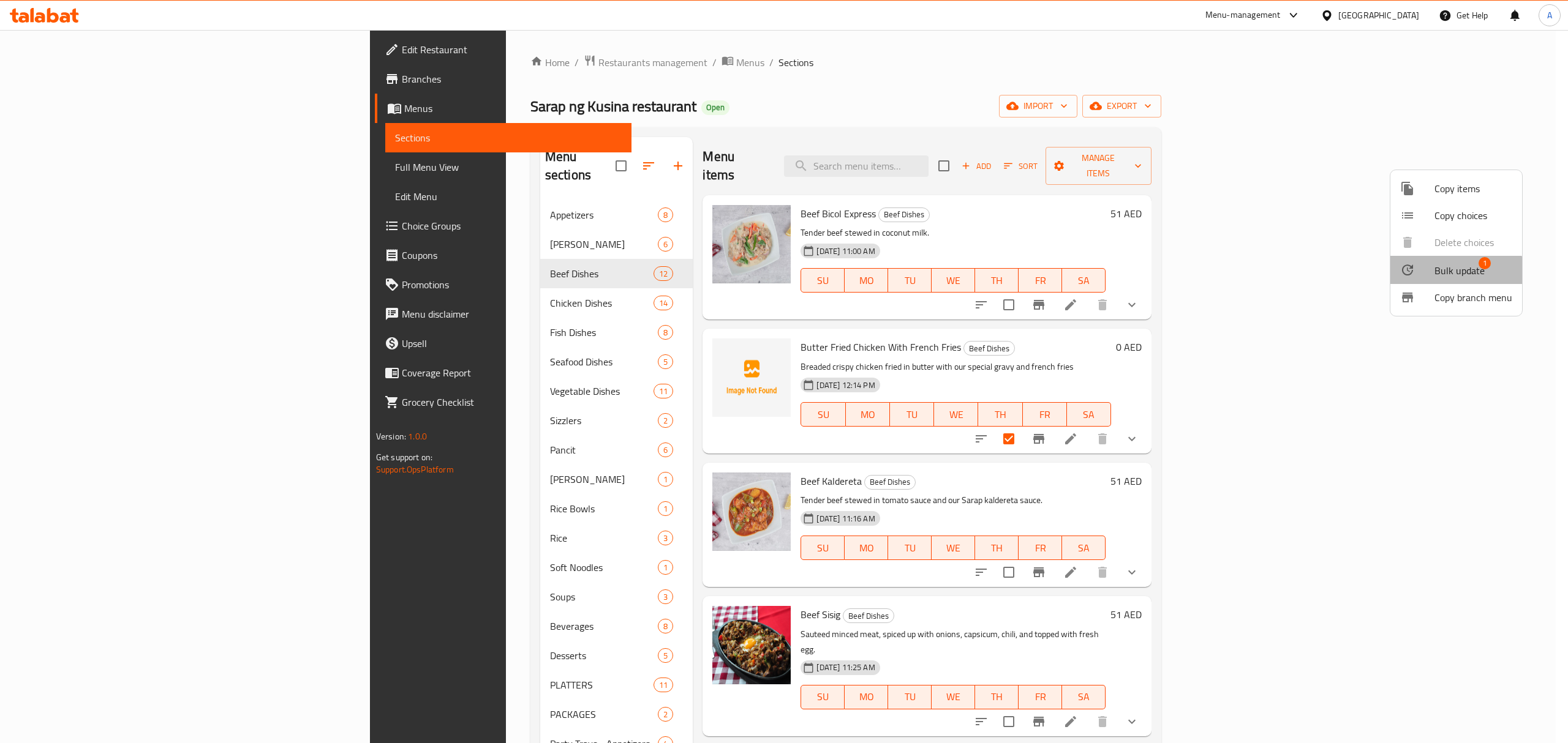
click at [1454, 273] on span "Bulk update" at bounding box center [1460, 270] width 50 height 14
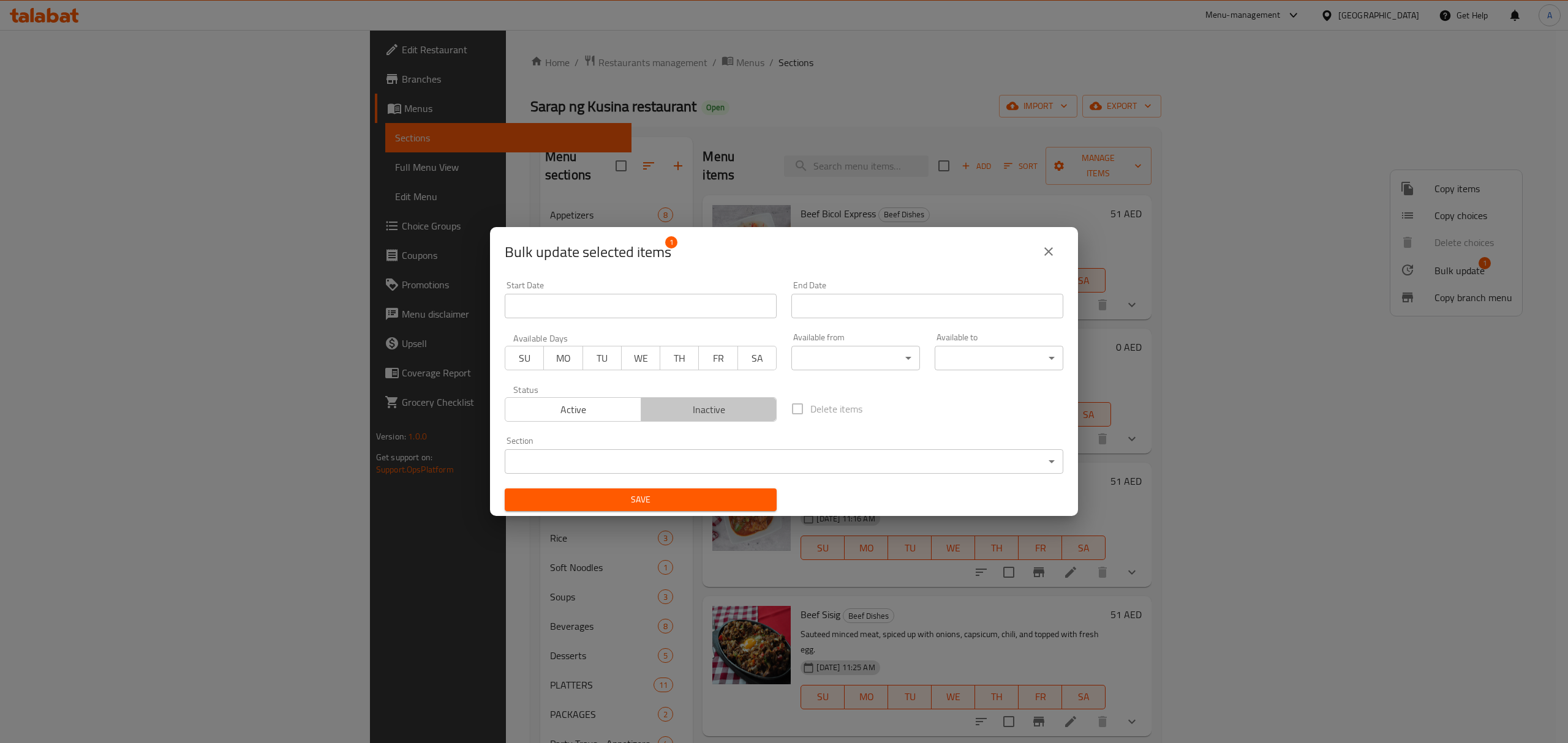
click at [734, 412] on span "Inactive" at bounding box center [709, 409] width 126 height 18
click at [733, 503] on span "Save" at bounding box center [641, 500] width 252 height 15
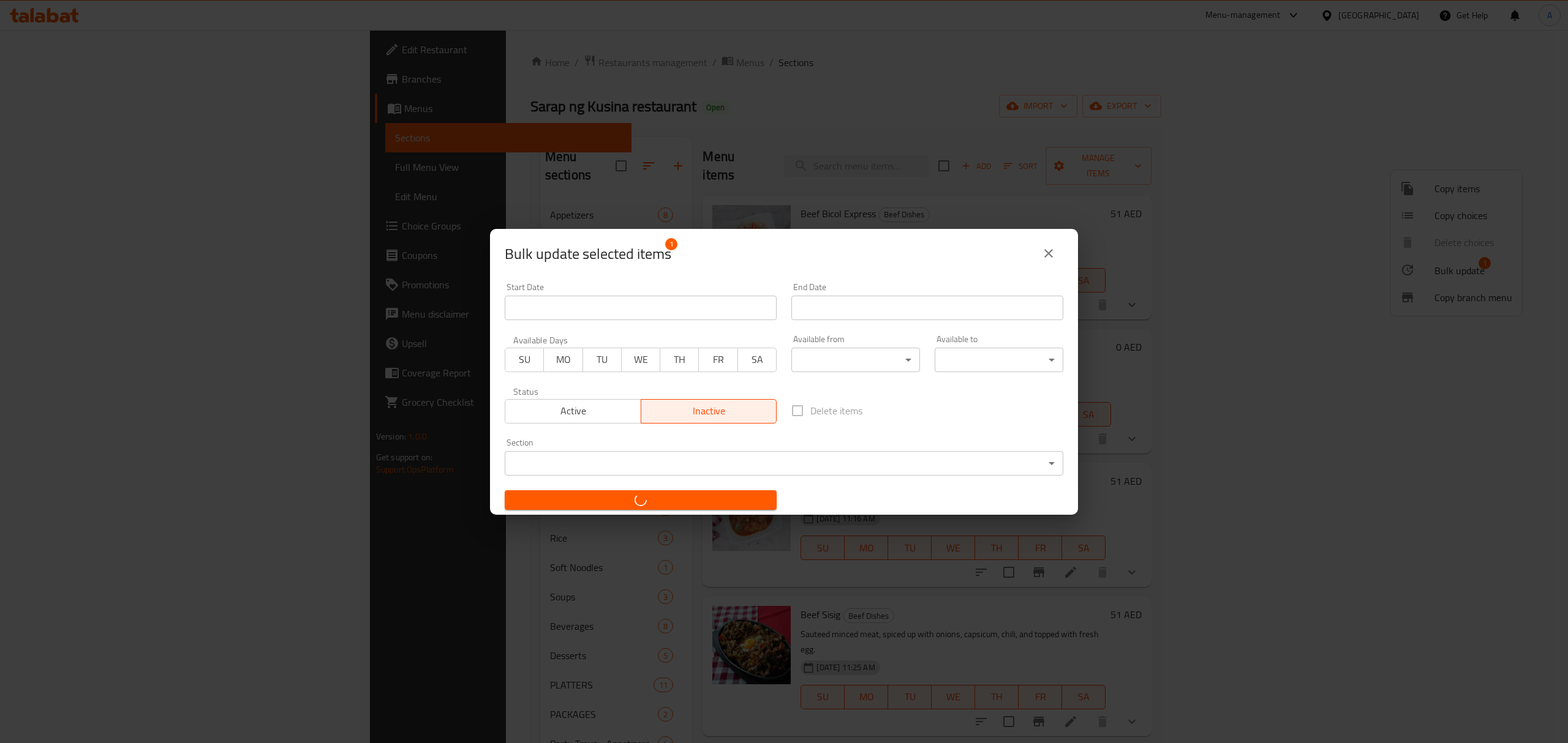
checkbox input "false"
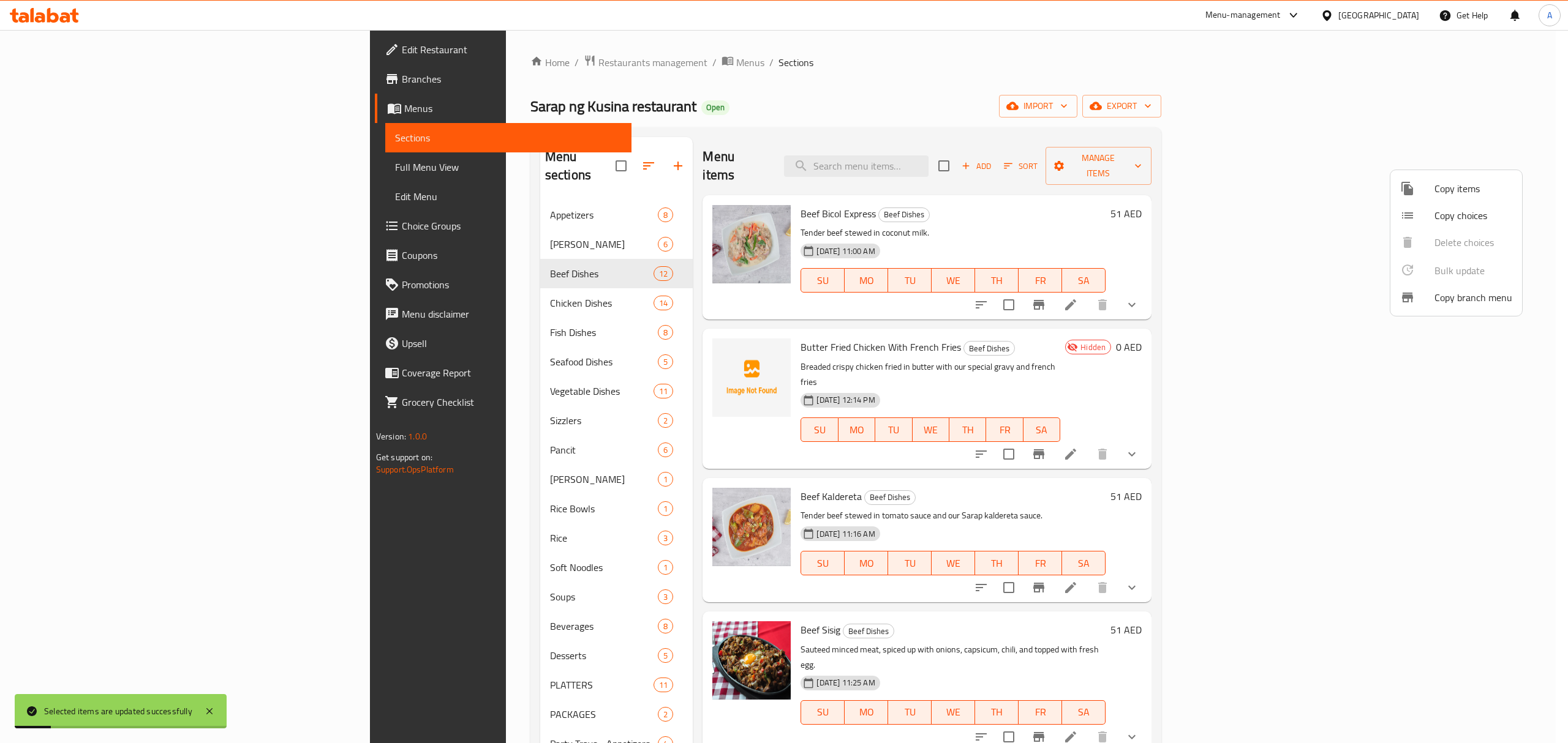
click at [434, 290] on div at bounding box center [784, 372] width 1568 height 743
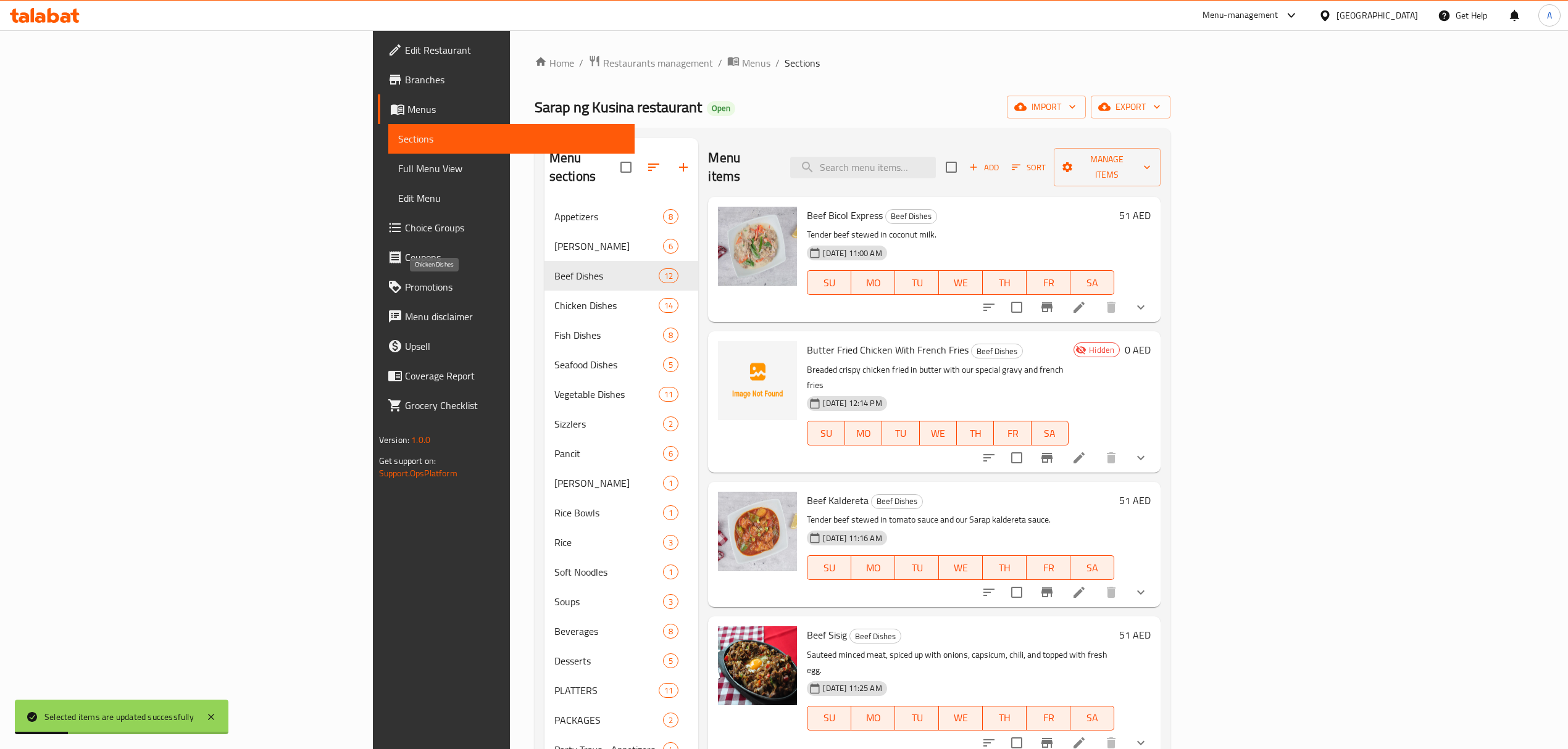
click at [554, 298] on span "Chicken Dishes" at bounding box center [606, 305] width 104 height 14
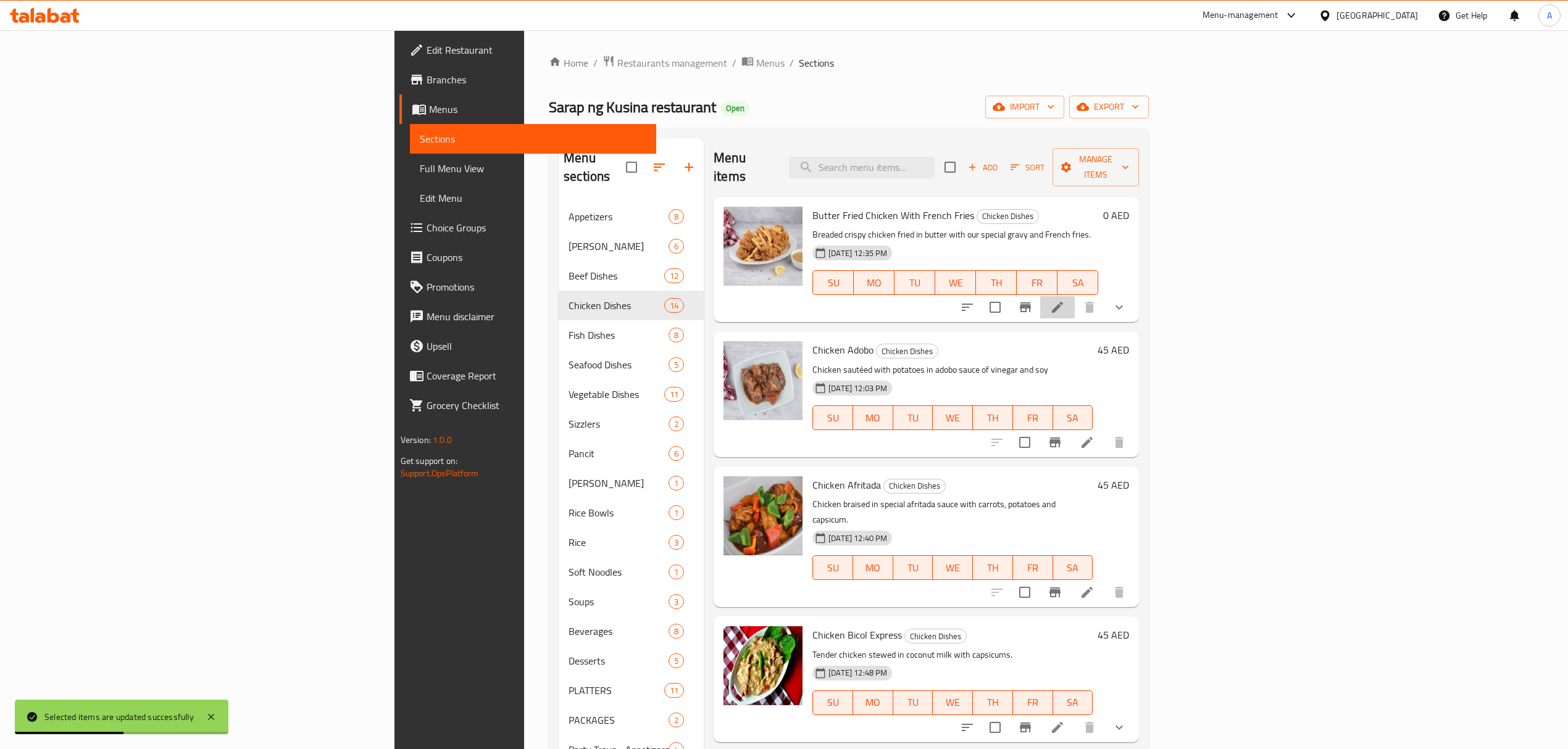
click at [1075, 297] on li at bounding box center [1057, 308] width 35 height 22
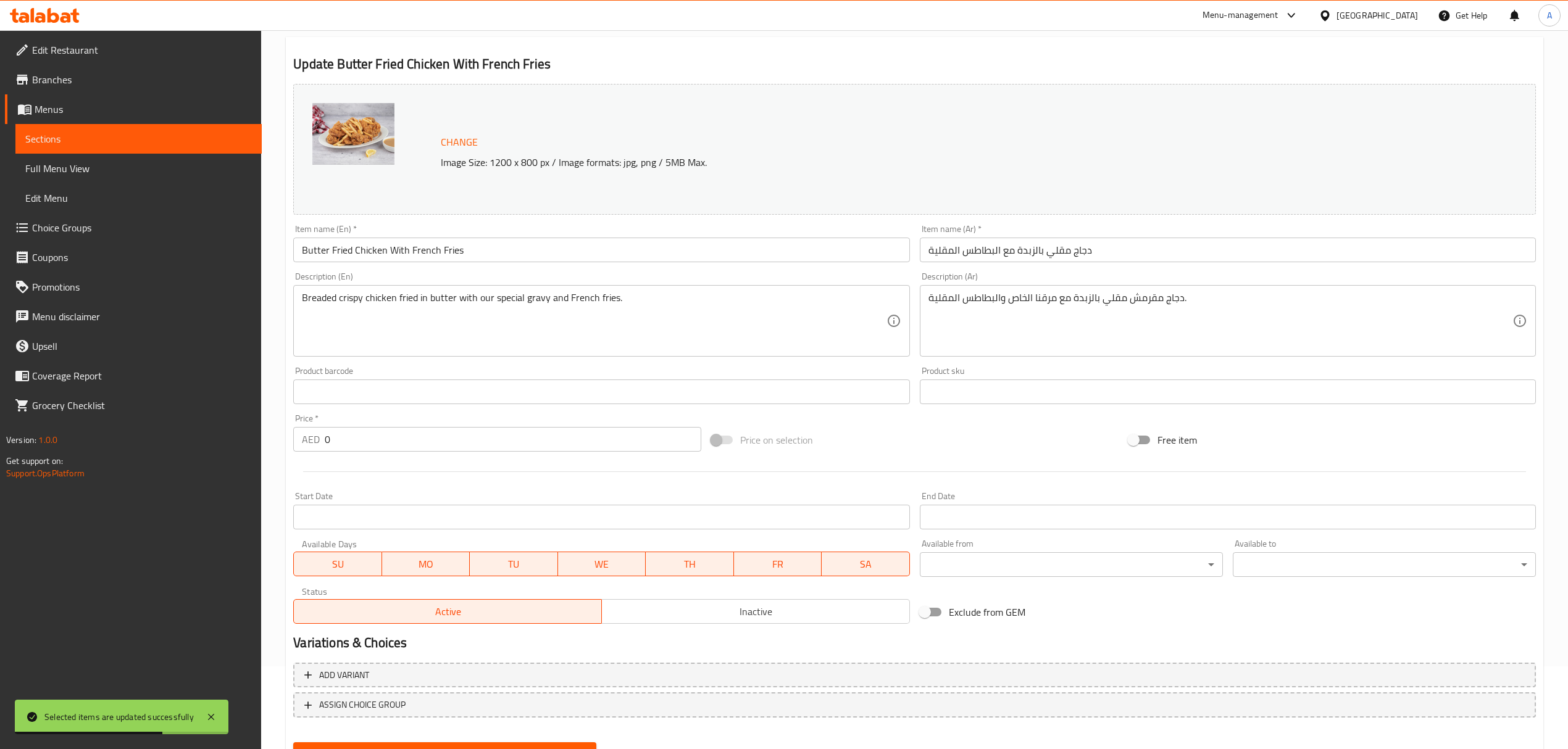
scroll to position [140, 0]
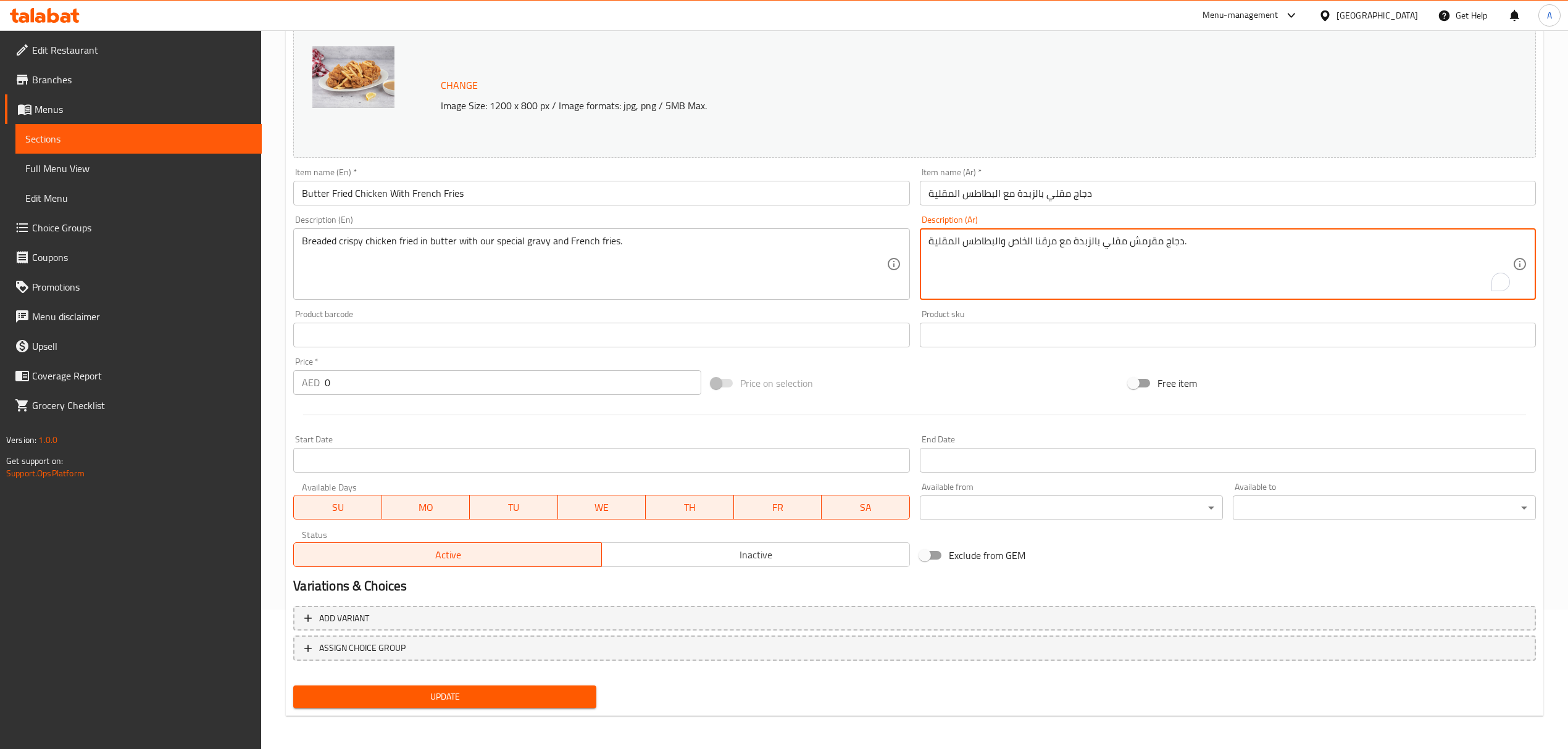
drag, startPoint x: 1033, startPoint y: 240, endPoint x: 1055, endPoint y: 241, distance: 22.0
paste textarea "جريفى"
type textarea "دجاج مقرمش مقلي بالزبدة مع جريفى الخاص والبطاطس المقلية."
click at [770, 185] on input "Butter Fried Chicken With French Fries" at bounding box center [601, 192] width 616 height 25
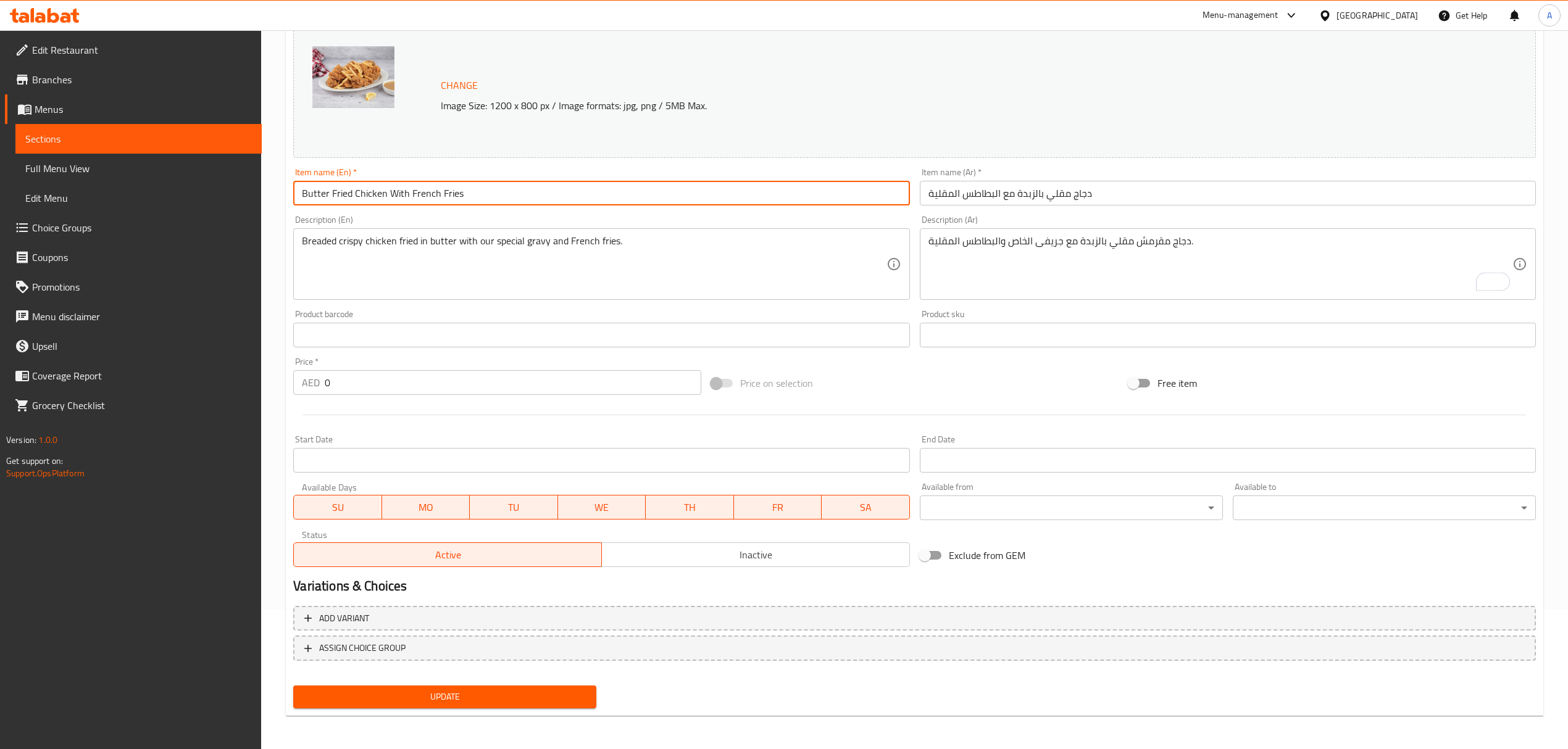
click at [293, 685] on button "Update" at bounding box center [445, 696] width 303 height 23
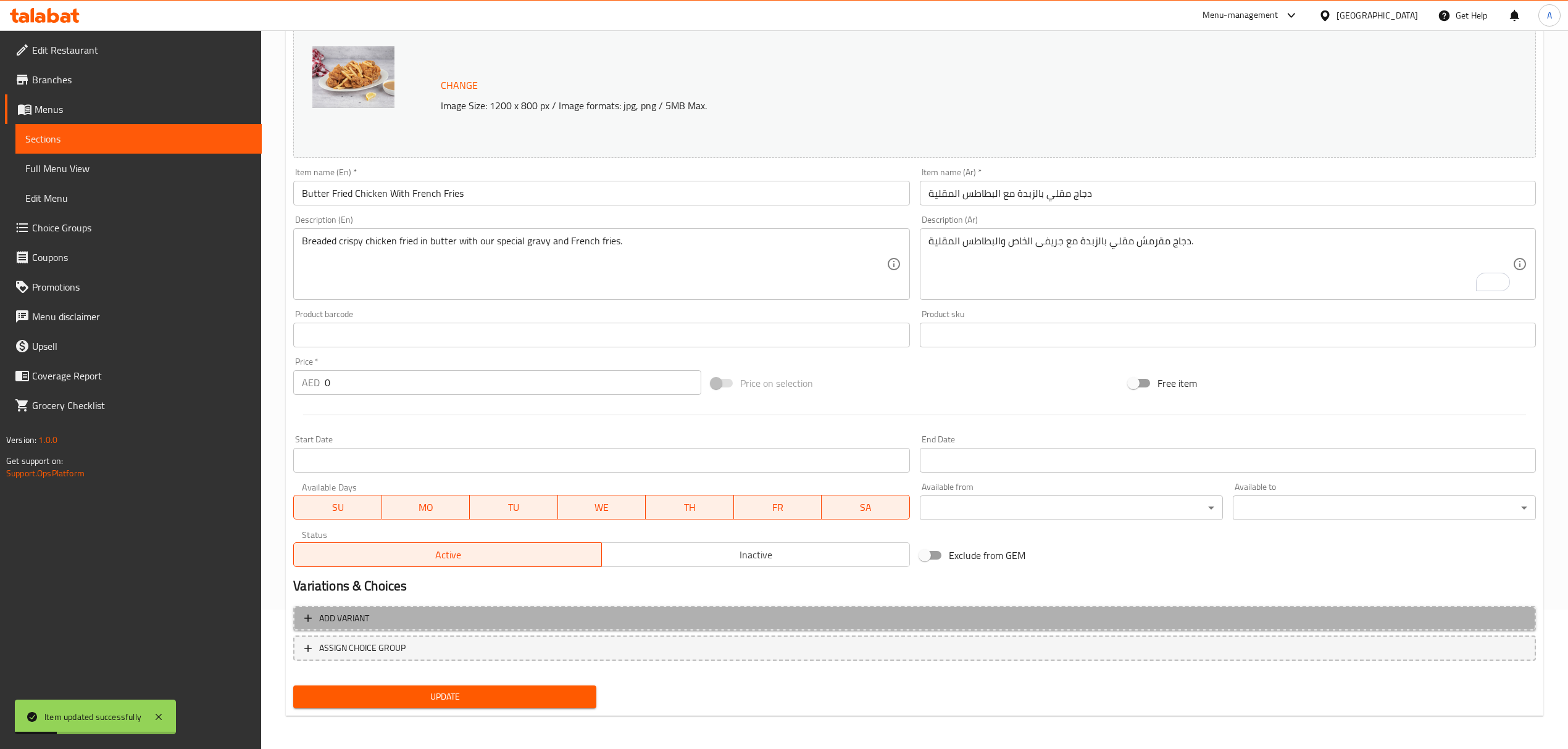
click at [642, 614] on span "Add variant" at bounding box center [915, 619] width 1220 height 15
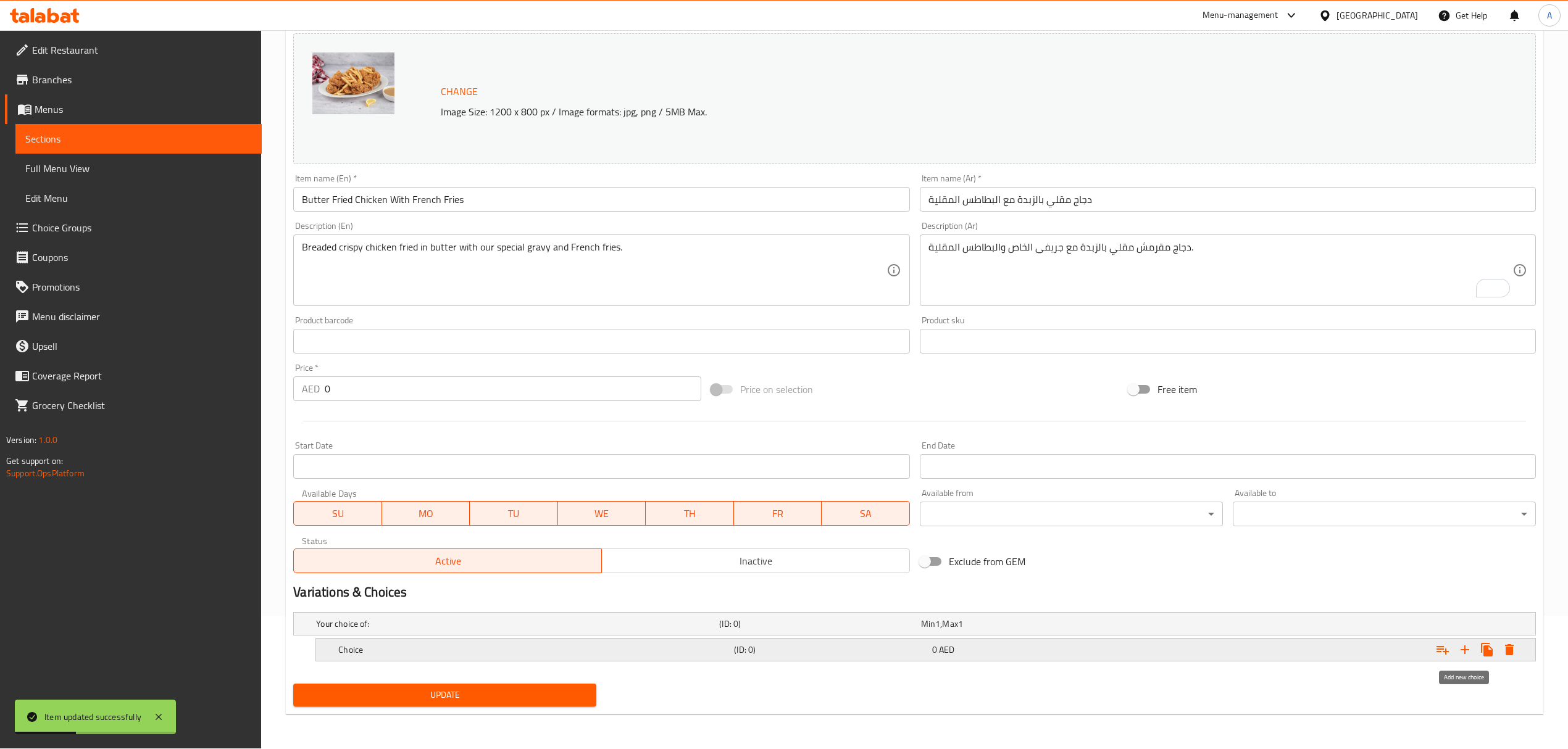
click at [1462, 651] on icon "Expand" at bounding box center [1465, 650] width 8 height 8
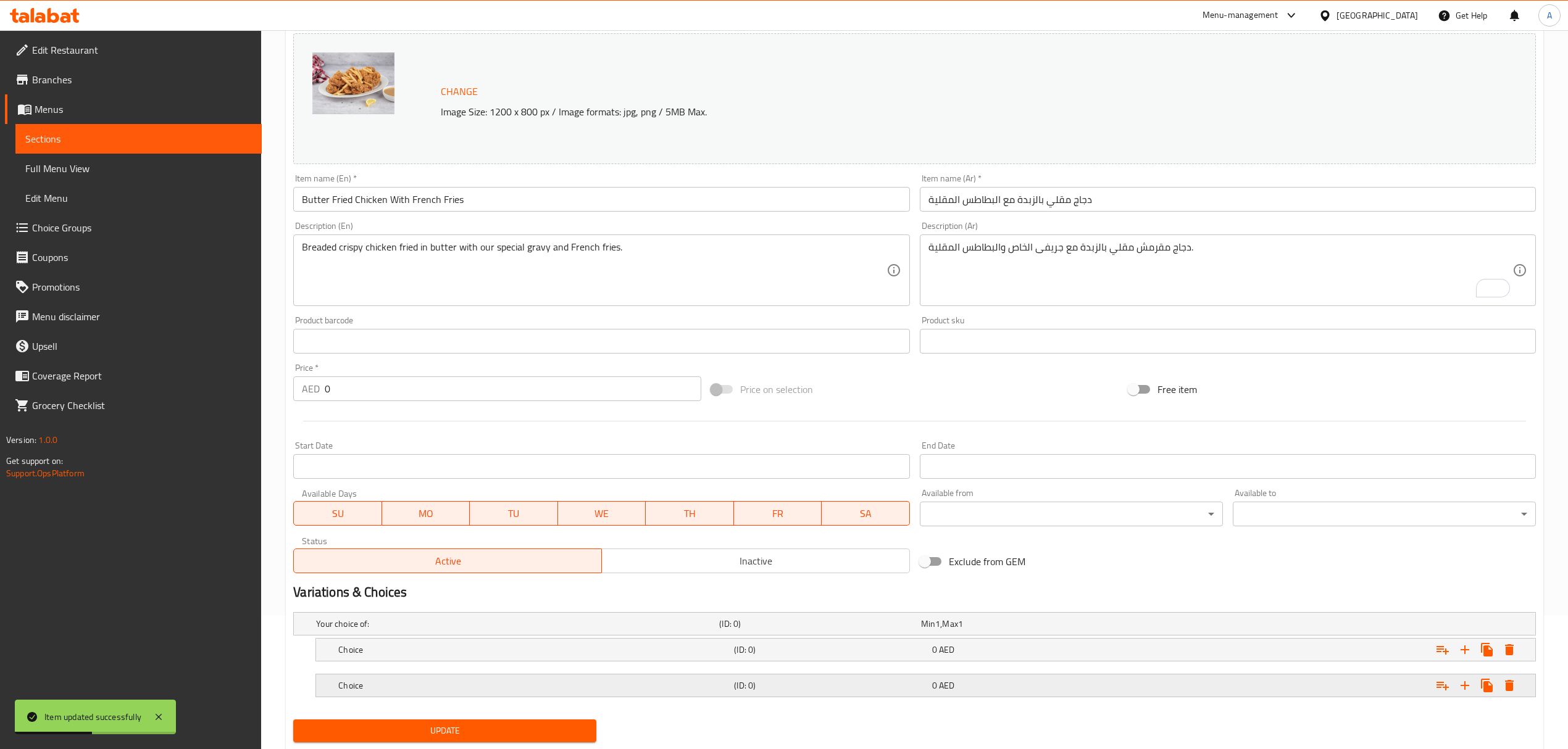
click at [1080, 691] on div "0 AED" at bounding box center [1028, 685] width 192 height 13
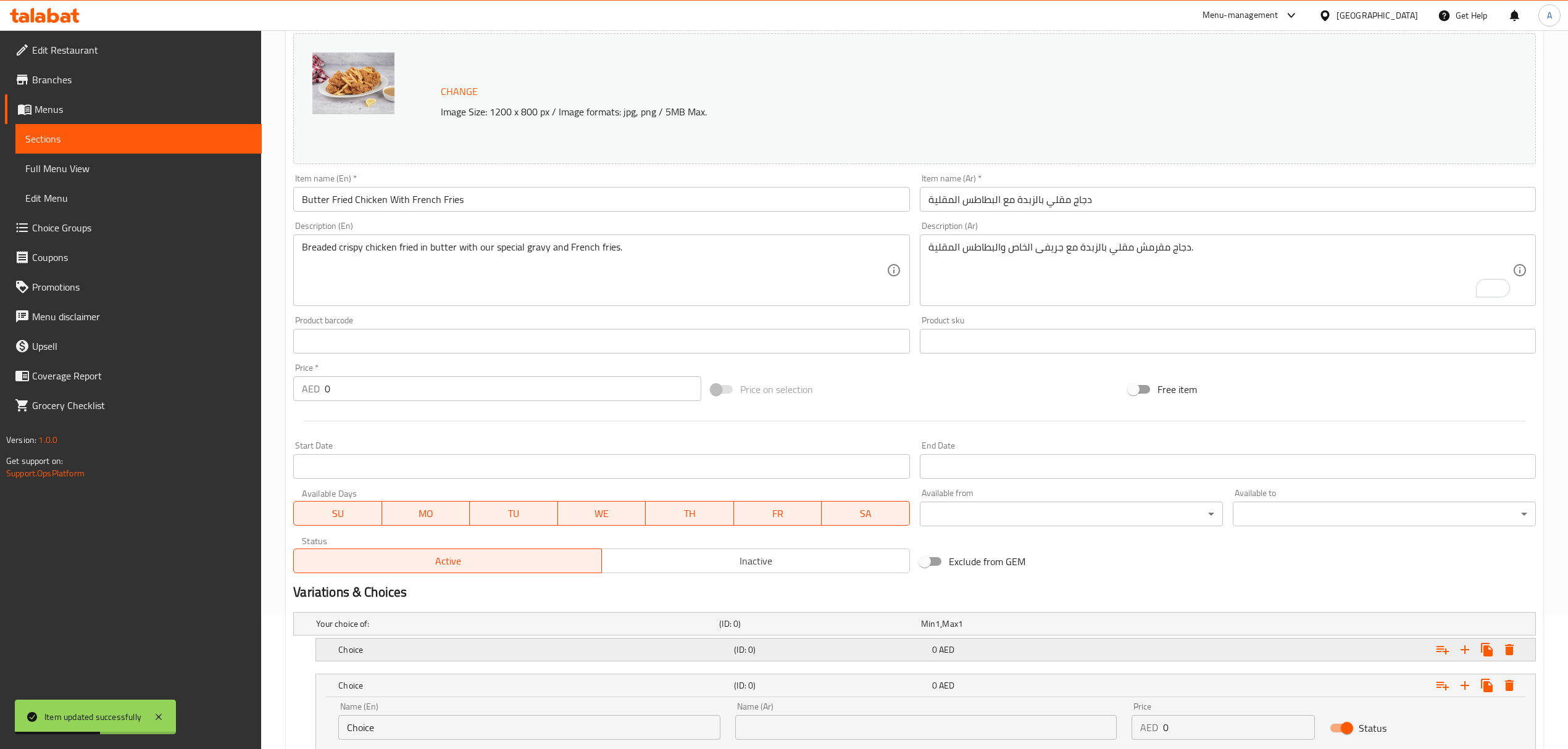
click at [1053, 645] on div "0 AED" at bounding box center [1028, 650] width 192 height 13
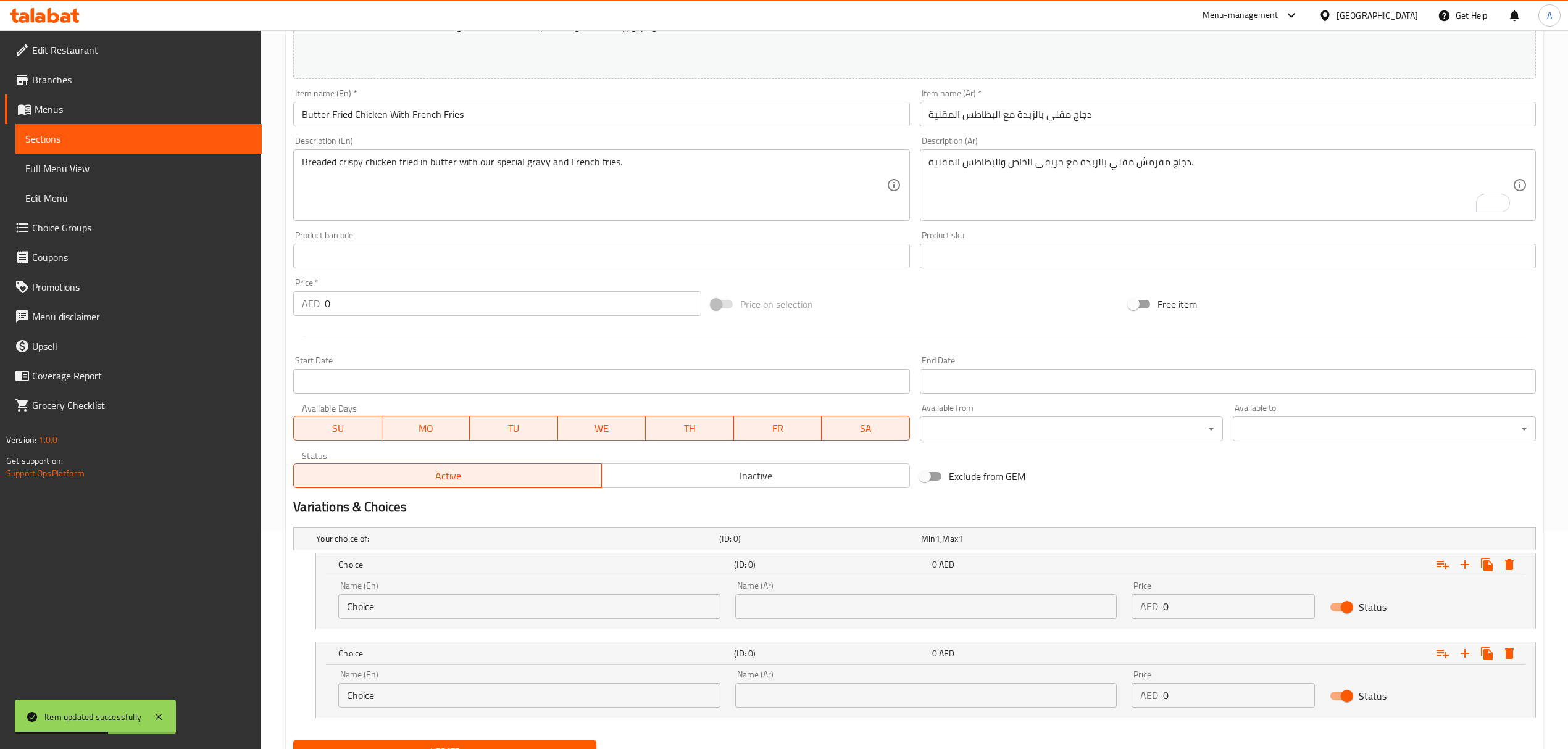
scroll to position [275, 0]
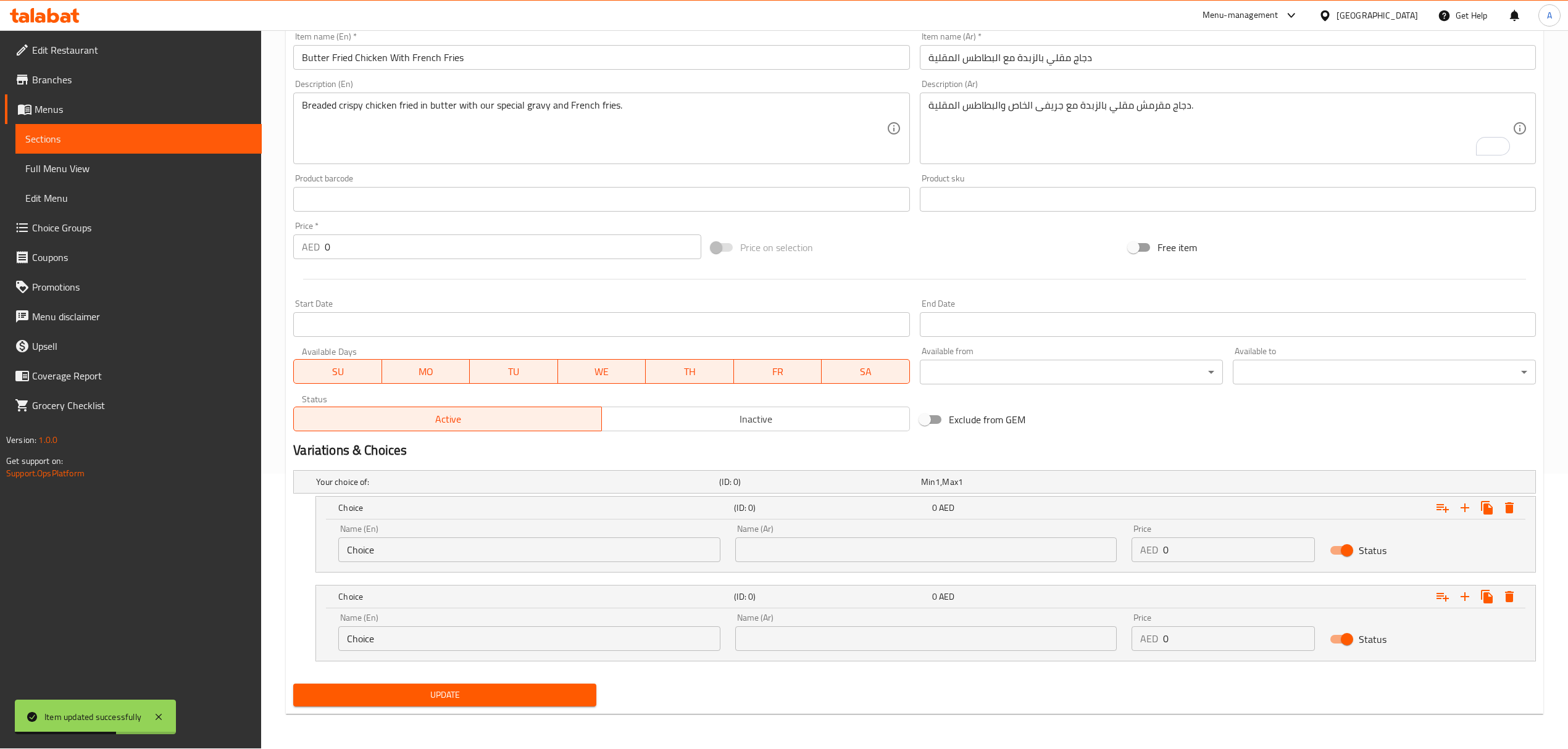
click at [978, 544] on input "text" at bounding box center [926, 549] width 381 height 25
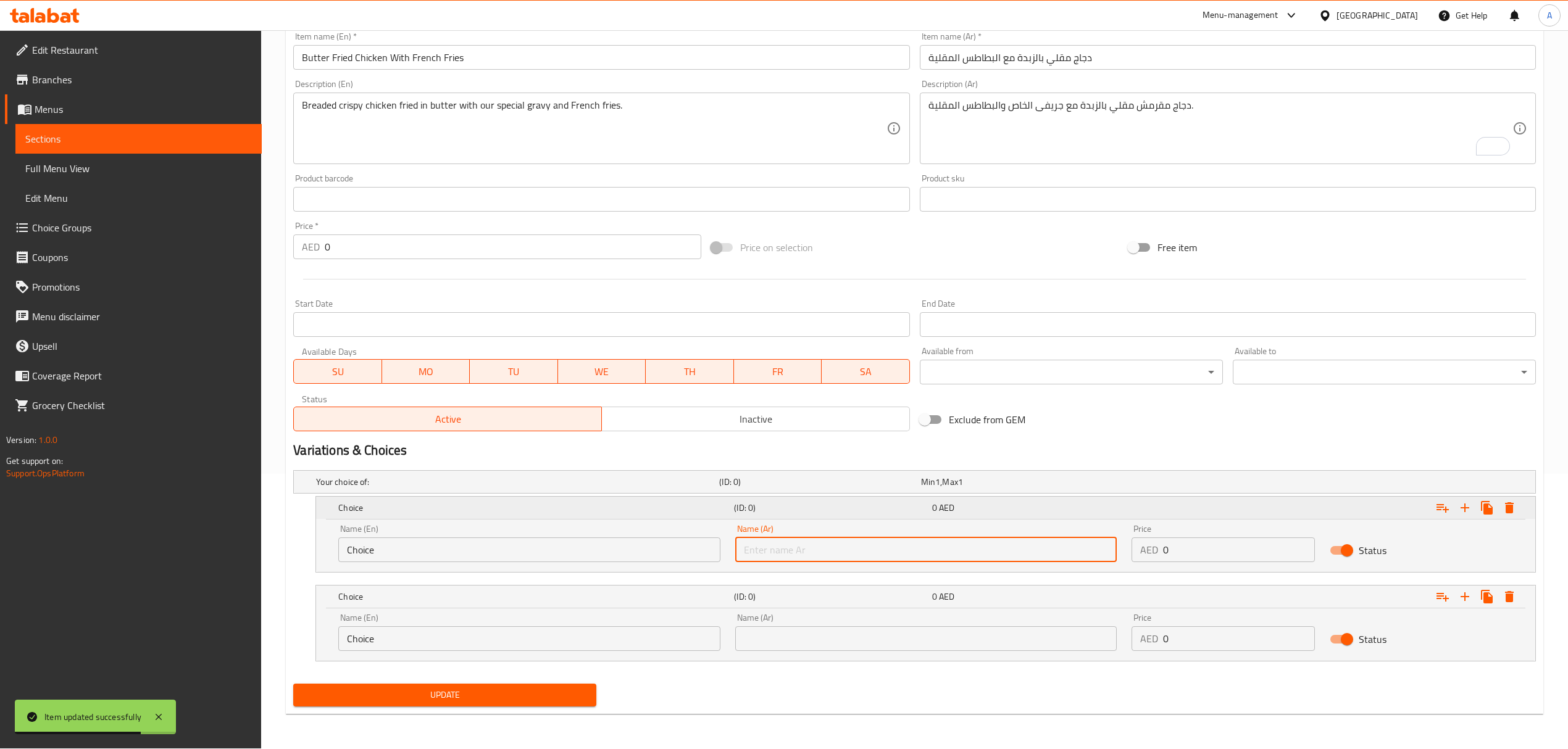
type input "نصف"
click at [853, 641] on input "text" at bounding box center [926, 638] width 381 height 25
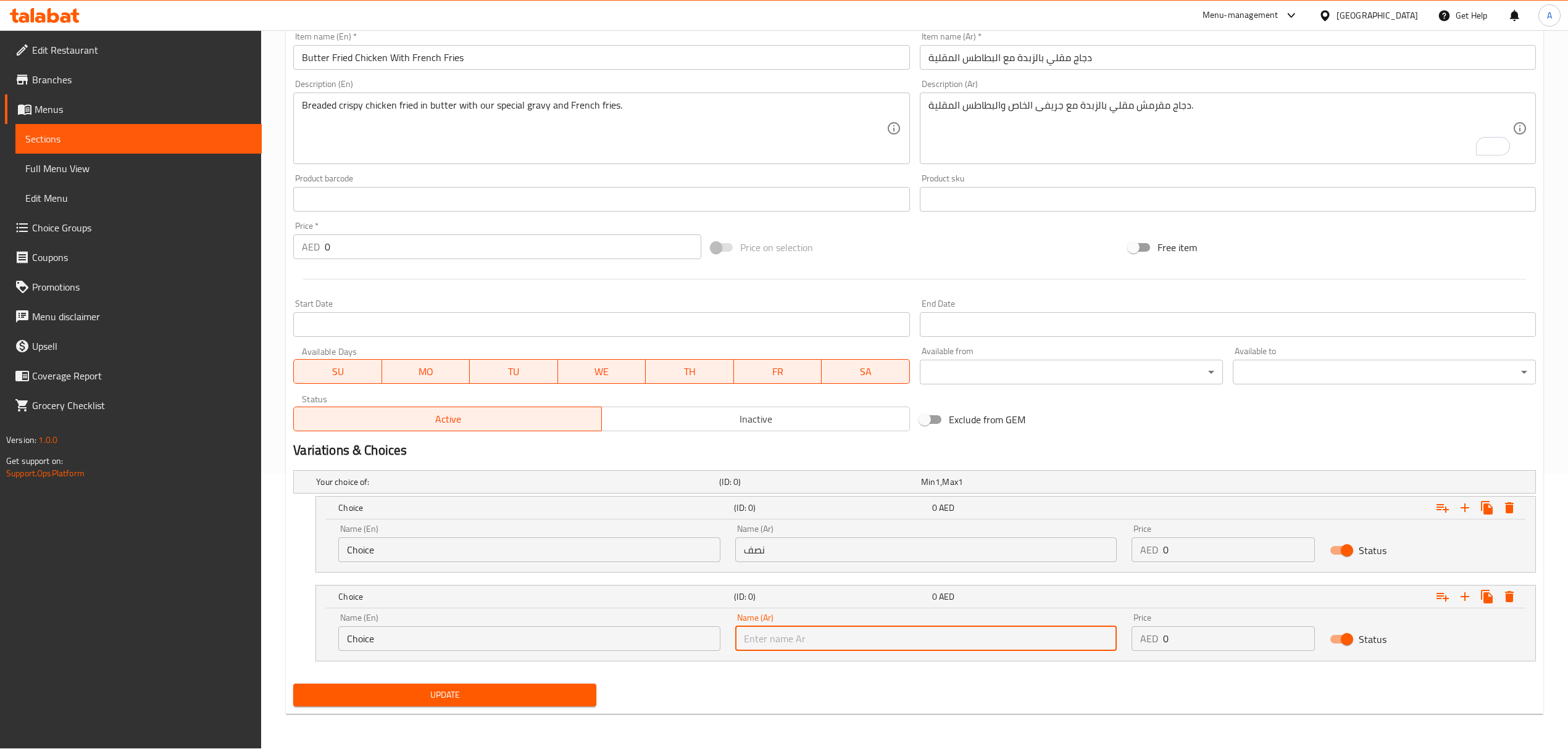
type input "كامل"
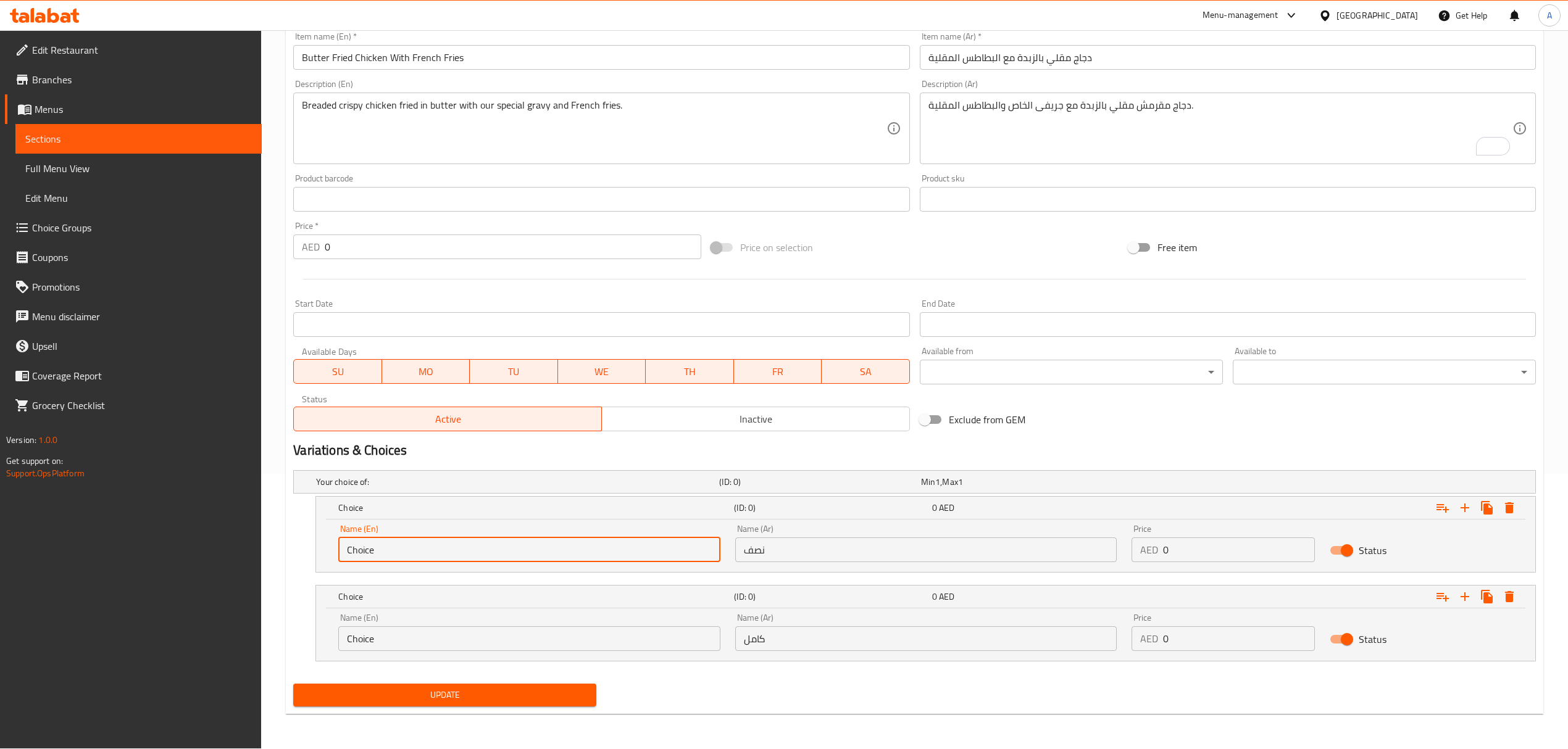
click at [643, 555] on input "Choice" at bounding box center [529, 549] width 381 height 25
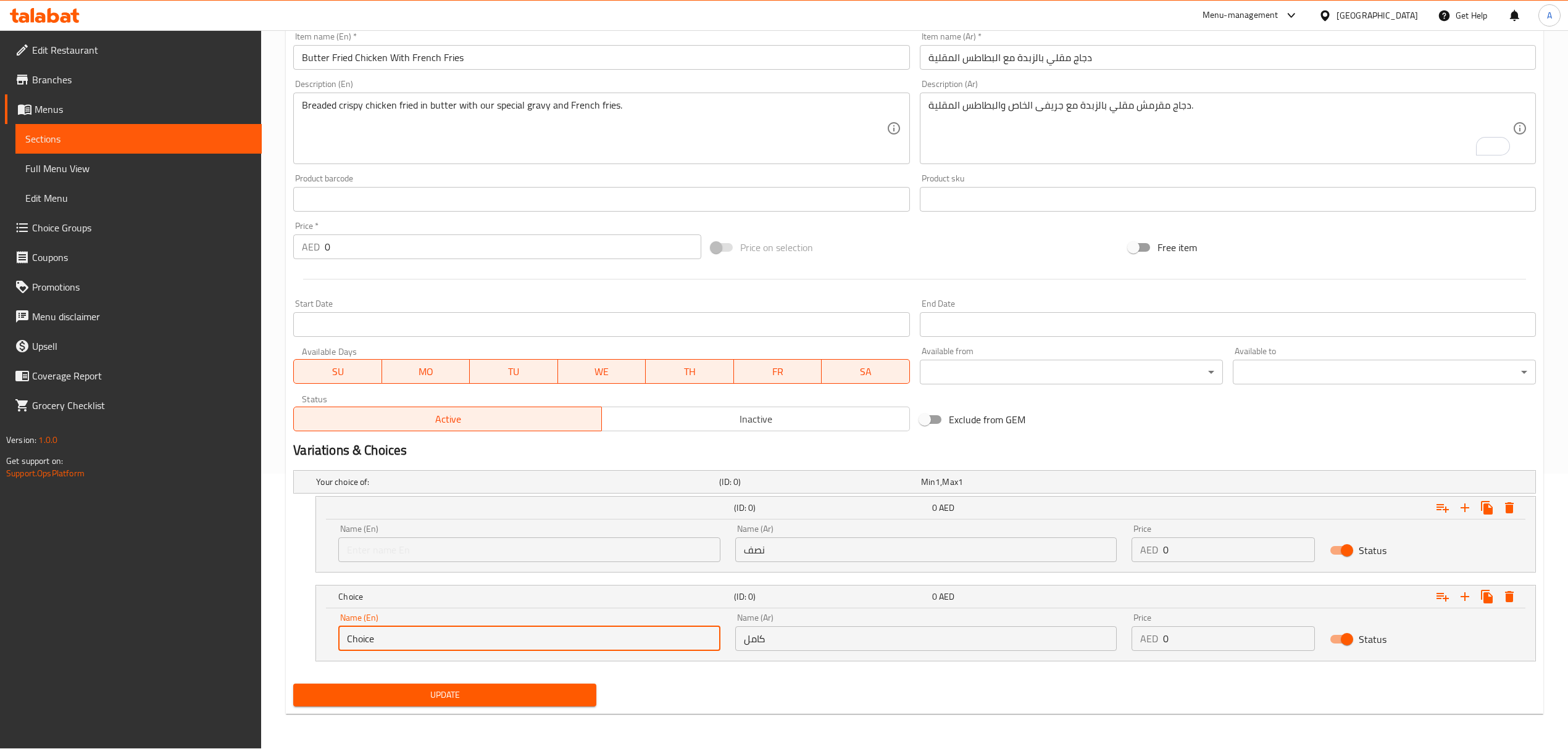
click at [658, 647] on input "Choice" at bounding box center [529, 638] width 381 height 25
click at [605, 549] on input "text" at bounding box center [529, 549] width 381 height 25
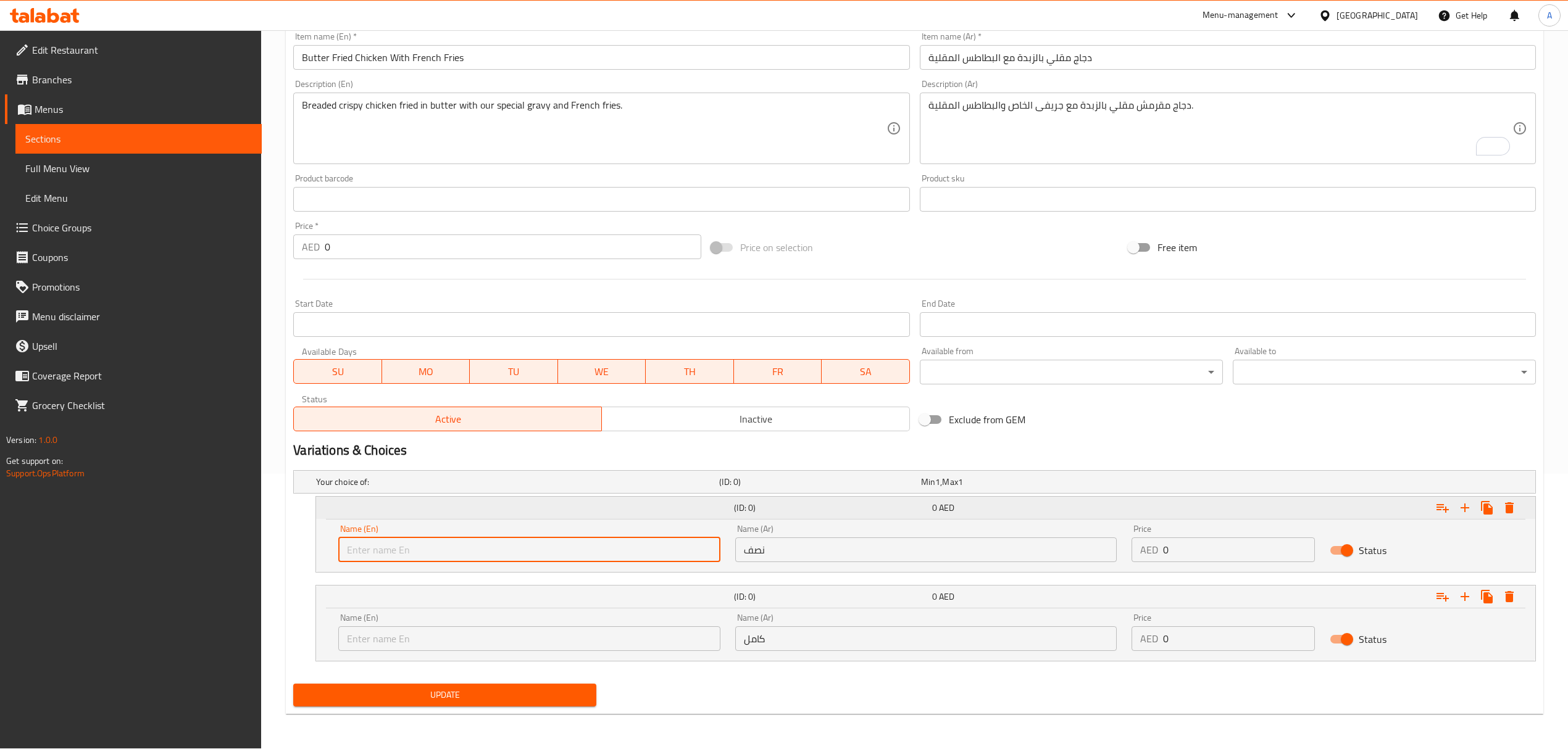
type input "Half"
click at [516, 662] on div "(ID: 0) 0 AED Name (En) Name (En) Name (Ar) كامل Name (Ar) Price AED 0 Price St…" at bounding box center [926, 623] width 1220 height 76
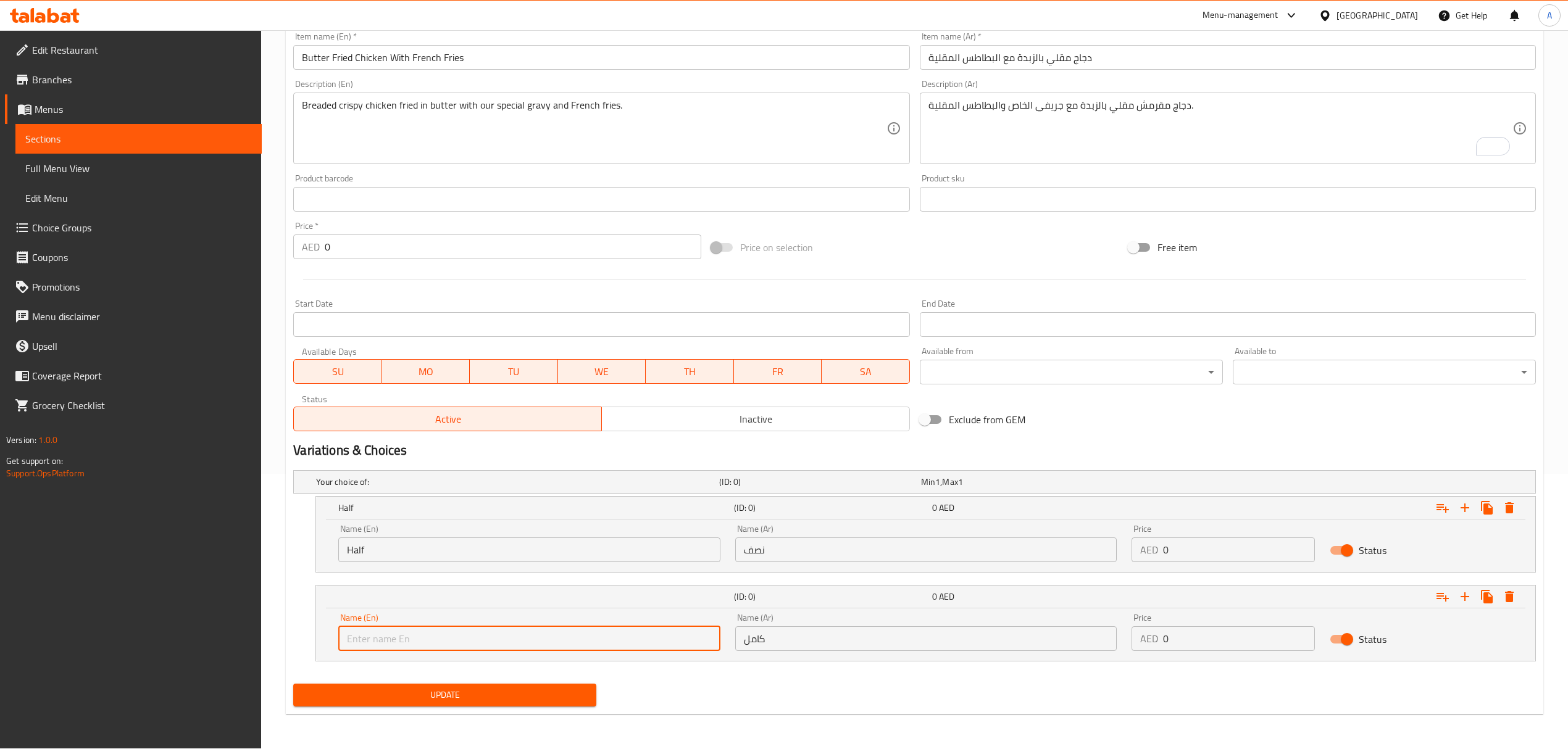
click at [514, 630] on input "text" at bounding box center [529, 638] width 381 height 25
type input "Whole"
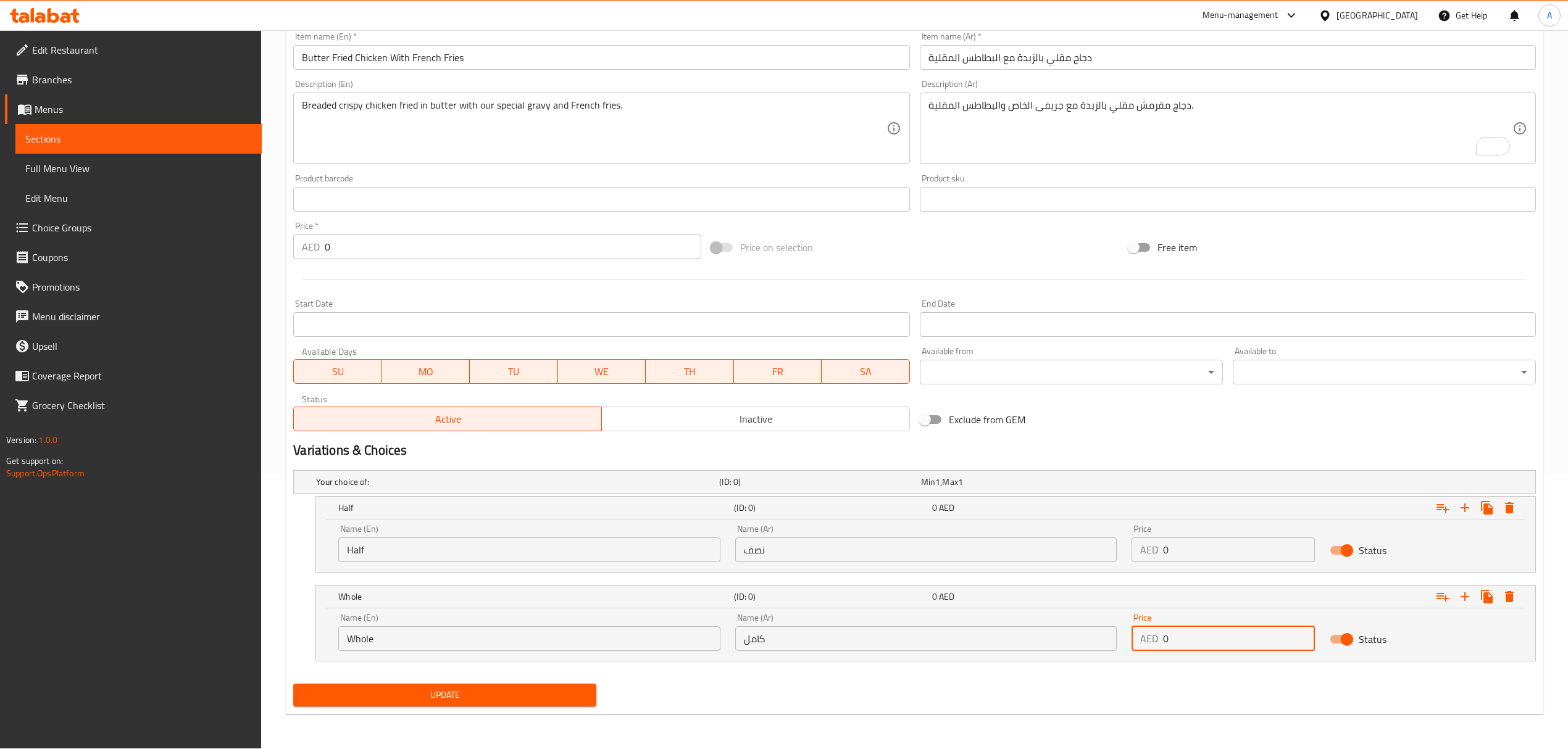
drag, startPoint x: 1176, startPoint y: 651, endPoint x: 1162, endPoint y: 646, distance: 14.9
click at [1163, 646] on input "0" at bounding box center [1238, 638] width 152 height 25
paste input "77.0"
type input "77.00"
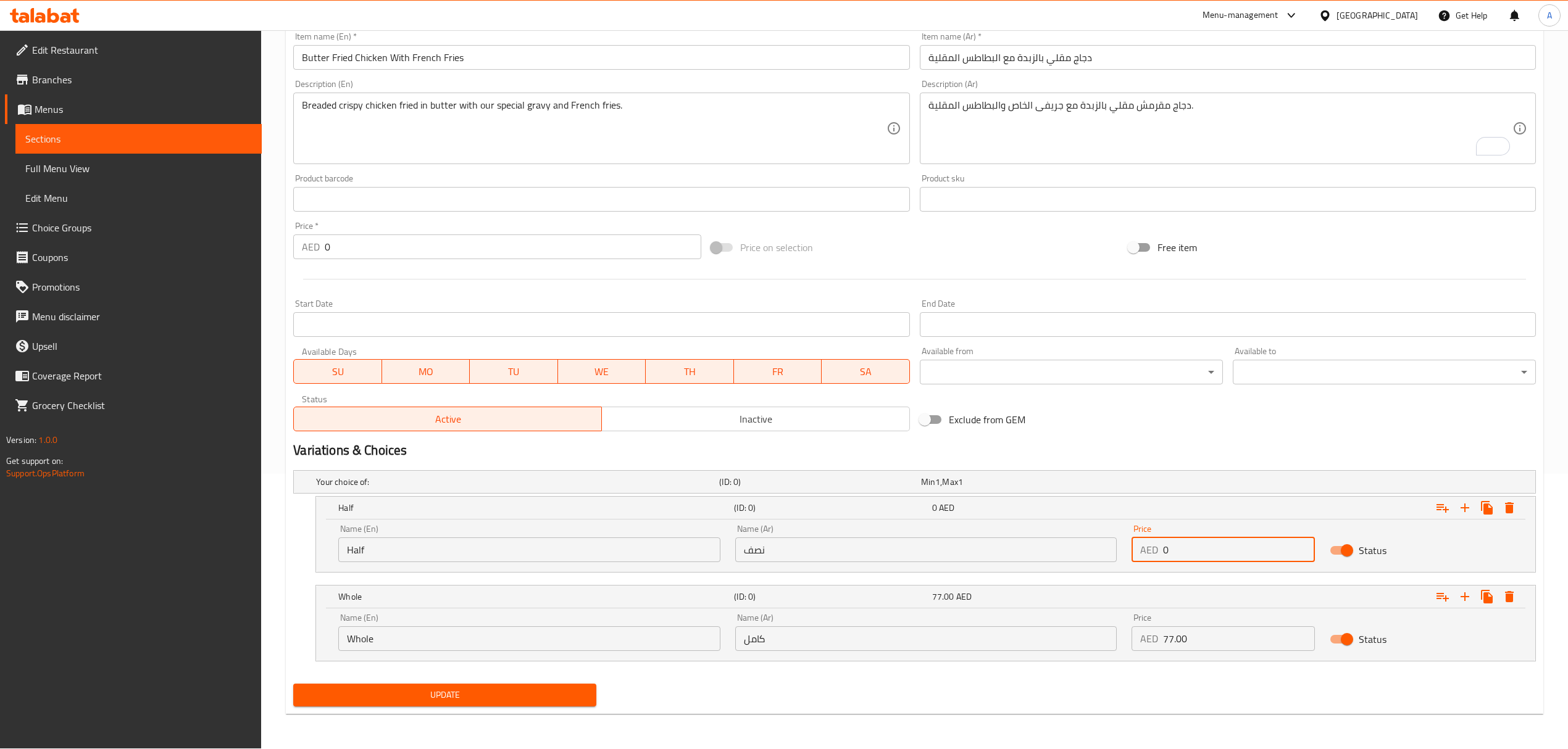
drag, startPoint x: 1190, startPoint y: 551, endPoint x: 1137, endPoint y: 546, distance: 53.2
click at [1137, 546] on div "AED 0 Price" at bounding box center [1223, 549] width 183 height 25
paste input "45.0"
type input "45.00"
click at [293, 684] on button "Update" at bounding box center [445, 695] width 303 height 23
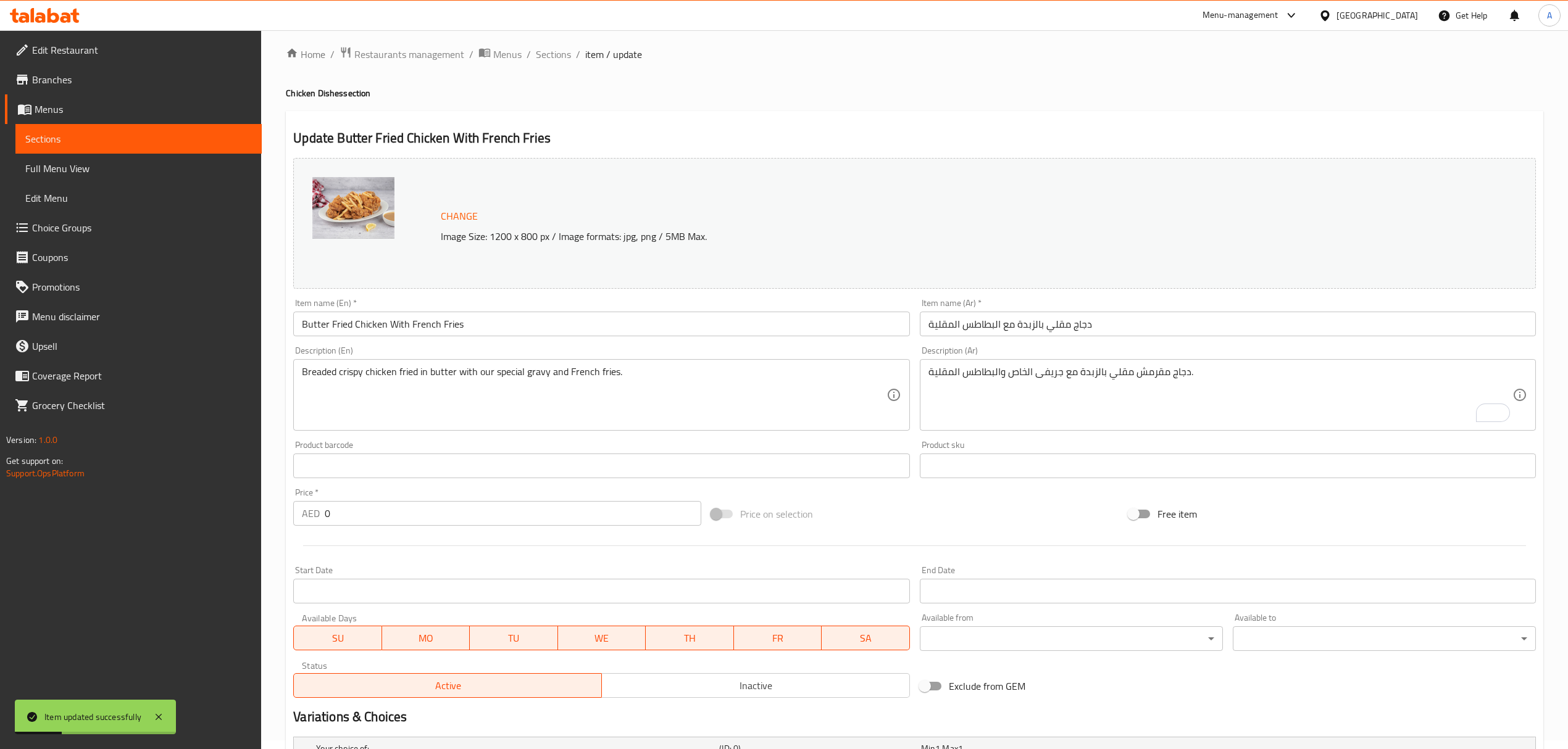
scroll to position [0, 0]
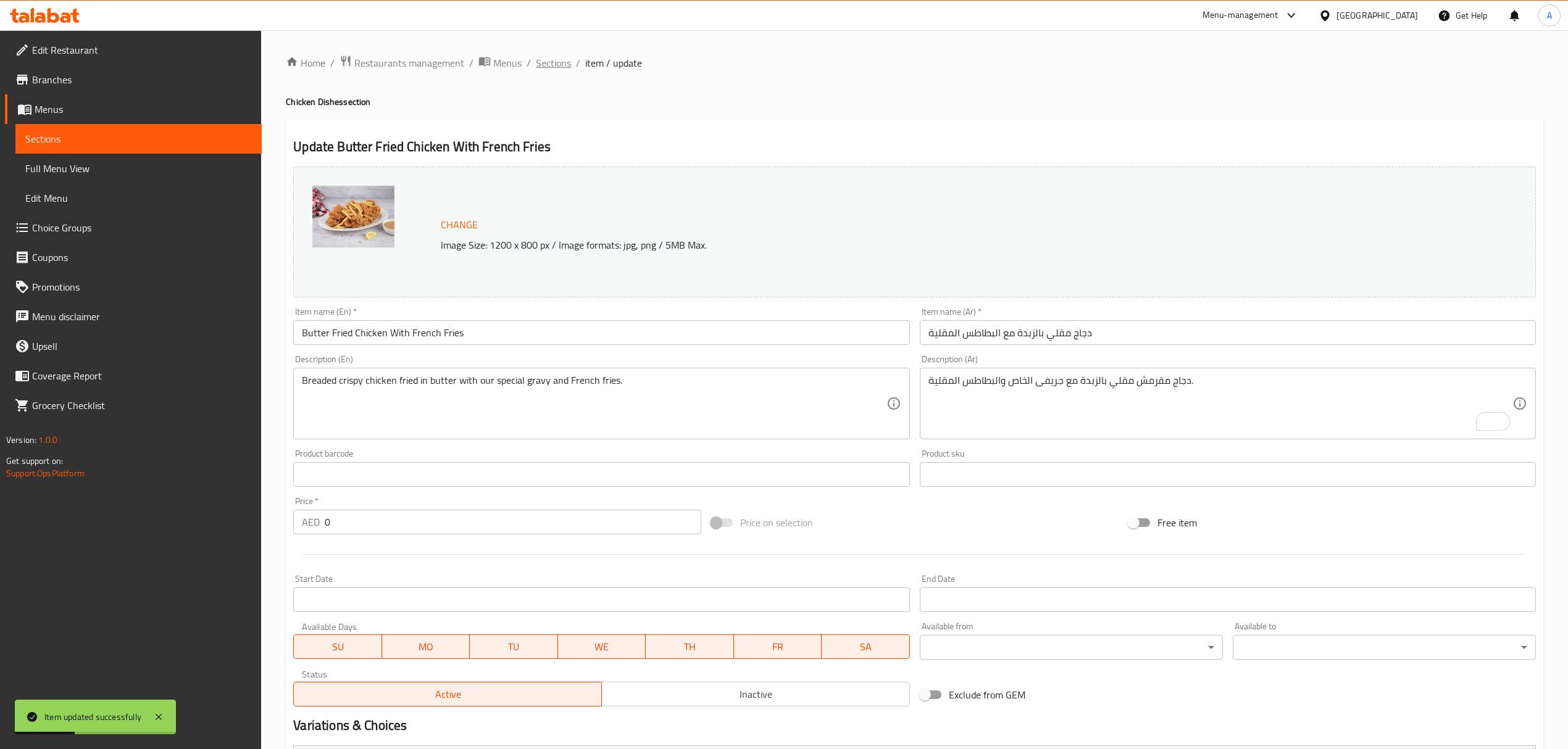
click at [551, 69] on span "Sections" at bounding box center [553, 63] width 36 height 14
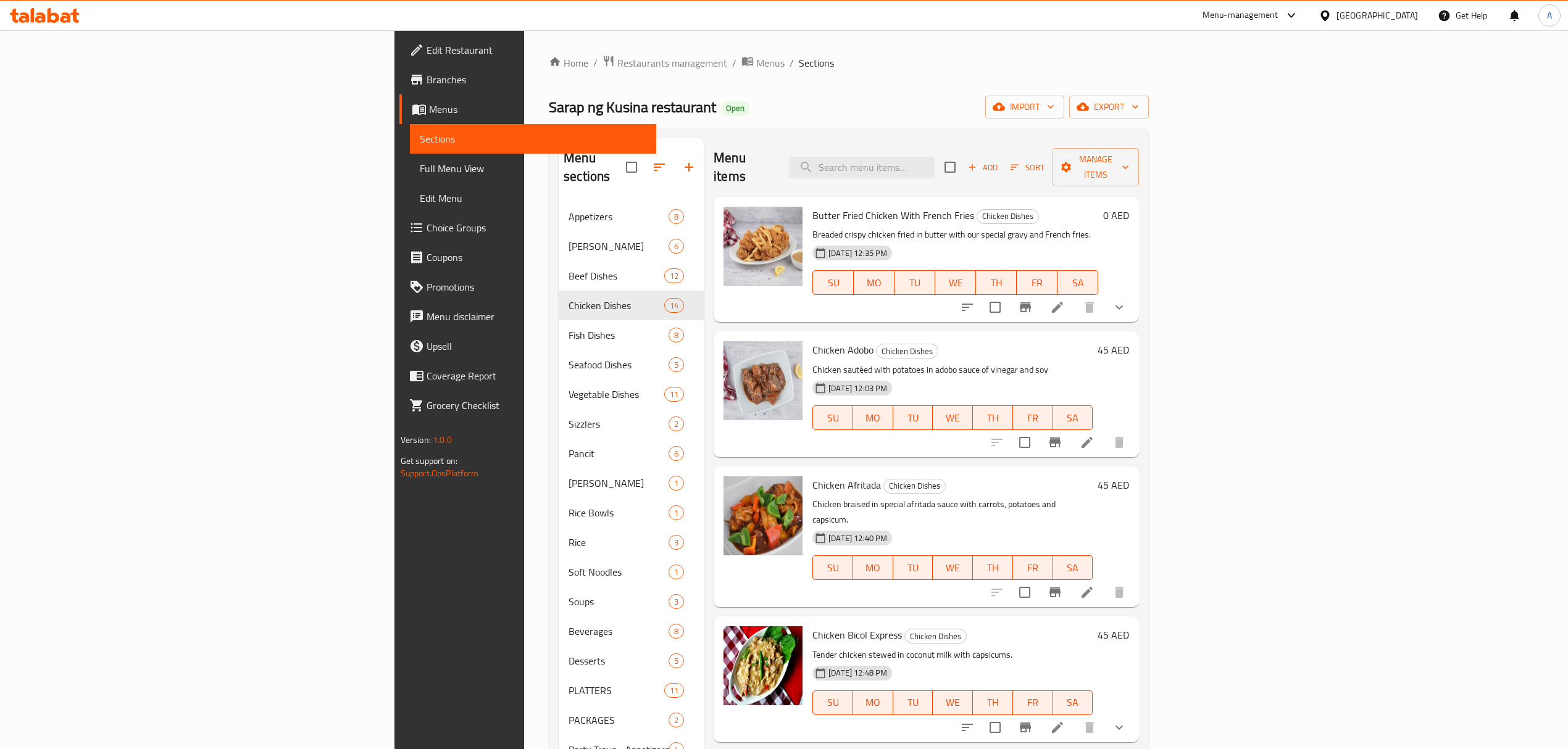
scroll to position [82, 0]
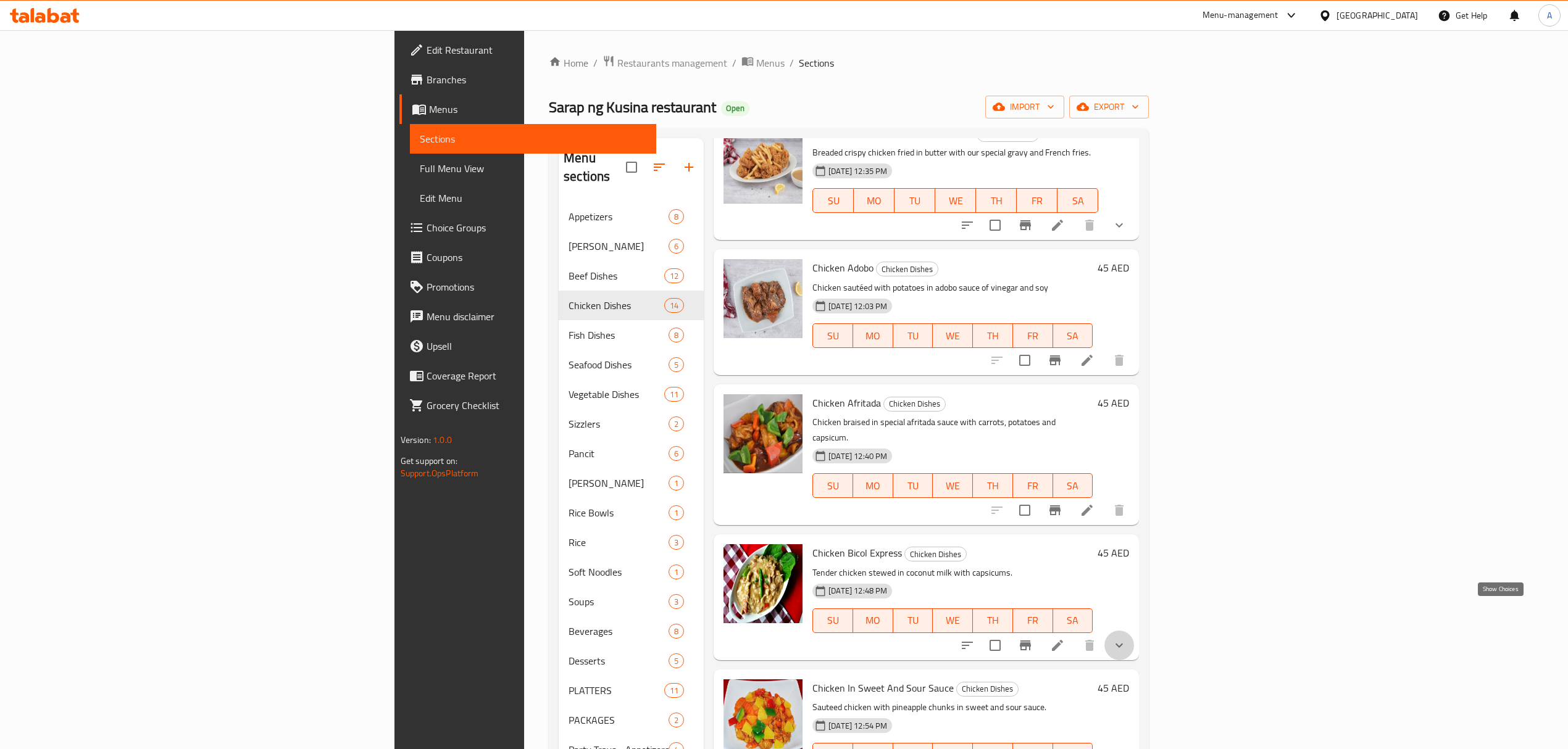
click at [1126, 638] on icon "show more" at bounding box center [1119, 645] width 14 height 14
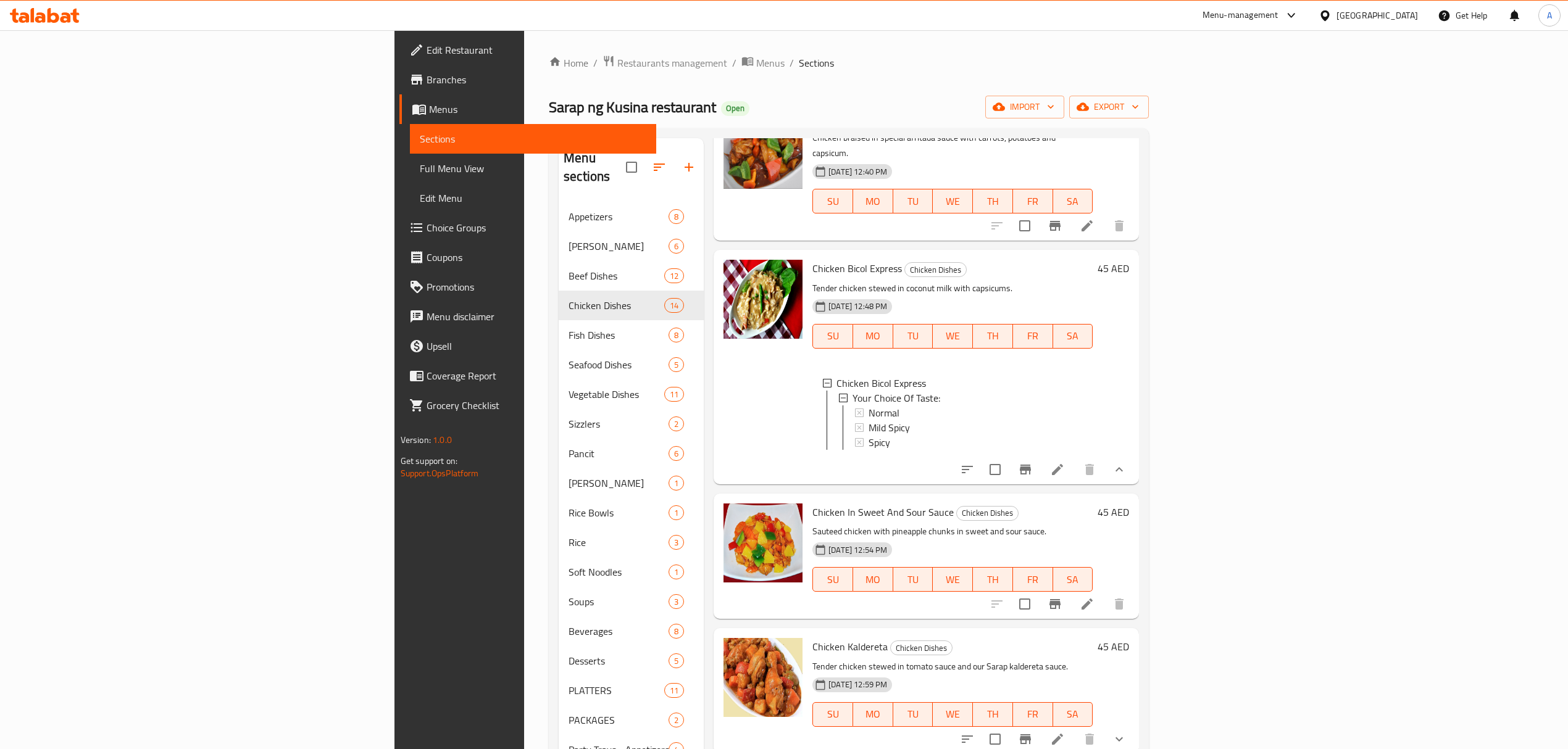
scroll to position [576, 0]
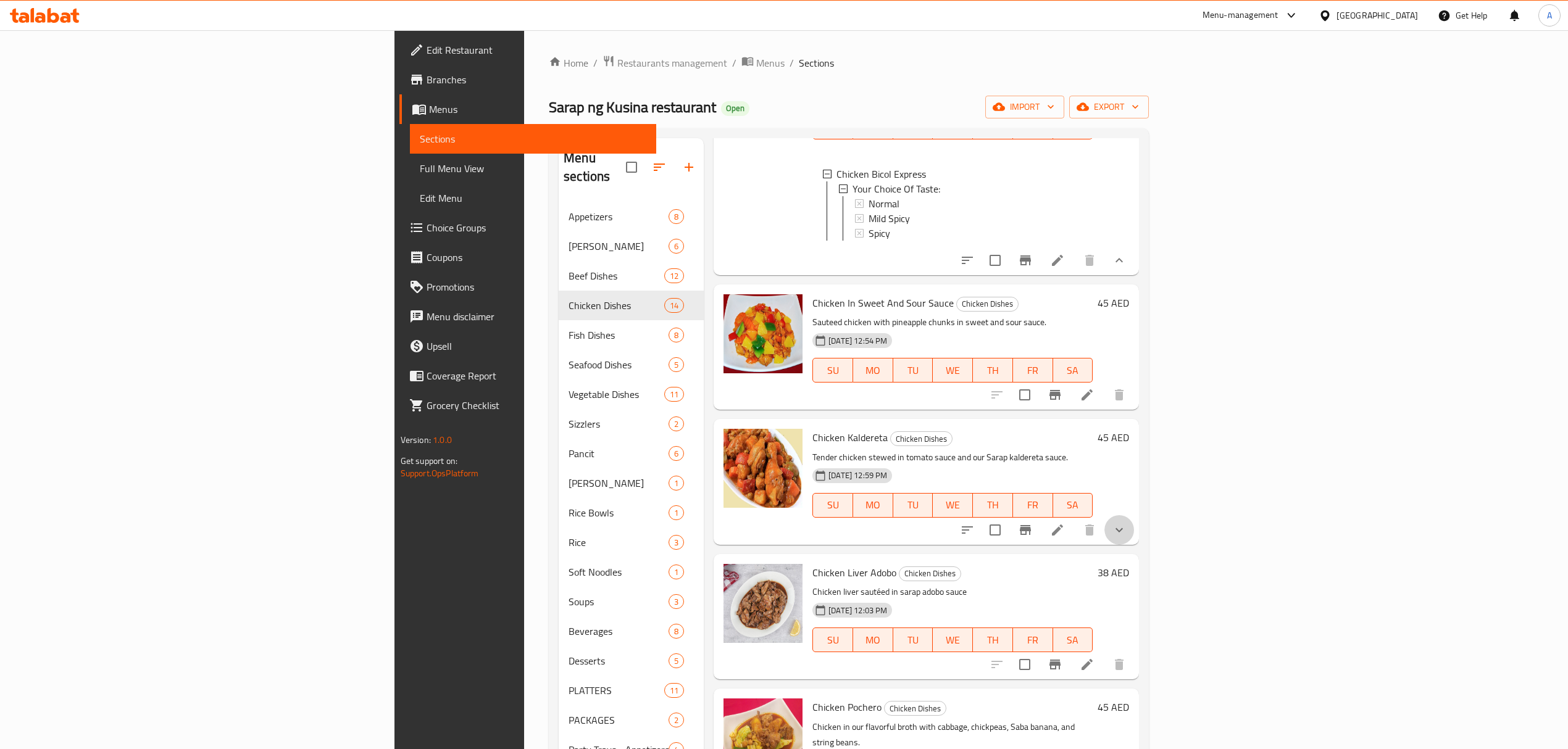
click at [1134, 515] on button "show more" at bounding box center [1119, 530] width 30 height 30
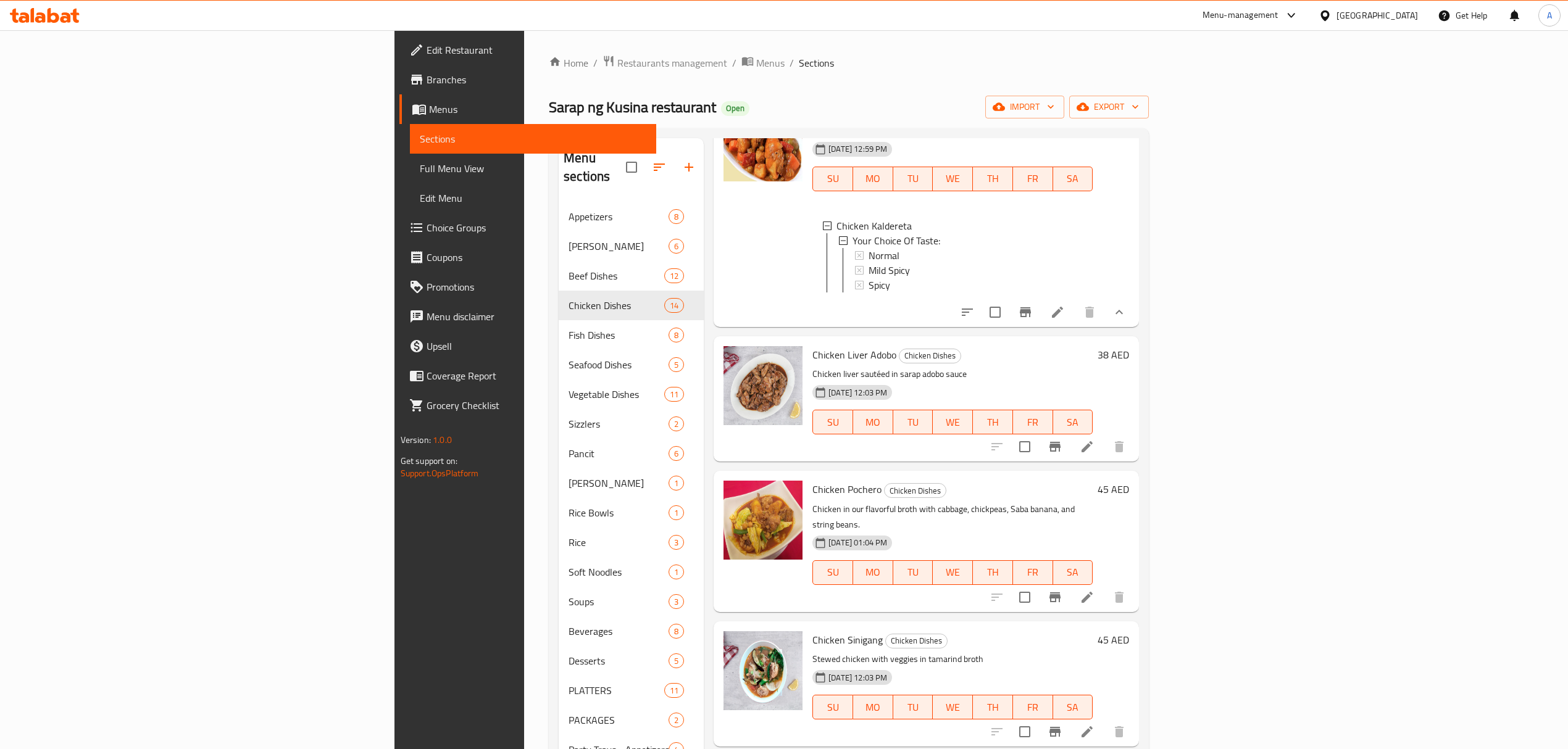
scroll to position [905, 0]
click at [969, 478] on h6 "Chicken Pochero Chicken Dishes" at bounding box center [952, 486] width 281 height 17
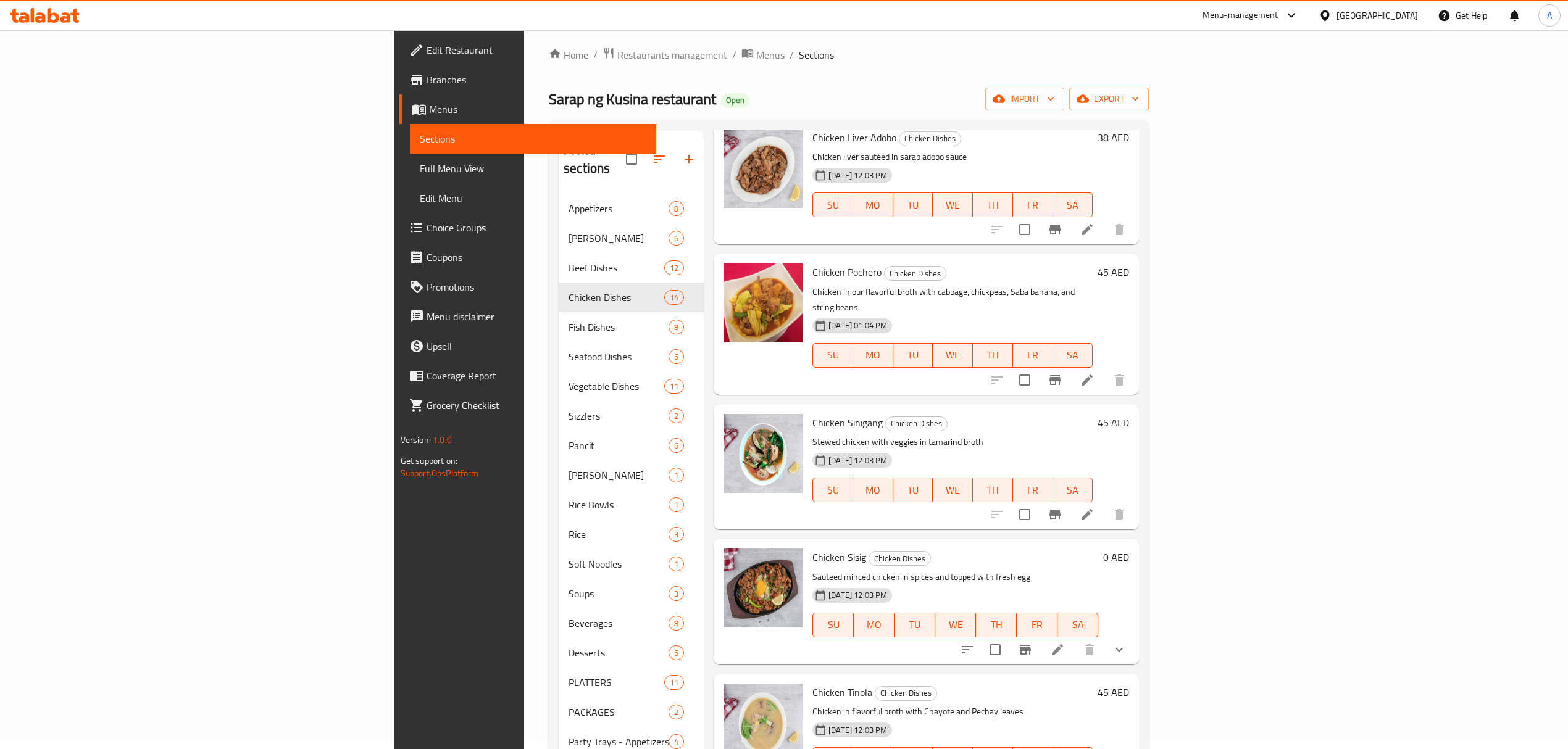
scroll to position [1151, 0]
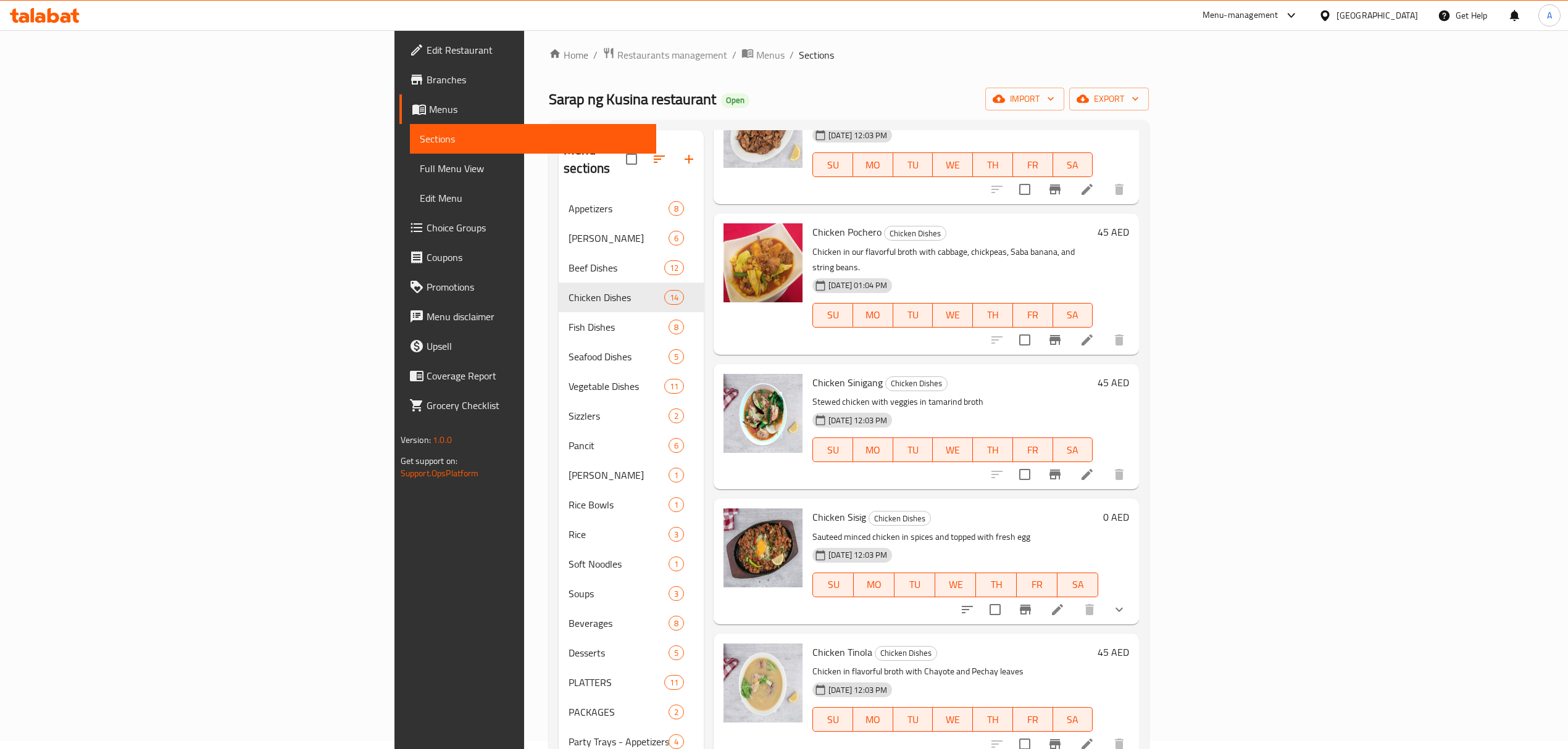
click at [1126, 602] on icon "show more" at bounding box center [1119, 609] width 14 height 14
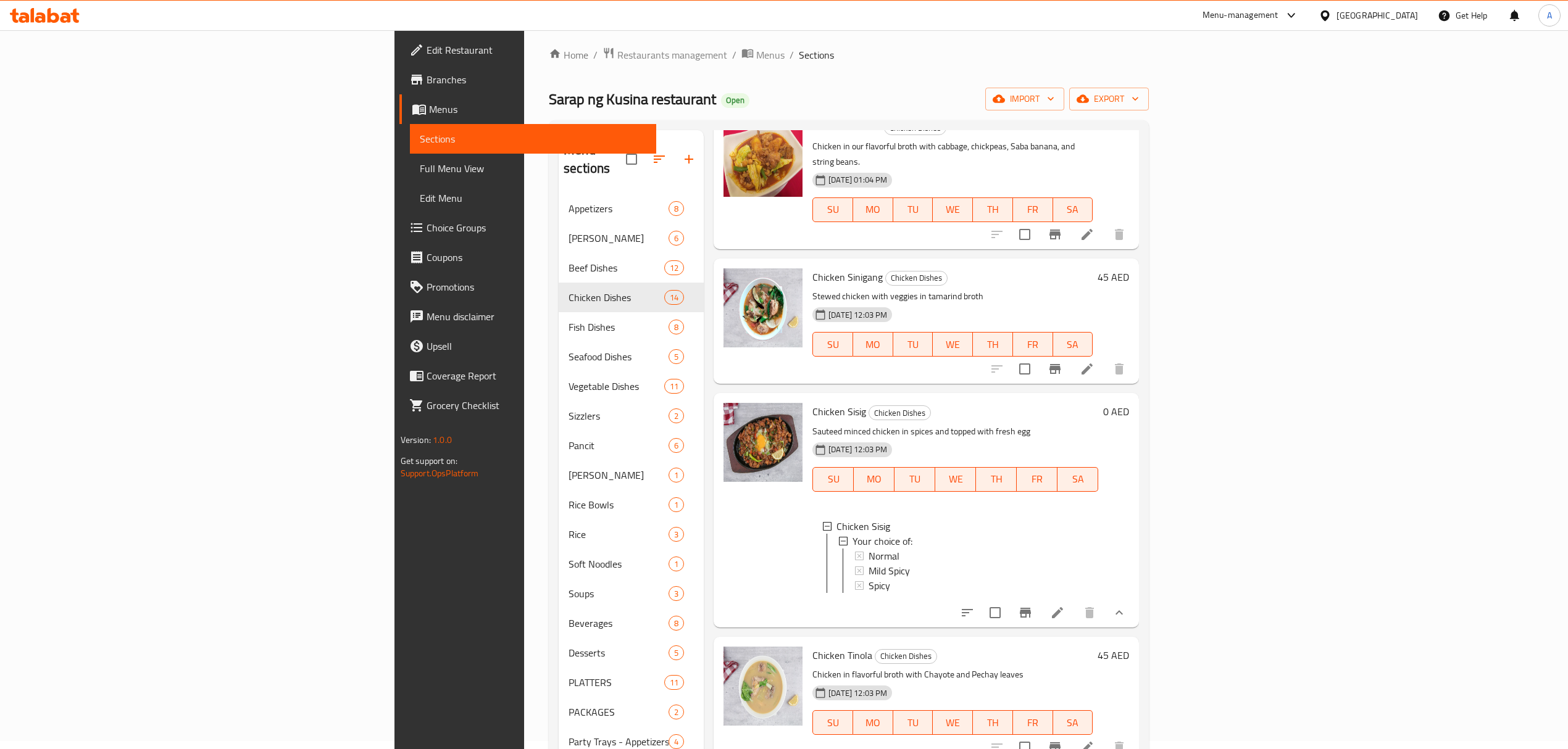
scroll to position [1317, 0]
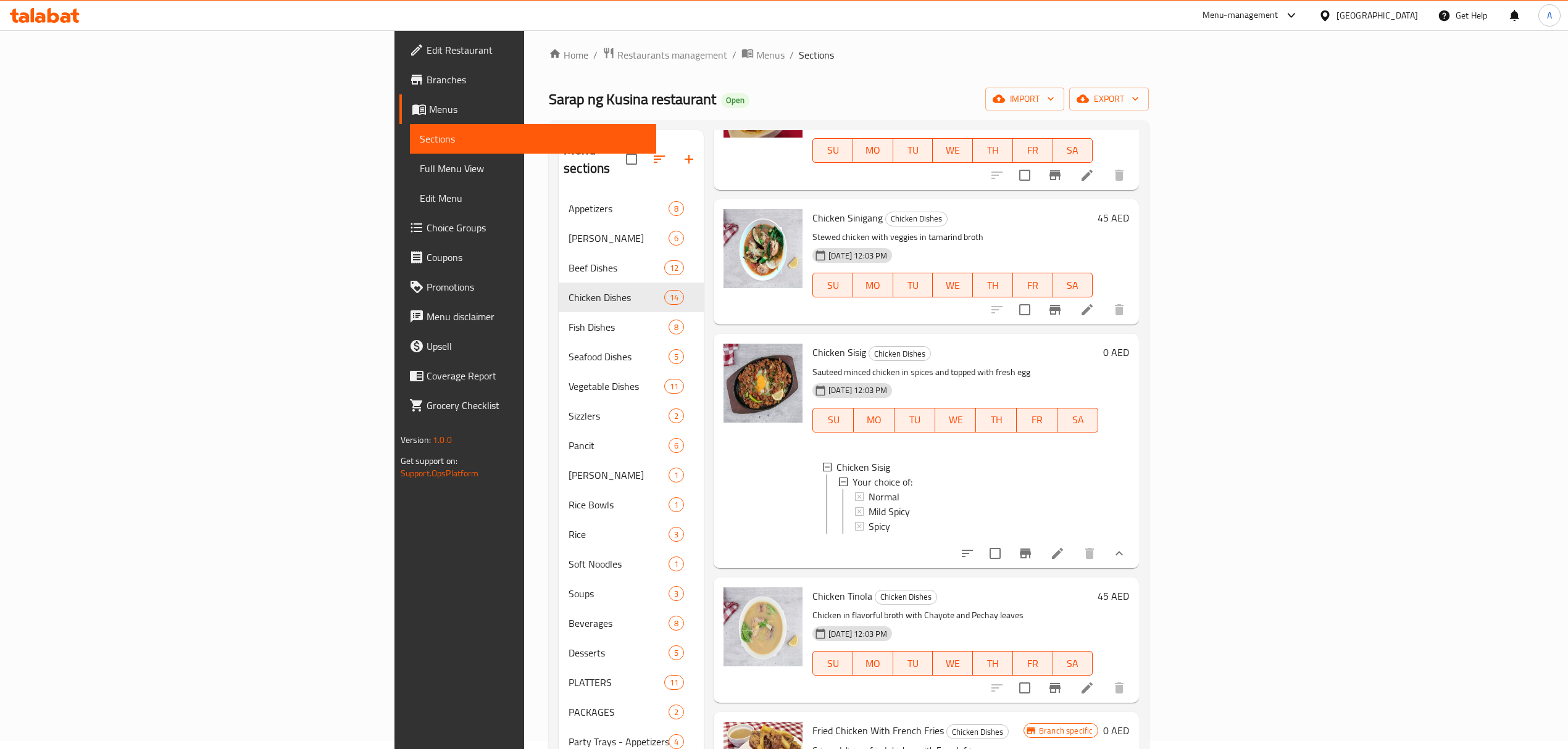
click at [1075, 551] on li at bounding box center [1057, 553] width 35 height 22
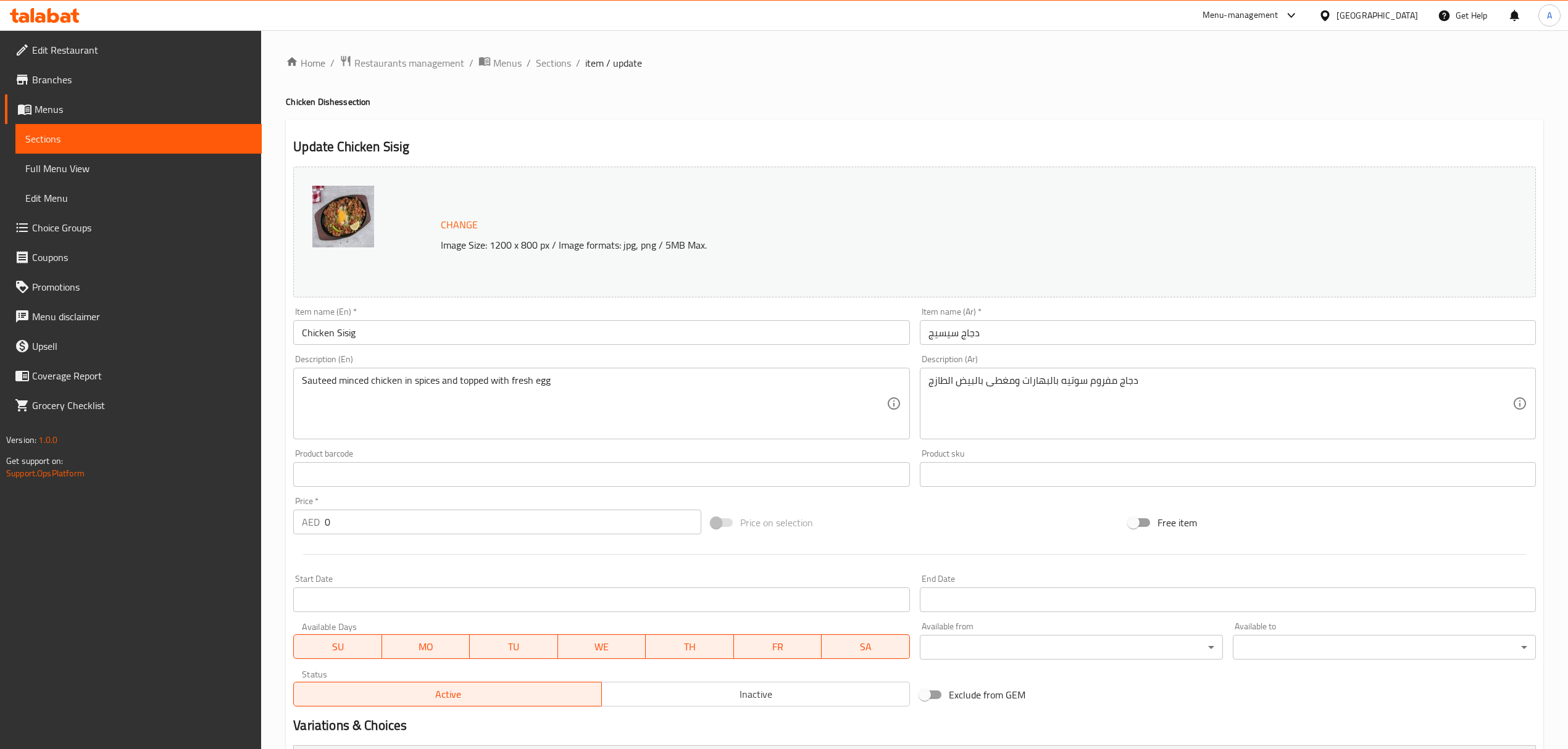
click at [544, 47] on div "Home / Restaurants management / Menus / Sections / item / update Chicken Dishes…" at bounding box center [915, 492] width 1307 height 924
click at [551, 59] on span "Sections" at bounding box center [553, 63] width 36 height 14
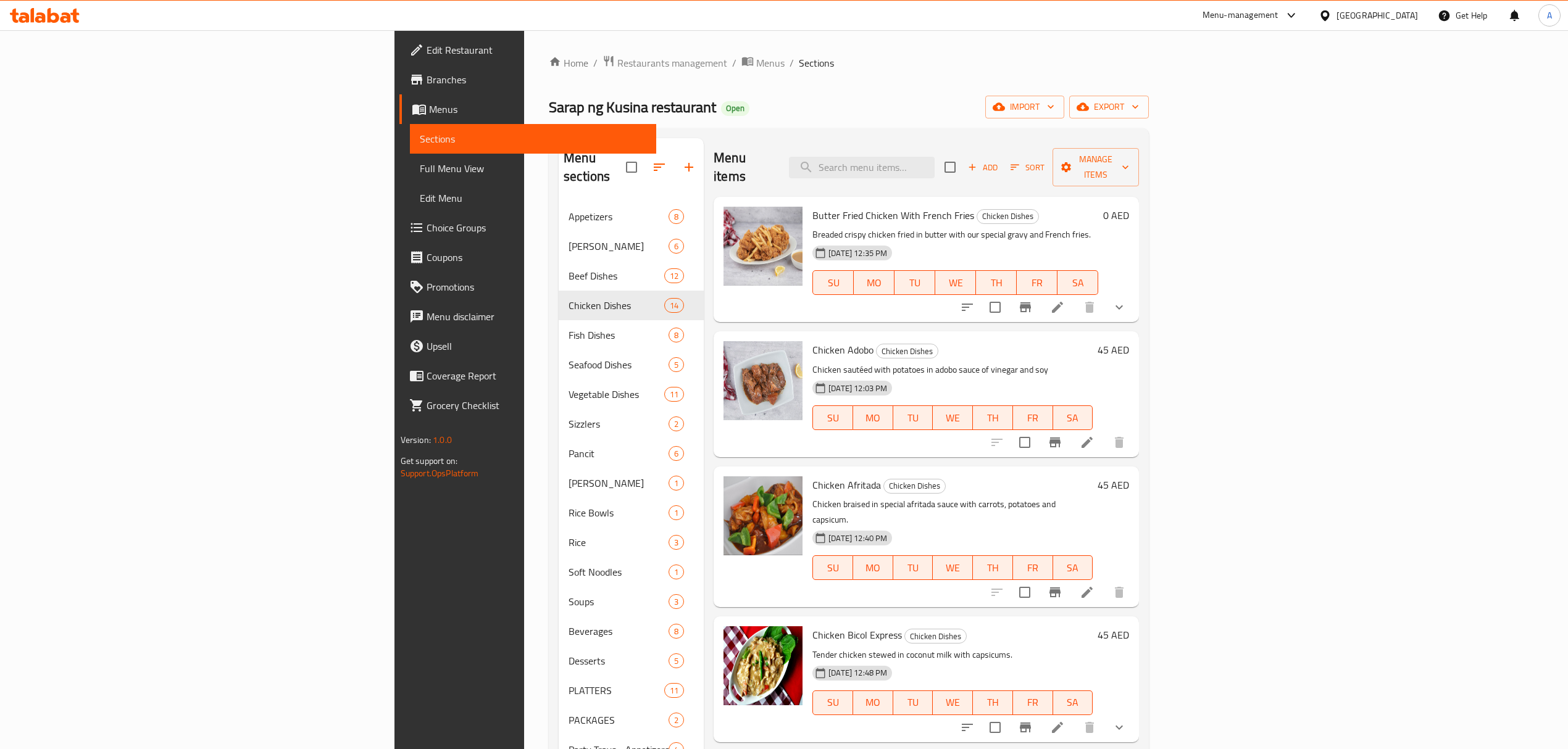
scroll to position [847, 0]
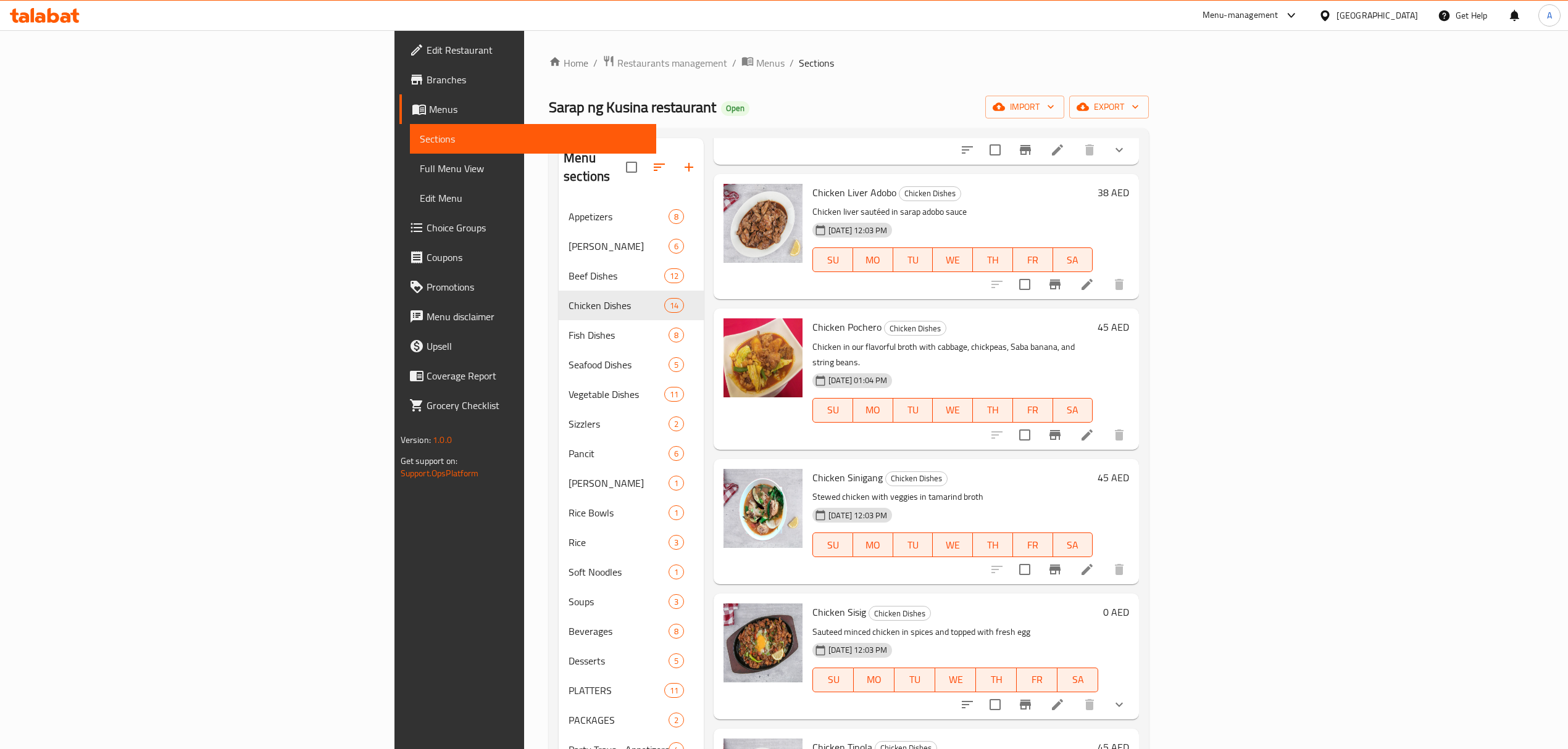
click at [1134, 690] on button "show more" at bounding box center [1119, 704] width 30 height 30
click at [869, 748] on div "Normal" at bounding box center [978, 756] width 220 height 14
click at [973, 319] on h6 "Chicken Pochero Chicken Dishes" at bounding box center [952, 327] width 281 height 17
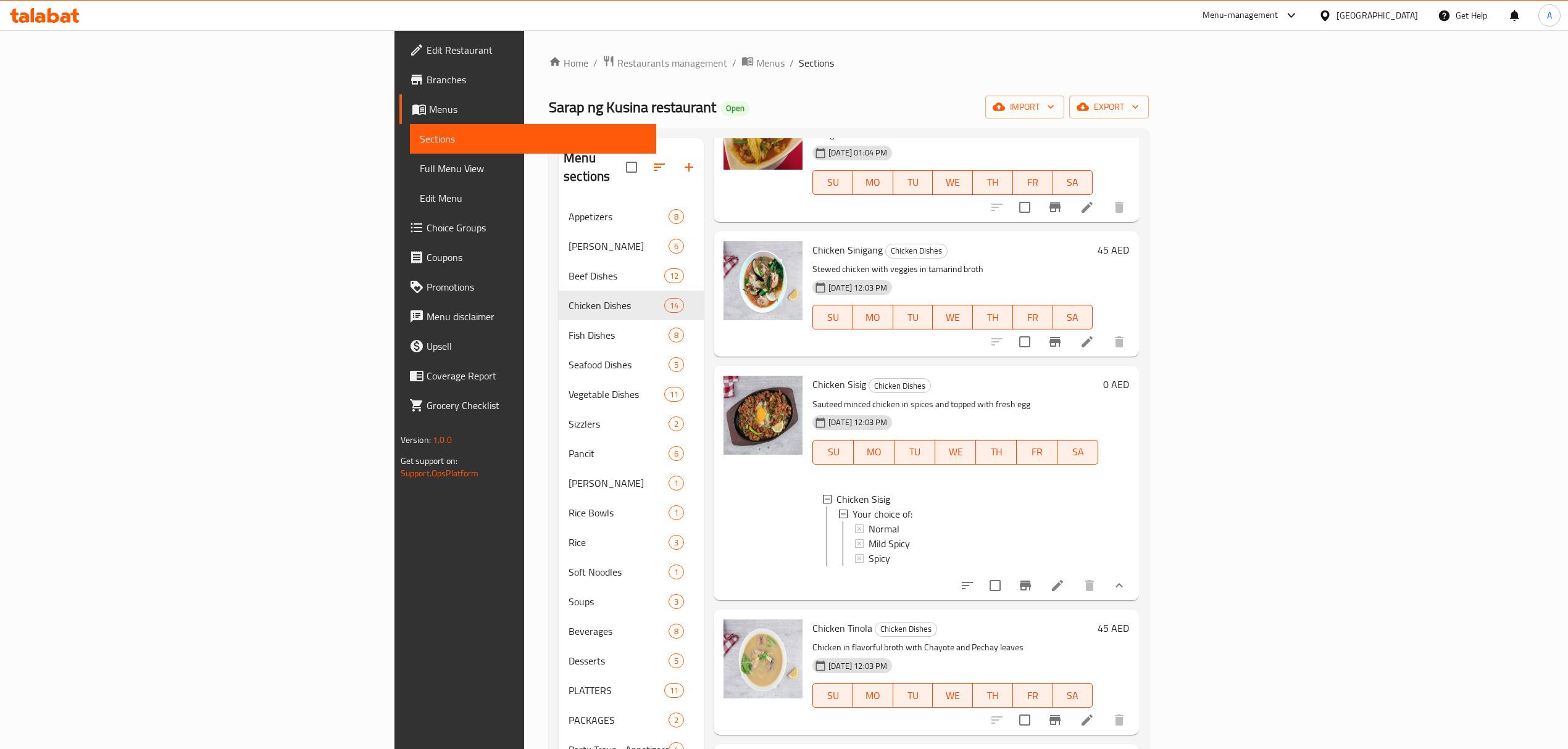
scroll to position [1094, 0]
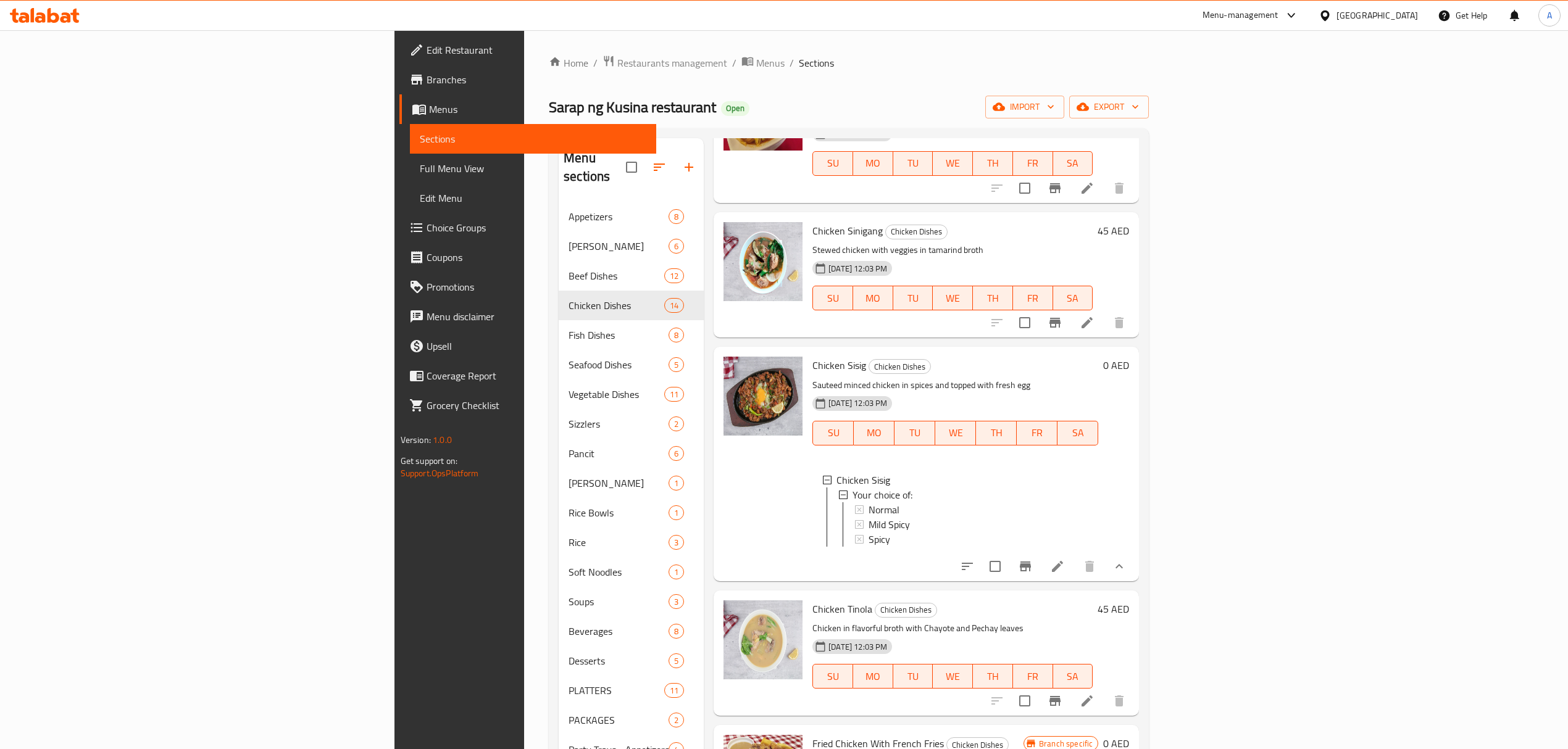
click at [869, 532] on div "Spicy" at bounding box center [978, 539] width 220 height 14
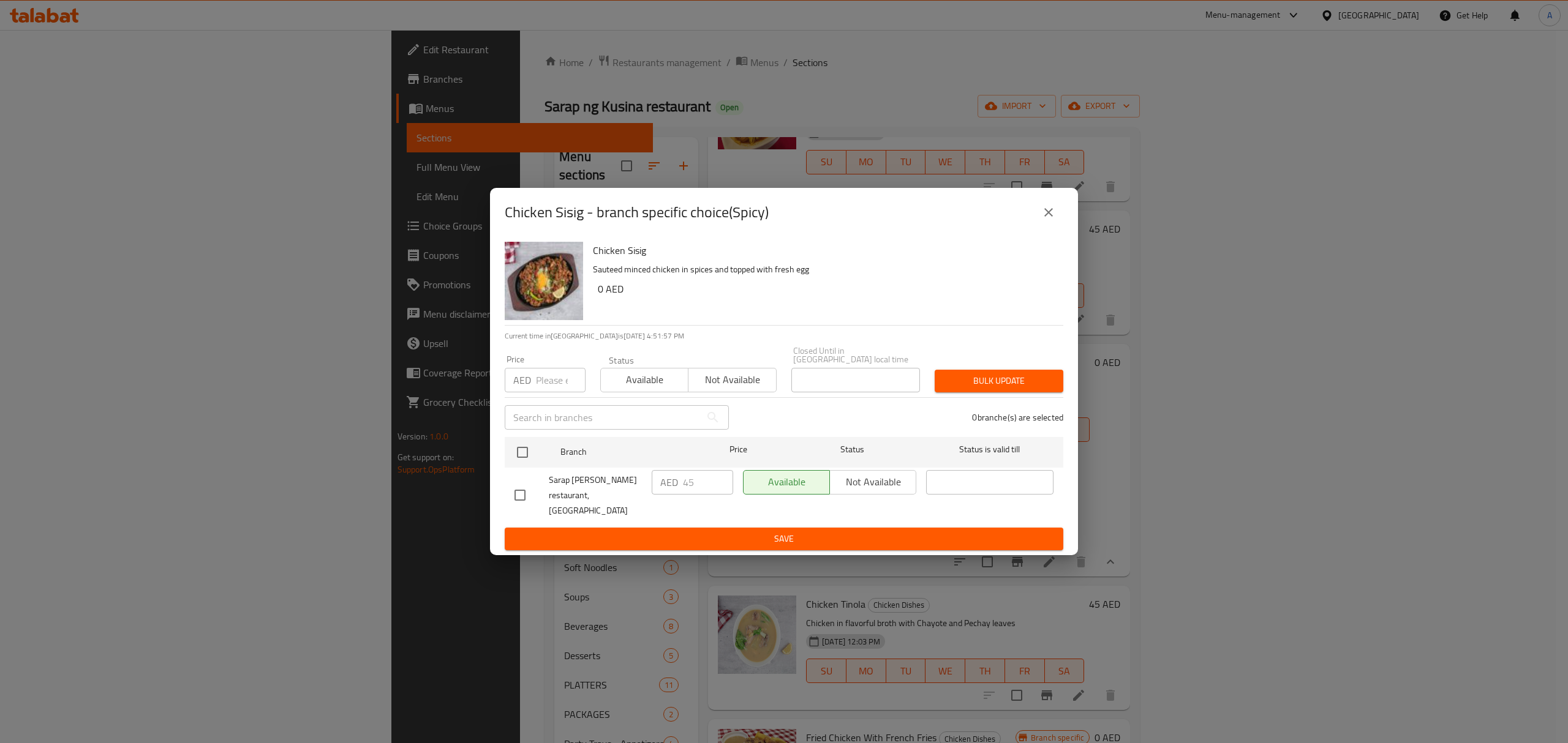
click at [1049, 217] on icon "close" at bounding box center [1048, 213] width 8 height 8
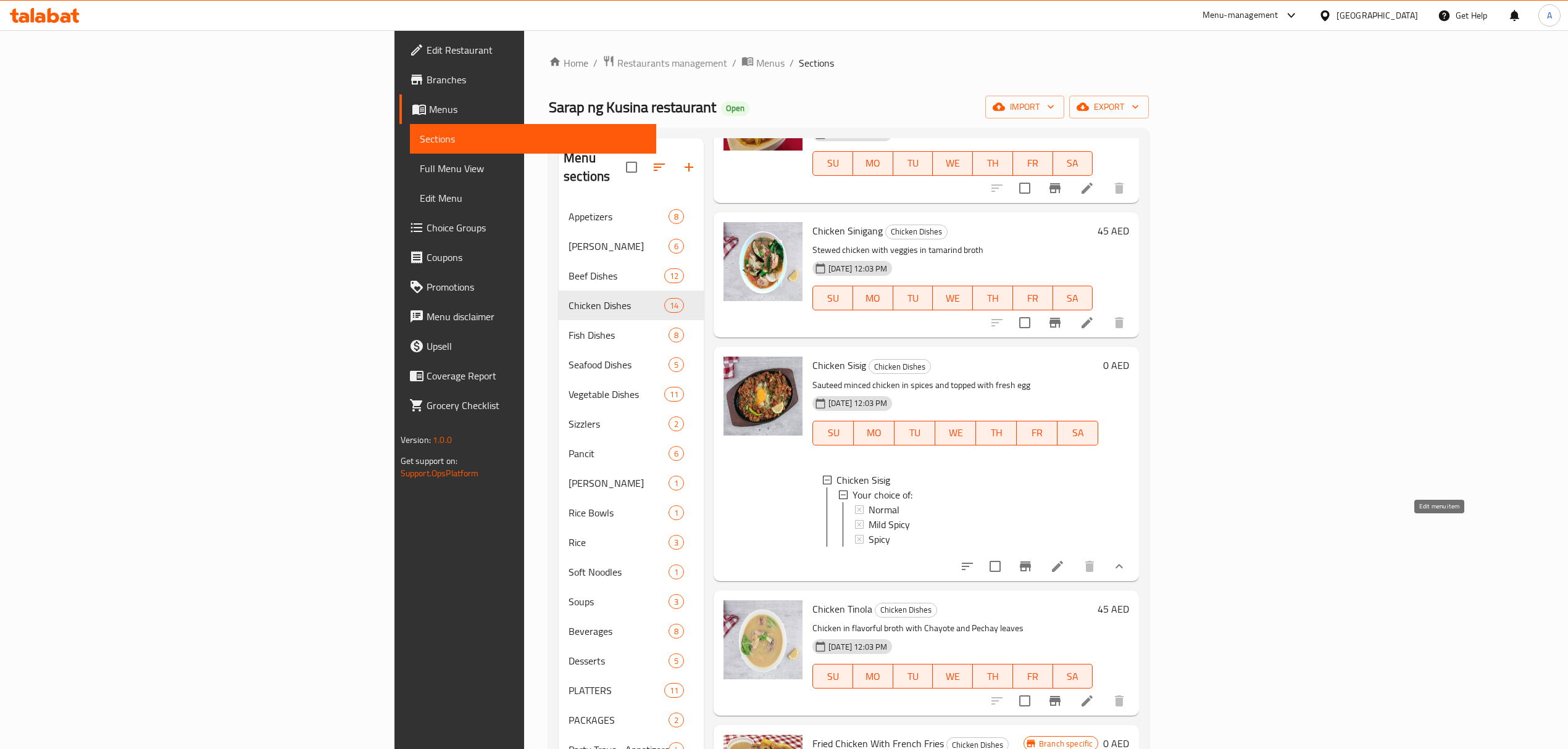
click at [1075, 555] on li at bounding box center [1057, 566] width 35 height 22
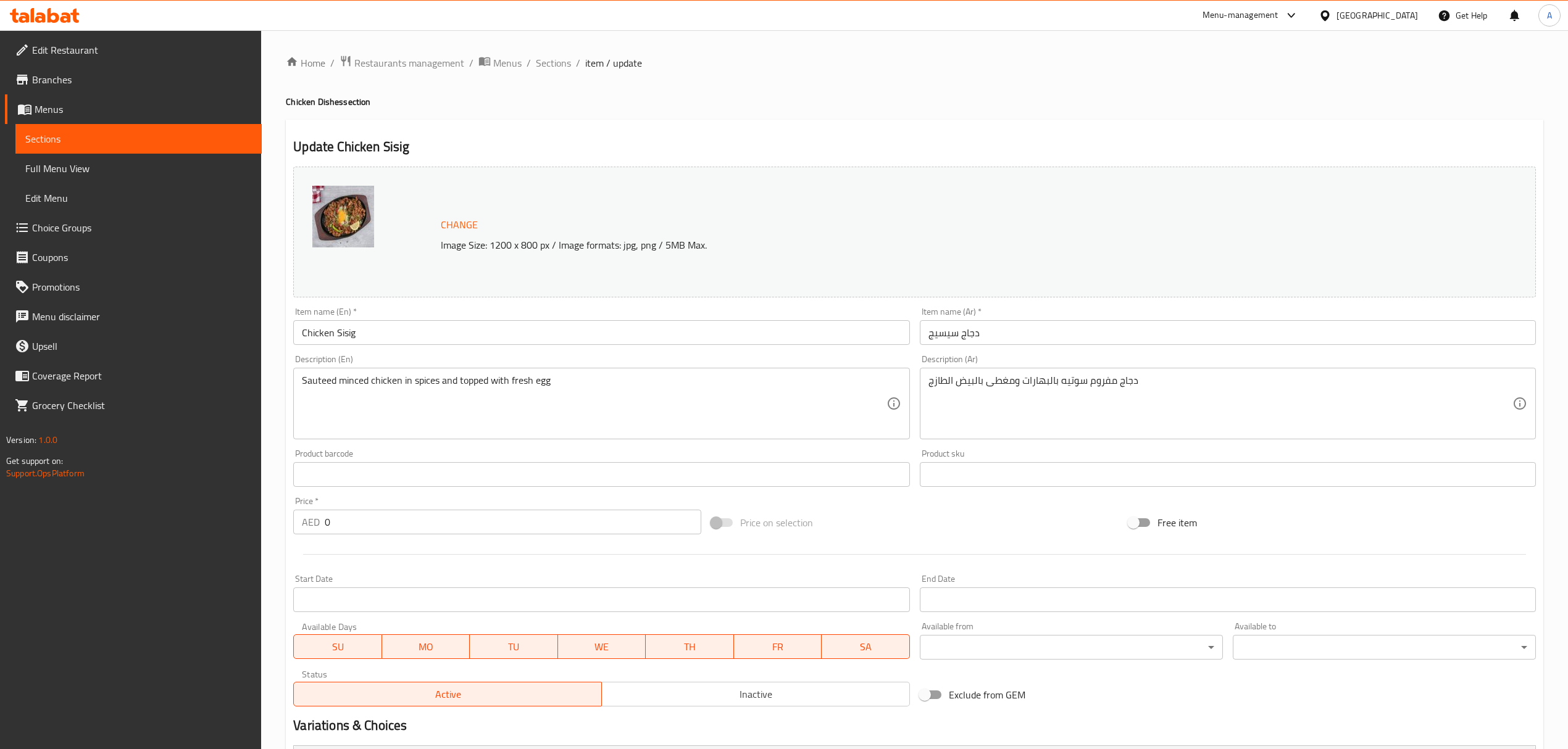
drag, startPoint x: 559, startPoint y: 67, endPoint x: 601, endPoint y: 49, distance: 45.7
click at [558, 67] on span "Sections" at bounding box center [553, 63] width 36 height 14
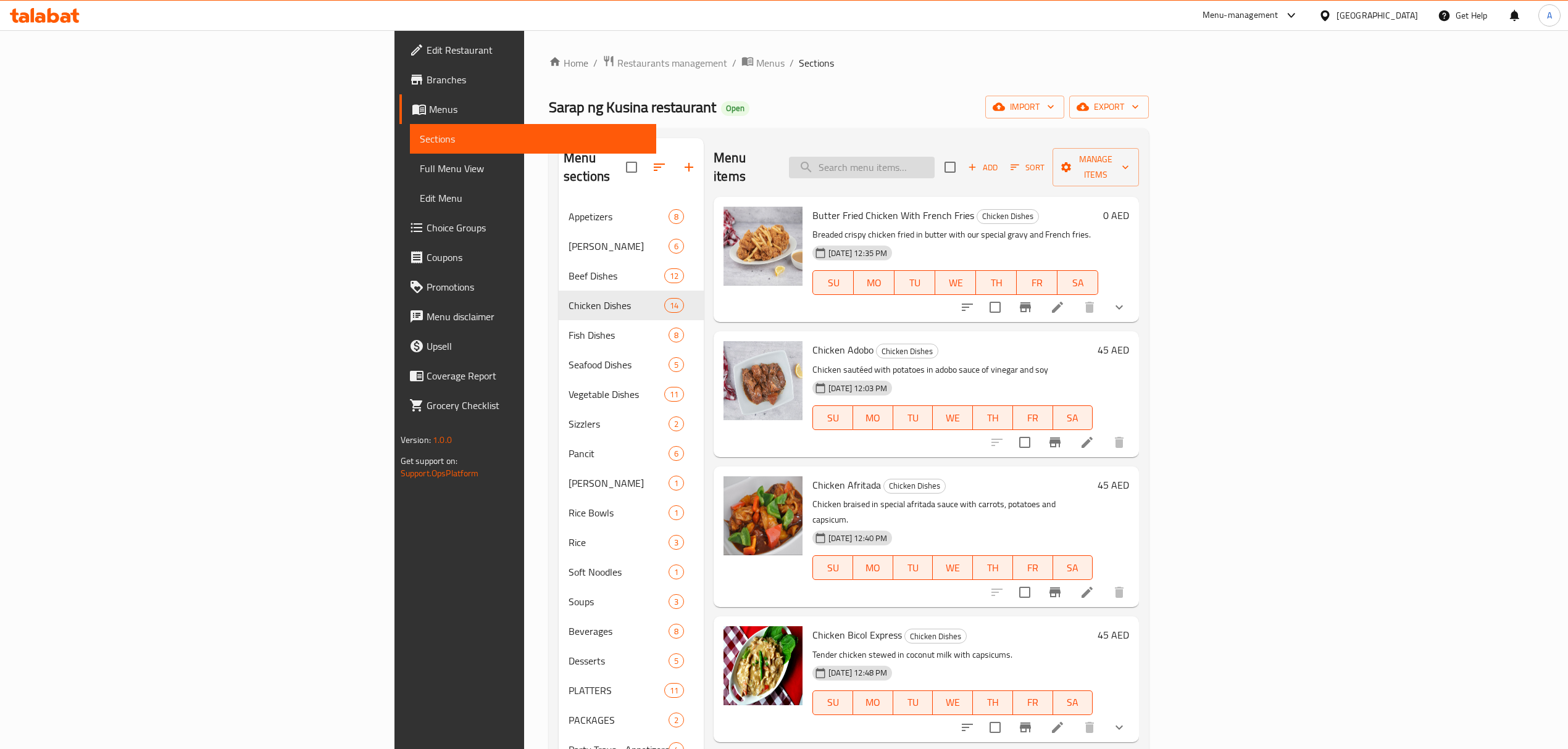
click at [935, 165] on input "search" at bounding box center [862, 167] width 146 height 21
paste input "Chicken with Pineapple"
type input "Chicken with Pineapple"
click at [999, 165] on span "Add" at bounding box center [982, 167] width 33 height 14
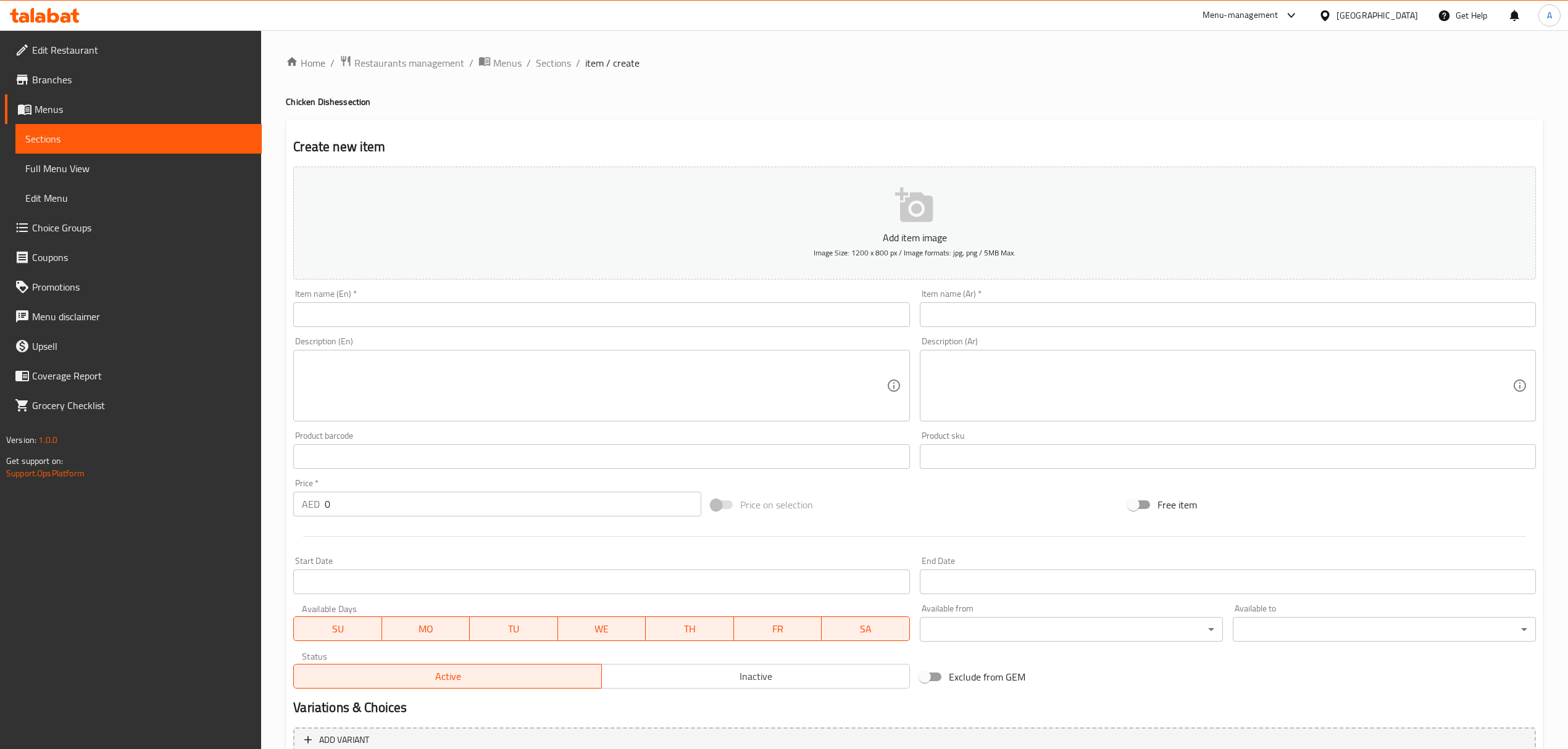
click at [509, 327] on input "text" at bounding box center [601, 314] width 616 height 25
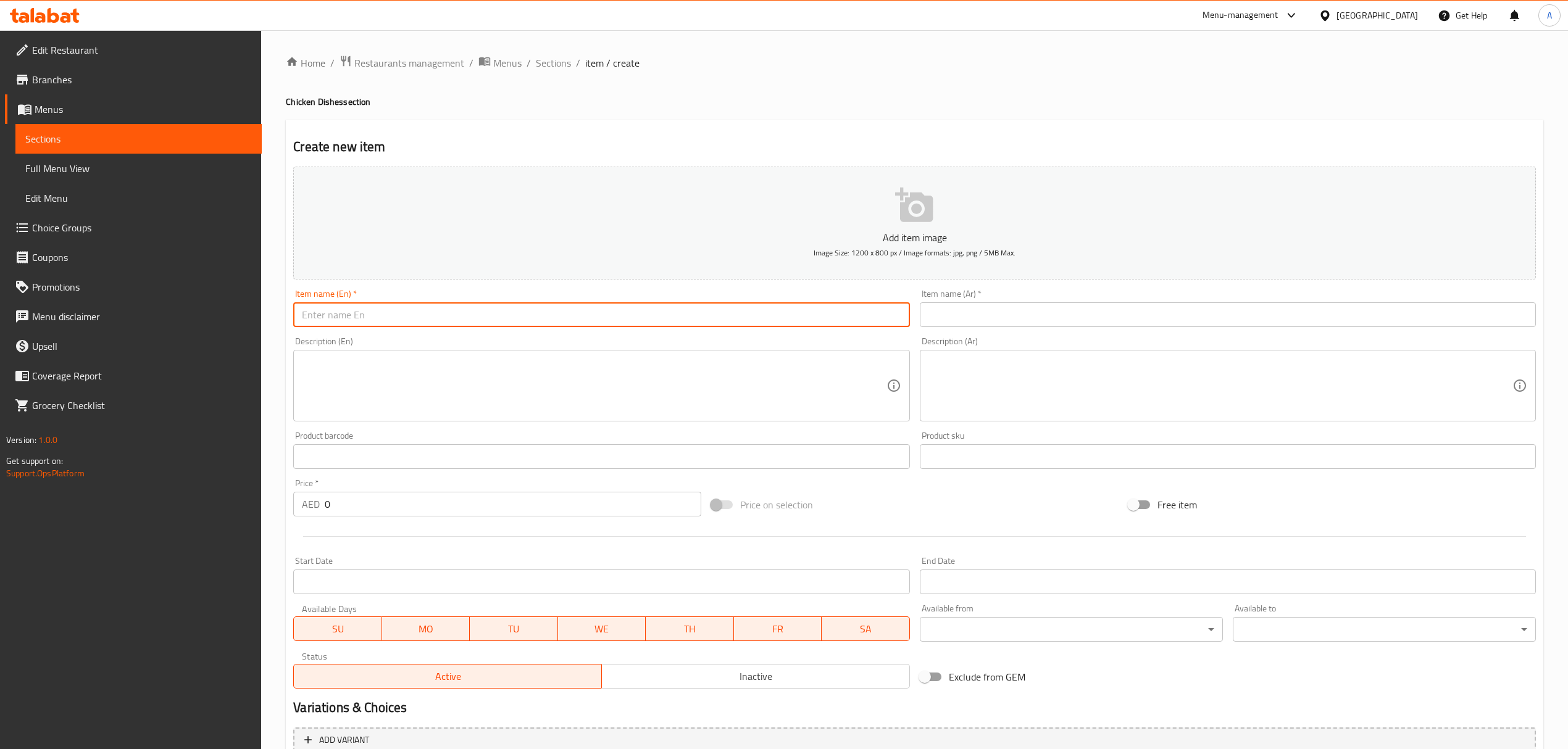
paste input "Chicken With Pineapple"
type input "Chicken With Pineapple"
click at [978, 301] on div "Item name (Ar)   * Item name (Ar) *" at bounding box center [1227, 308] width 616 height 37
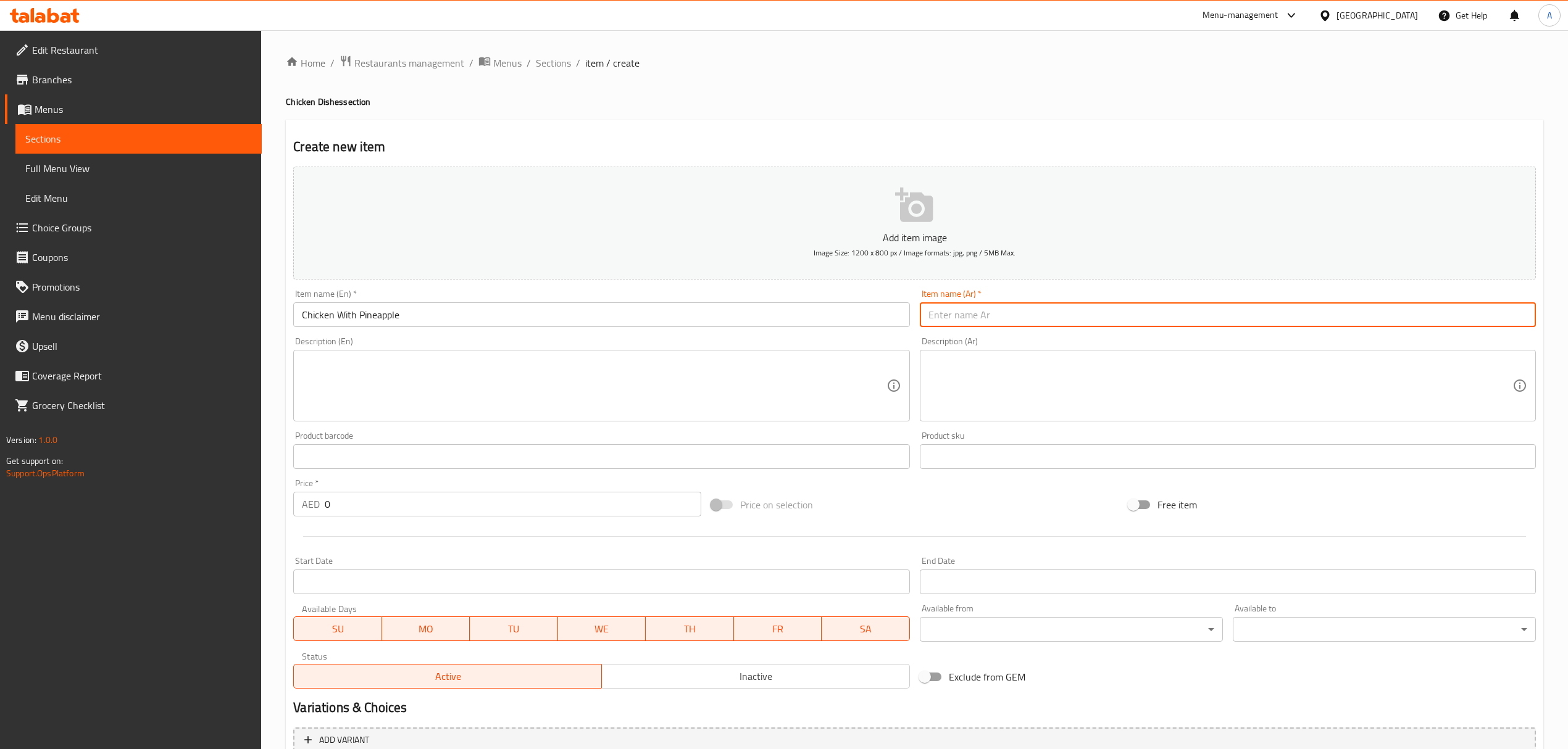
click at [979, 314] on input "text" at bounding box center [1227, 314] width 616 height 25
paste input "دجاج مع الأناناس"
type input "دجاج مع الأناناس"
click at [679, 378] on textarea at bounding box center [593, 386] width 584 height 58
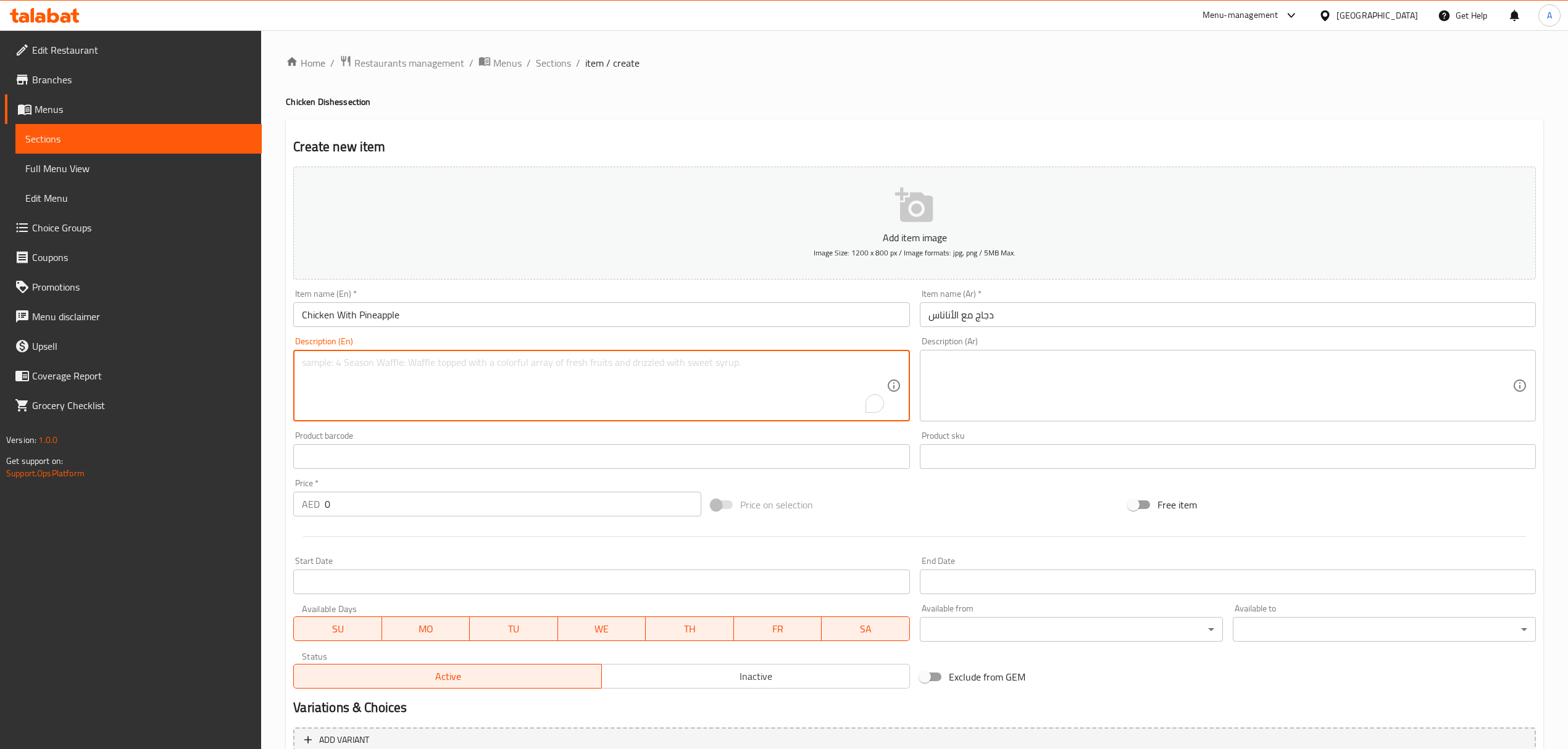
paste textarea "Chicken with chunks of pineapple, carrots and capsicum"
type textarea "Chicken with chunks of pineapple, carrots and capsicum"
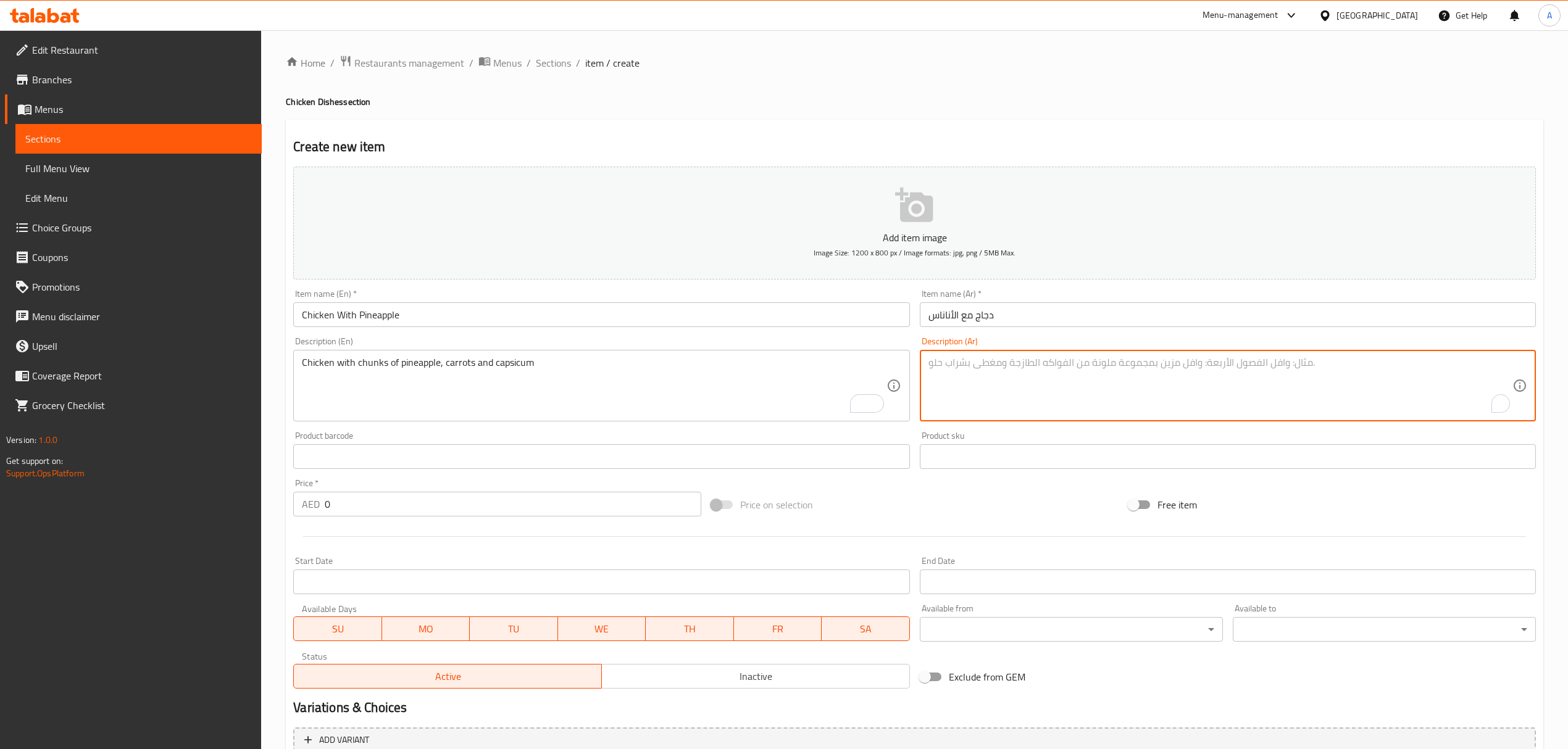
click at [1044, 386] on textarea "To enrich screen reader interactions, please activate Accessibility in Grammarl…" at bounding box center [1220, 386] width 584 height 58
paste textarea "دجاج مع قطع من الأناناس والجزر والفلفل الحار"
type textarea "دجاج مع قطع من الأناناس والجزر والفلفل الحار"
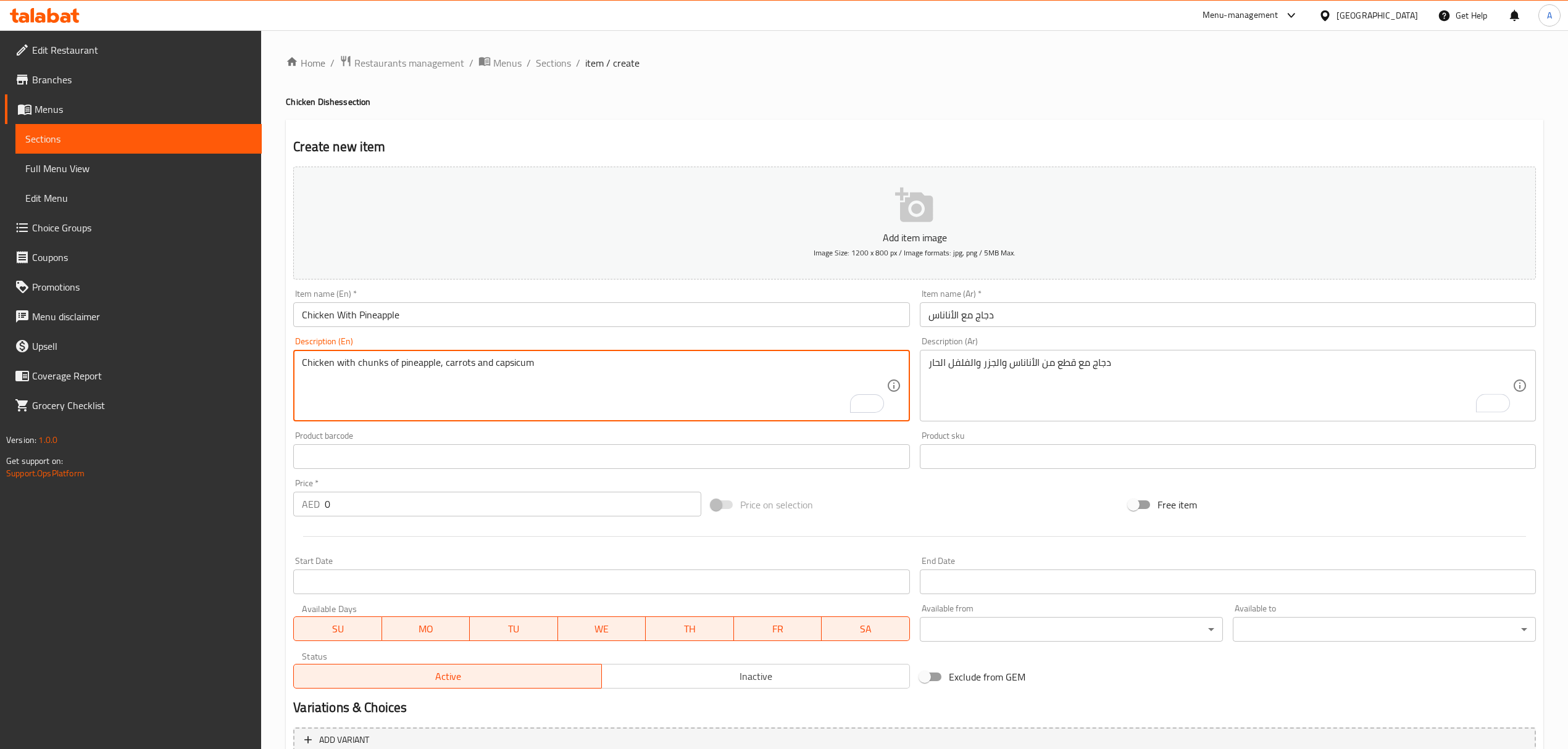
click at [508, 363] on textarea "Chicken with chunks of pineapple, carrots and capsicum" at bounding box center [593, 386] width 584 height 58
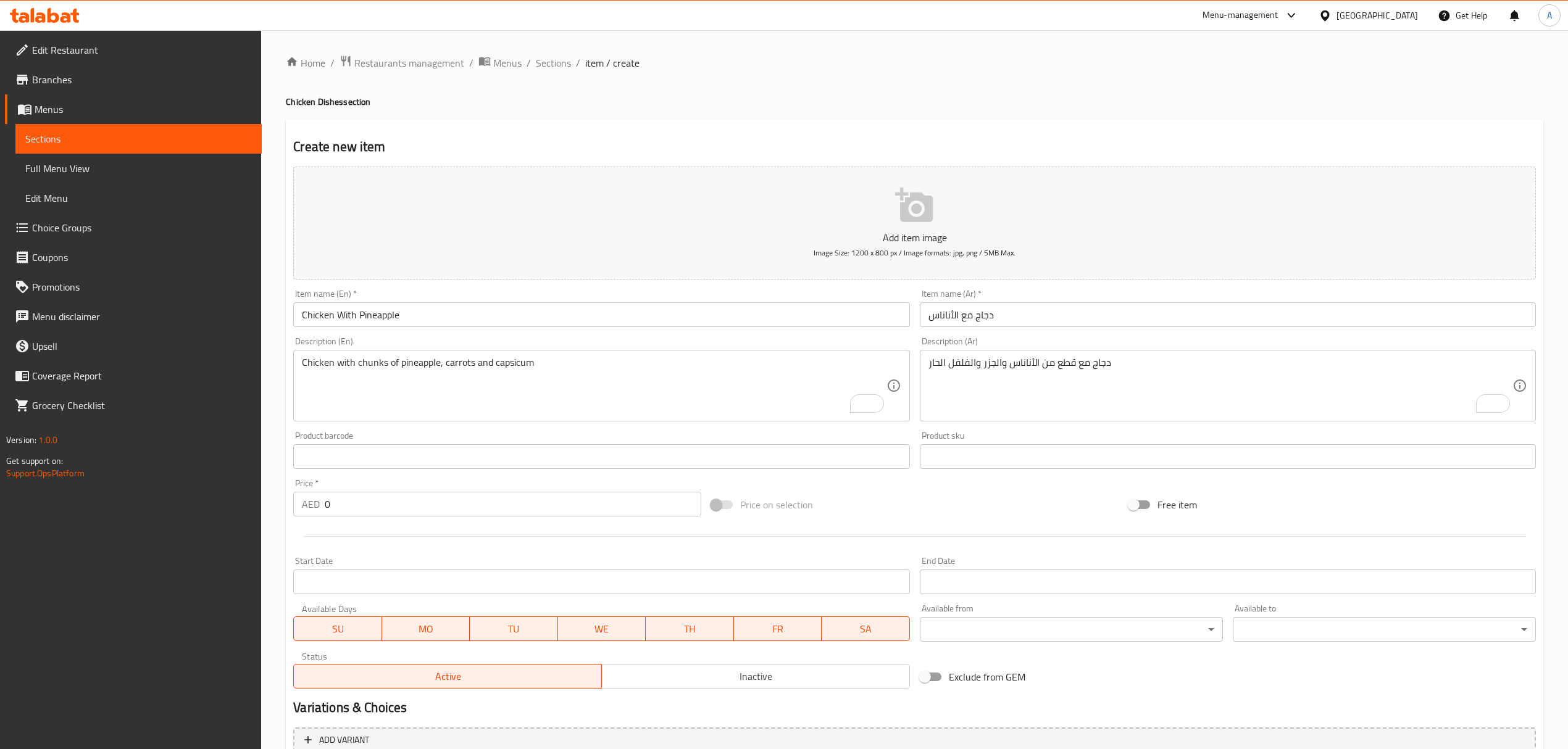
drag, startPoint x: 926, startPoint y: 361, endPoint x: 947, endPoint y: 363, distance: 21.1
click at [947, 363] on div "دجاج مع قطع من الأناناس والجزر والفلفل الحار Description (Ar)" at bounding box center [1227, 386] width 616 height 71
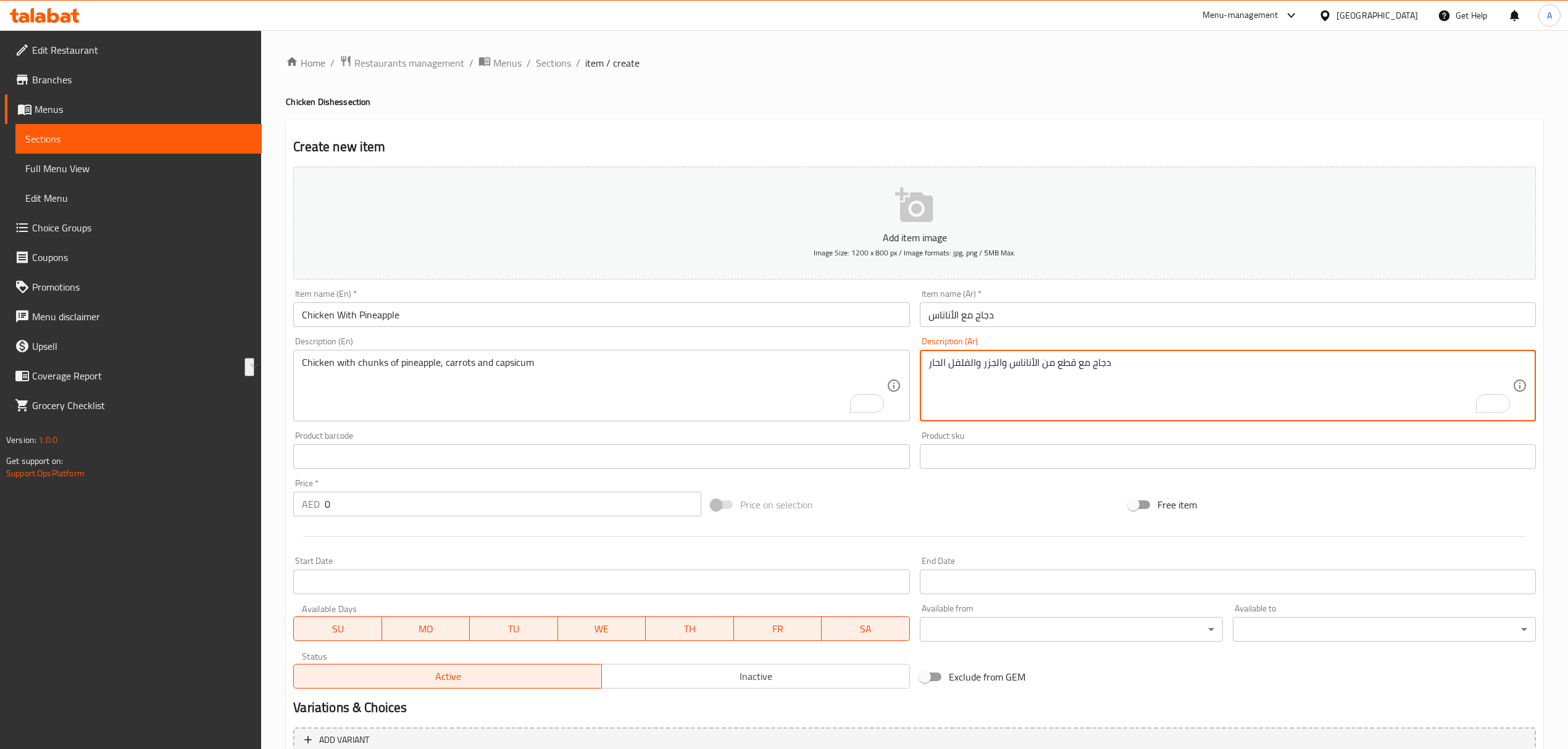
drag, startPoint x: 927, startPoint y: 368, endPoint x: 976, endPoint y: 364, distance: 49.2
click at [976, 364] on textarea "دجاج مع قطع من الأناناس والجزر والفلفل الحار" at bounding box center [1220, 386] width 584 height 58
paste textarea "فليفلة"
type textarea "دجاج مع قطع من الأناناس والجزر وفليفلة"
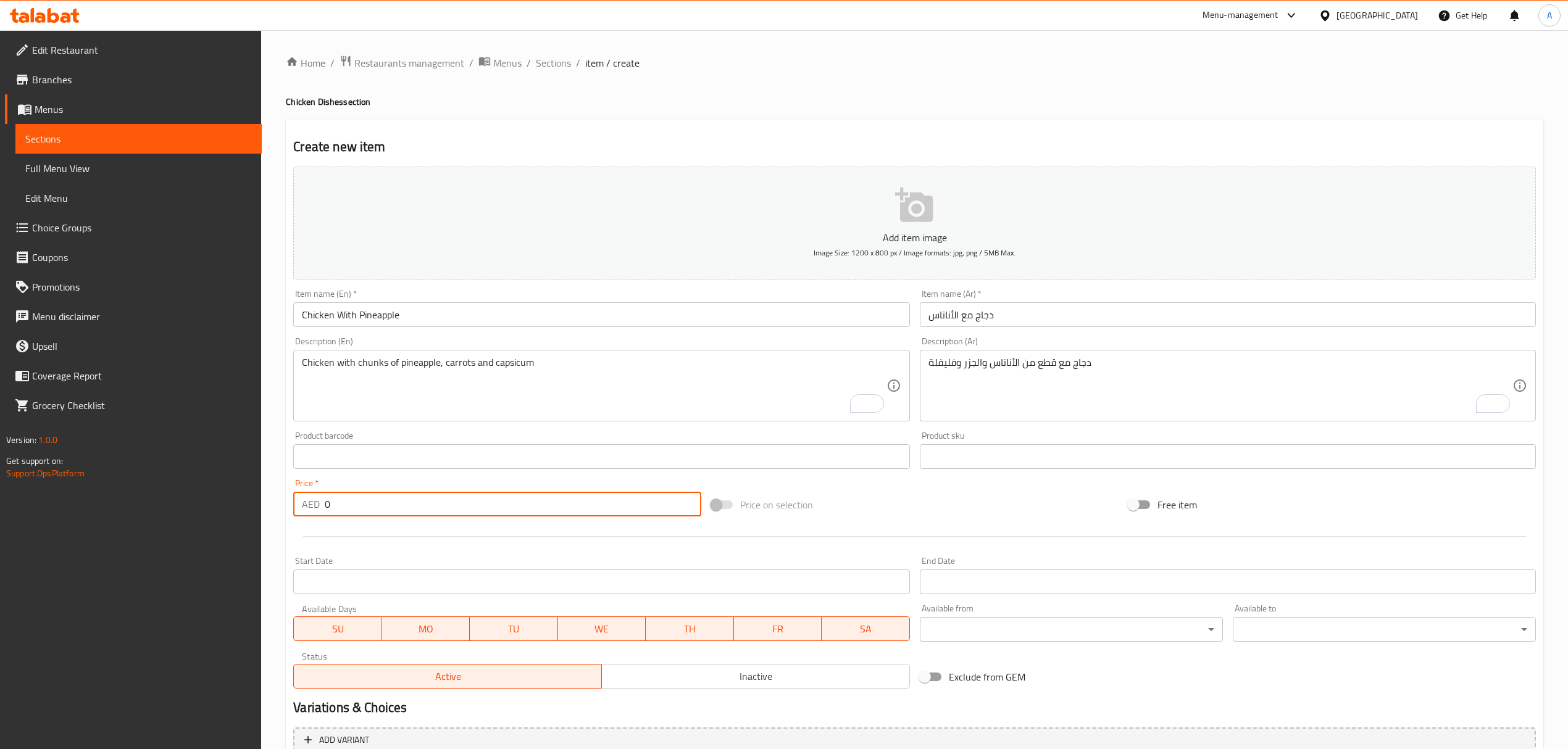
drag, startPoint x: 344, startPoint y: 492, endPoint x: 304, endPoint y: 508, distance: 43.1
click at [304, 508] on div "AED 0 Price *" at bounding box center [497, 503] width 408 height 25
paste input "45.0"
type input "45.00"
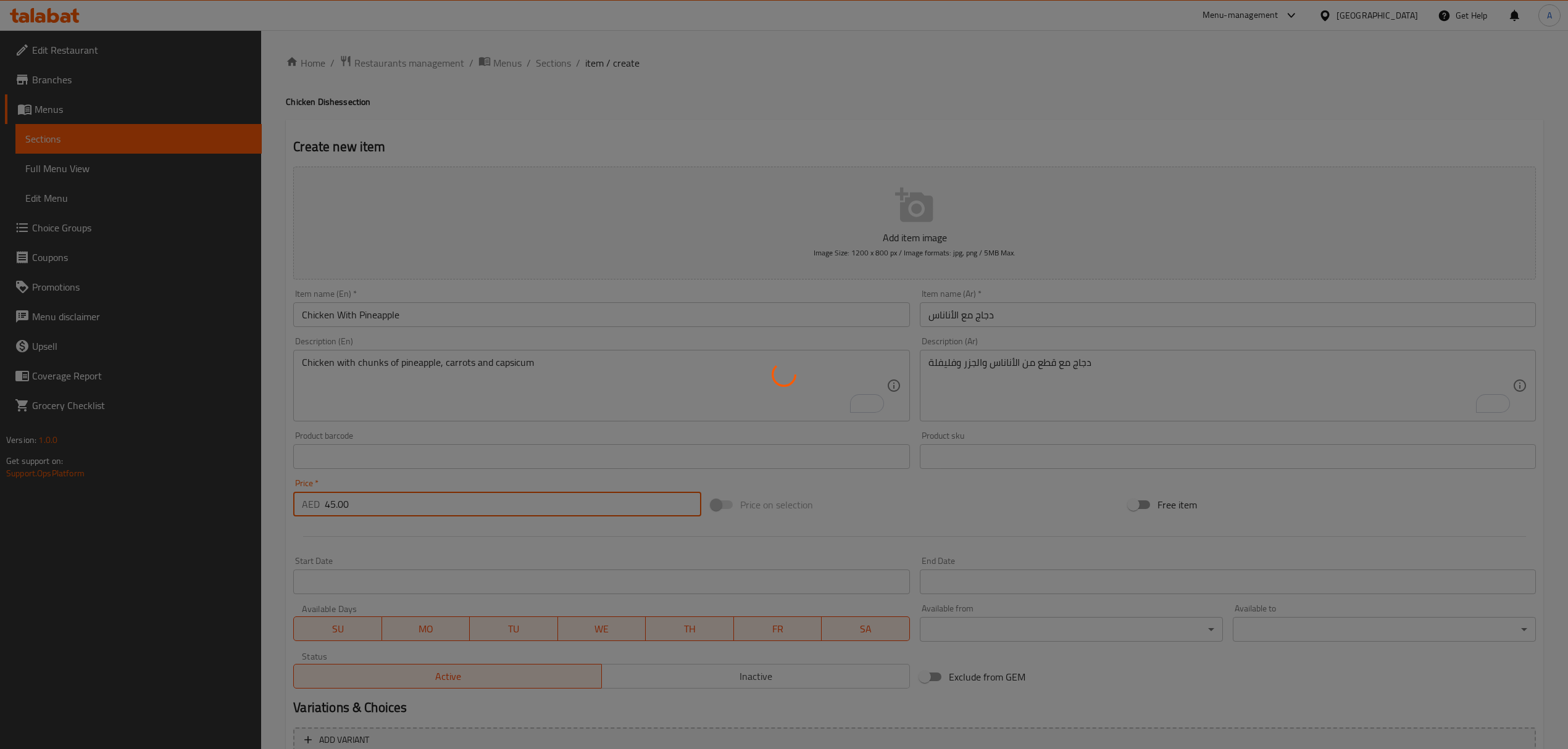
type input "0"
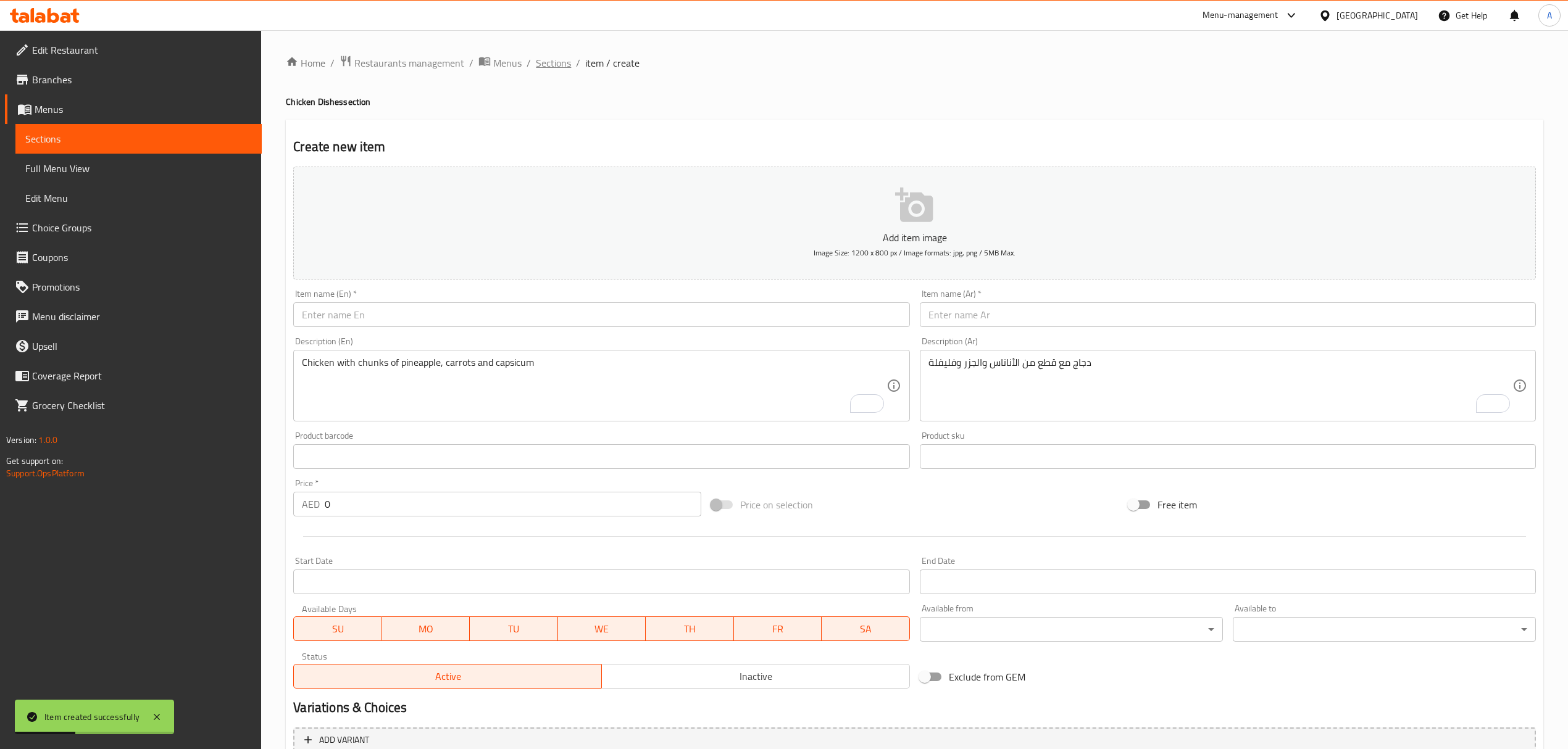
click at [555, 67] on span "Sections" at bounding box center [553, 63] width 36 height 14
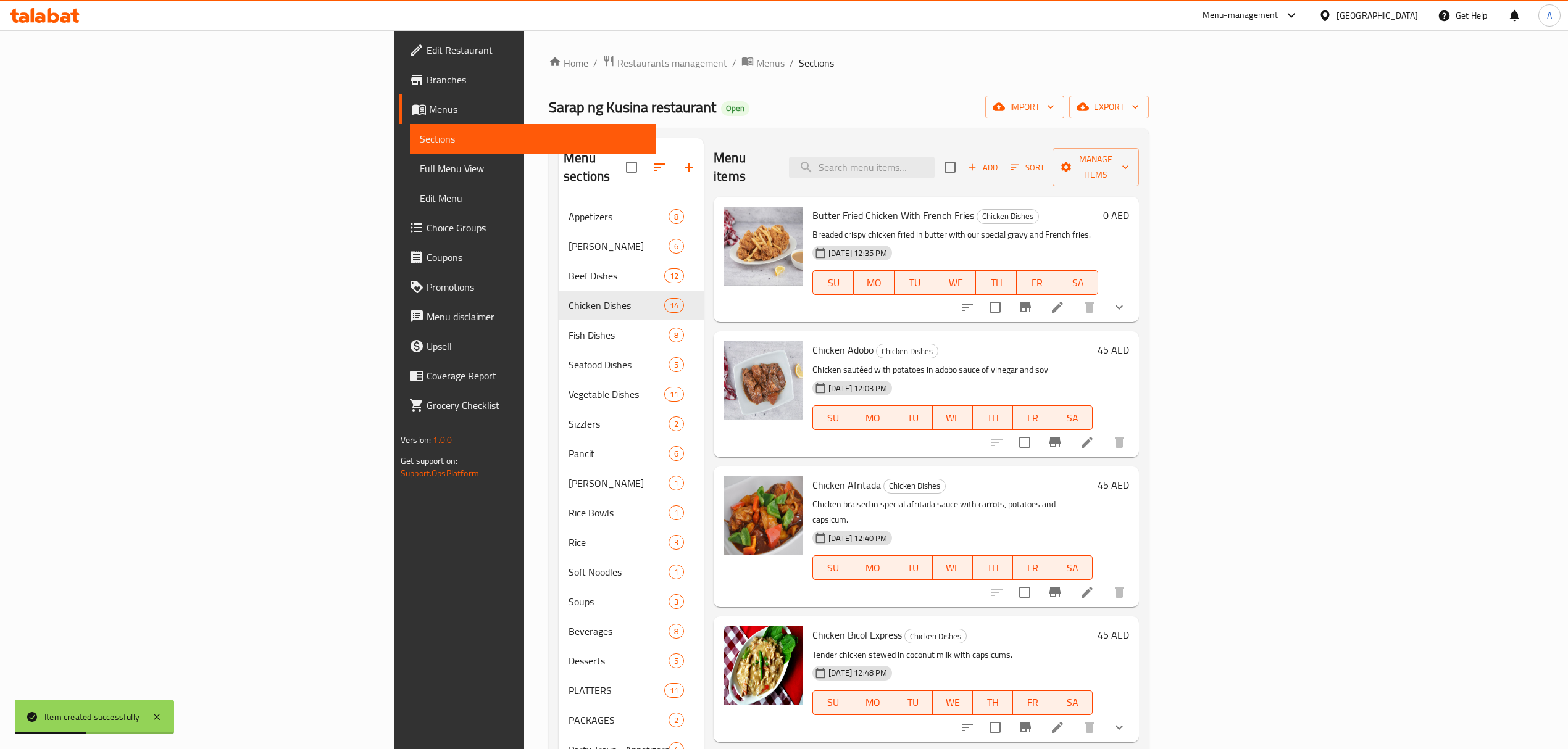
click at [849, 476] on h6 "Chicken Afritada Chicken Dishes" at bounding box center [952, 485] width 281 height 17
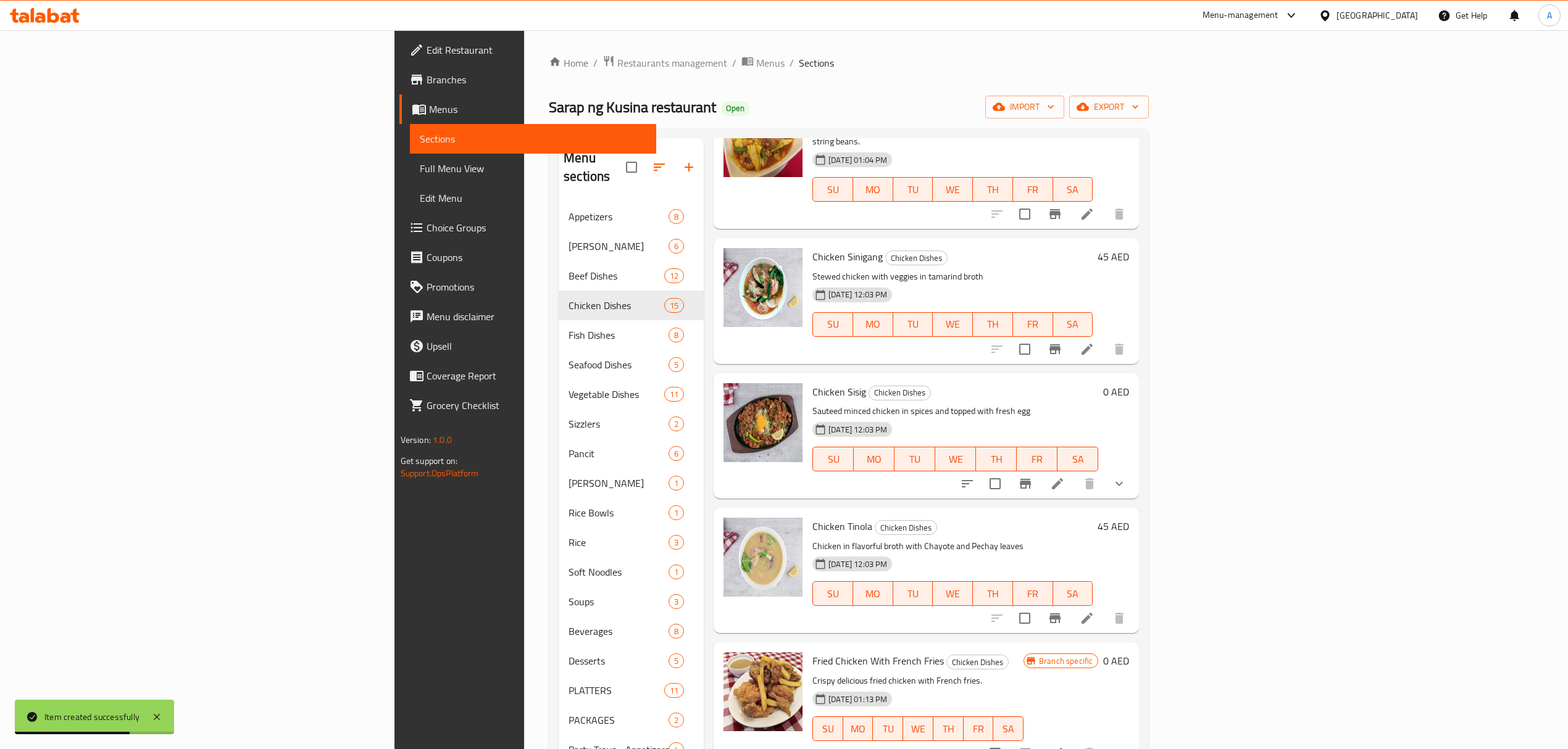
scroll to position [164, 0]
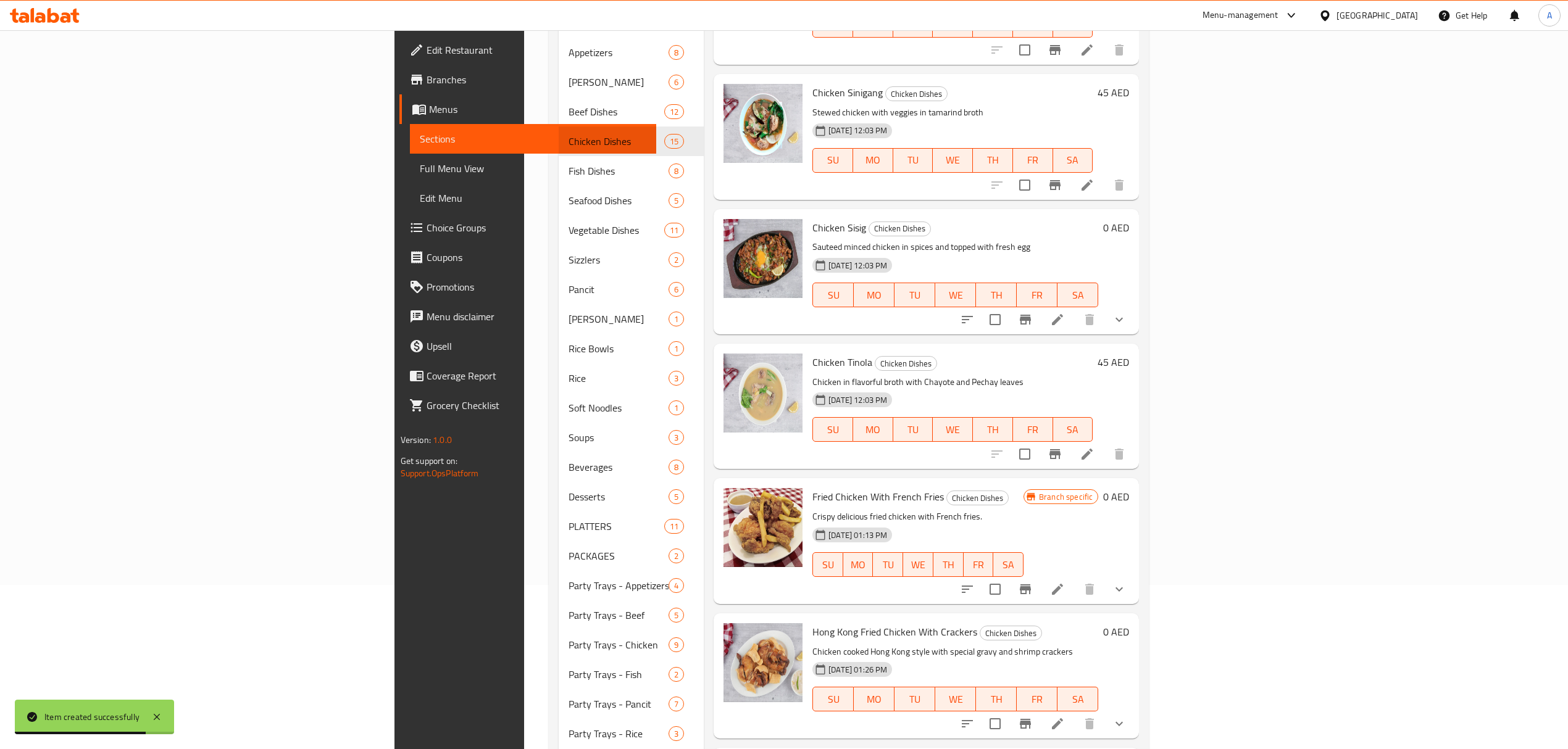
click at [1033, 582] on icon "Branch-specific-item" at bounding box center [1025, 589] width 14 height 14
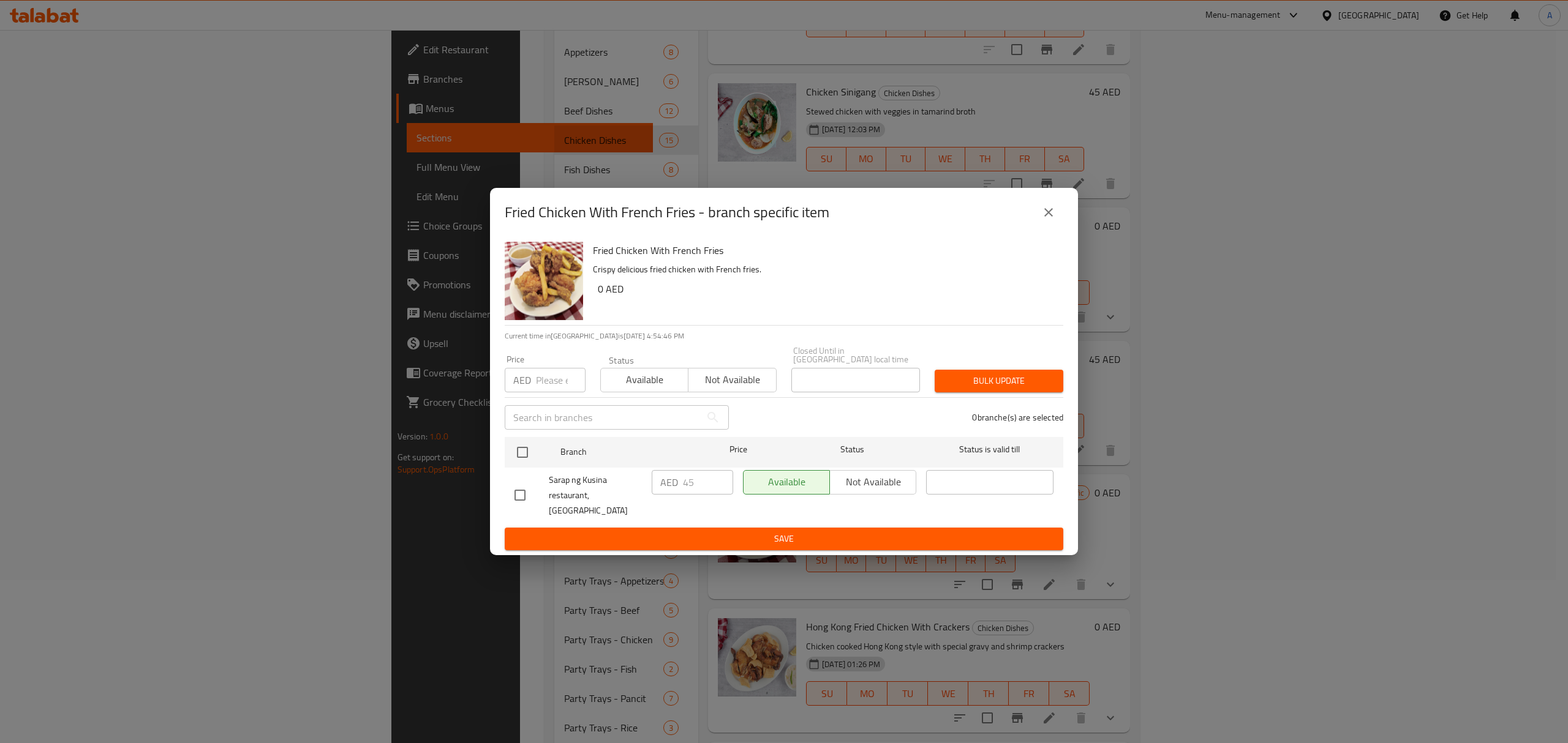
click at [1054, 219] on icon "close" at bounding box center [1048, 212] width 14 height 14
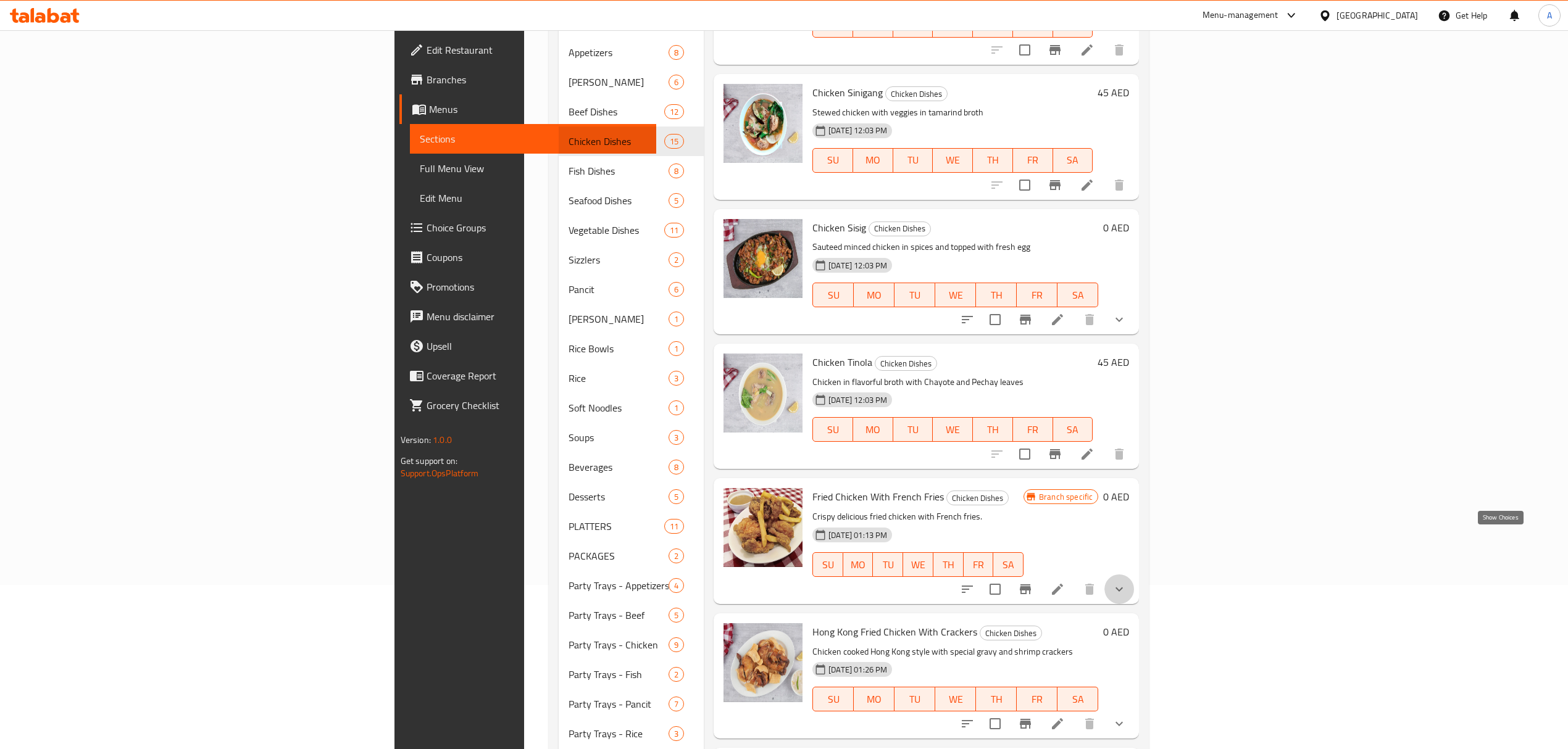
click at [1123, 587] on icon "show more" at bounding box center [1119, 589] width 8 height 4
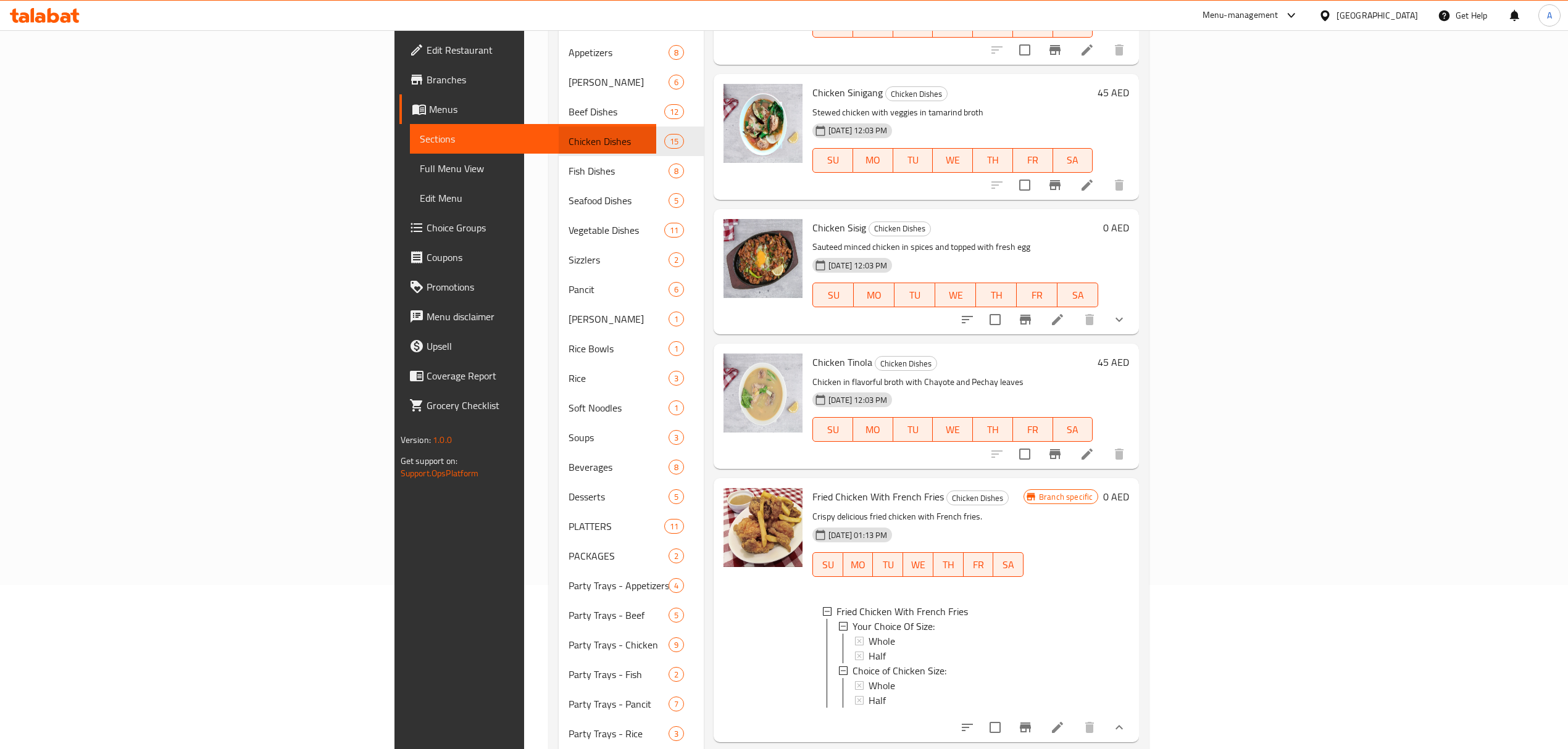
drag, startPoint x: 1447, startPoint y: 674, endPoint x: 1437, endPoint y: 689, distance: 18.0
click at [1134, 684] on div "Fried Chicken With French Fries Chicken Dishes Crispy delicious fried chicken w…" at bounding box center [970, 609] width 326 height 253
click at [1065, 720] on icon at bounding box center [1057, 727] width 14 height 14
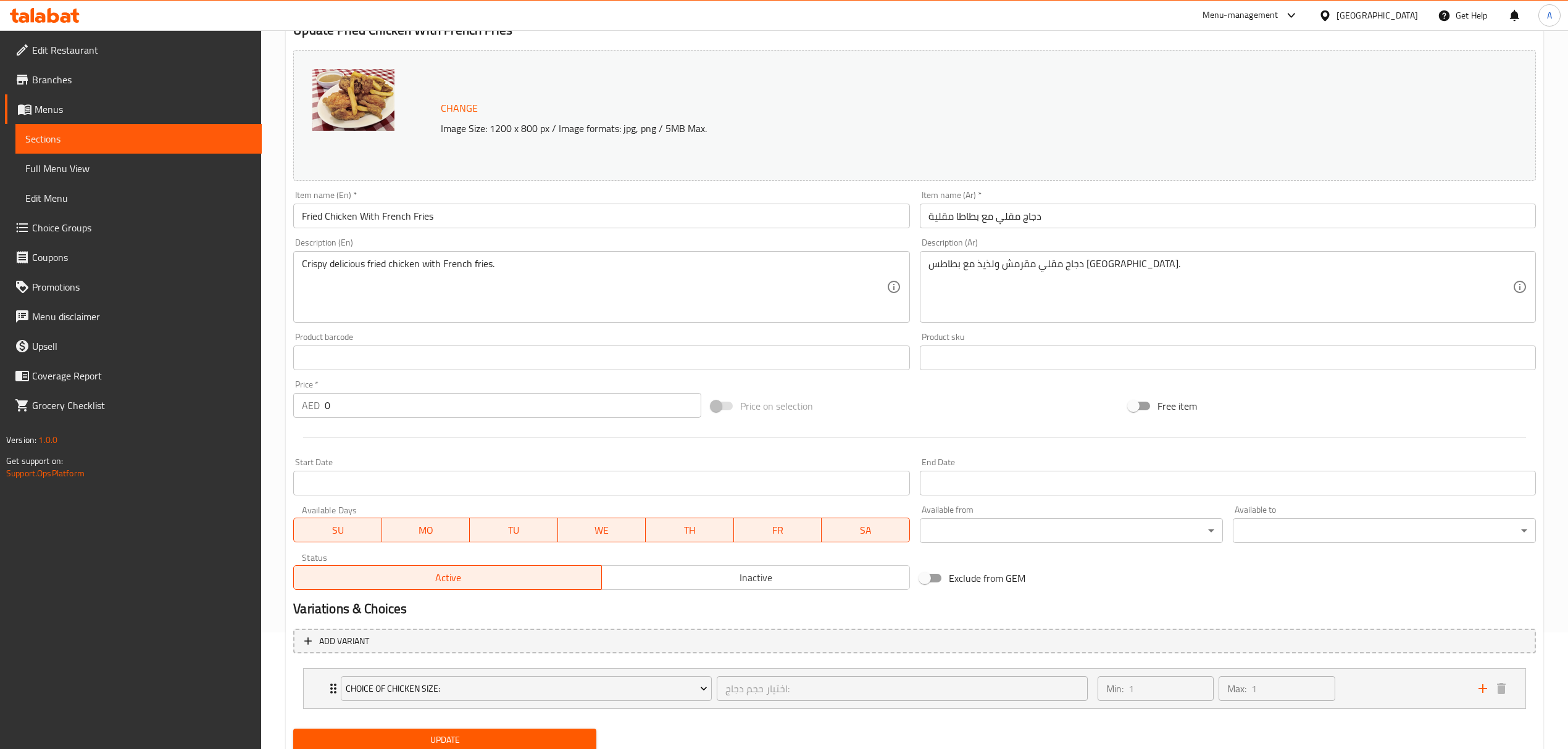
scroll to position [161, 0]
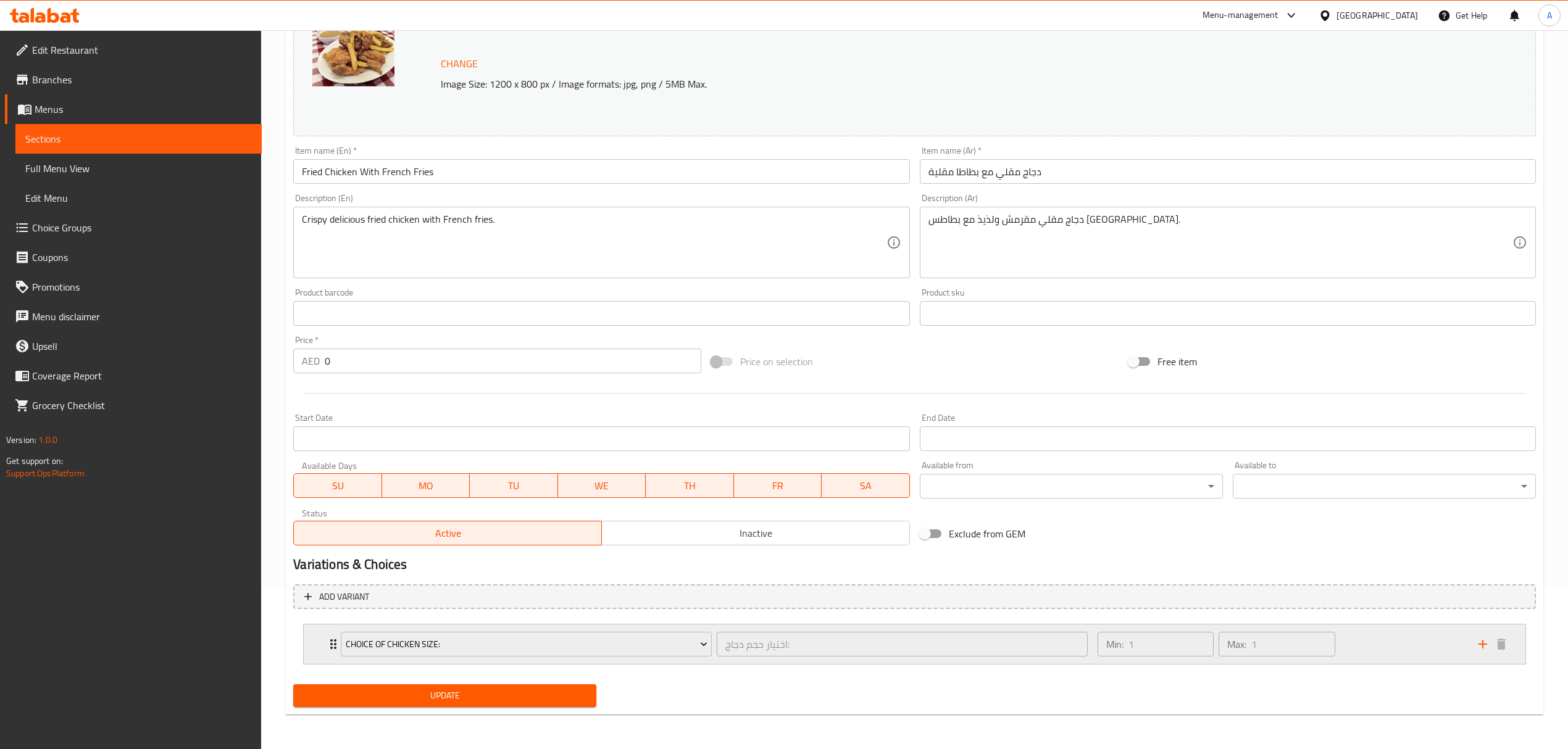
click at [1378, 648] on div "Min: 1 ​ Max: 1 ​" at bounding box center [1280, 644] width 381 height 40
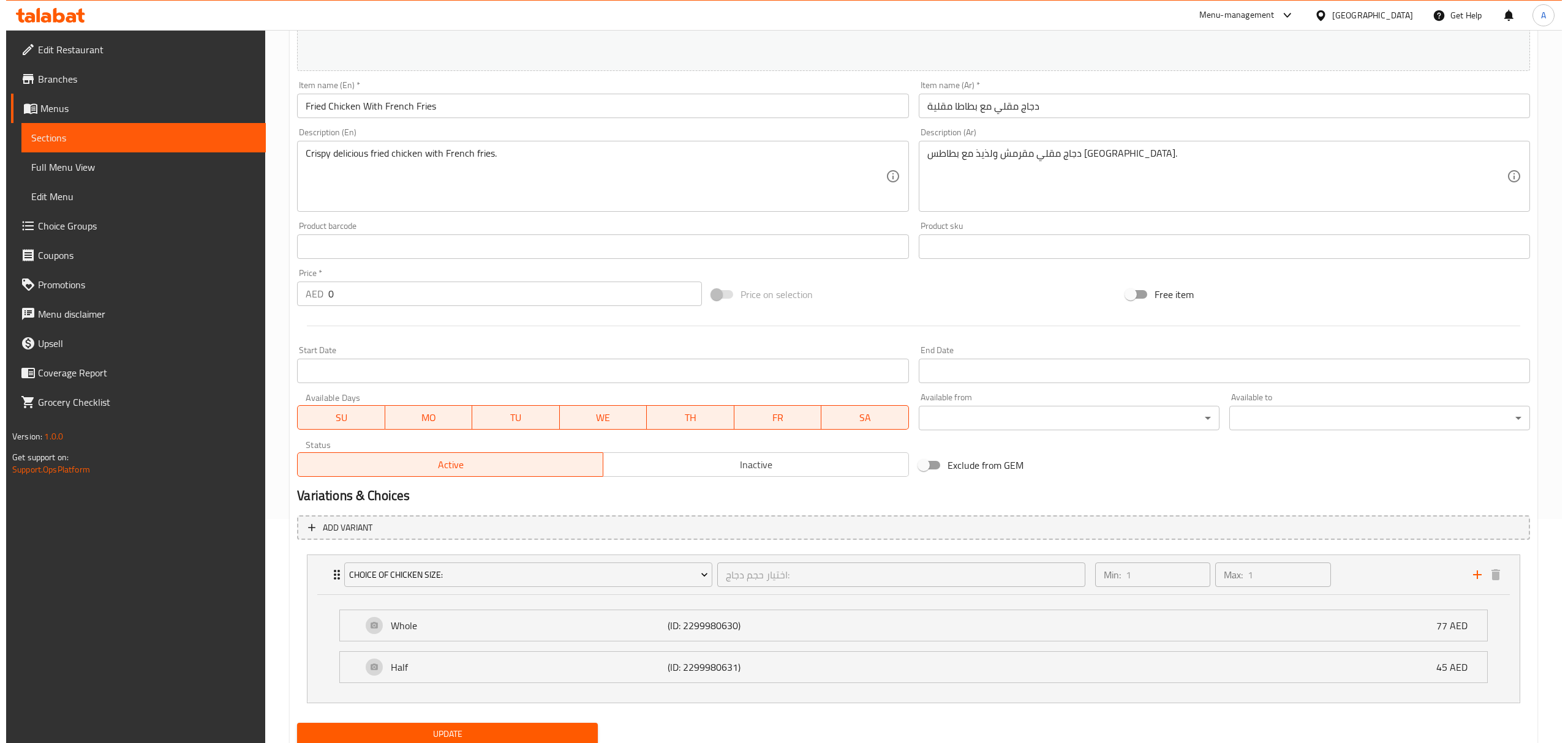
scroll to position [187, 0]
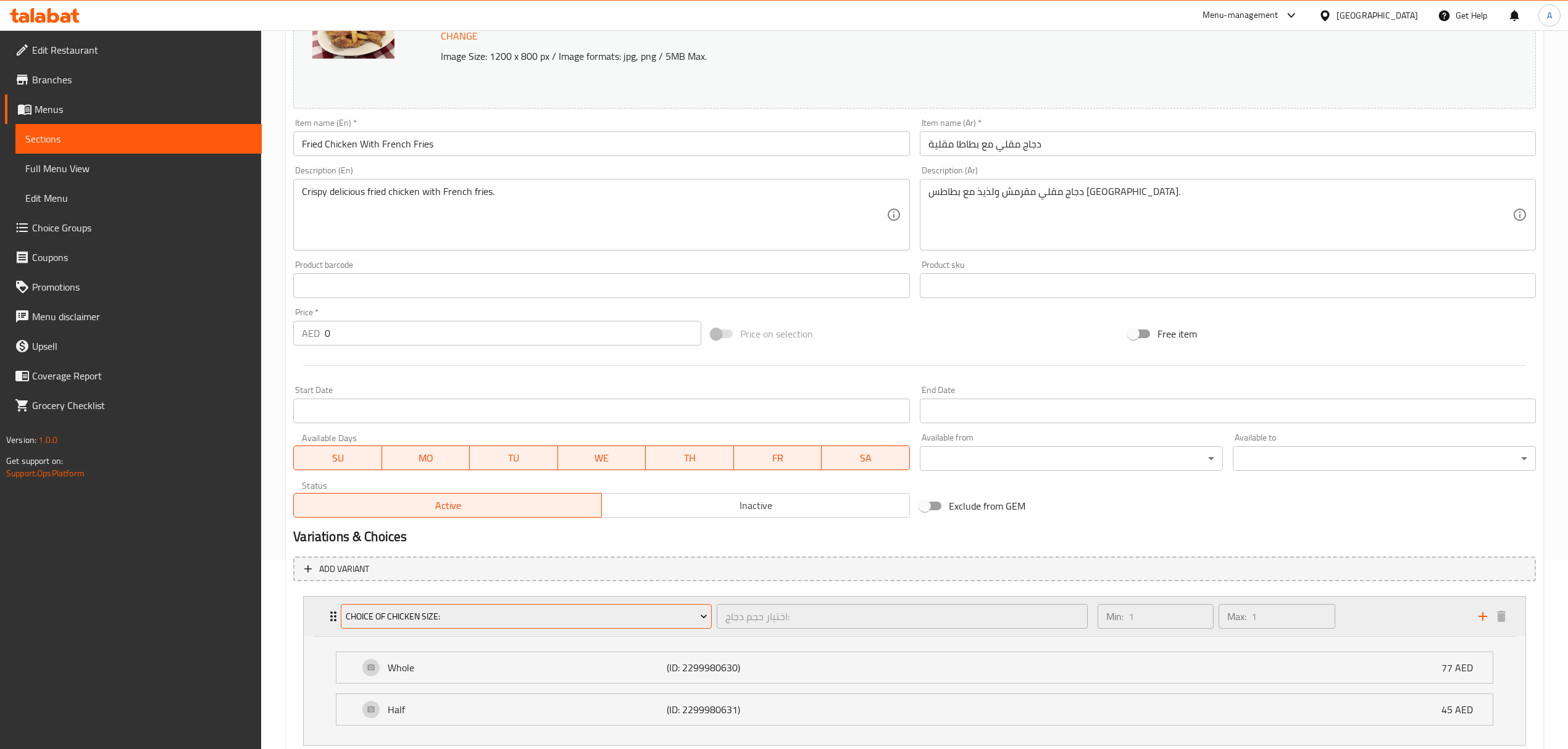
click at [566, 627] on button "Choice of Chicken Size:" at bounding box center [526, 616] width 371 height 25
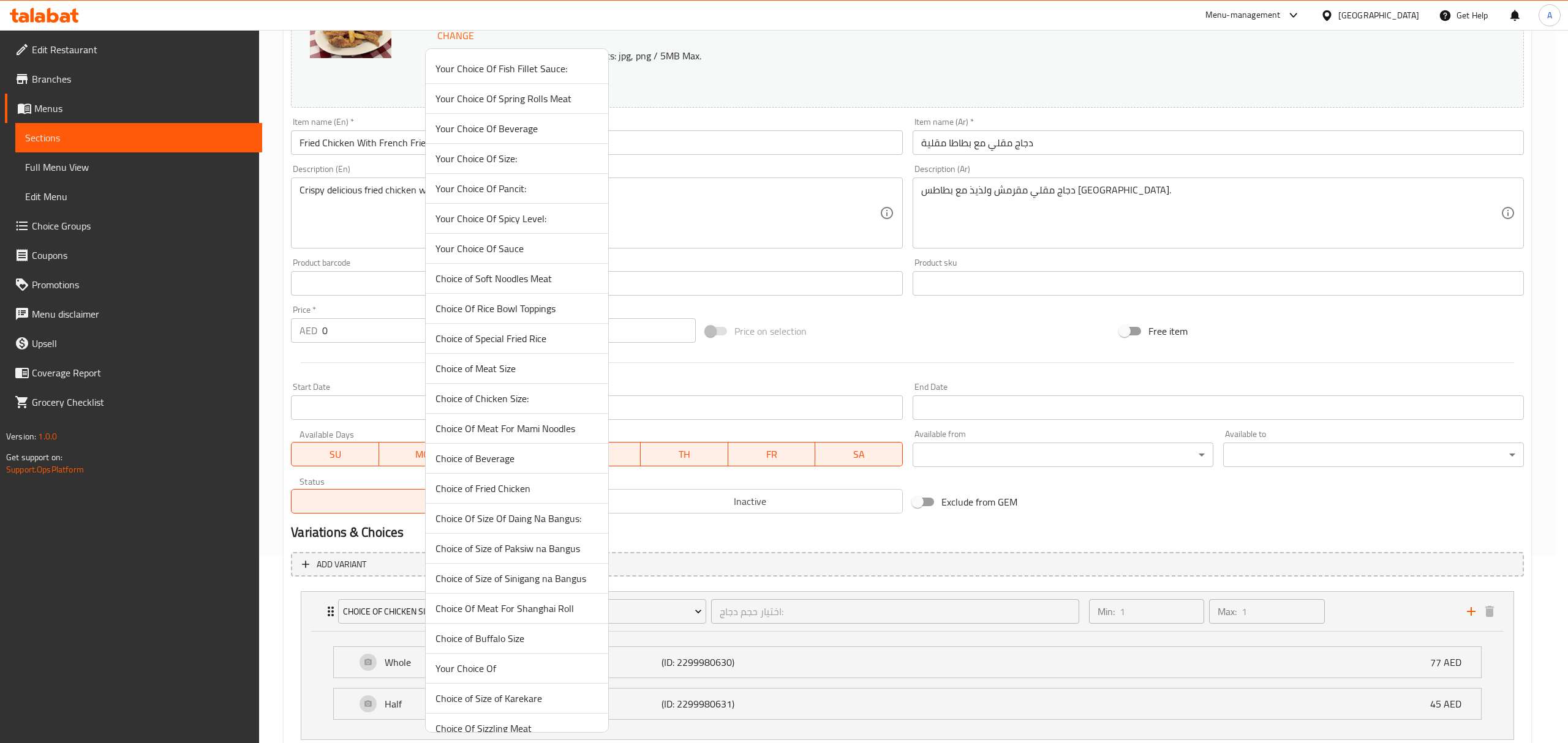
click at [544, 644] on span "Choice of Buffalo Size" at bounding box center [517, 638] width 163 height 14
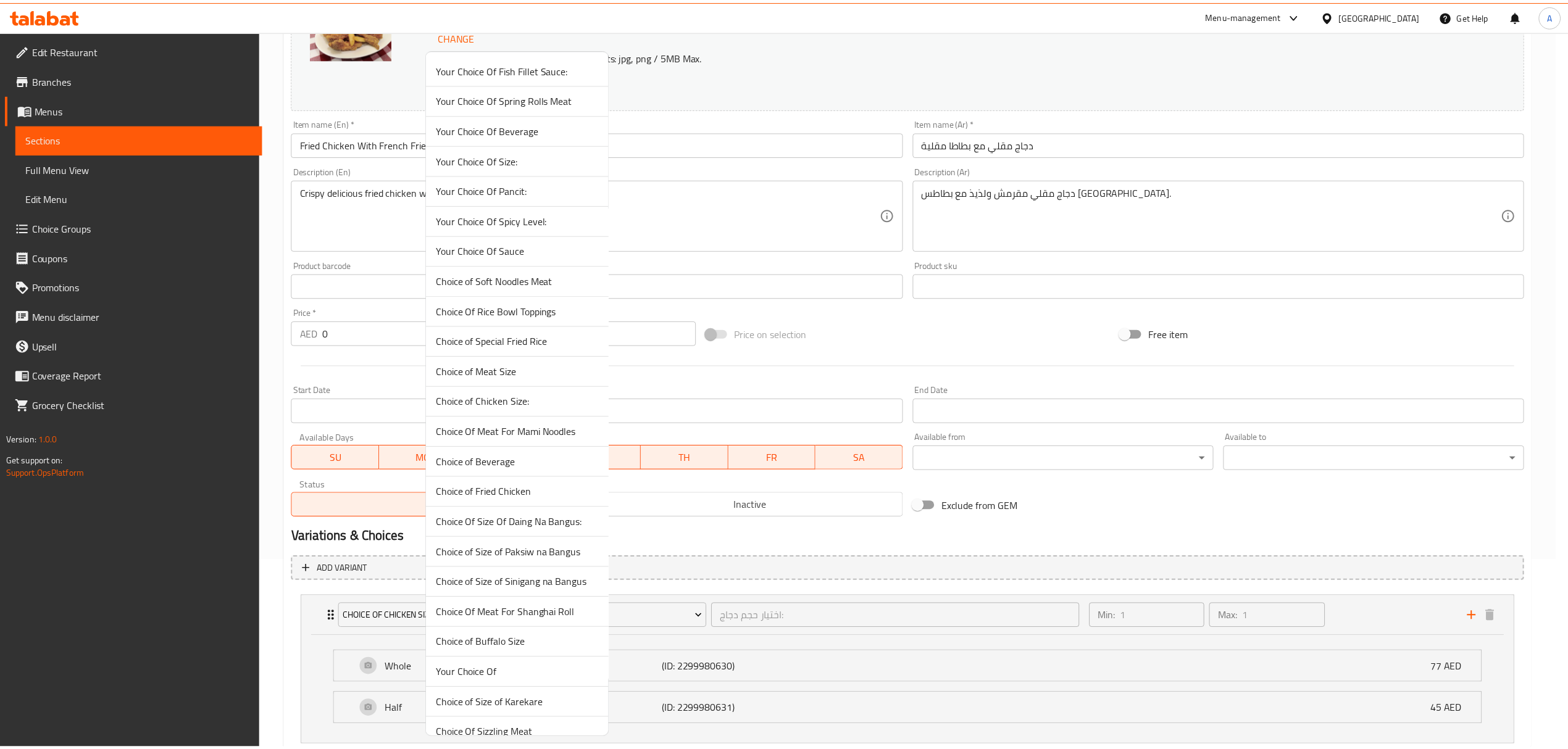
scroll to position [161, 0]
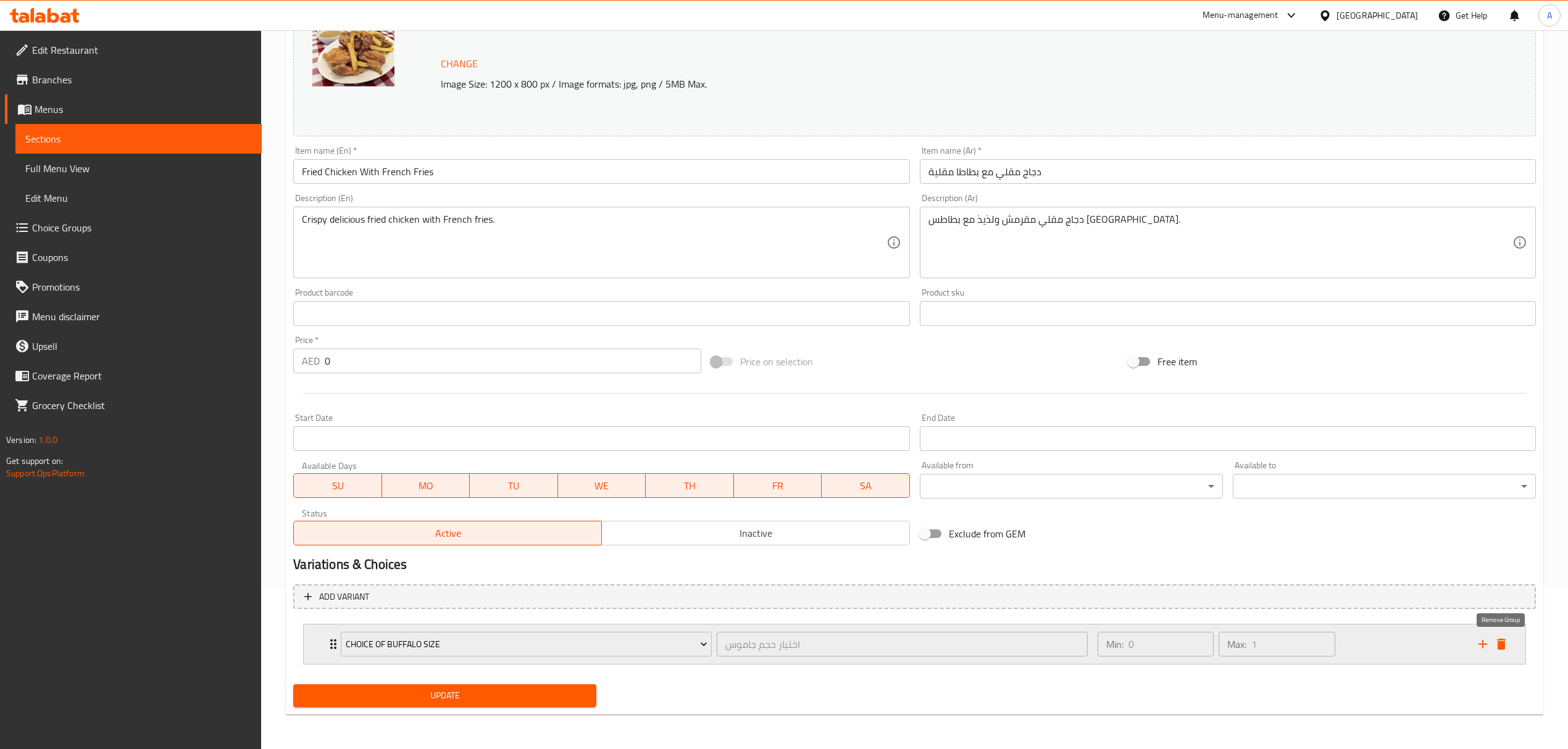
click at [1508, 640] on button "delete" at bounding box center [1501, 644] width 19 height 19
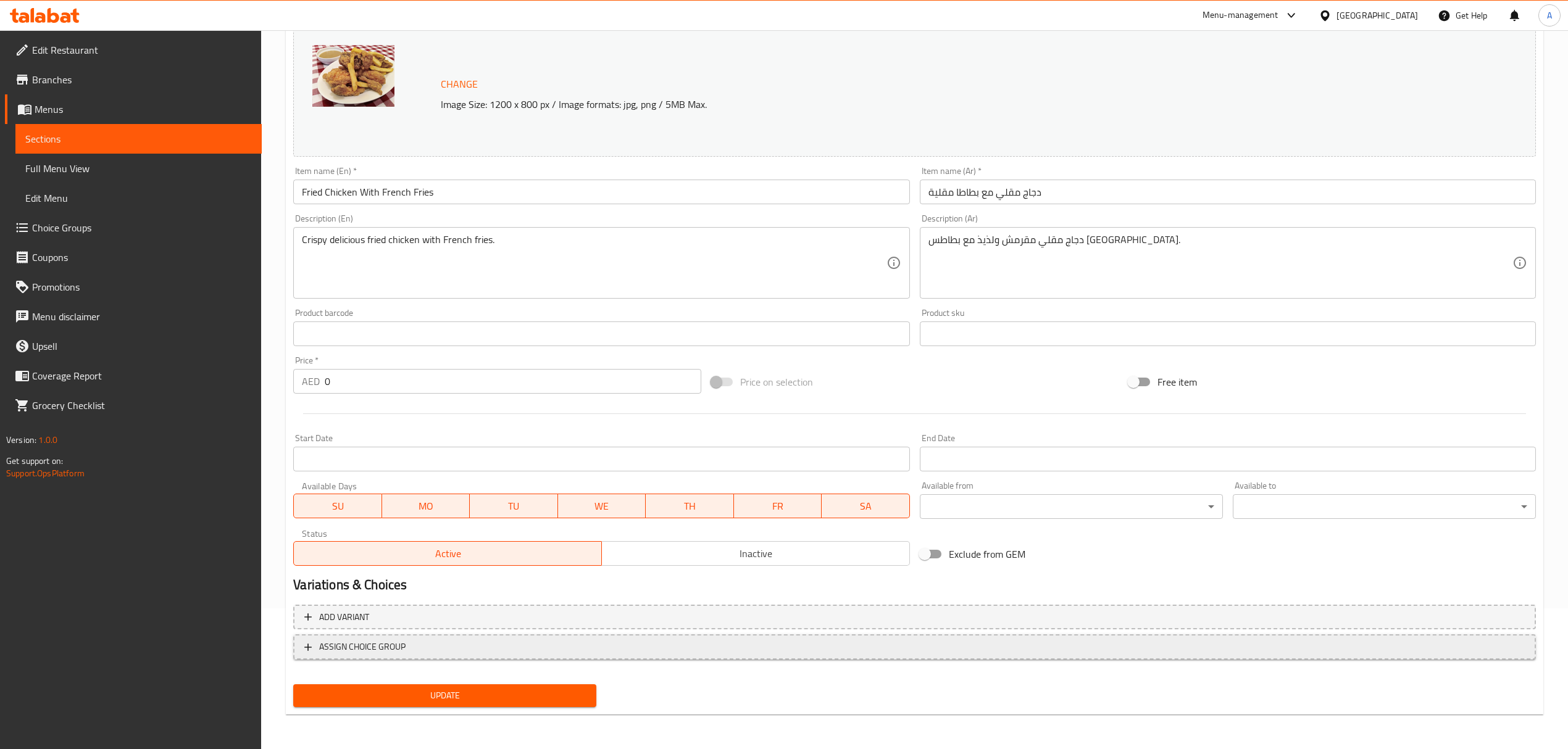
scroll to position [140, 0]
click at [398, 691] on span "Update" at bounding box center [445, 697] width 283 height 15
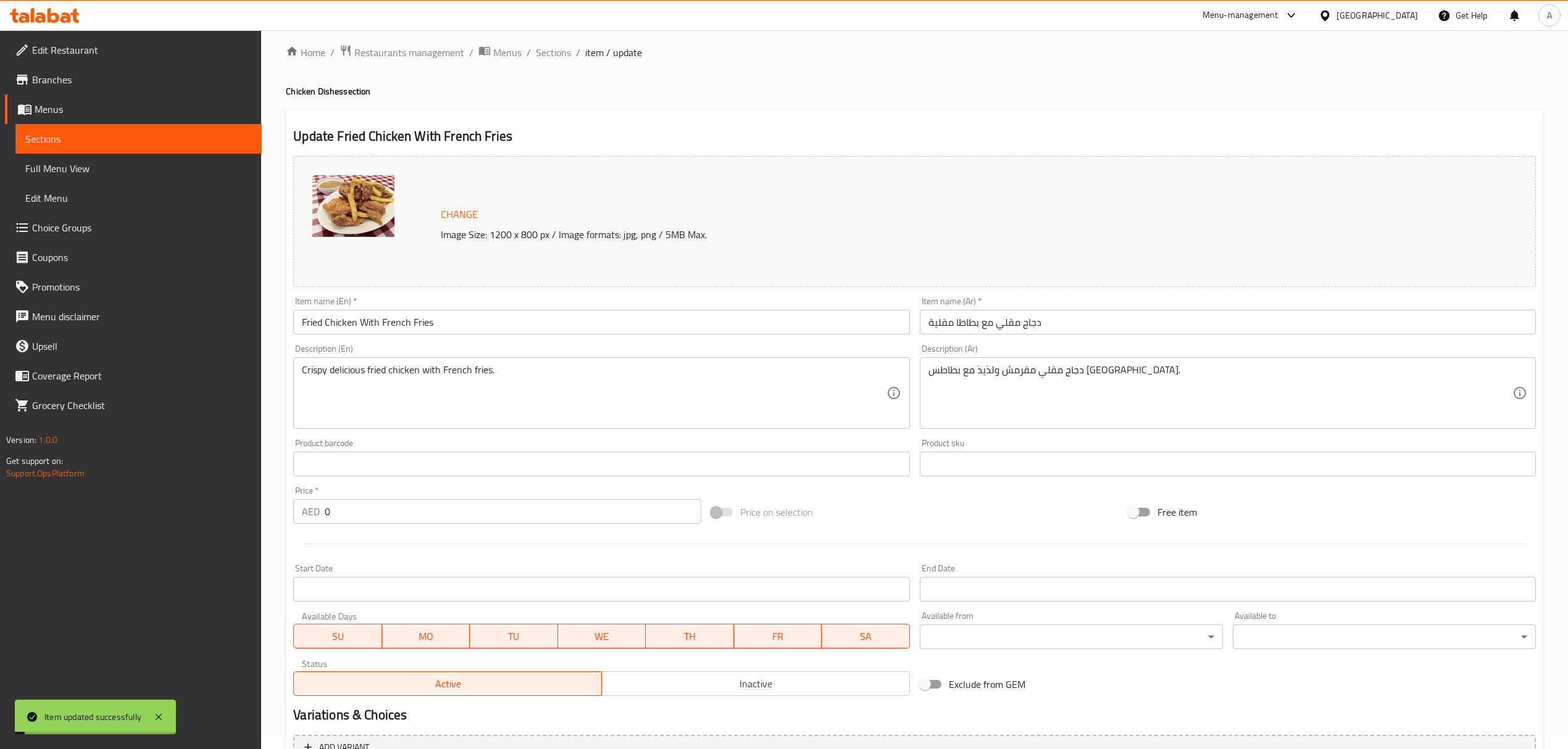
scroll to position [0, 0]
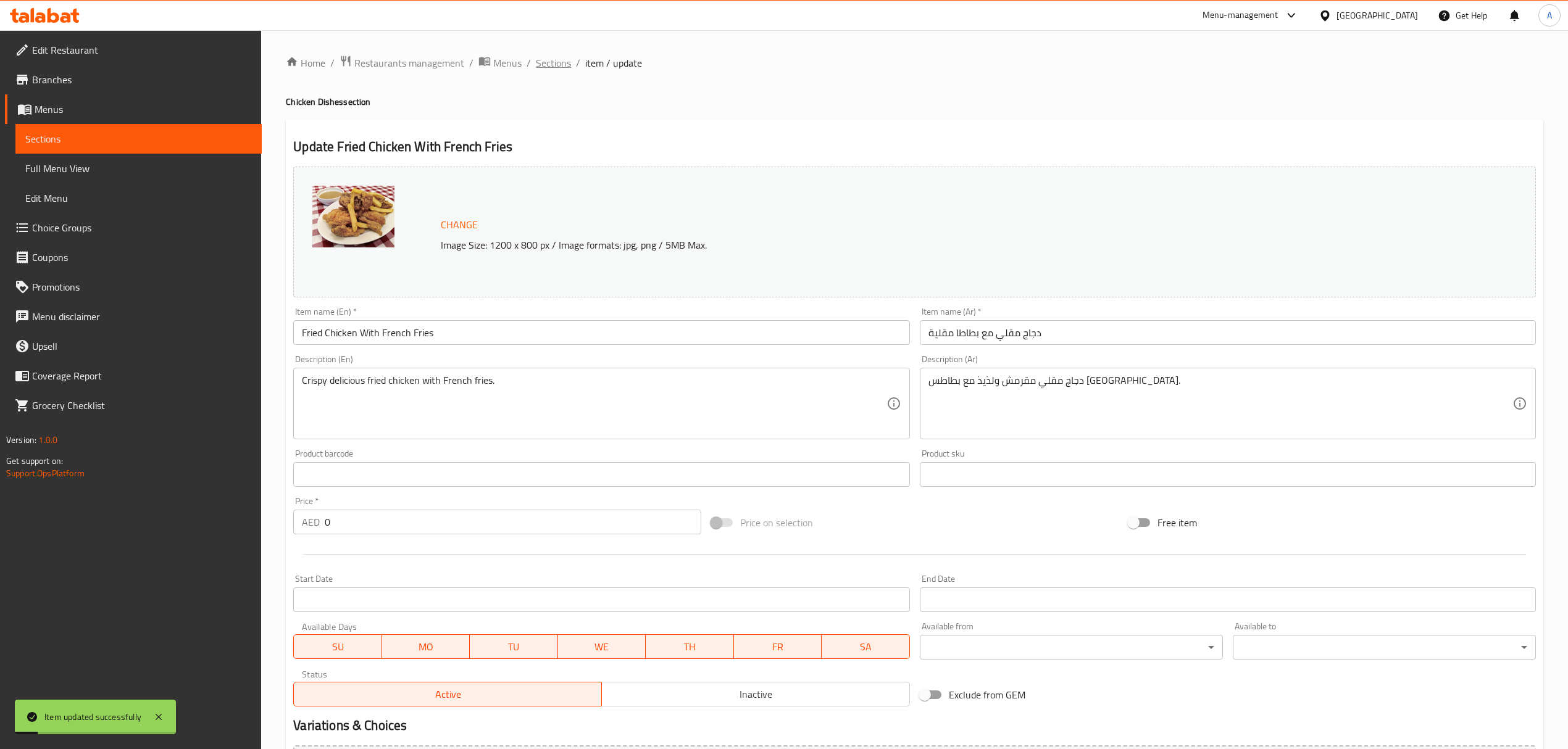
click at [556, 63] on span "Sections" at bounding box center [553, 63] width 36 height 14
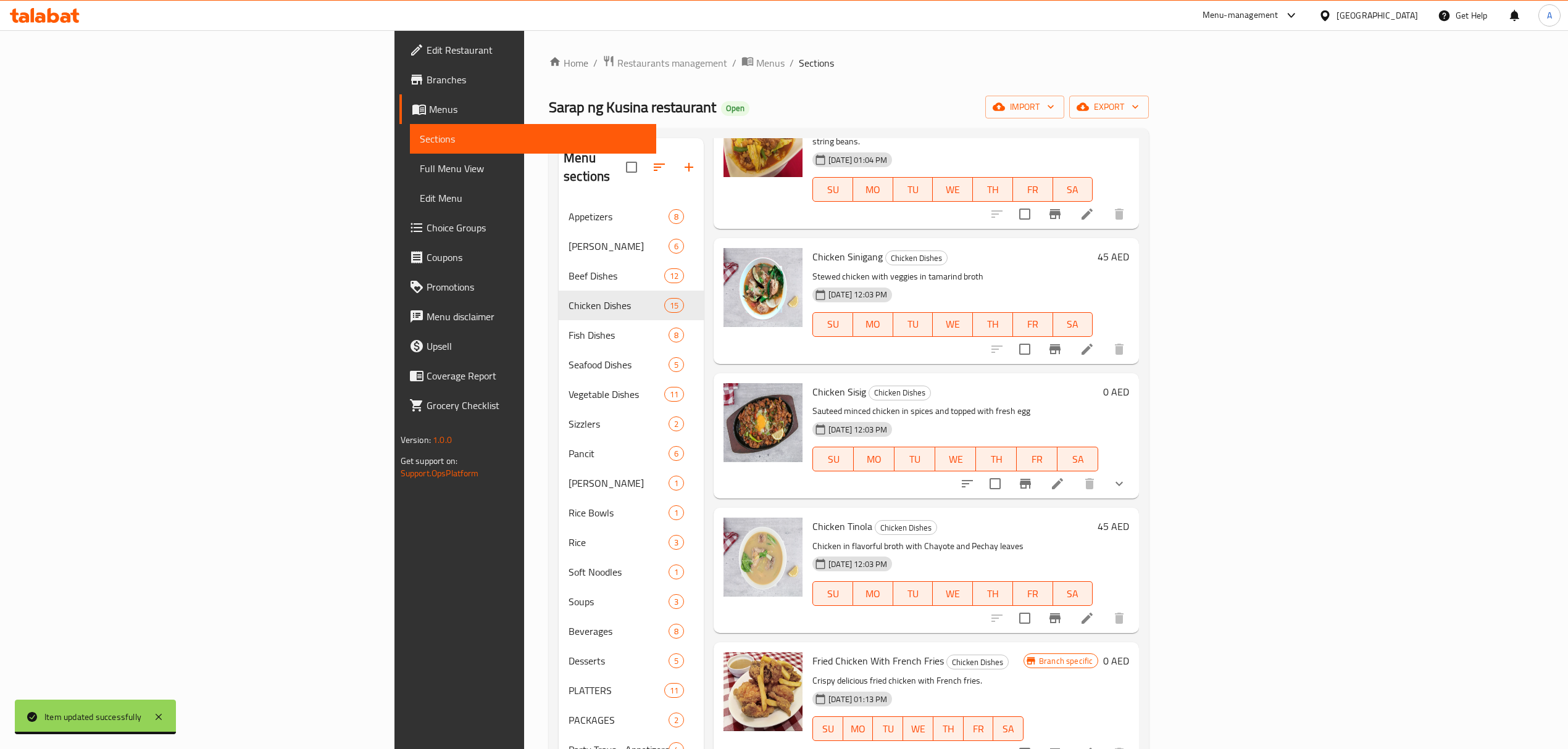
scroll to position [164, 0]
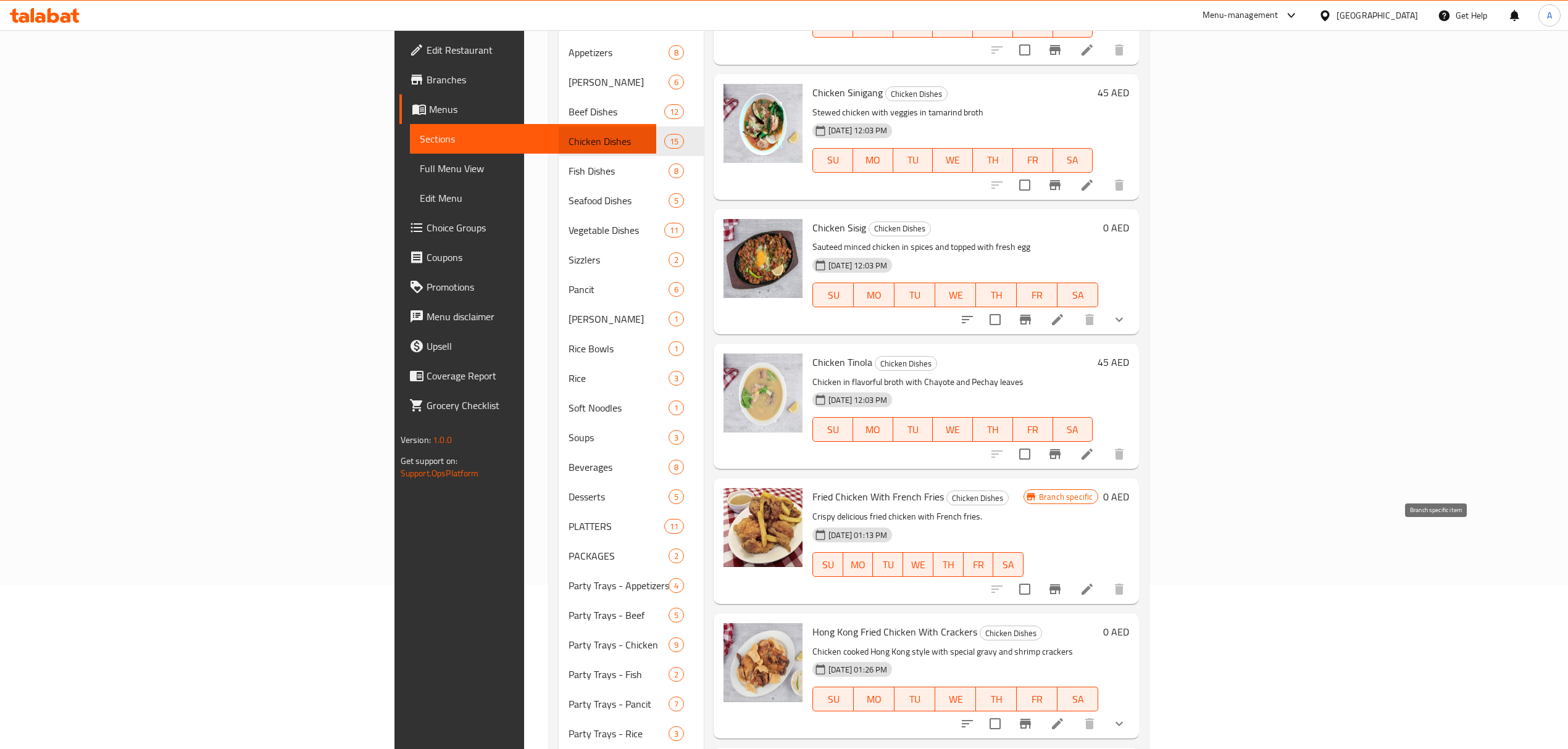
click at [1062, 582] on icon "Branch-specific-item" at bounding box center [1054, 589] width 14 height 14
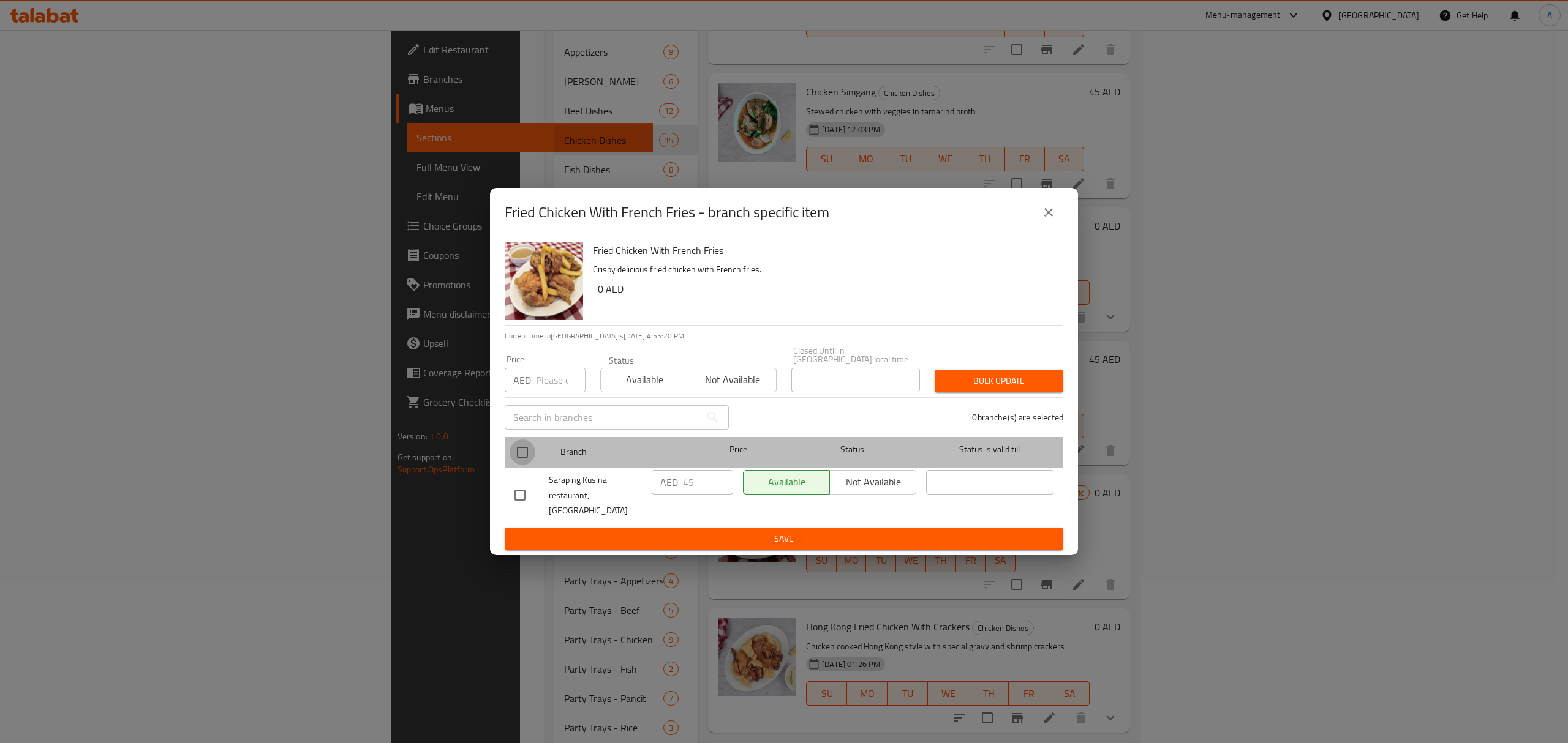
click at [522, 456] on input "checkbox" at bounding box center [522, 452] width 26 height 26
checkbox input "true"
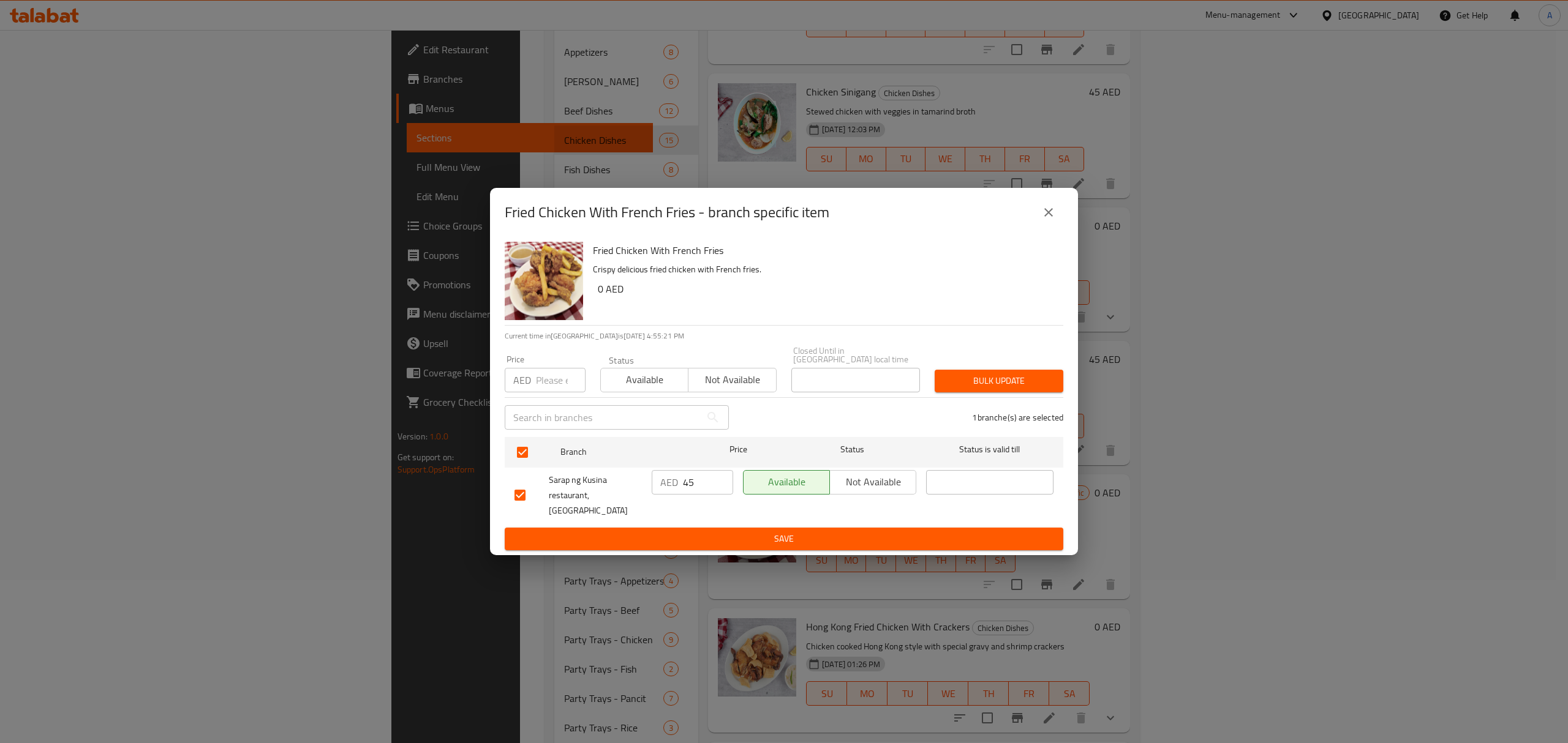
click at [549, 400] on div "Price AED Price" at bounding box center [545, 374] width 96 height 52
click at [547, 371] on div "Price AED Price" at bounding box center [545, 373] width 81 height 37
click at [544, 388] on input "number" at bounding box center [560, 380] width 50 height 24
type input "0"
click at [975, 388] on span "Bulk update" at bounding box center [999, 381] width 109 height 15
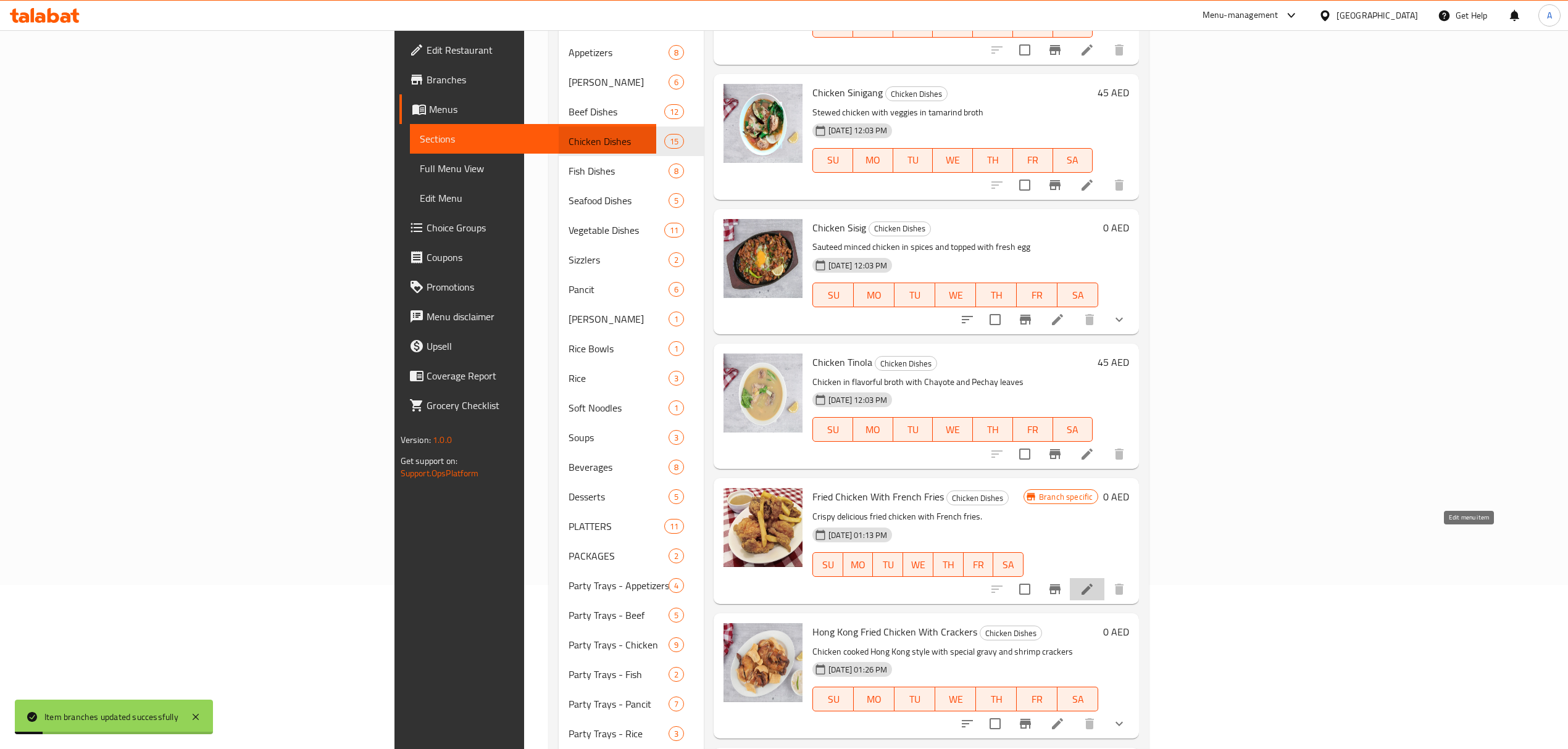
click at [1094, 582] on icon at bounding box center [1087, 589] width 14 height 14
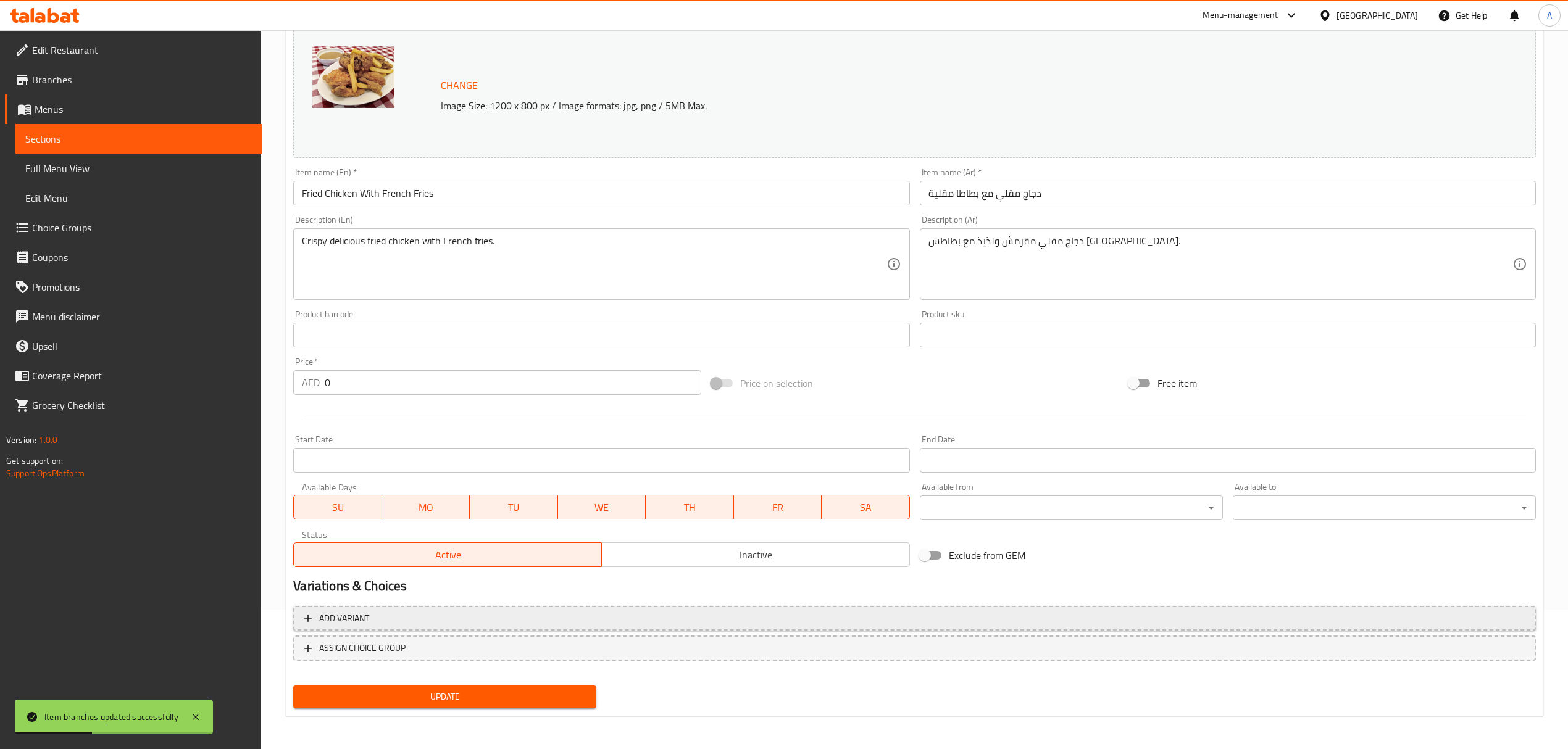
click at [792, 619] on span "Add variant" at bounding box center [915, 619] width 1220 height 15
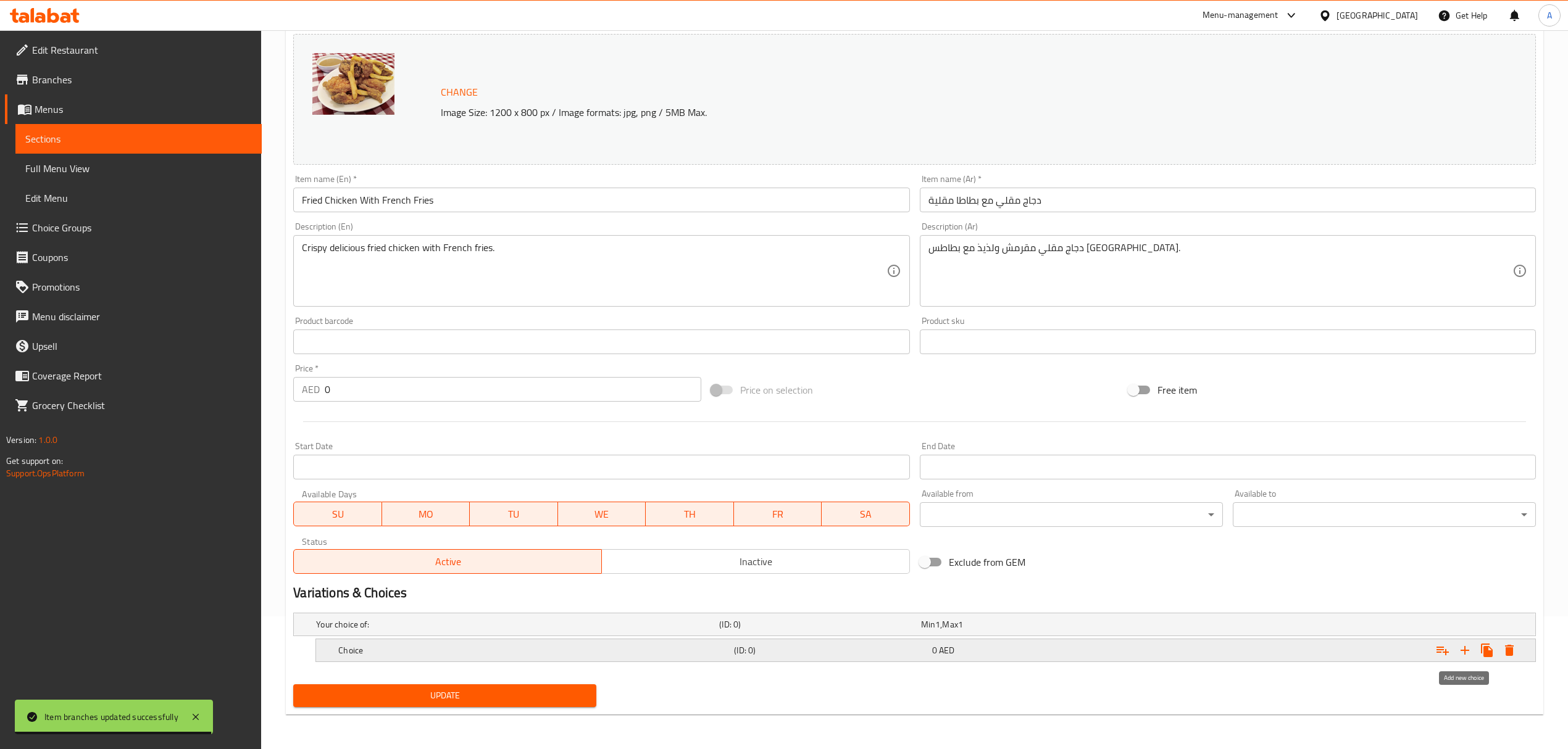
click at [1465, 653] on icon "Expand" at bounding box center [1465, 651] width 8 height 8
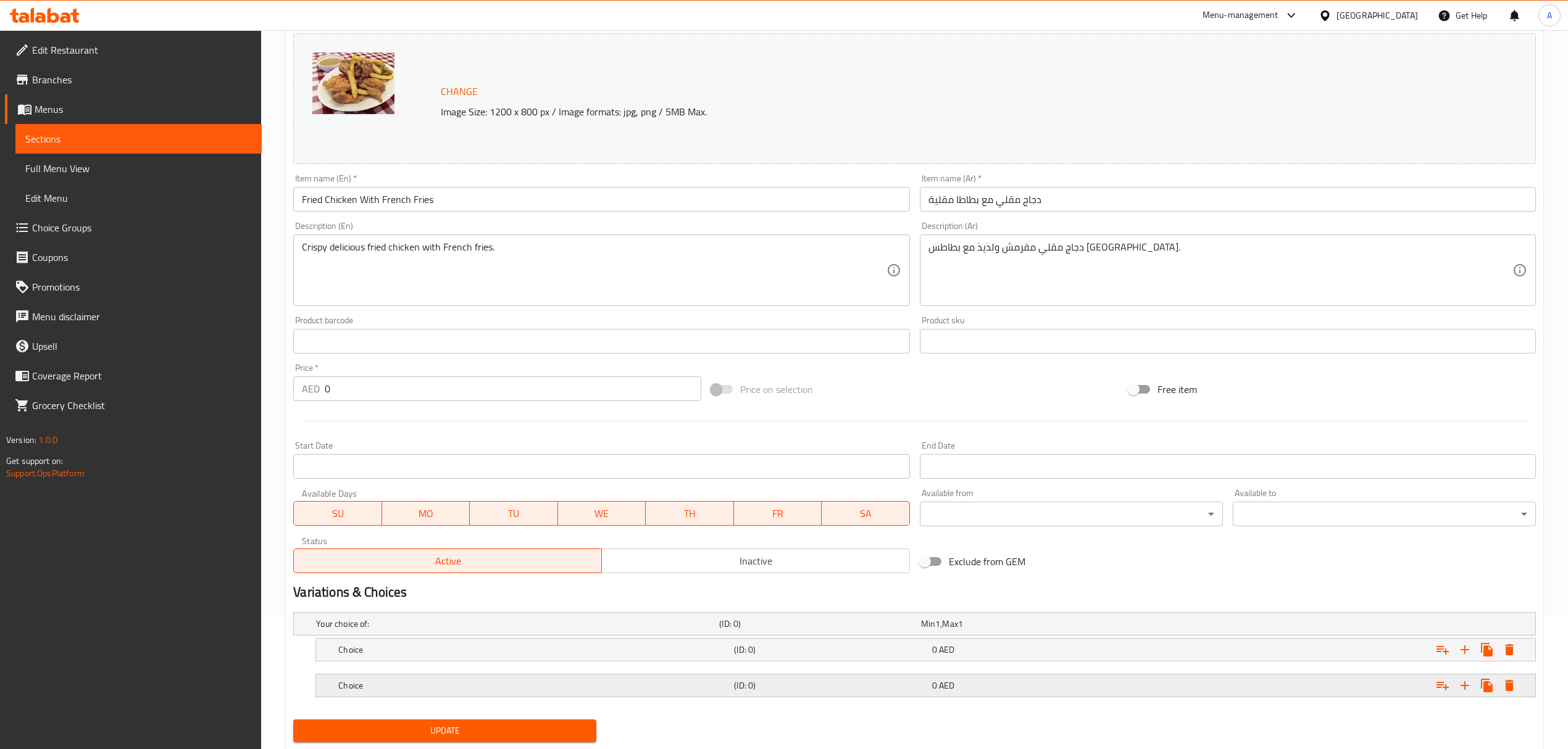
click at [881, 686] on h5 "(ID: 0)" at bounding box center [830, 685] width 192 height 13
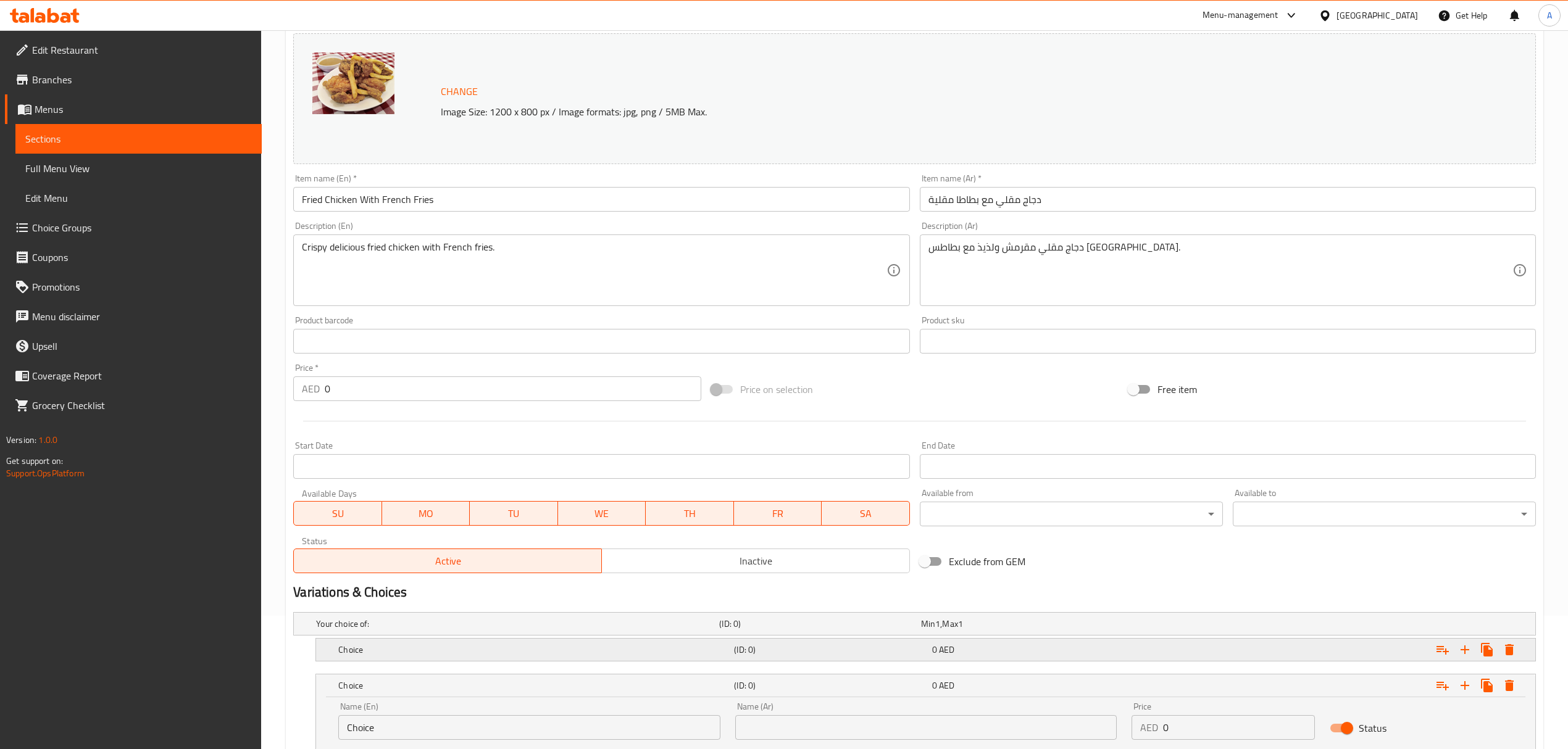
click at [874, 642] on div "(ID: 0)" at bounding box center [830, 650] width 197 height 17
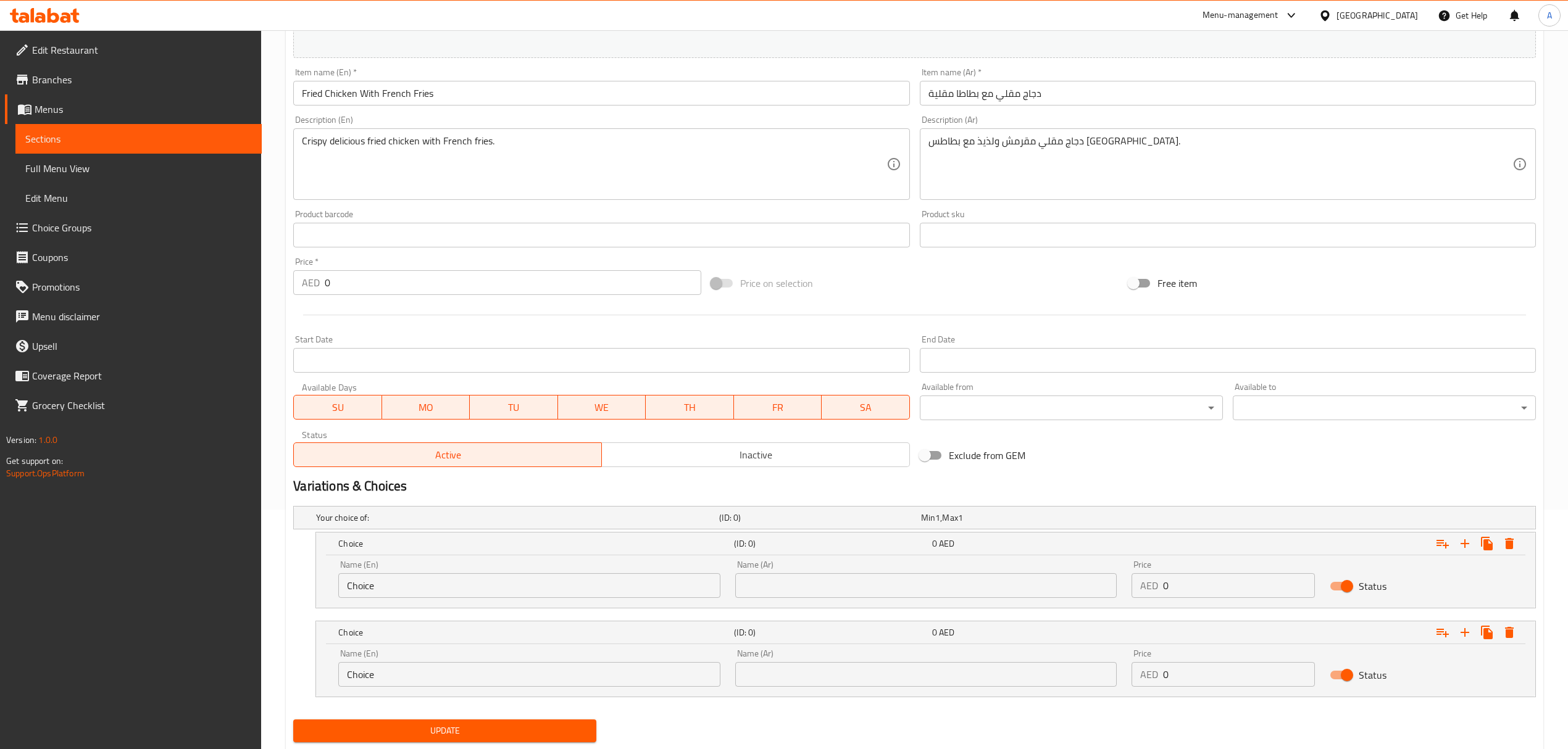
scroll to position [275, 0]
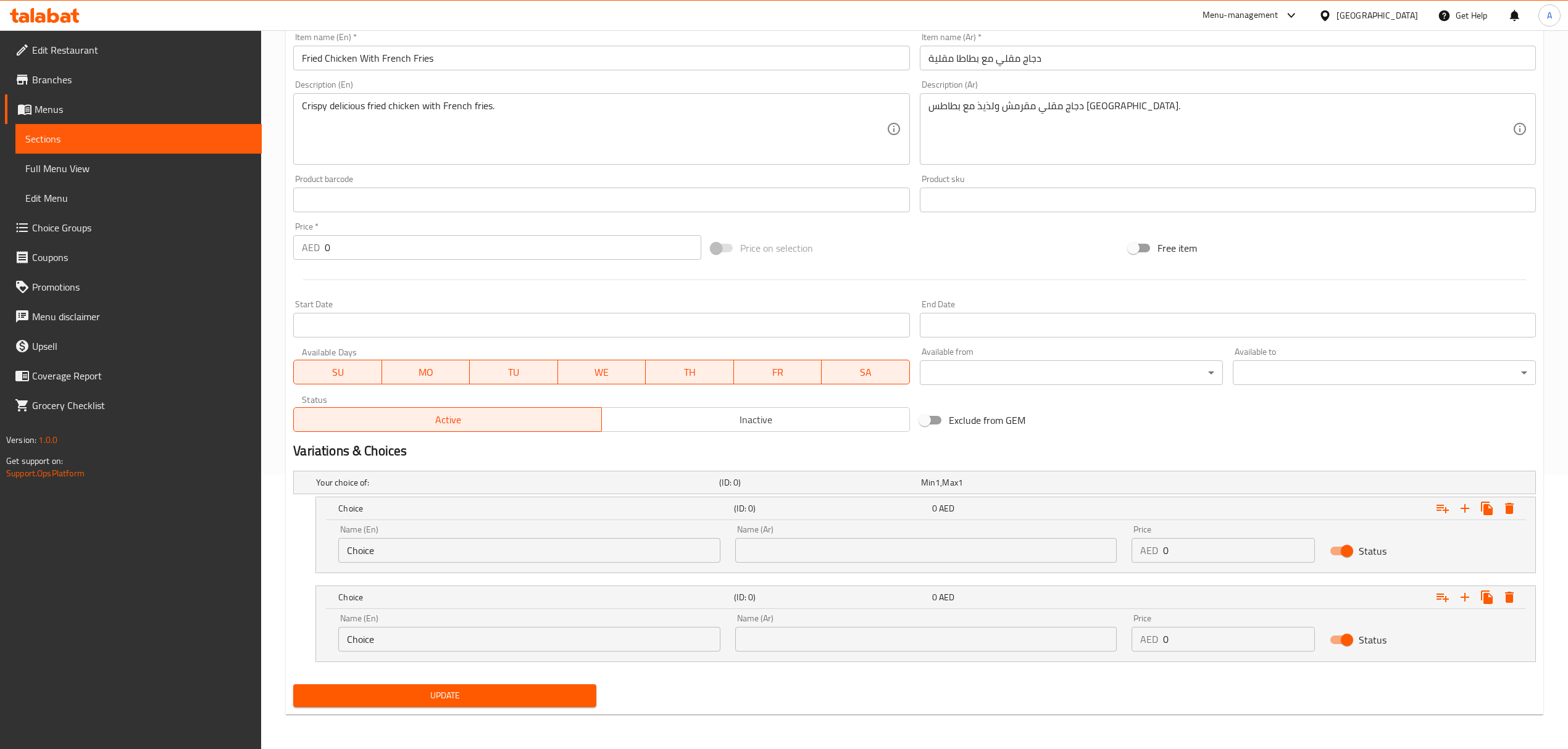
click at [801, 548] on input "text" at bounding box center [926, 550] width 381 height 25
type input "نصف"
click at [848, 653] on div "Name (Ar) Name (Ar)" at bounding box center [926, 633] width 397 height 53
click at [848, 633] on input "text" at bounding box center [926, 639] width 381 height 25
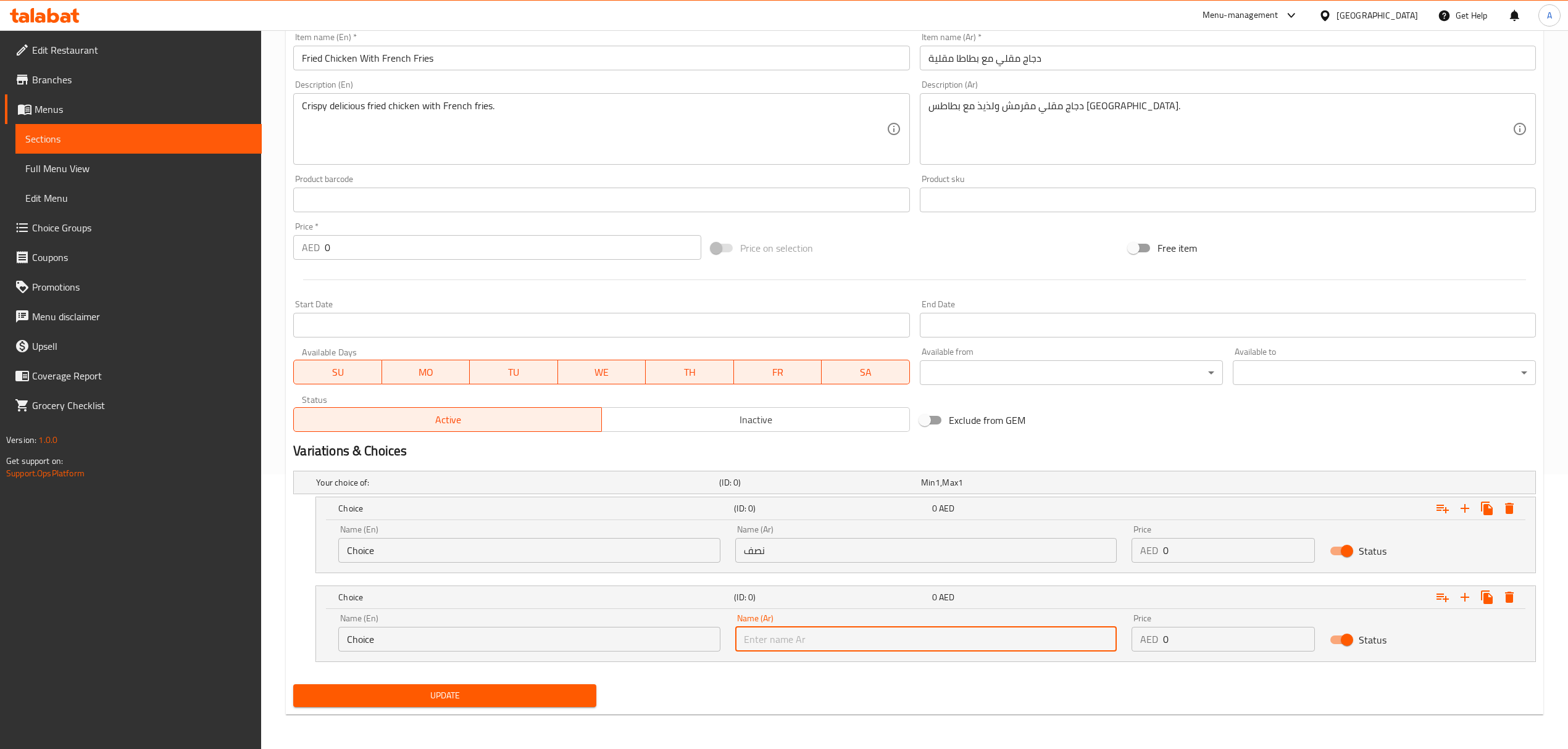
type input "كامل"
click at [658, 544] on input "Choice" at bounding box center [529, 550] width 381 height 25
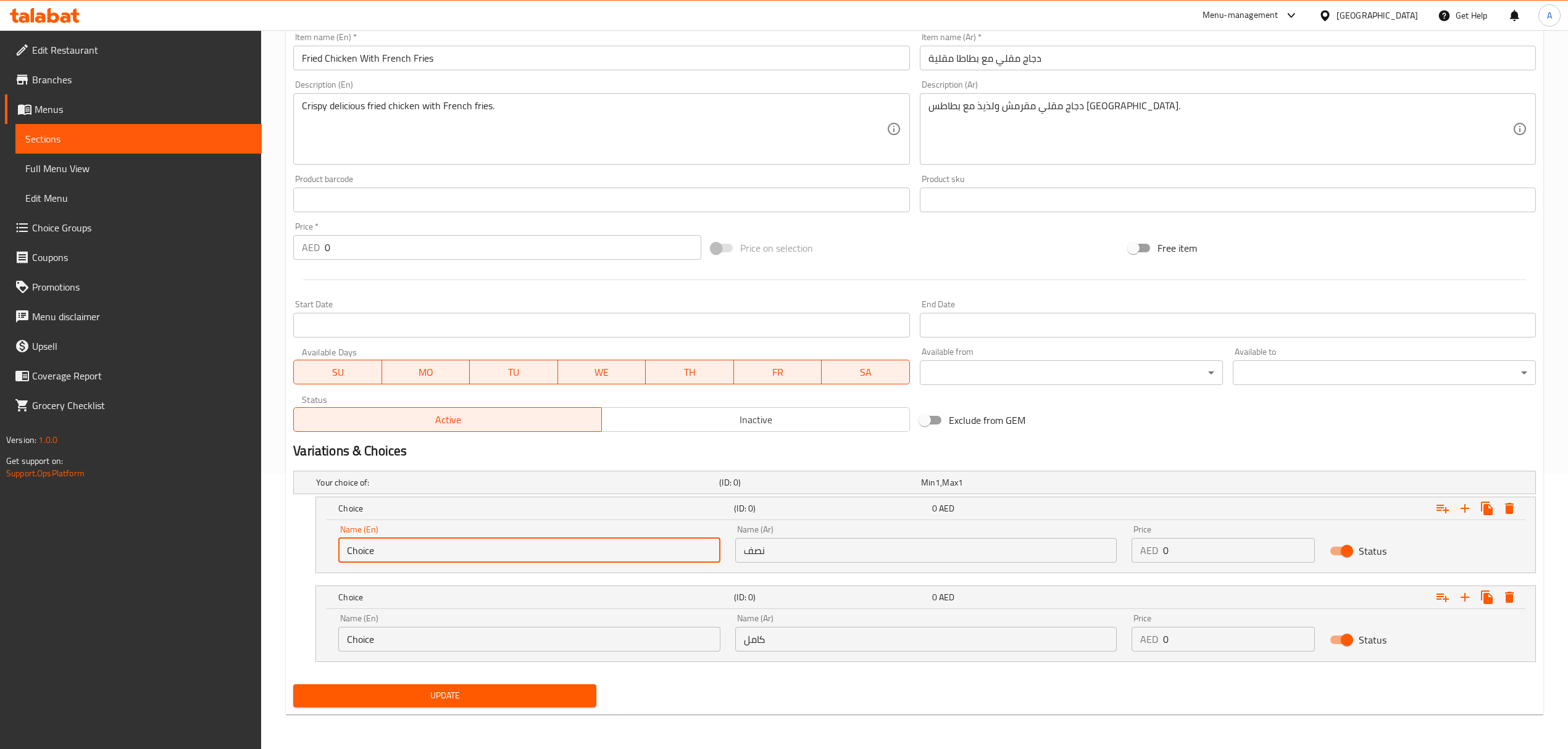
click at [658, 544] on input "Choice" at bounding box center [529, 550] width 381 height 25
click at [651, 554] on input "text" at bounding box center [529, 550] width 381 height 25
type input "Half"
click at [470, 638] on input "Choice" at bounding box center [529, 639] width 381 height 25
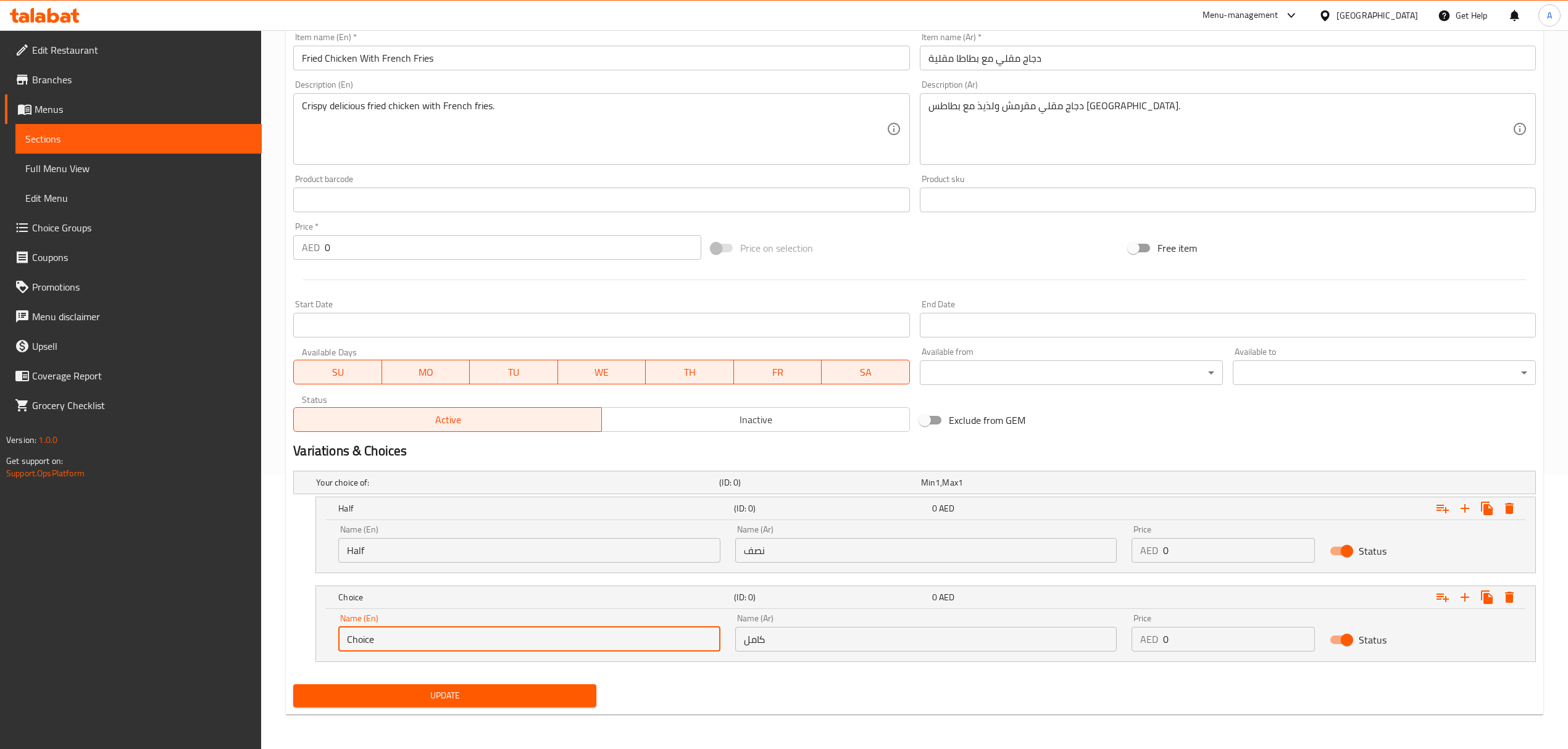
click at [470, 638] on input "Choice" at bounding box center [529, 639] width 381 height 25
click at [470, 638] on input "text" at bounding box center [529, 639] width 381 height 25
type input "Whole"
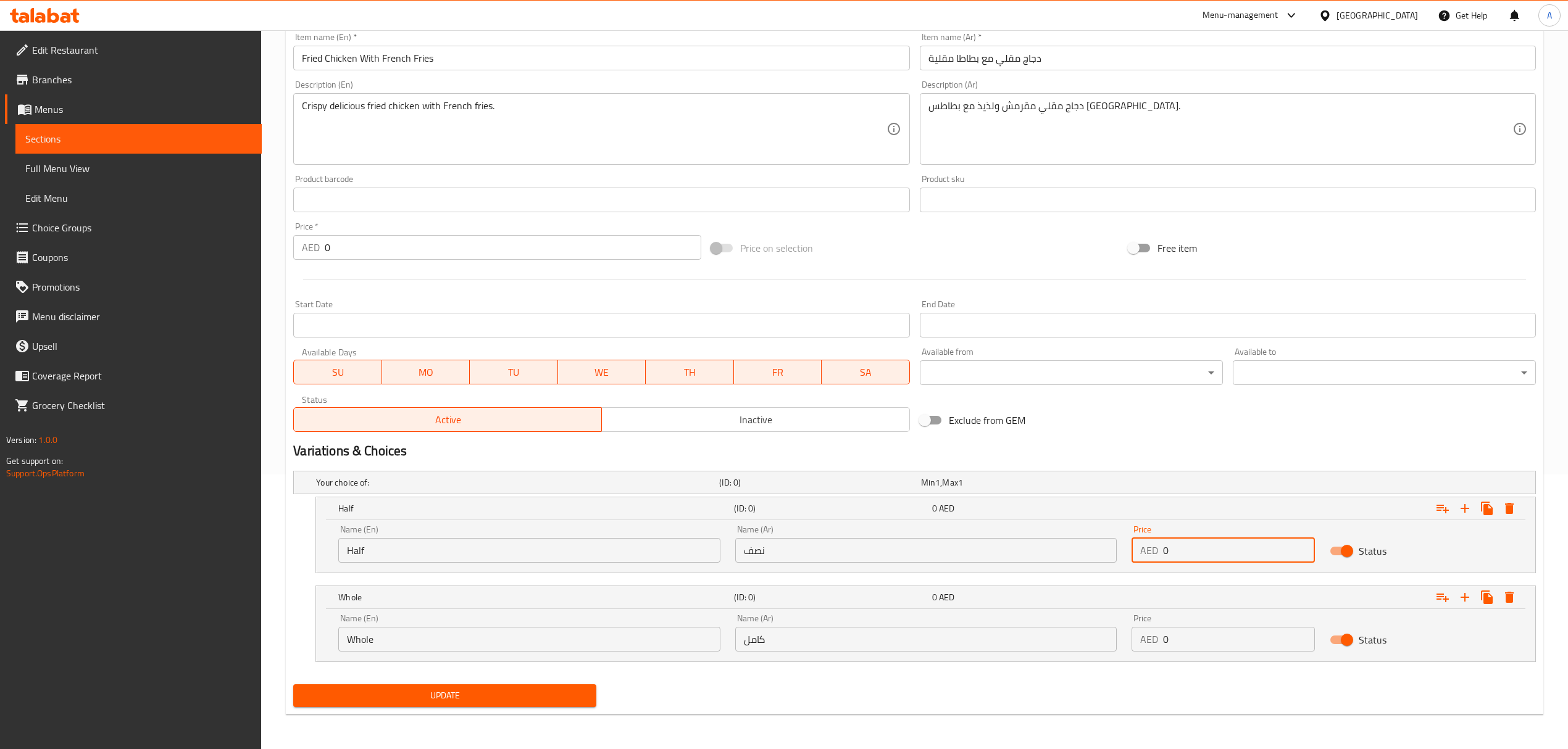
drag, startPoint x: 1195, startPoint y: 552, endPoint x: 1160, endPoint y: 552, distance: 35.0
click at [1160, 552] on div "AED 0 Price" at bounding box center [1223, 550] width 183 height 25
paste input "45.0"
type input "45.00"
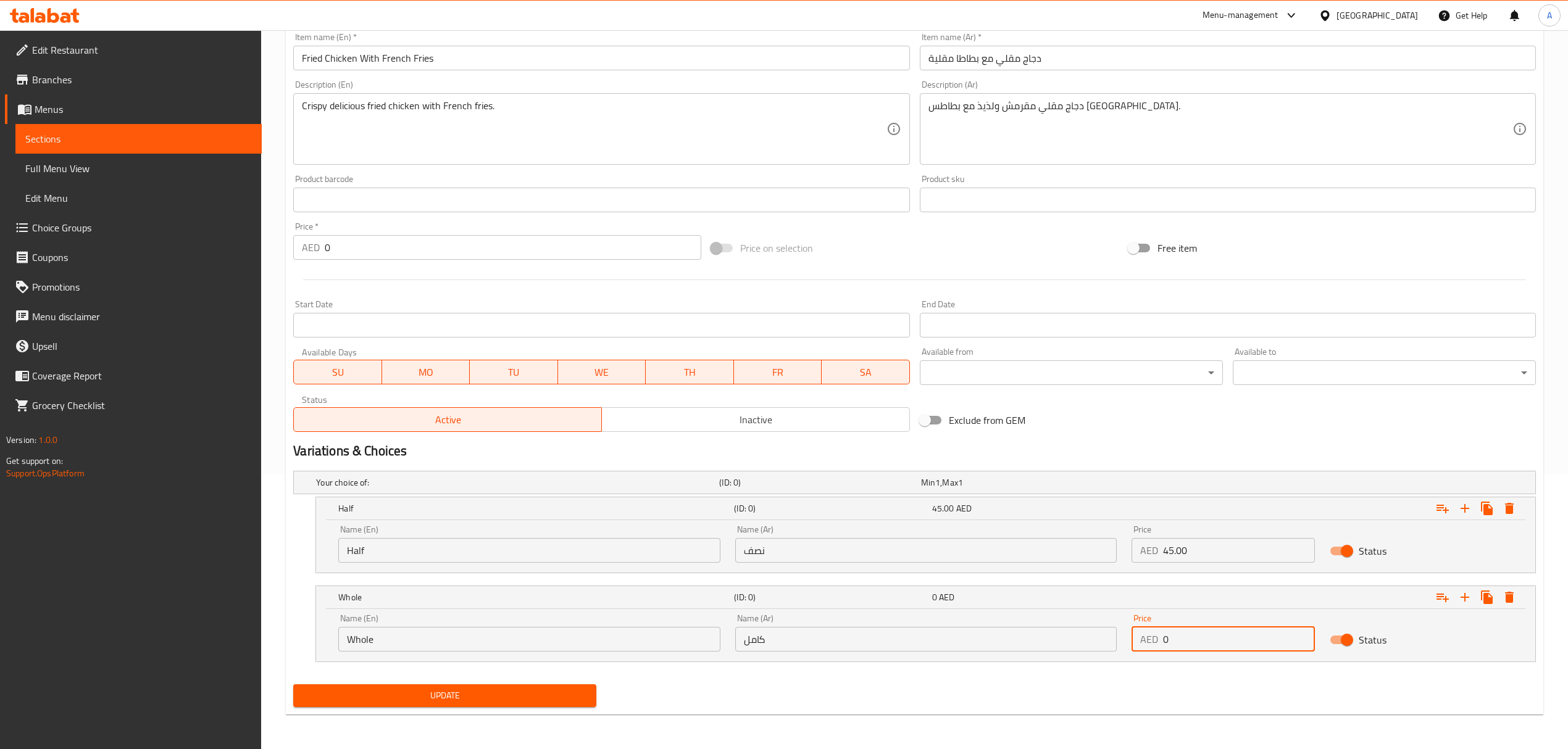
drag, startPoint x: 1215, startPoint y: 638, endPoint x: 1138, endPoint y: 646, distance: 77.4
click at [1138, 646] on div "AED 0 Price" at bounding box center [1223, 639] width 183 height 25
paste input "77.0"
type input "77.00"
click at [293, 685] on button "Update" at bounding box center [445, 696] width 303 height 23
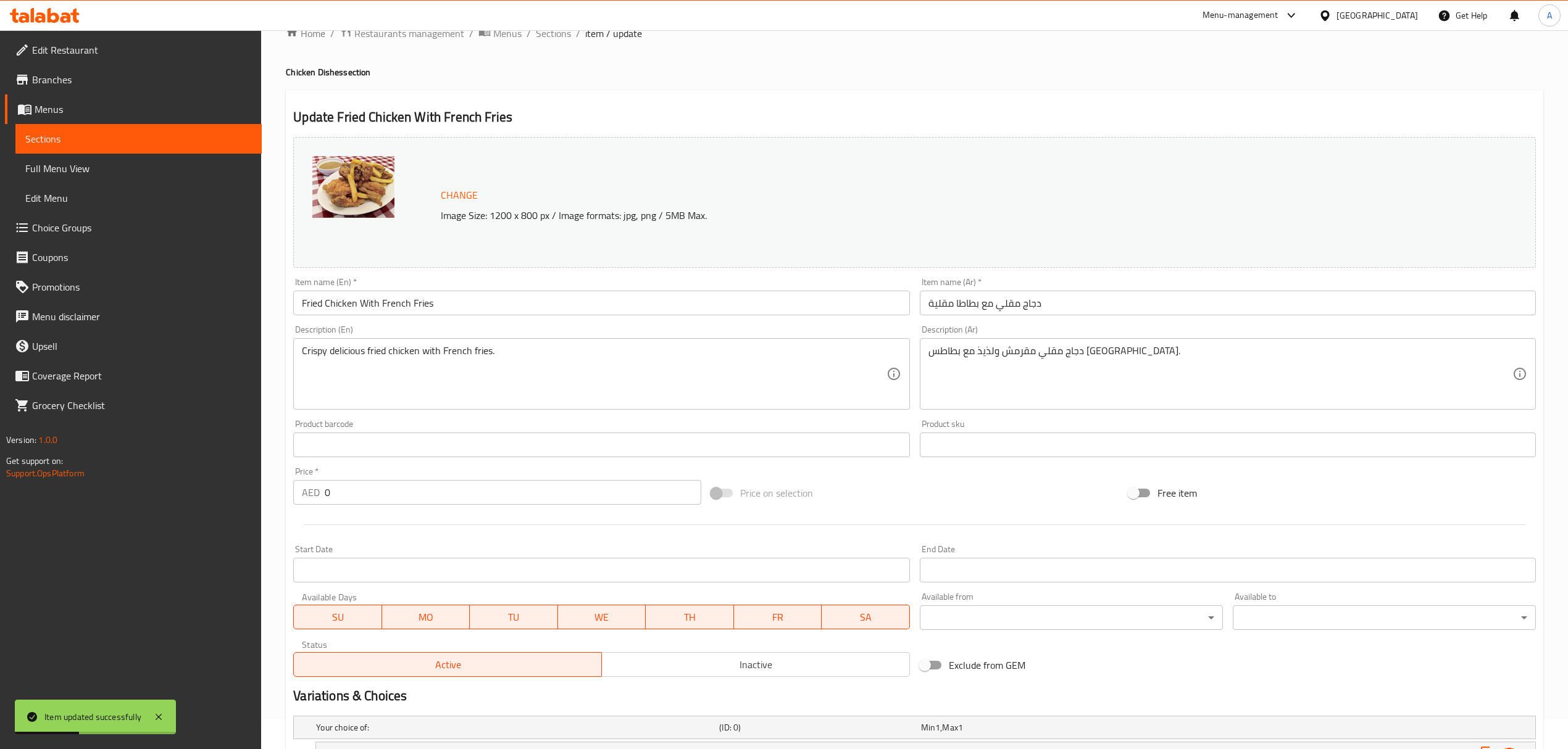
scroll to position [29, 0]
click at [561, 36] on span "Sections" at bounding box center [553, 34] width 36 height 14
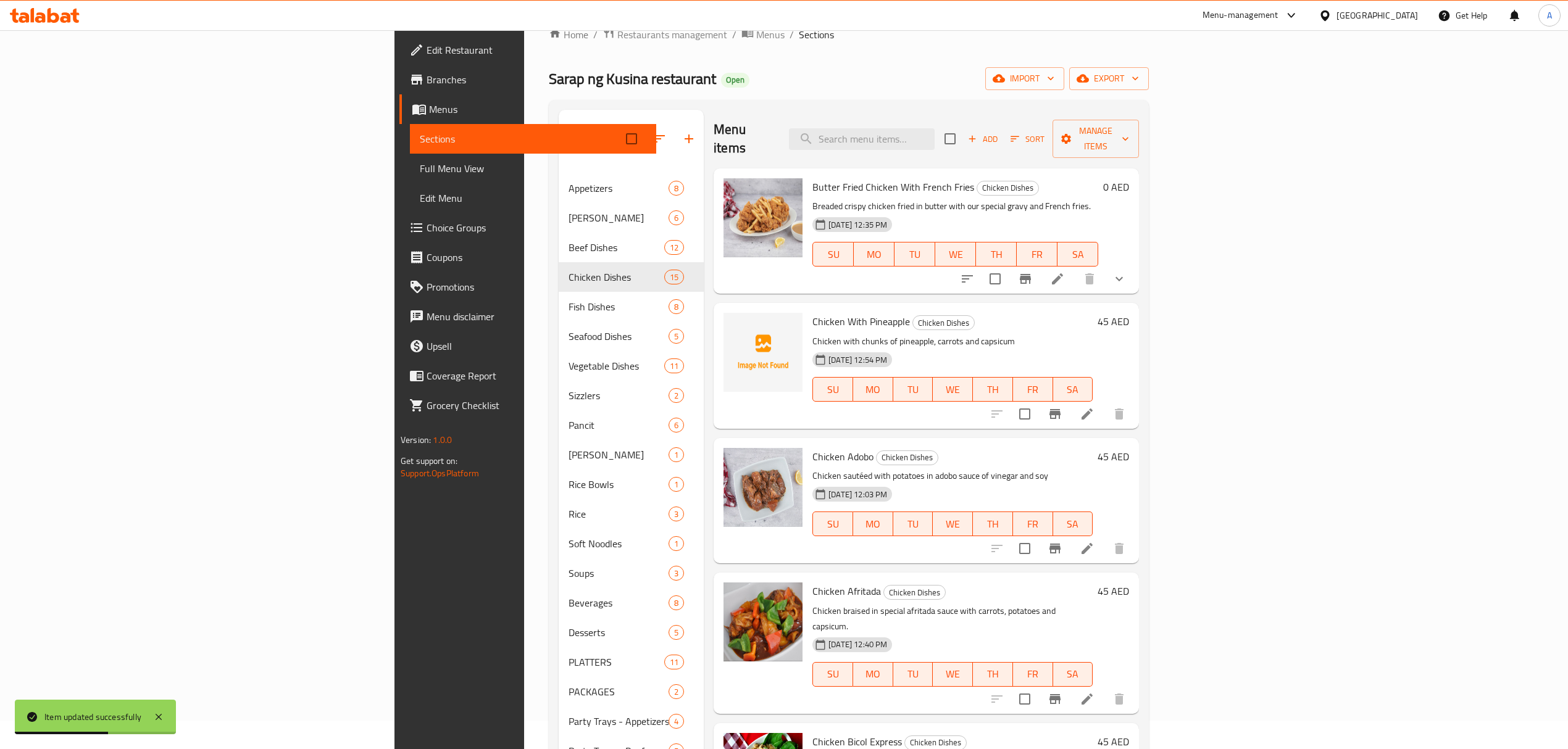
click at [989, 372] on div "SU MO TU WE TH FR SA" at bounding box center [953, 389] width 290 height 35
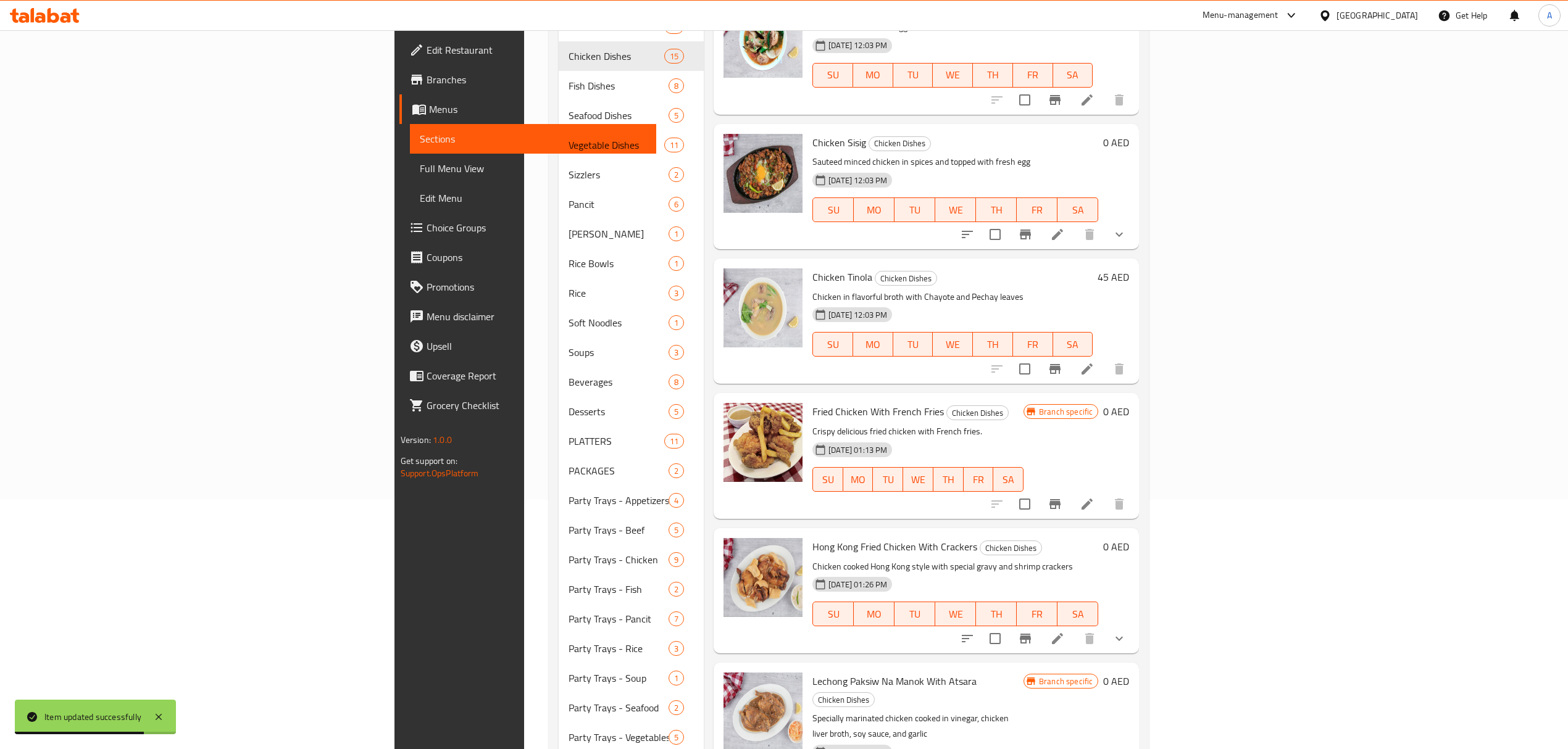
scroll to position [274, 0]
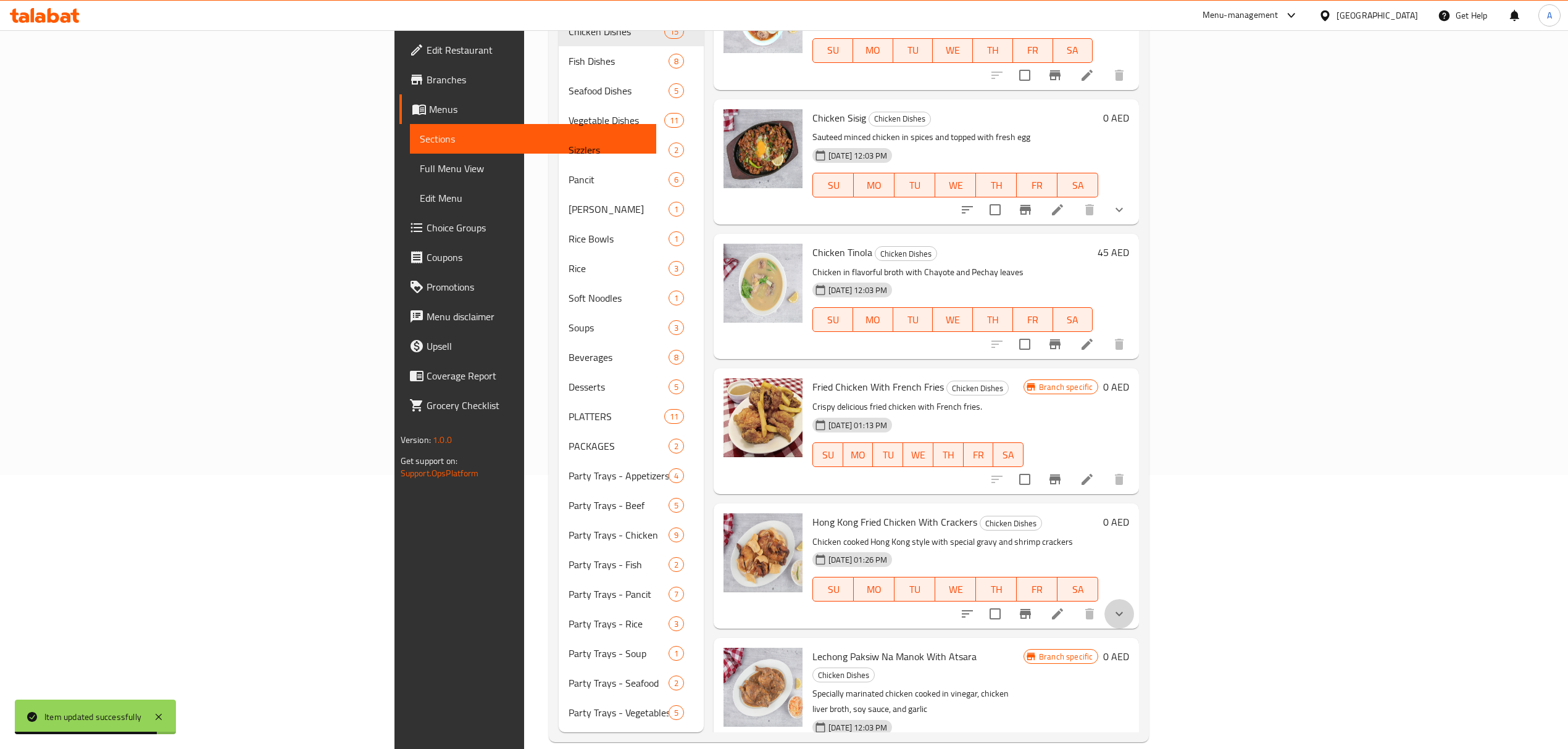
click at [1134, 599] on button "show more" at bounding box center [1119, 613] width 30 height 30
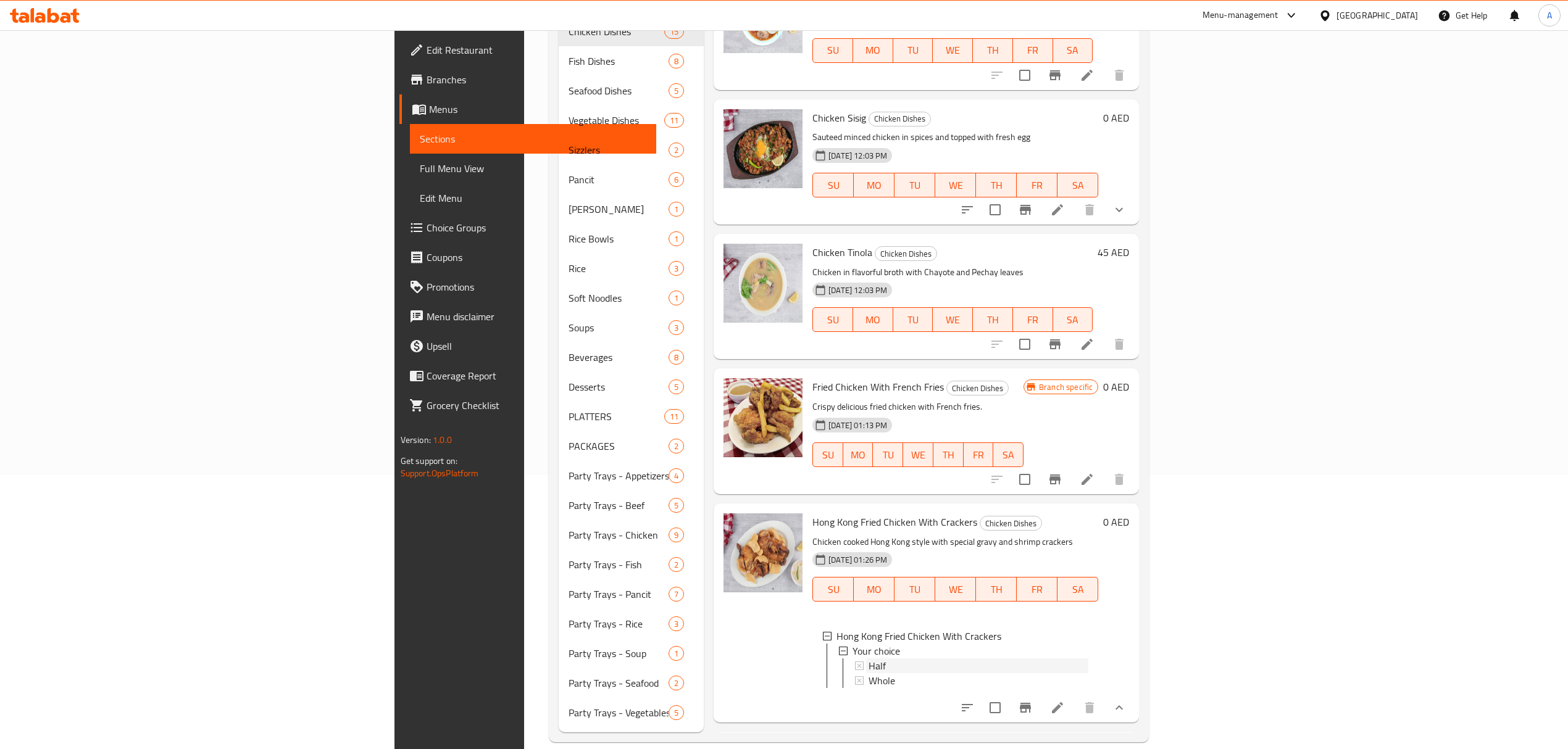
click at [869, 658] on div "Half" at bounding box center [978, 665] width 220 height 14
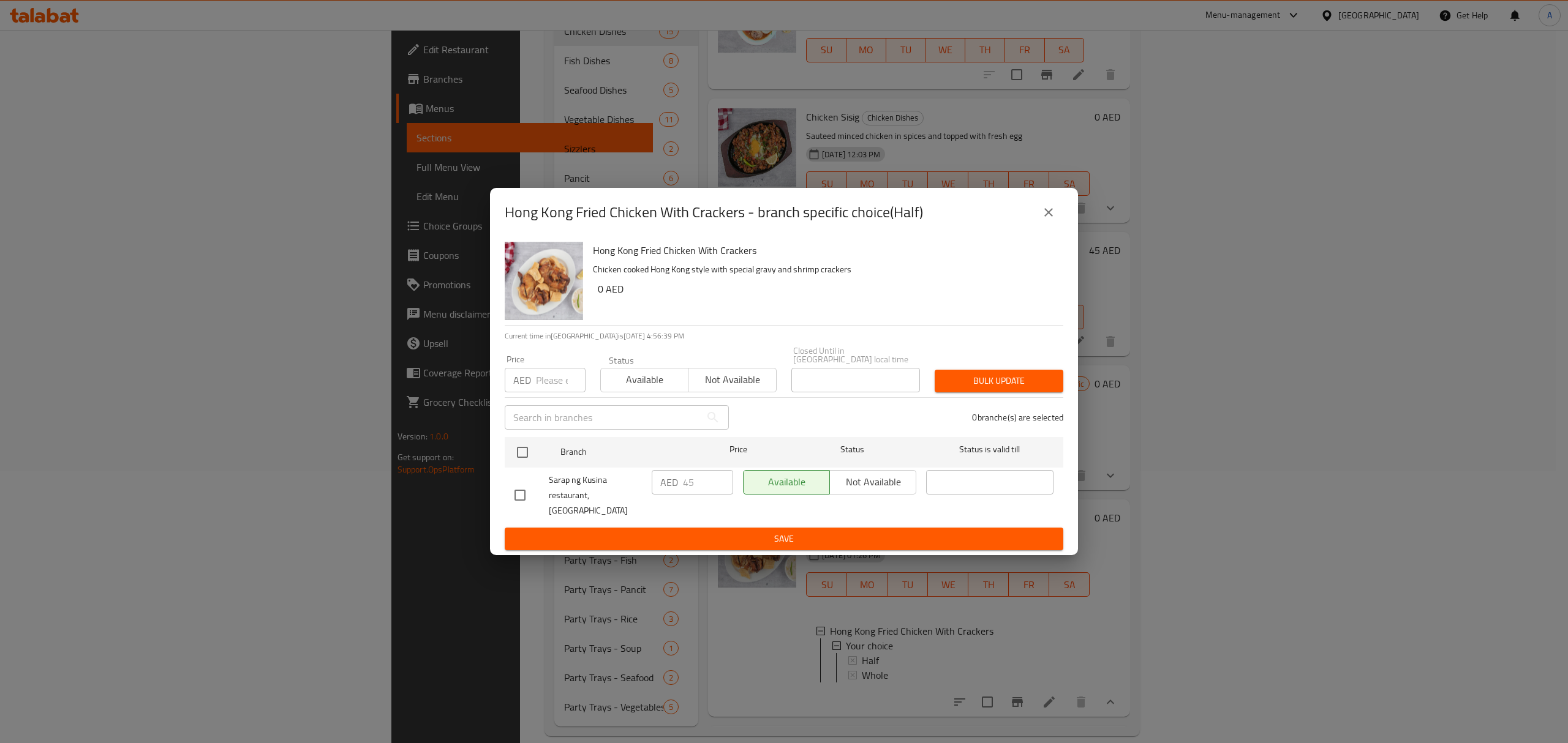
click at [1053, 219] on icon "close" at bounding box center [1048, 212] width 14 height 14
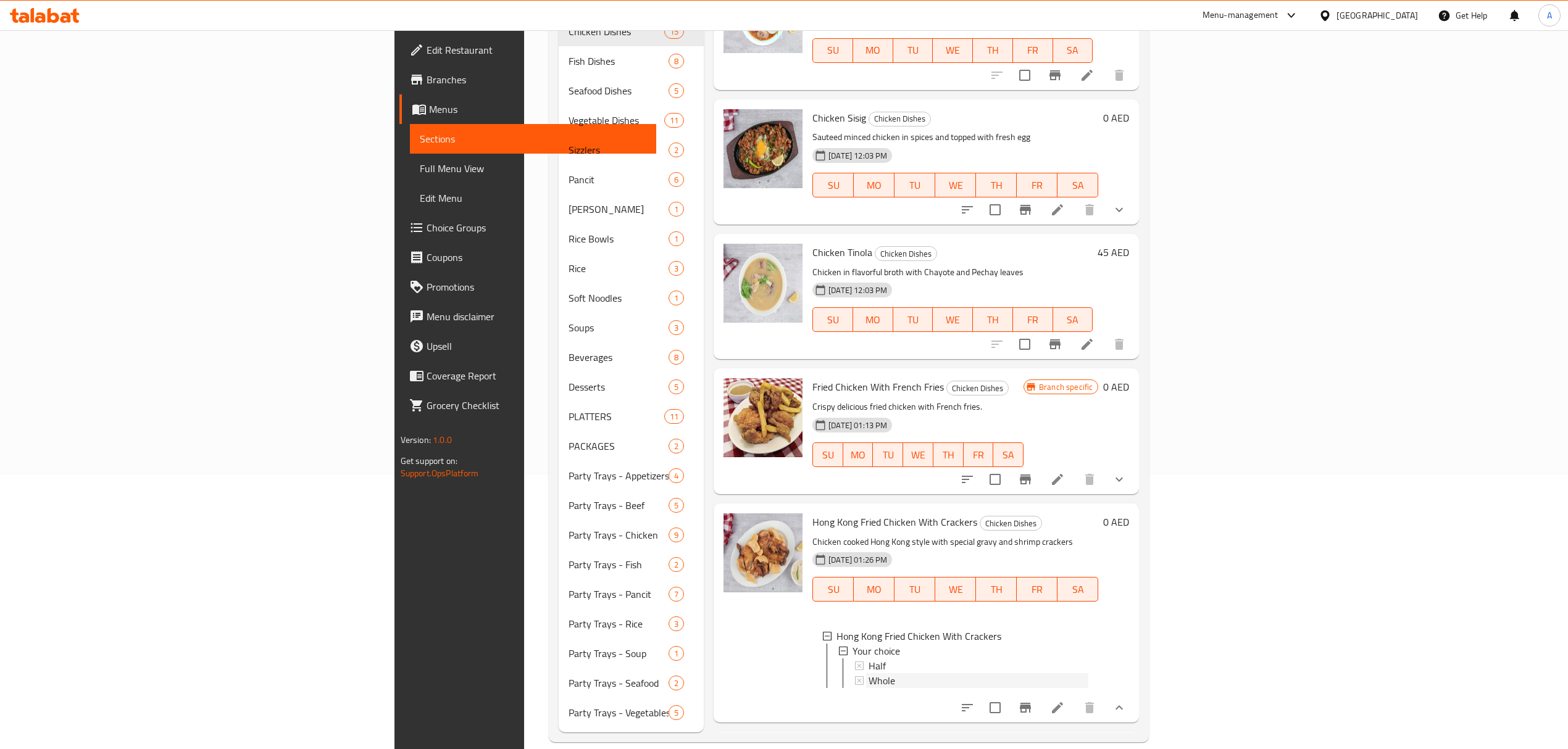
click at [869, 674] on div "Whole" at bounding box center [978, 680] width 220 height 14
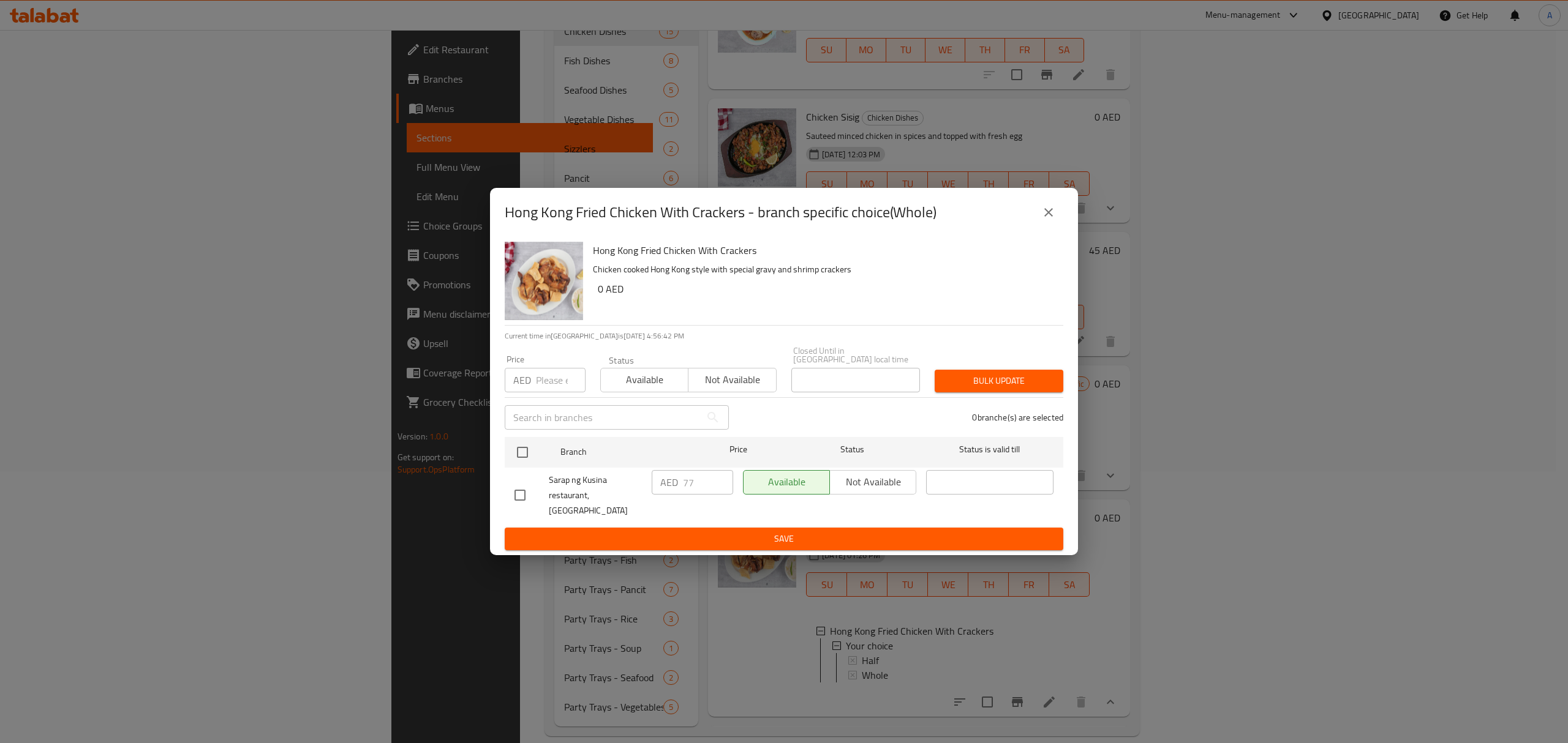
click at [1025, 227] on div "Hong Kong Fried Chicken With Crackers - branch specific choice(Whole)" at bounding box center [784, 212] width 558 height 29
click at [1048, 217] on icon "close" at bounding box center [1048, 212] width 14 height 14
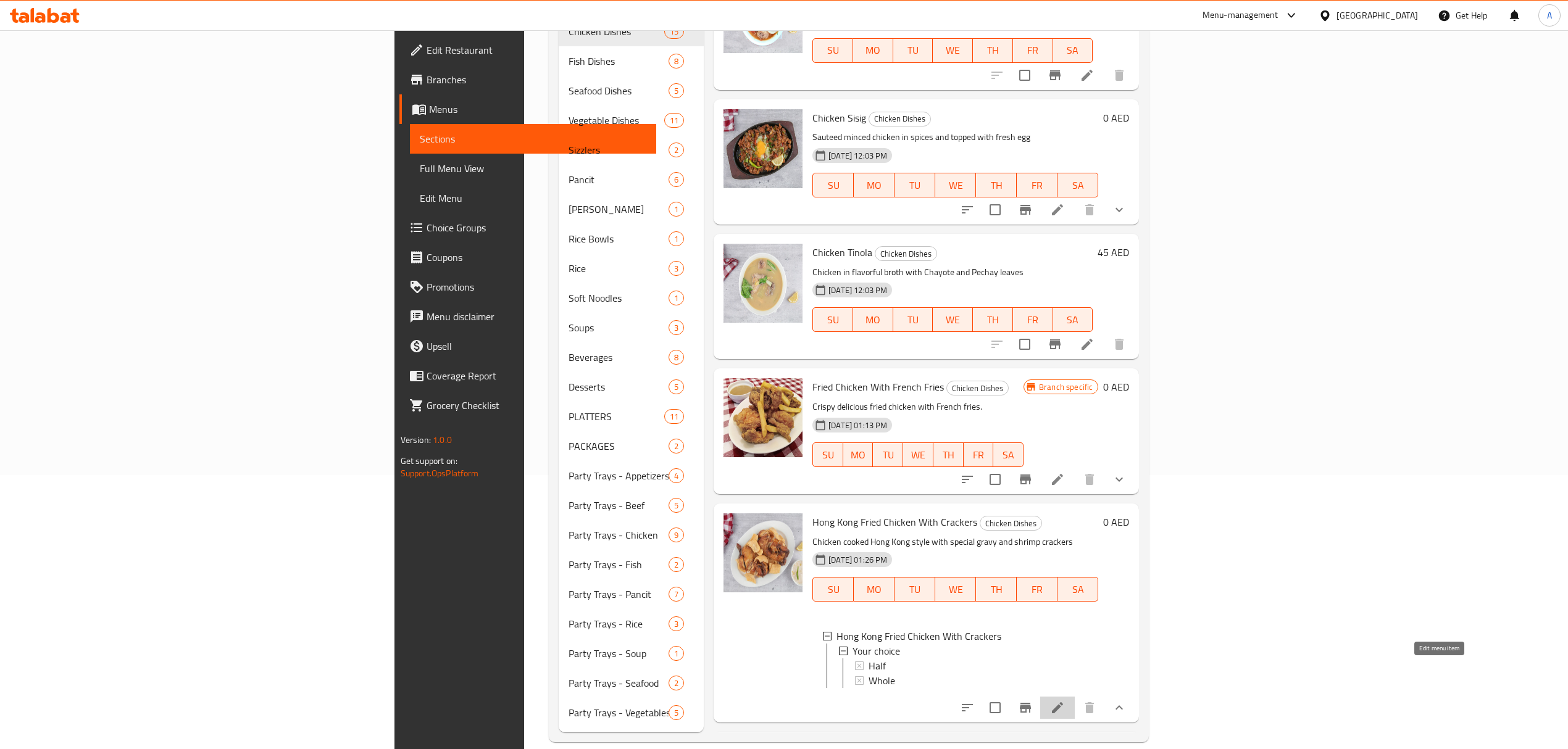
click at [1065, 701] on icon at bounding box center [1057, 707] width 14 height 14
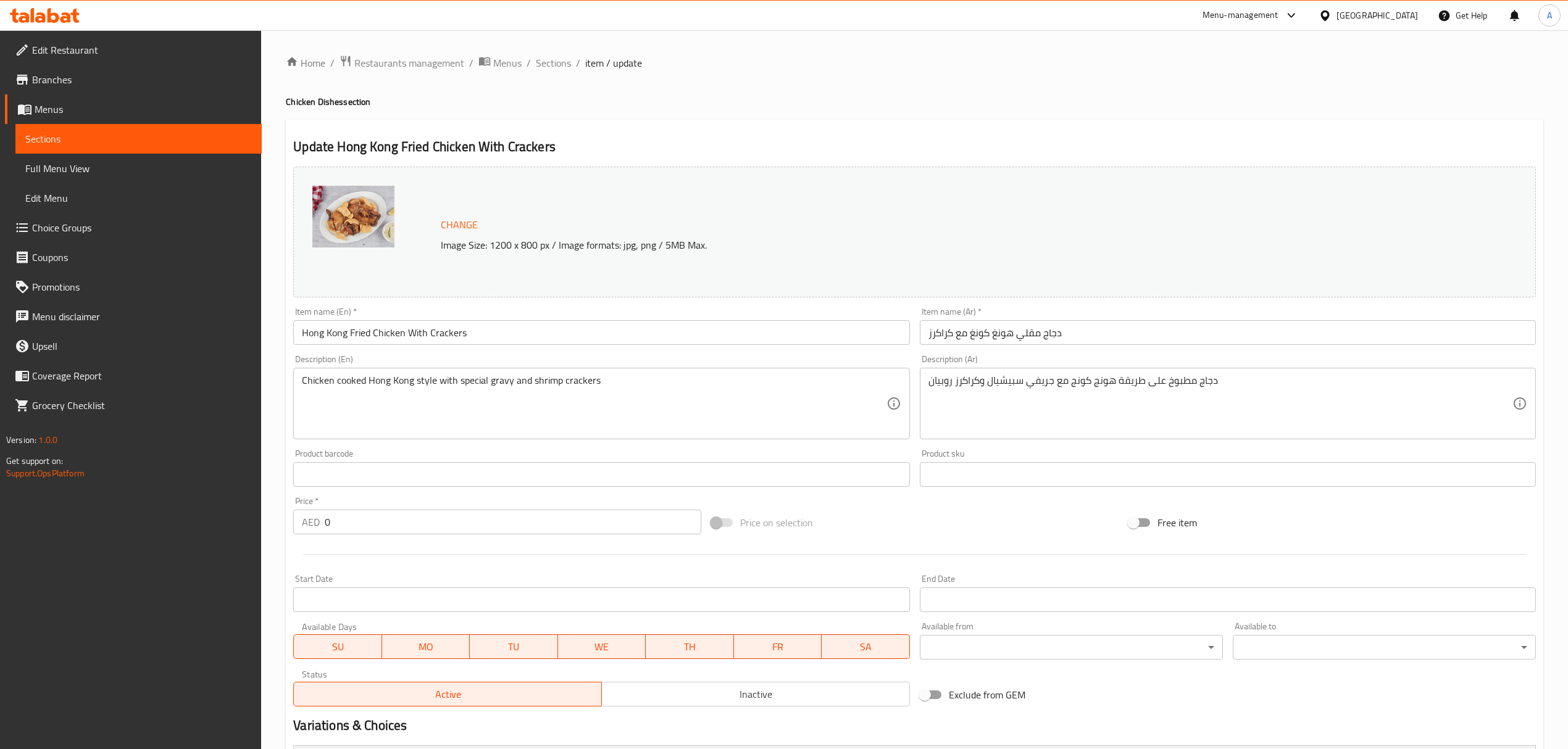
click at [546, 48] on div "Home / Restaurants management / Menus / Sections / item / update Chicken Dishes…" at bounding box center [915, 474] width 1307 height 887
click at [549, 58] on span "Sections" at bounding box center [553, 63] width 36 height 14
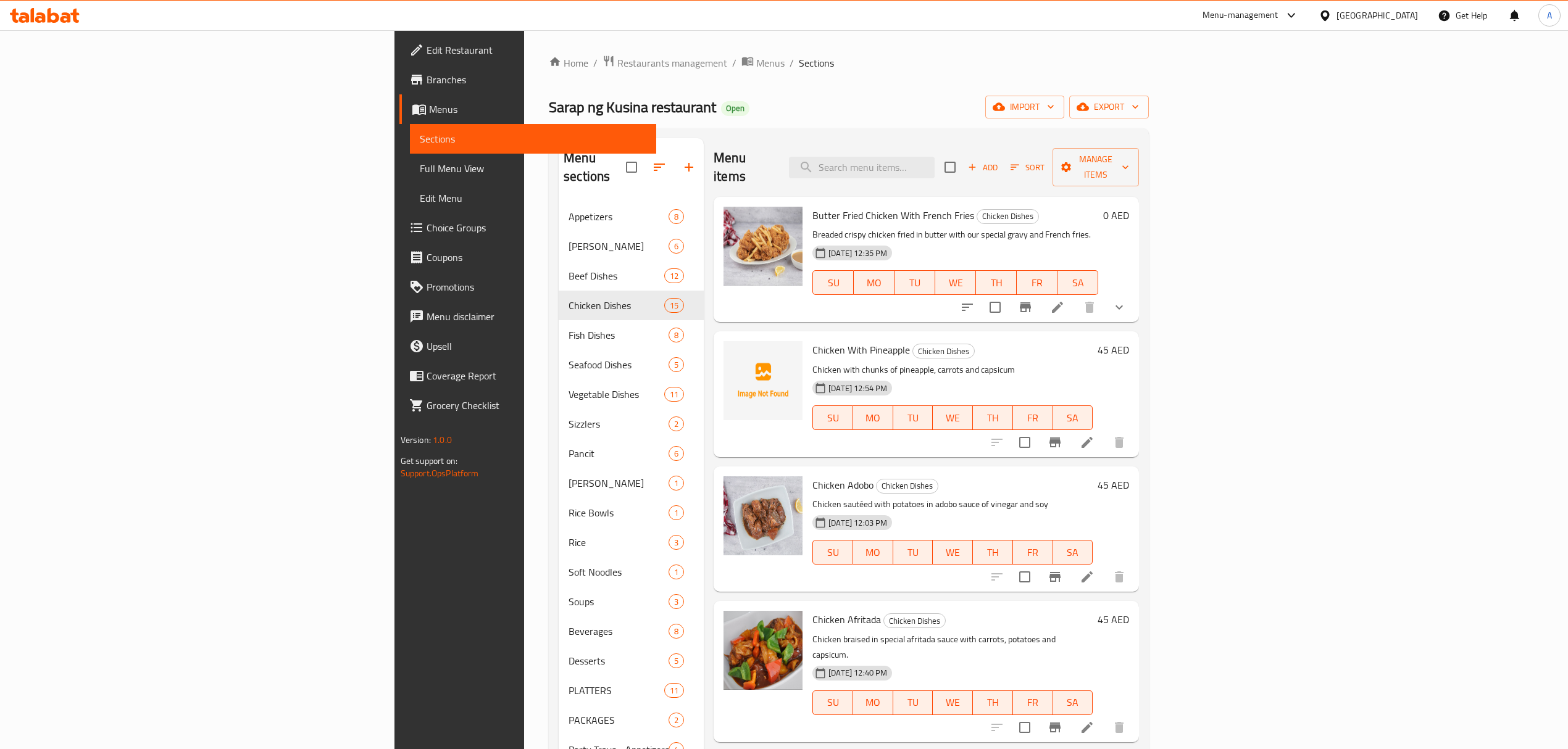
scroll to position [274, 0]
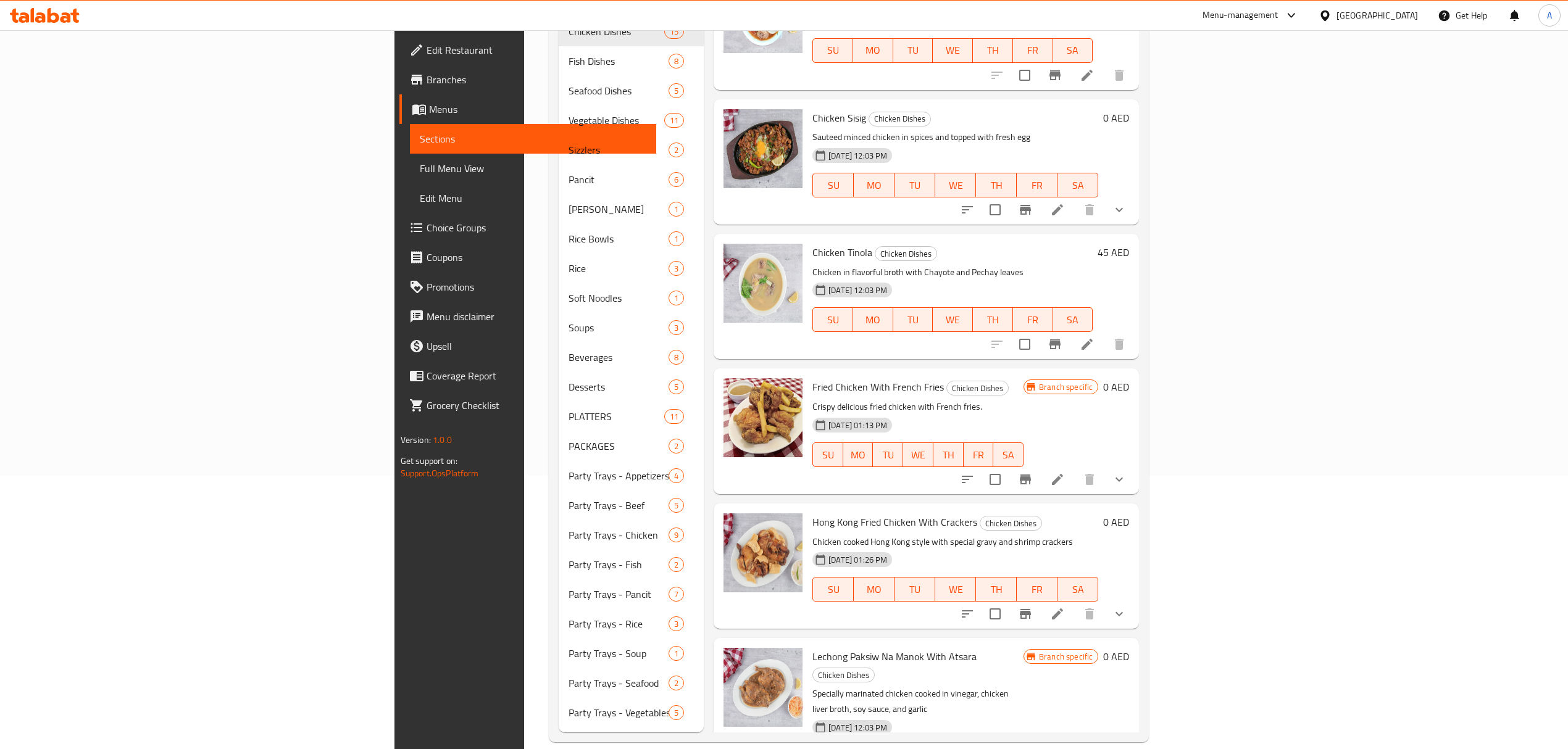
click at [1148, 714] on div "Menu sections Appetizers 8 PAMELA Meals 6 Beef Dishes 12 Chicken Dishes 15 Fish…" at bounding box center [848, 298] width 600 height 888
click at [1019, 748] on span "SA" at bounding box center [1009, 757] width 20 height 18
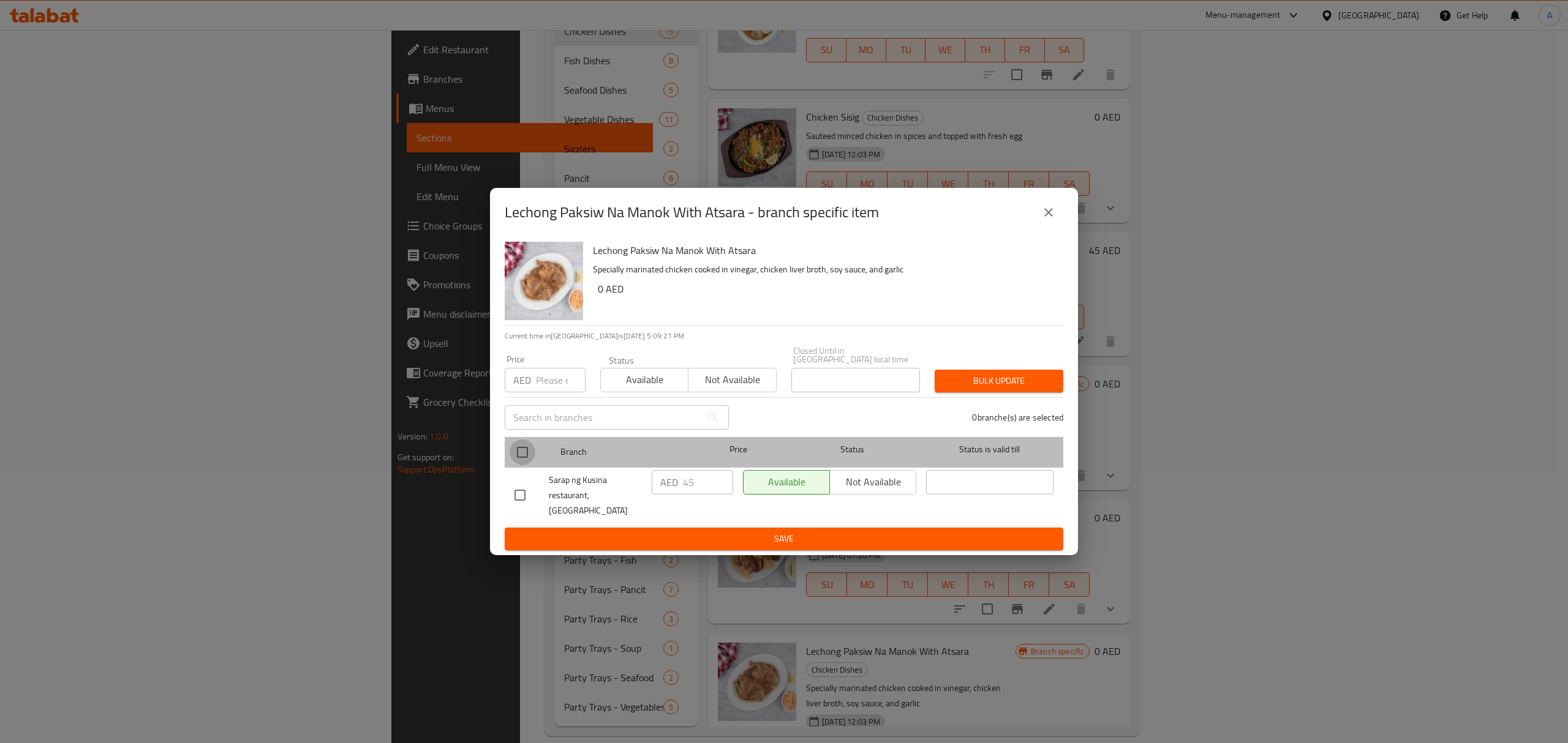
click at [523, 461] on input "checkbox" at bounding box center [522, 452] width 26 height 26
checkbox input "true"
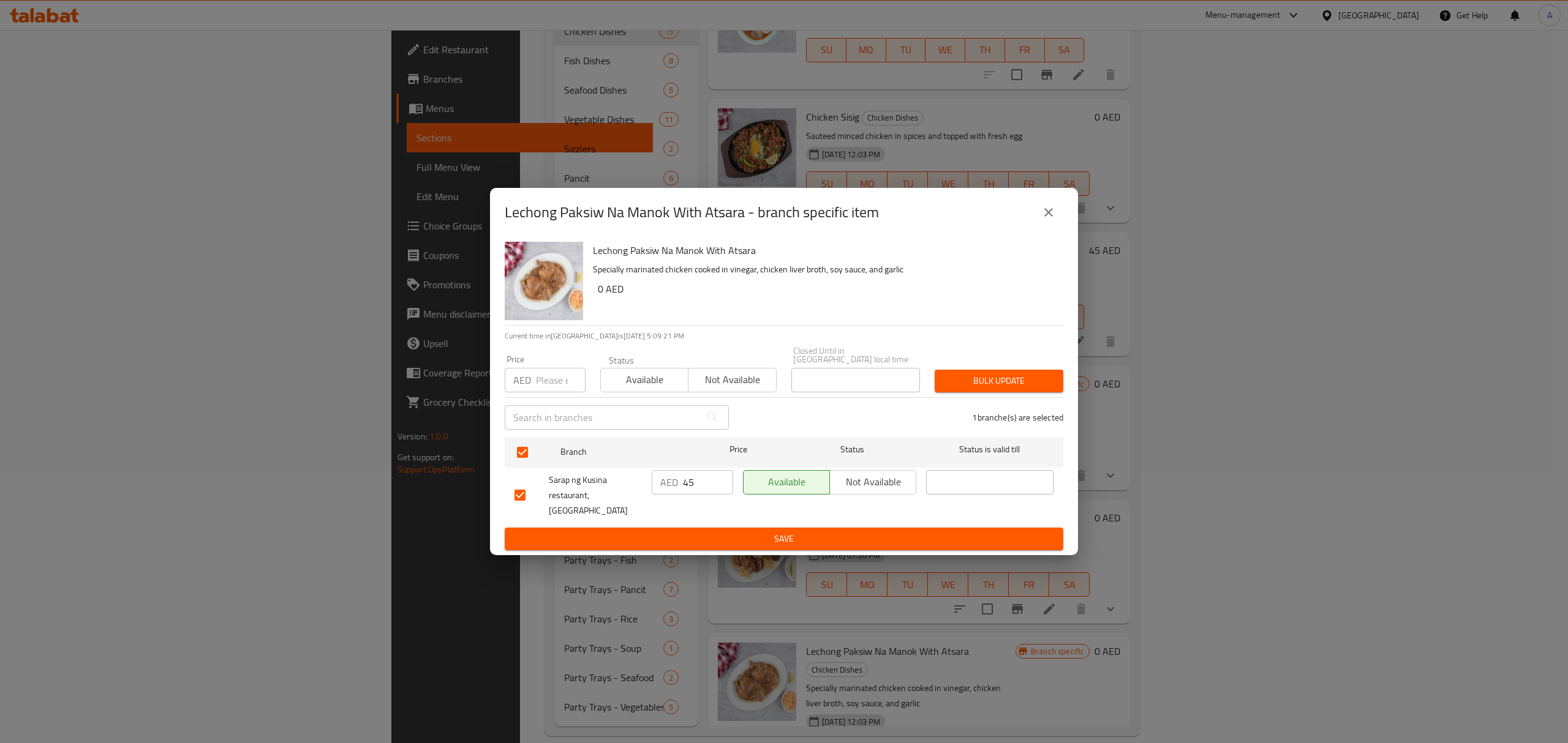
click at [537, 400] on div "Price AED Price" at bounding box center [545, 374] width 96 height 52
click at [544, 393] on input "number" at bounding box center [560, 380] width 50 height 24
type input "0"
click at [975, 383] on span "Bulk update" at bounding box center [999, 381] width 109 height 15
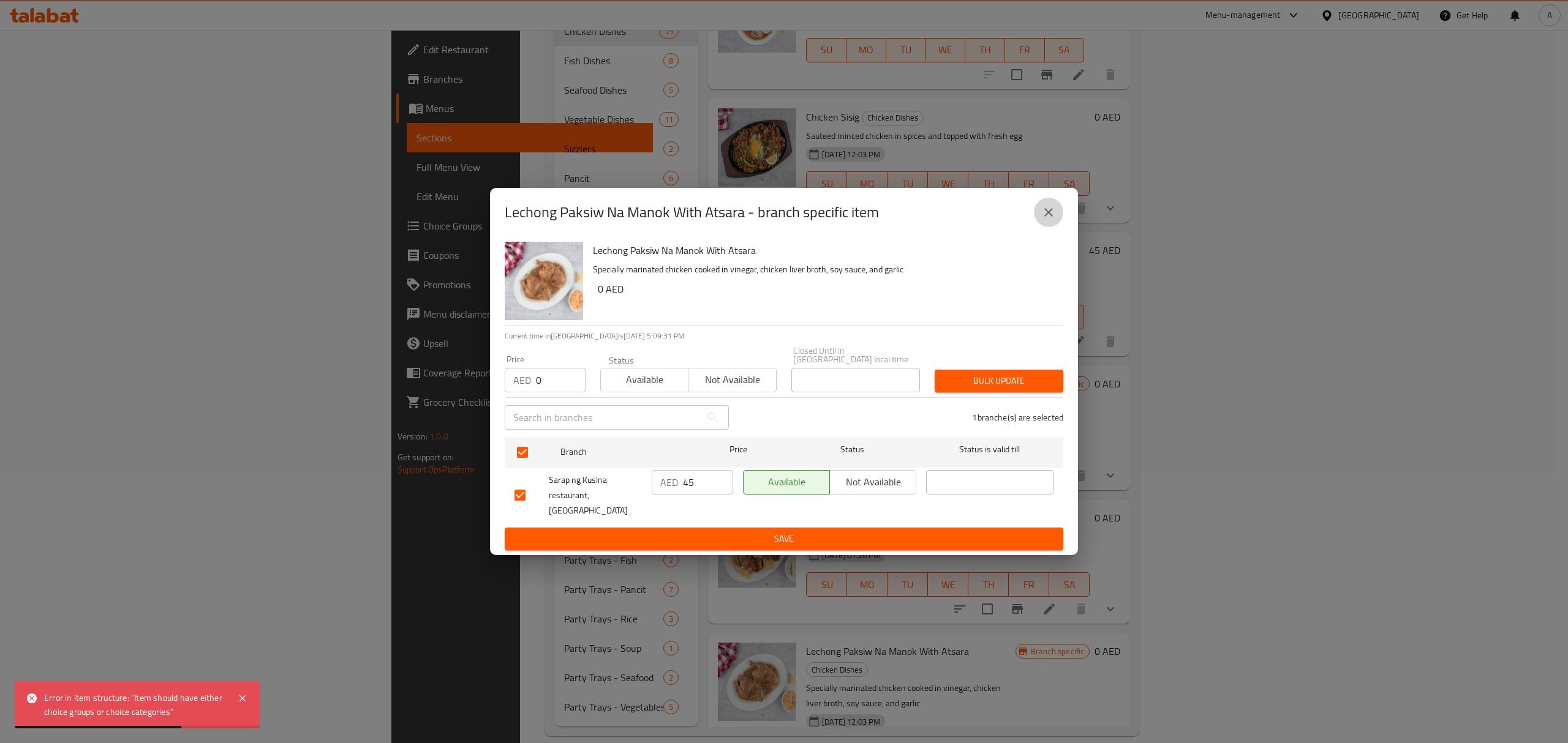
click at [1039, 227] on button "close" at bounding box center [1048, 212] width 29 height 29
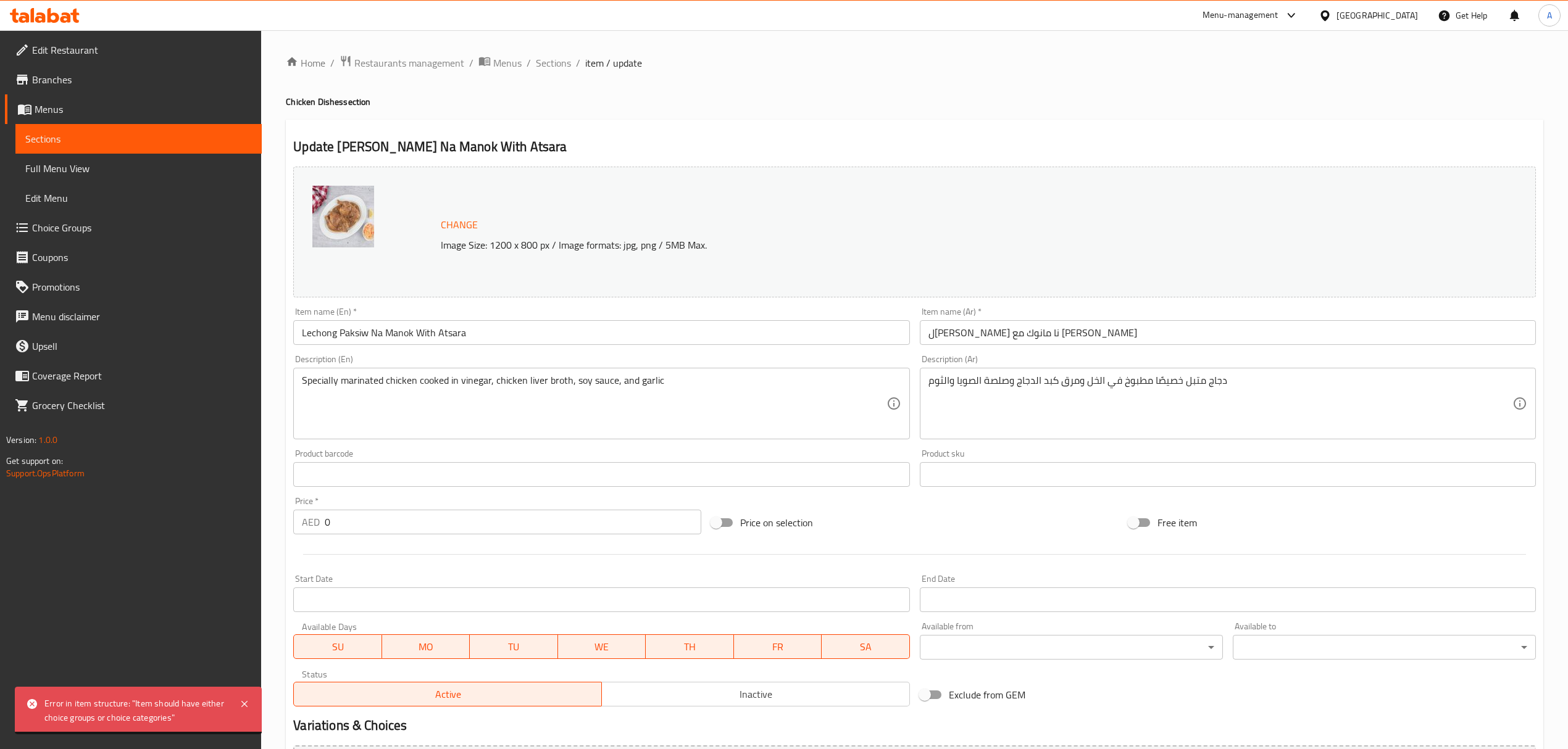
scroll to position [161, 0]
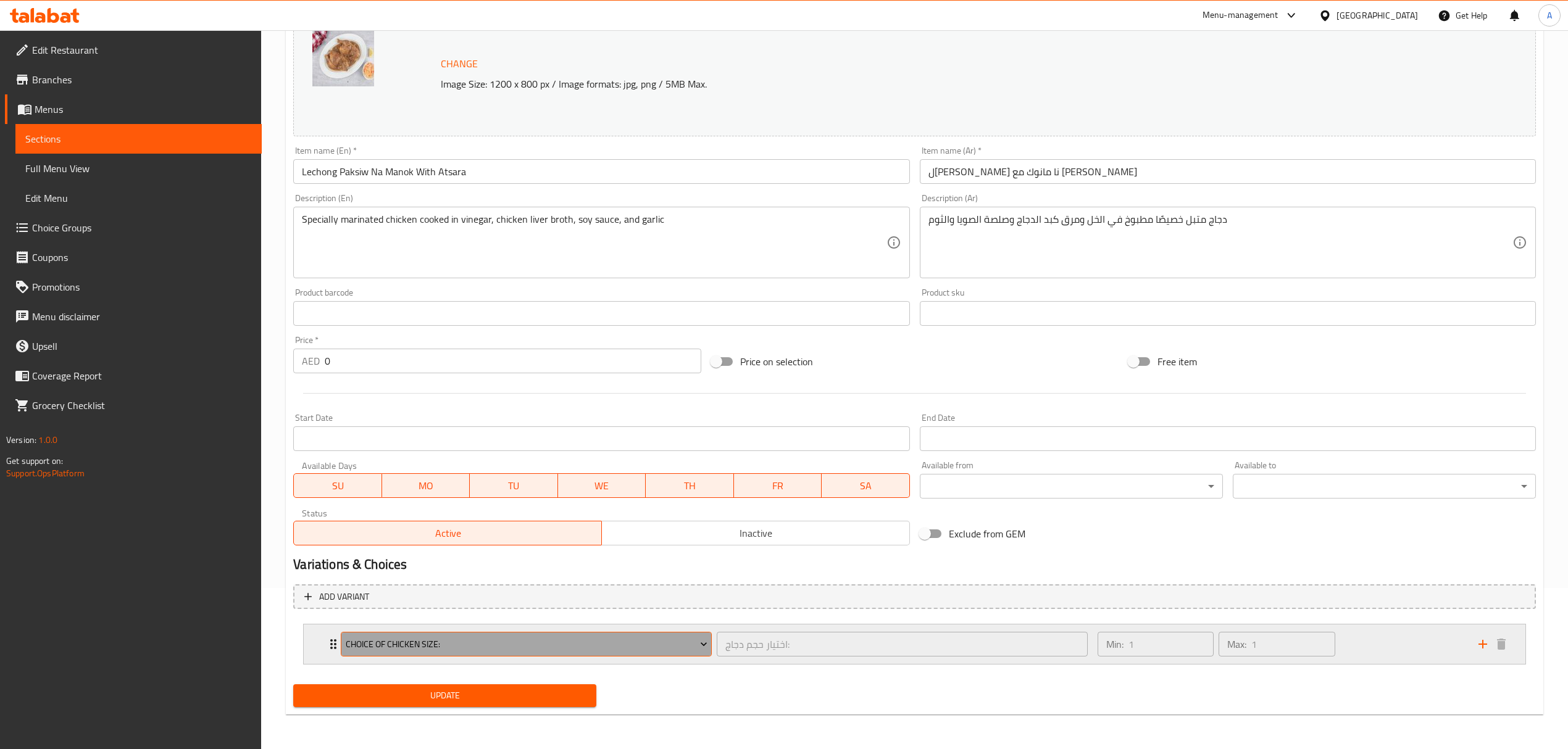
click at [637, 644] on span "Choice of Chicken Size:" at bounding box center [526, 645] width 362 height 15
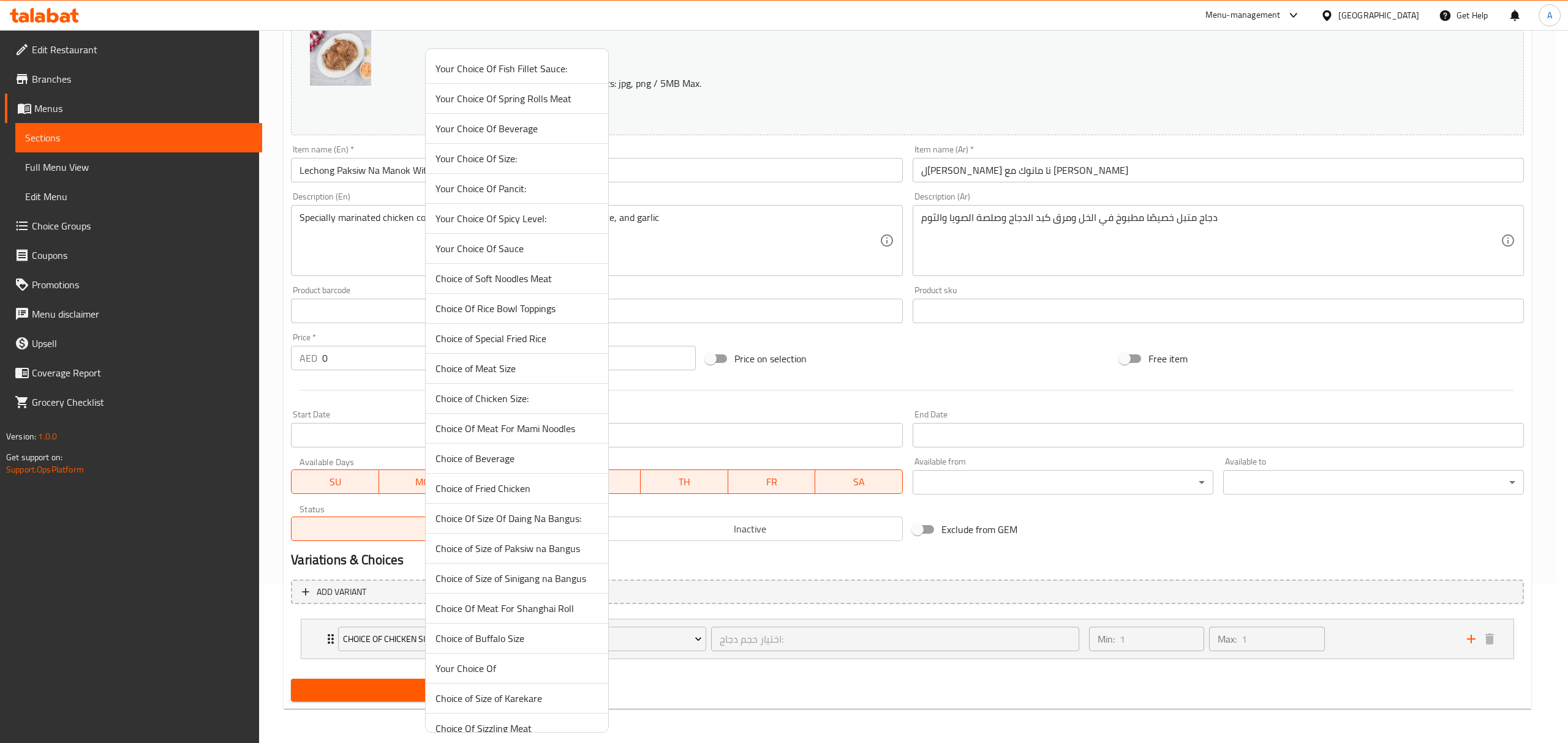
click at [553, 603] on span "Choice Of Meat For Shanghai Roll" at bounding box center [517, 608] width 163 height 14
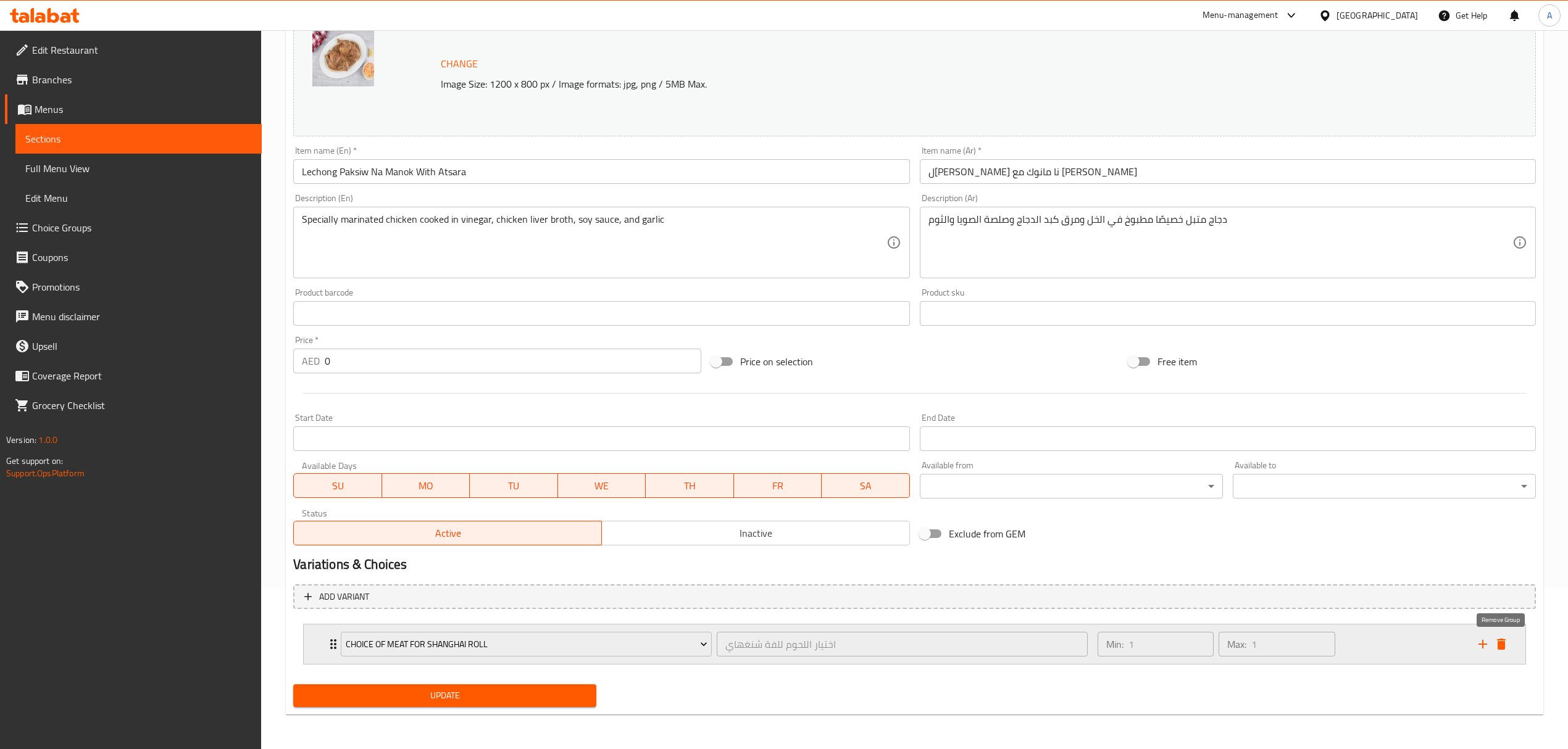
click at [1499, 647] on icon "delete" at bounding box center [1501, 644] width 8 height 11
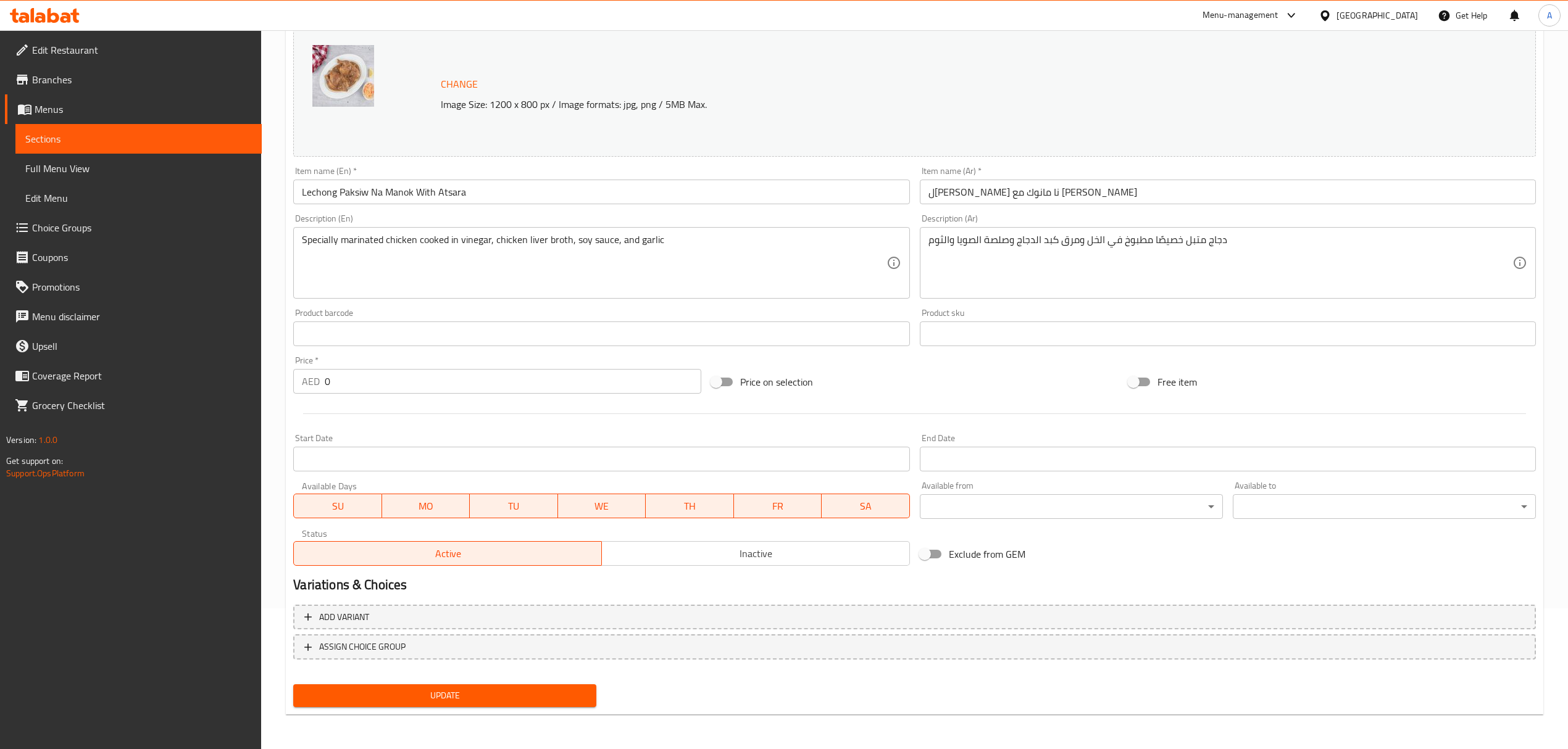
scroll to position [140, 0]
click at [478, 696] on span "Update" at bounding box center [445, 697] width 283 height 15
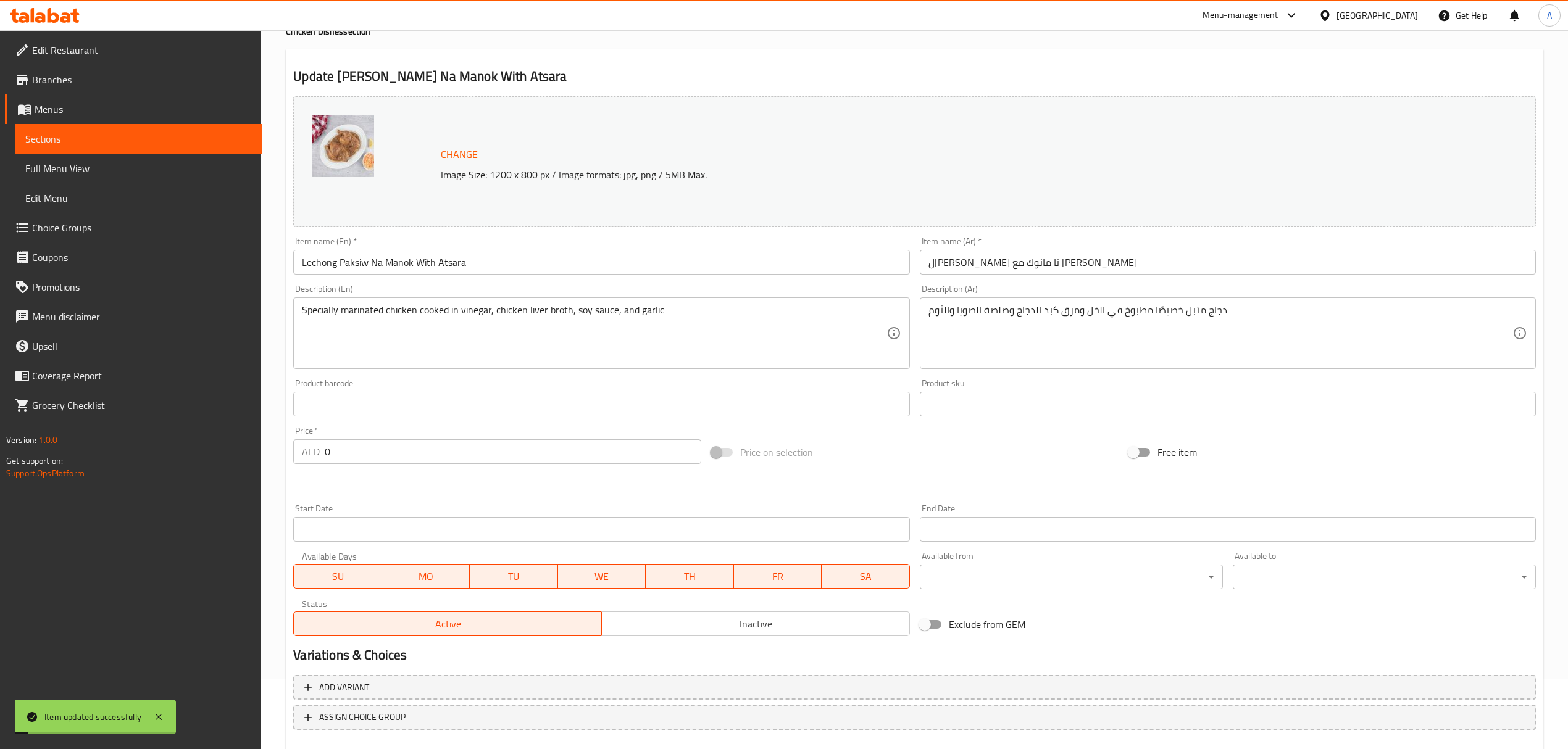
scroll to position [0, 0]
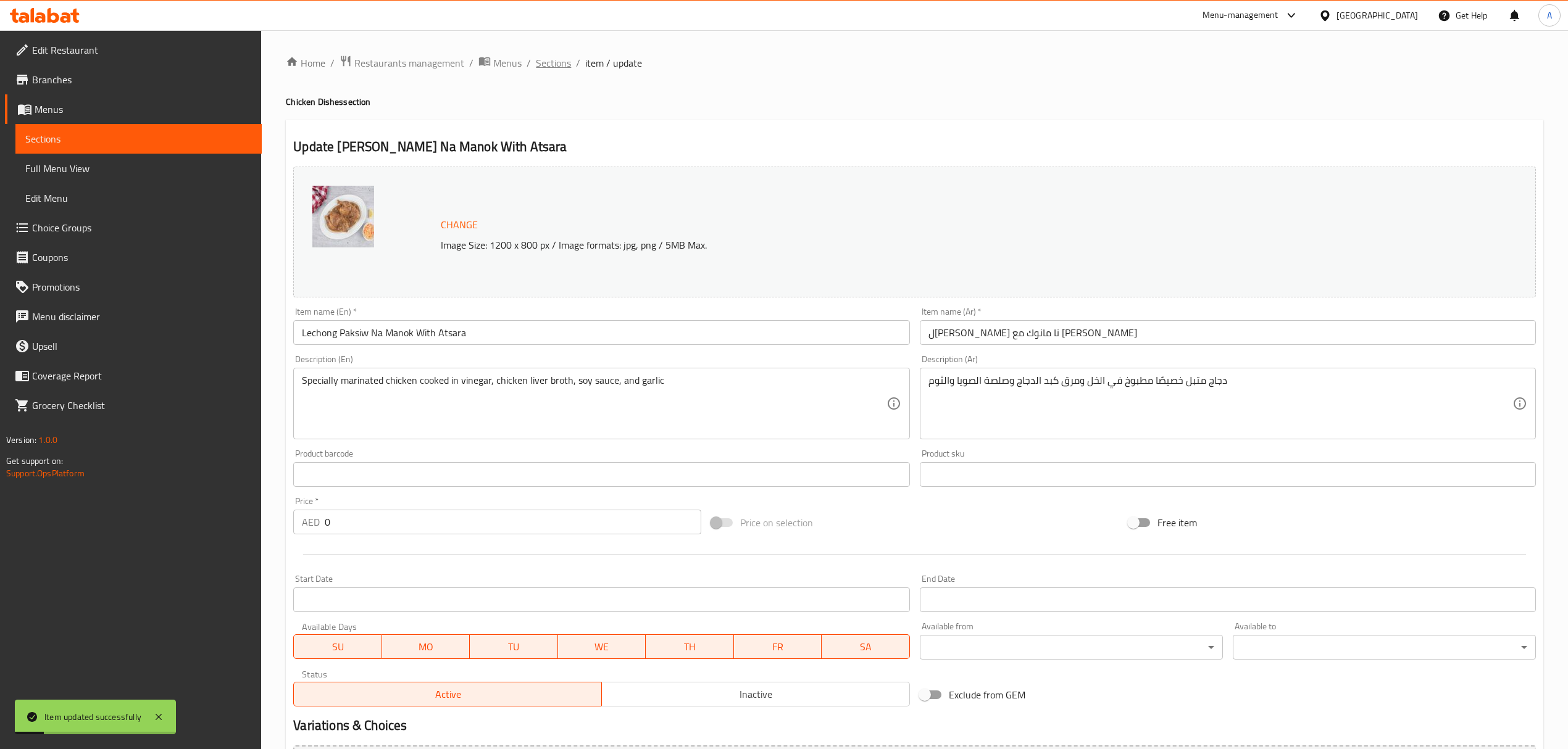
click at [565, 68] on span "Sections" at bounding box center [553, 63] width 36 height 14
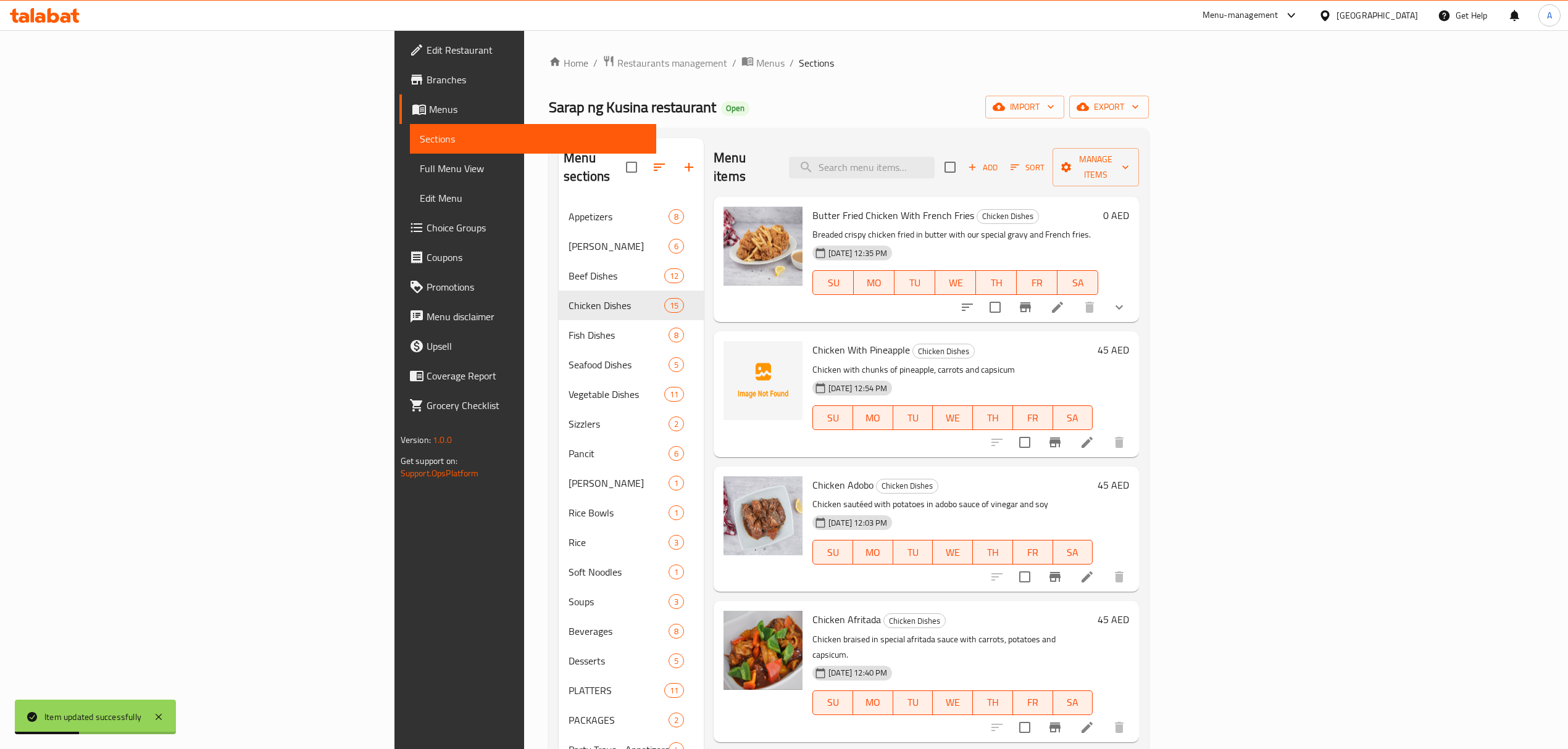
scroll to position [1203, 0]
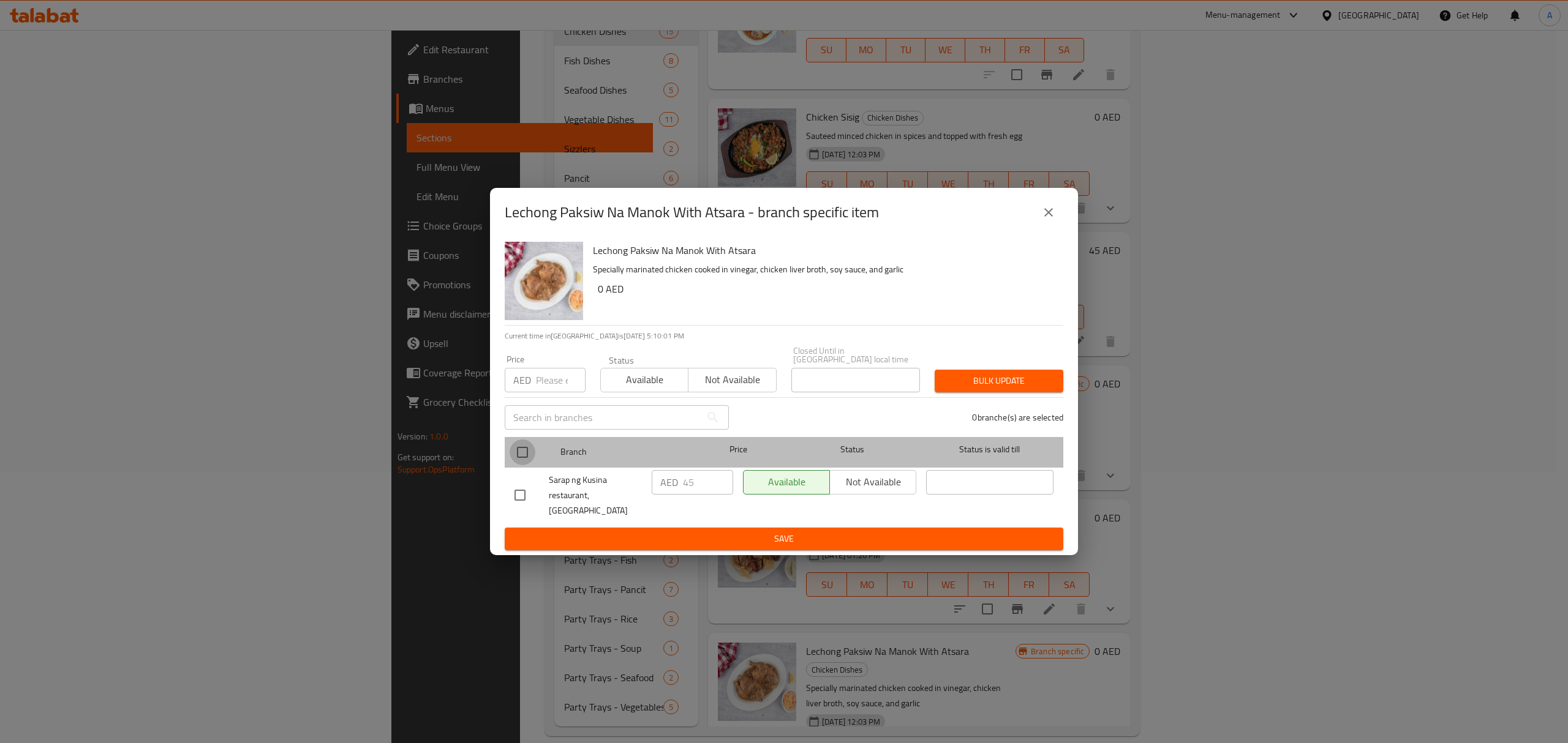
click at [525, 466] on input "checkbox" at bounding box center [522, 452] width 26 height 26
checkbox input "true"
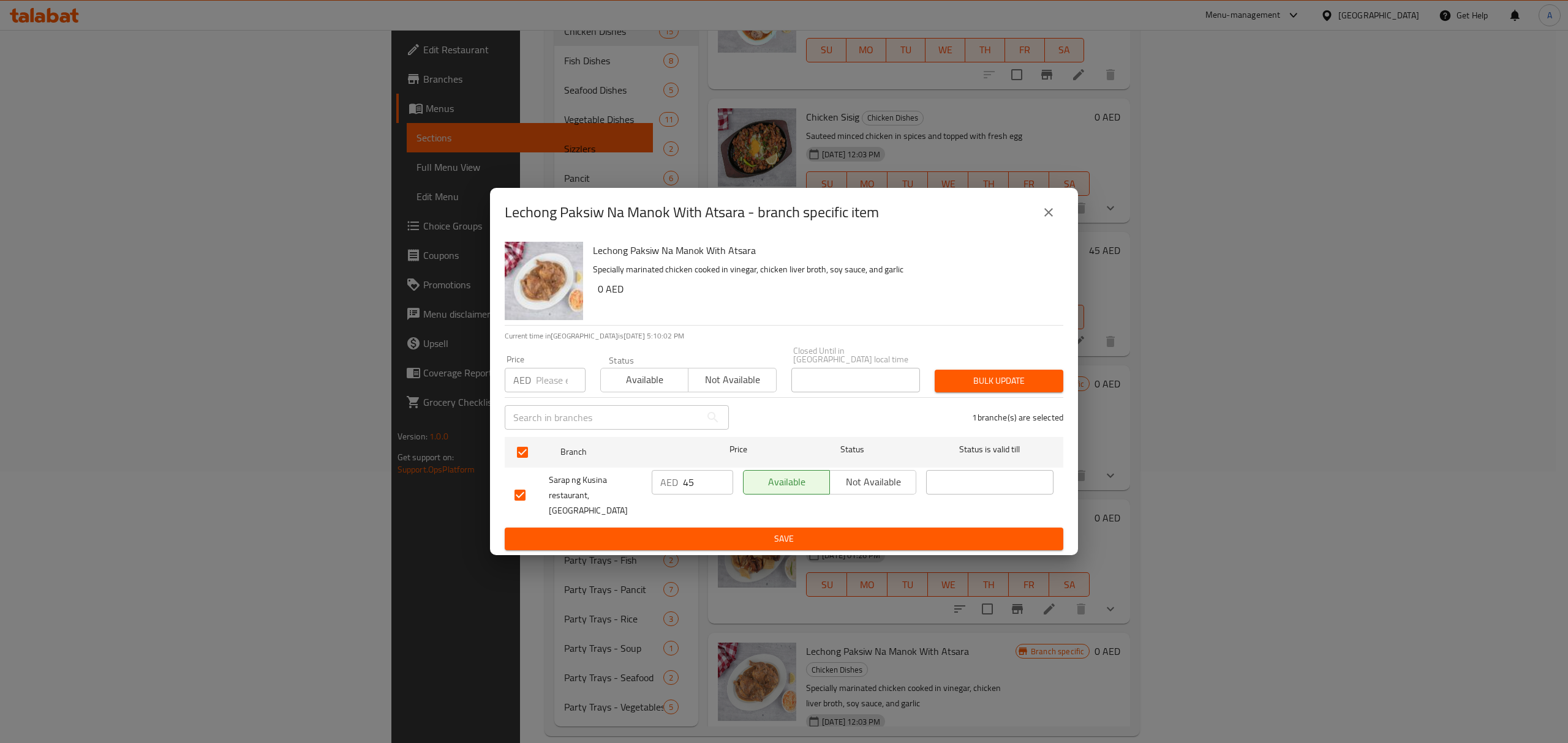
click at [534, 393] on div "AED Price" at bounding box center [545, 380] width 81 height 24
type input "0"
click at [1020, 388] on span "Bulk update" at bounding box center [999, 381] width 109 height 15
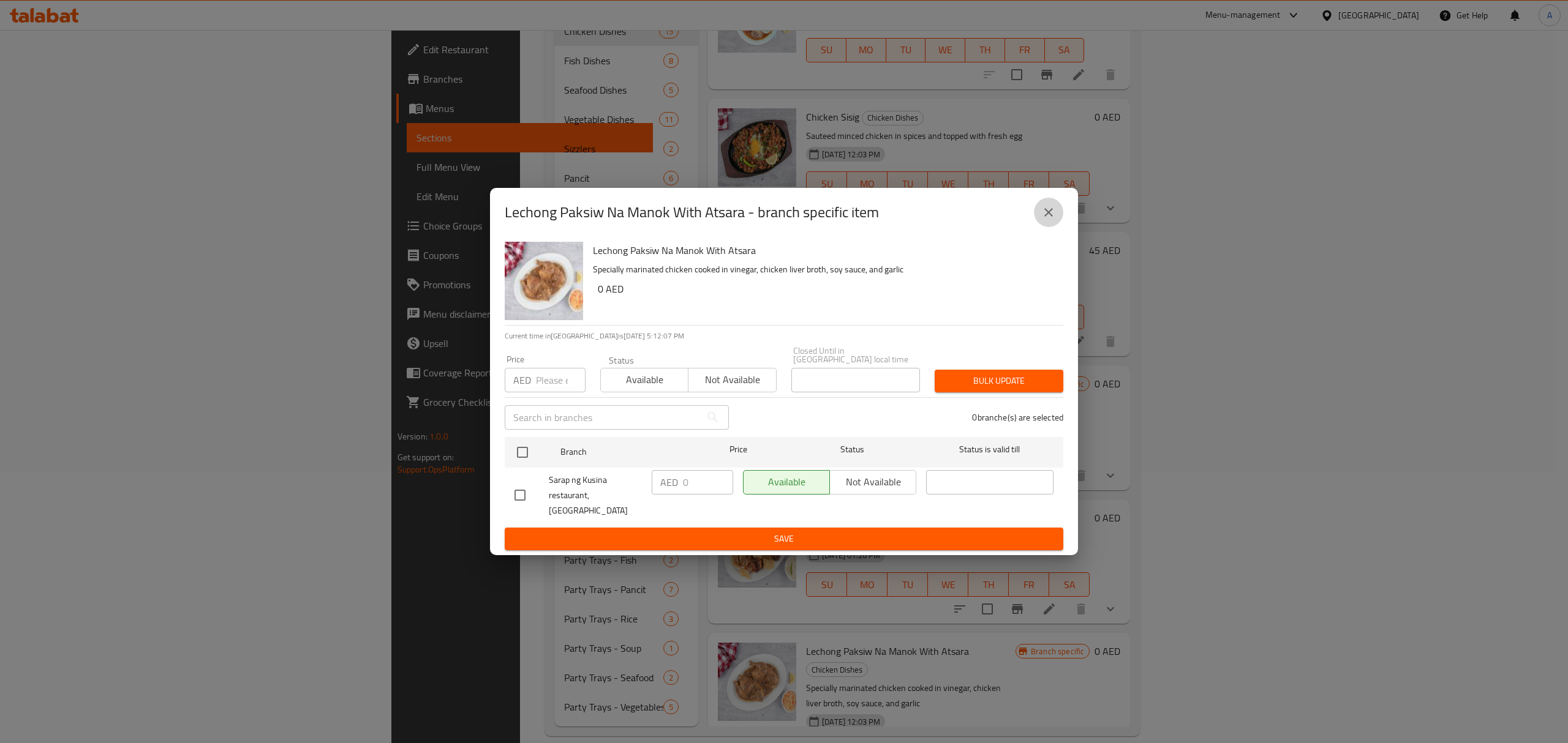
click at [1043, 219] on icon "close" at bounding box center [1048, 212] width 14 height 14
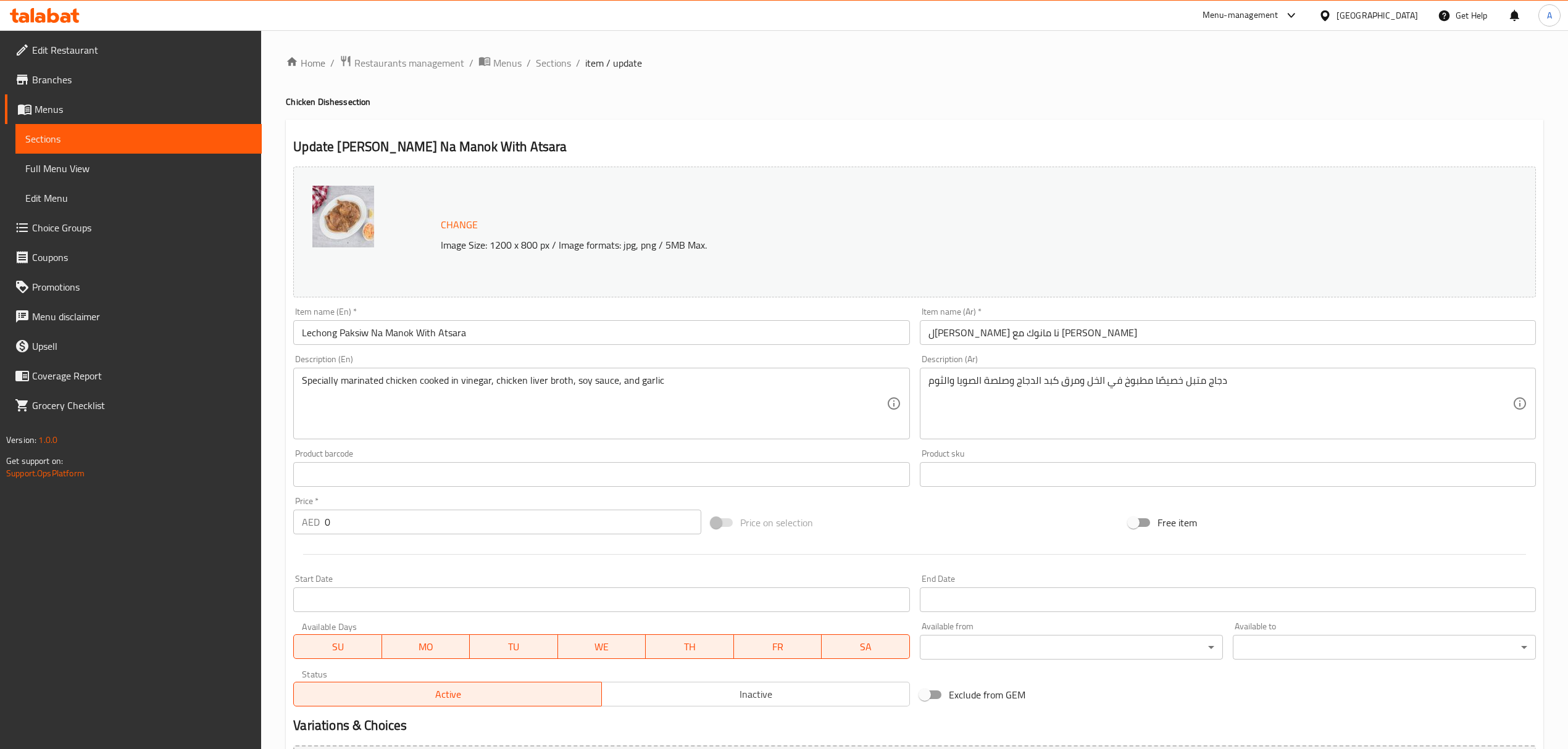
scroll to position [140, 0]
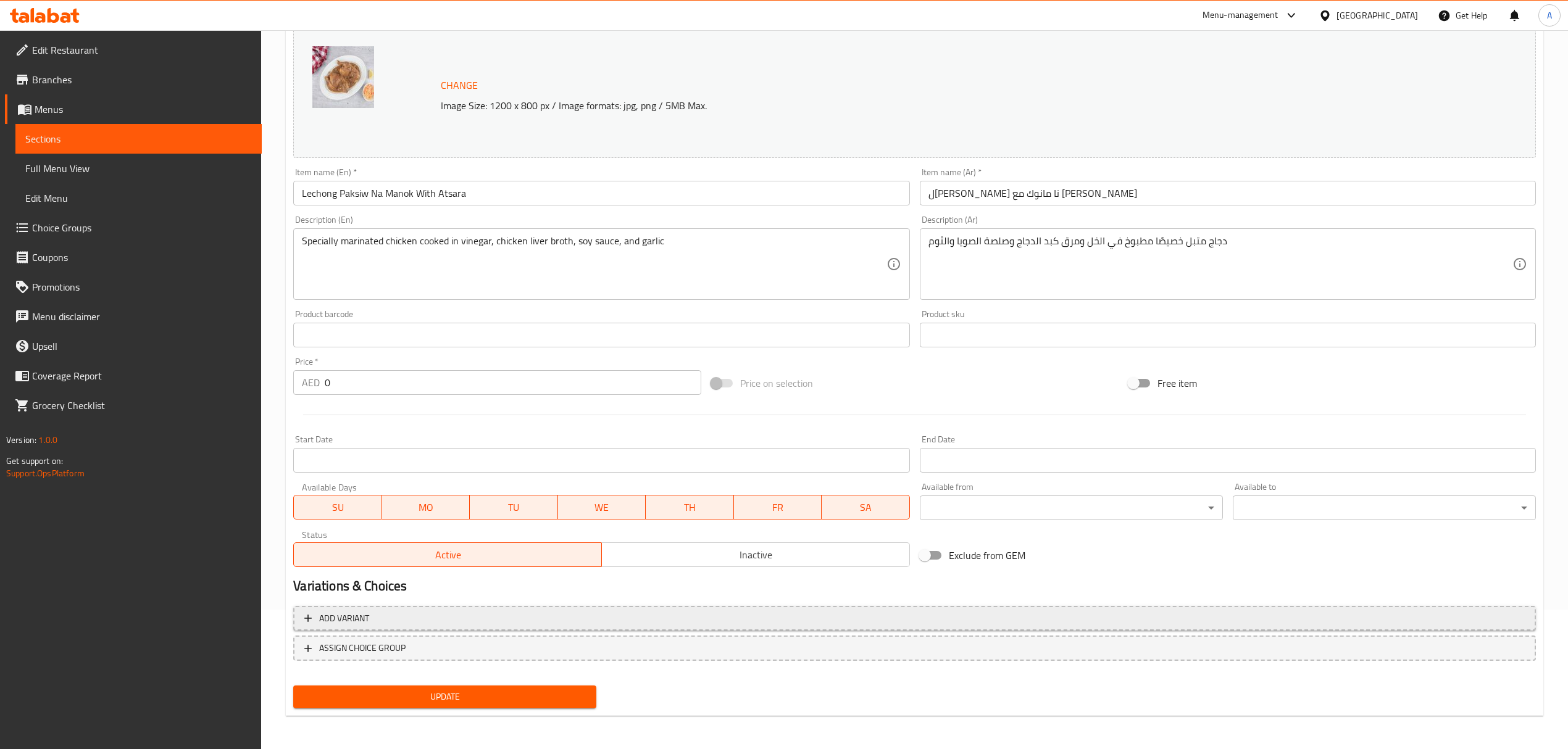
click at [940, 620] on span "Add variant" at bounding box center [915, 619] width 1220 height 15
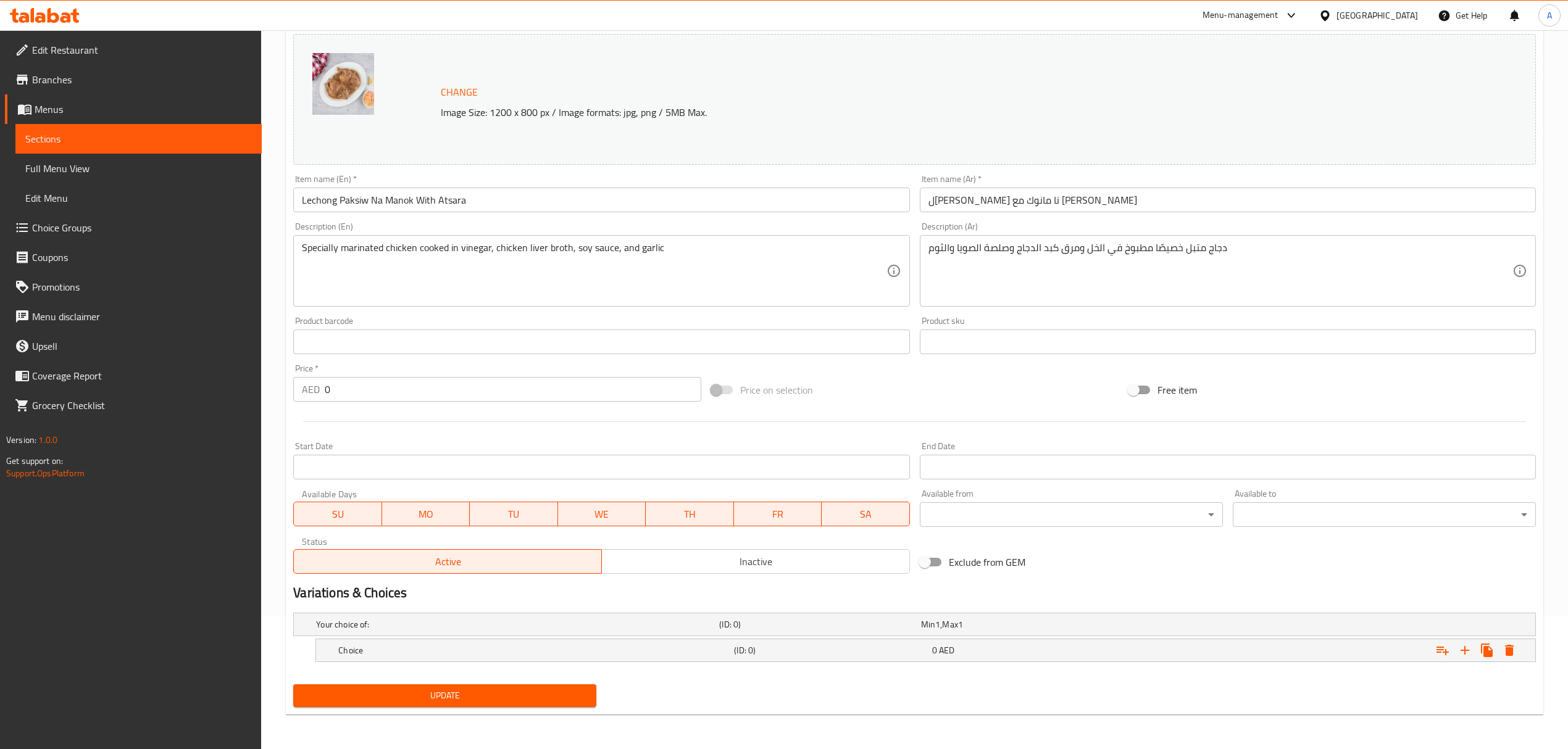
scroll to position [133, 0]
click at [1462, 659] on button "Expand" at bounding box center [1465, 651] width 22 height 22
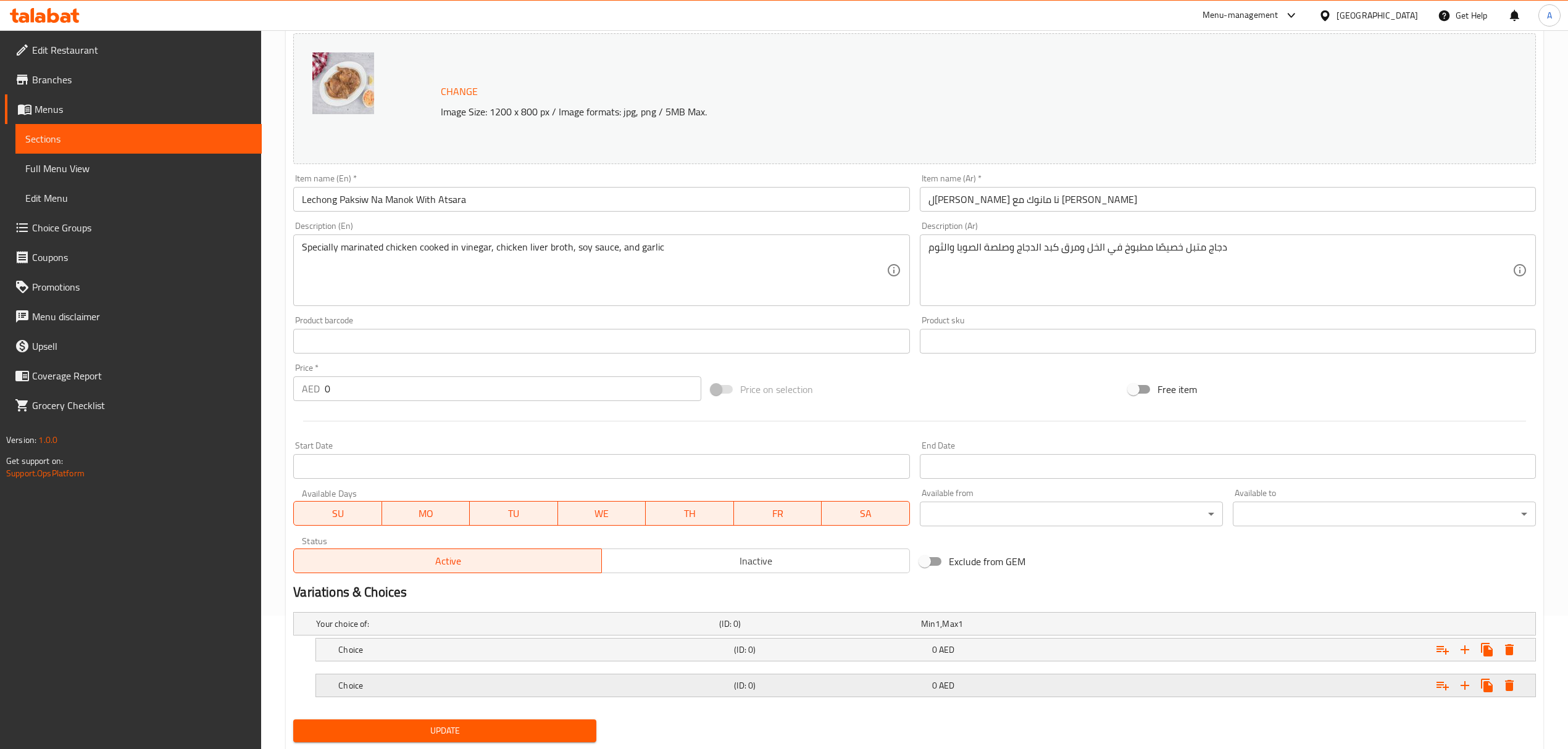
click at [1149, 694] on div "Expand" at bounding box center [1325, 685] width 396 height 27
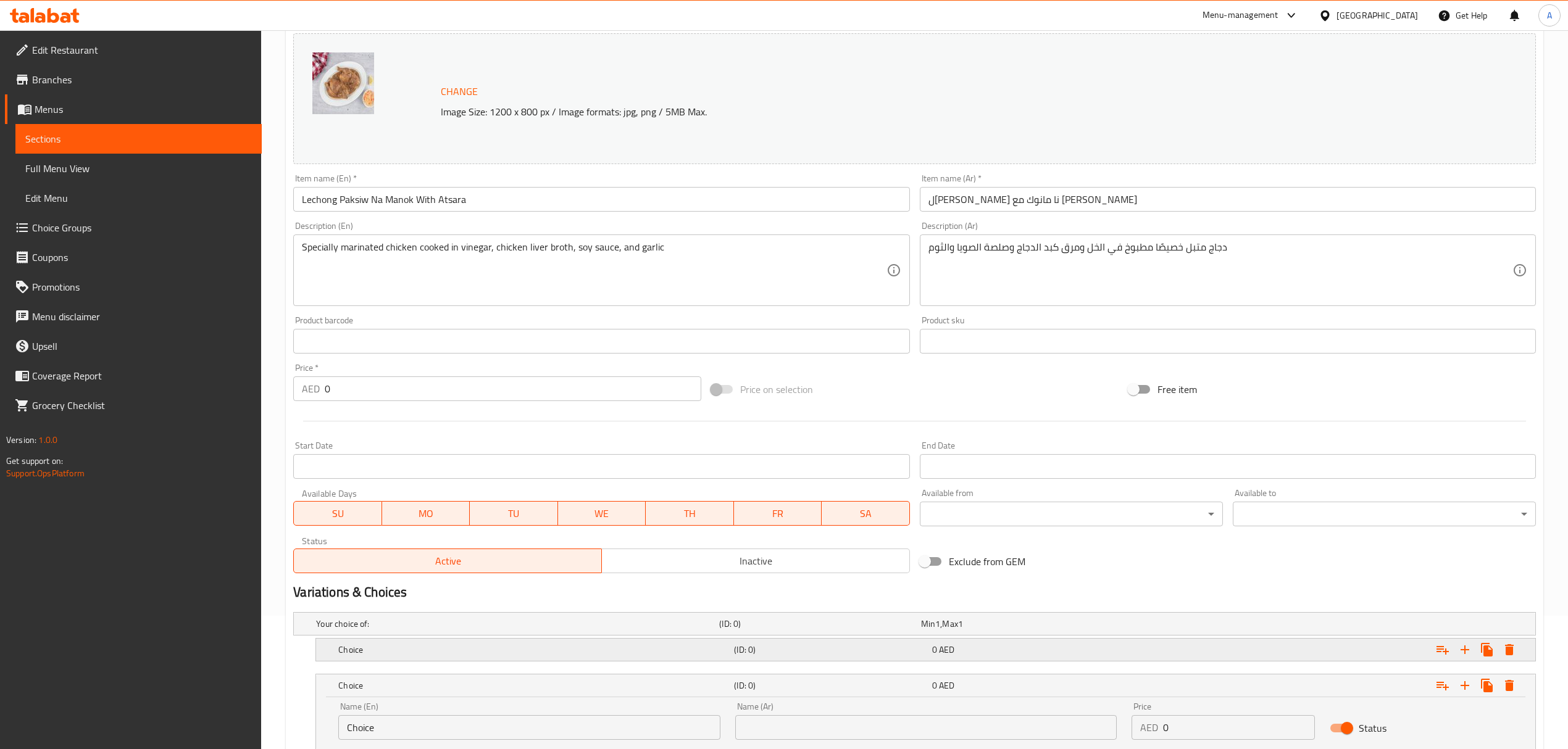
click at [1127, 648] on div "Expand" at bounding box center [1325, 650] width 396 height 27
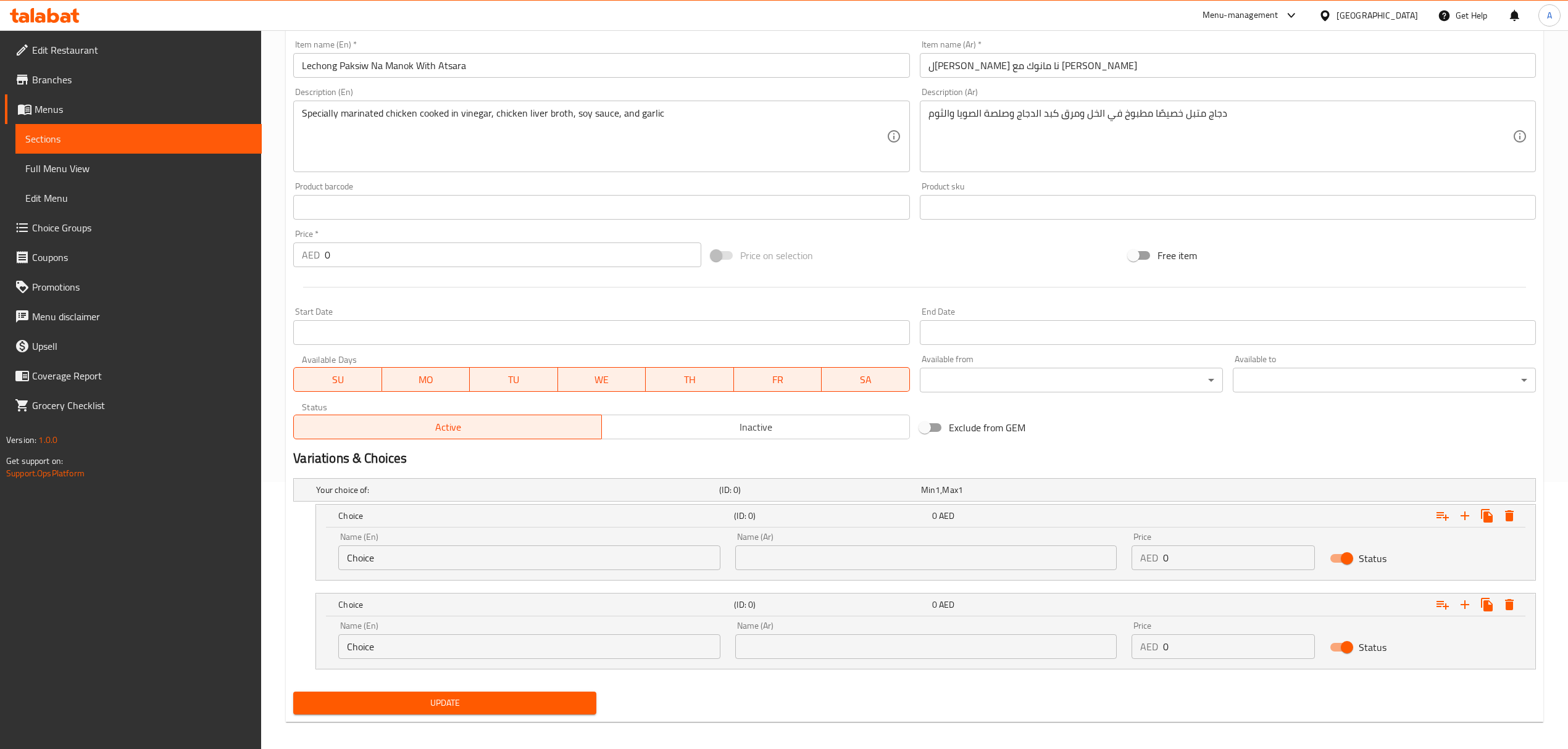
scroll to position [275, 0]
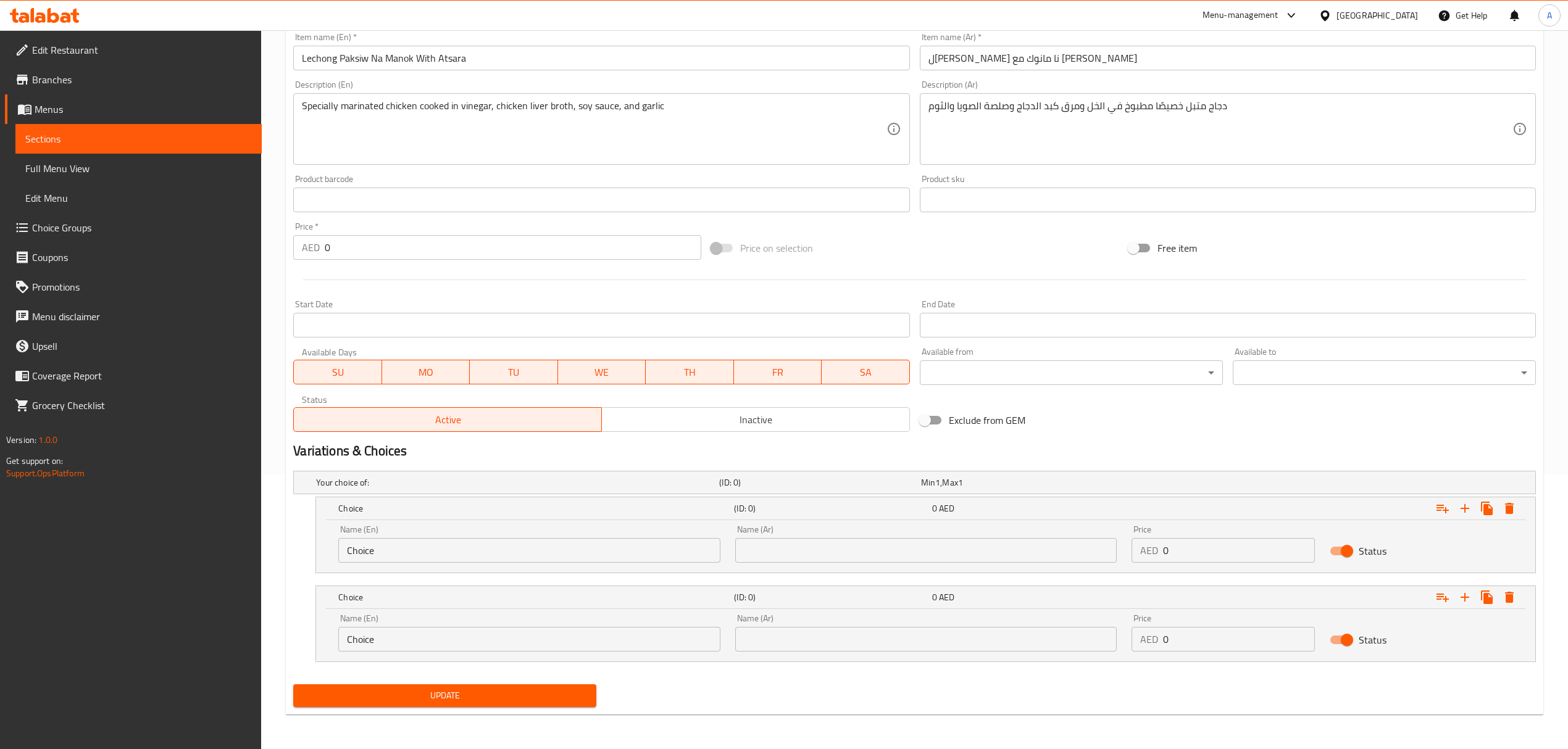
click at [931, 566] on div "Name (Ar) Name (Ar)" at bounding box center [926, 544] width 397 height 53
click at [929, 553] on input "text" at bounding box center [926, 550] width 381 height 25
type input "وسط"
click at [865, 619] on div "Name (Ar) Name (Ar)" at bounding box center [926, 633] width 381 height 37
click at [872, 627] on input "text" at bounding box center [926, 639] width 381 height 25
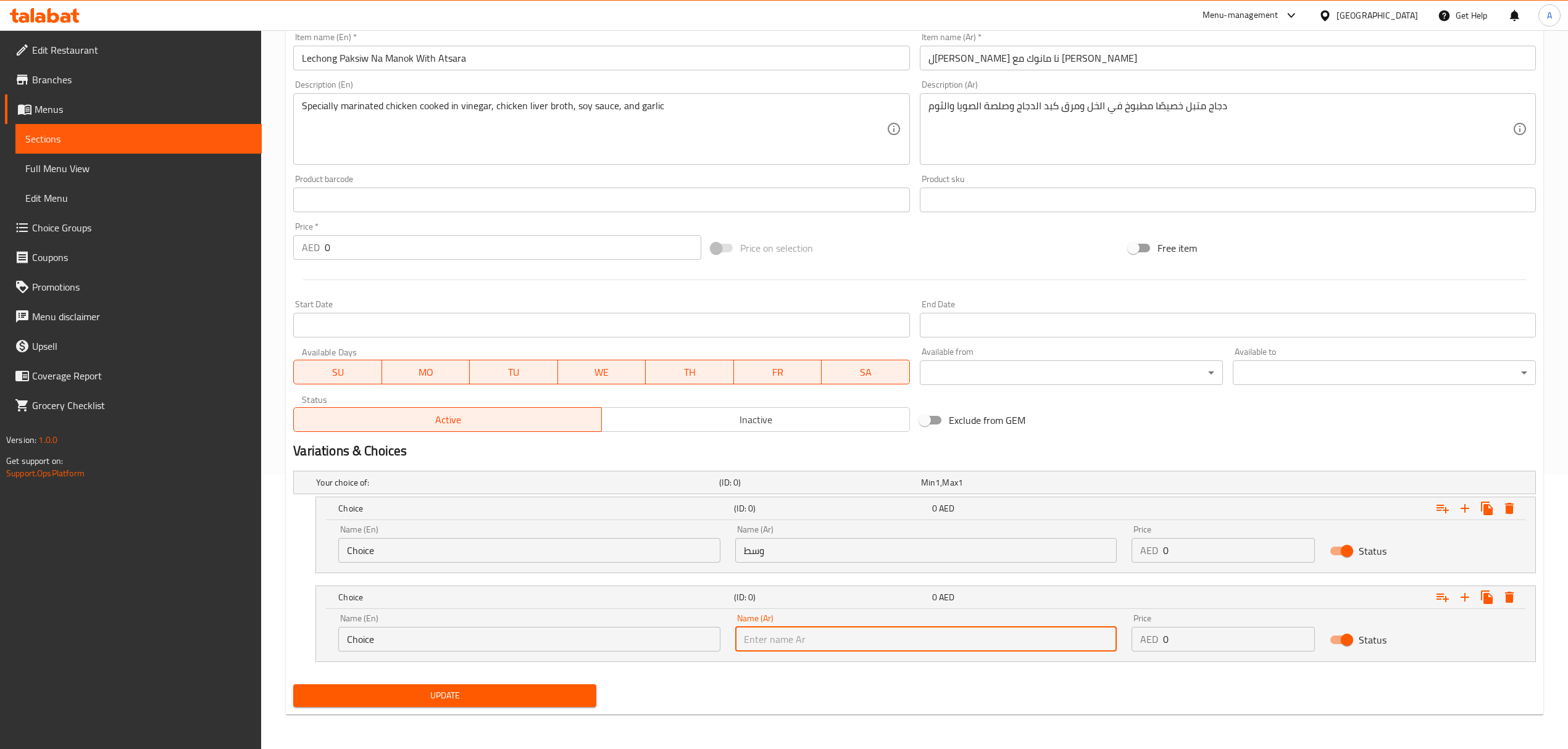
click at [798, 551] on input "وسط" at bounding box center [926, 550] width 381 height 25
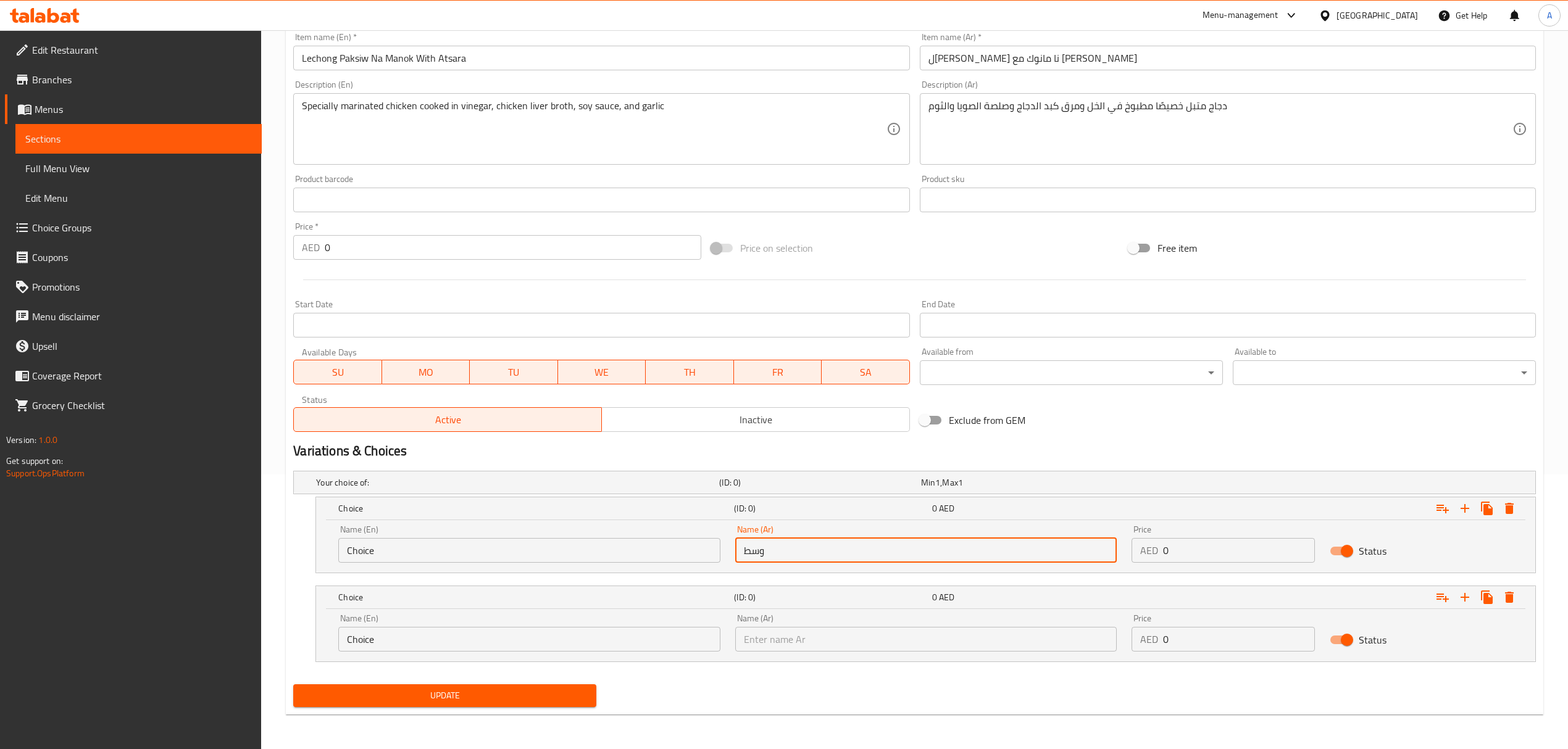
click at [798, 551] on input "وسط" at bounding box center [926, 550] width 381 height 25
click at [798, 551] on input "text" at bounding box center [926, 550] width 381 height 25
type input "نصف"
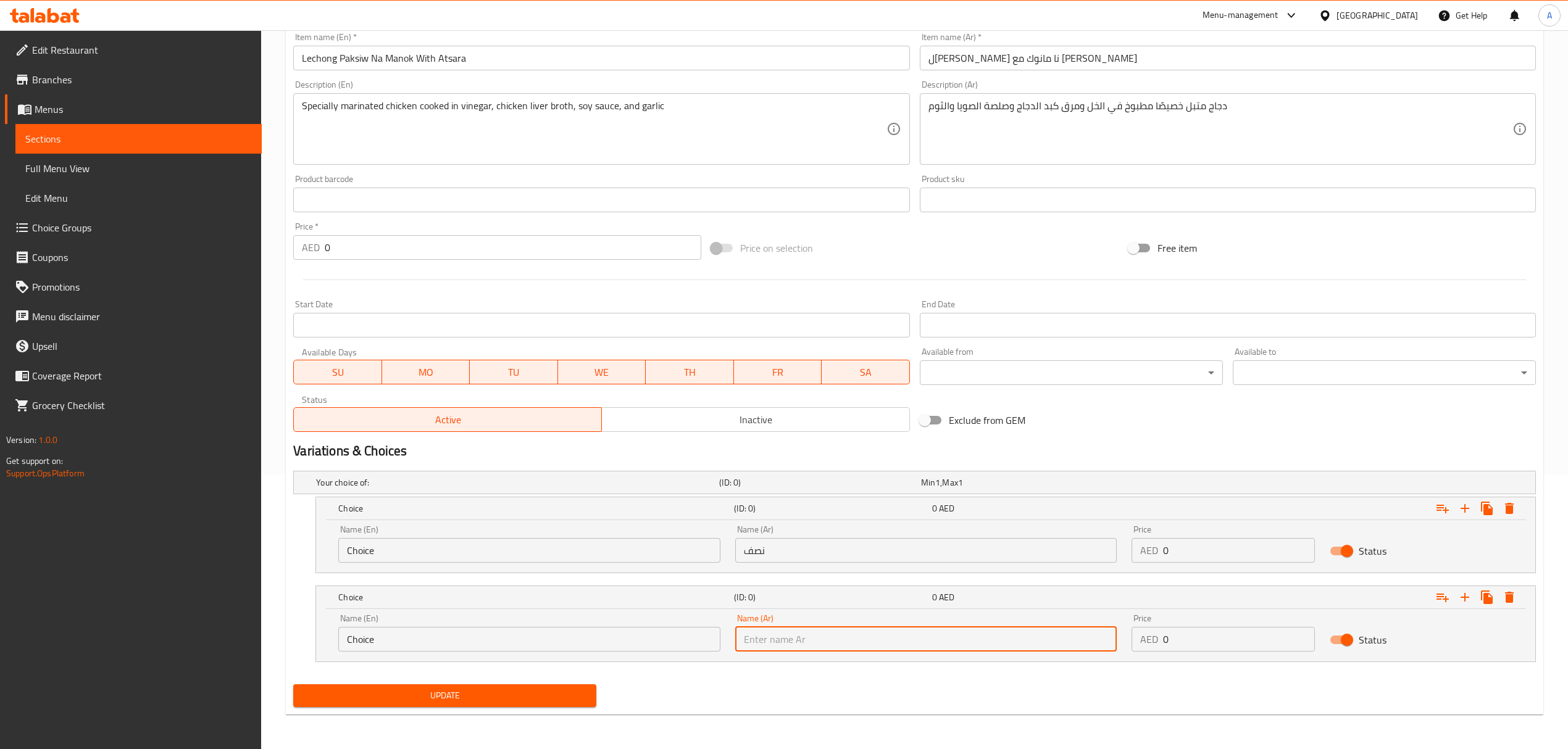
click at [798, 651] on input "text" at bounding box center [926, 639] width 381 height 25
type input "كامل"
click at [587, 540] on input "Choice" at bounding box center [529, 550] width 381 height 25
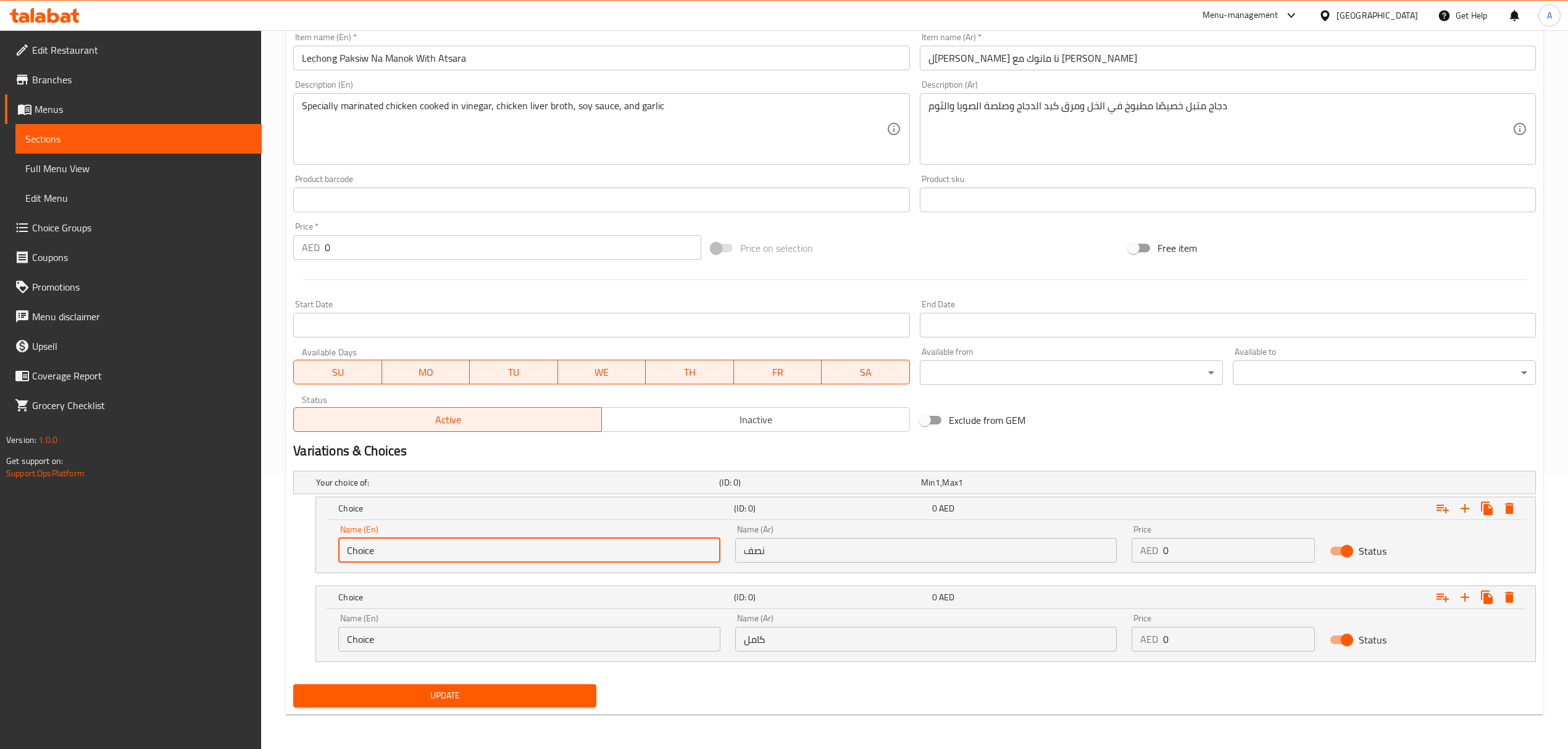
click at [587, 541] on input "Choice" at bounding box center [529, 550] width 381 height 25
click at [587, 541] on input "text" at bounding box center [529, 550] width 381 height 25
type input "Half"
click at [467, 652] on div "Name (En) Choice Name (En)" at bounding box center [529, 633] width 397 height 53
click at [467, 625] on div "Name (En) Choice Name (En)" at bounding box center [529, 633] width 381 height 37
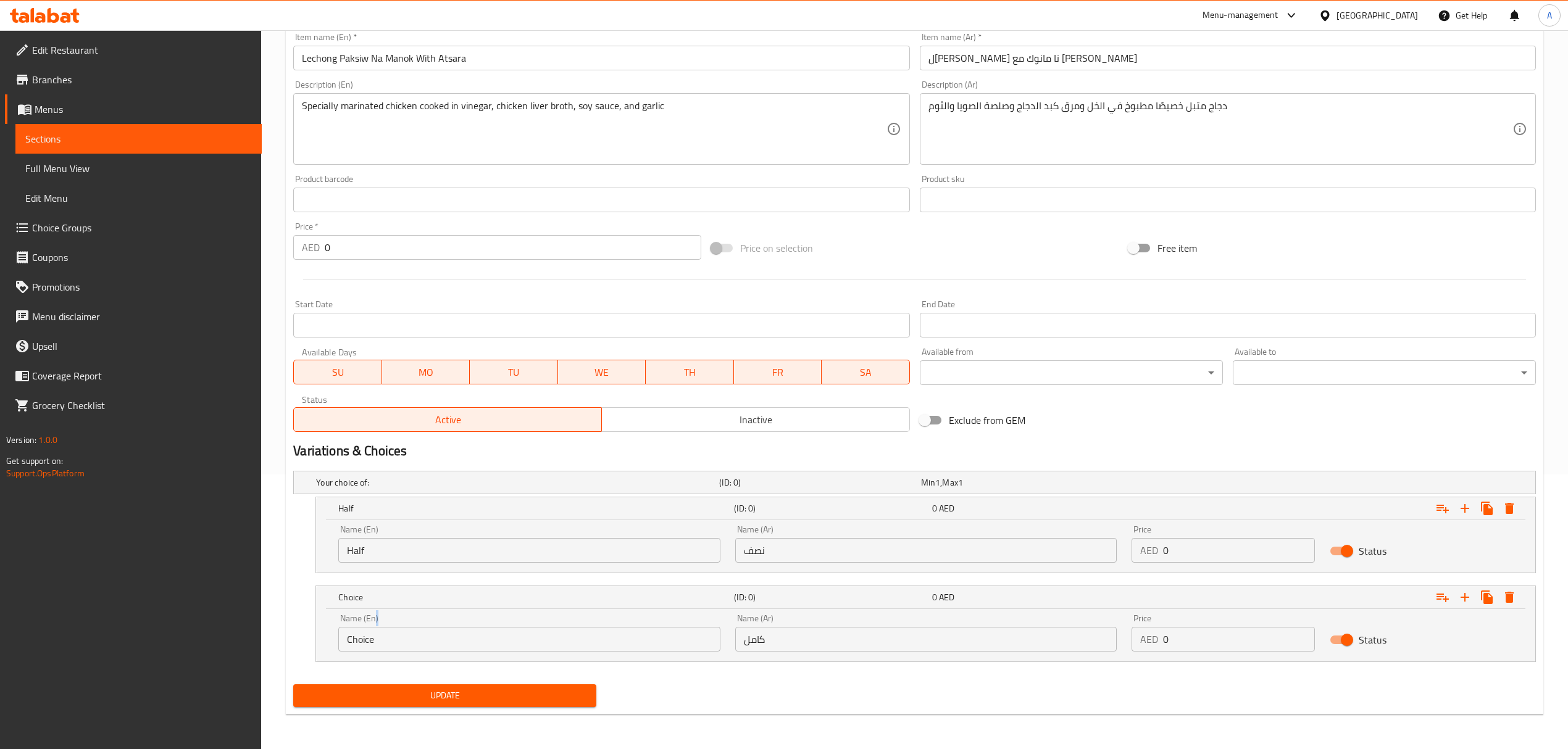
click at [467, 625] on div "Name (En) Choice Name (En)" at bounding box center [529, 633] width 381 height 37
click at [467, 637] on input "Choice" at bounding box center [529, 639] width 381 height 25
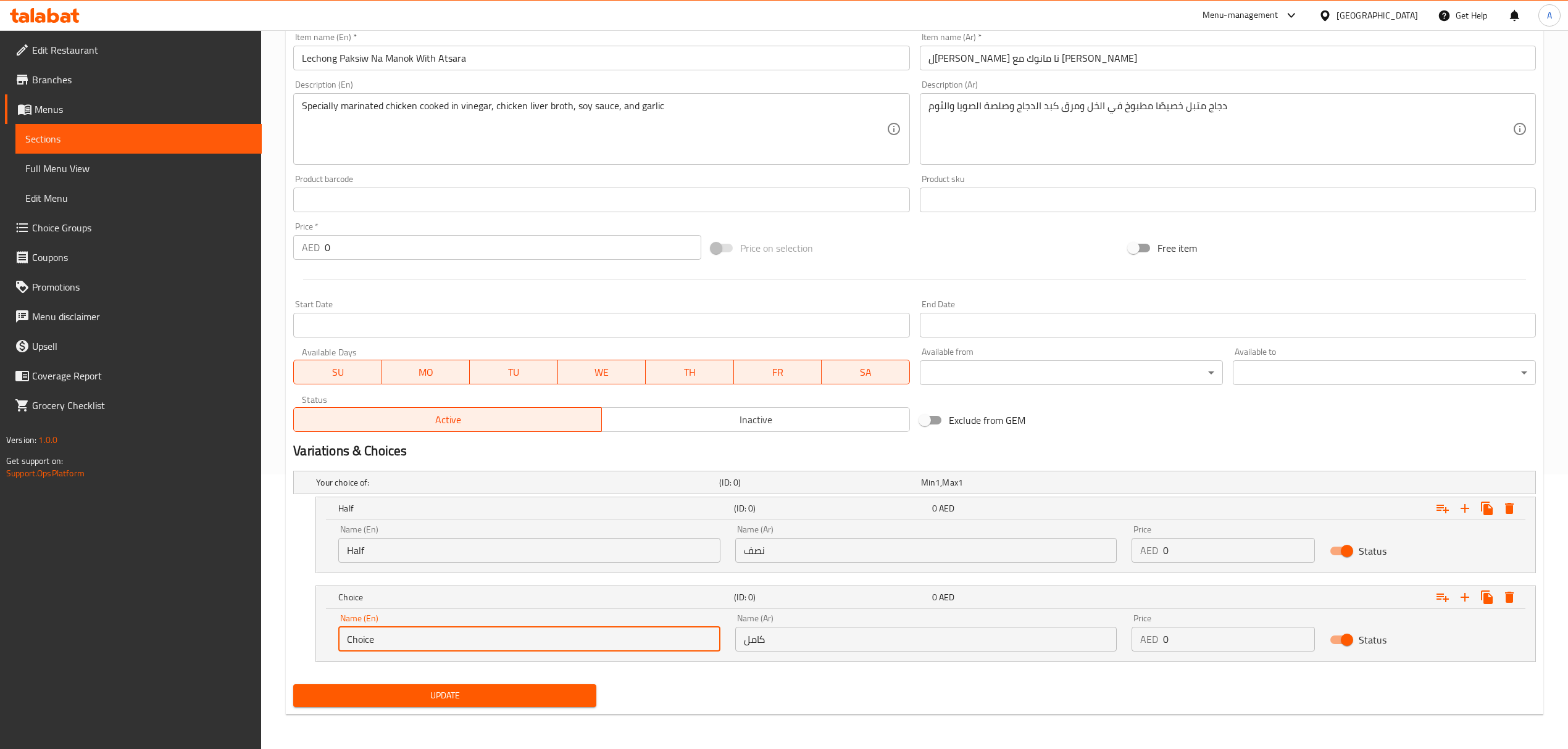
click at [467, 637] on input "Choice" at bounding box center [529, 639] width 381 height 25
click at [467, 637] on input "text" at bounding box center [529, 639] width 381 height 25
type input "Whole"
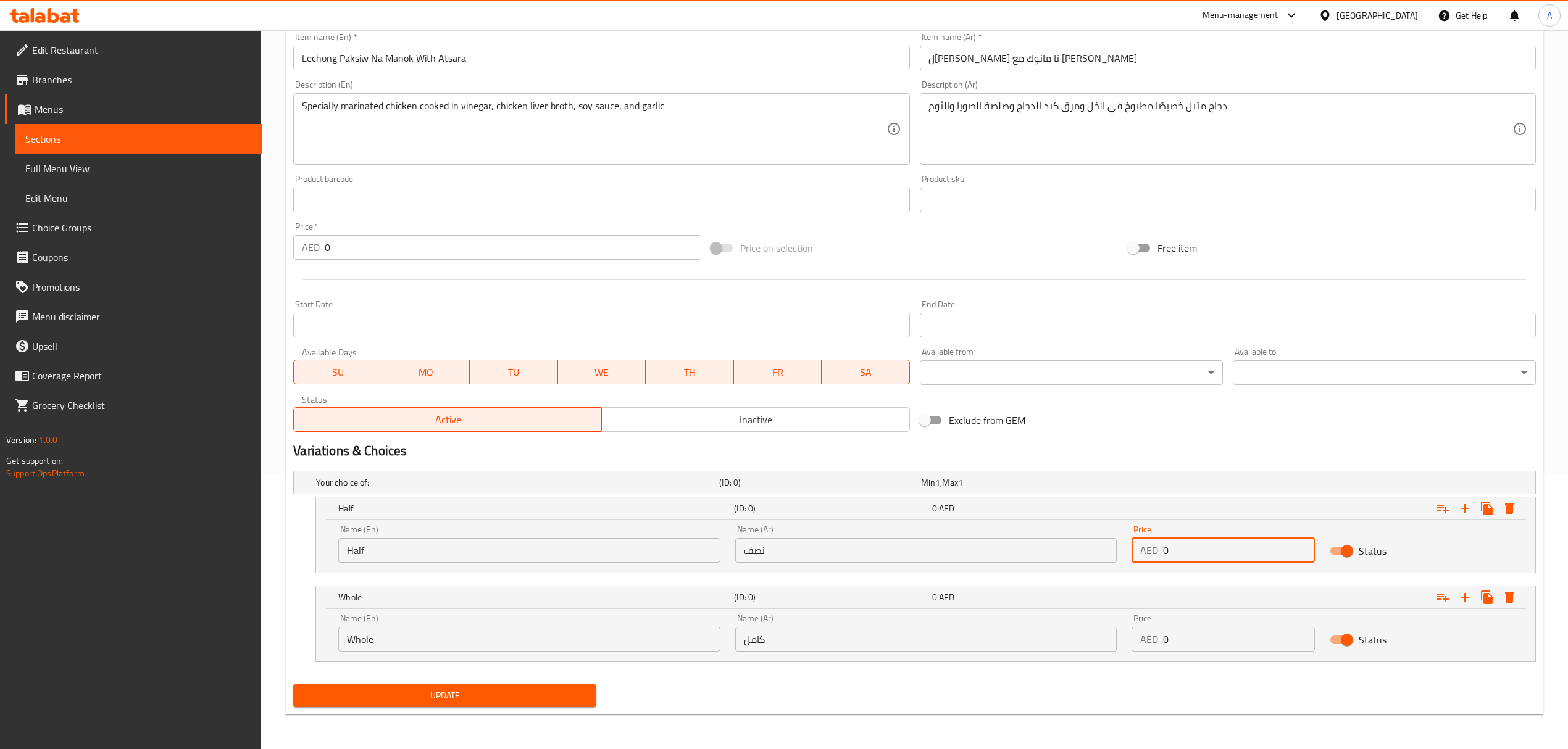
drag, startPoint x: 1176, startPoint y: 541, endPoint x: 1155, endPoint y: 541, distance: 21.0
click at [1155, 541] on div "AED 0 Price" at bounding box center [1223, 550] width 183 height 25
paste input "45.0"
type input "45.00"
drag, startPoint x: 1205, startPoint y: 628, endPoint x: 1142, endPoint y: 655, distance: 68.5
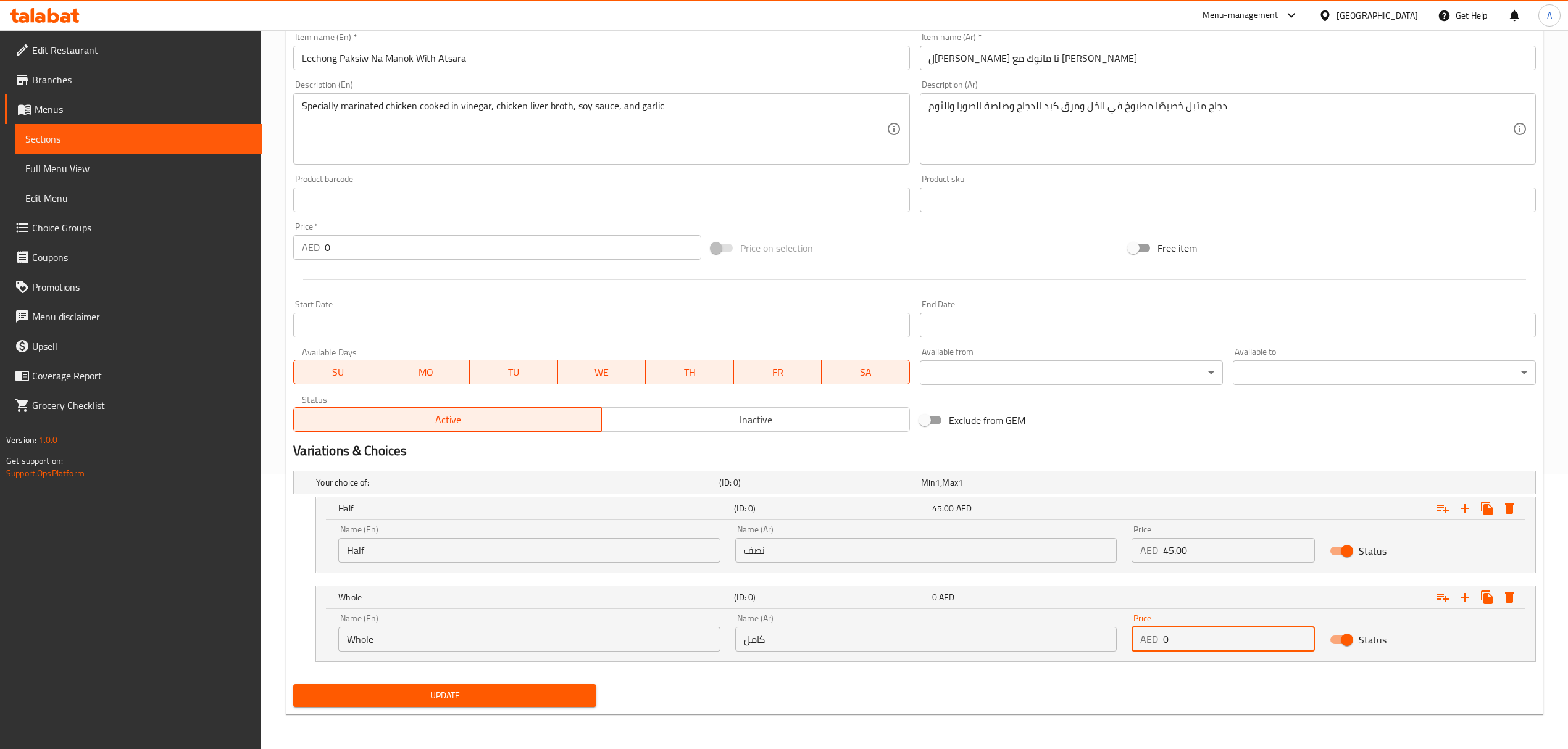
click at [1142, 655] on div "Price AED 0 Price" at bounding box center [1223, 633] width 198 height 53
type input "77"
click at [293, 685] on button "Update" at bounding box center [445, 696] width 303 height 23
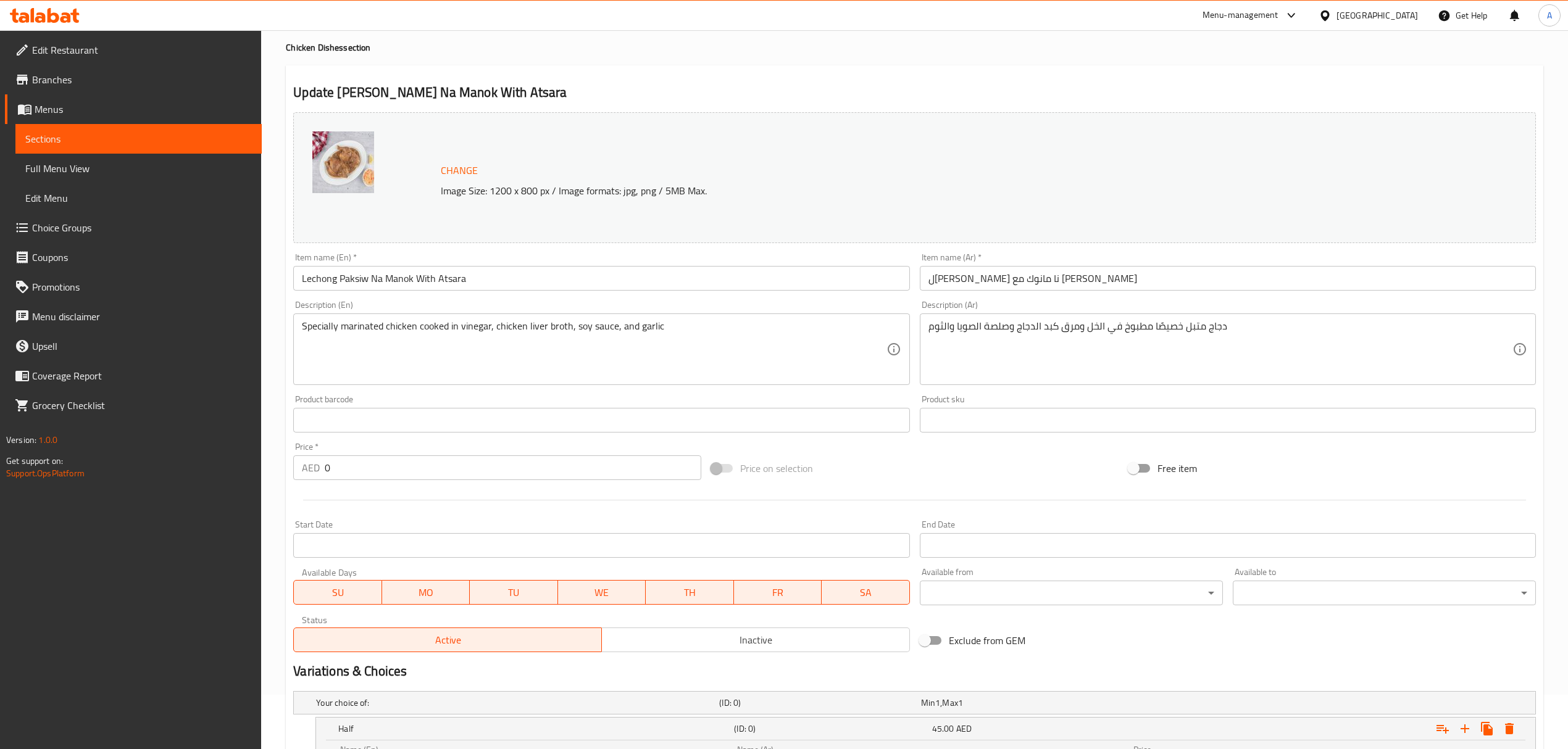
scroll to position [29, 0]
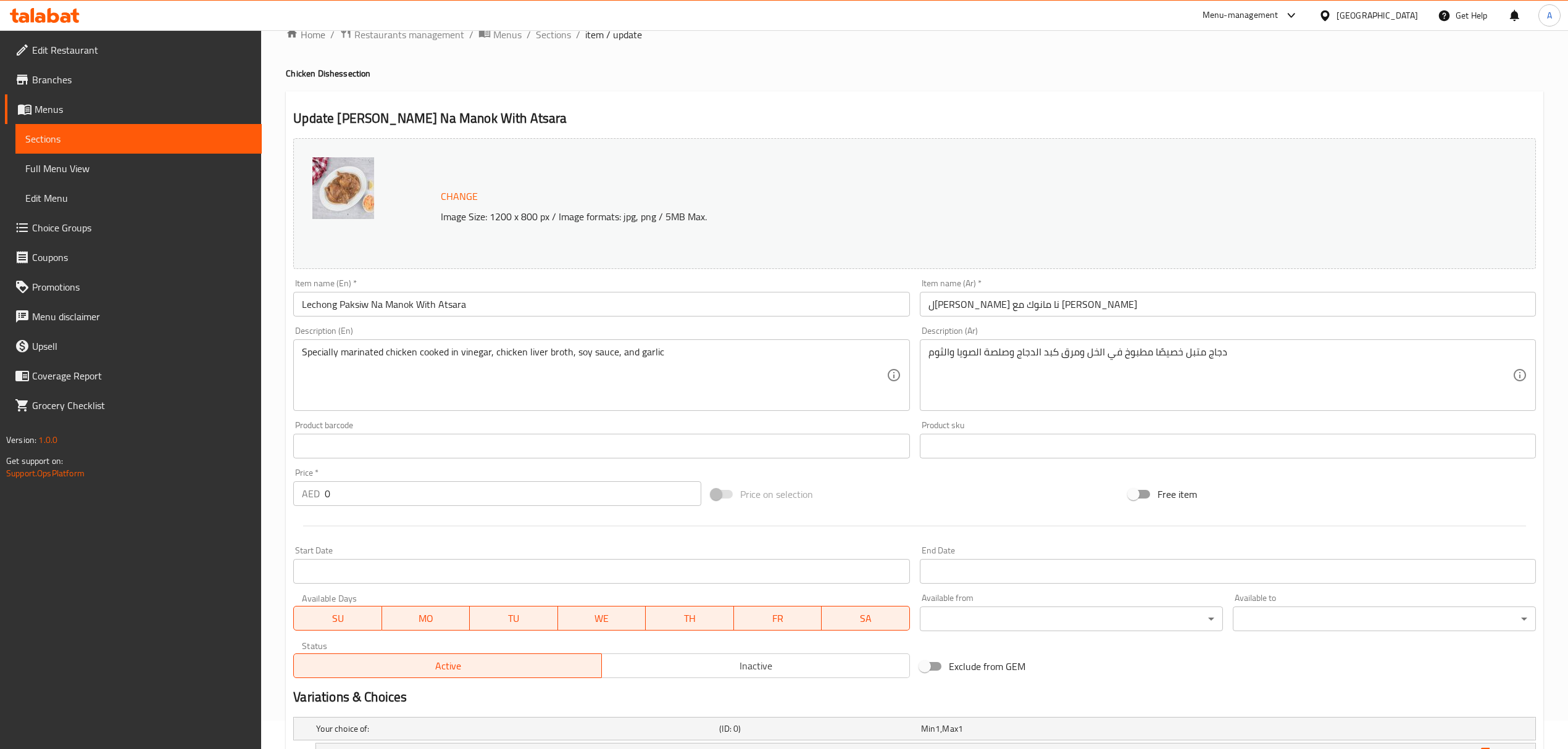
click at [551, 30] on div "Menu-management [GEOGRAPHIC_DATA] Get Help A" at bounding box center [784, 15] width 1568 height 30
click at [553, 40] on span "Sections" at bounding box center [553, 34] width 36 height 14
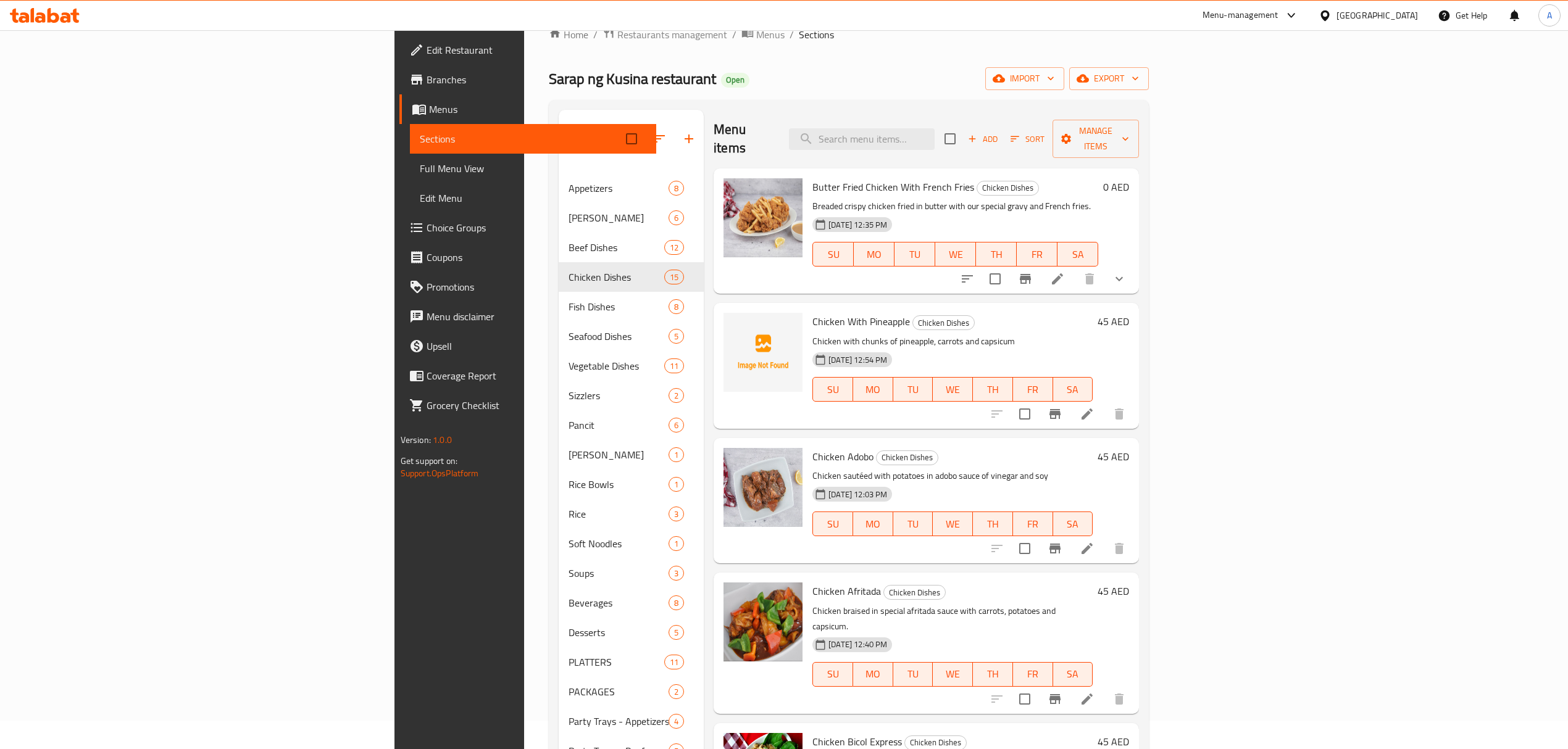
click at [857, 387] on div "SU MO TU WE TH FR SA" at bounding box center [953, 389] width 290 height 35
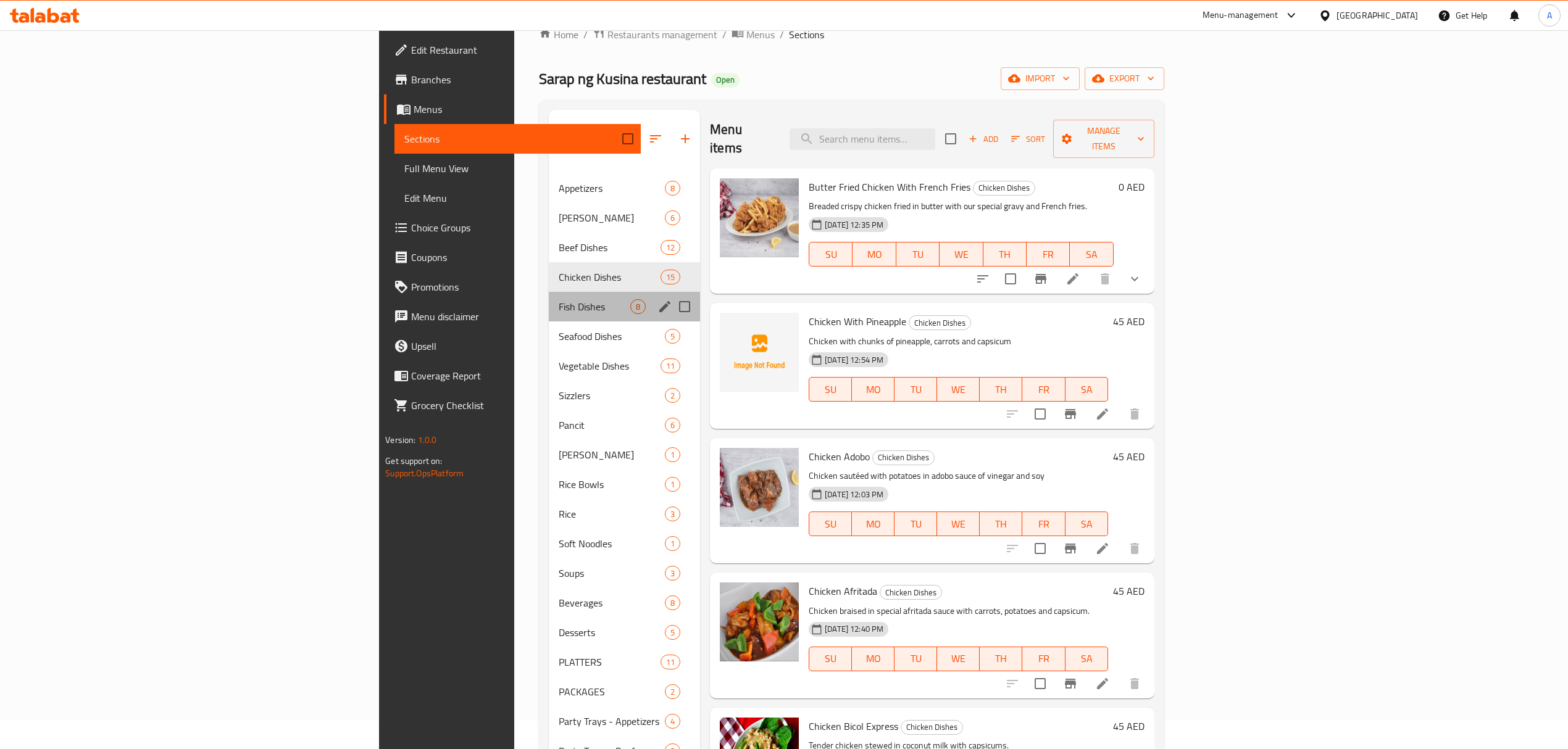
click at [548, 301] on div "Fish Dishes 8" at bounding box center [624, 307] width 151 height 30
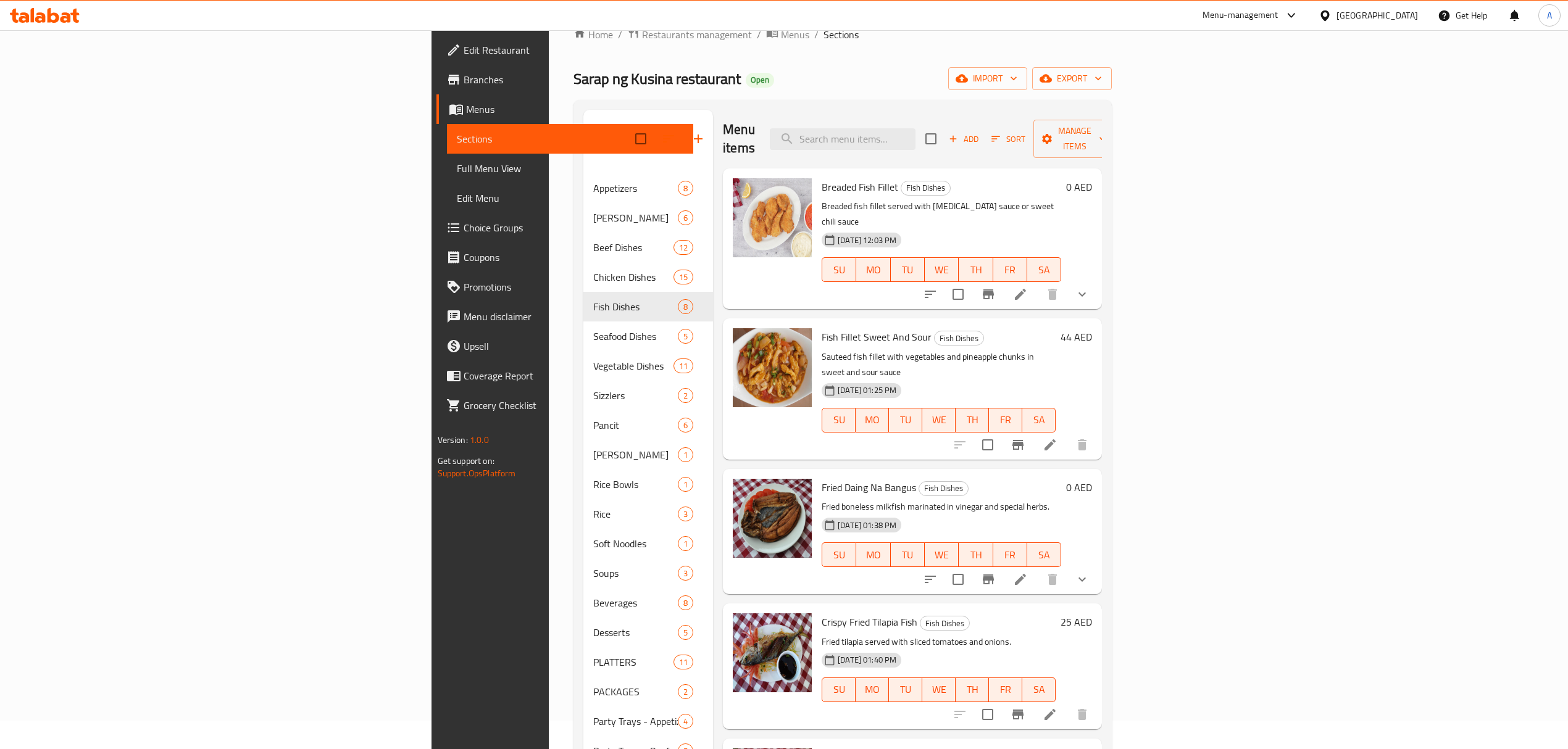
click at [944, 378] on div "[DATE] 01:25 PM SU MO TU WE TH FR SA" at bounding box center [939, 411] width 244 height 67
click at [1090, 287] on icon "show more" at bounding box center [1081, 294] width 14 height 14
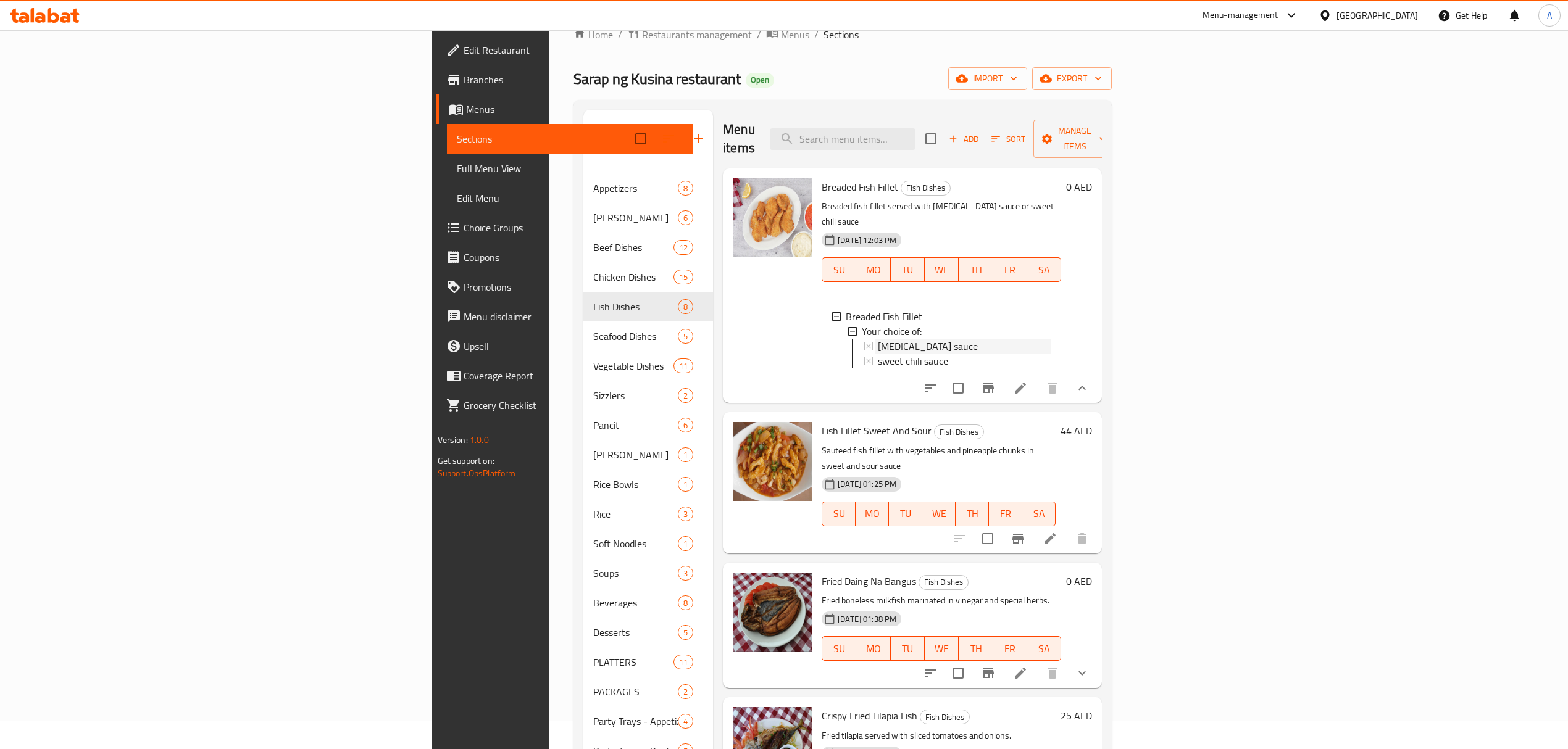
click at [878, 339] on span "[MEDICAL_DATA] sauce" at bounding box center [928, 346] width 100 height 14
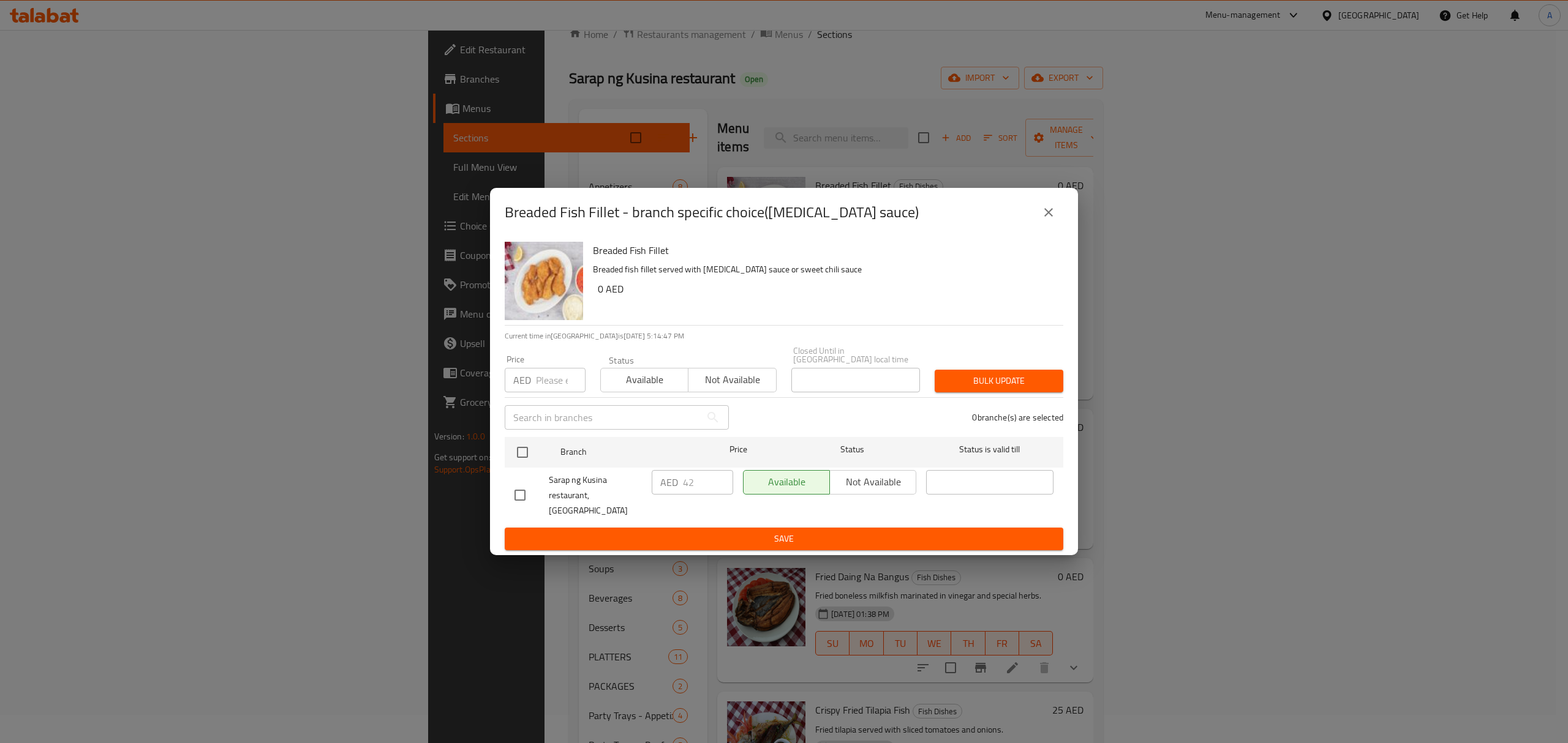
click at [1057, 202] on div "Breaded Fish Fillet - branch specific choice([MEDICAL_DATA] sauce)" at bounding box center [784, 213] width 588 height 49
click at [1054, 213] on icon "close" at bounding box center [1048, 212] width 14 height 14
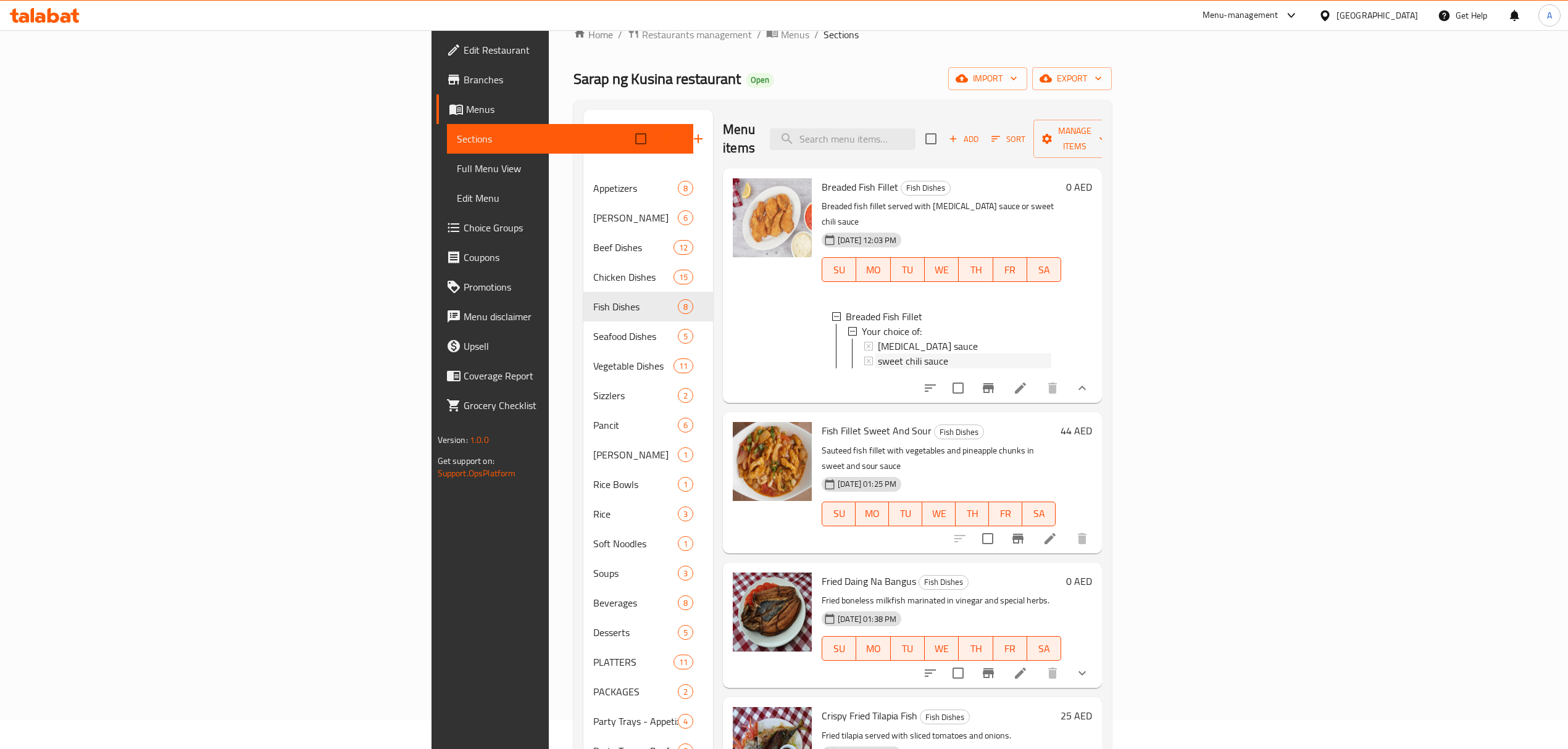
click at [878, 353] on span "sweet chili sauce" at bounding box center [913, 360] width 70 height 14
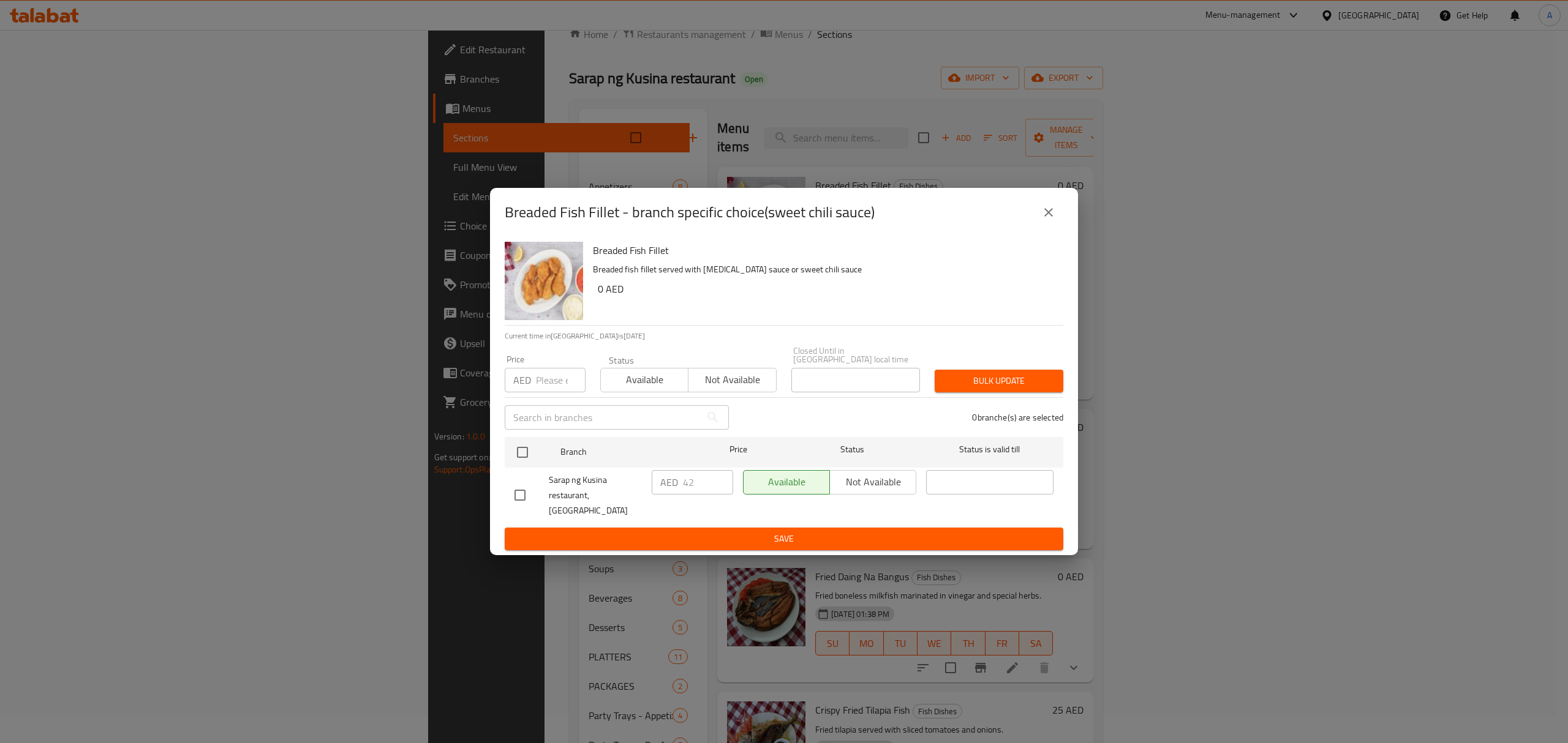
click at [1057, 214] on button "close" at bounding box center [1048, 212] width 29 height 29
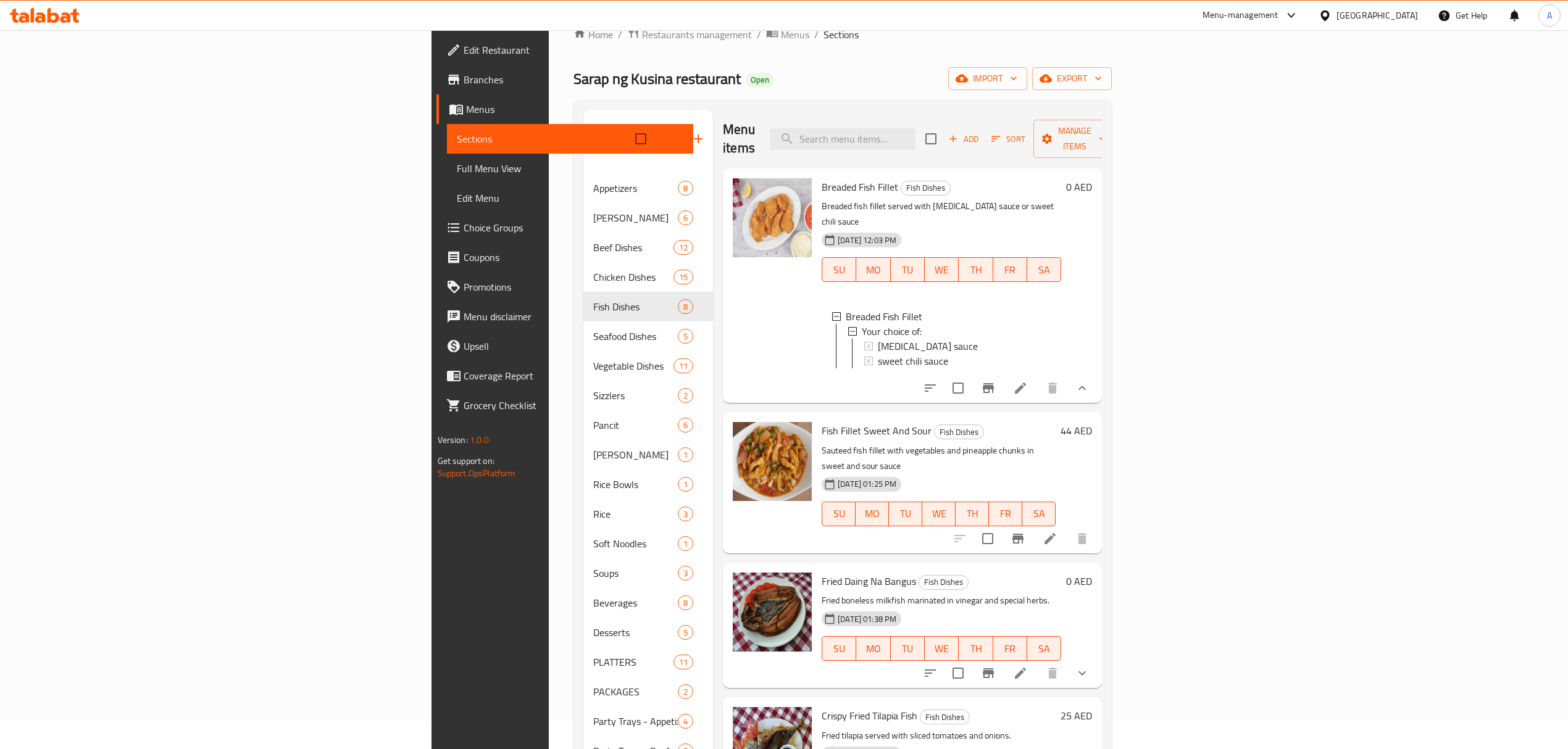
click at [943, 376] on div "Breaded Fish Fillet Fish Dishes Breaded fish fillet served with [MEDICAL_DATA] …" at bounding box center [942, 286] width 249 height 225
click at [1097, 658] on button "show more" at bounding box center [1081, 673] width 30 height 30
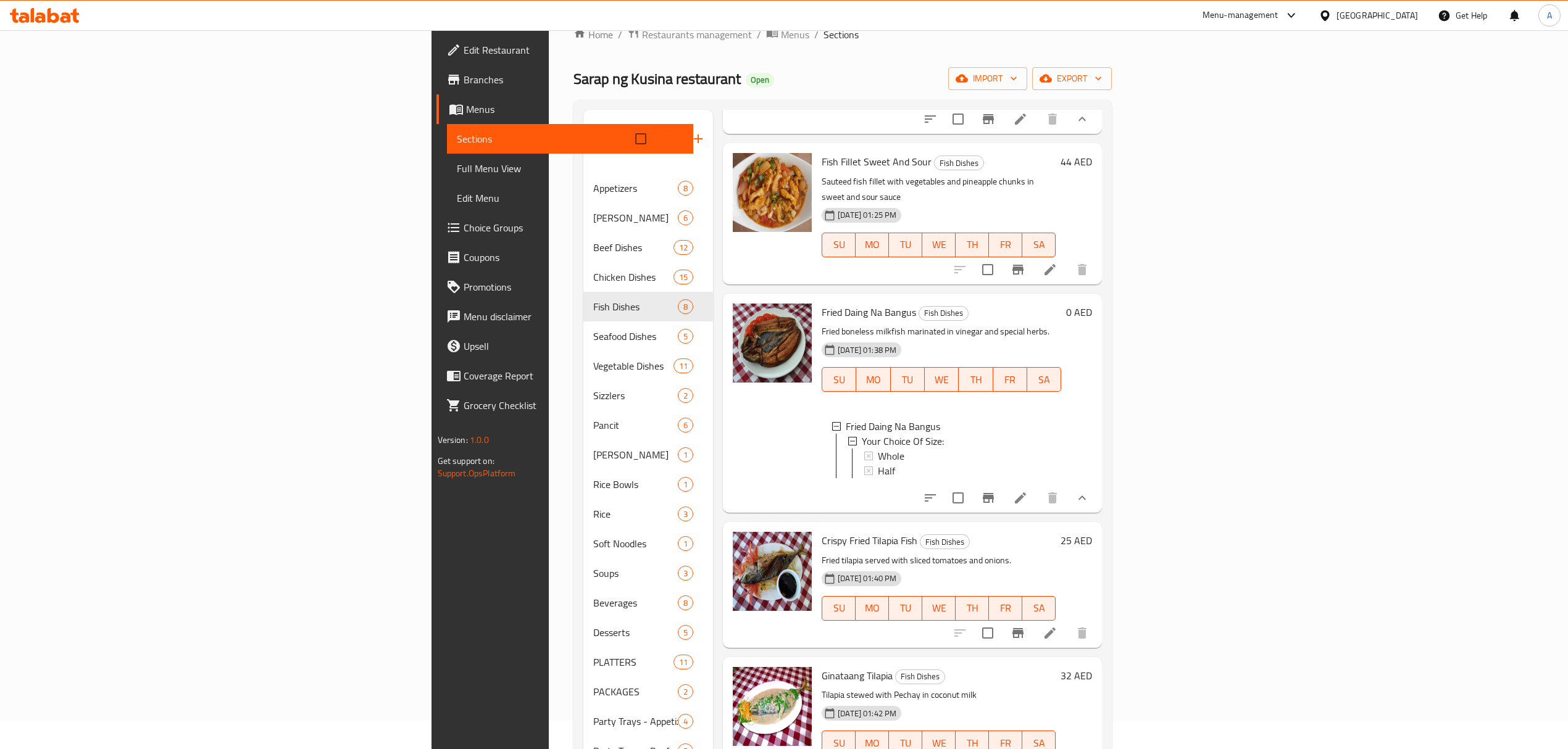
scroll to position [329, 0]
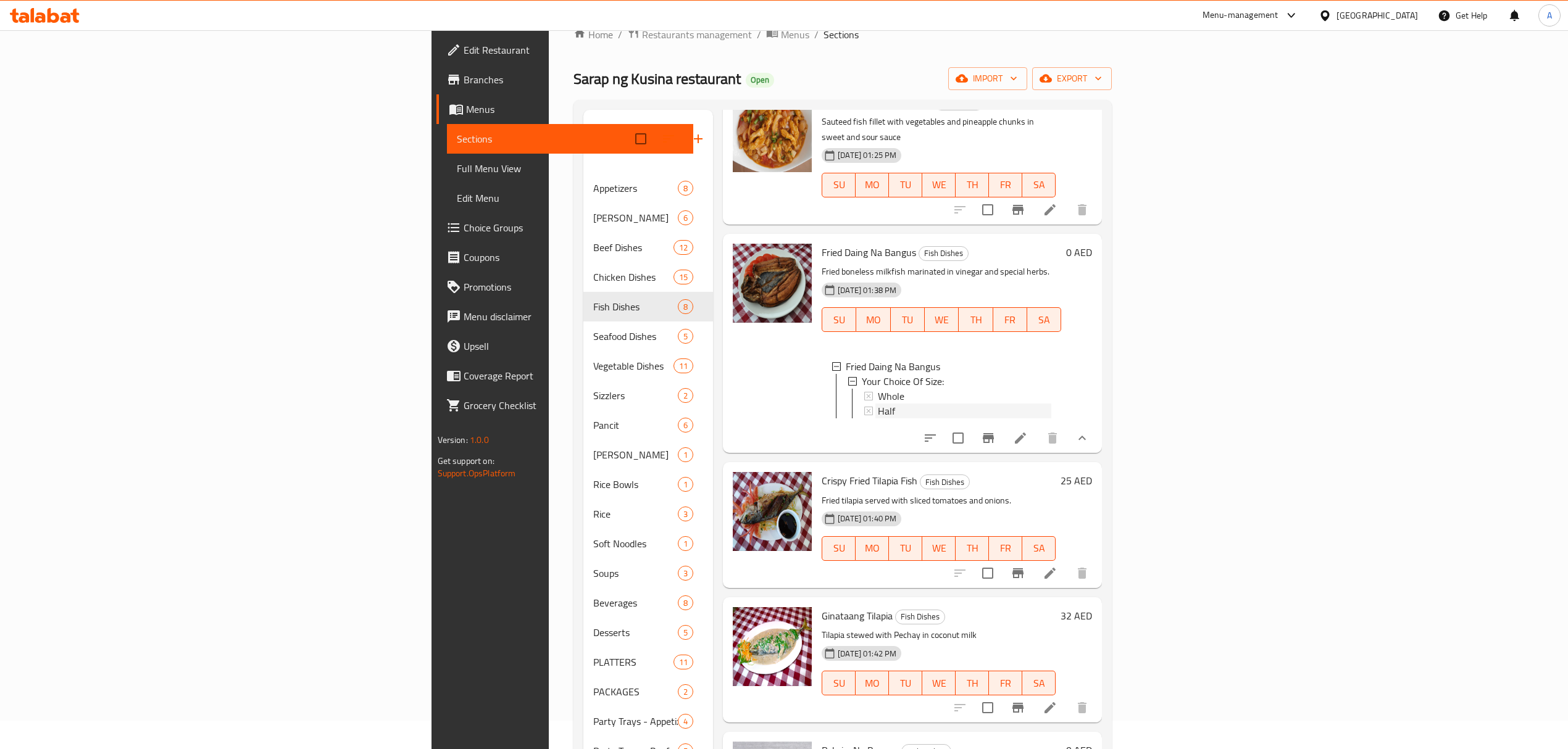
click at [878, 403] on span "Half" at bounding box center [887, 410] width 17 height 14
click at [878, 389] on span "Whole" at bounding box center [891, 396] width 26 height 14
click at [903, 95] on div "Home / Restaurants management / Menus / Sections Sarap ng Kusina restaurant Ope…" at bounding box center [842, 507] width 538 height 962
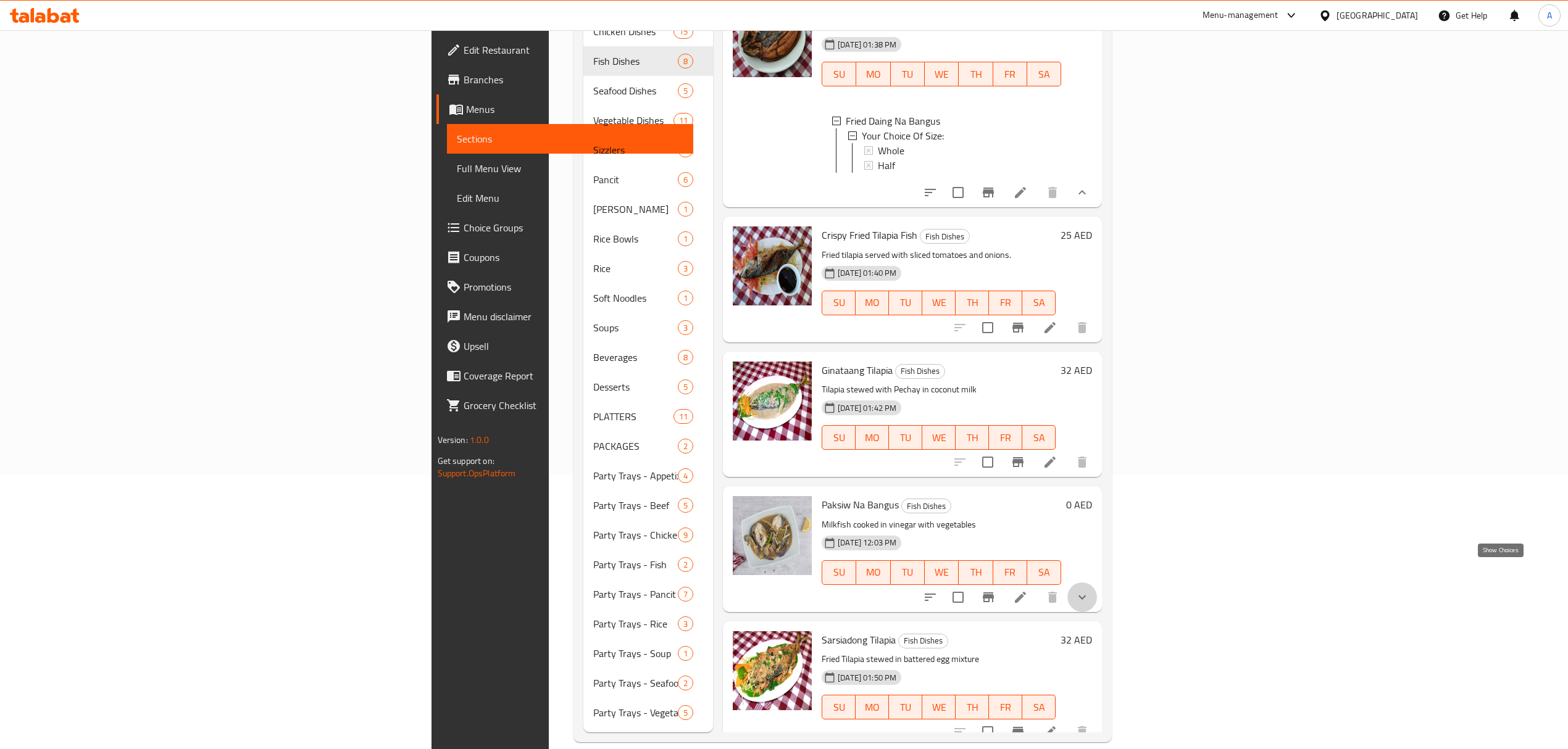
click at [1086, 595] on icon "show more" at bounding box center [1081, 596] width 8 height 4
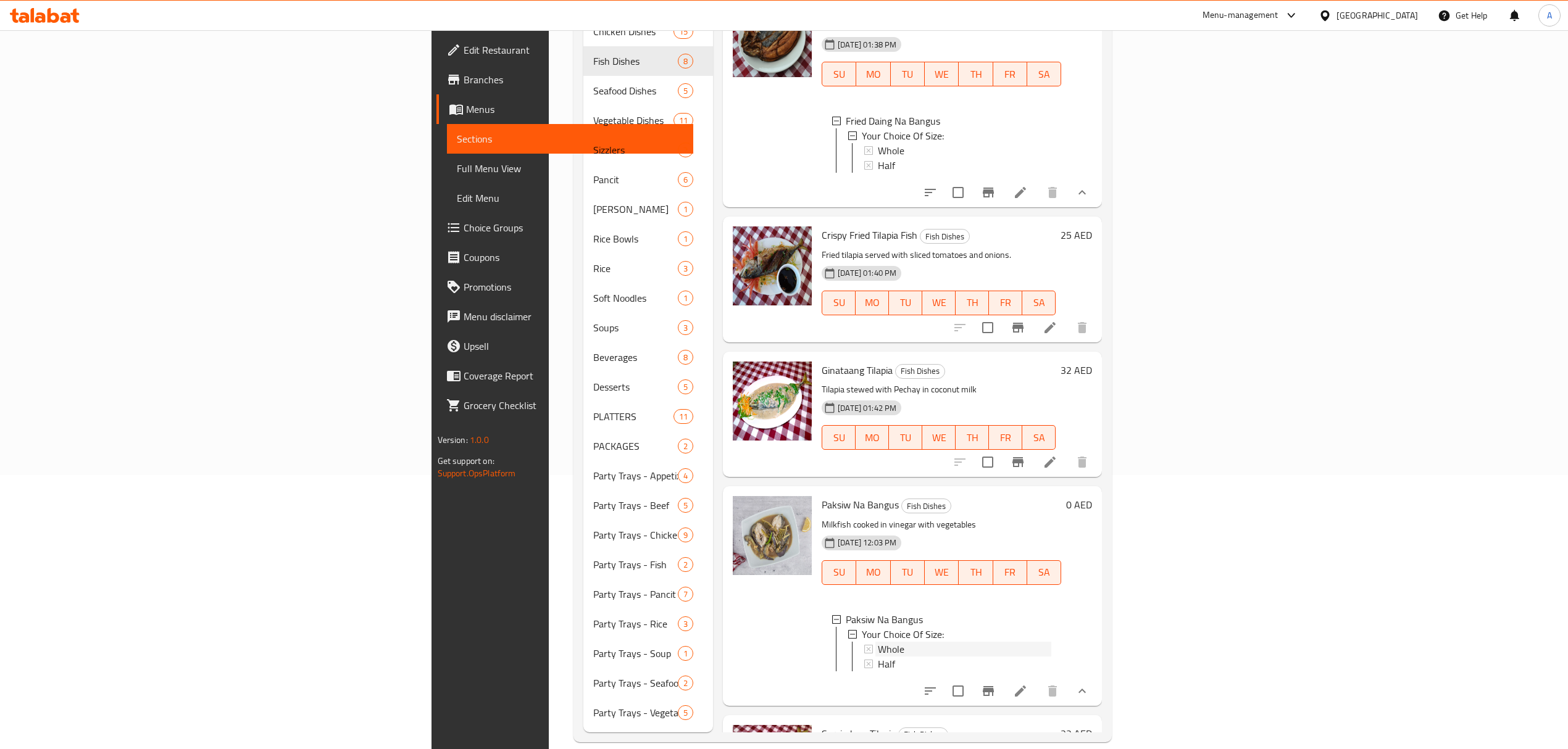
click at [878, 641] on span "Whole" at bounding box center [891, 648] width 26 height 14
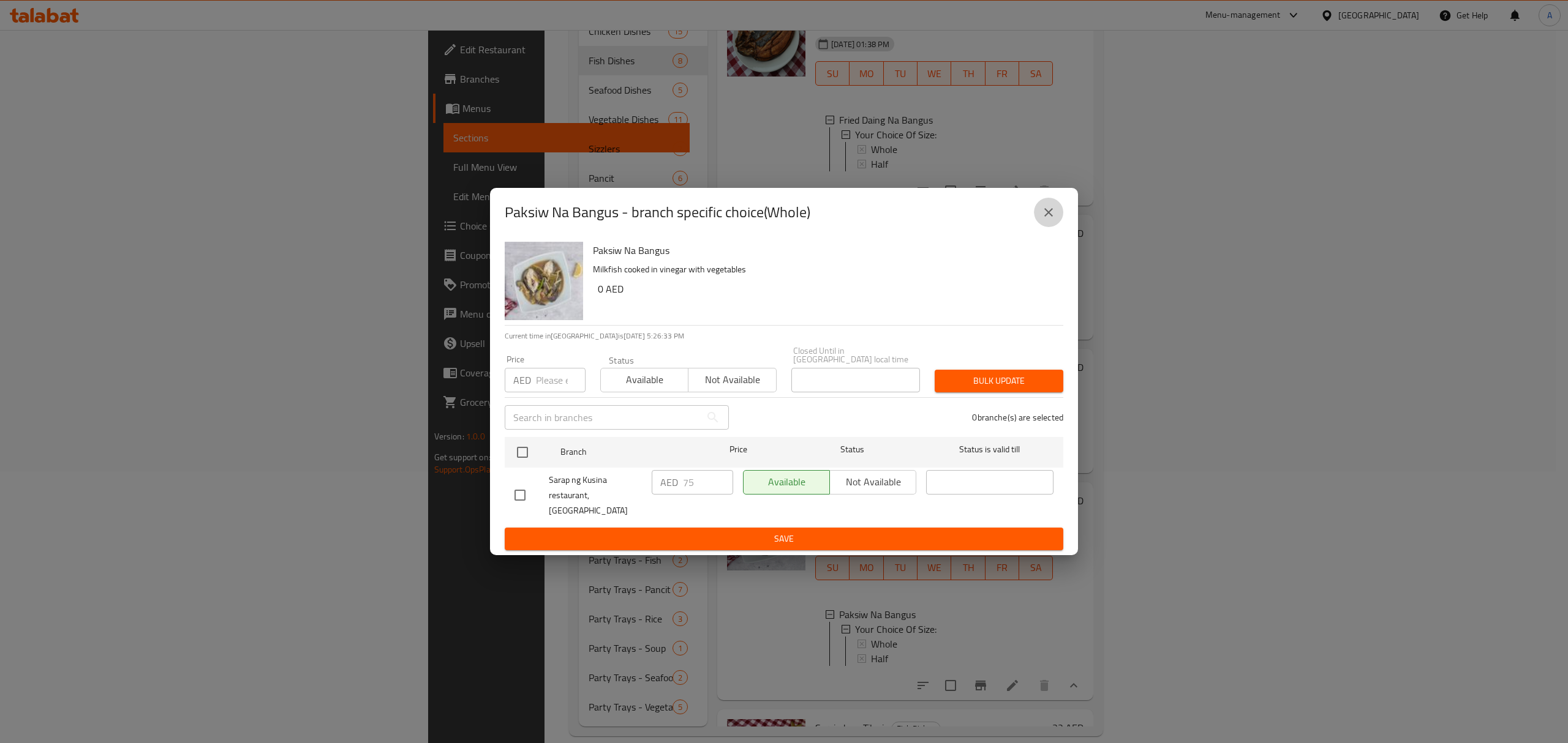
click at [1056, 226] on button "close" at bounding box center [1048, 212] width 29 height 29
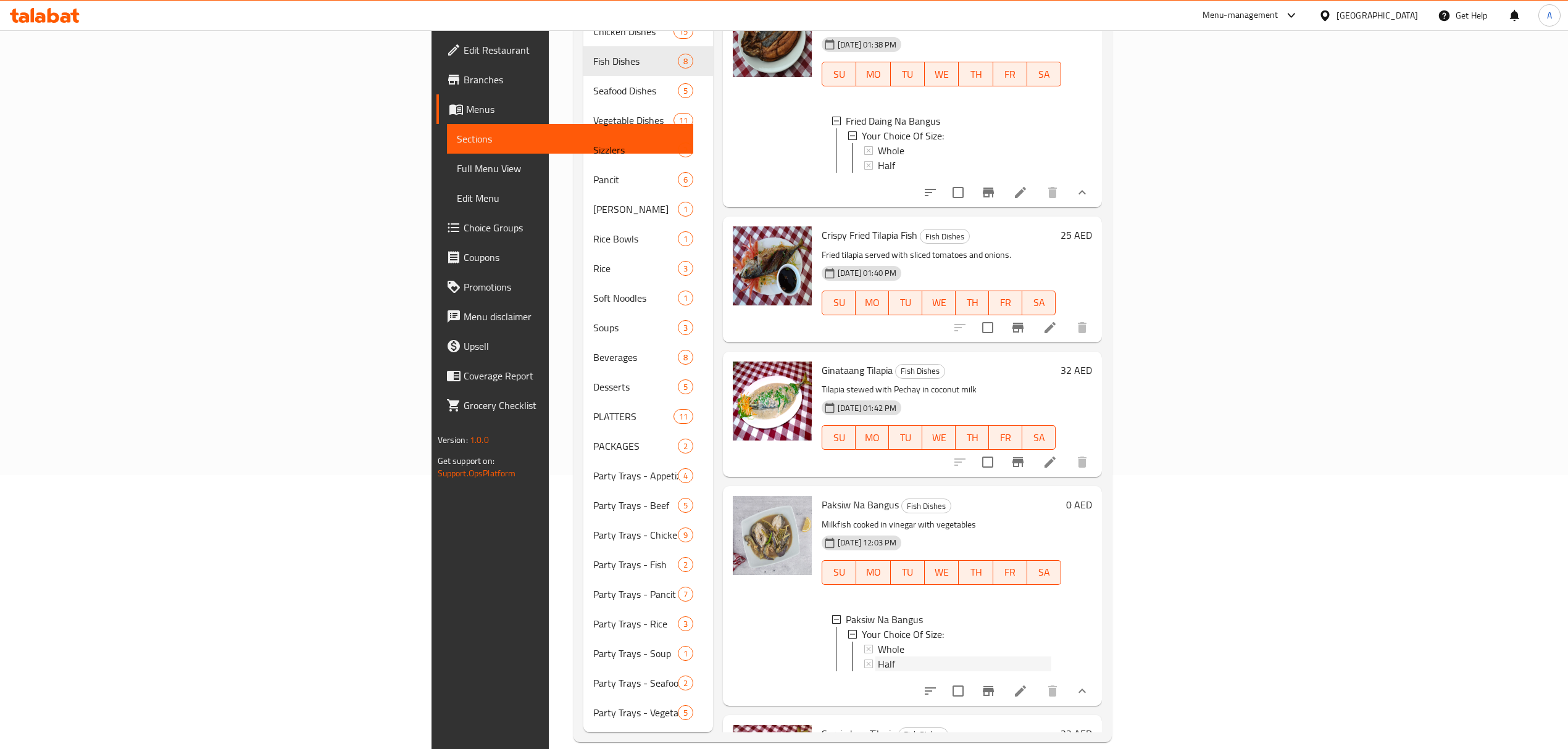
click at [878, 657] on div "Half" at bounding box center [965, 663] width 174 height 14
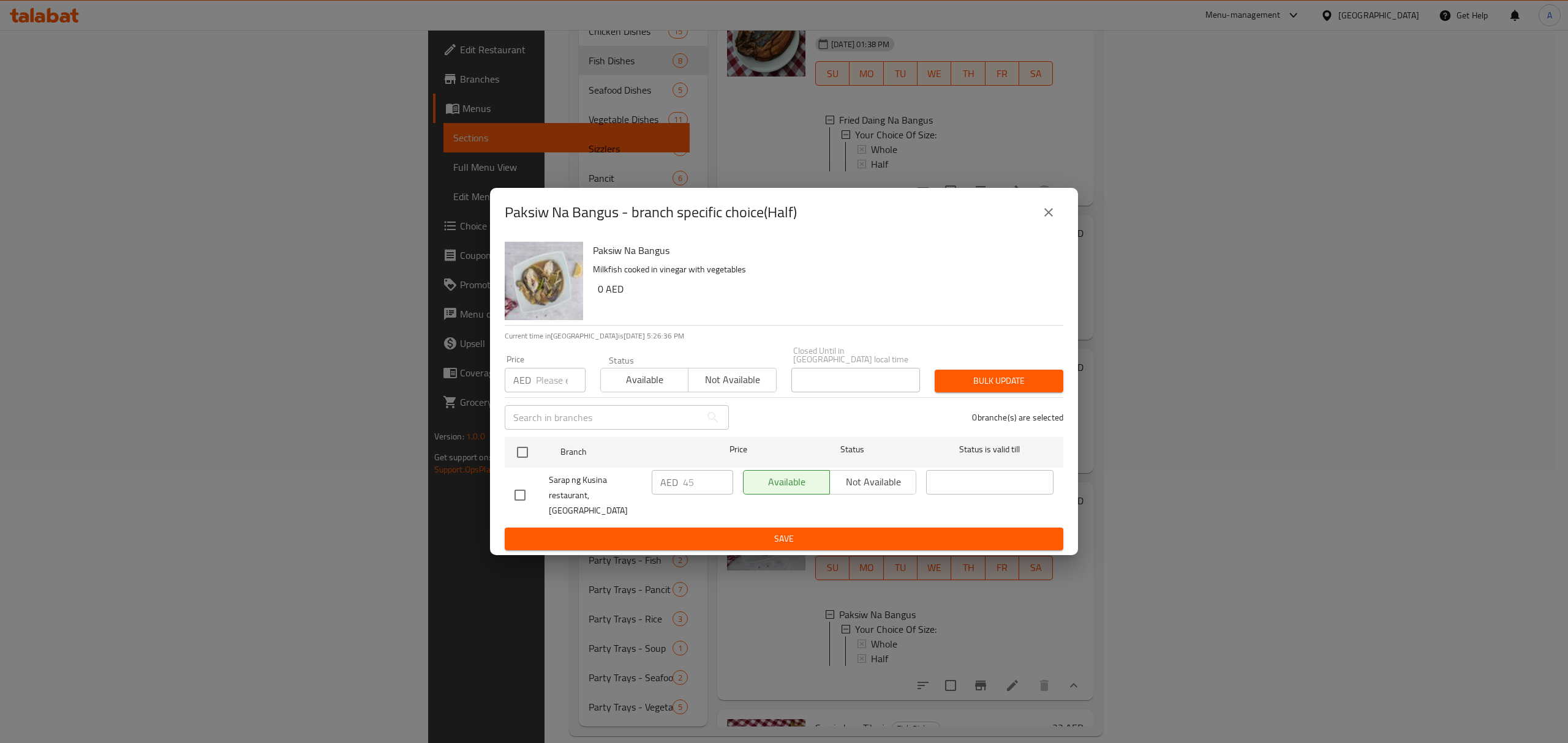
click at [1043, 219] on icon "close" at bounding box center [1048, 212] width 14 height 14
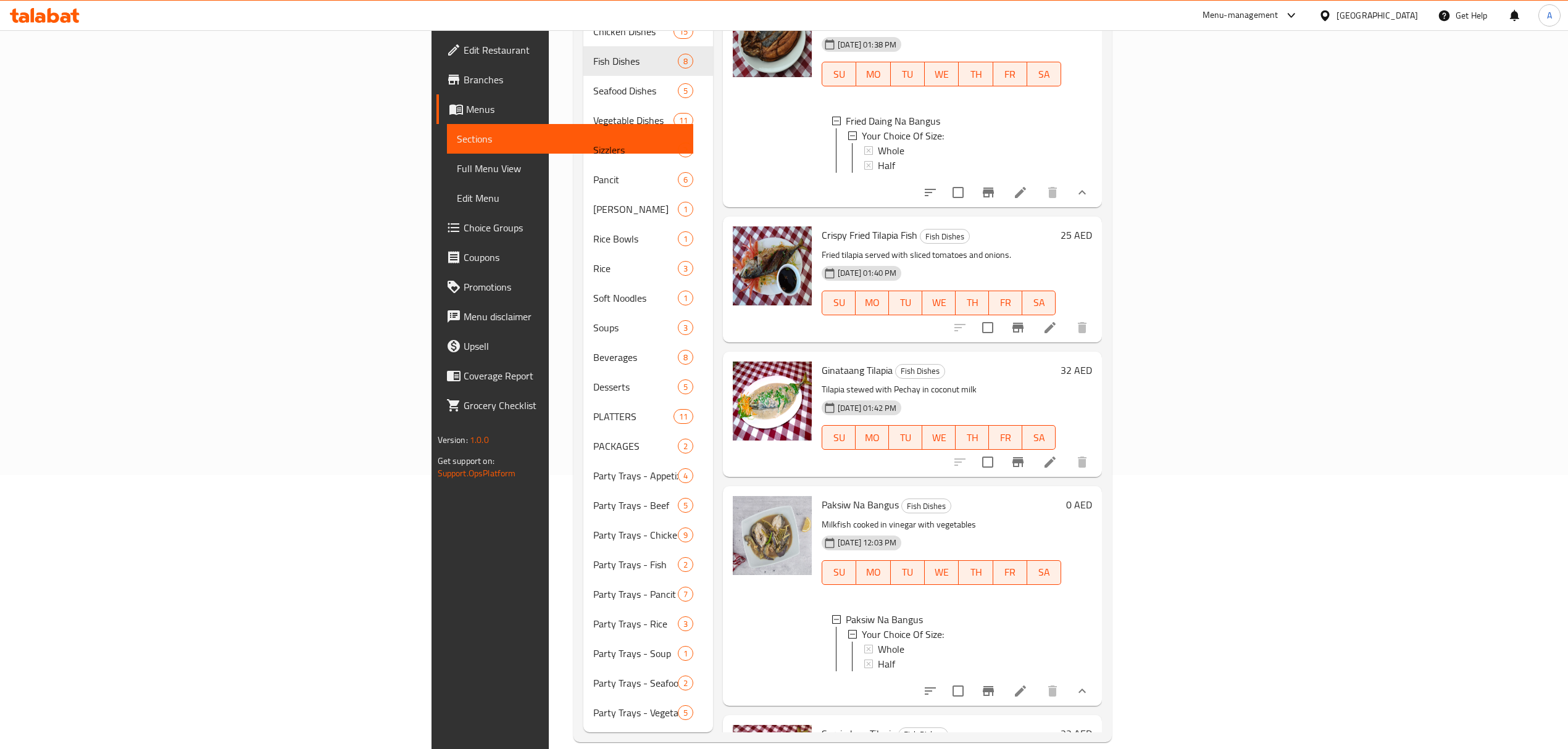
click at [821, 103] on div "Fried Daing Na Bangus Your Choice Of Size: Whole Half" at bounding box center [941, 145] width 240 height 84
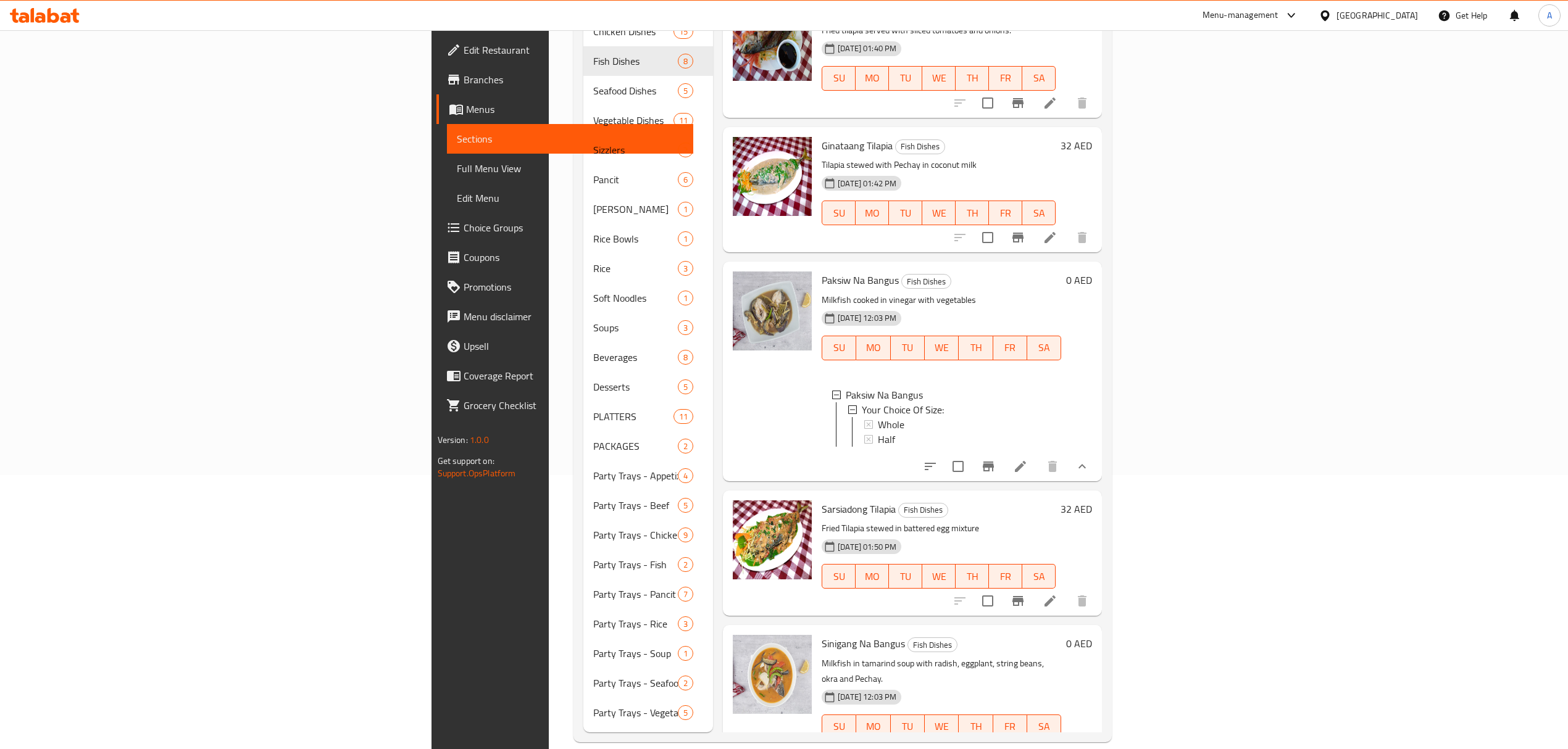
scroll to position [578, 0]
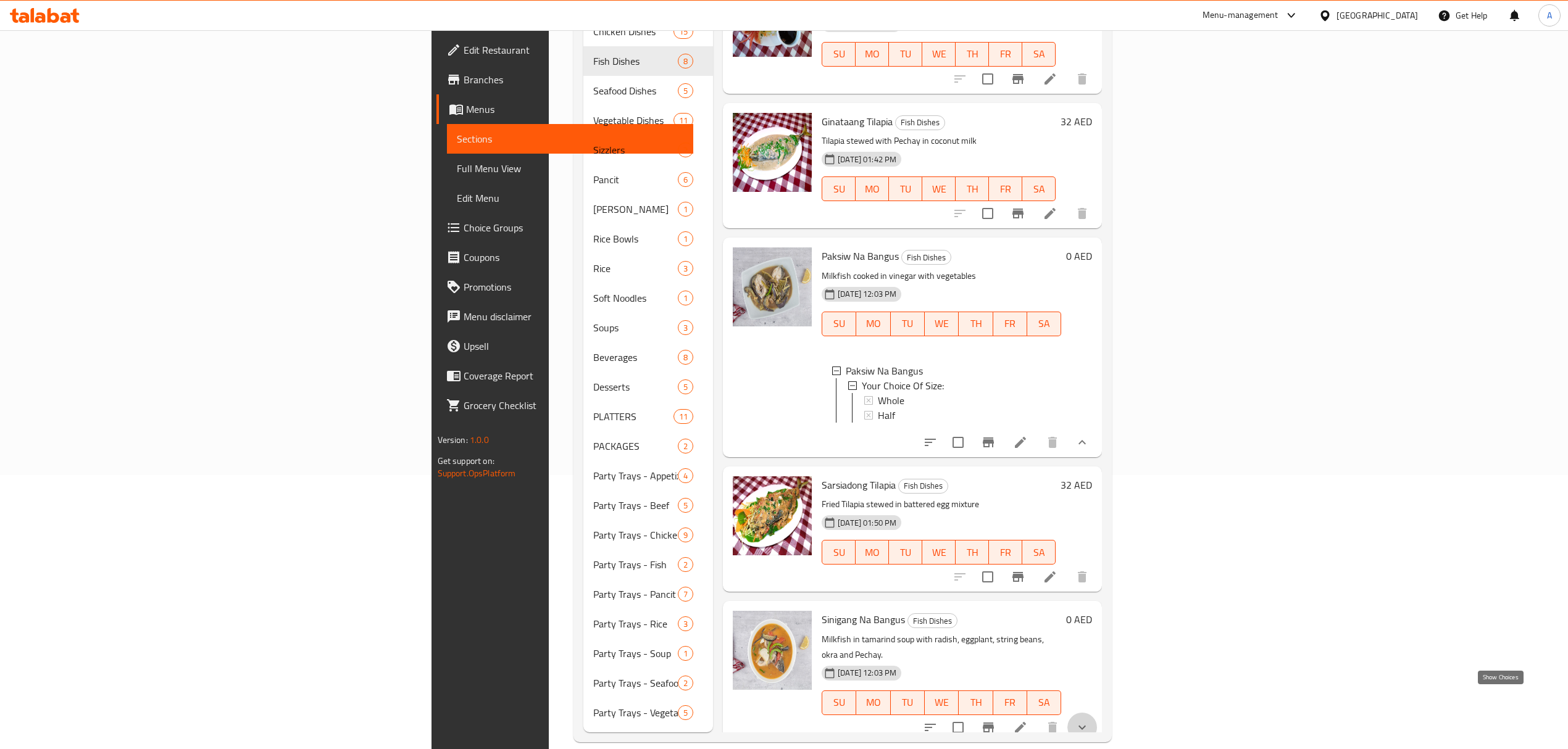
click at [1090, 720] on icon "show more" at bounding box center [1081, 727] width 14 height 14
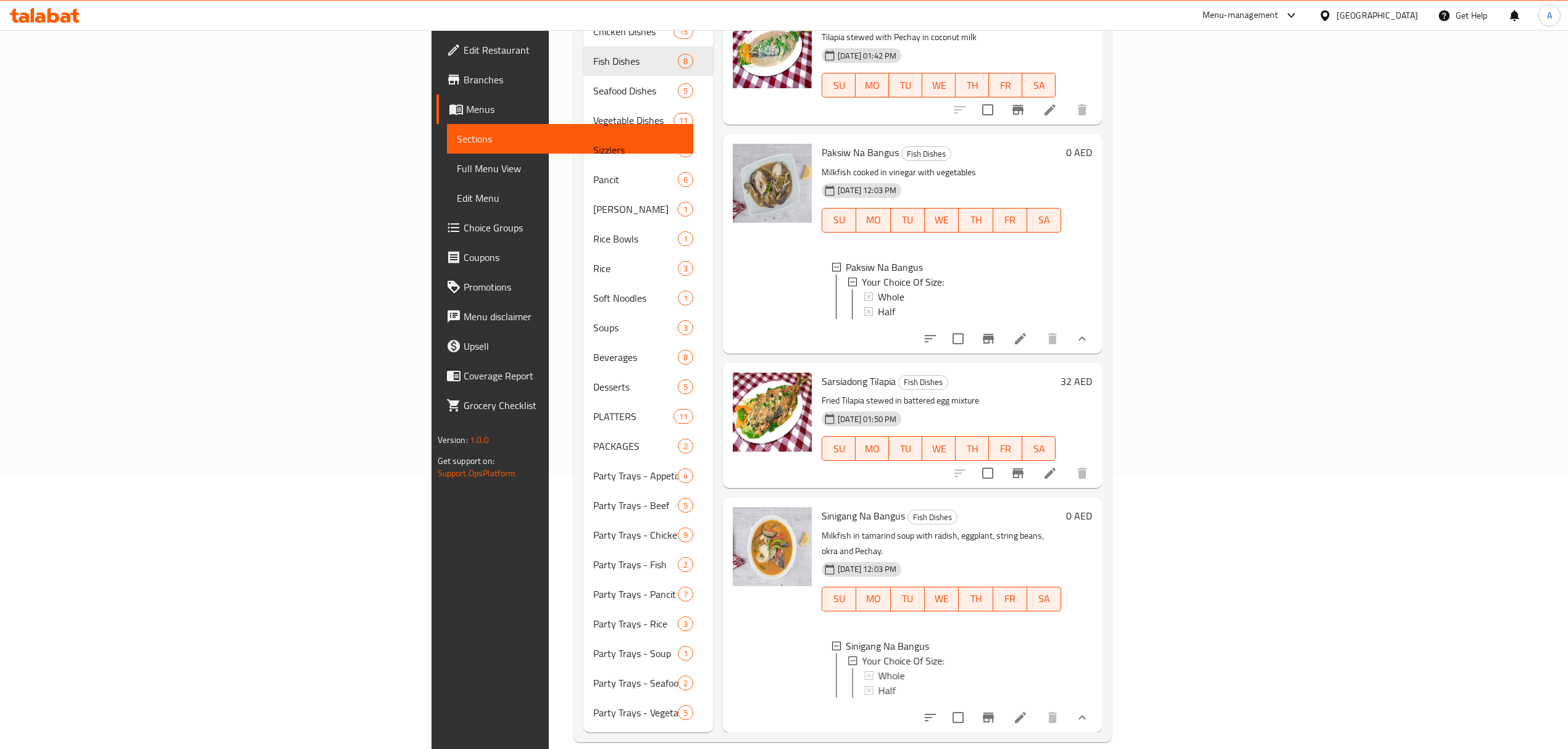
scroll to position [684, 0]
click at [878, 669] on div "Whole" at bounding box center [965, 675] width 174 height 14
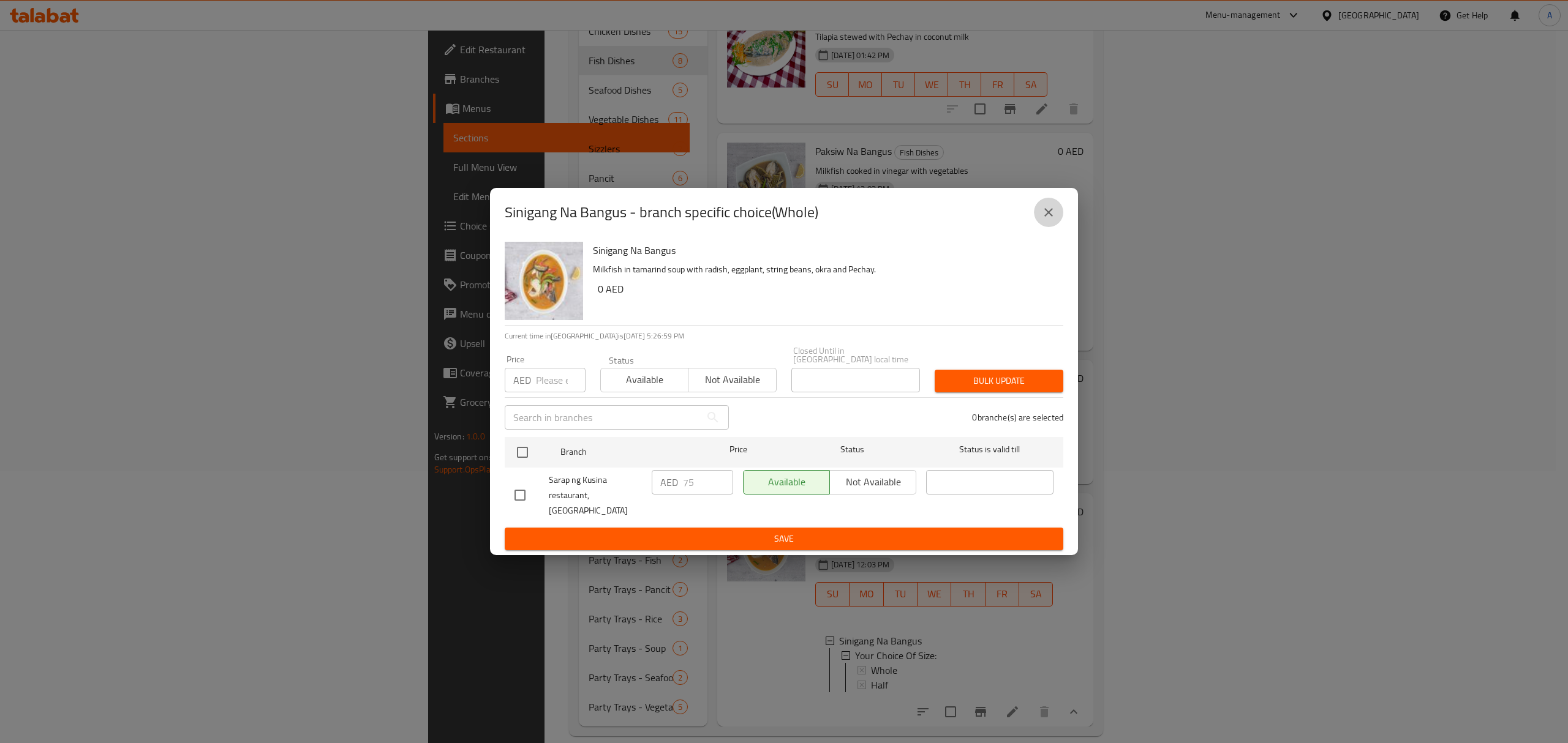
click at [1043, 227] on button "close" at bounding box center [1048, 212] width 29 height 29
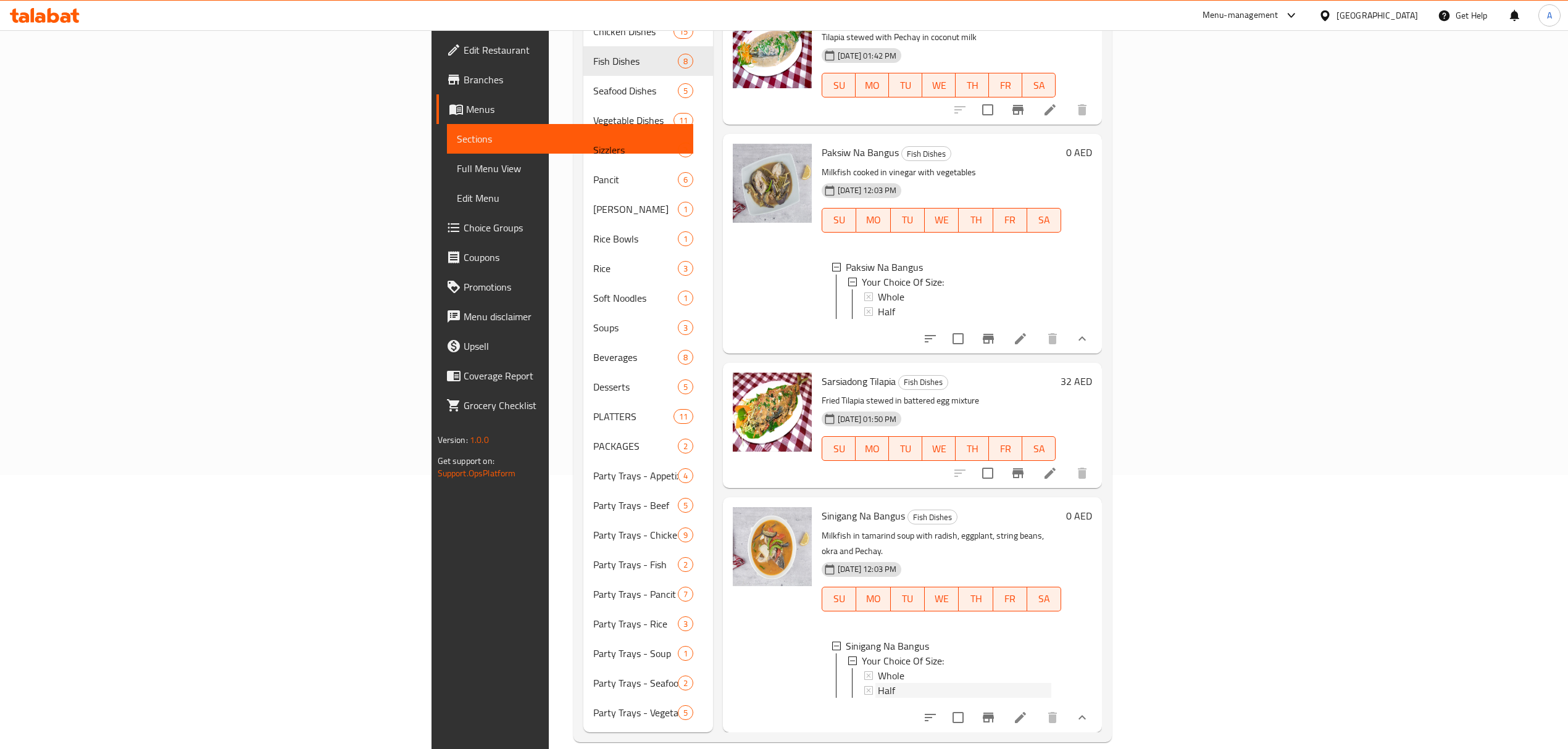
click at [878, 683] on span "Half" at bounding box center [887, 690] width 17 height 14
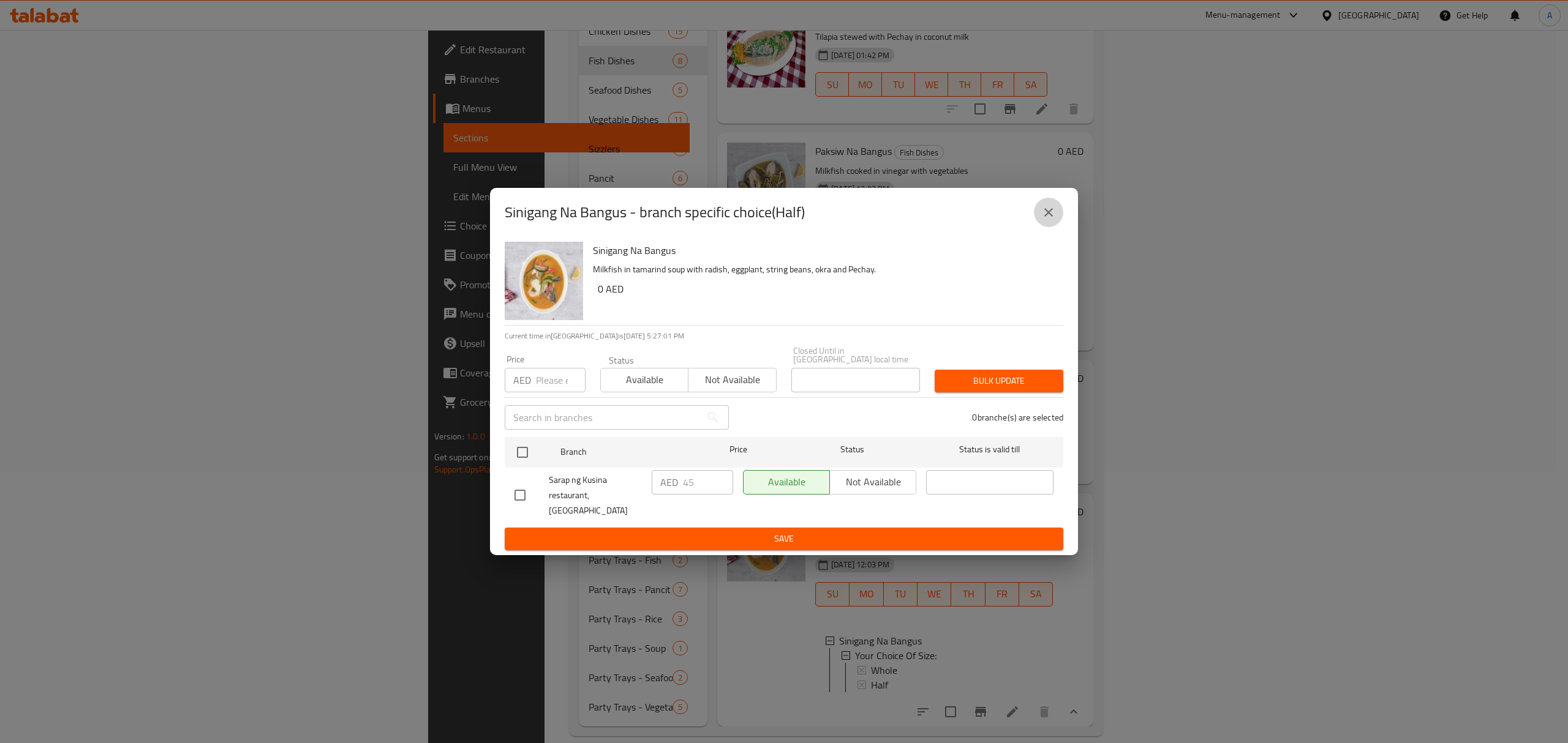
click at [1057, 216] on button "close" at bounding box center [1048, 212] width 29 height 29
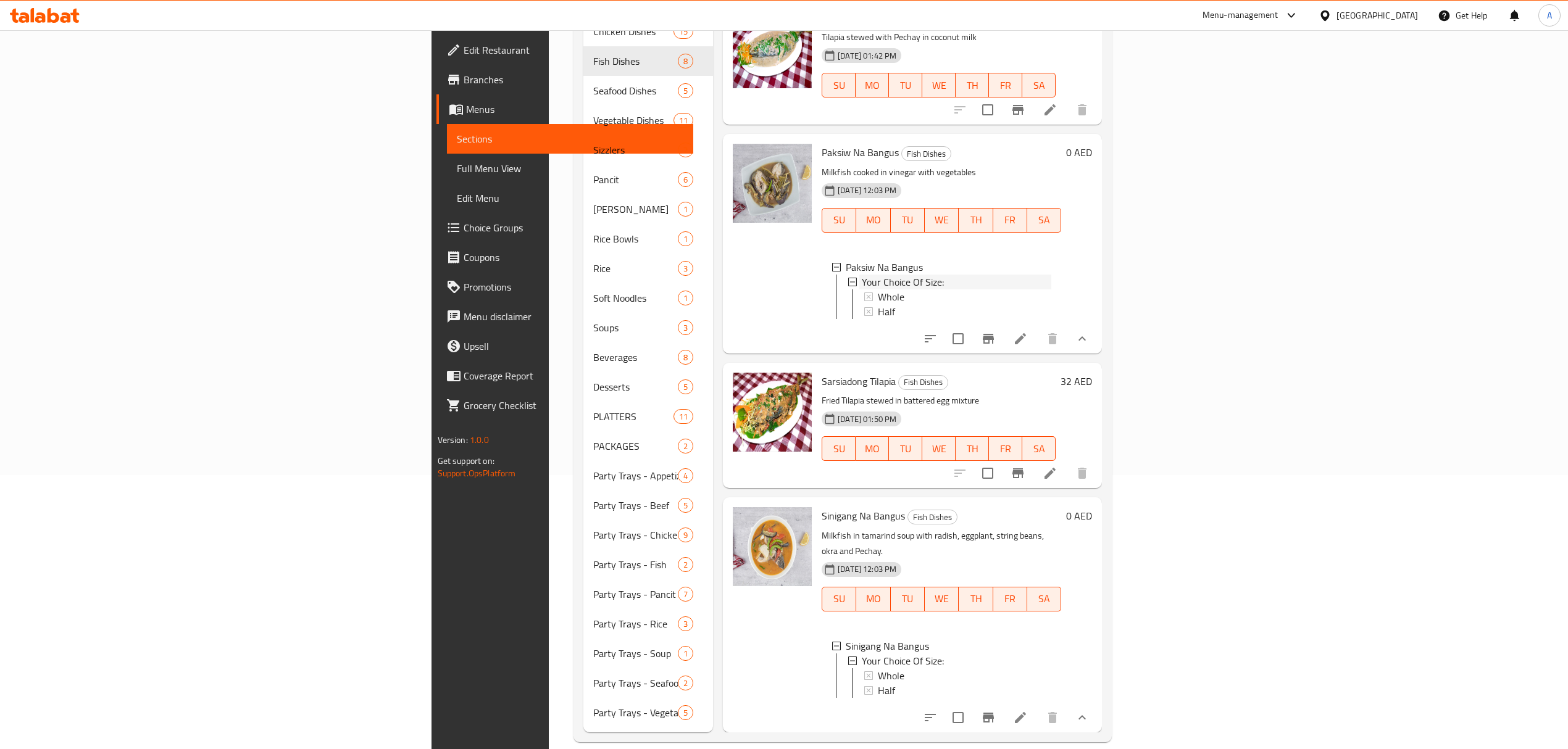
click at [862, 275] on span "Your Choice Of Size:" at bounding box center [903, 281] width 82 height 14
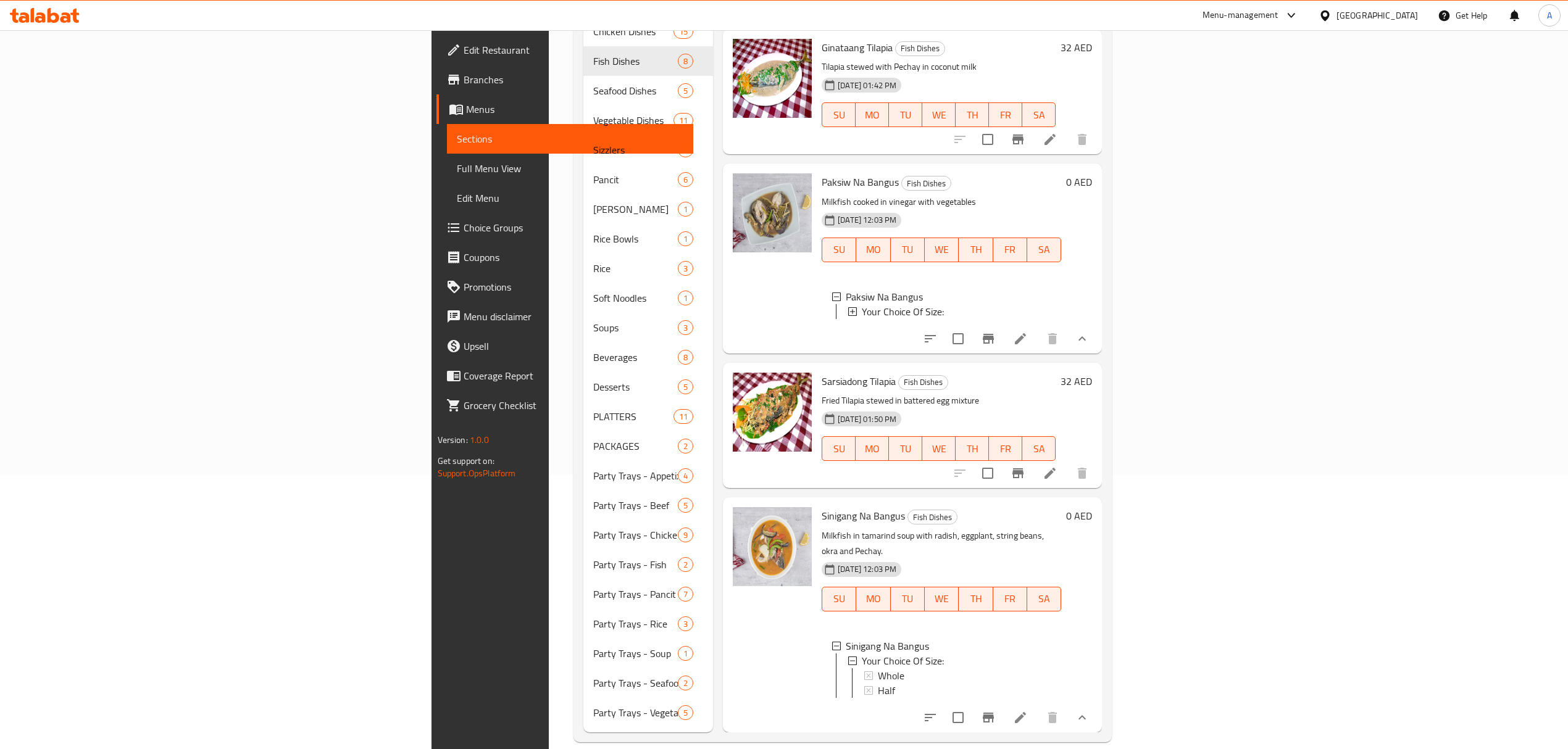
scroll to position [654, 0]
click at [728, 324] on div at bounding box center [772, 258] width 89 height 180
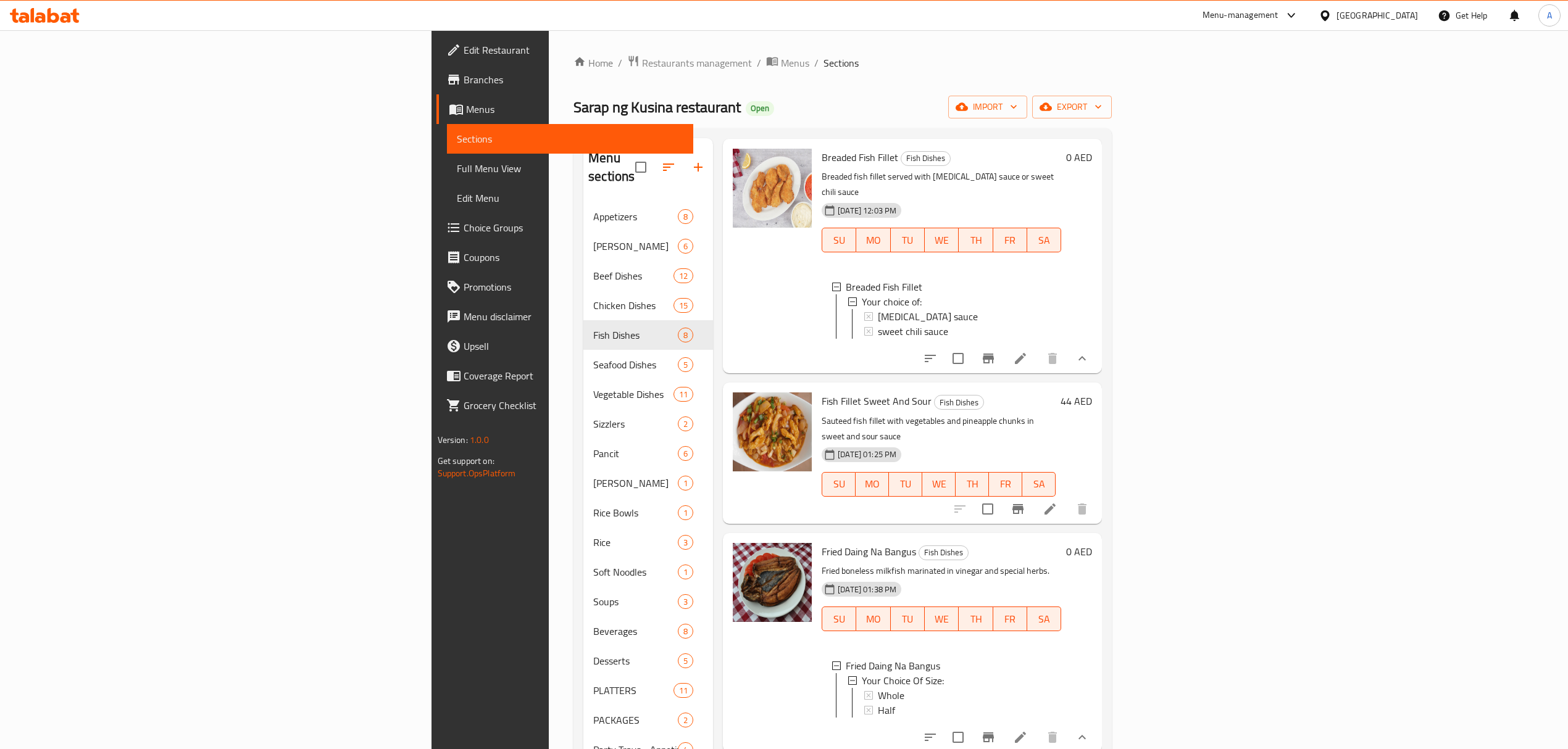
scroll to position [0, 0]
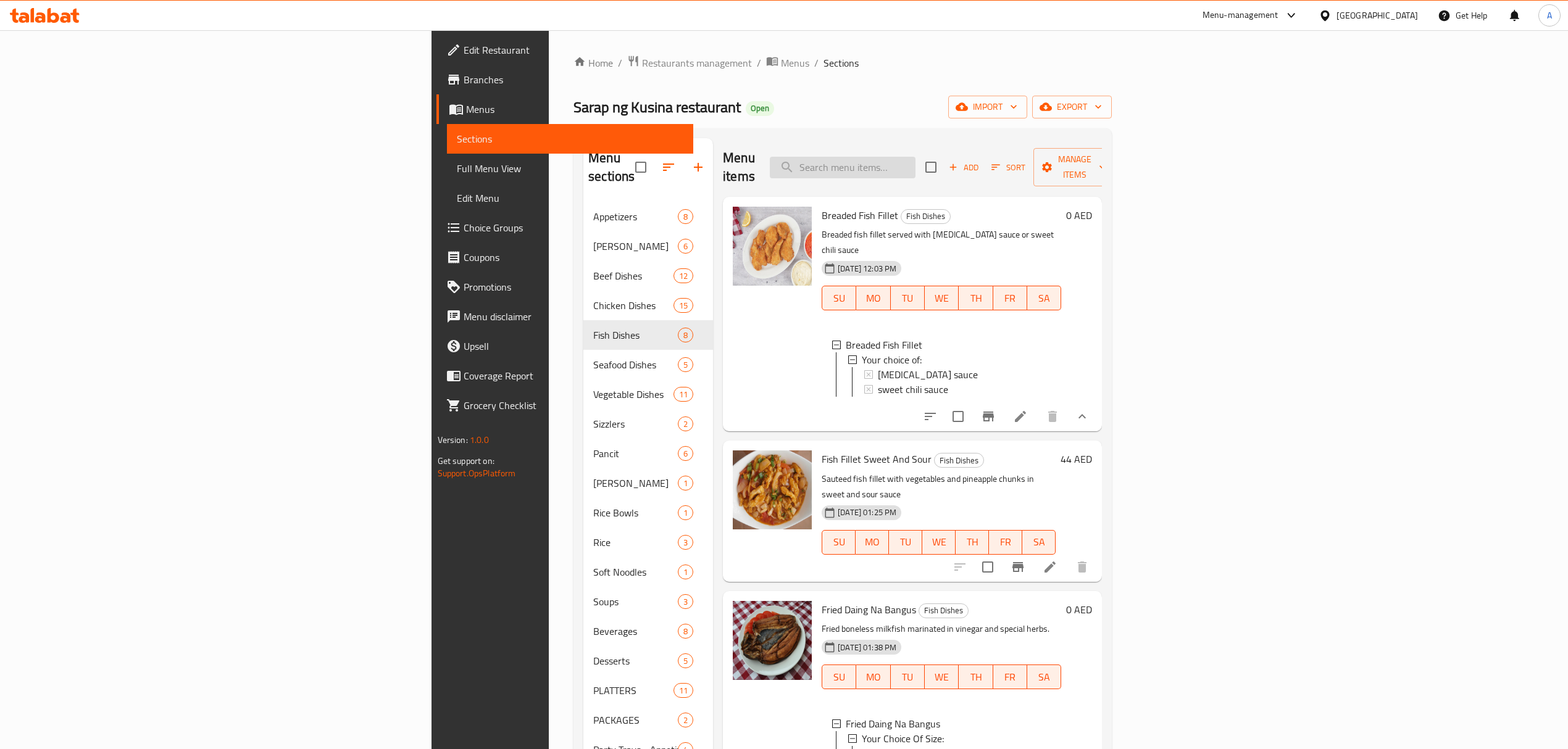
click at [915, 157] on input "search" at bounding box center [842, 167] width 146 height 21
paste input "Goto with Boiled Egg"
type input "Goto with Boiled Egg"
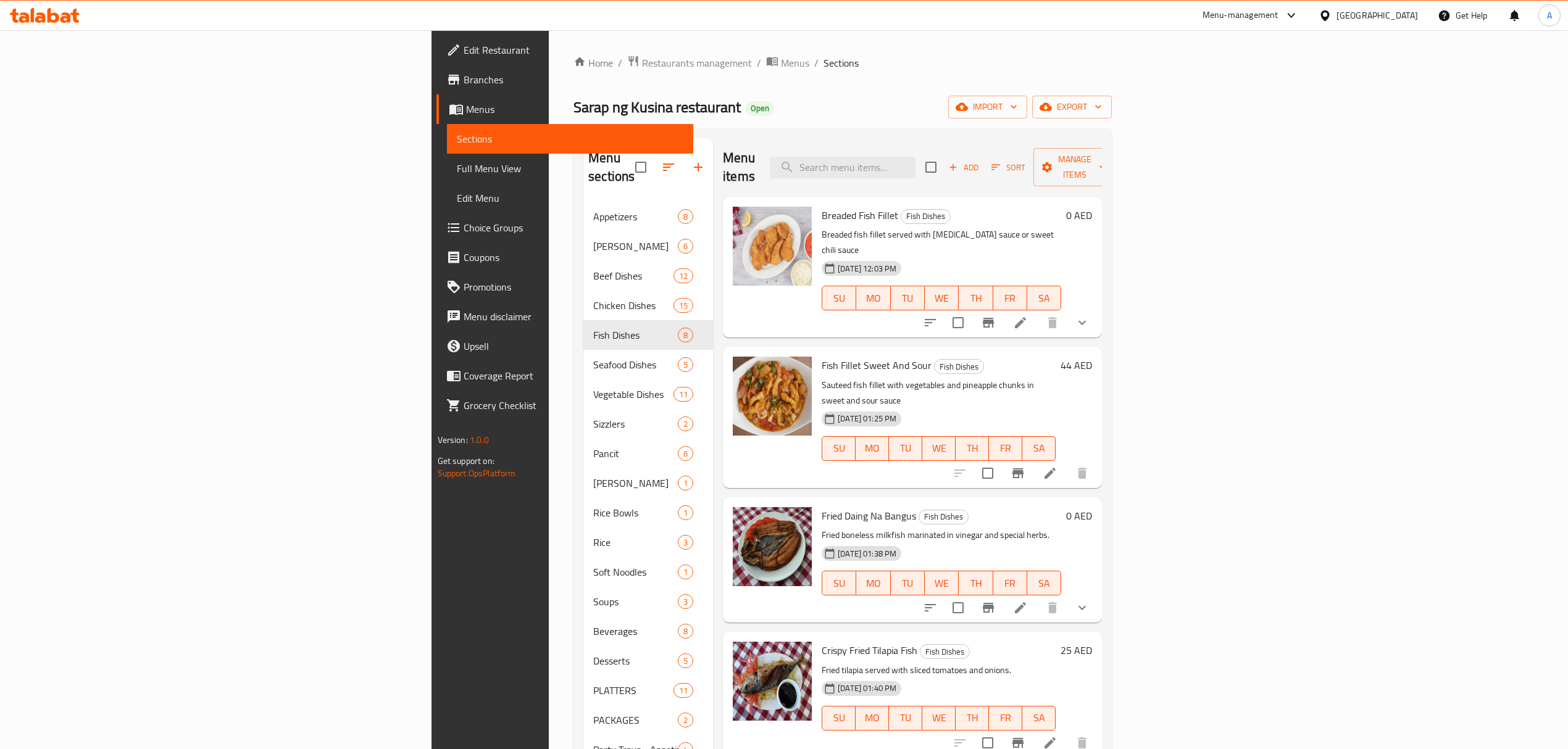
paste input "Lomi with Boiled Egg"
type input "Lomi with Boiled Egg"
click at [683, 153] on button "button" at bounding box center [698, 167] width 30 height 30
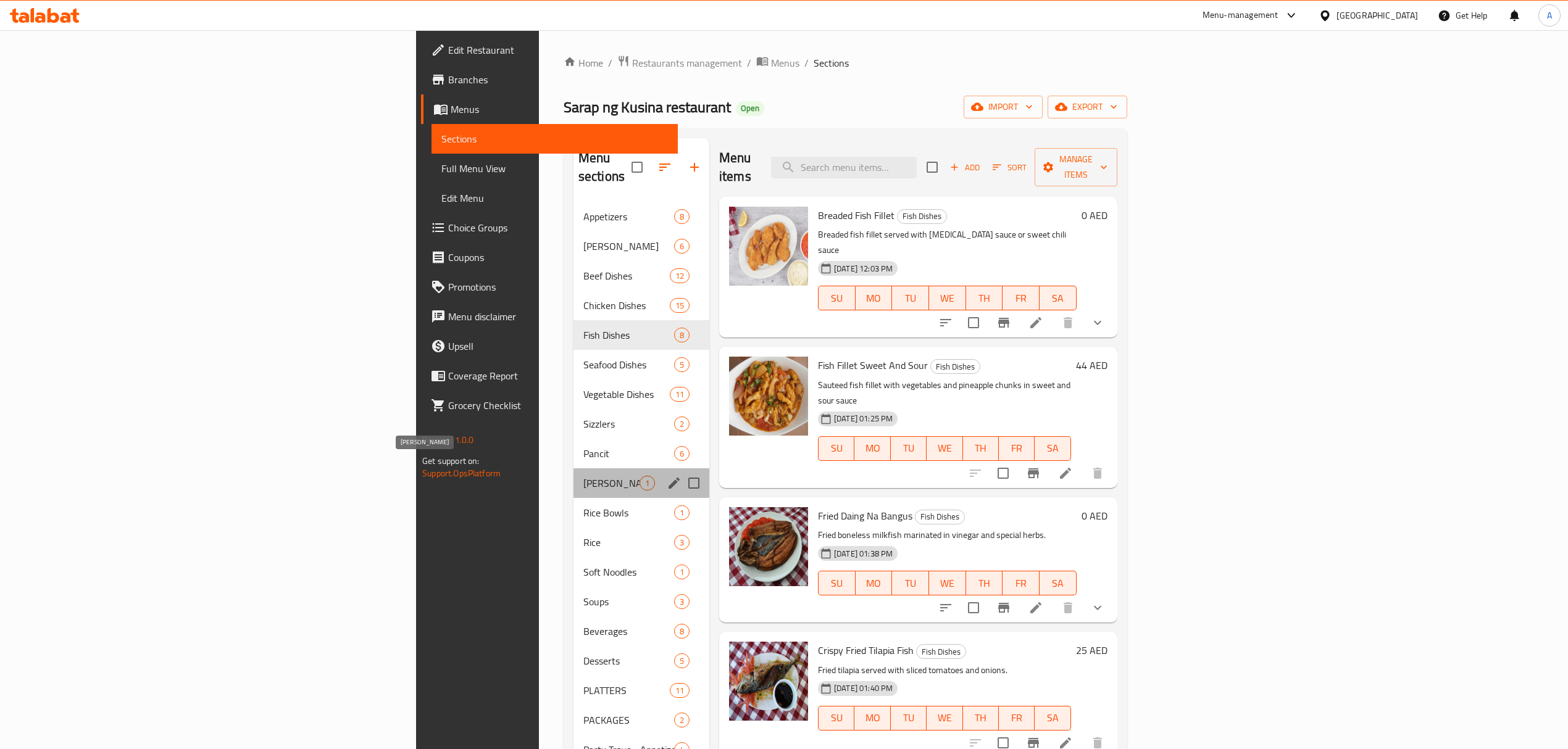
click at [583, 476] on span "[PERSON_NAME]" at bounding box center [611, 483] width 56 height 14
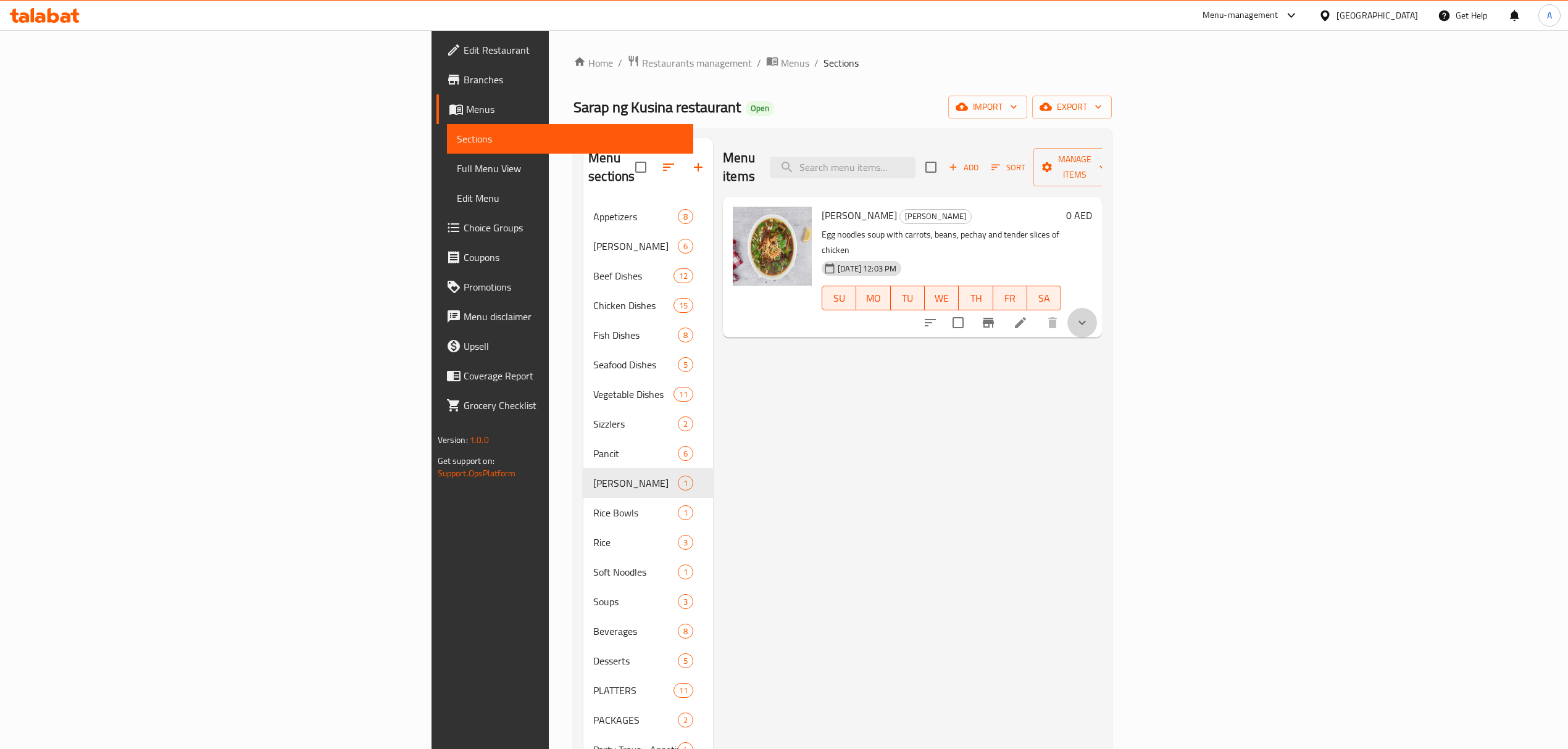
click at [1097, 308] on button "show more" at bounding box center [1081, 322] width 30 height 30
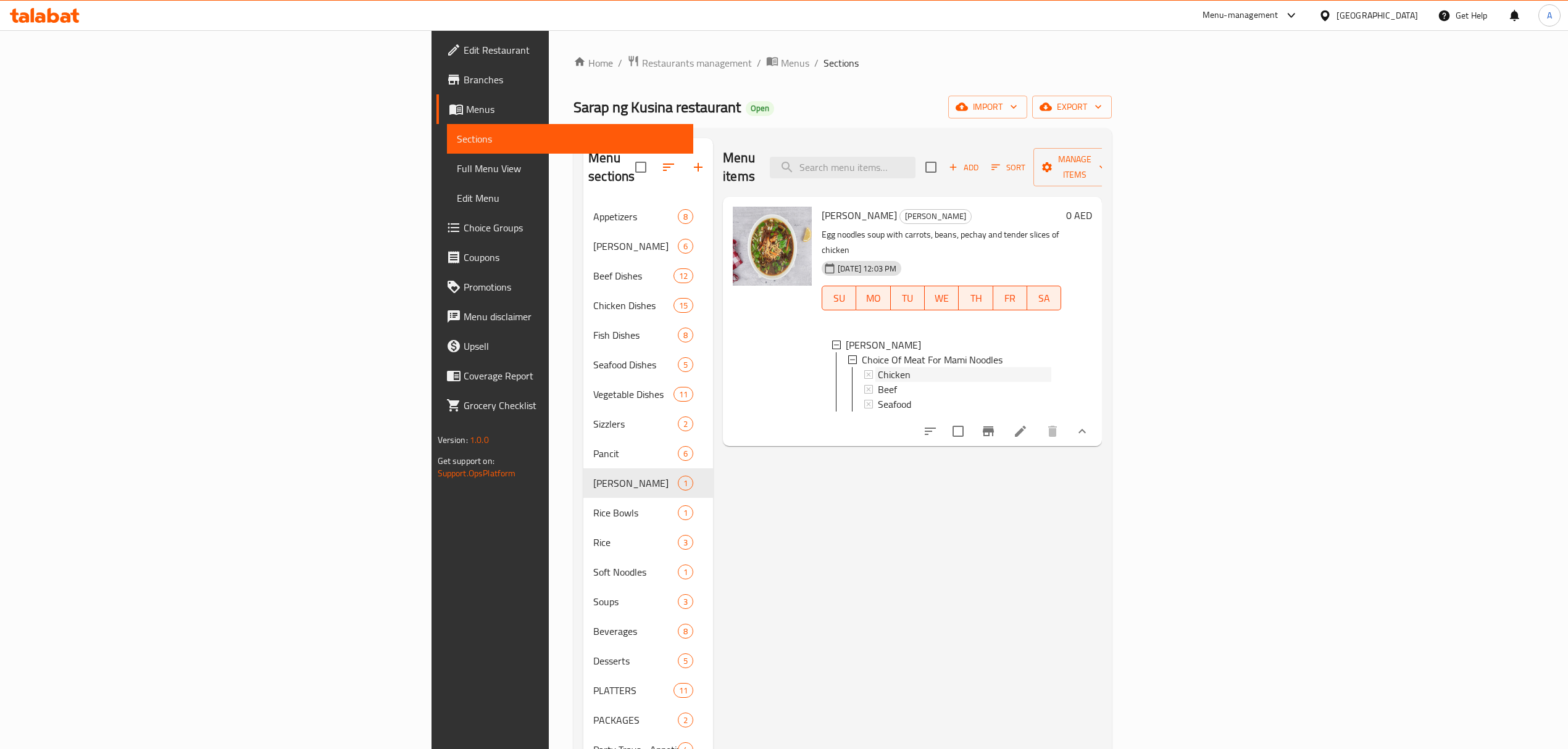
click at [878, 367] on div "Chicken" at bounding box center [965, 374] width 174 height 14
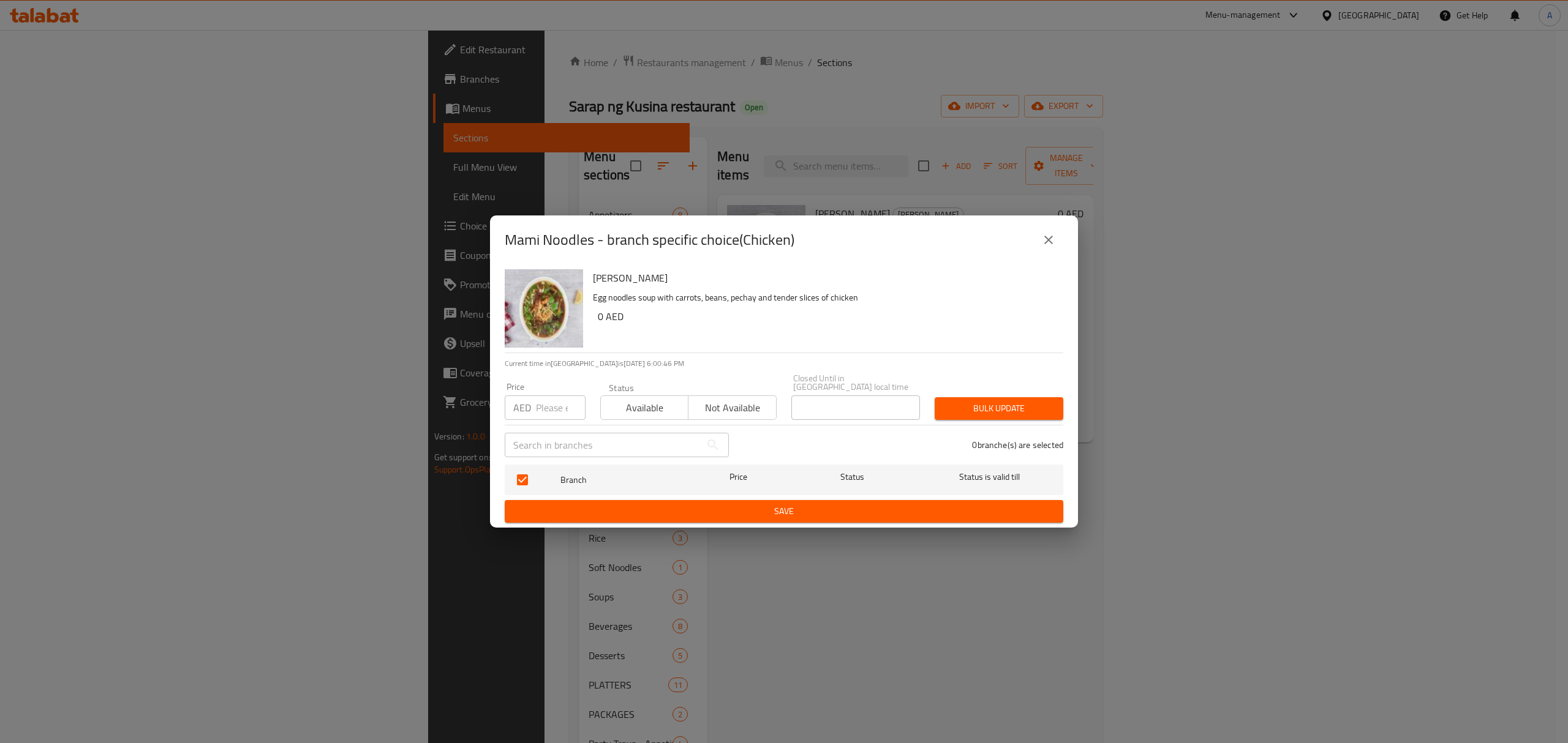
click at [1053, 250] on button "close" at bounding box center [1048, 240] width 29 height 29
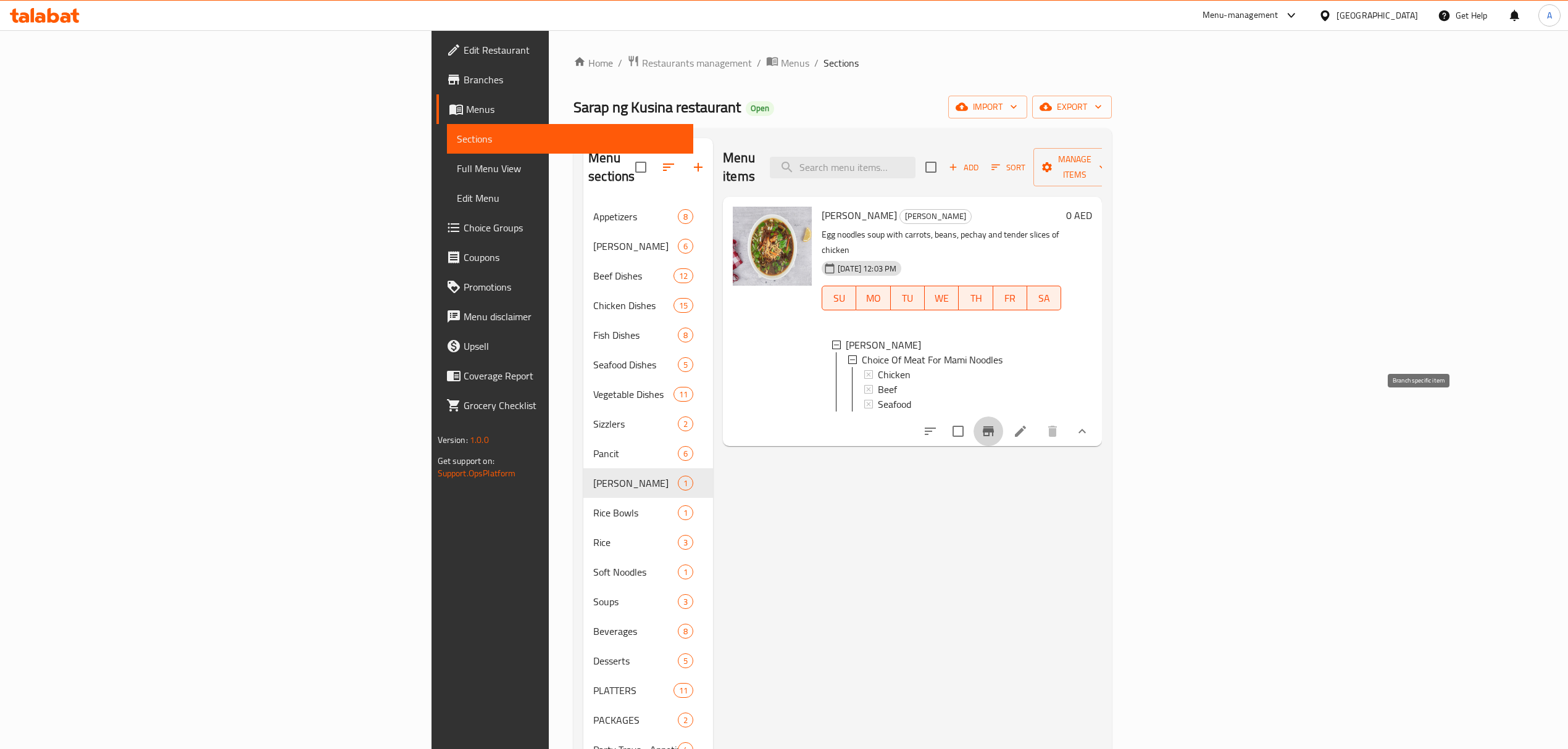
click at [1004, 419] on button "Branch-specific-item" at bounding box center [988, 431] width 30 height 30
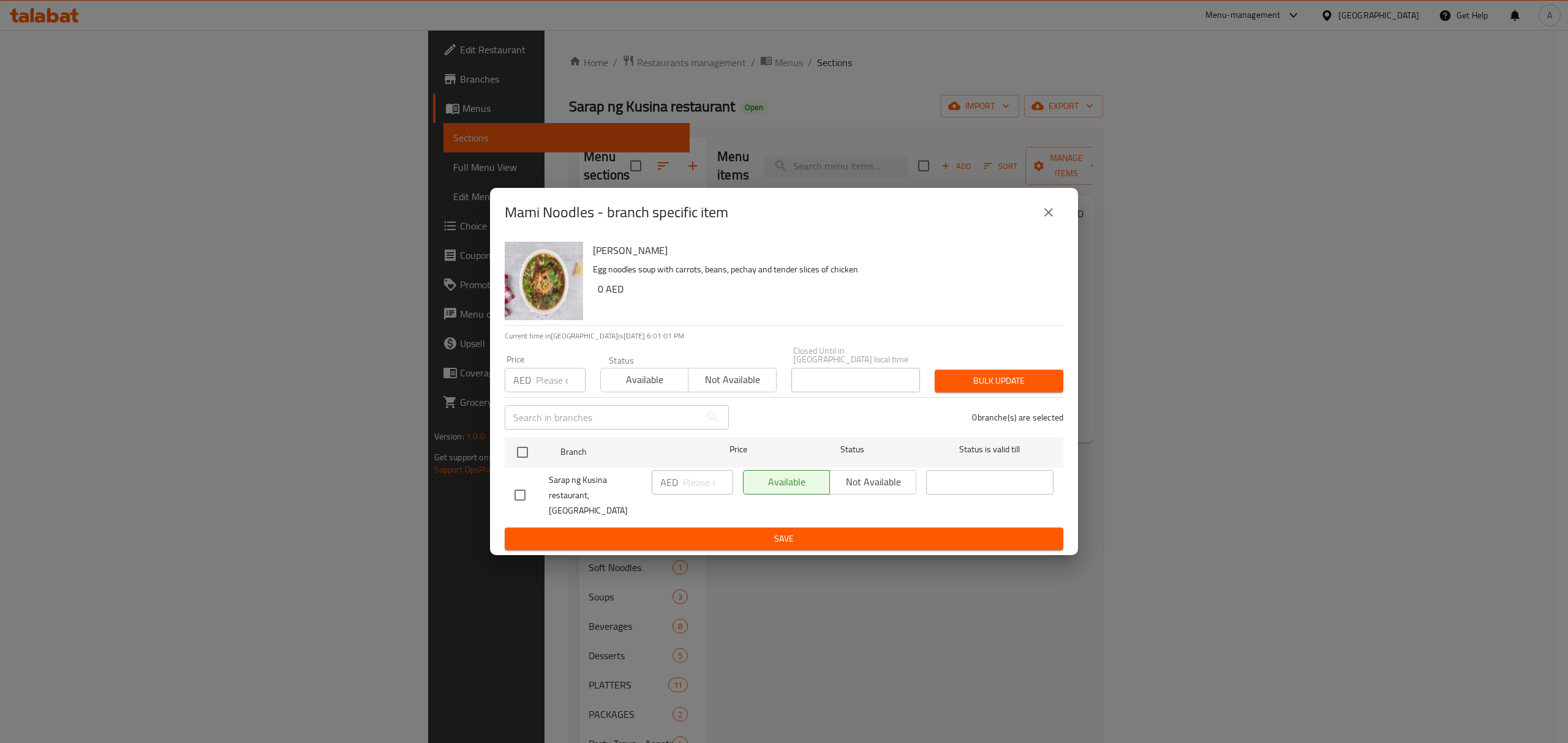
click at [1059, 204] on div "Mami Noodles - branch specific item" at bounding box center [784, 212] width 558 height 29
click at [1056, 224] on button "close" at bounding box center [1048, 212] width 29 height 29
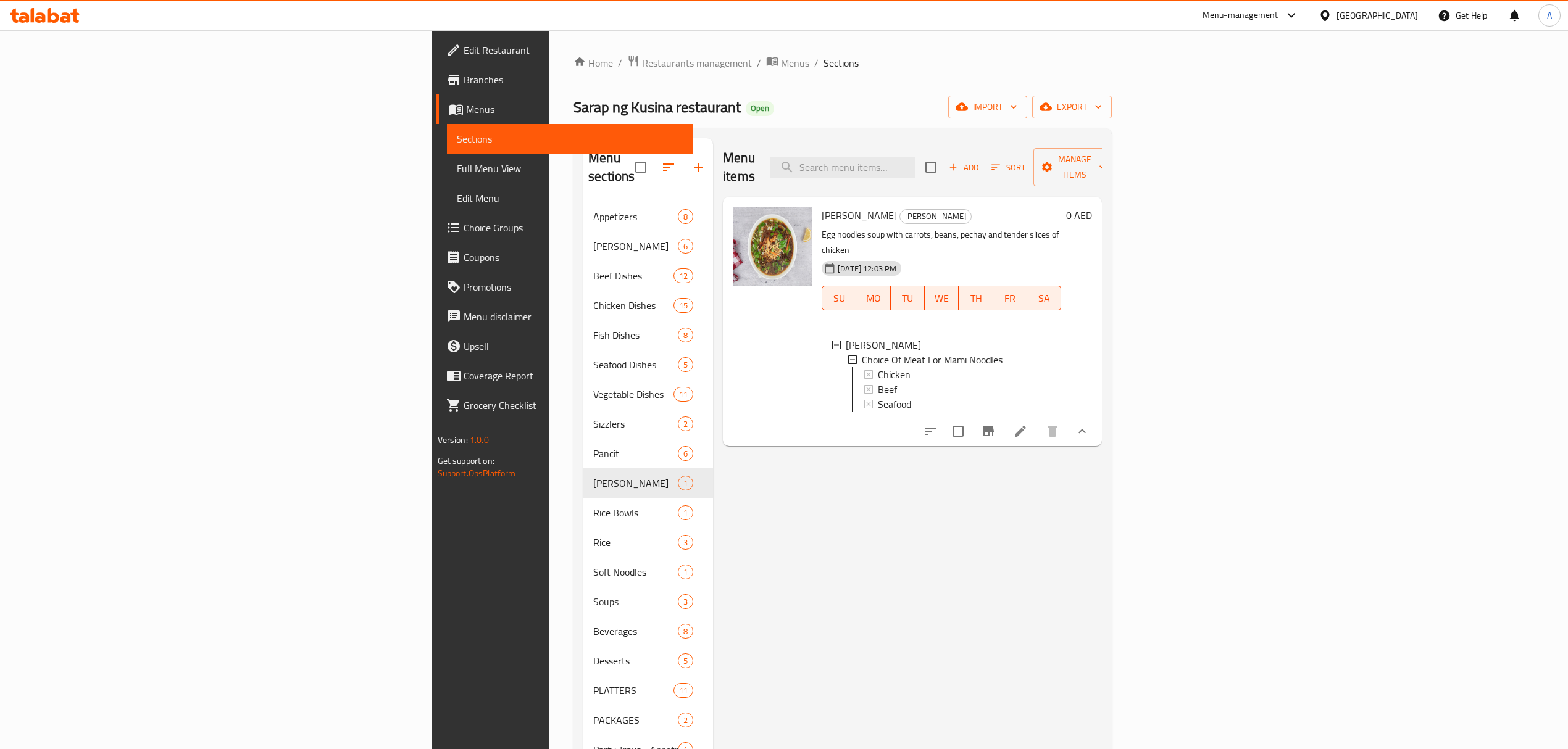
click at [1037, 420] on li at bounding box center [1020, 431] width 35 height 22
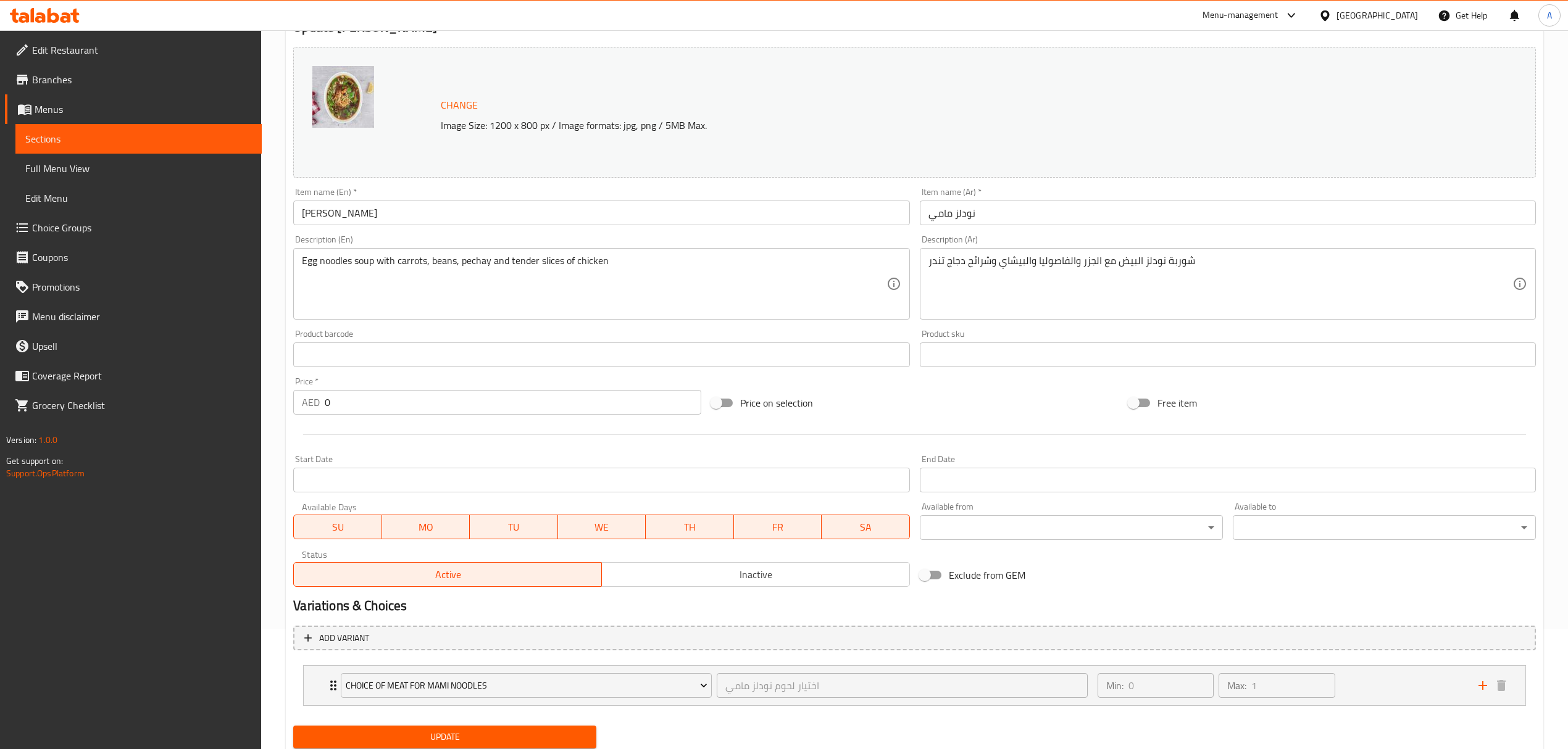
scroll to position [161, 0]
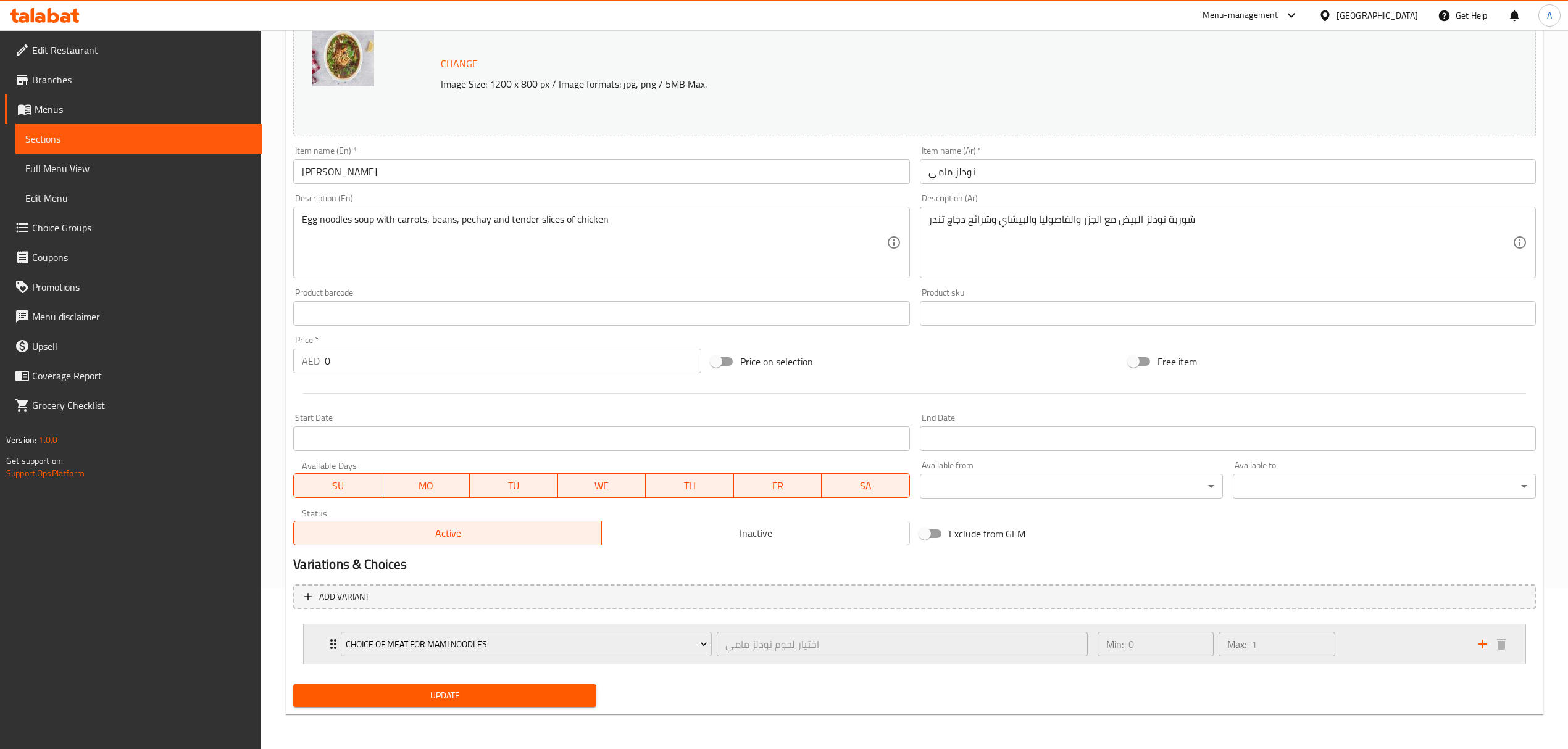
click at [1359, 644] on div "Min: 0 ​ Max: 1 ​" at bounding box center [1280, 644] width 381 height 40
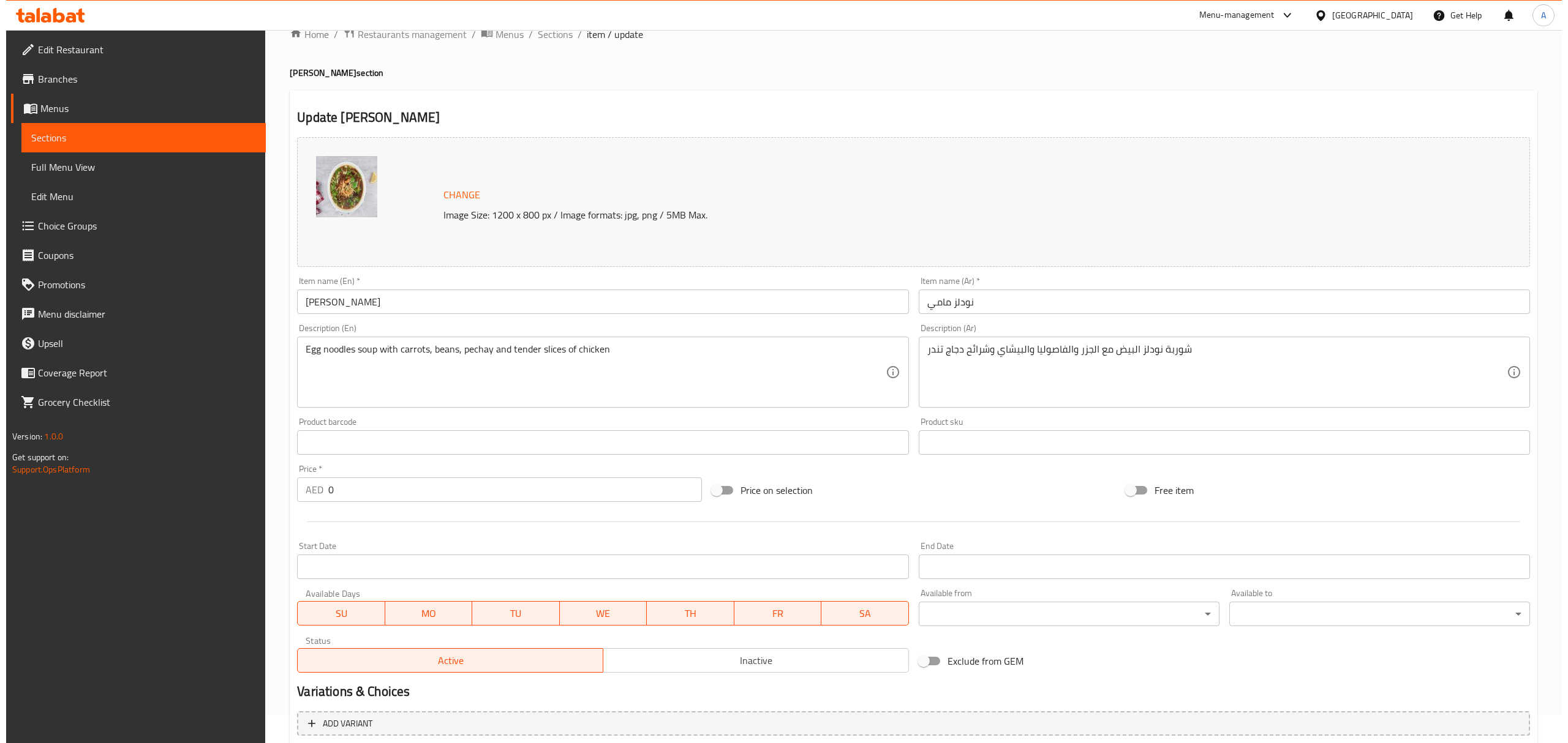
scroll to position [0, 0]
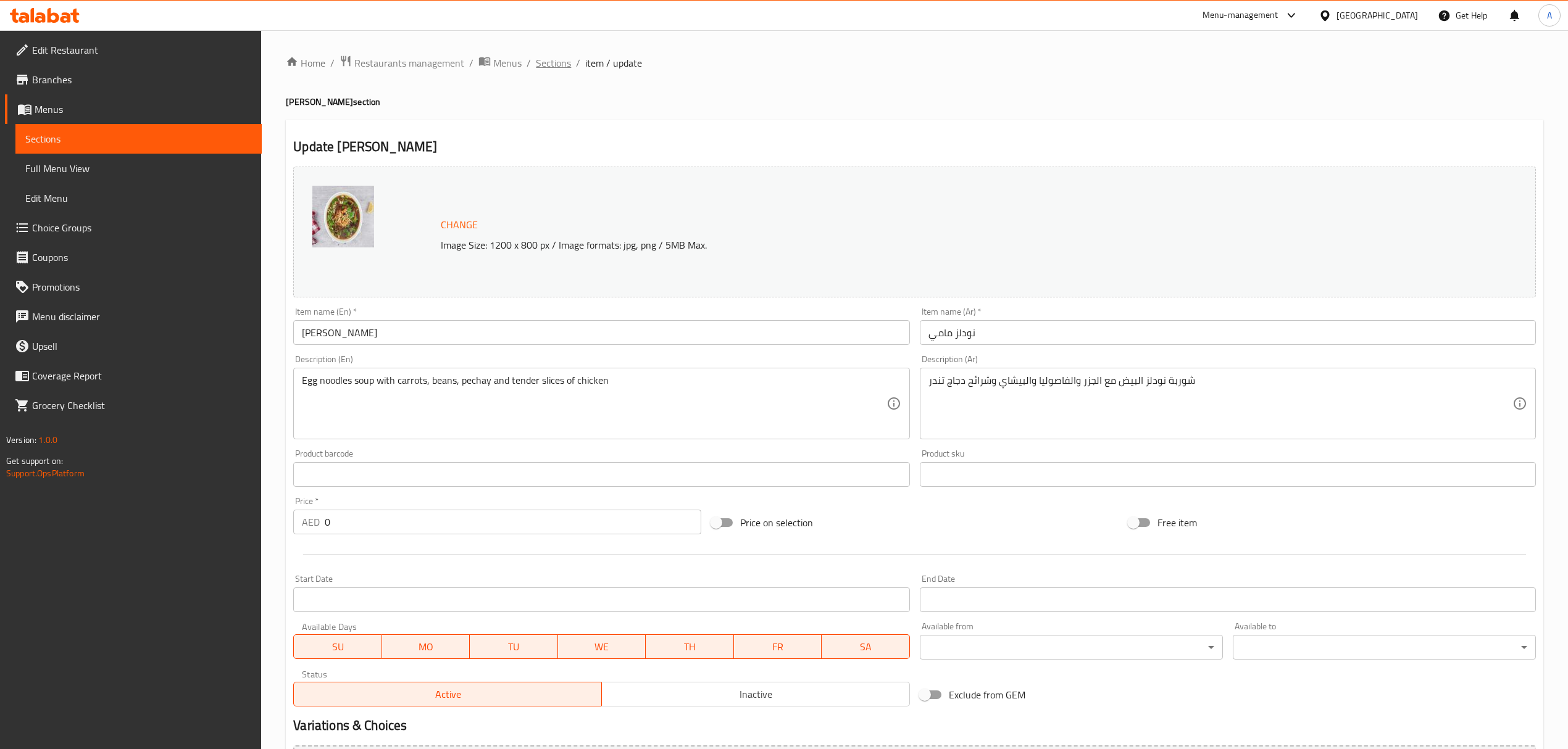
click at [560, 64] on span "Sections" at bounding box center [553, 63] width 36 height 14
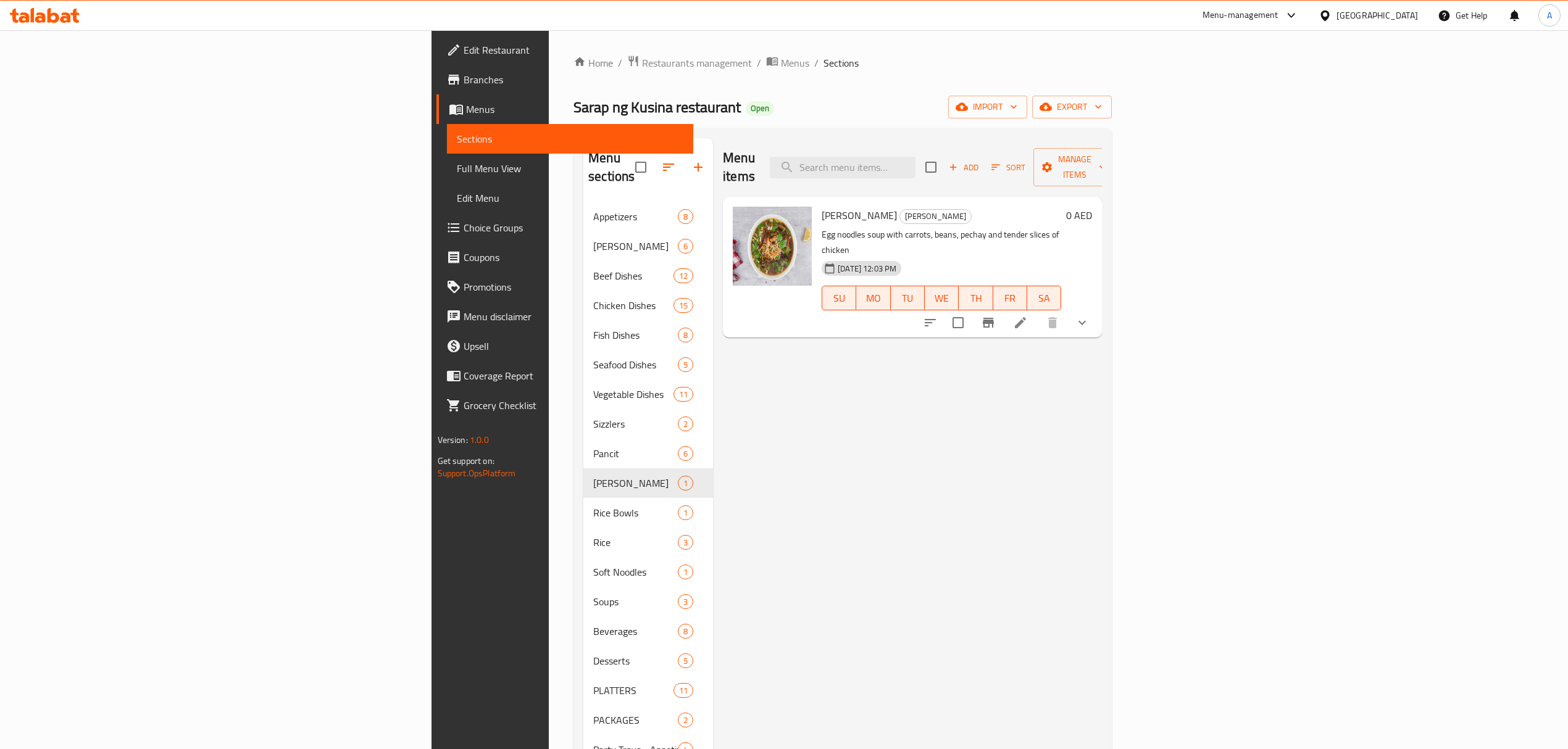
drag, startPoint x: 151, startPoint y: 160, endPoint x: 152, endPoint y: 167, distance: 7.1
click at [457, 161] on span "Full Menu View" at bounding box center [570, 168] width 226 height 14
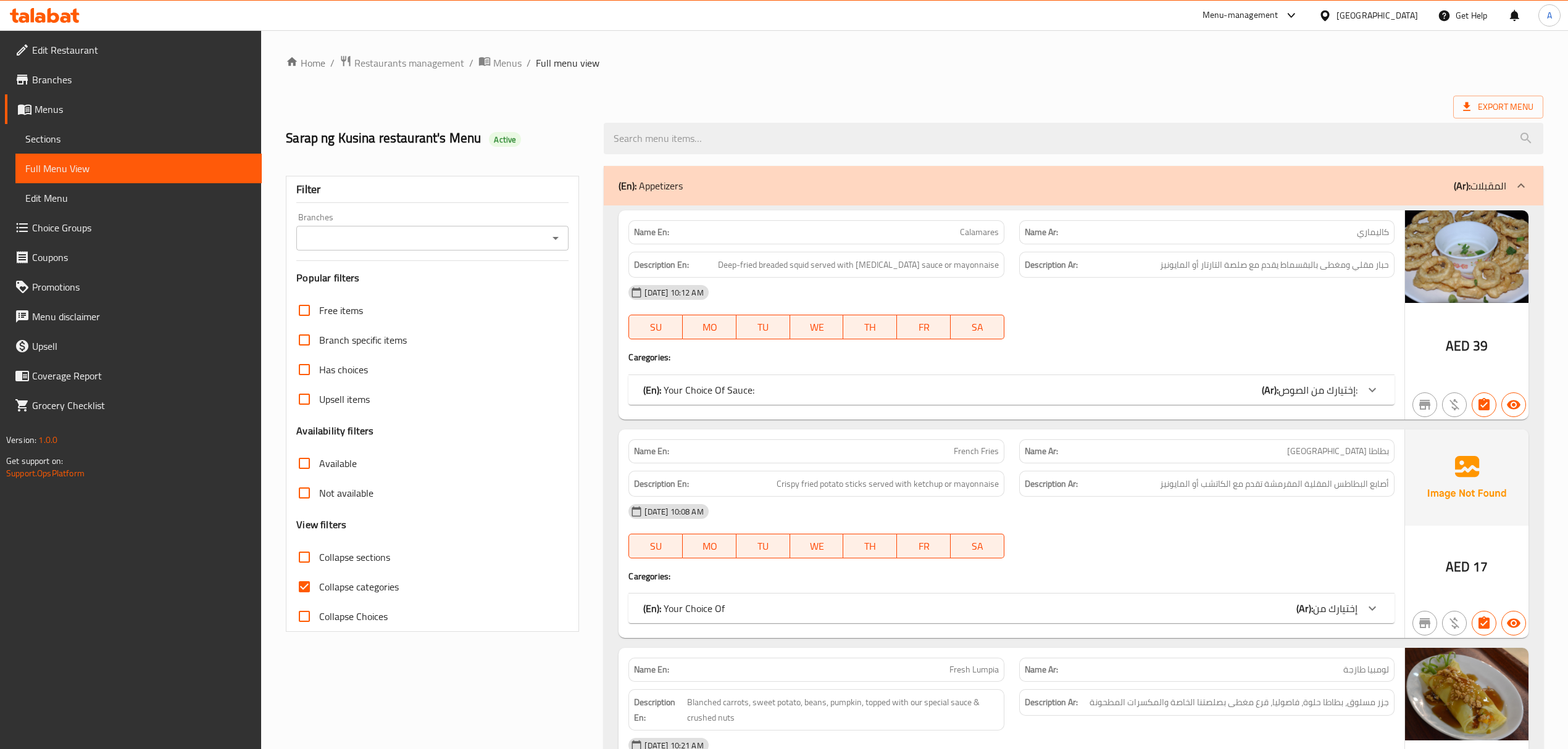
click at [308, 594] on input "Collapse categories" at bounding box center [304, 586] width 30 height 30
checkbox input "false"
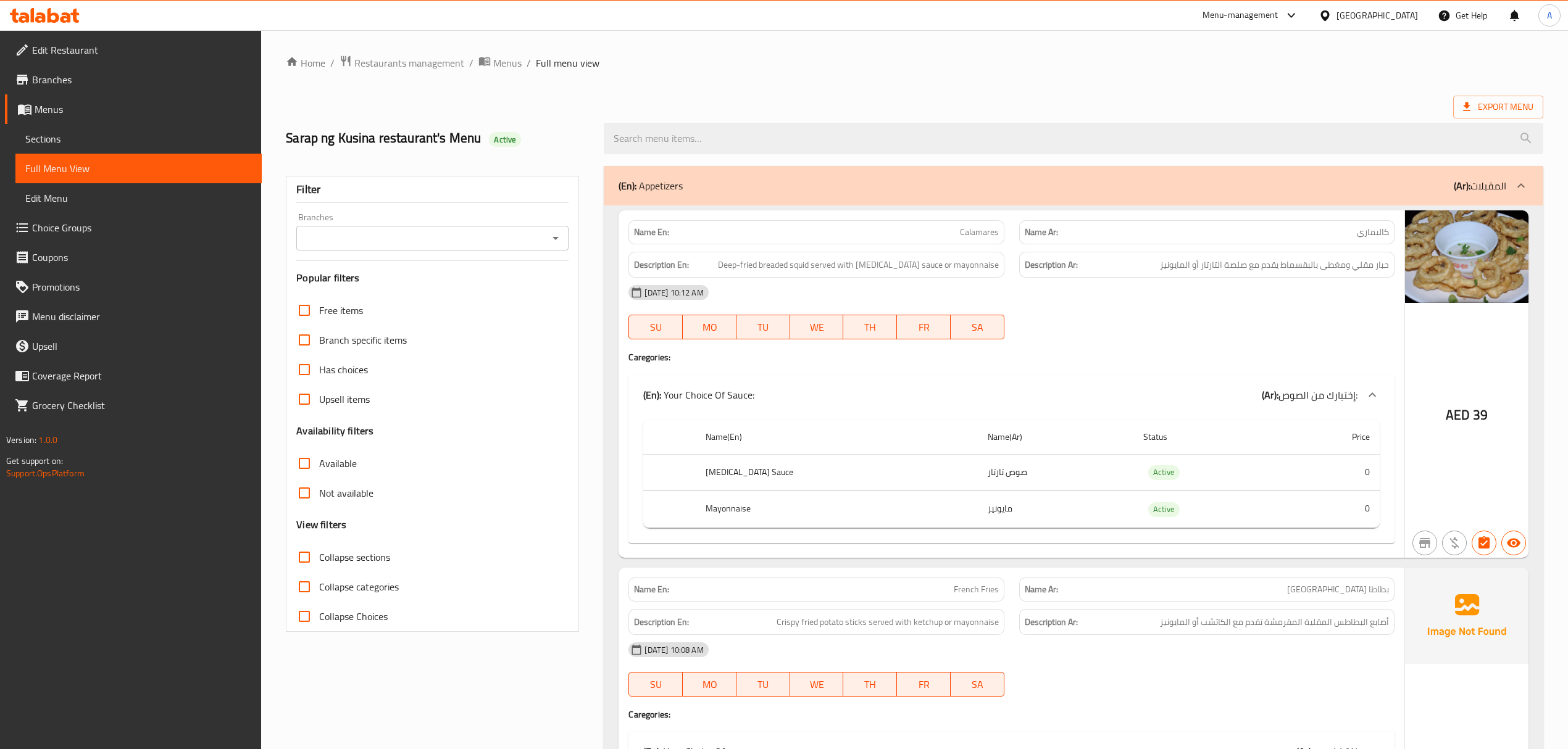
click at [417, 227] on div "Branches" at bounding box center [432, 238] width 272 height 25
click at [418, 237] on input "Branches" at bounding box center [422, 238] width 244 height 17
click at [418, 295] on span "Sarap ng Kusina restaurant, [GEOGRAPHIC_DATA]" at bounding box center [412, 291] width 212 height 14
type input "Sarap ng Kusina restaurant, [GEOGRAPHIC_DATA]"
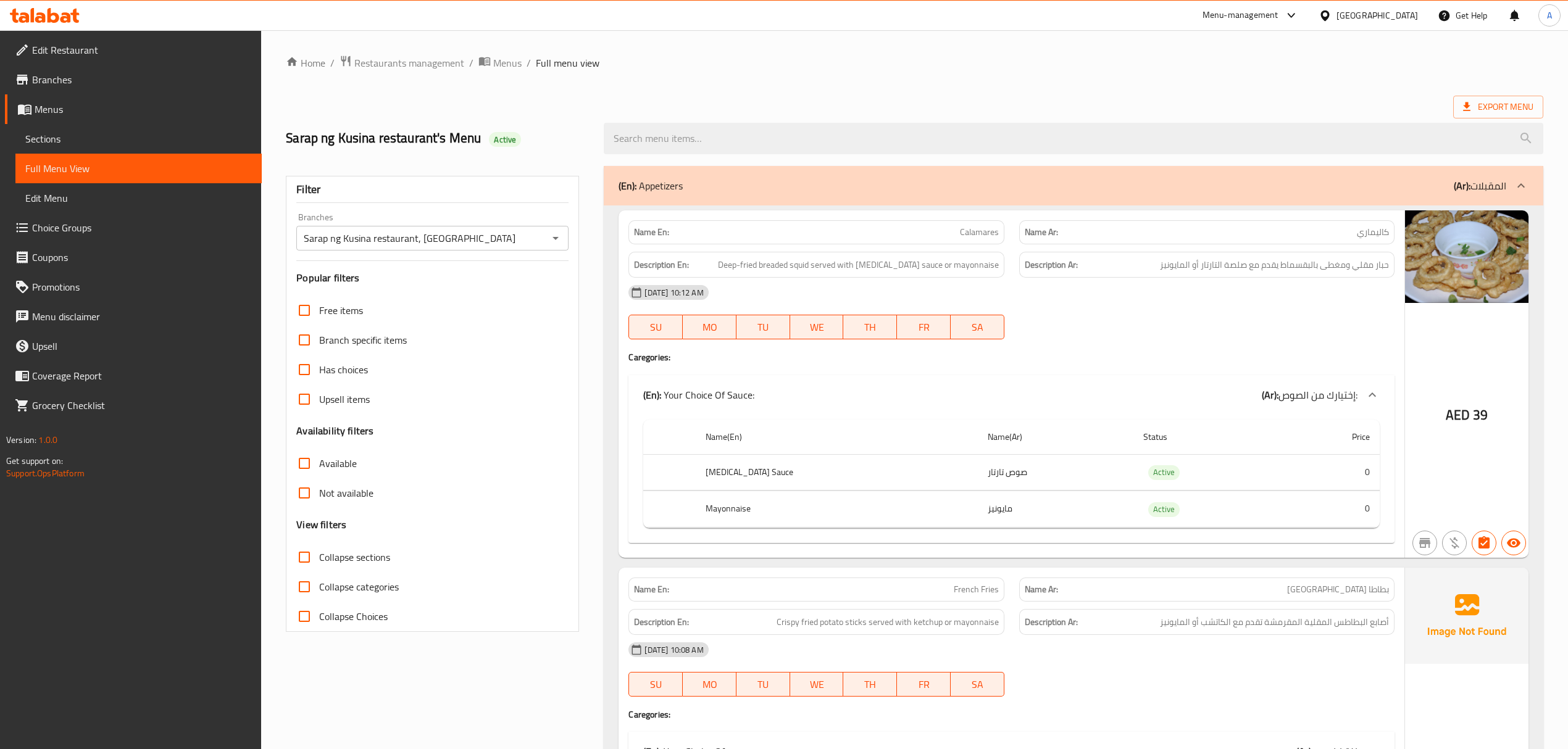
click at [990, 70] on ol "Home / Restaurants management / Menus / Full menu view" at bounding box center [915, 63] width 1258 height 16
click at [1503, 110] on span "Export Menu" at bounding box center [1498, 107] width 70 height 15
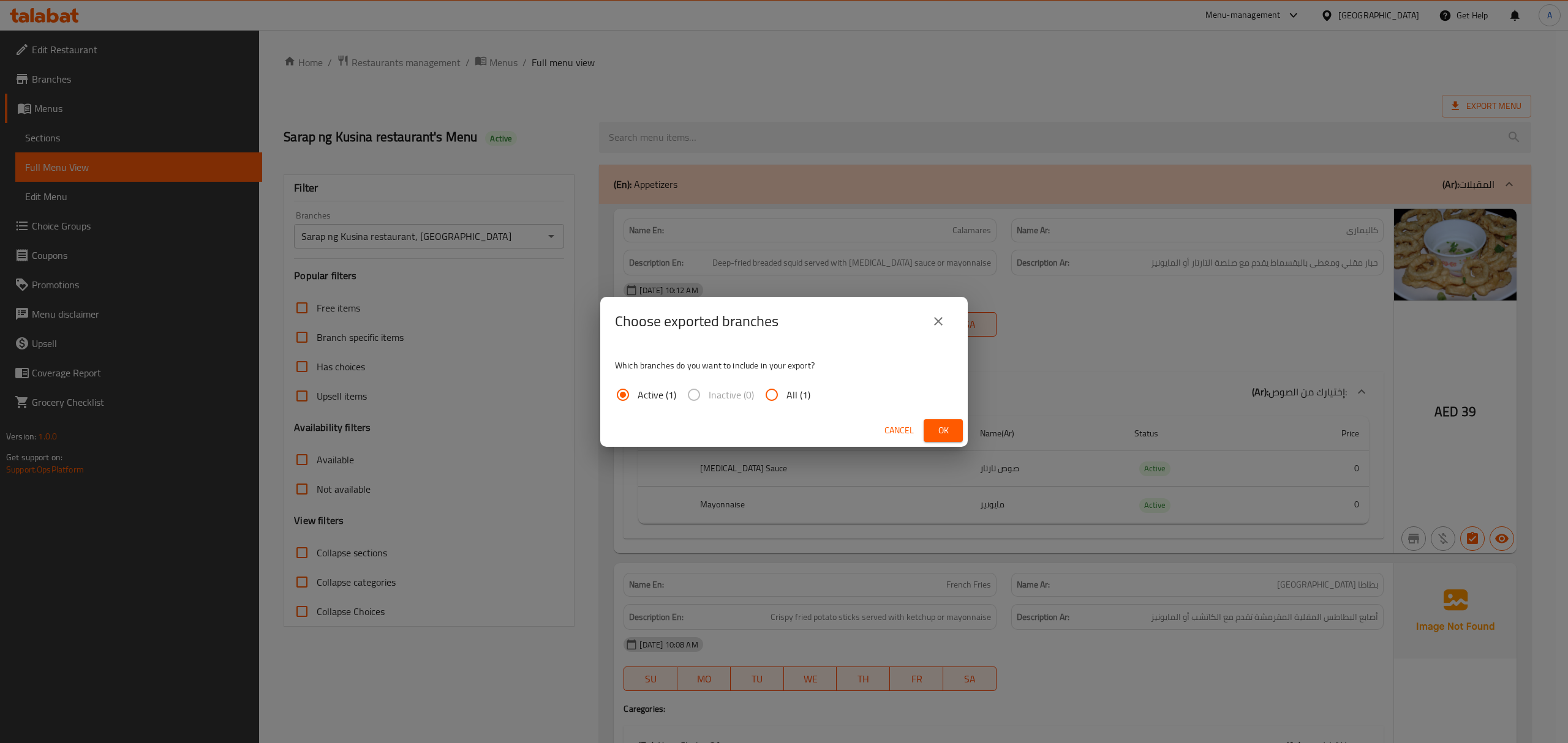
click at [770, 389] on input "All (1)" at bounding box center [771, 394] width 29 height 29
radio input "true"
click at [926, 426] on button "Ok" at bounding box center [942, 430] width 40 height 23
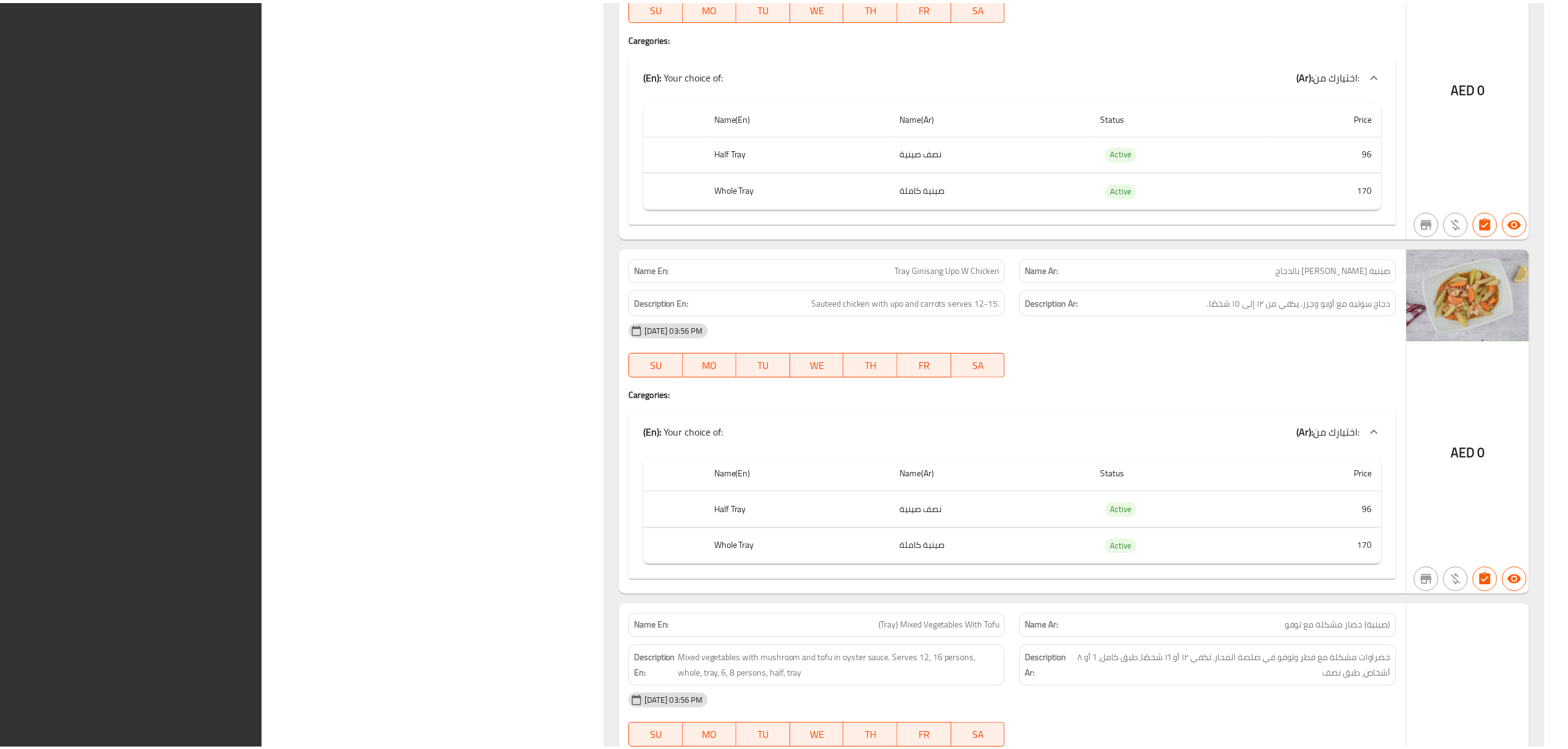
scroll to position [49886, 0]
